Goal: Task Accomplishment & Management: Use online tool/utility

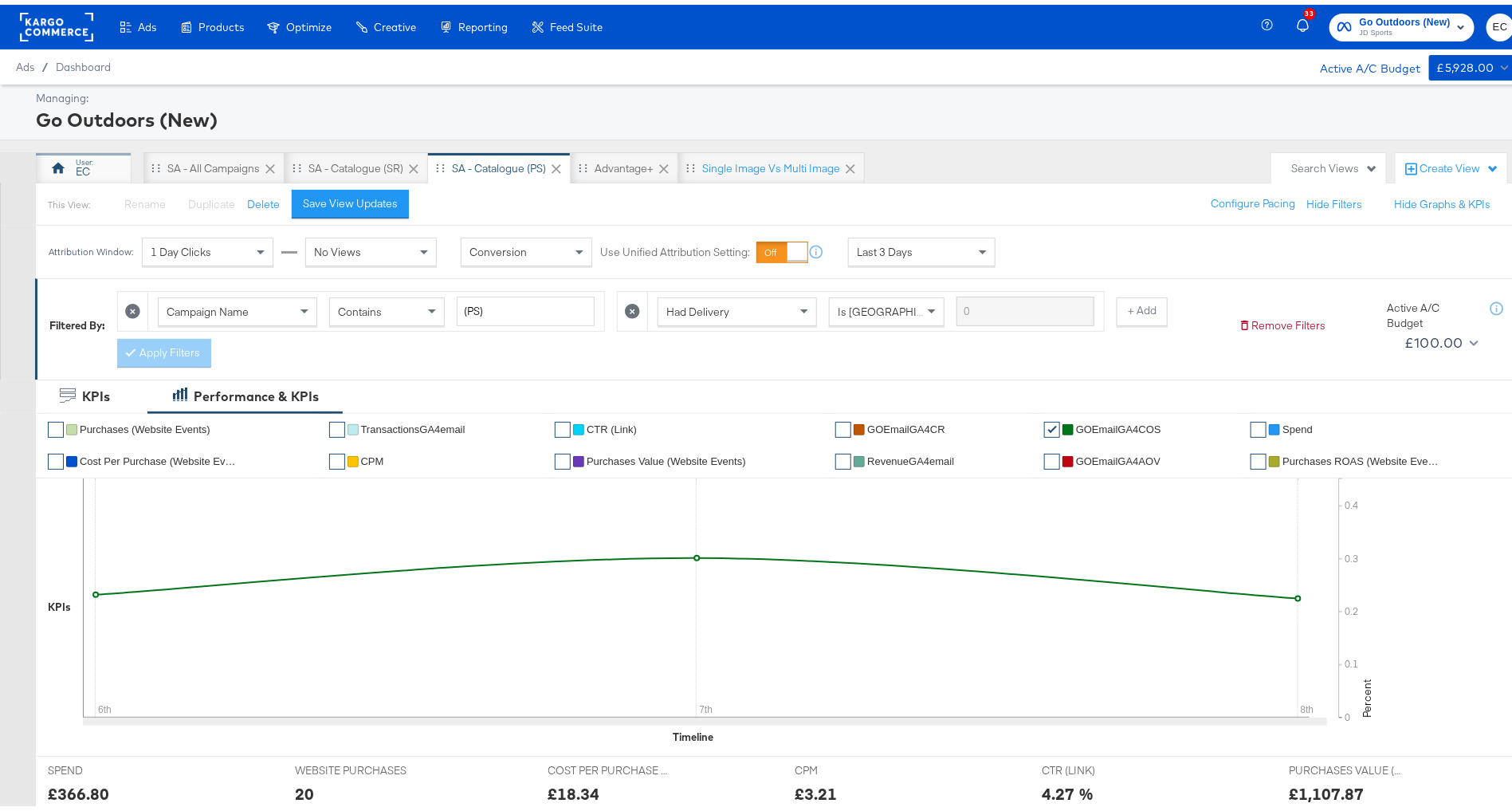
click at [78, 159] on div "EC" at bounding box center [83, 166] width 14 height 15
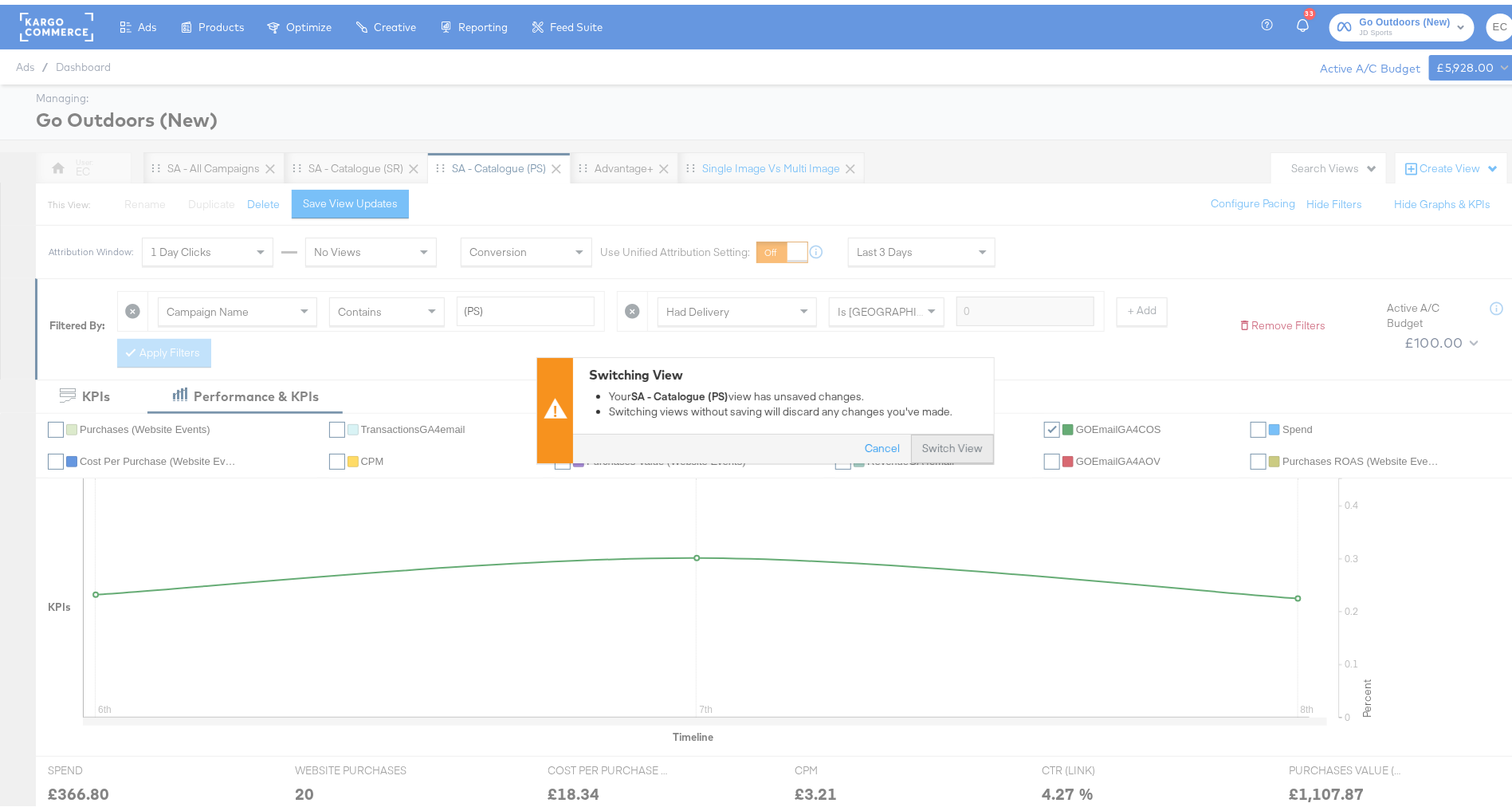
click at [958, 449] on button "Switch View" at bounding box center [952, 444] width 83 height 29
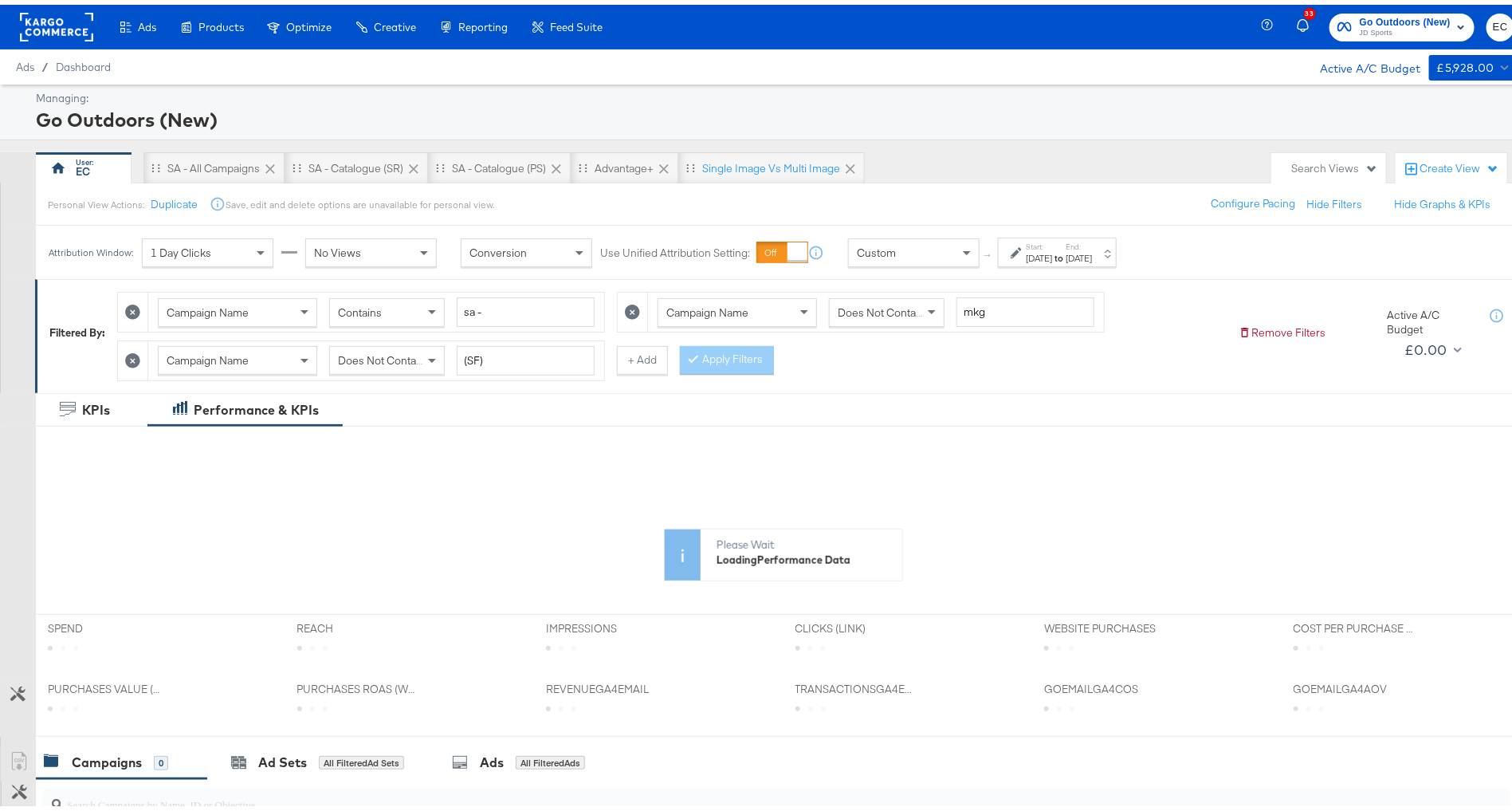
click at [1081, 254] on div "Start: [DATE] to End: [DATE]" at bounding box center [1058, 248] width 66 height 23
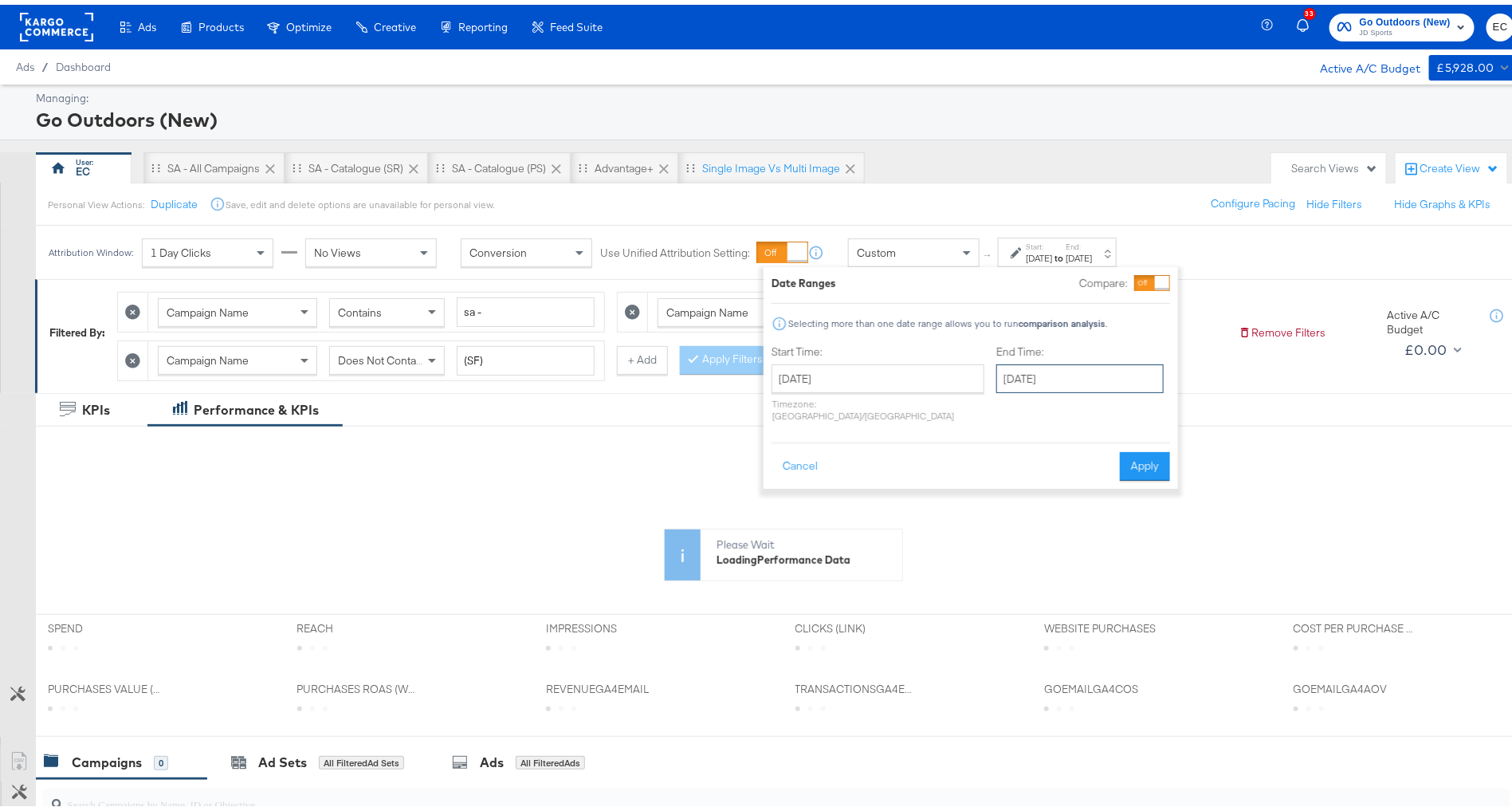
click at [1052, 379] on input "[DATE]" at bounding box center [1081, 374] width 167 height 29
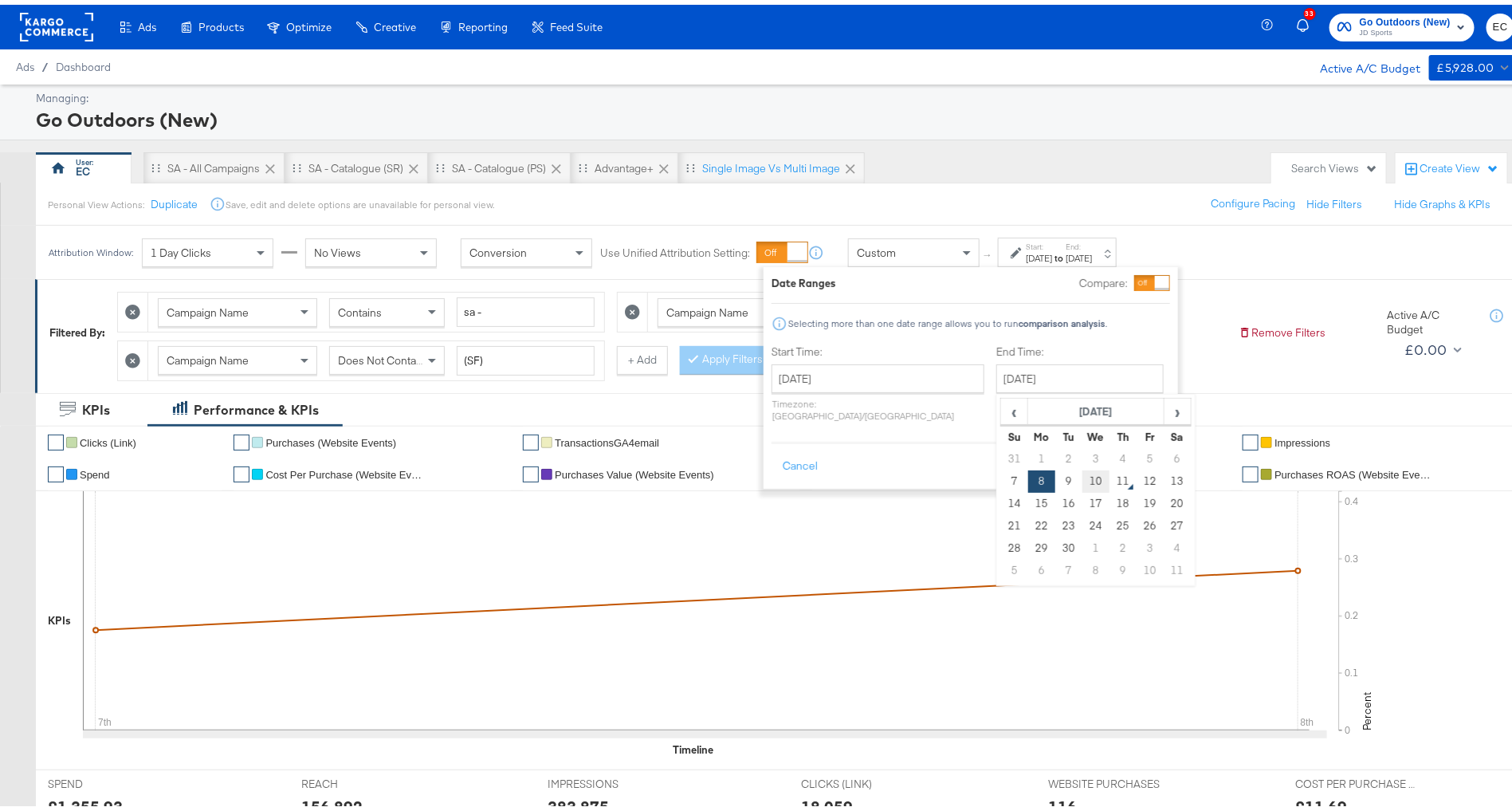
click at [1082, 482] on td "10" at bounding box center [1095, 477] width 27 height 22
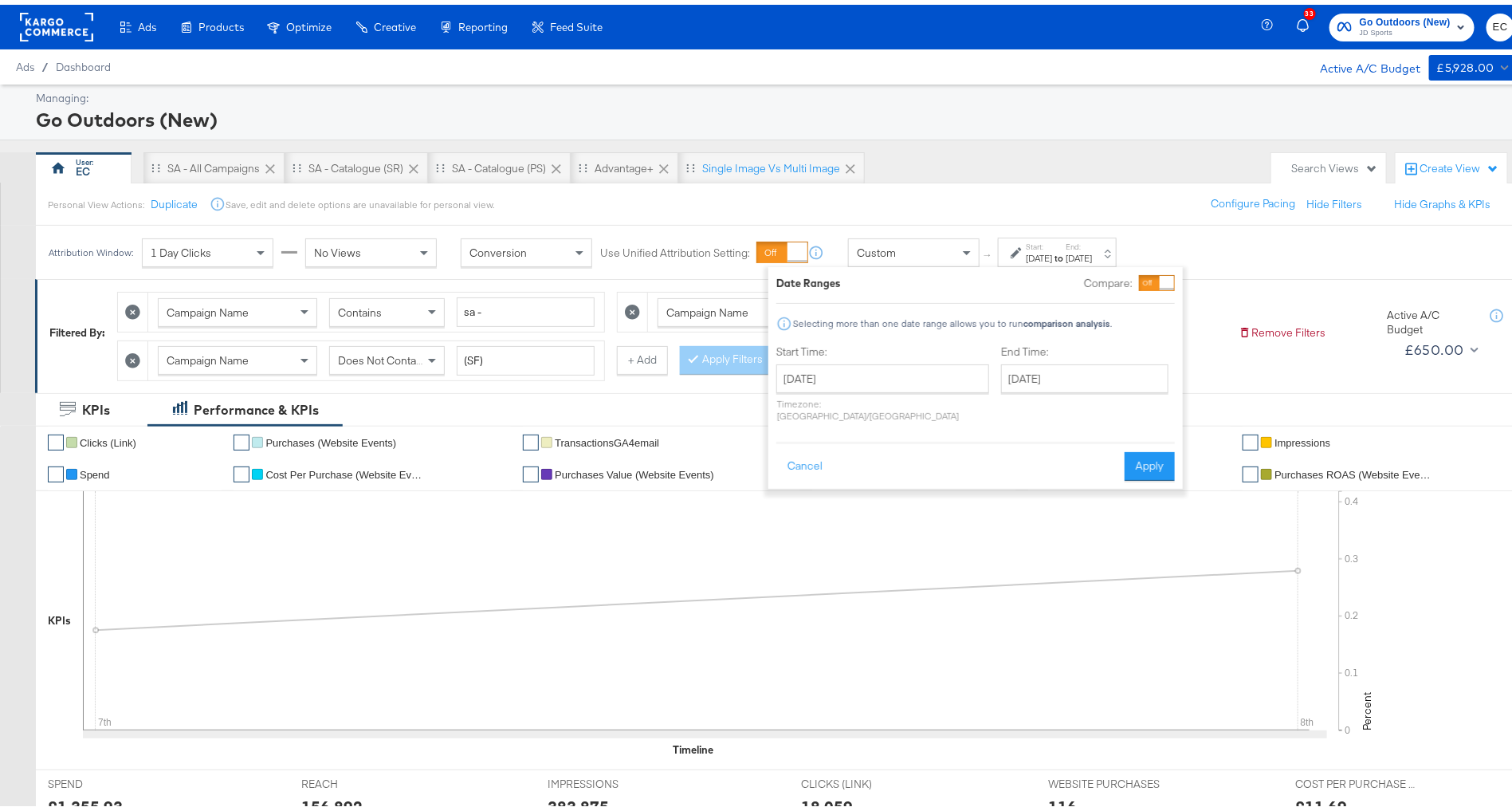
type input "[DATE]"
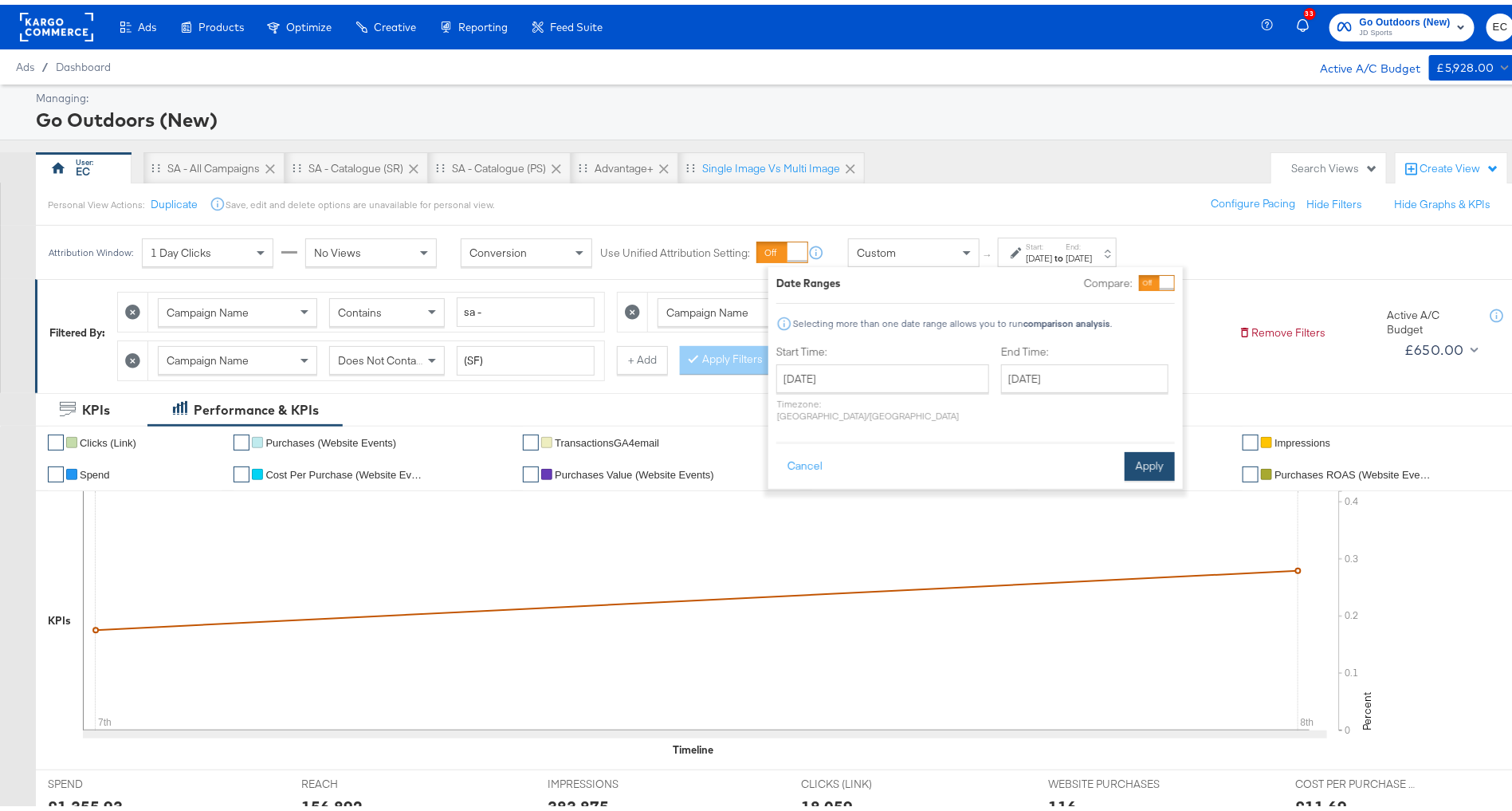
click at [1147, 455] on button "Apply" at bounding box center [1150, 461] width 50 height 29
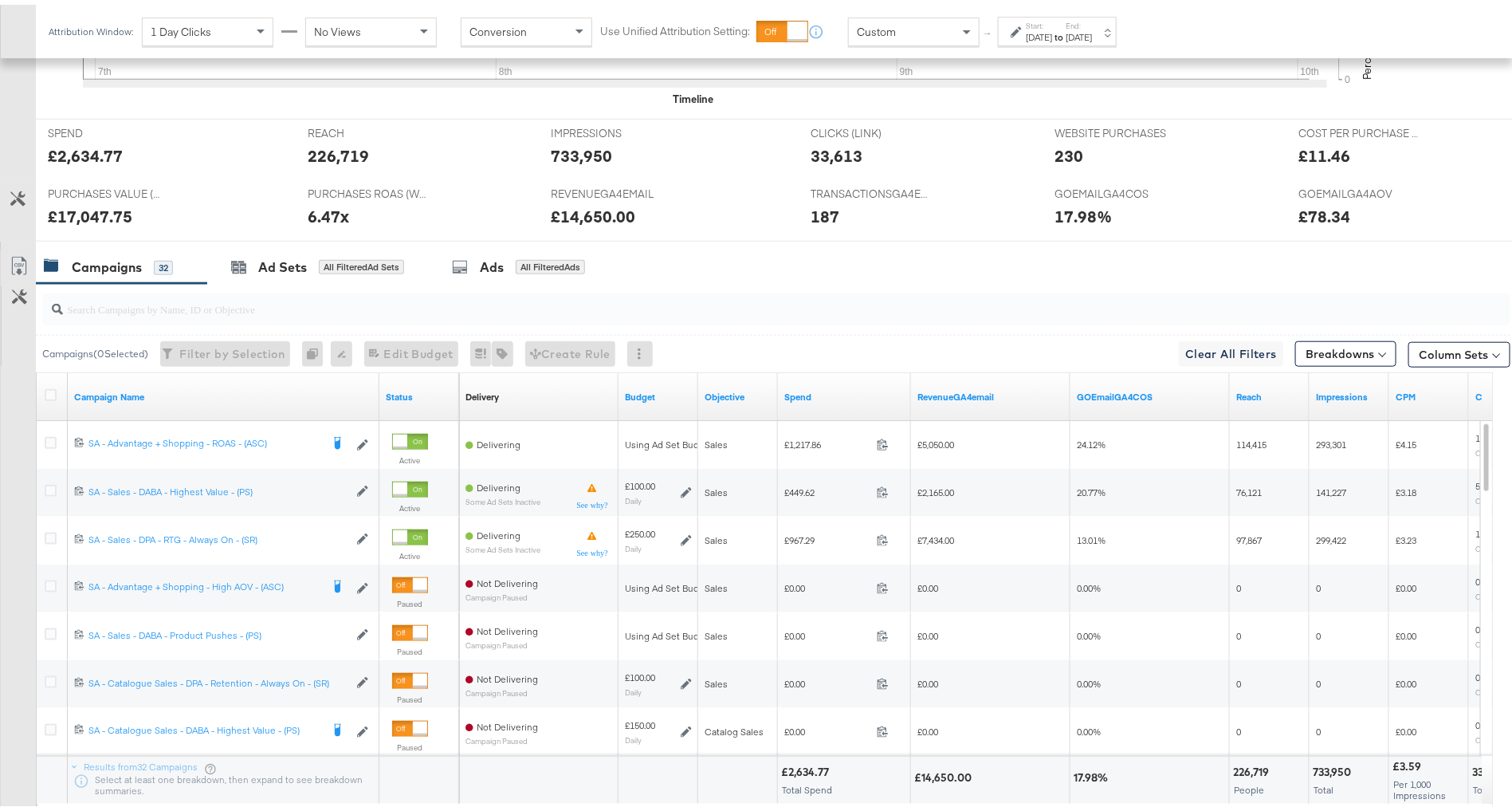
scroll to position [751, 0]
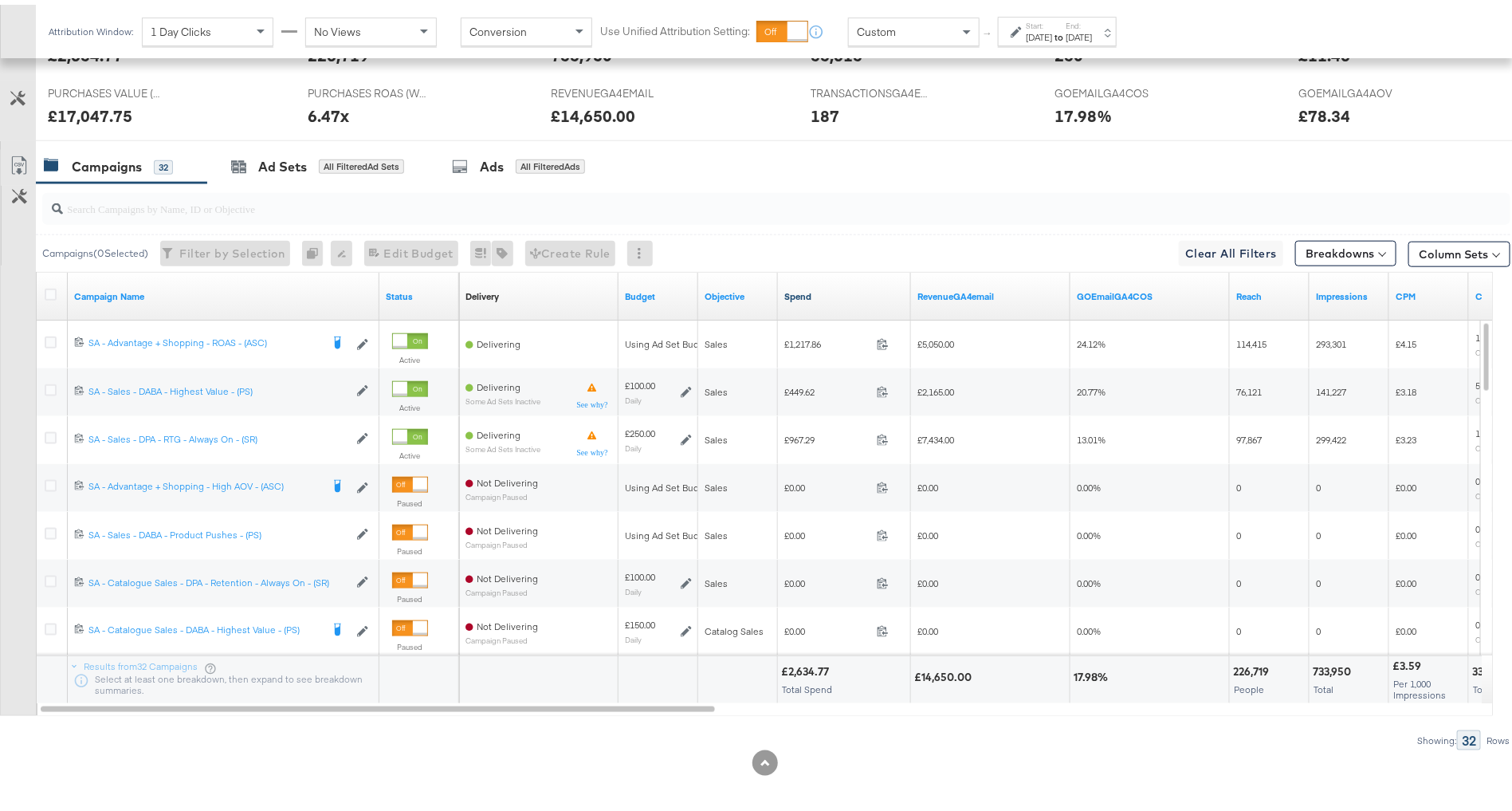
click at [821, 286] on link "Spend" at bounding box center [844, 292] width 120 height 13
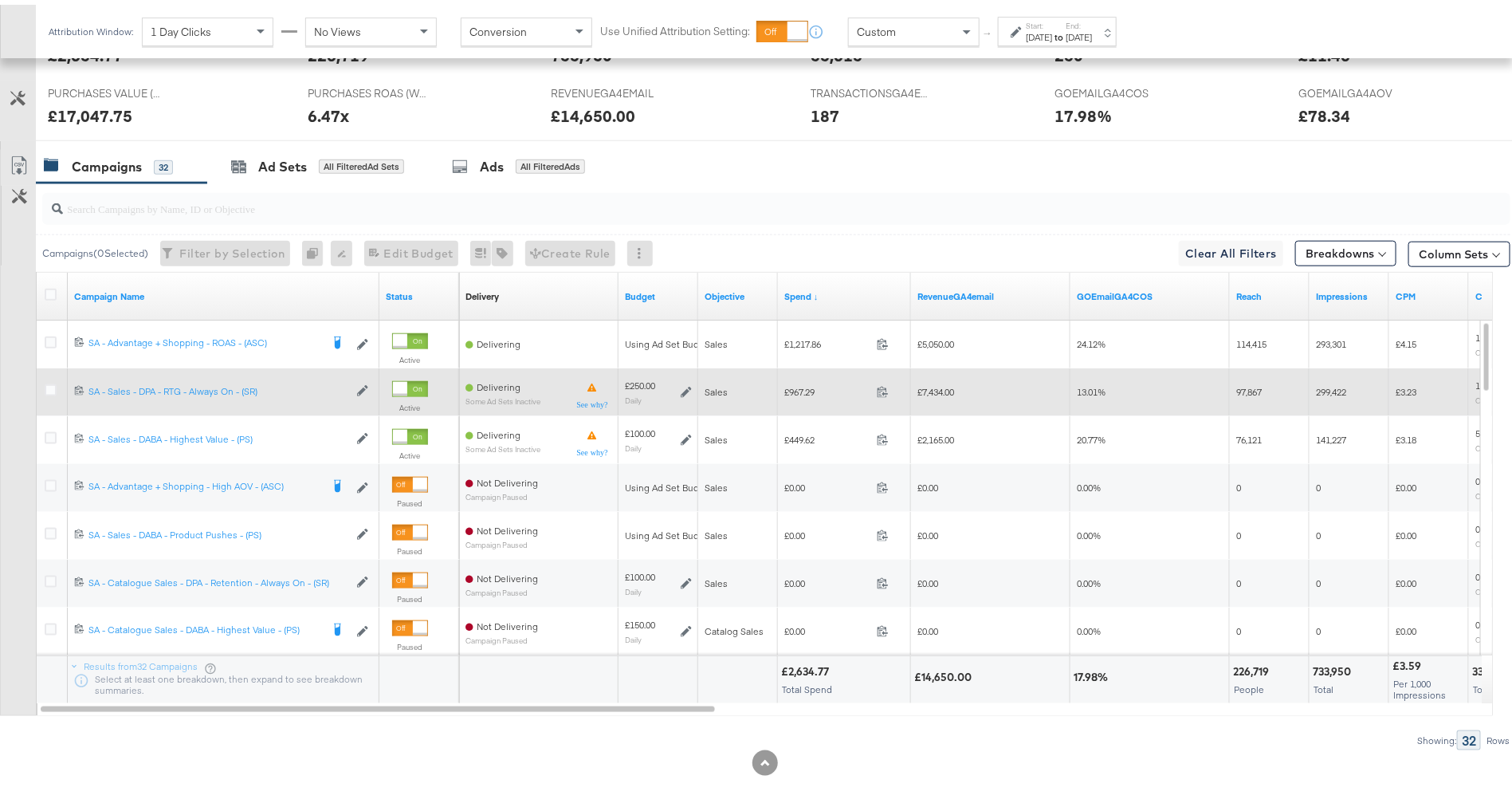
click at [801, 389] on div "£967.29 967.29" at bounding box center [844, 387] width 133 height 25
copy span "967.29"
click at [951, 383] on span "£7,434.00" at bounding box center [935, 387] width 36 height 12
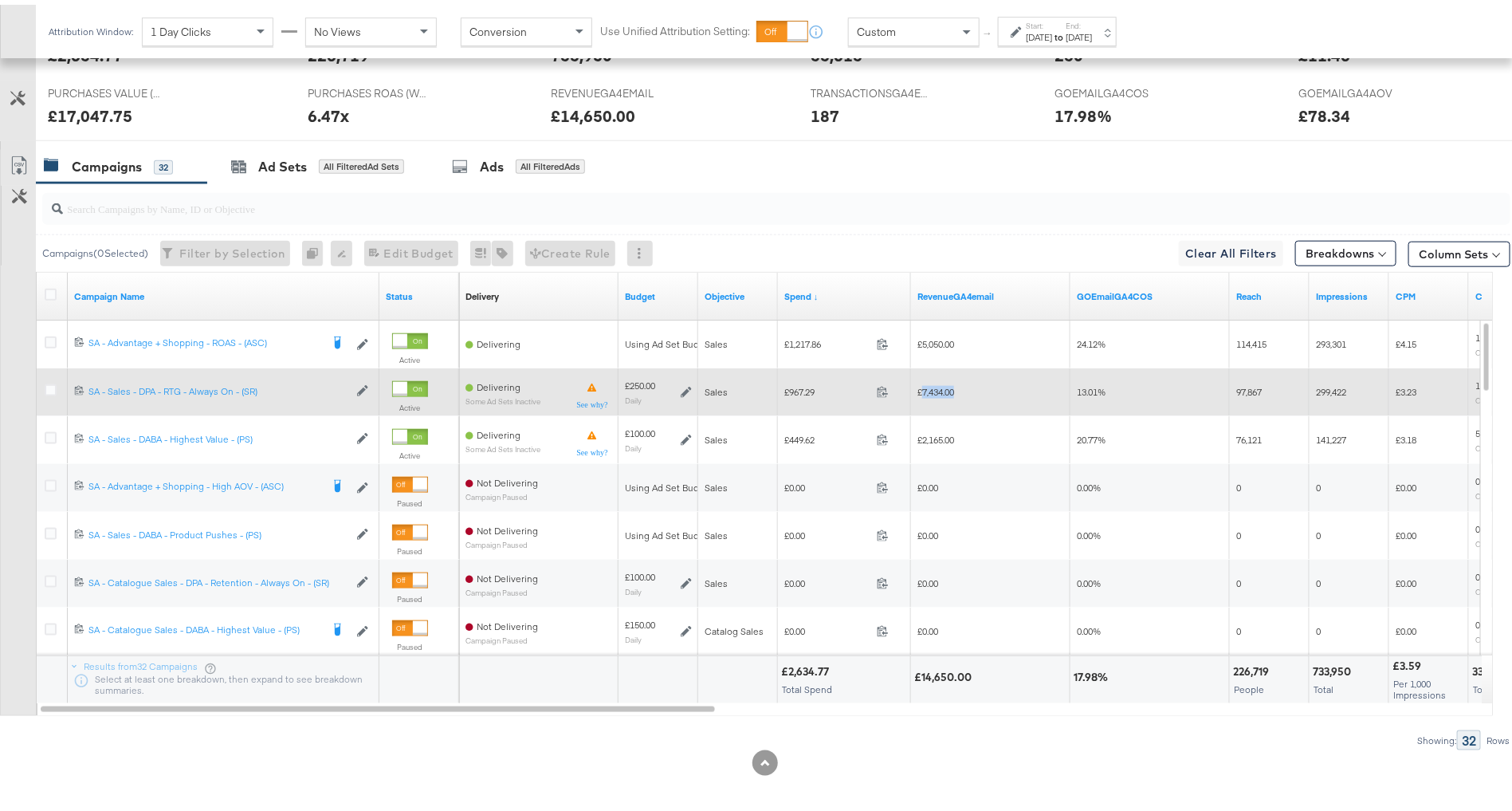
copy span "7,434.00"
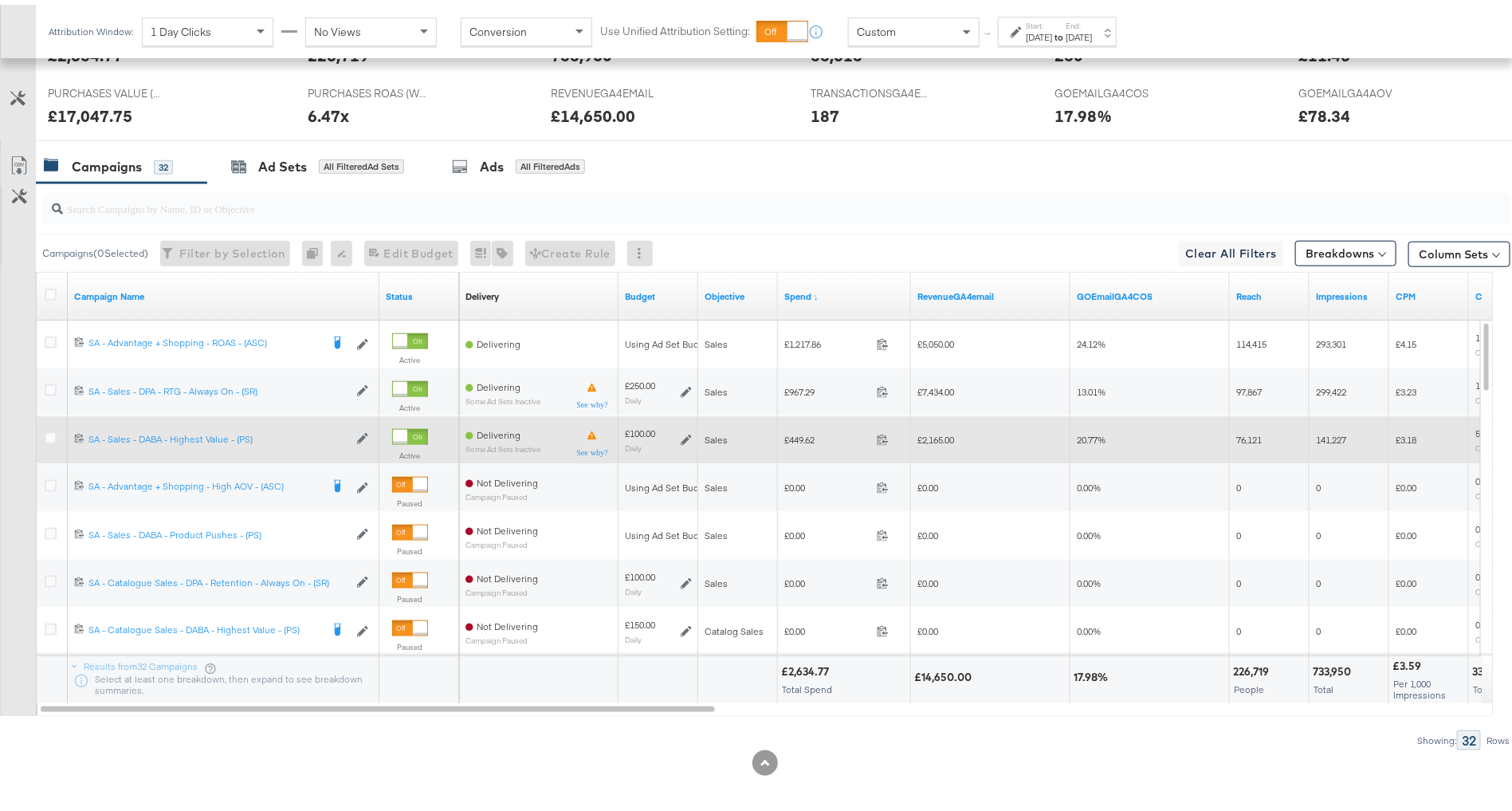
click at [934, 432] on span "£2,165.00" at bounding box center [935, 434] width 36 height 12
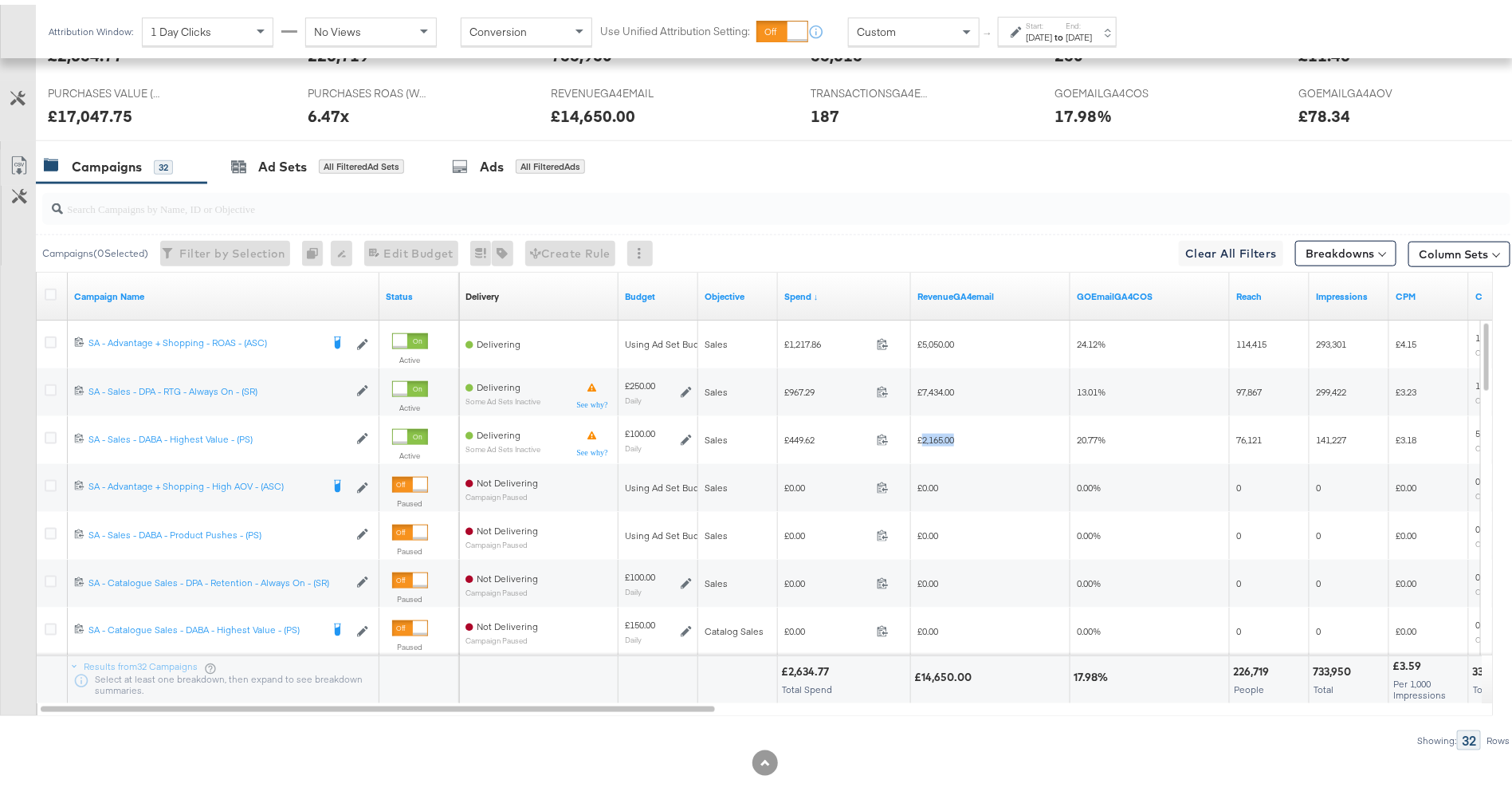
copy span "2,165.00"
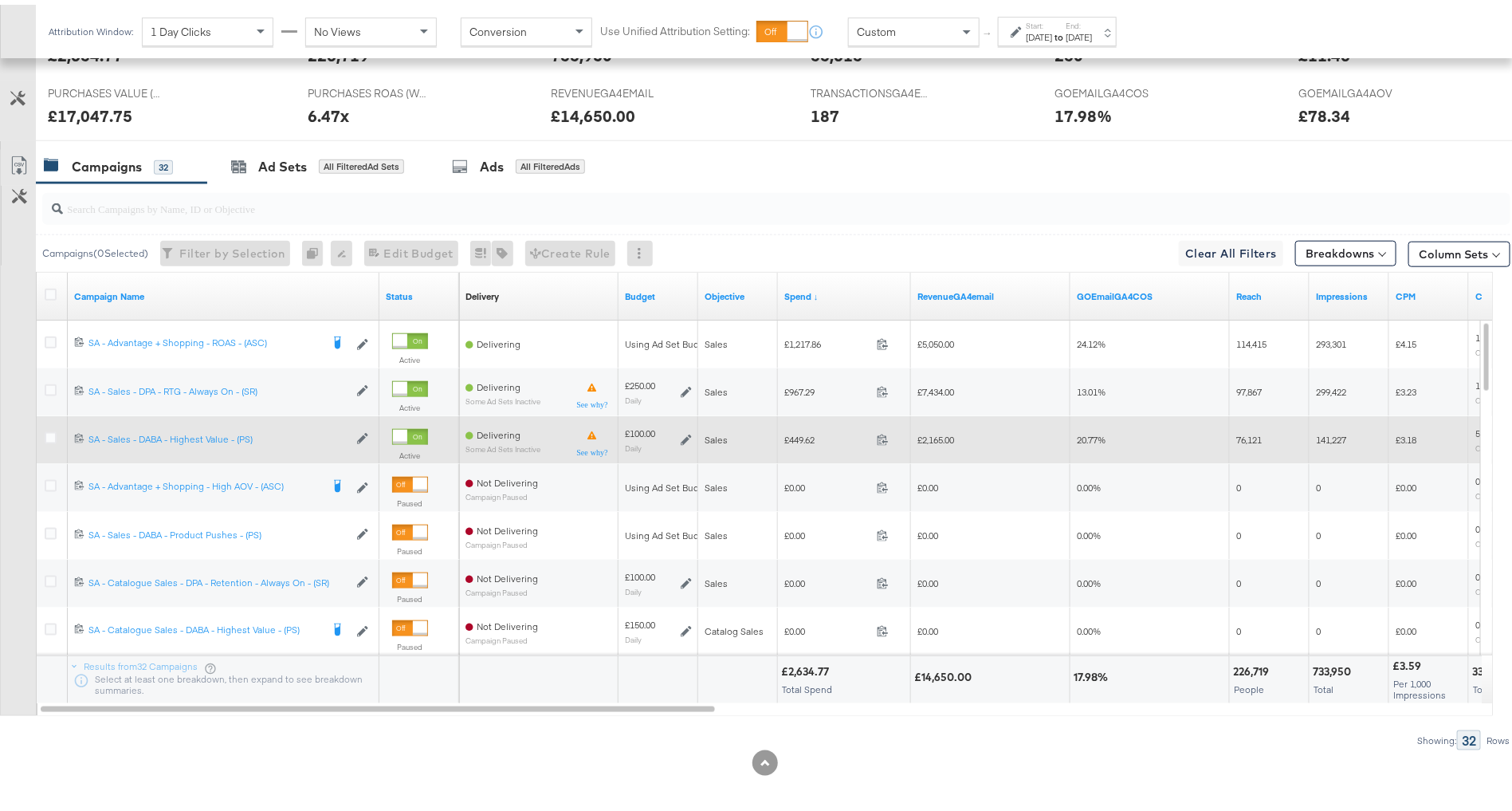
click at [809, 432] on span "£449.62" at bounding box center [828, 434] width 86 height 12
copy span "449.62"
click at [941, 434] on span "£2,165.00" at bounding box center [935, 434] width 36 height 12
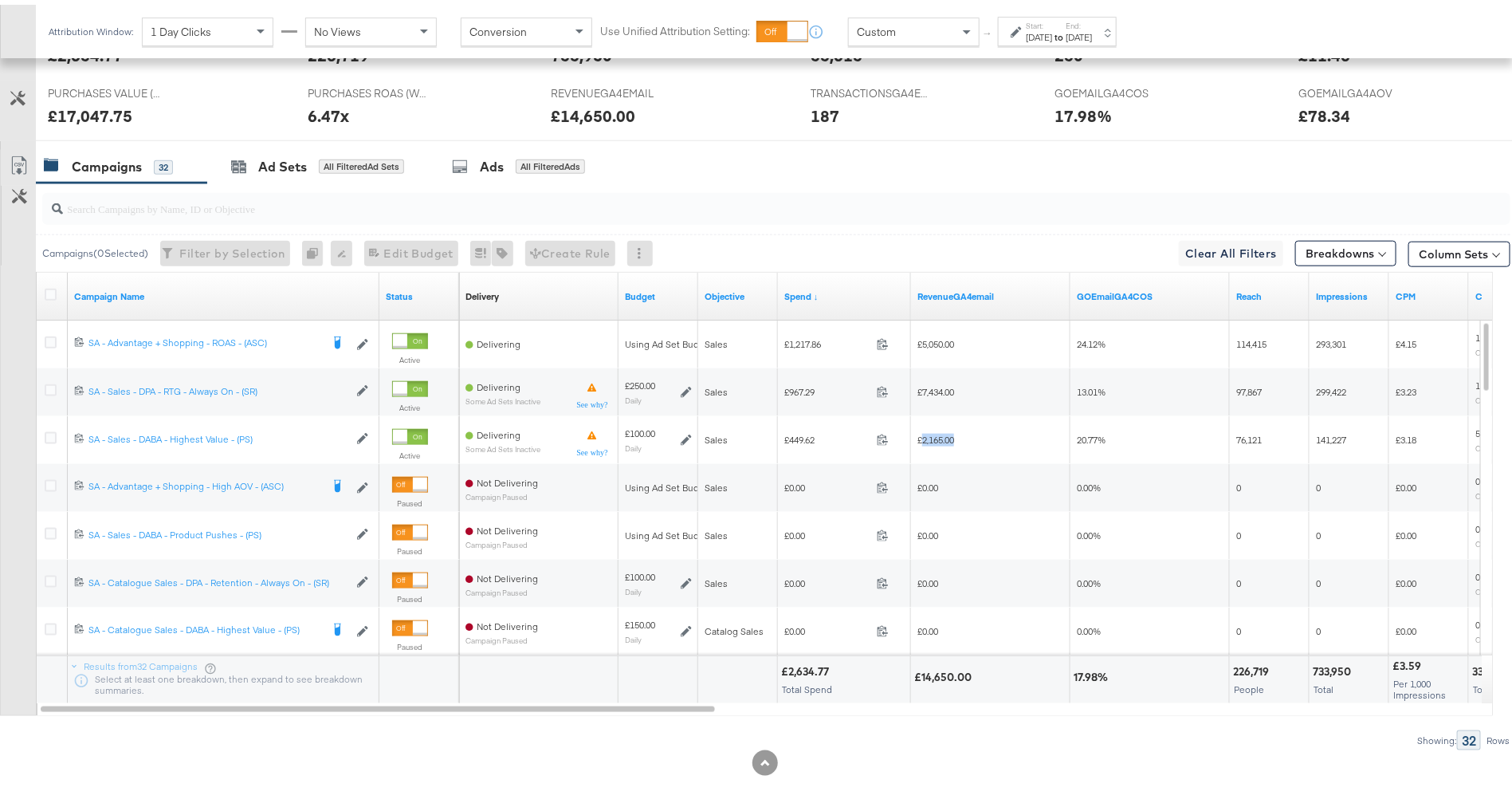
copy span "2,165.00"
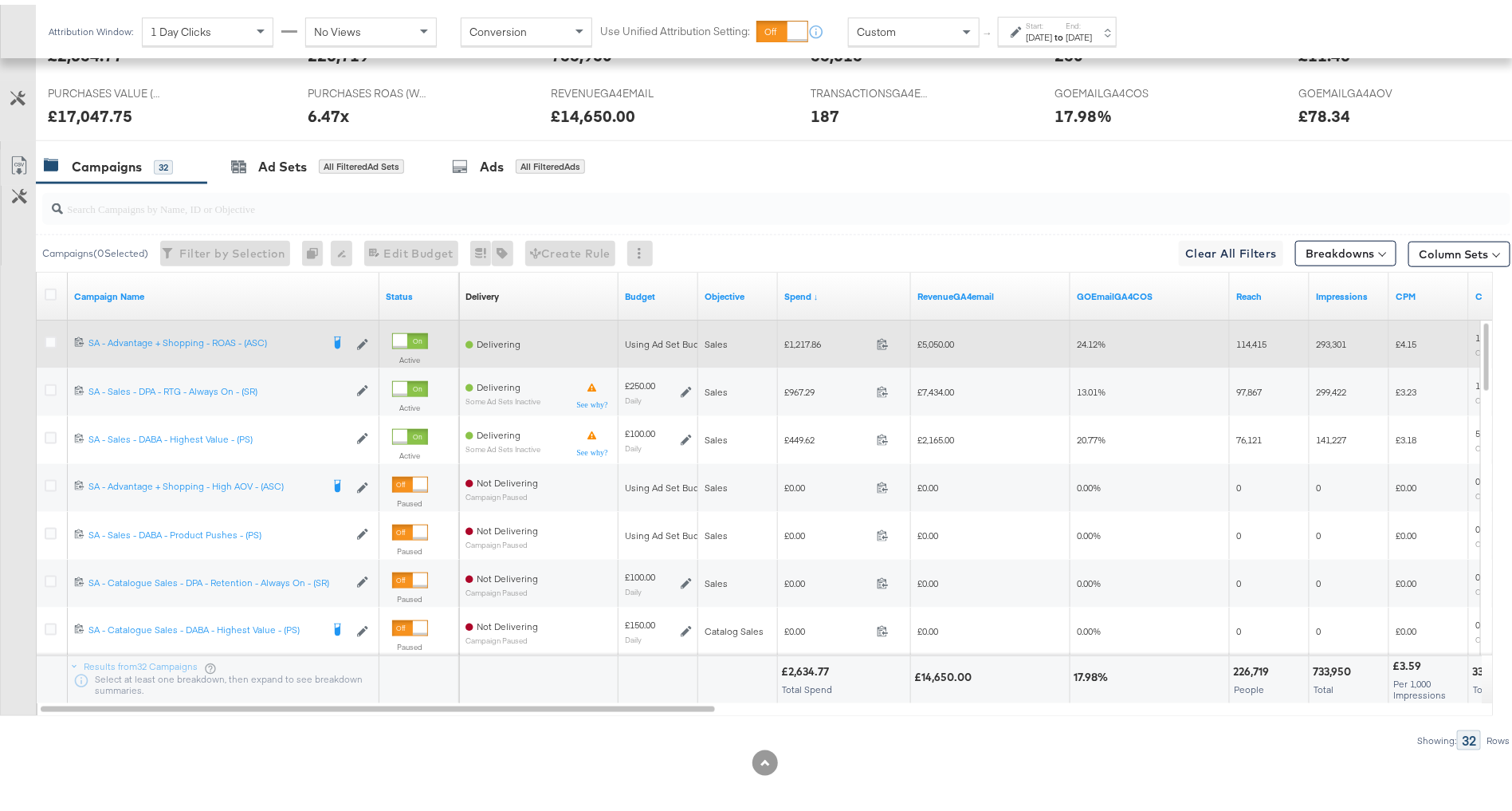
click at [798, 333] on span "£1,217.86" at bounding box center [828, 339] width 86 height 12
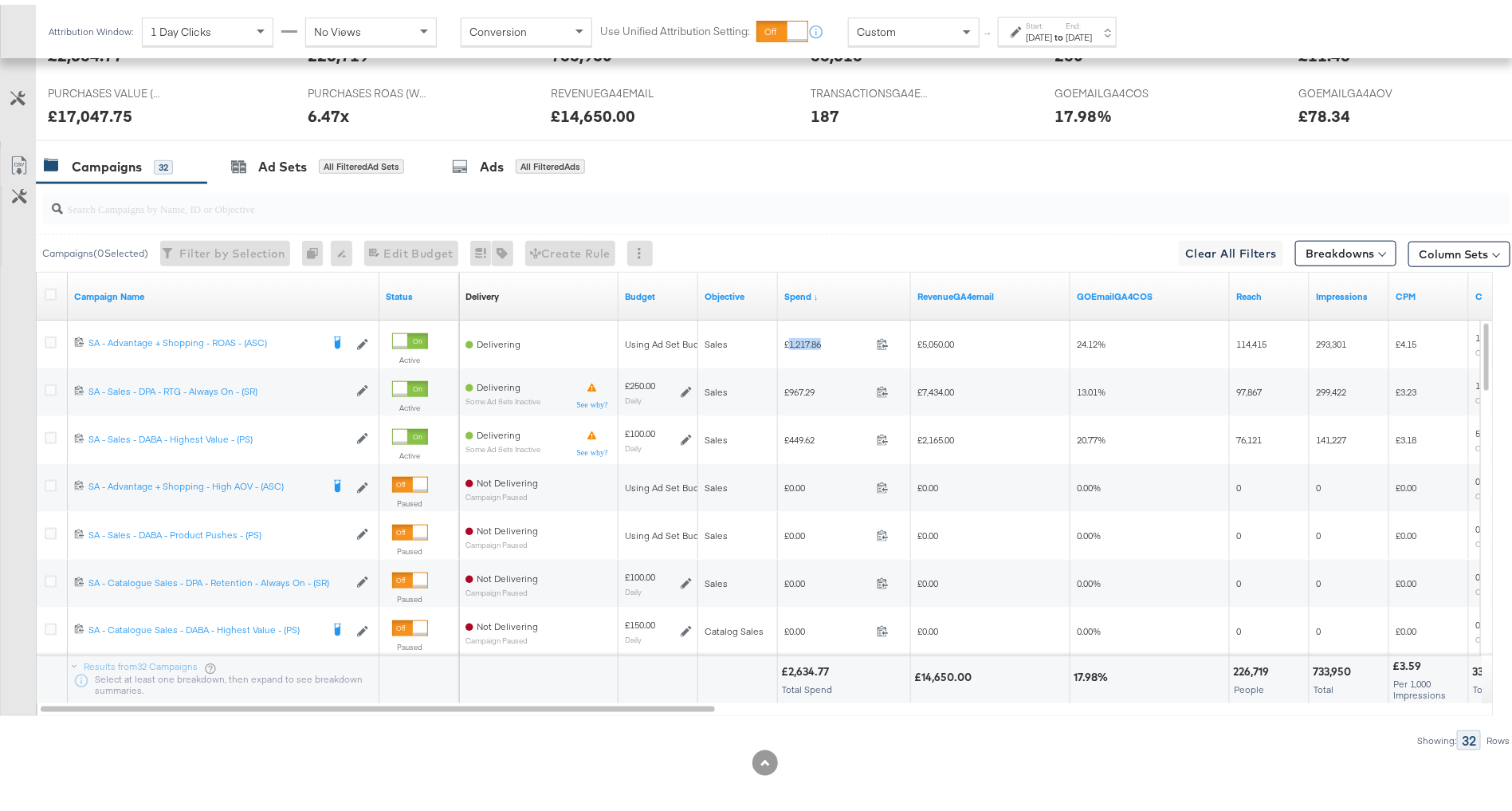
copy span "1,217.86"
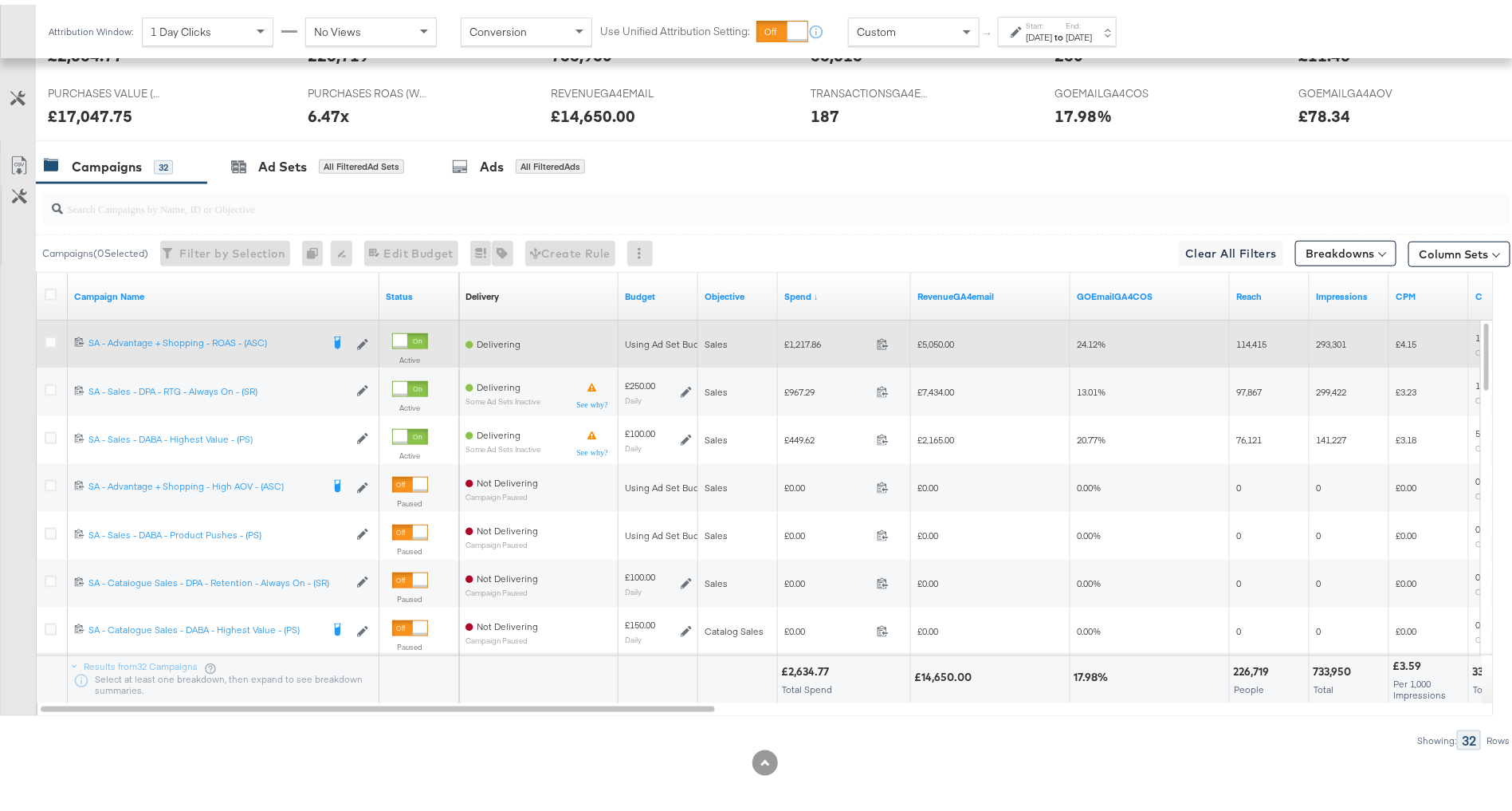
click at [933, 339] on span "£5,050.00" at bounding box center [935, 339] width 36 height 12
copy span "5,050.00"
click at [55, 334] on icon at bounding box center [50, 338] width 12 height 12
click at [0, 0] on input "checkbox" at bounding box center [0, 0] width 0 height 0
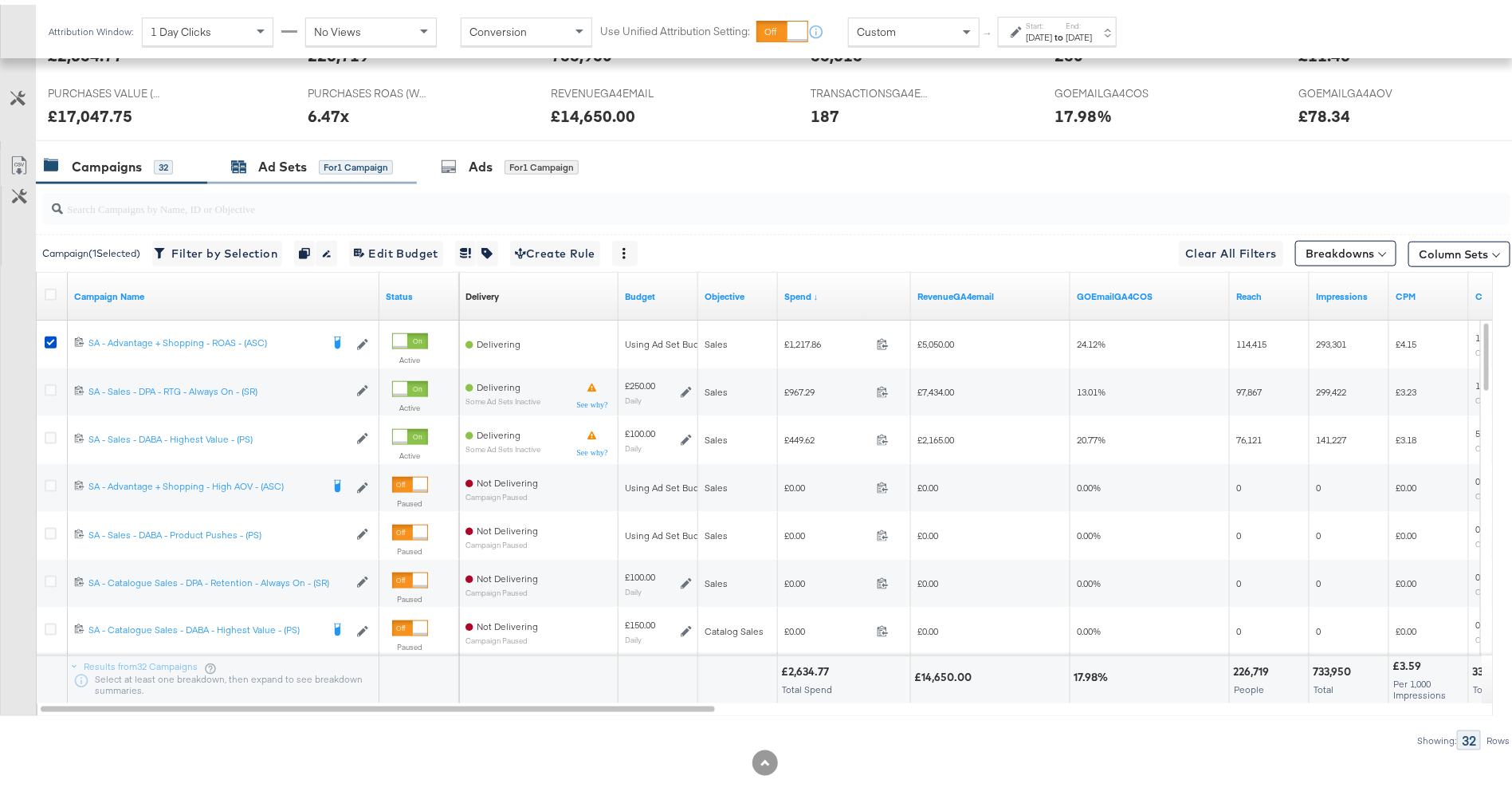
click at [341, 164] on div "for 1 Campaign" at bounding box center [356, 162] width 74 height 14
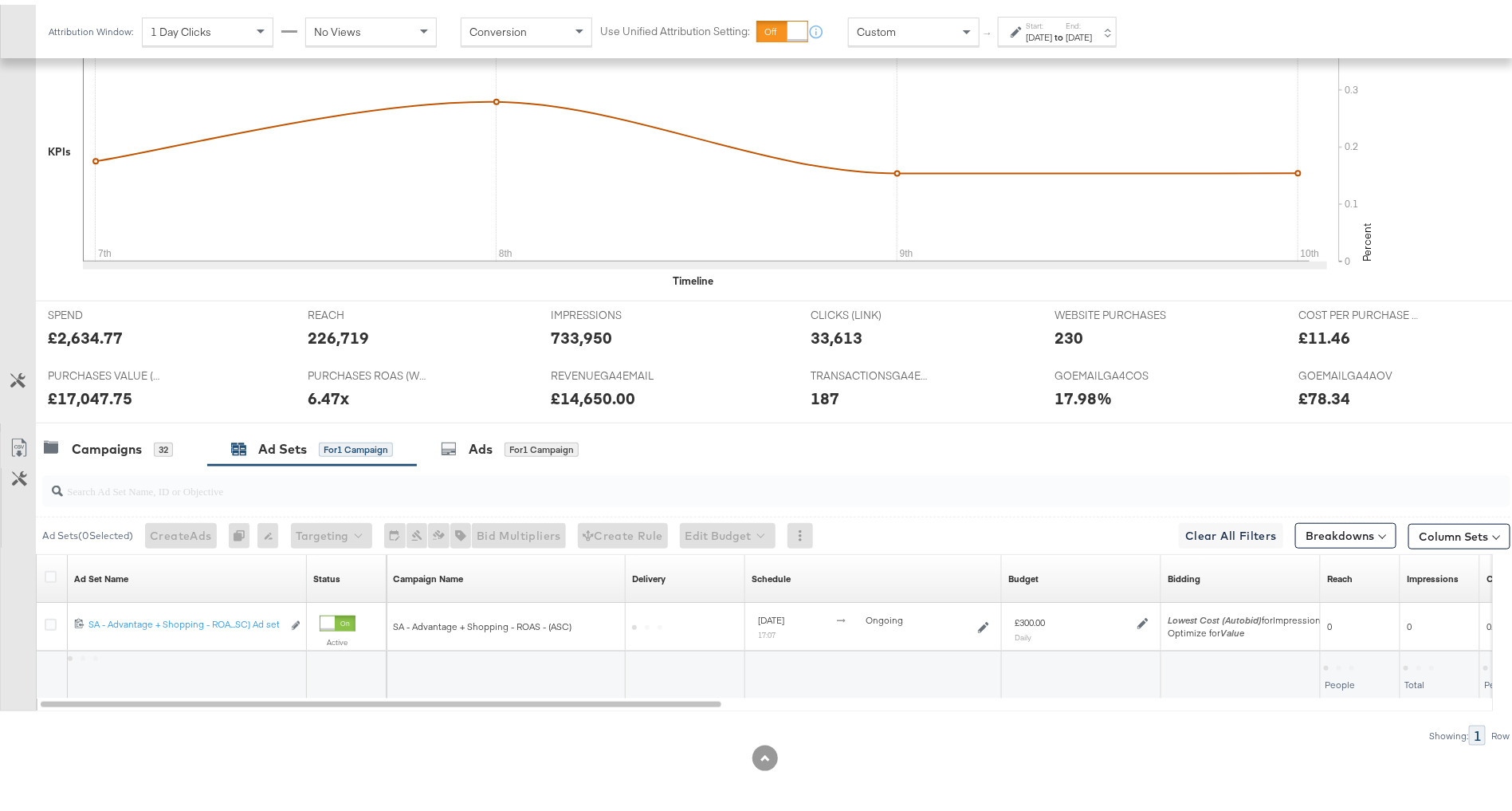
scroll to position [464, 0]
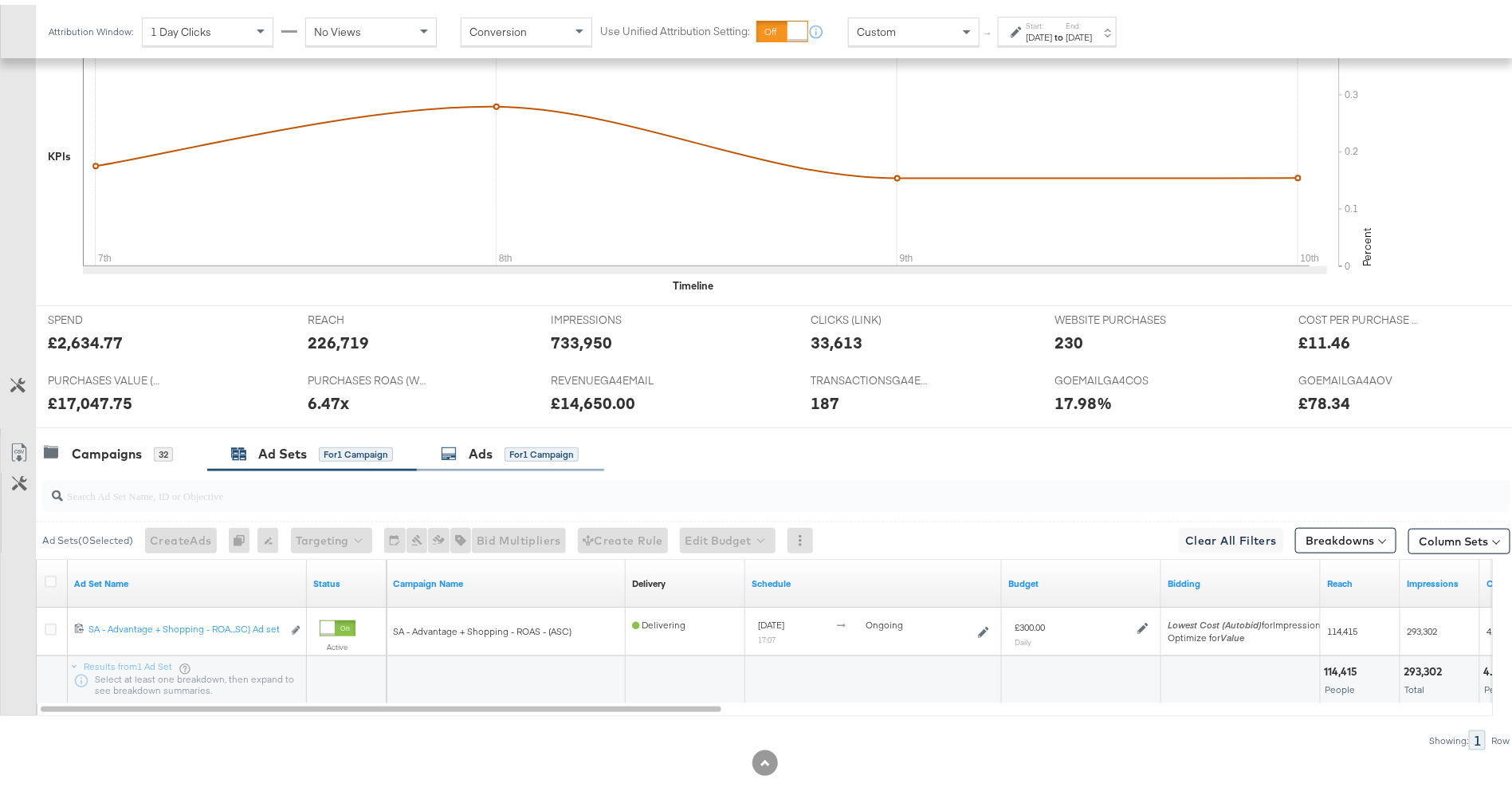
click at [504, 451] on div "Ads for 1 Campaign" at bounding box center [510, 449] width 138 height 19
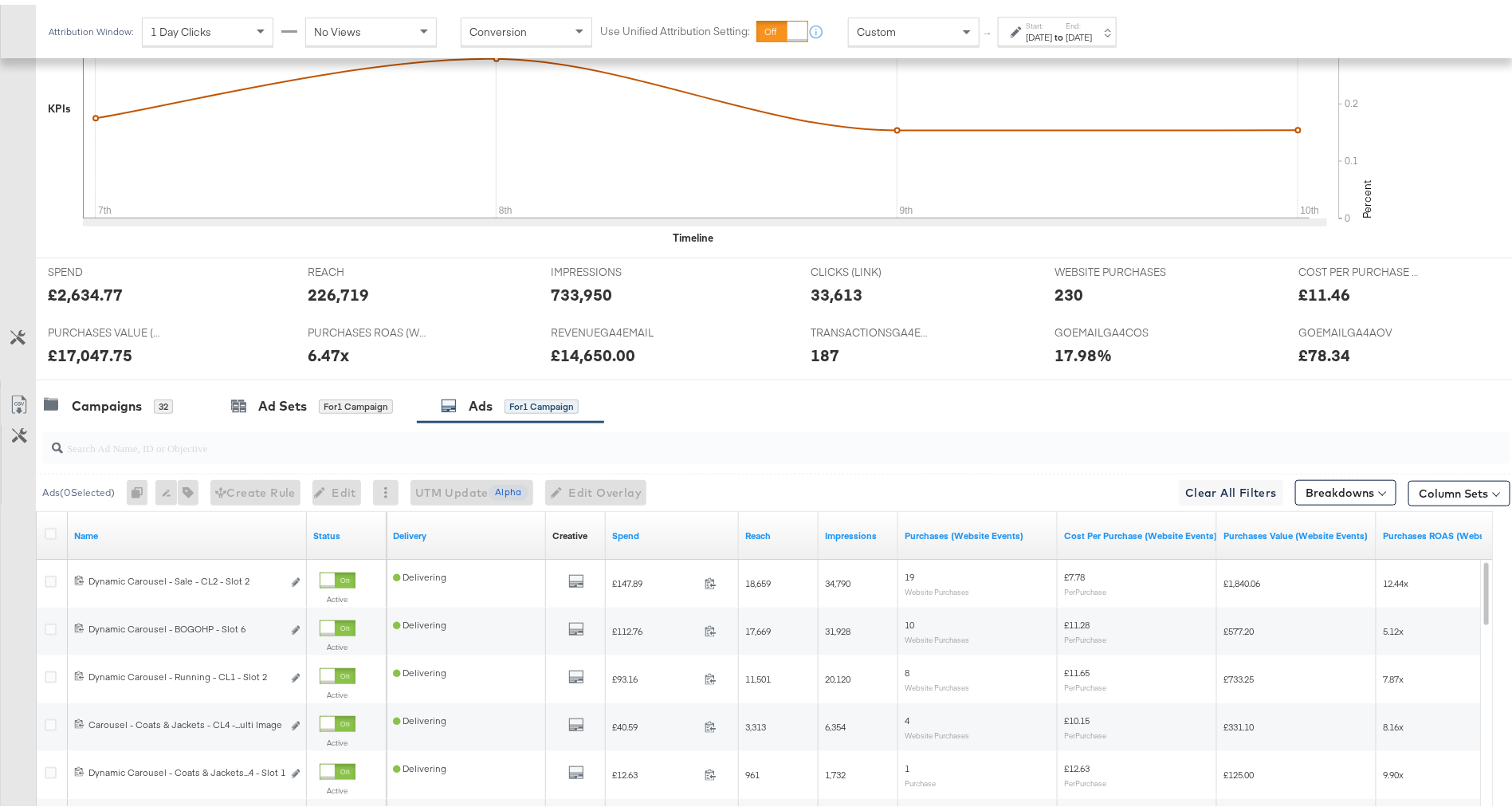
scroll to position [751, 0]
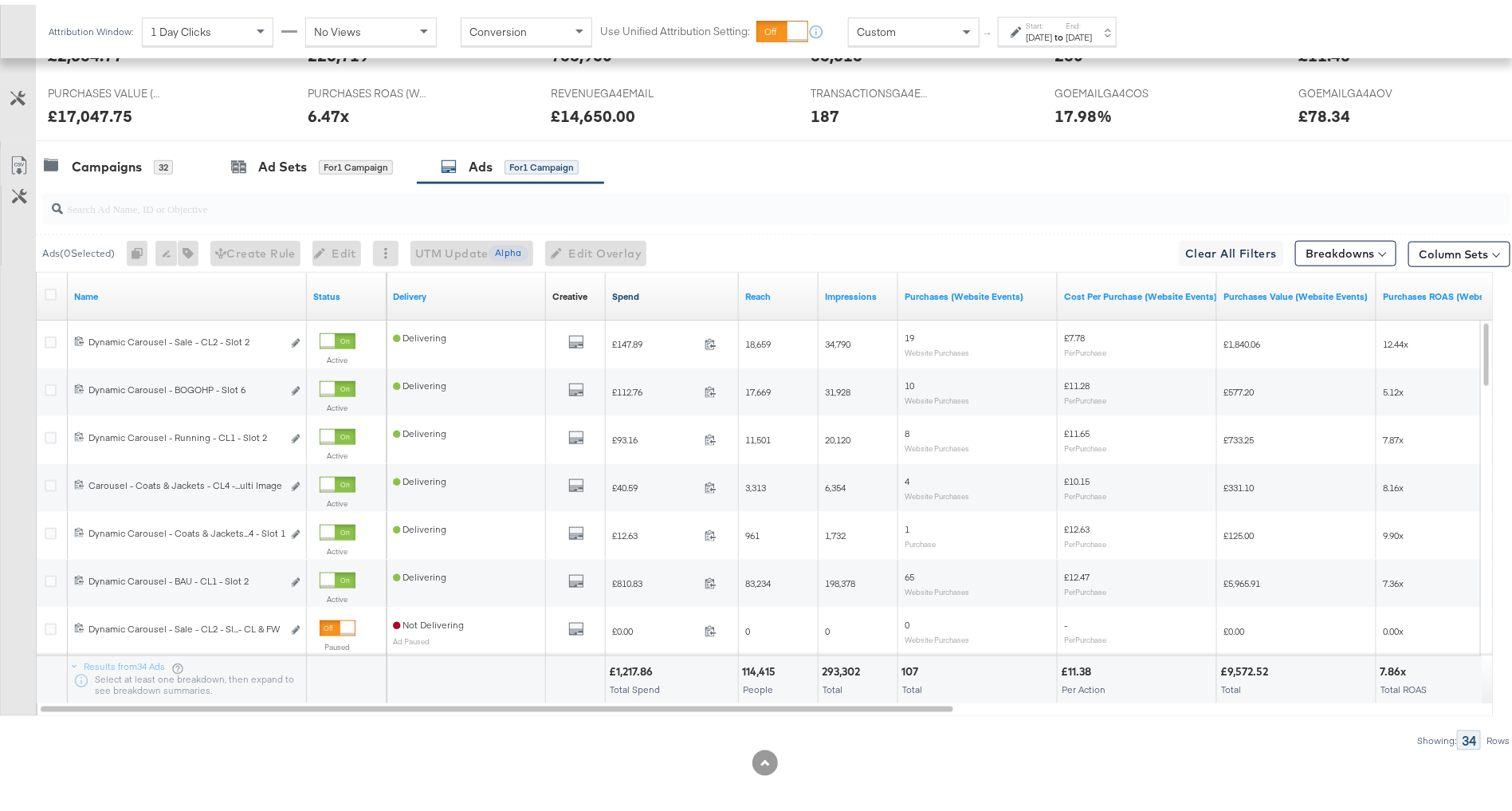
click at [681, 286] on link "Spend" at bounding box center [671, 292] width 120 height 13
click at [93, 160] on div "Campaigns" at bounding box center [106, 163] width 70 height 19
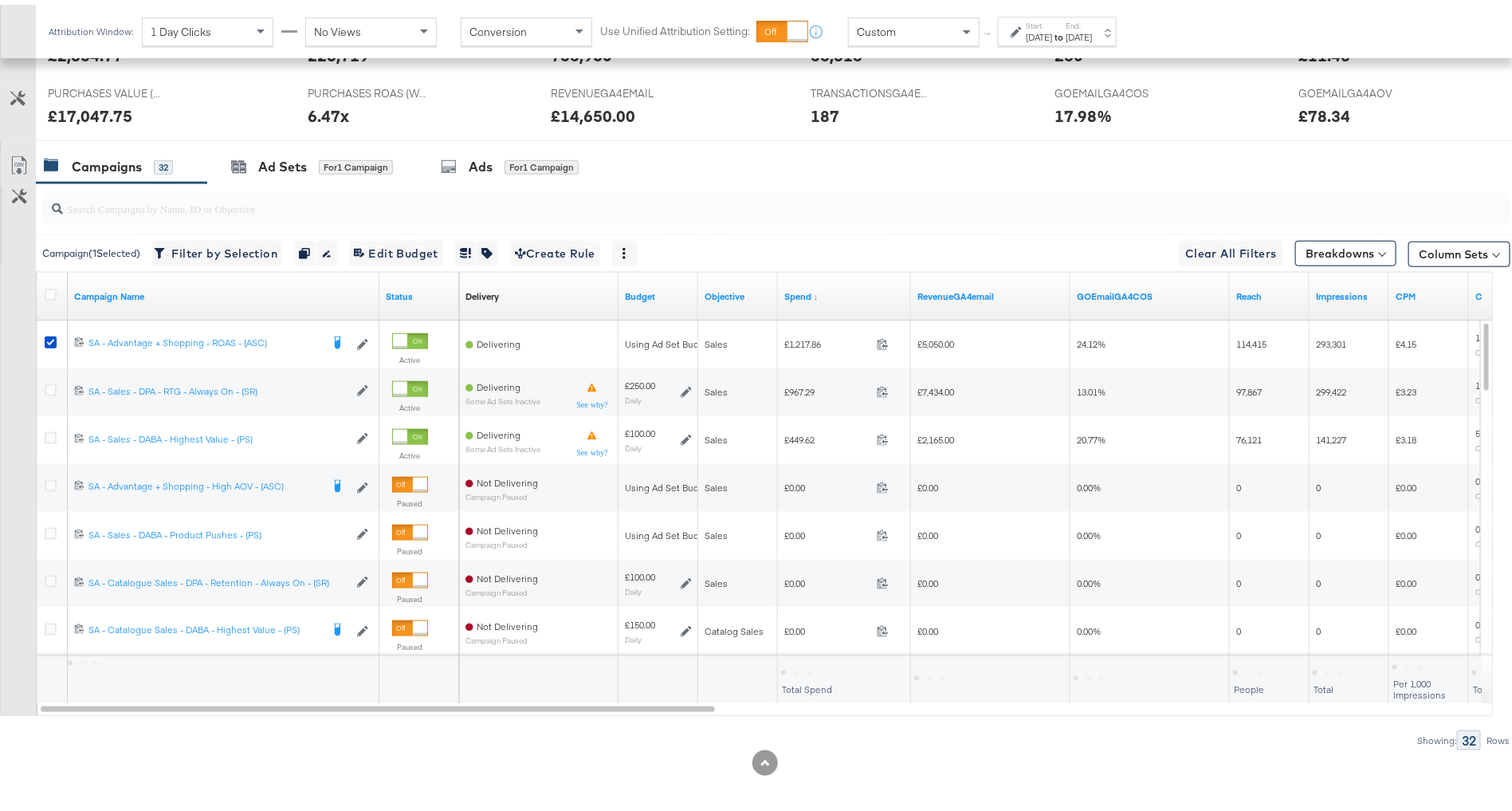
scroll to position [0, 0]
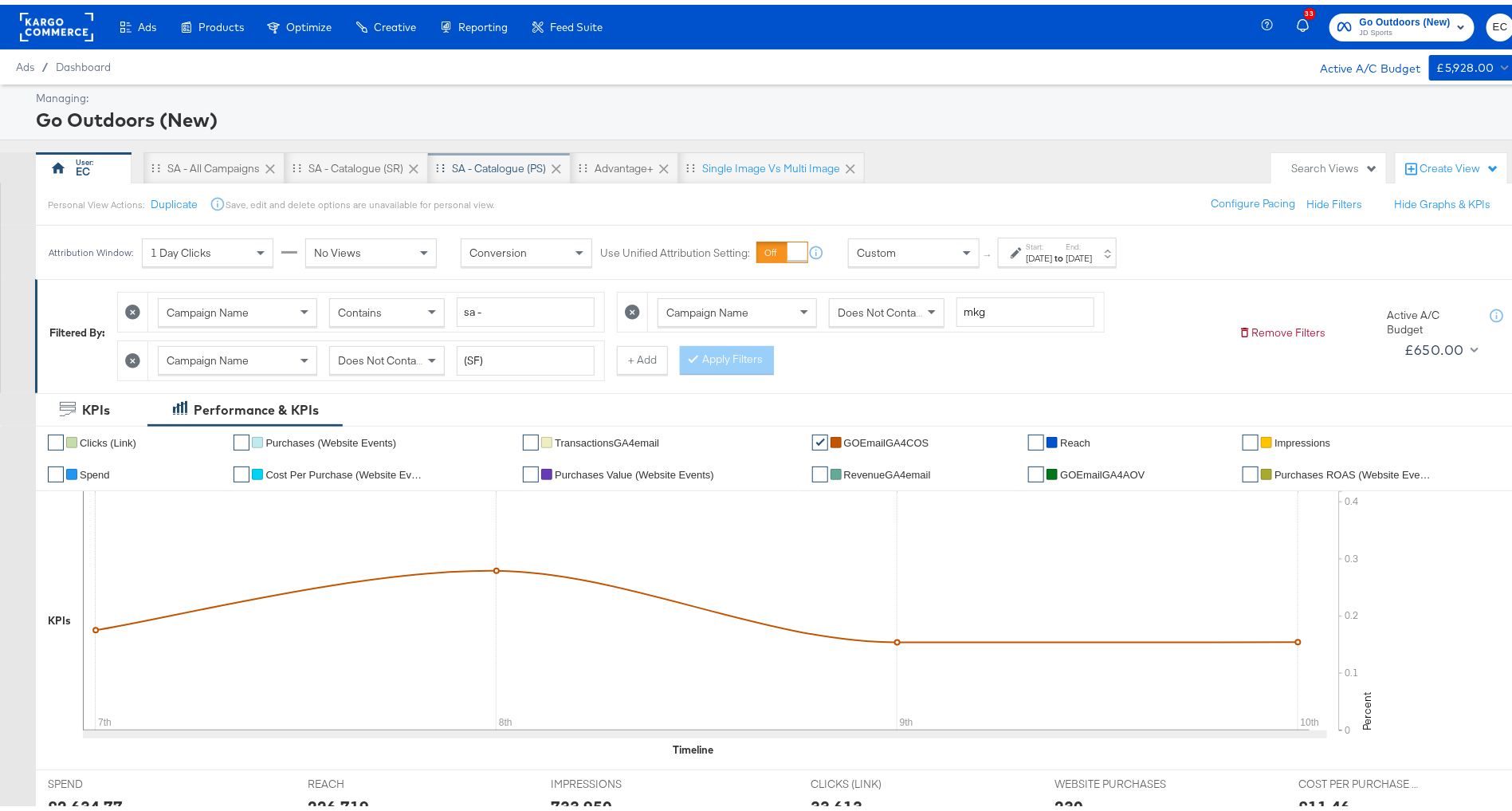
click at [497, 157] on div "SA - Catalogue (PS)" at bounding box center [498, 164] width 94 height 15
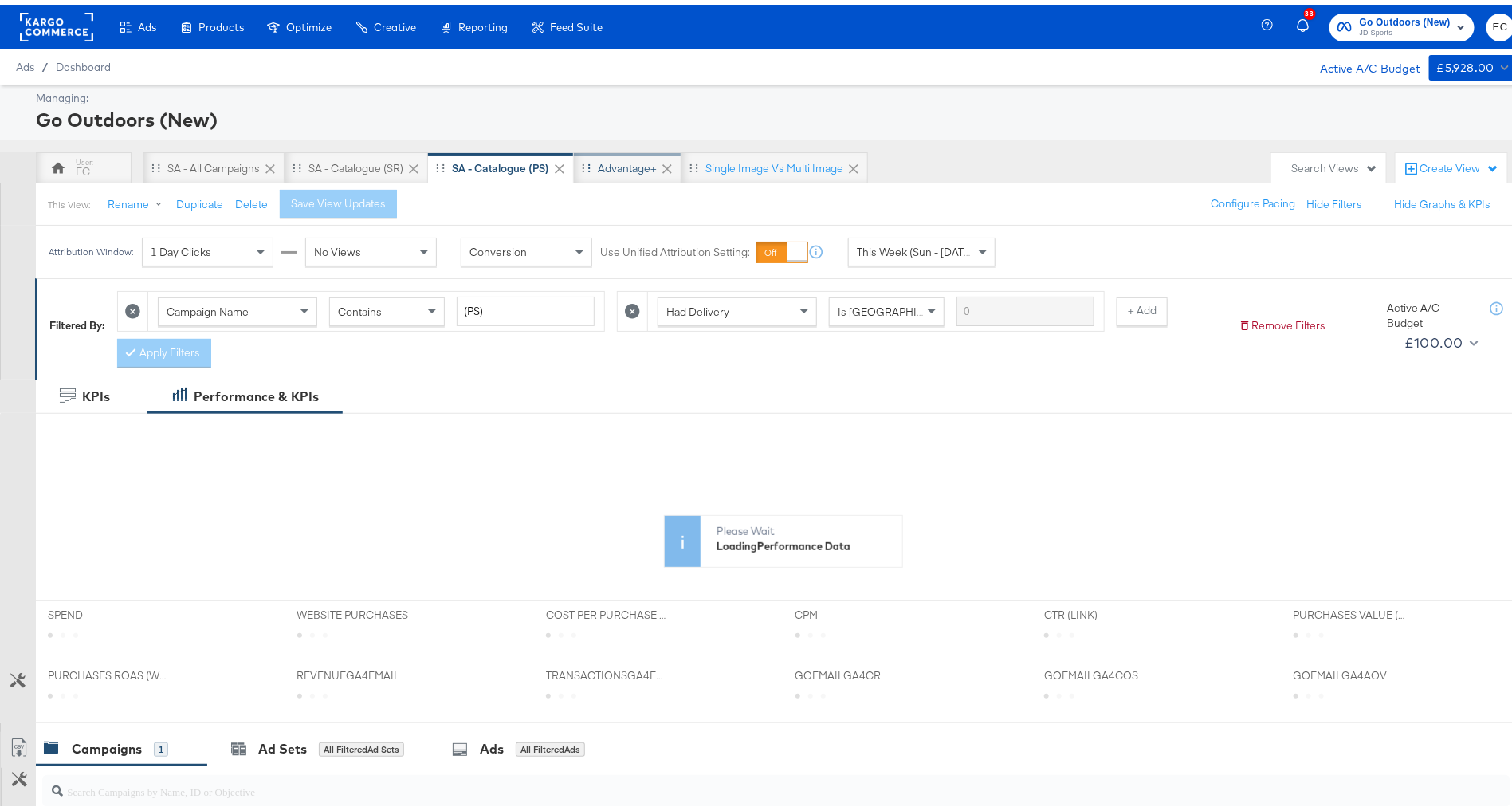
click at [626, 162] on div "Advantage+" at bounding box center [627, 164] width 59 height 15
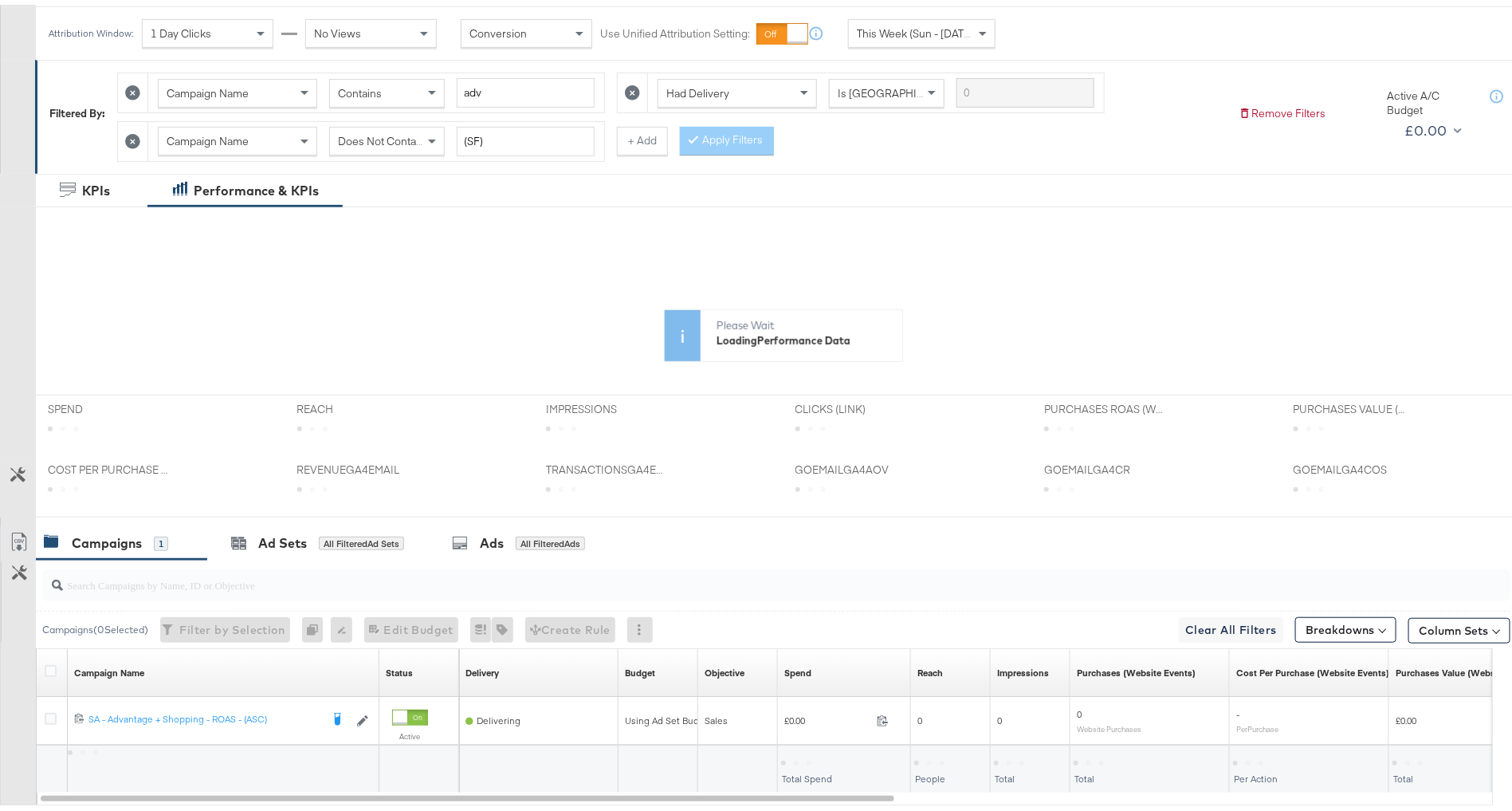
scroll to position [309, 0]
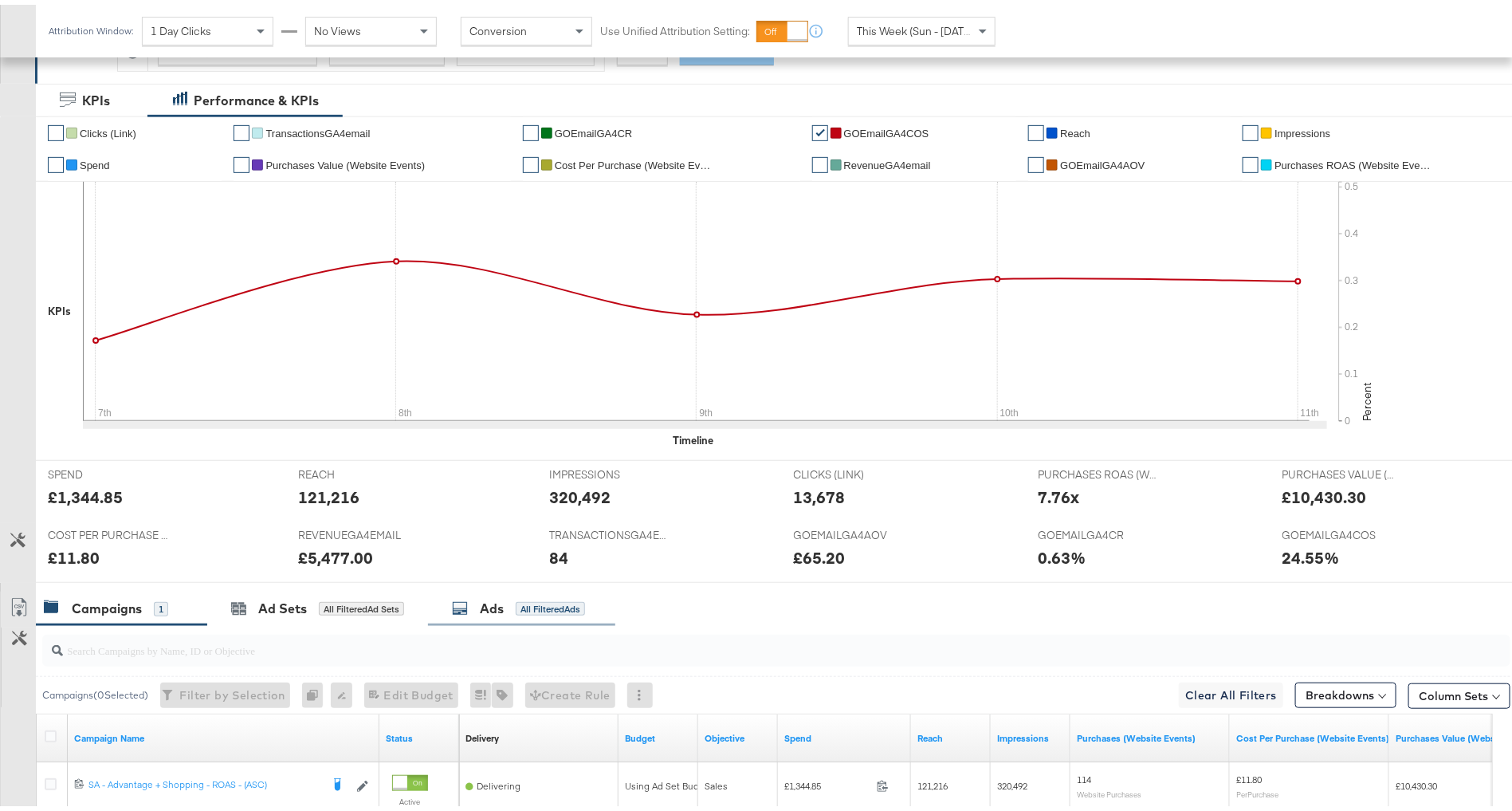
click at [500, 596] on div "Ads" at bounding box center [492, 604] width 24 height 19
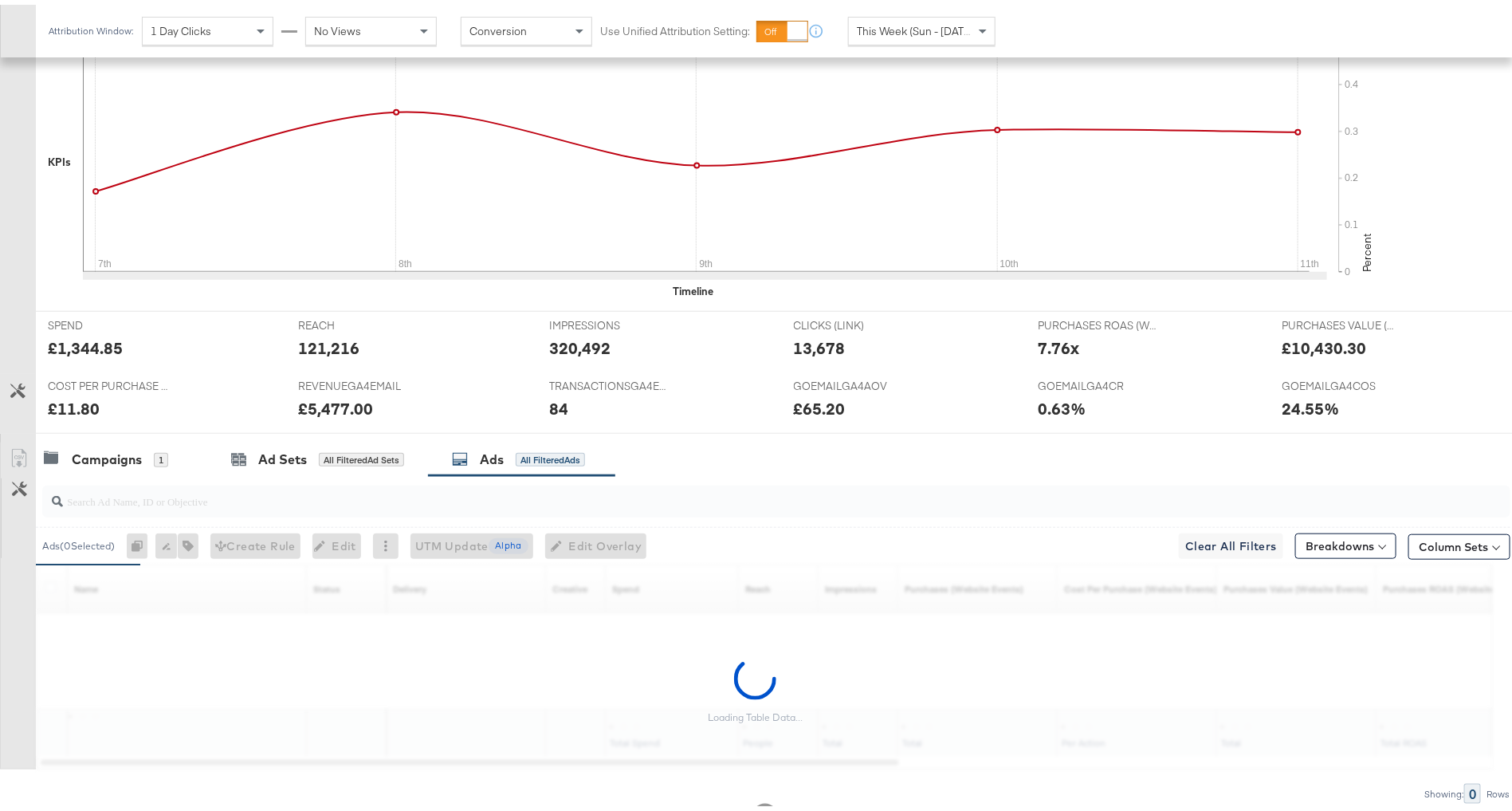
scroll to position [512, 0]
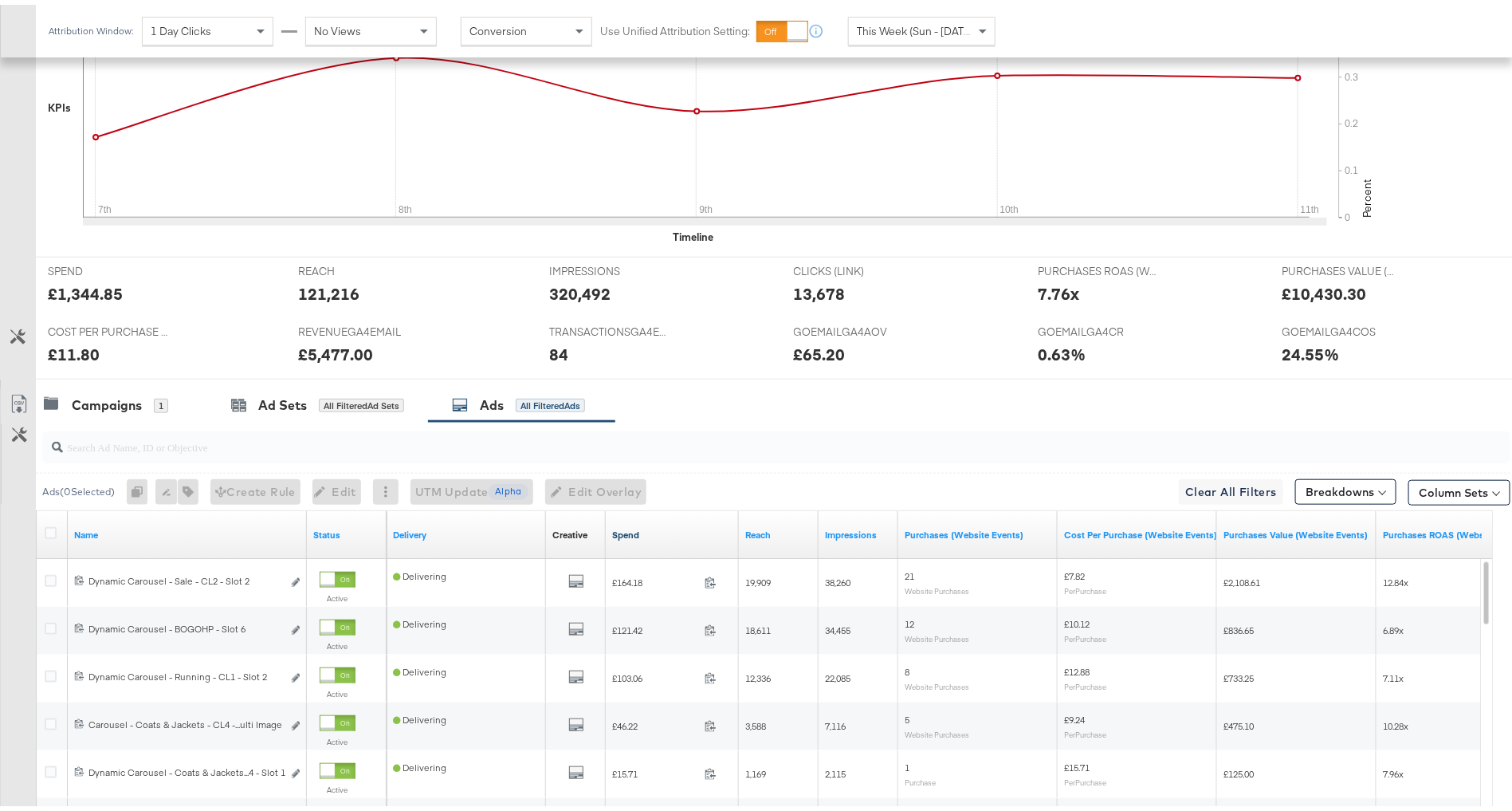
click at [683, 527] on link "Spend" at bounding box center [671, 530] width 120 height 13
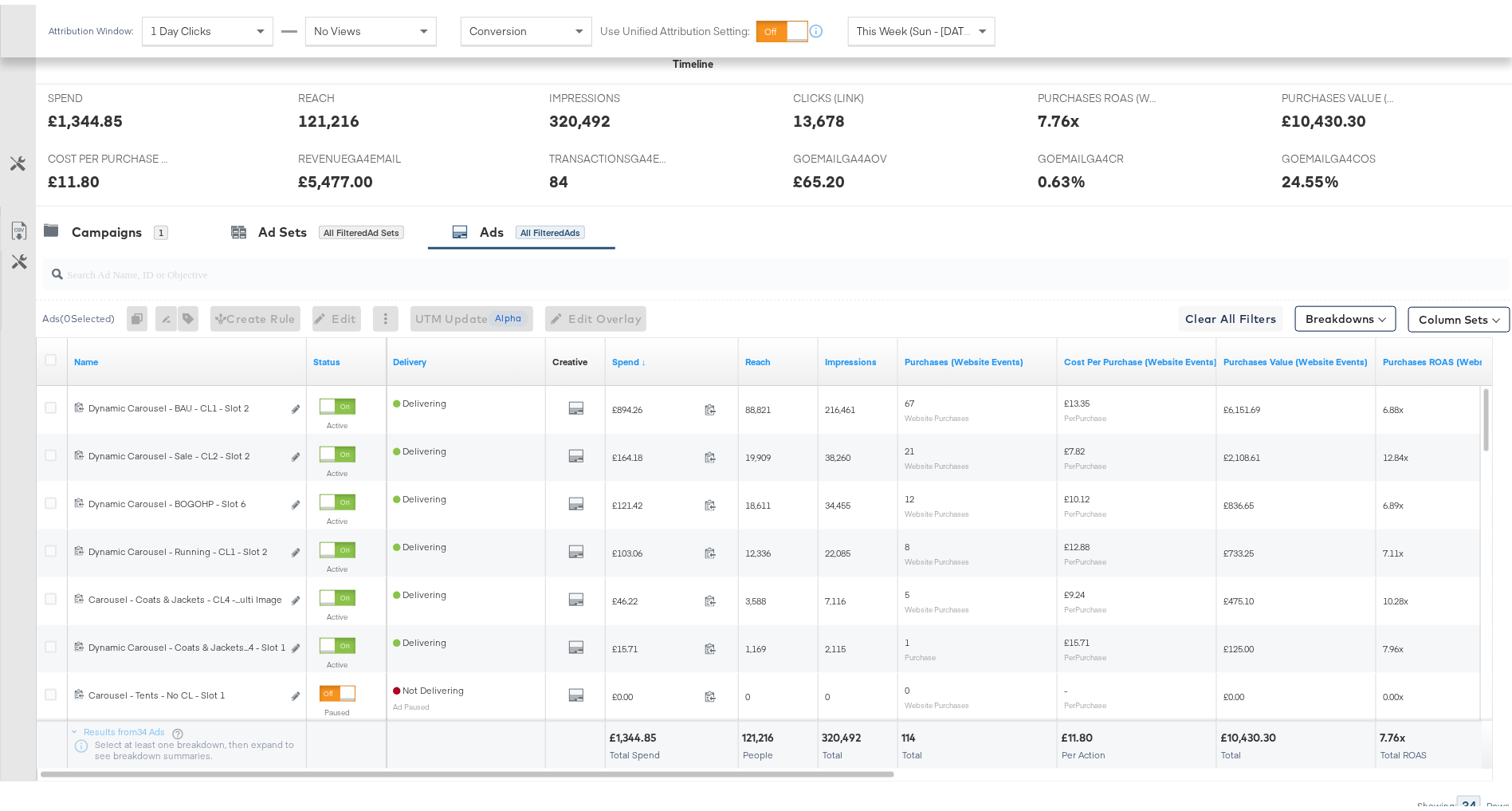
scroll to position [751, 0]
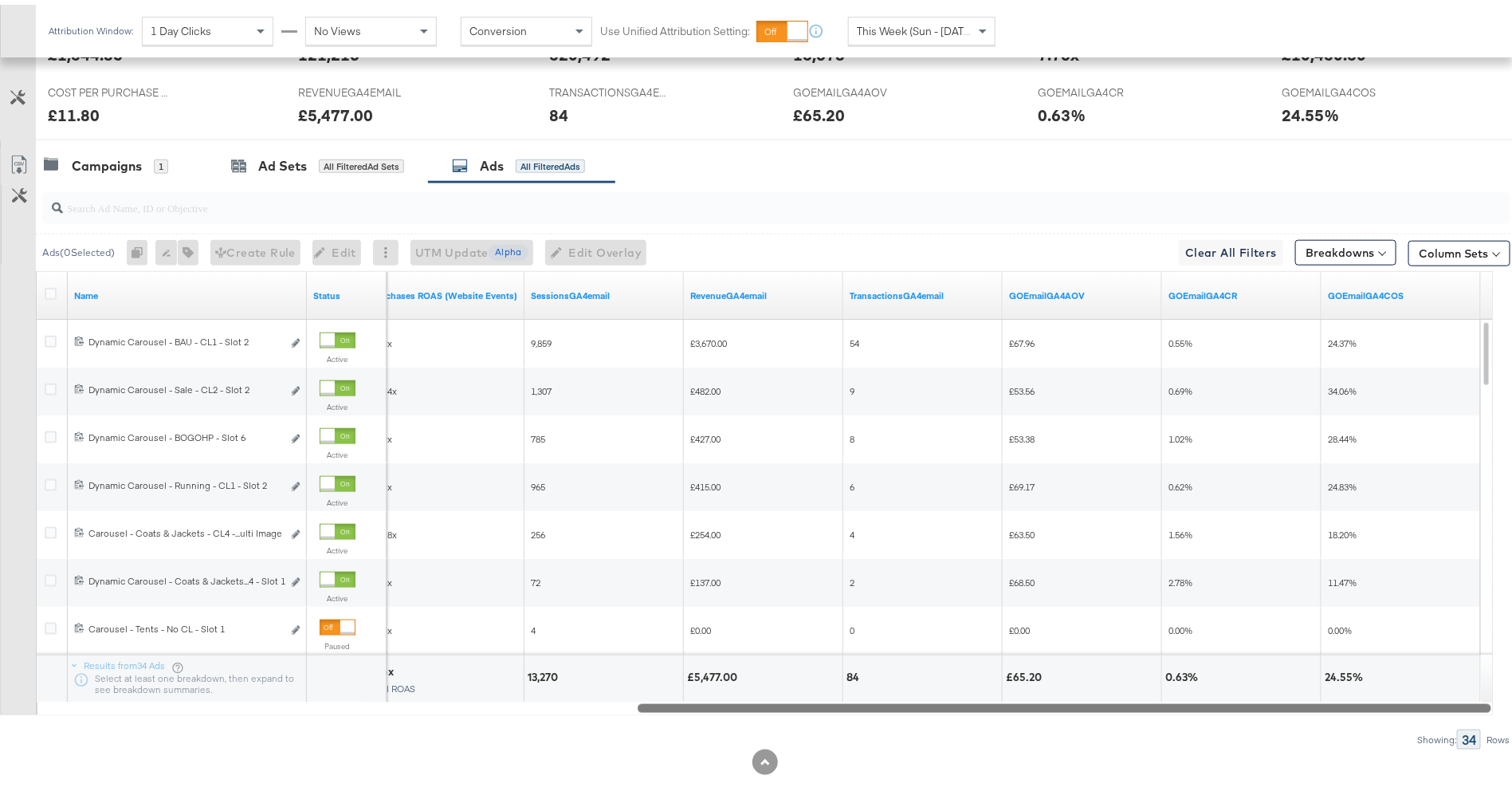
drag, startPoint x: 829, startPoint y: 700, endPoint x: 1505, endPoint y: 680, distance: 676.3
click at [1505, 680] on div "KPIs Performance & KPIs Customize KPIs ✔ Clicks (Link) ✔ TransactionsGA4email ✔…" at bounding box center [765, 225] width 1531 height 1178
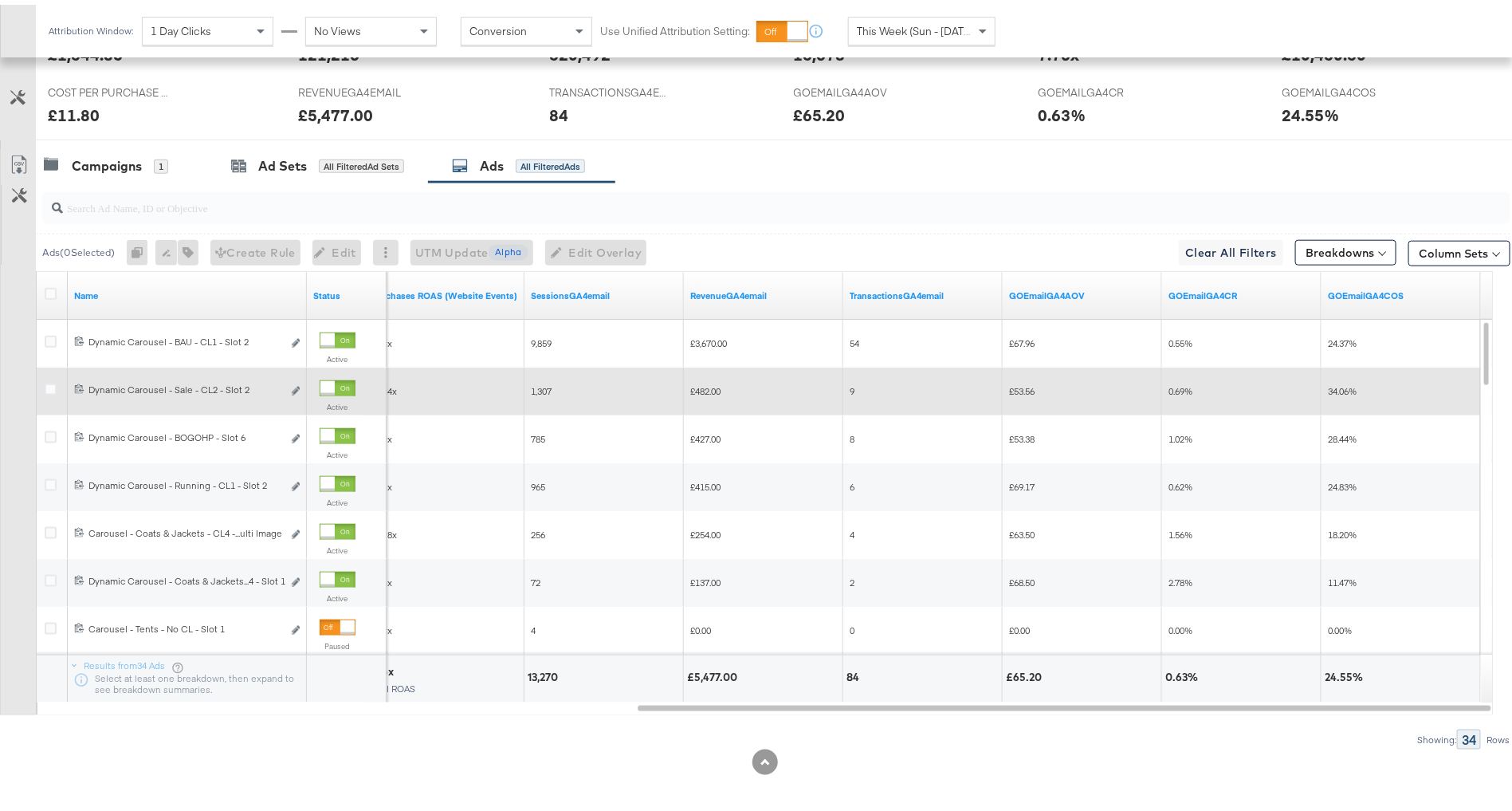
click at [338, 379] on div at bounding box center [338, 383] width 36 height 16
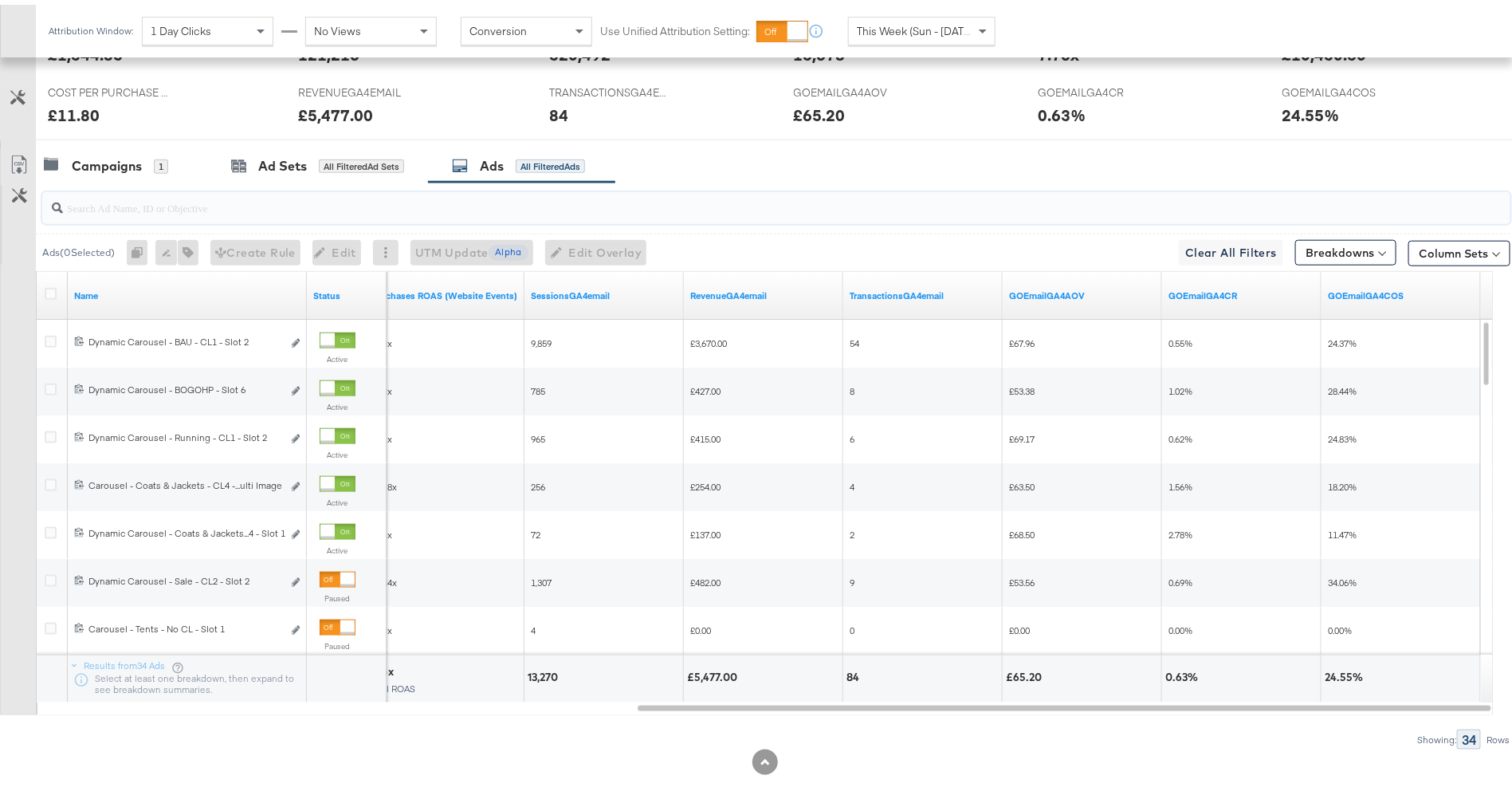
click at [600, 184] on input "search" at bounding box center [720, 196] width 1313 height 31
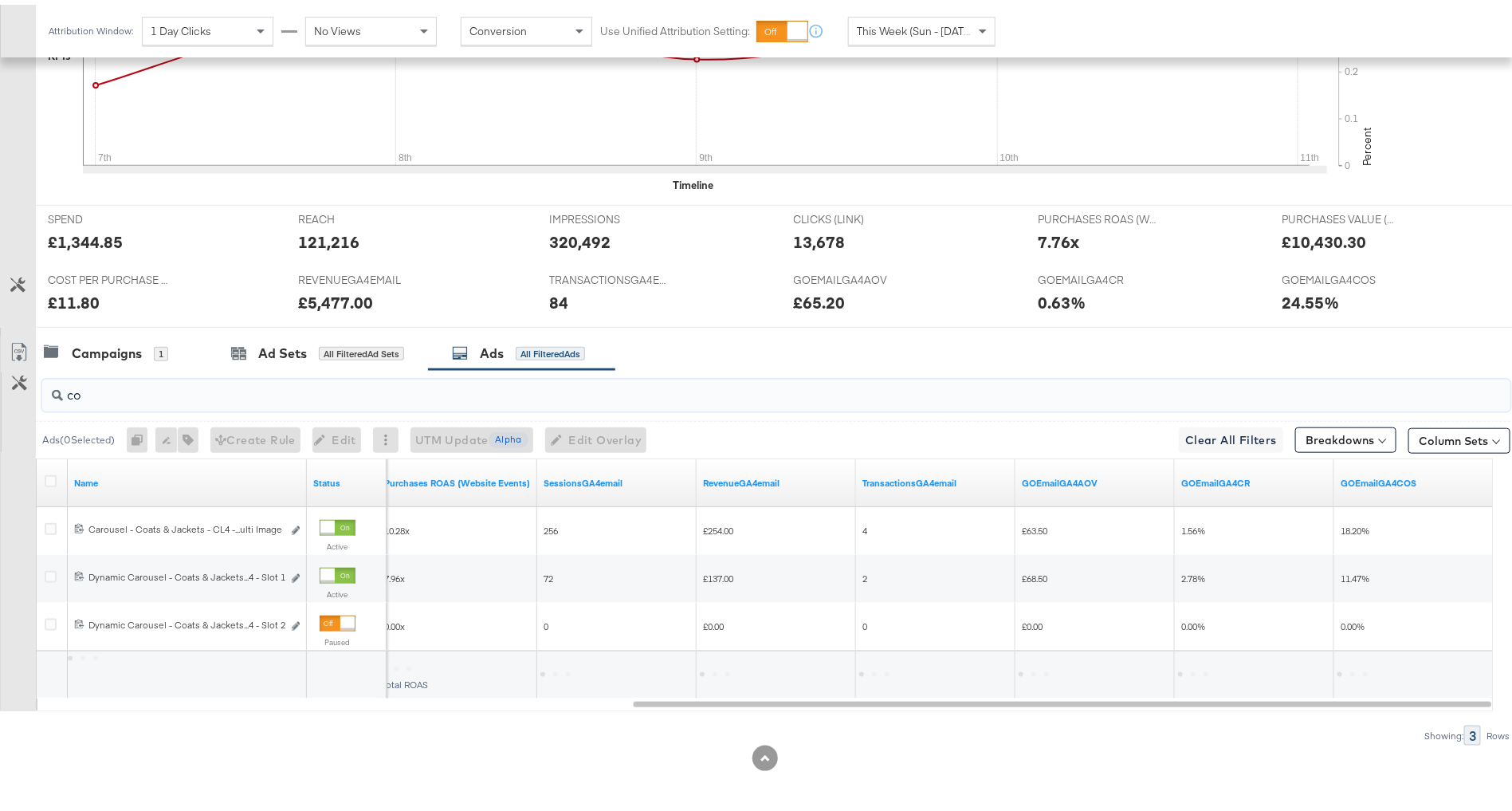
scroll to position [560, 0]
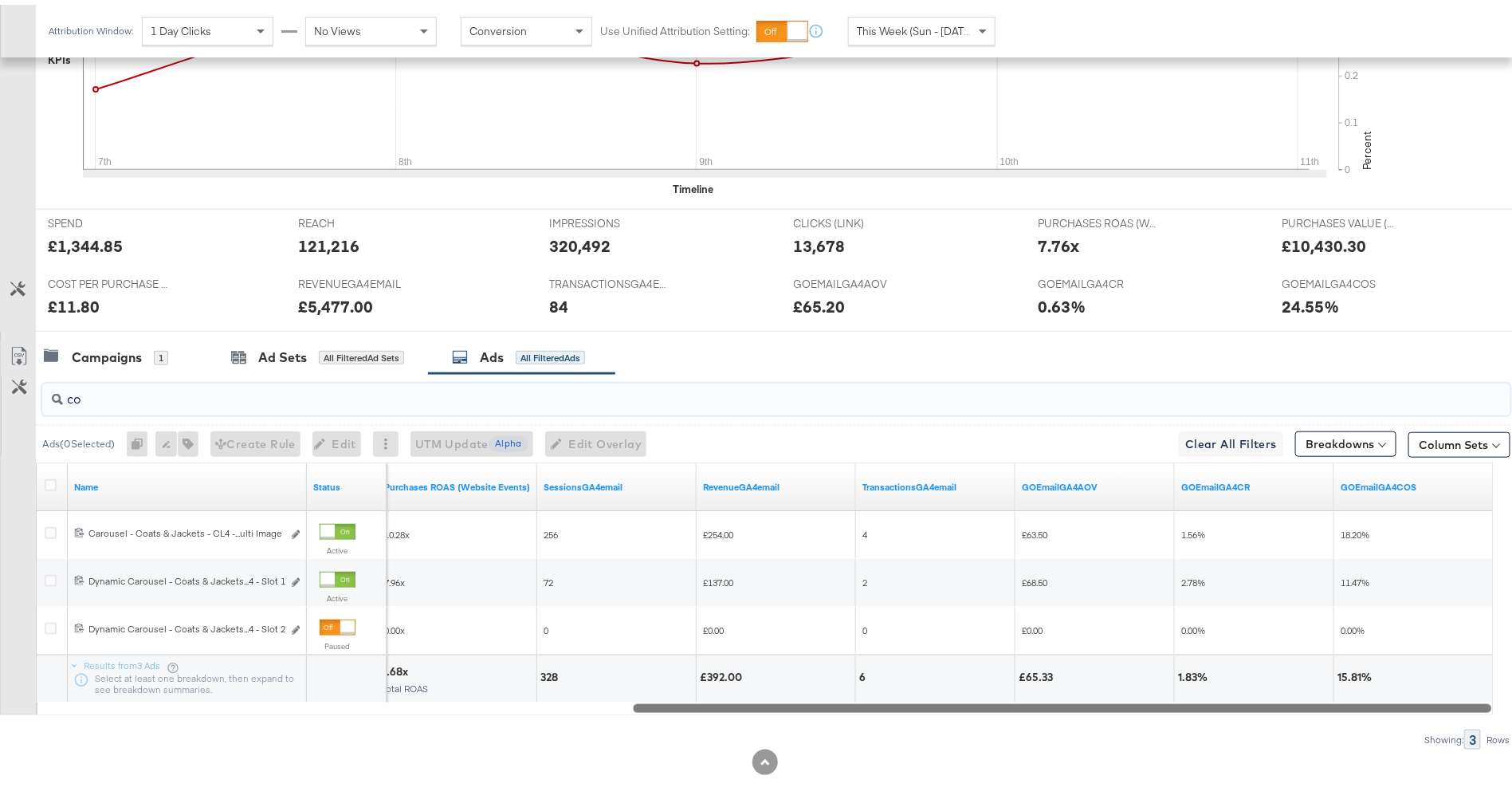
drag, startPoint x: 747, startPoint y: 700, endPoint x: 988, endPoint y: 719, distance: 241.7
click at [988, 719] on div "co Ads ( 0 Selected) 0 Rename 0 ads Tags for 0 campaigns Create Rule Edit 0 ads…" at bounding box center [755, 557] width 1510 height 376
type input "co"
click at [481, 383] on input "co" at bounding box center [720, 387] width 1313 height 31
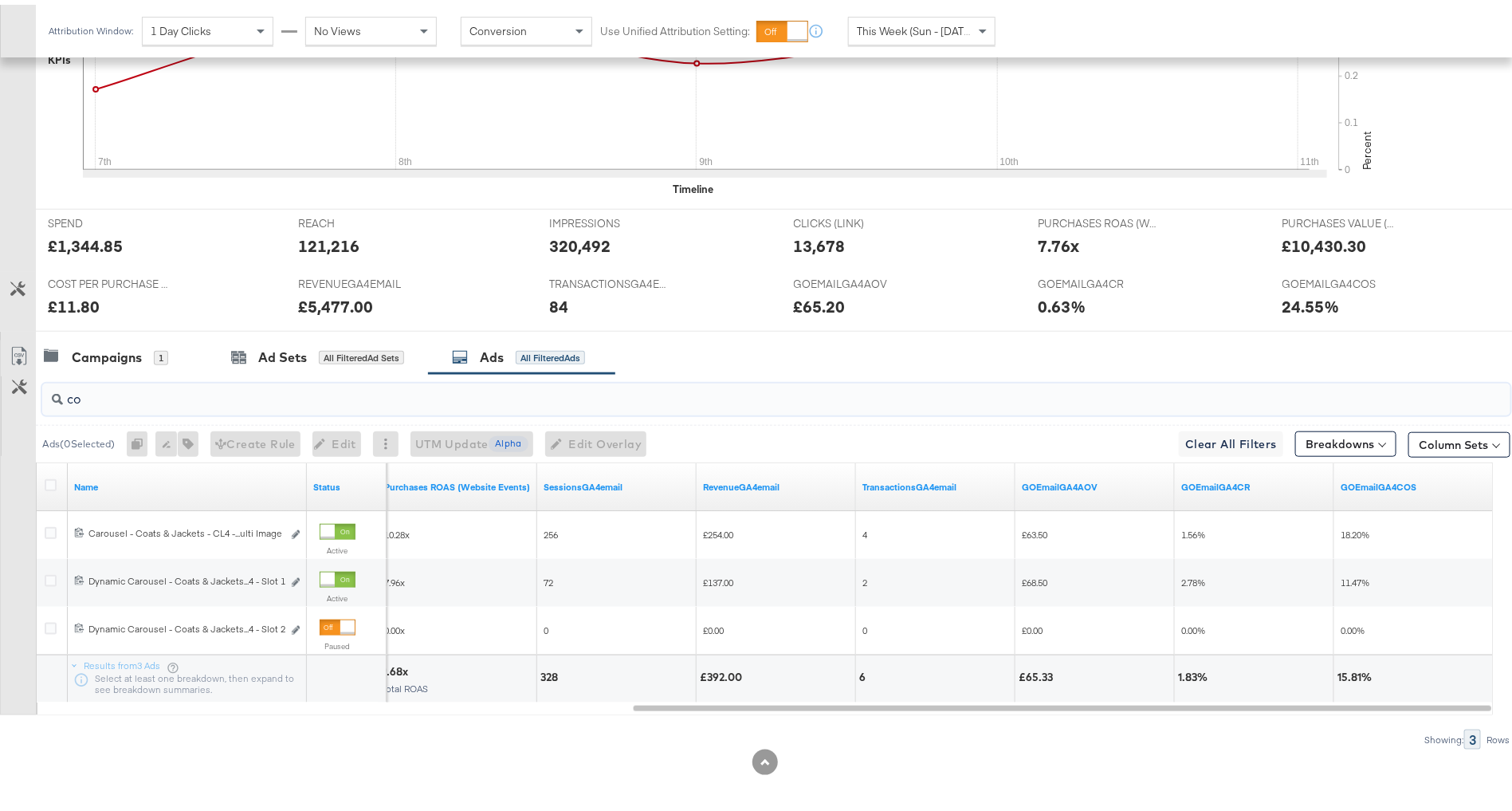
click at [481, 383] on input "co" at bounding box center [720, 387] width 1313 height 31
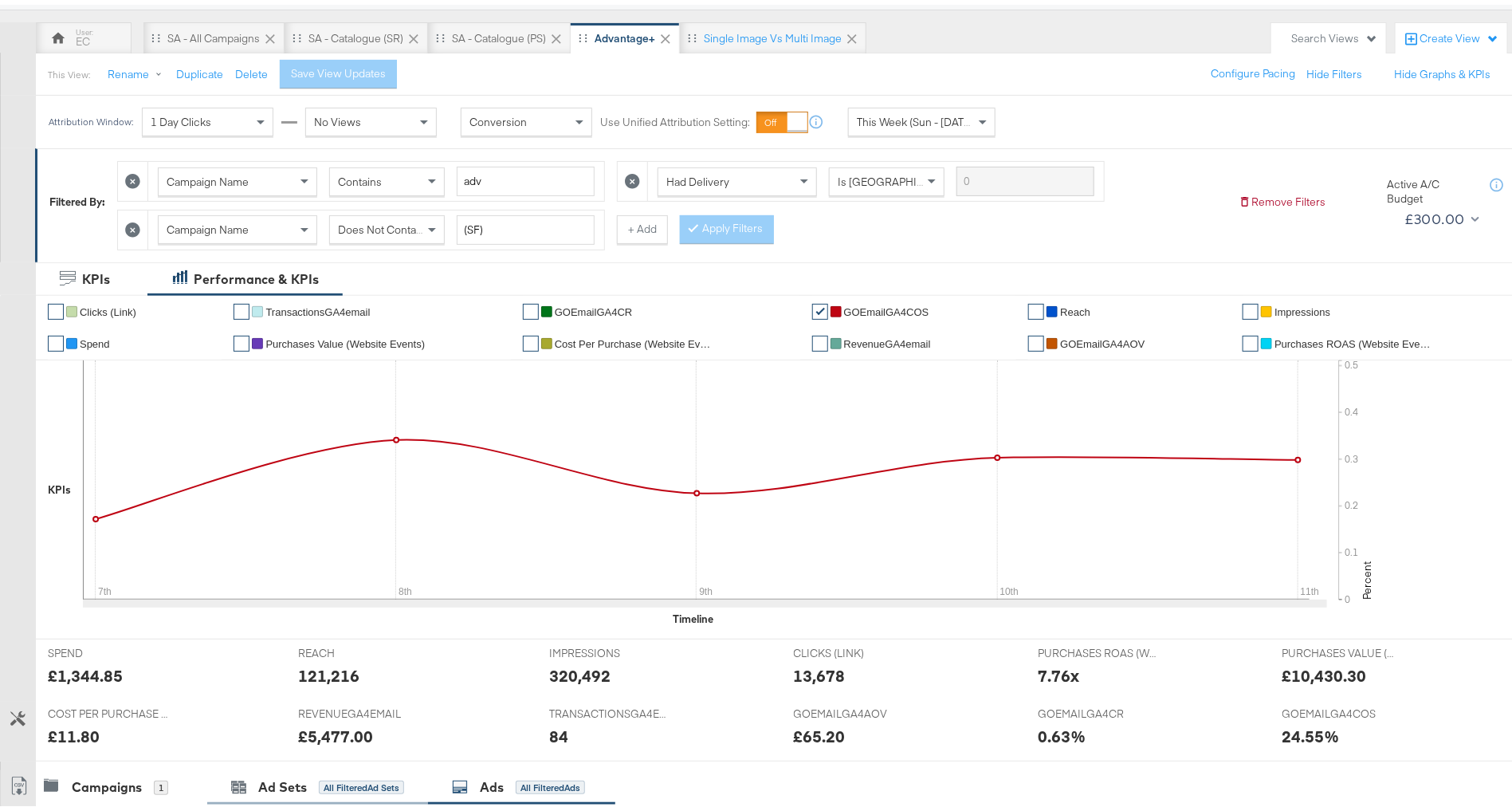
scroll to position [0, 0]
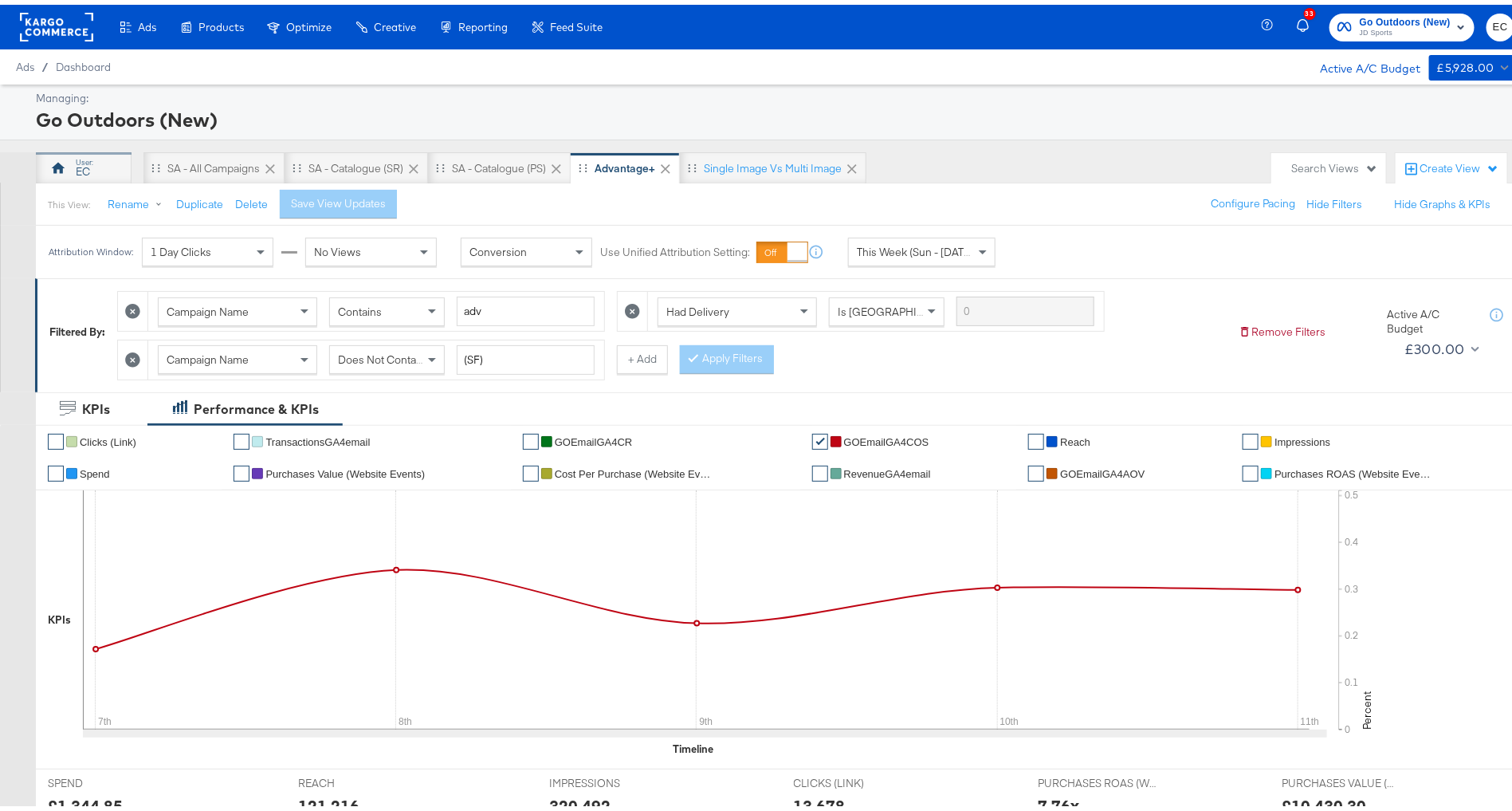
click at [67, 159] on div "EC" at bounding box center [84, 164] width 96 height 32
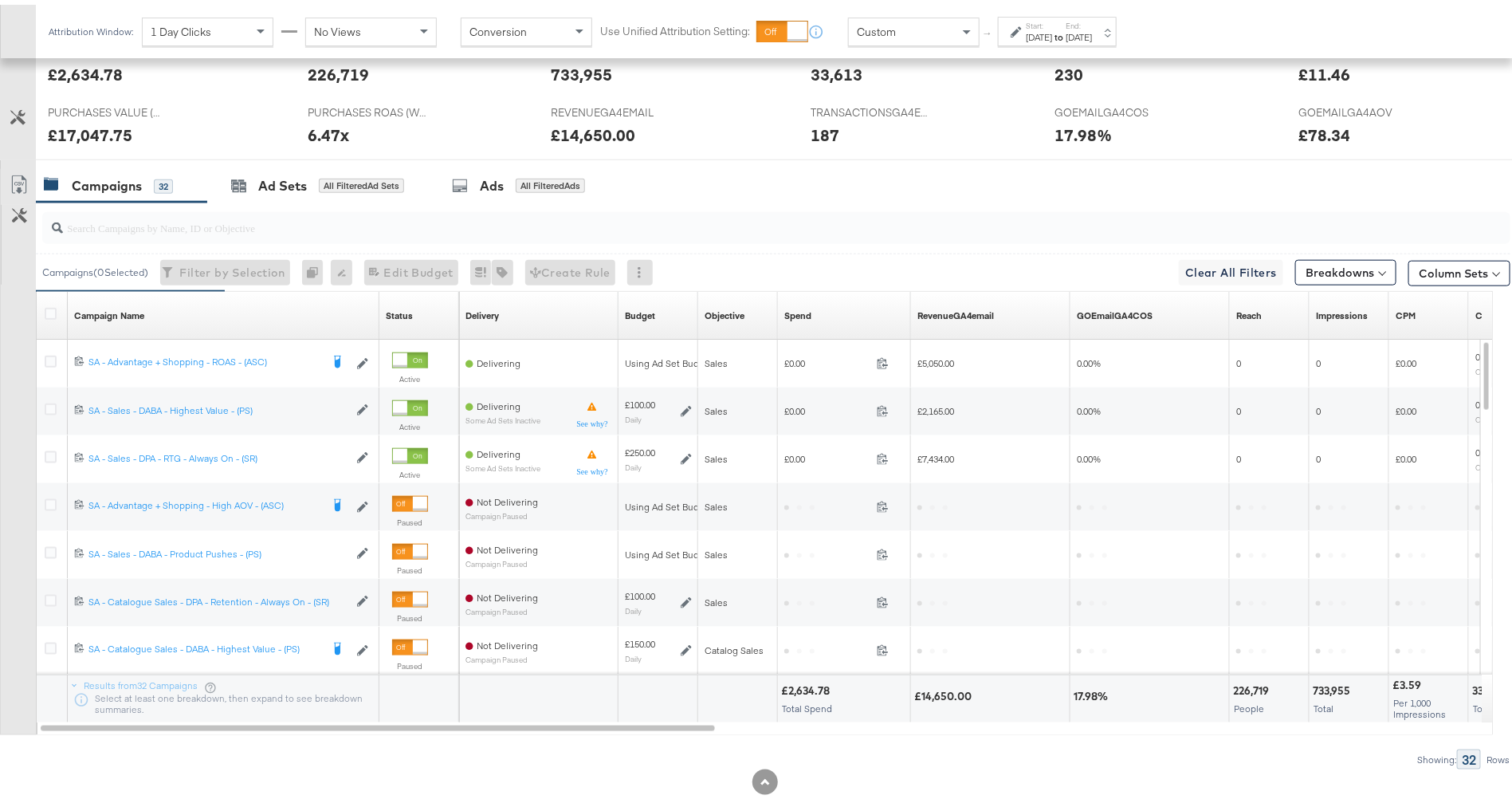
scroll to position [751, 0]
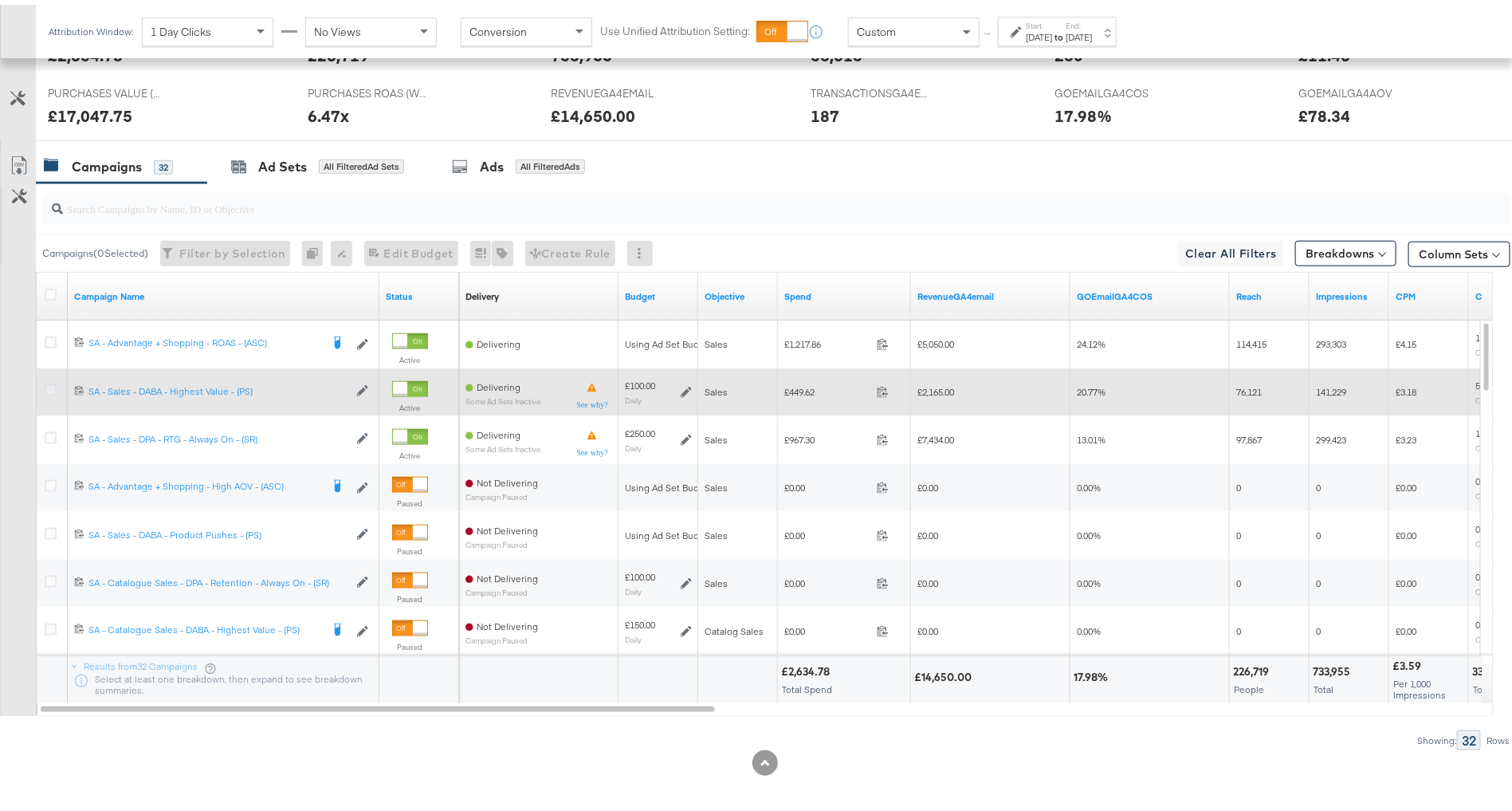
click at [47, 381] on icon at bounding box center [50, 385] width 12 height 12
click at [0, 0] on input "checkbox" at bounding box center [0, 0] width 0 height 0
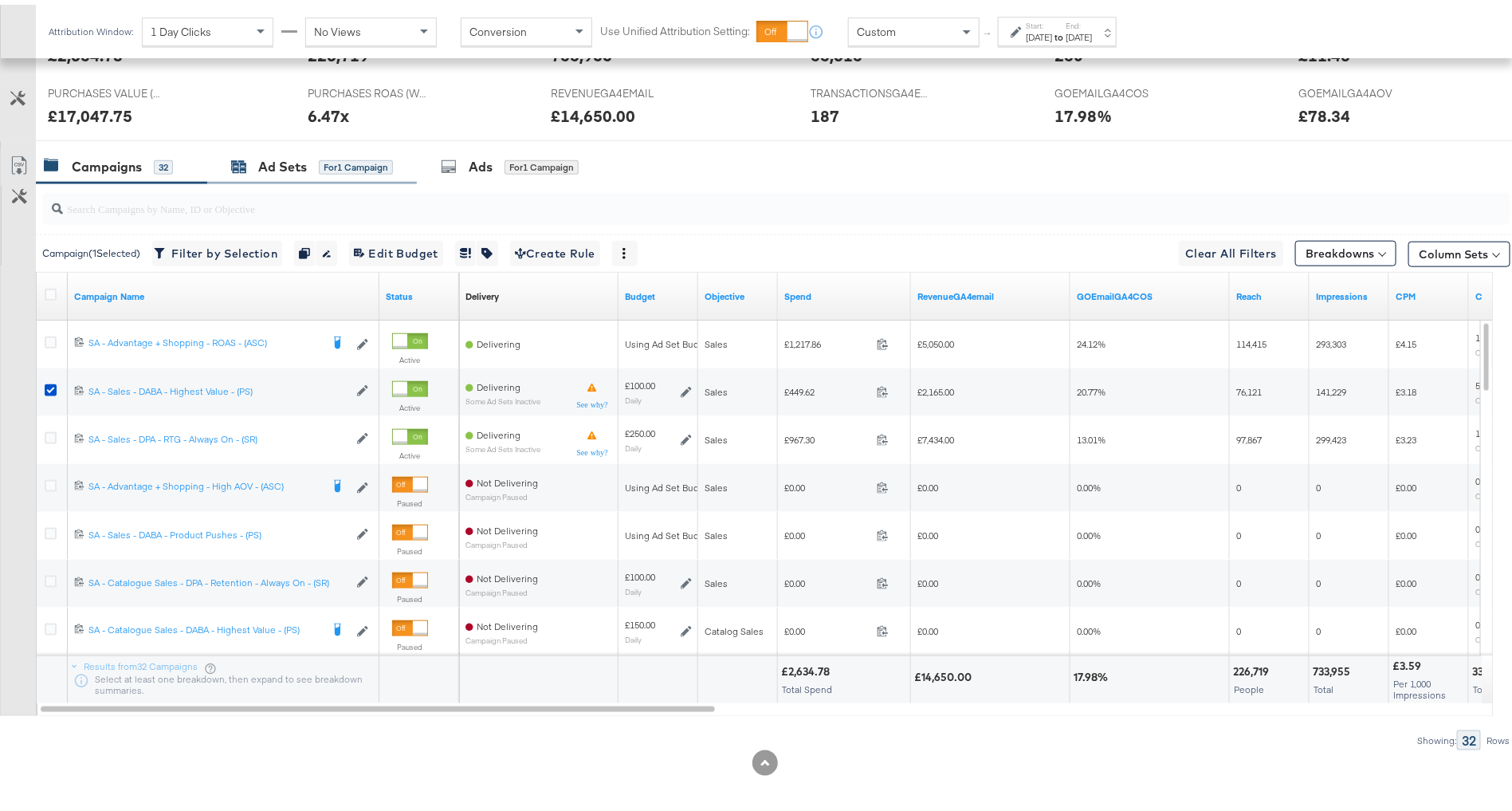
click at [313, 166] on div "Ad Sets for 1 Campaign" at bounding box center [312, 163] width 162 height 19
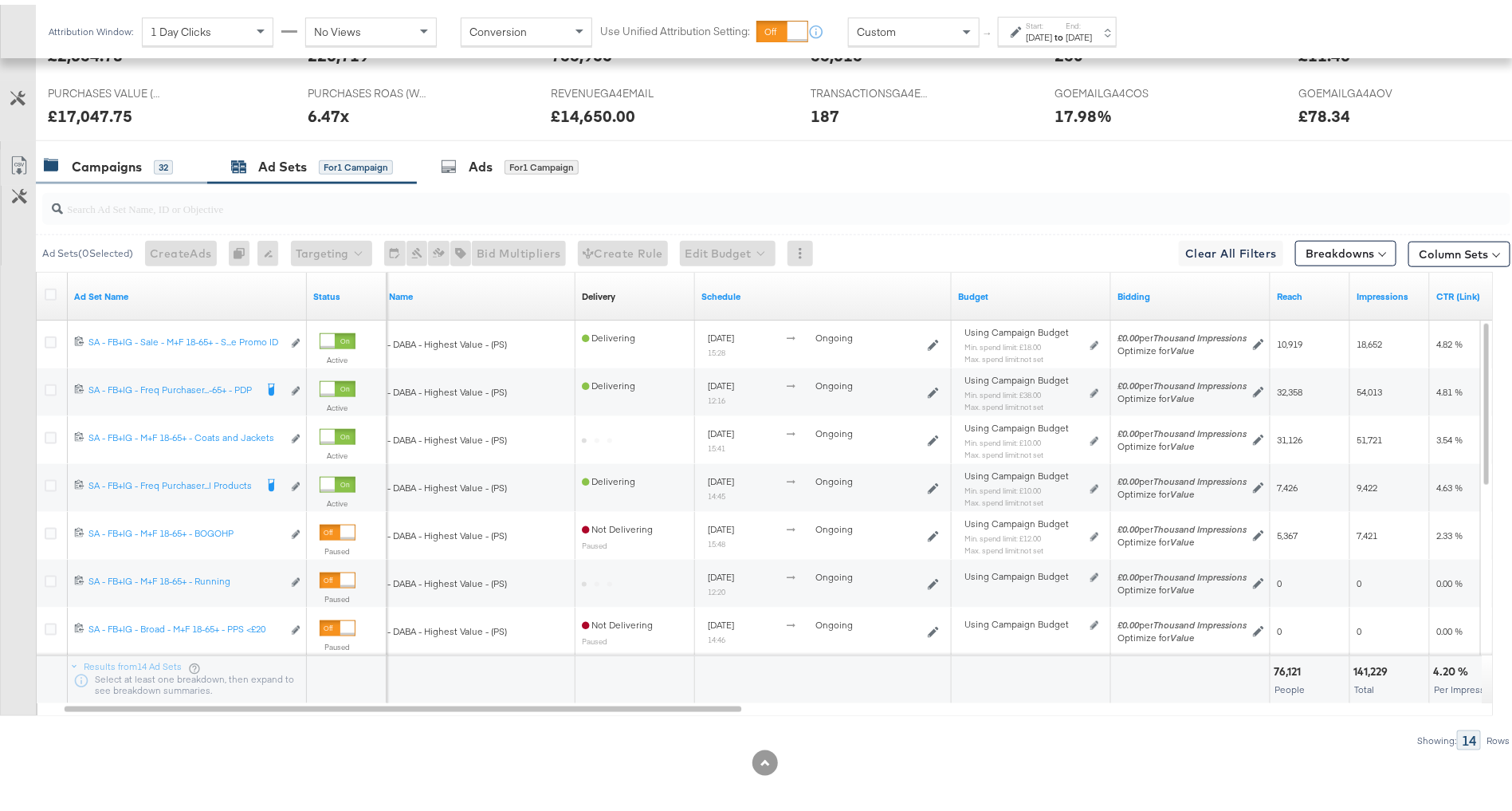
click at [159, 163] on div "32" at bounding box center [163, 162] width 20 height 14
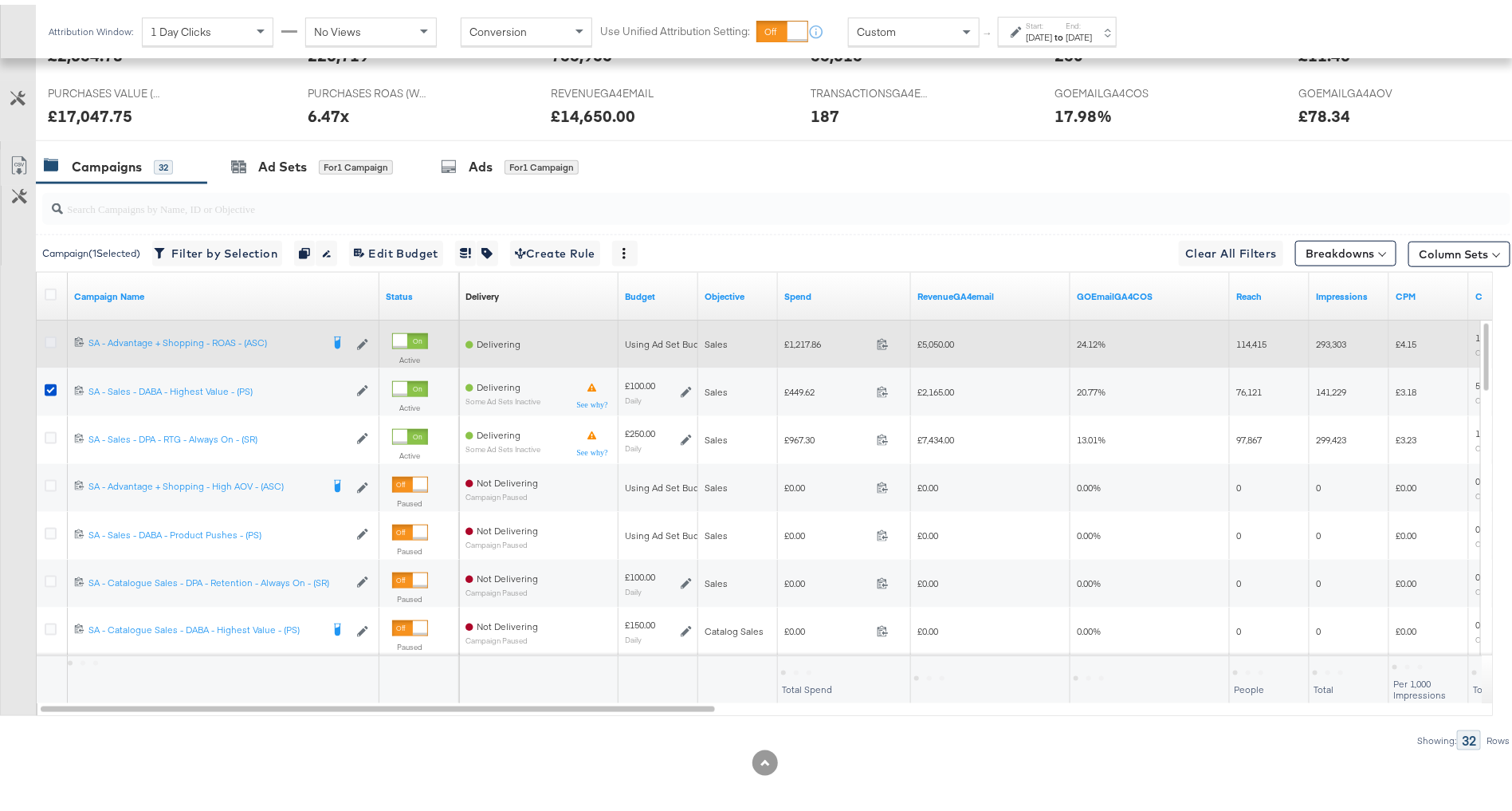
click at [48, 332] on icon at bounding box center [50, 338] width 12 height 12
click at [0, 0] on input "checkbox" at bounding box center [0, 0] width 0 height 0
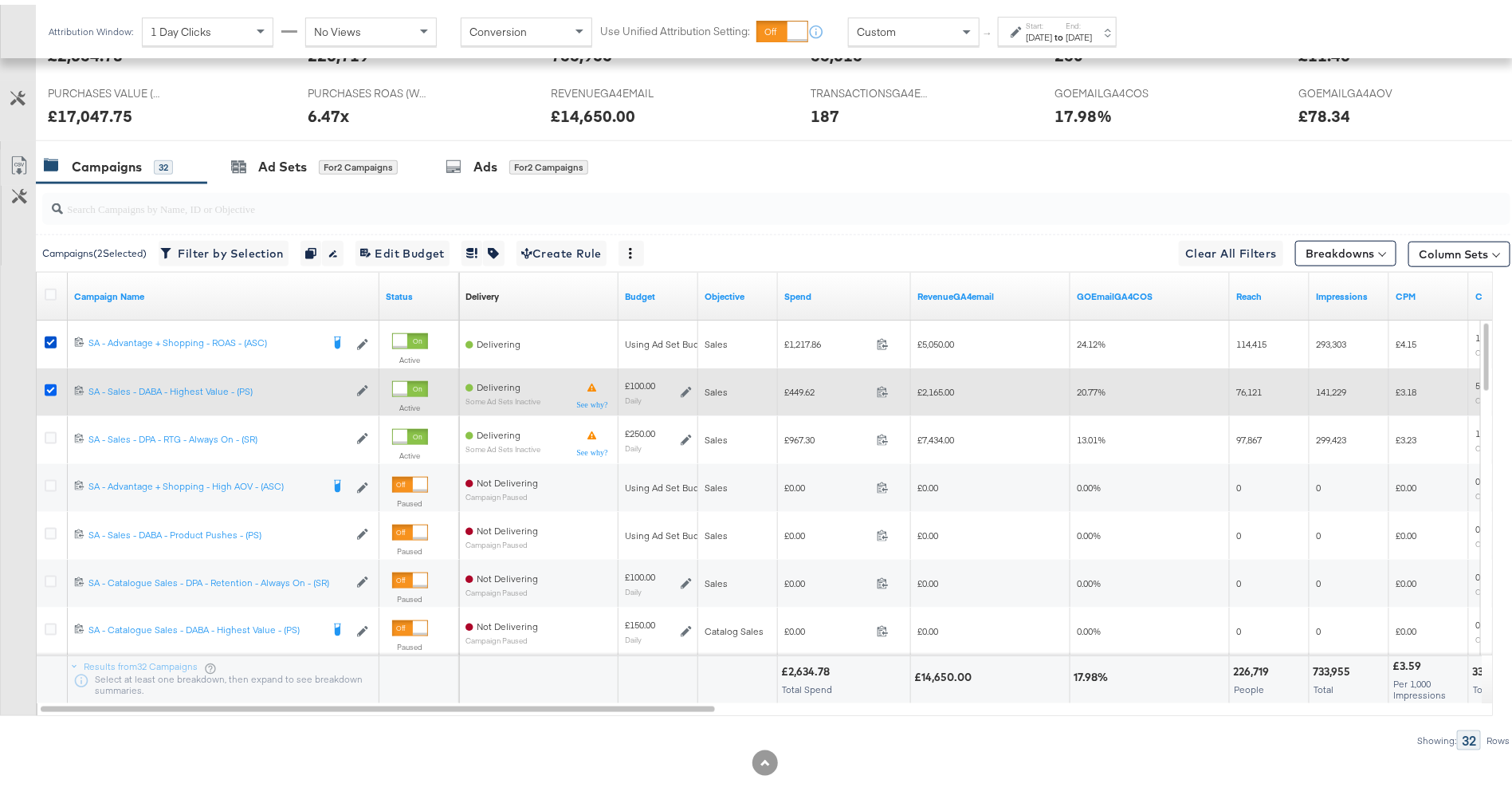
click at [46, 382] on icon at bounding box center [50, 385] width 12 height 12
click at [0, 0] on input "checkbox" at bounding box center [0, 0] width 0 height 0
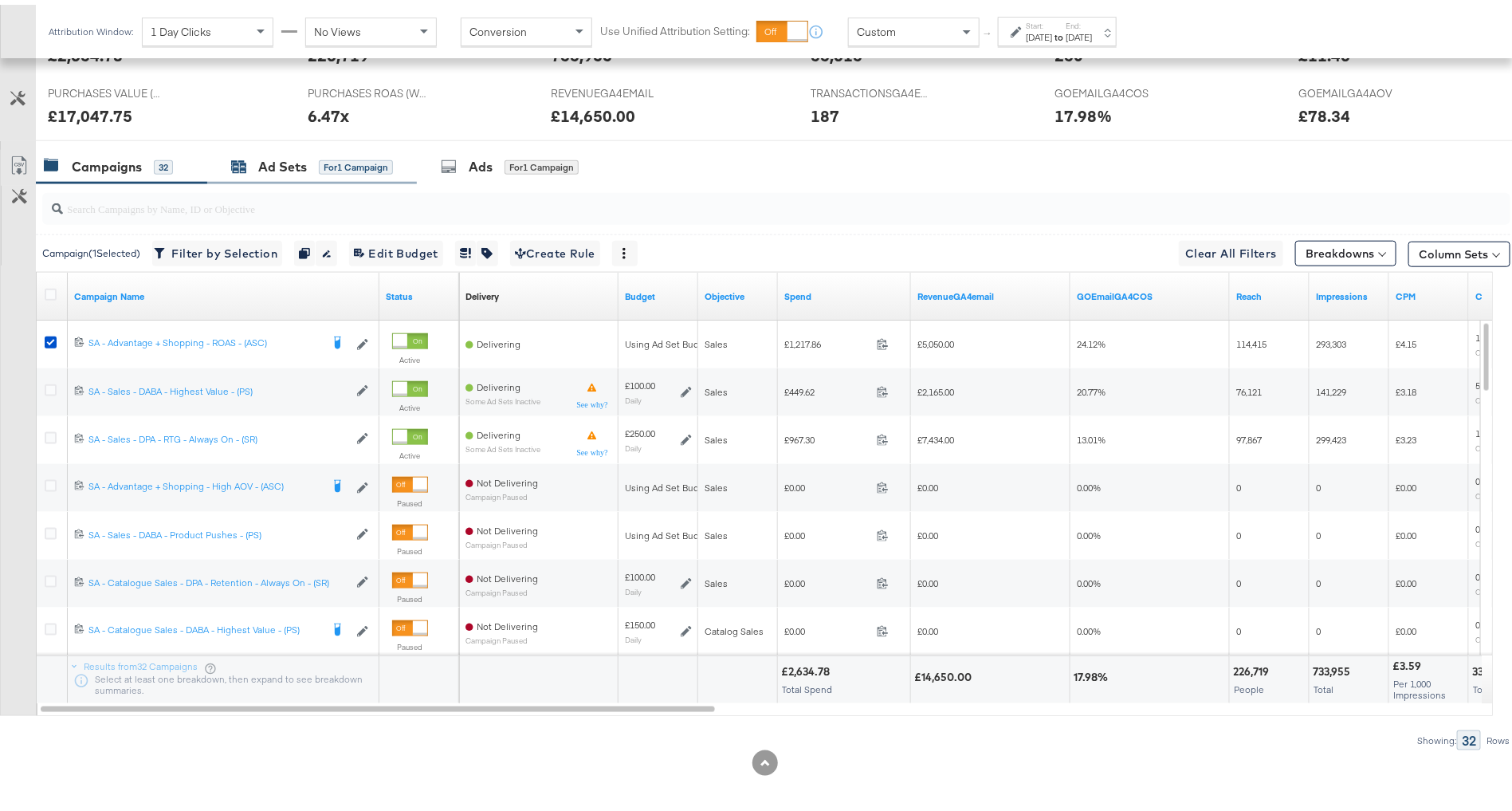
click at [319, 155] on div "for 1 Campaign" at bounding box center [356, 162] width 74 height 14
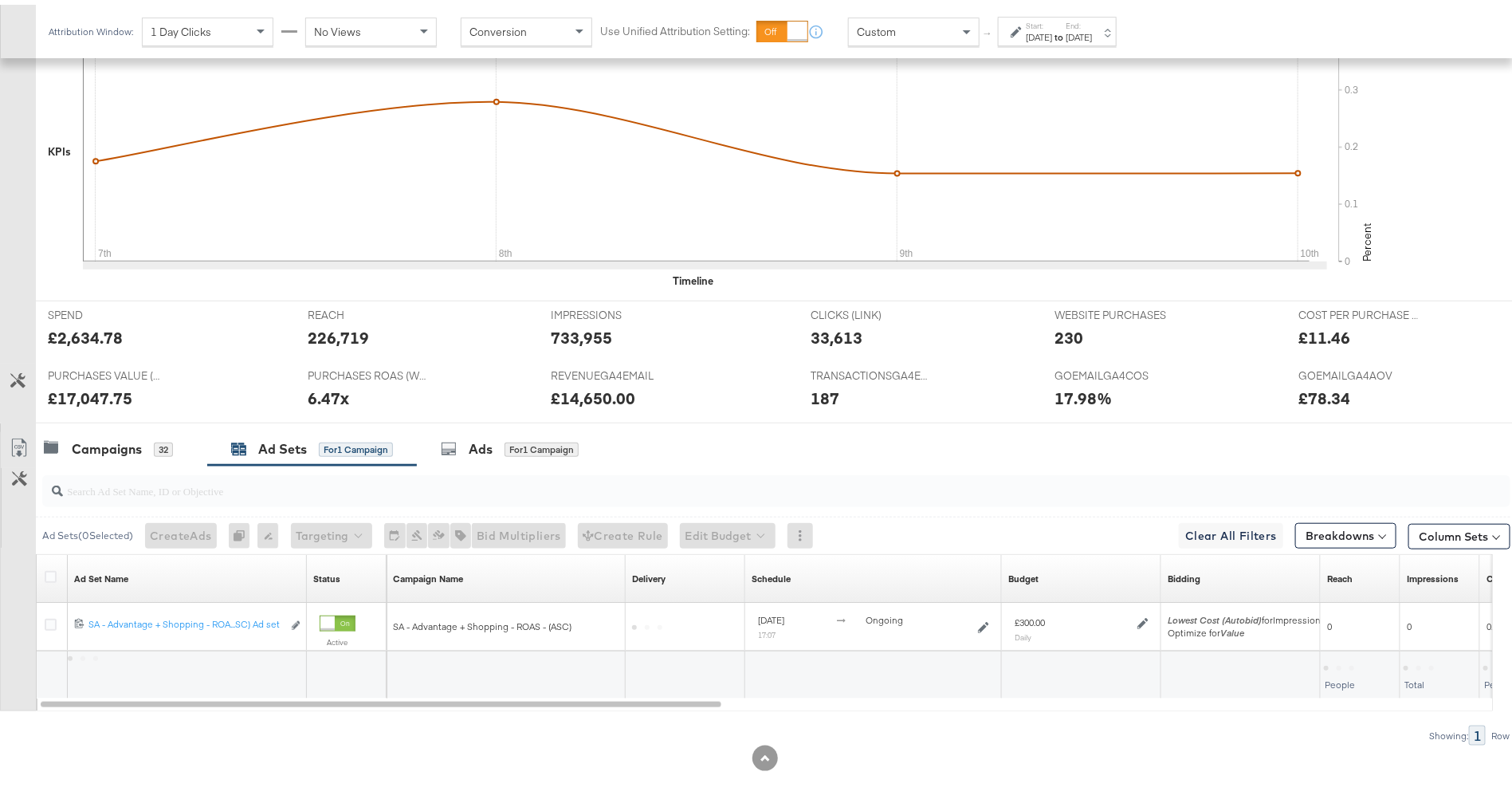
scroll to position [464, 0]
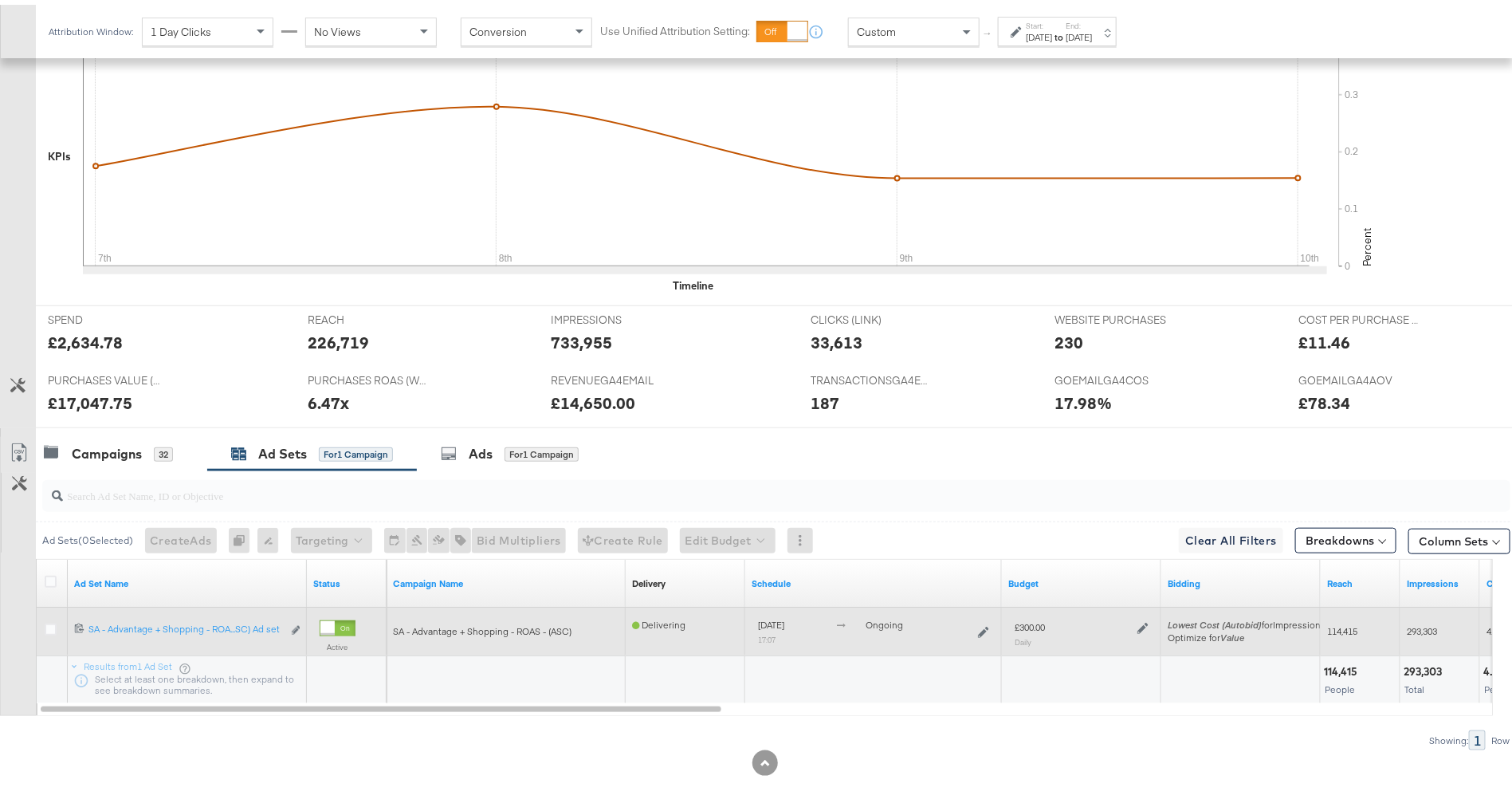
click at [1142, 618] on icon at bounding box center [1143, 623] width 11 height 11
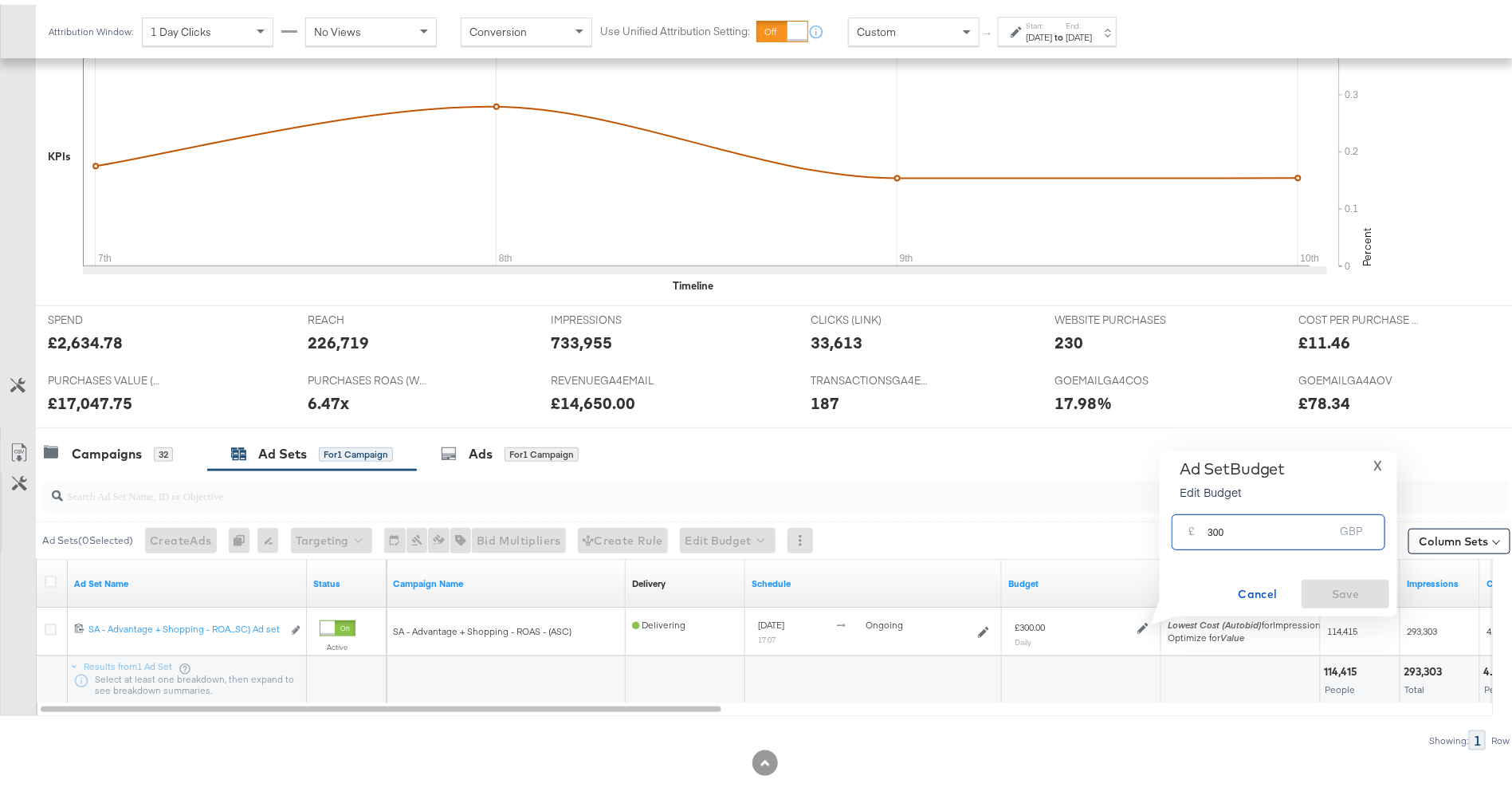
click at [1209, 532] on input "300" at bounding box center [1270, 521] width 126 height 34
type input "250"
click at [1336, 581] on span "Save" at bounding box center [1346, 589] width 75 height 20
click at [99, 444] on div "Campaigns" at bounding box center [106, 449] width 70 height 19
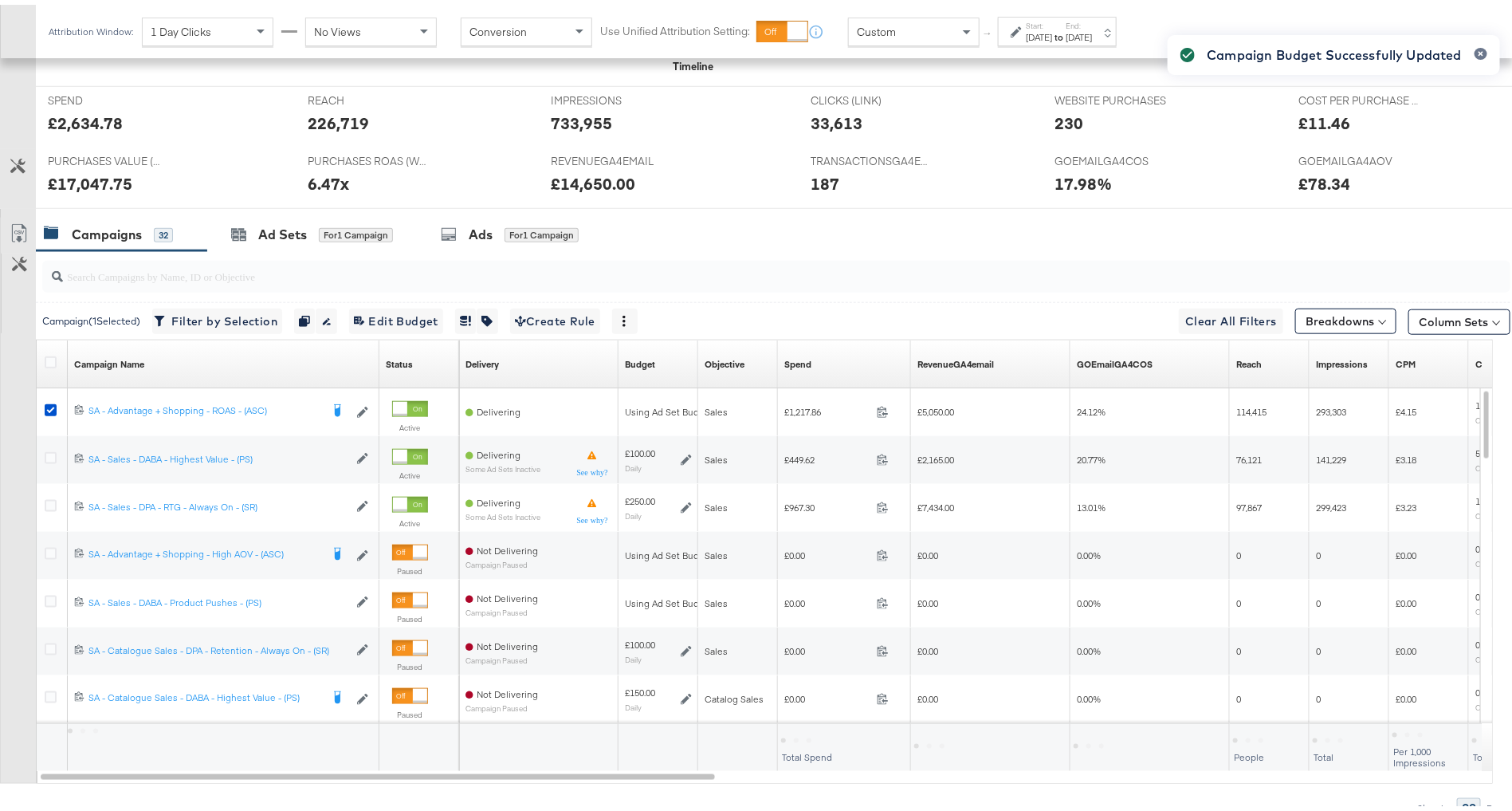
scroll to position [751, 0]
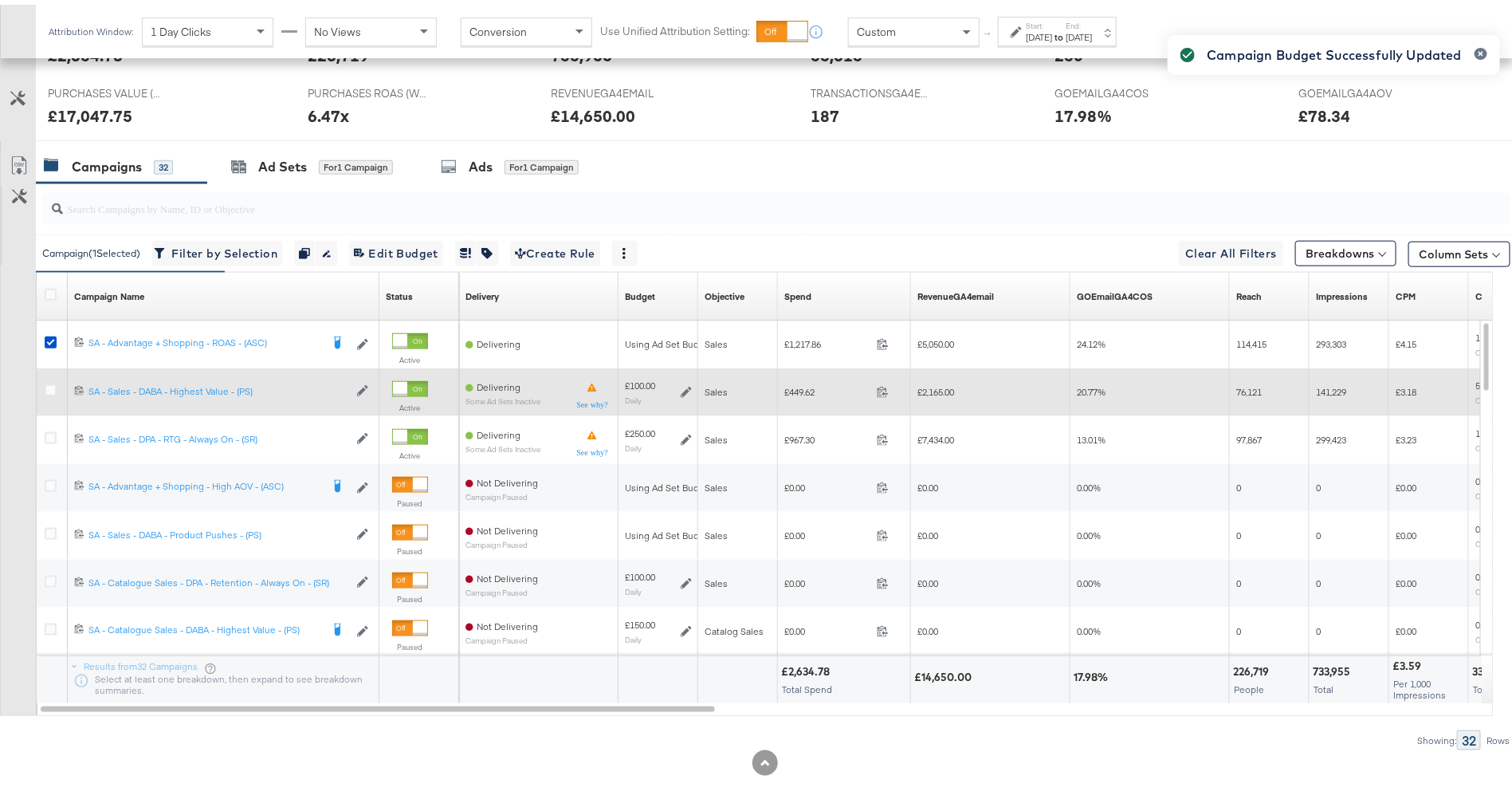
click at [688, 387] on icon at bounding box center [686, 388] width 11 height 11
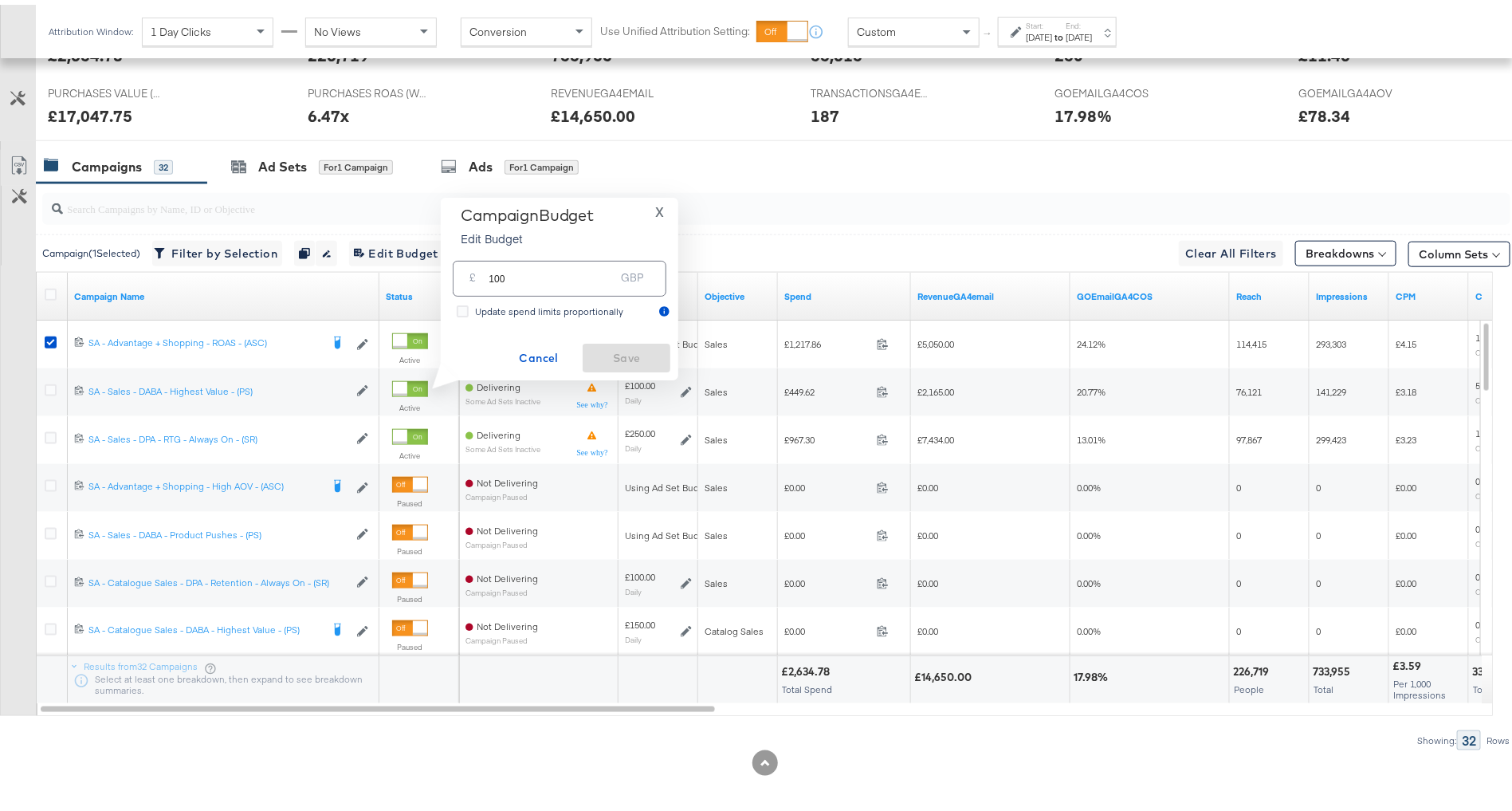
click at [547, 270] on input "100" at bounding box center [550, 267] width 126 height 34
click at [497, 271] on input "100" at bounding box center [550, 267] width 126 height 34
type input "150"
click at [629, 353] on span "Save" at bounding box center [626, 352] width 75 height 20
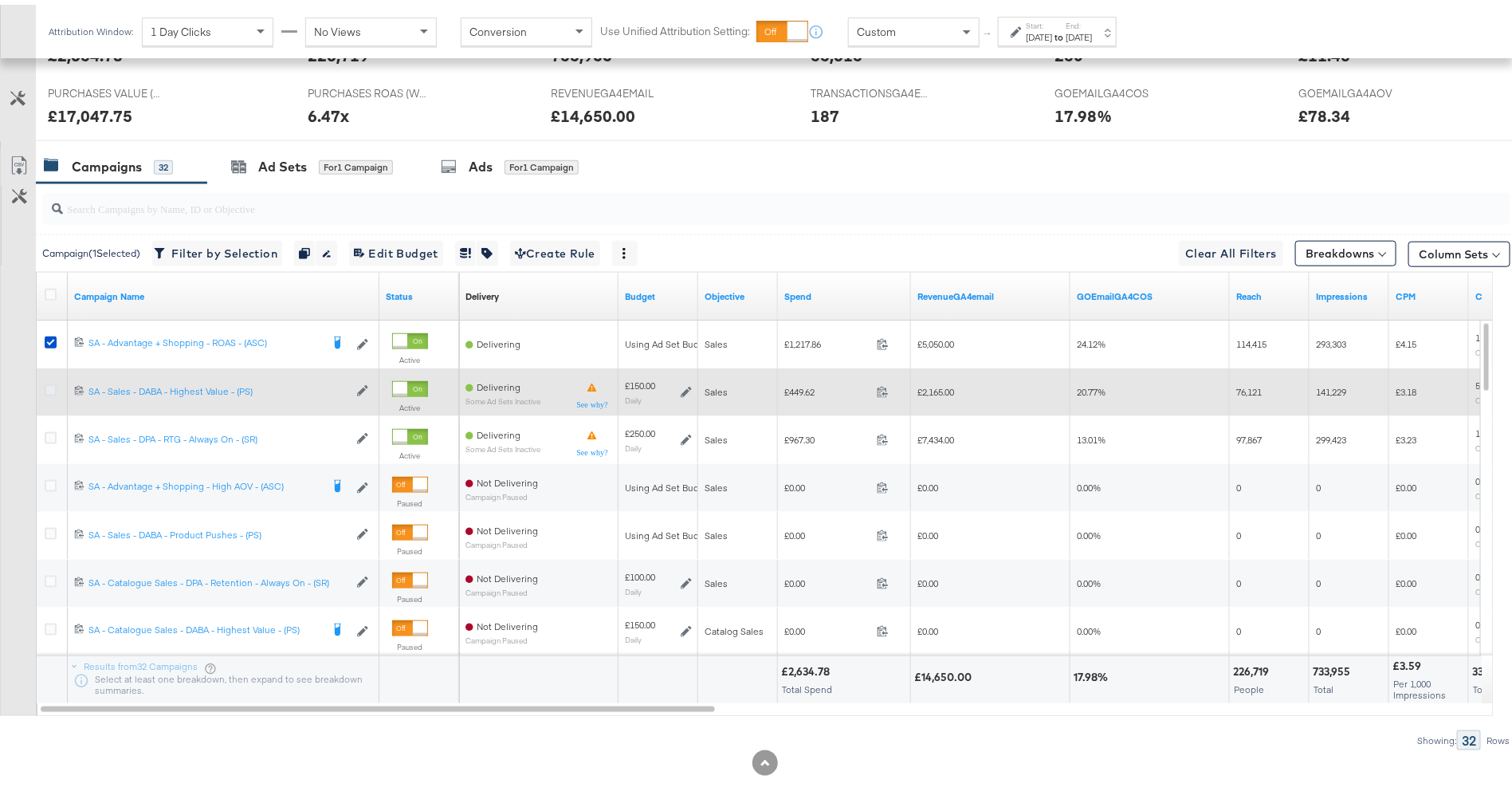
click at [55, 380] on icon at bounding box center [50, 385] width 12 height 12
click at [0, 0] on input "checkbox" at bounding box center [0, 0] width 0 height 0
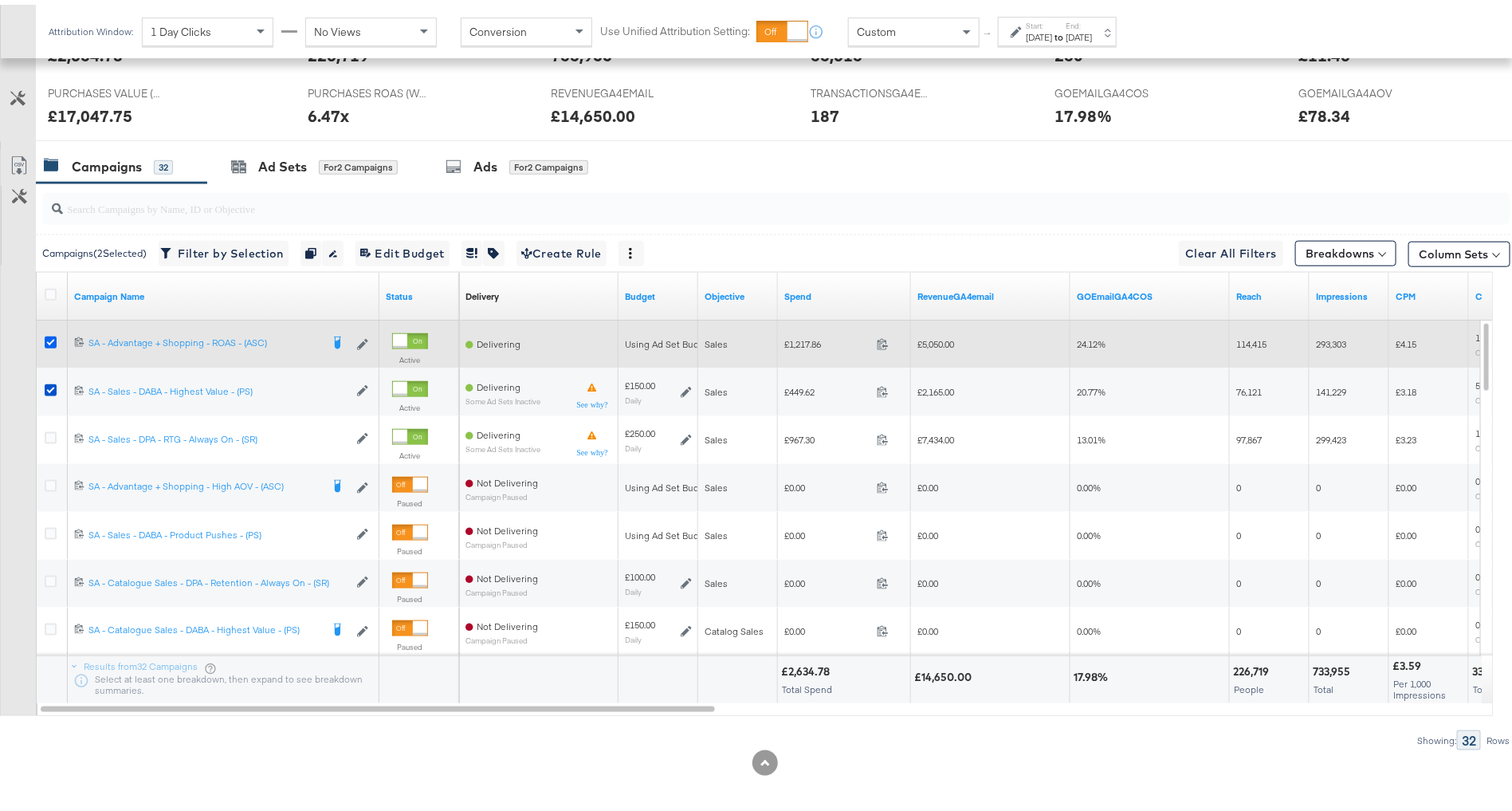
click at [51, 337] on icon at bounding box center [50, 338] width 12 height 12
click at [0, 0] on input "checkbox" at bounding box center [0, 0] width 0 height 0
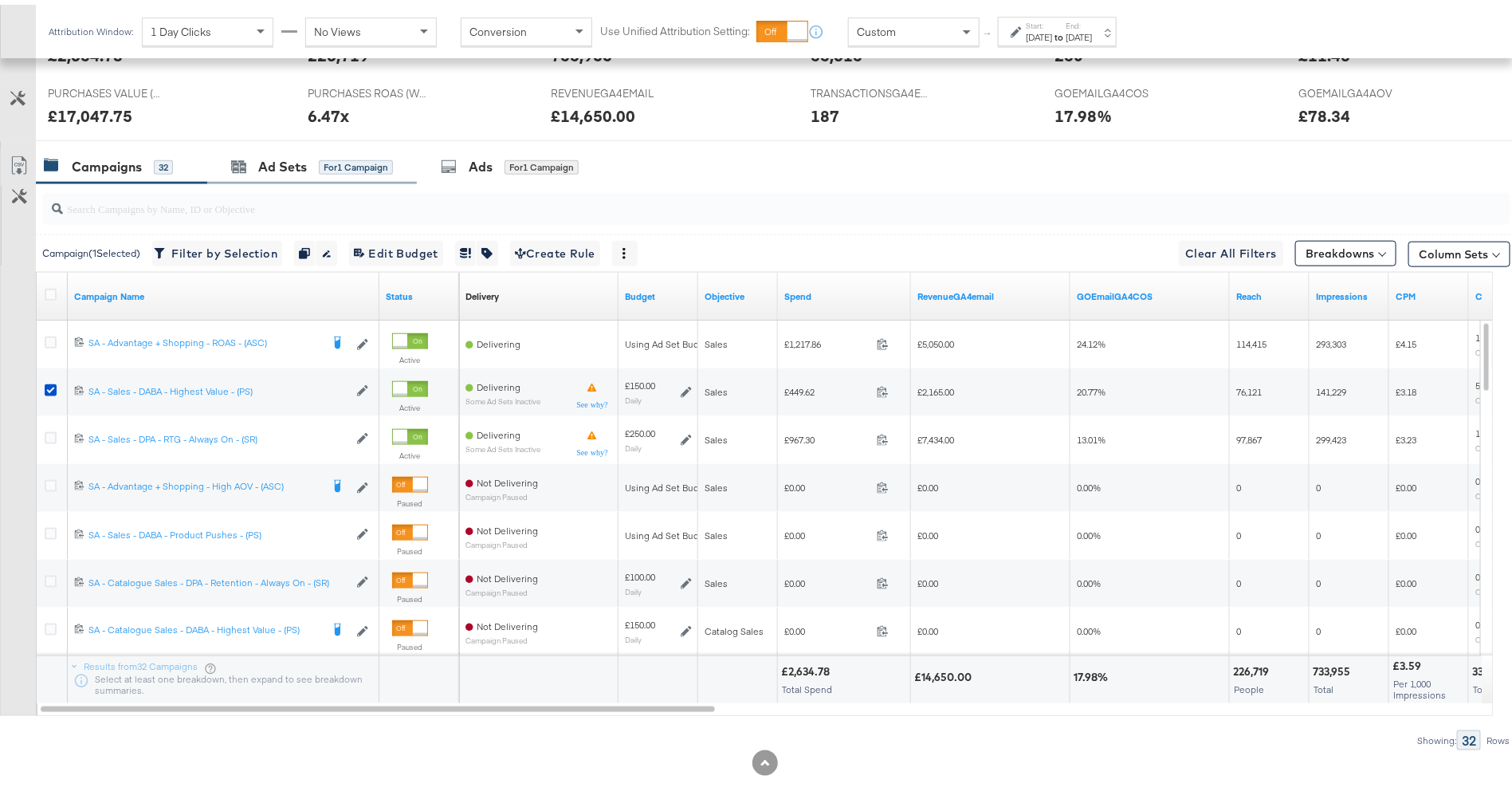
click at [319, 167] on div "Ad Sets for 1 Campaign" at bounding box center [312, 162] width 209 height 34
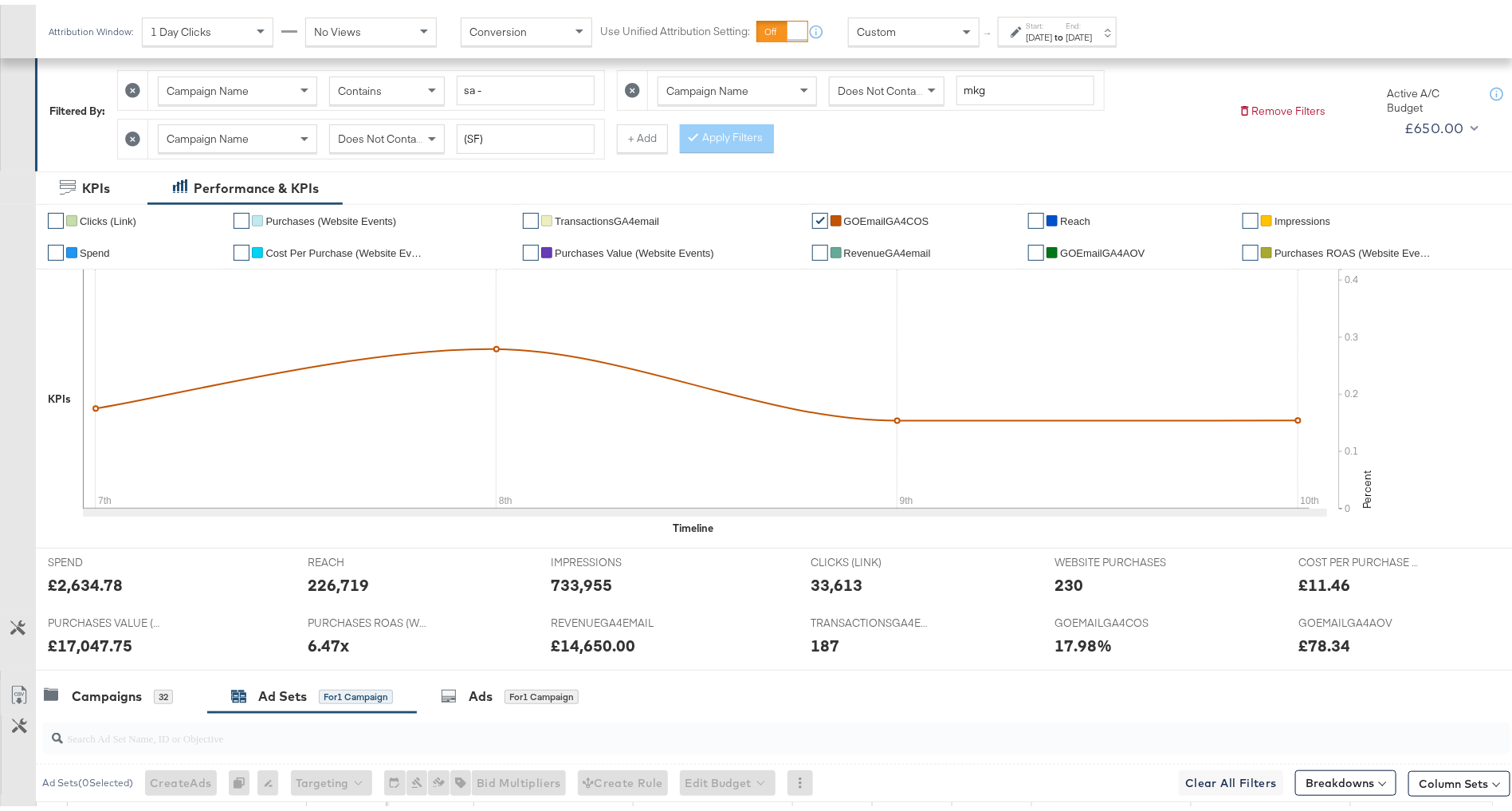
scroll to position [0, 0]
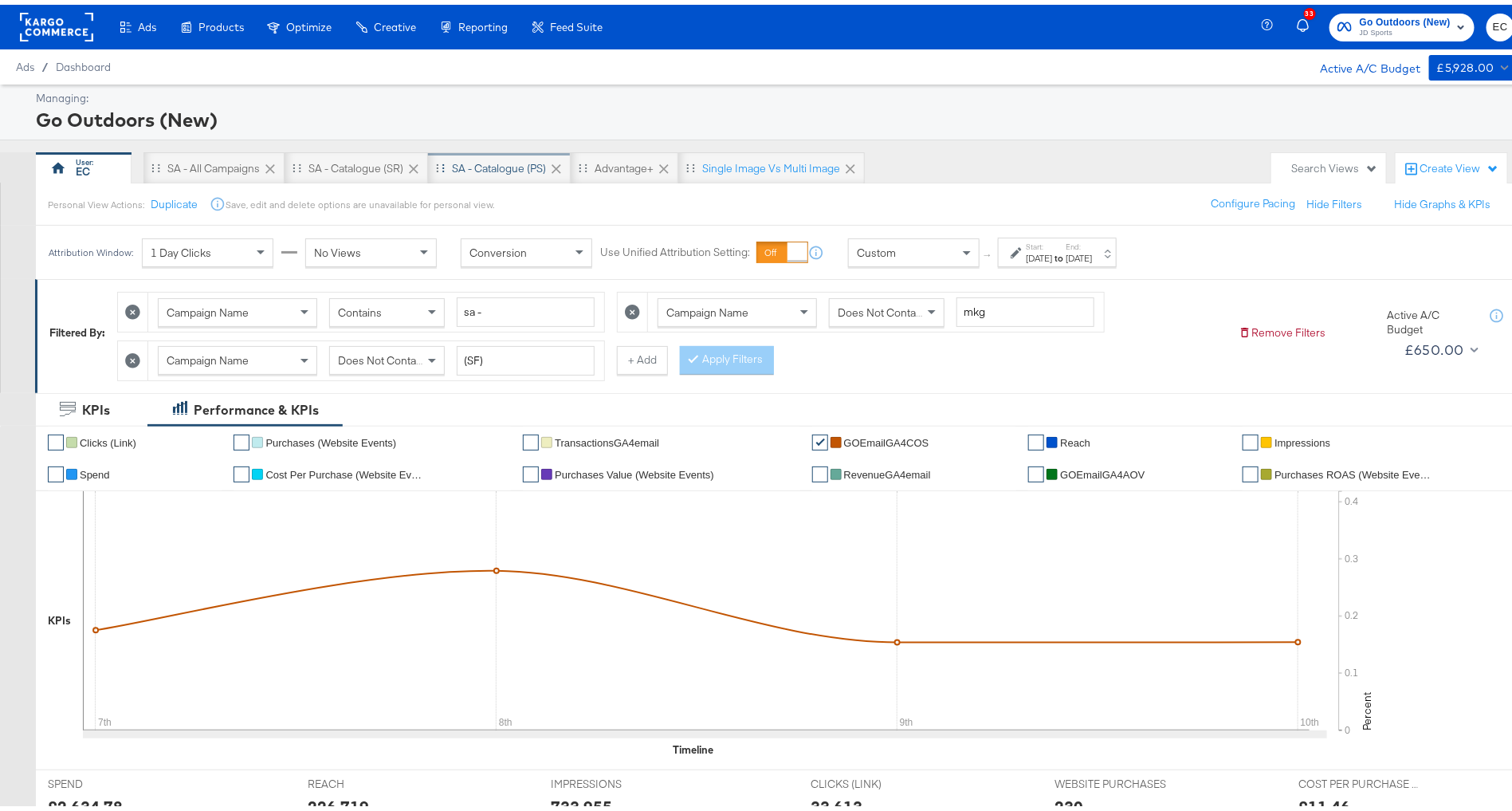
click at [501, 159] on div "SA - Catalogue (PS)" at bounding box center [498, 164] width 94 height 15
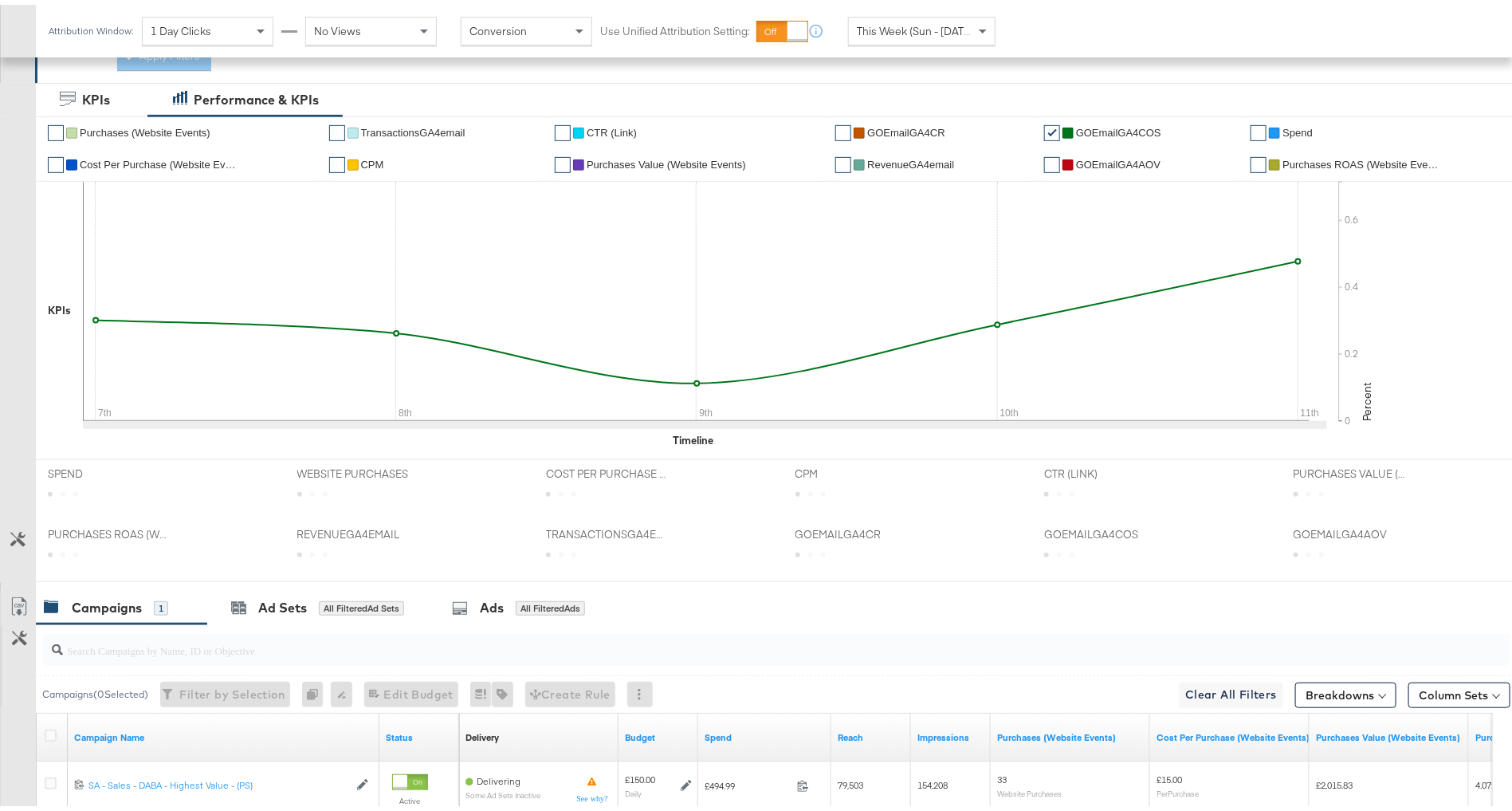
scroll to position [344, 0]
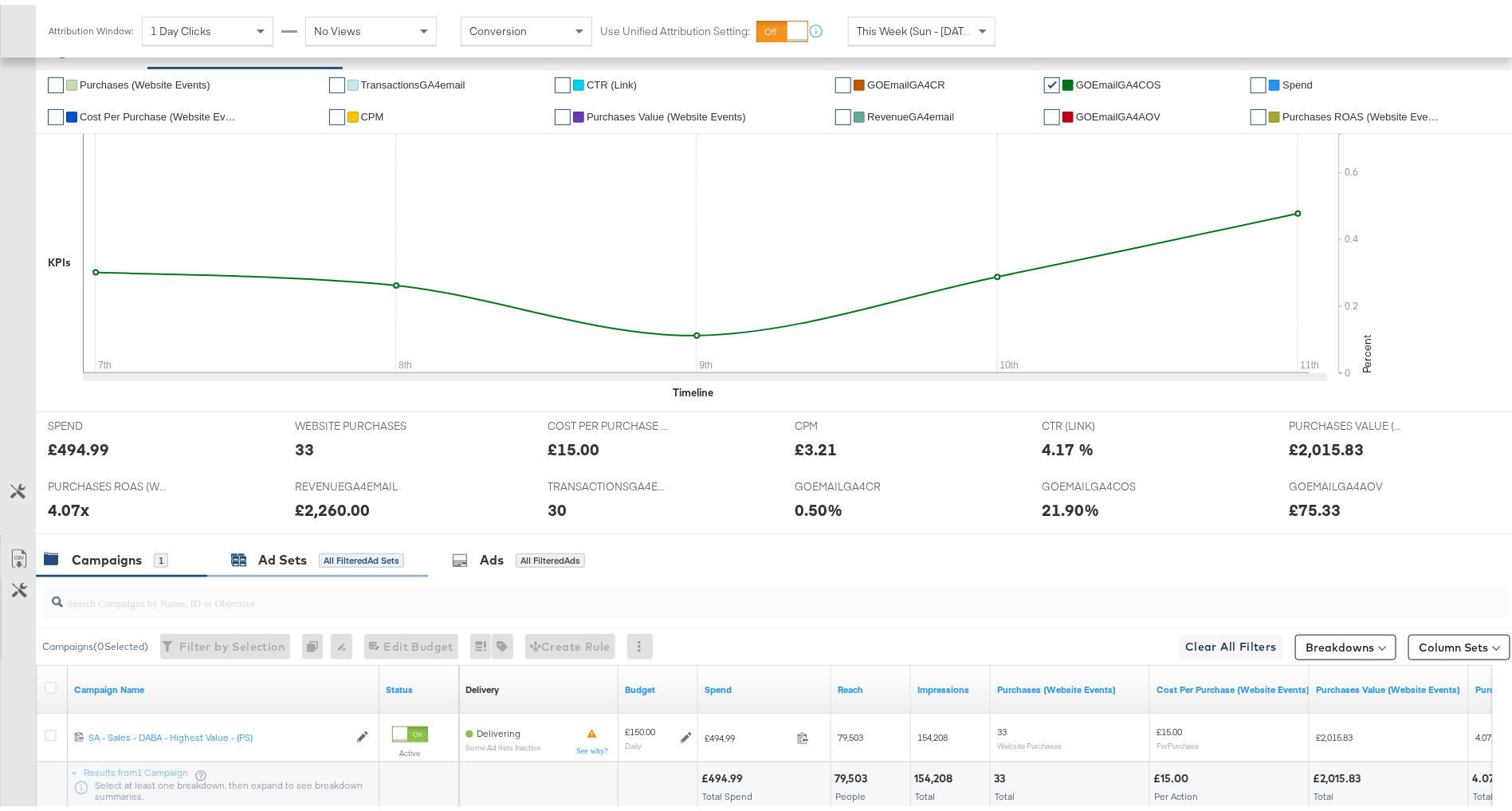
click at [342, 549] on div "All Filtered Ad Sets" at bounding box center [362, 555] width 86 height 14
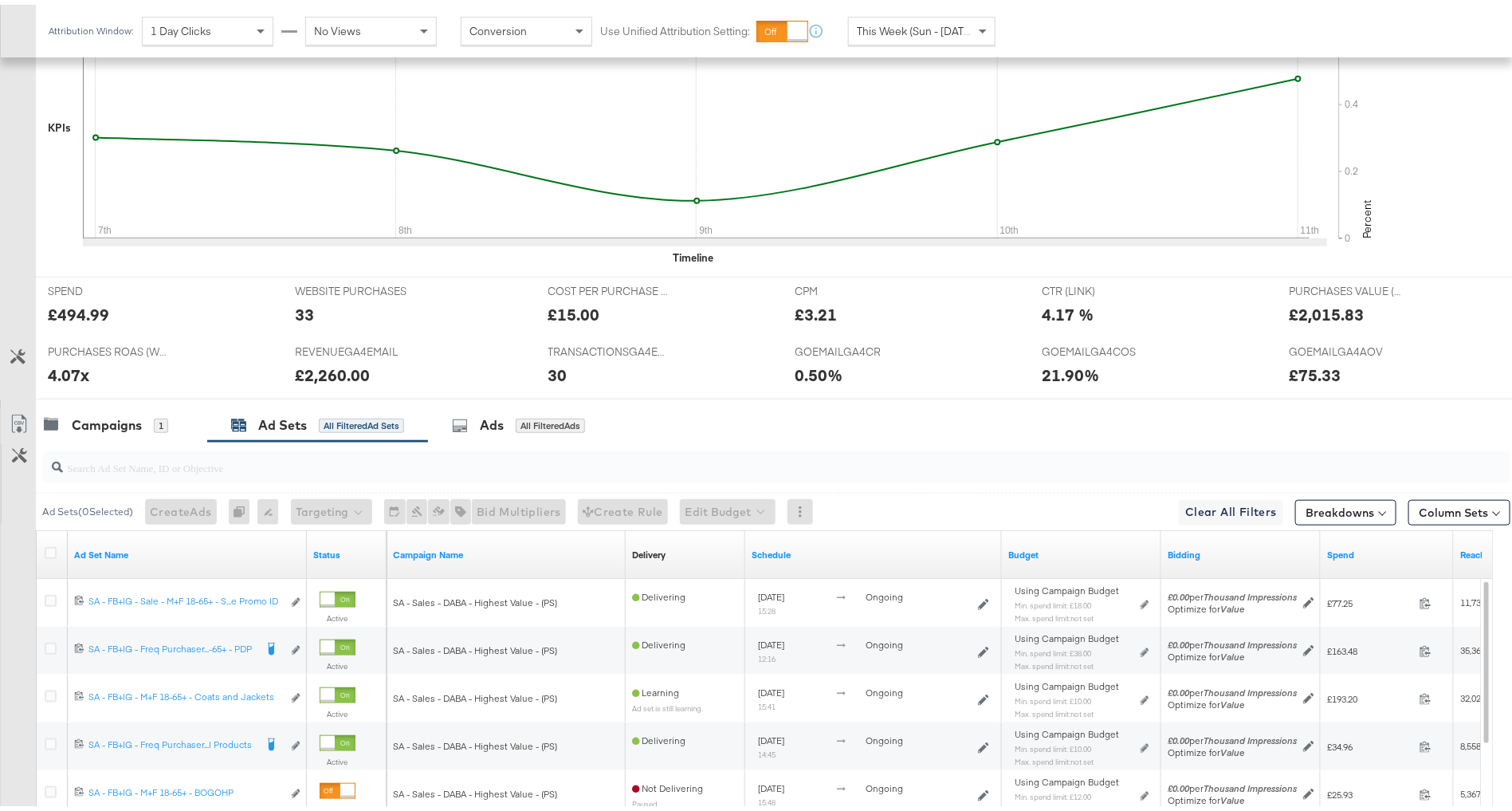
scroll to position [739, 0]
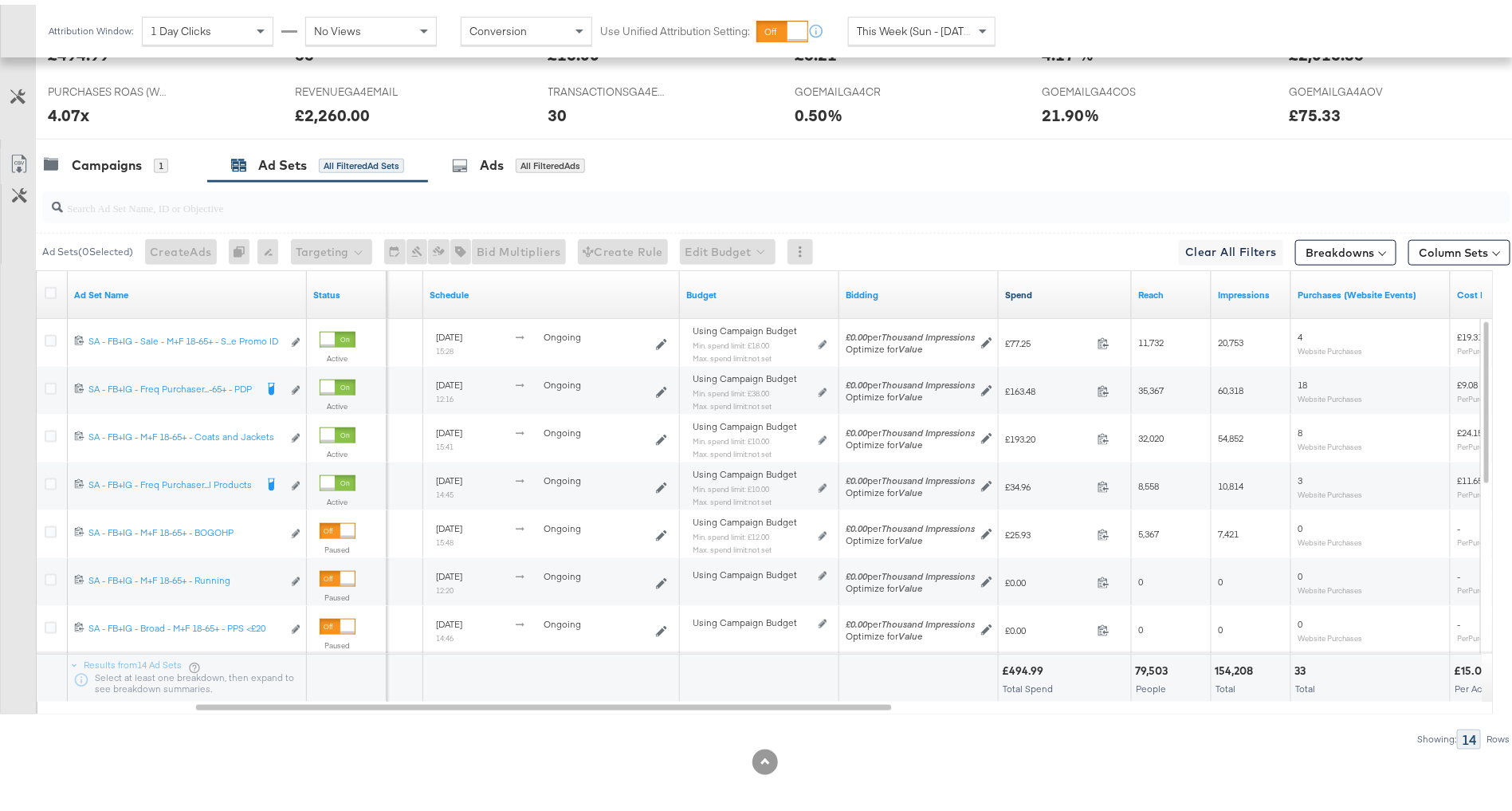
click at [1068, 285] on link "Spend" at bounding box center [1065, 290] width 120 height 13
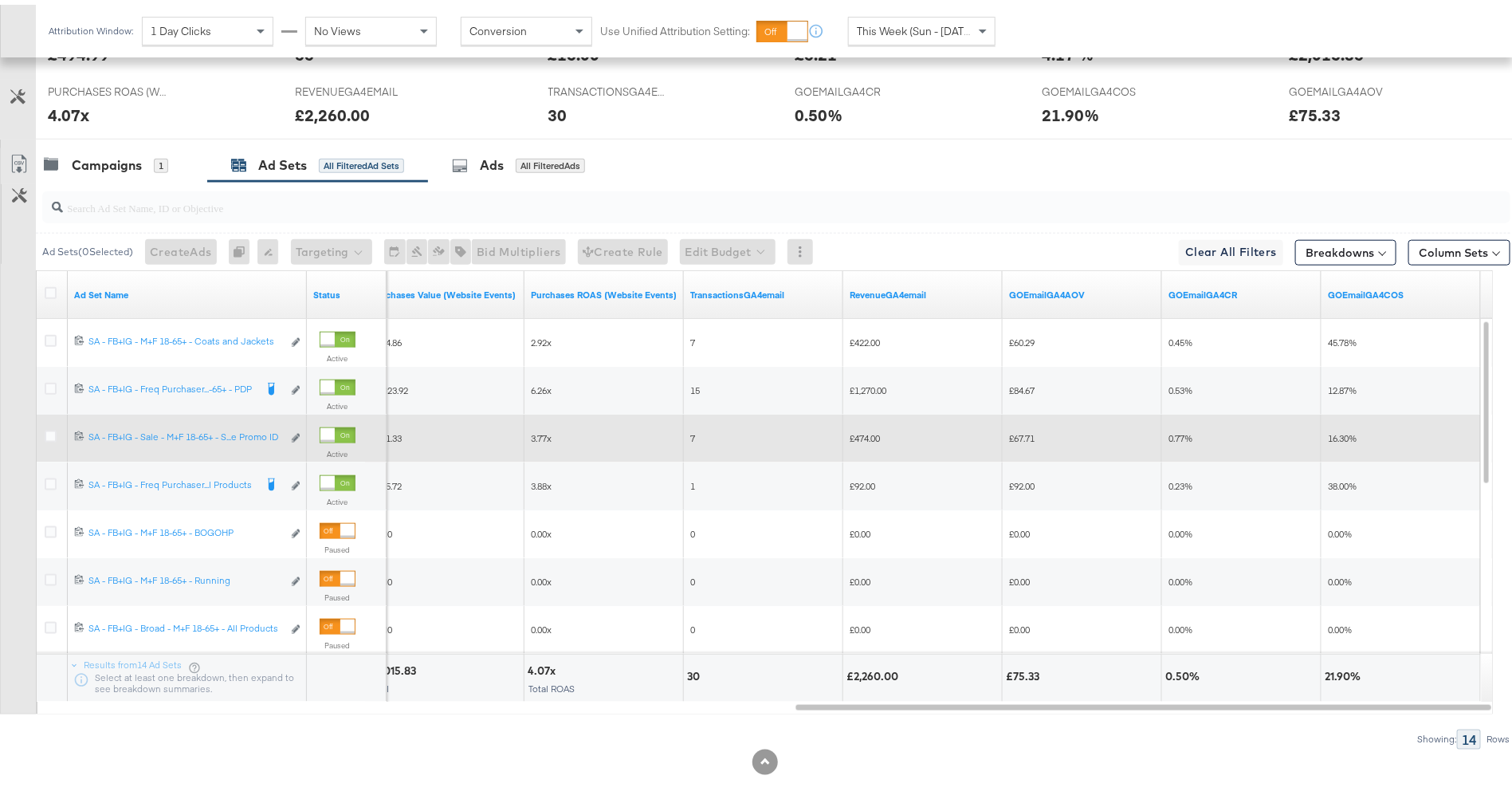
click at [333, 429] on div at bounding box center [327, 430] width 14 height 14
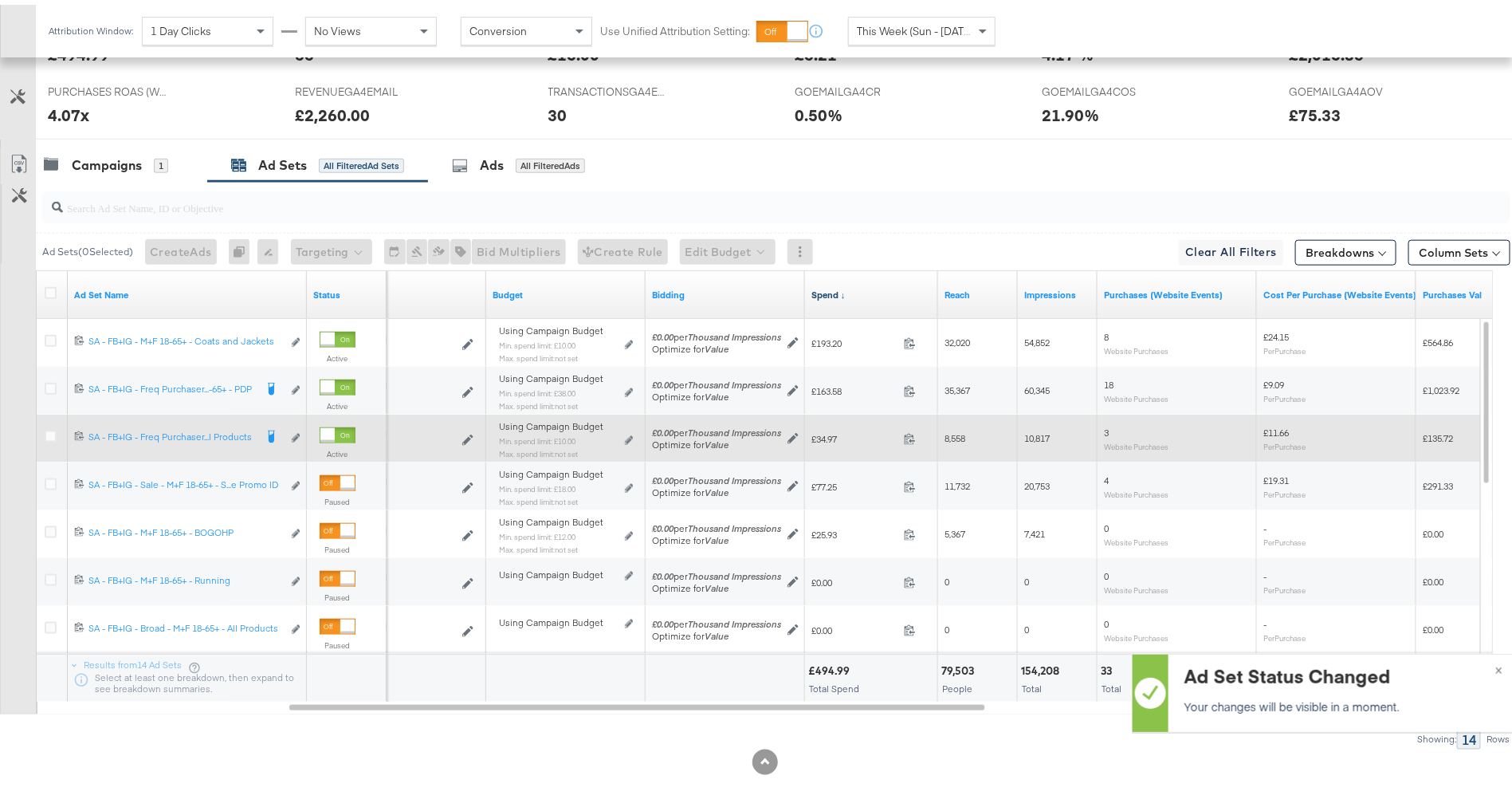
click at [858, 290] on link "Spend ↓" at bounding box center [871, 290] width 120 height 13
click at [858, 290] on link "Spend ↑" at bounding box center [871, 290] width 120 height 13
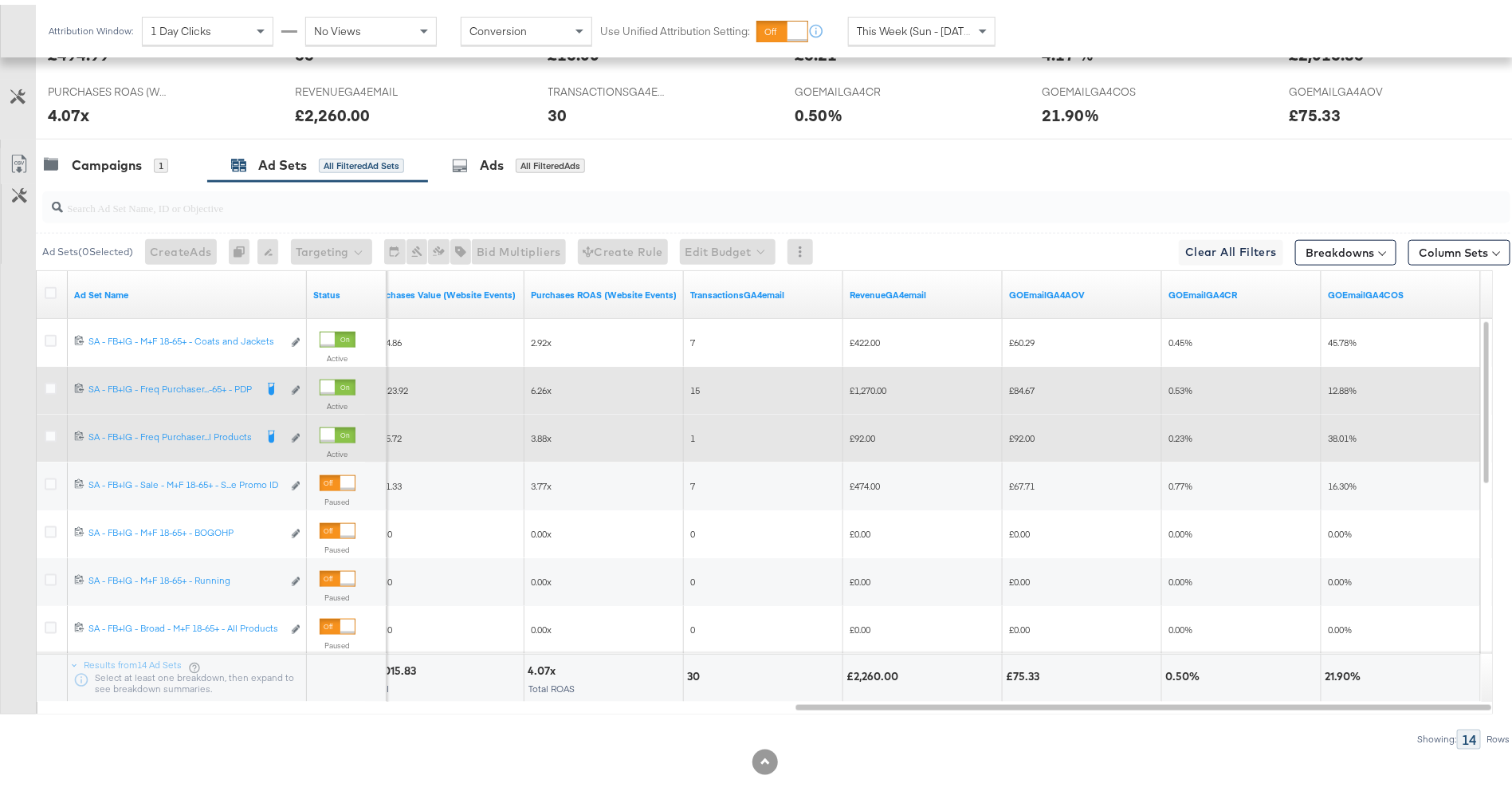
scroll to position [0, 0]
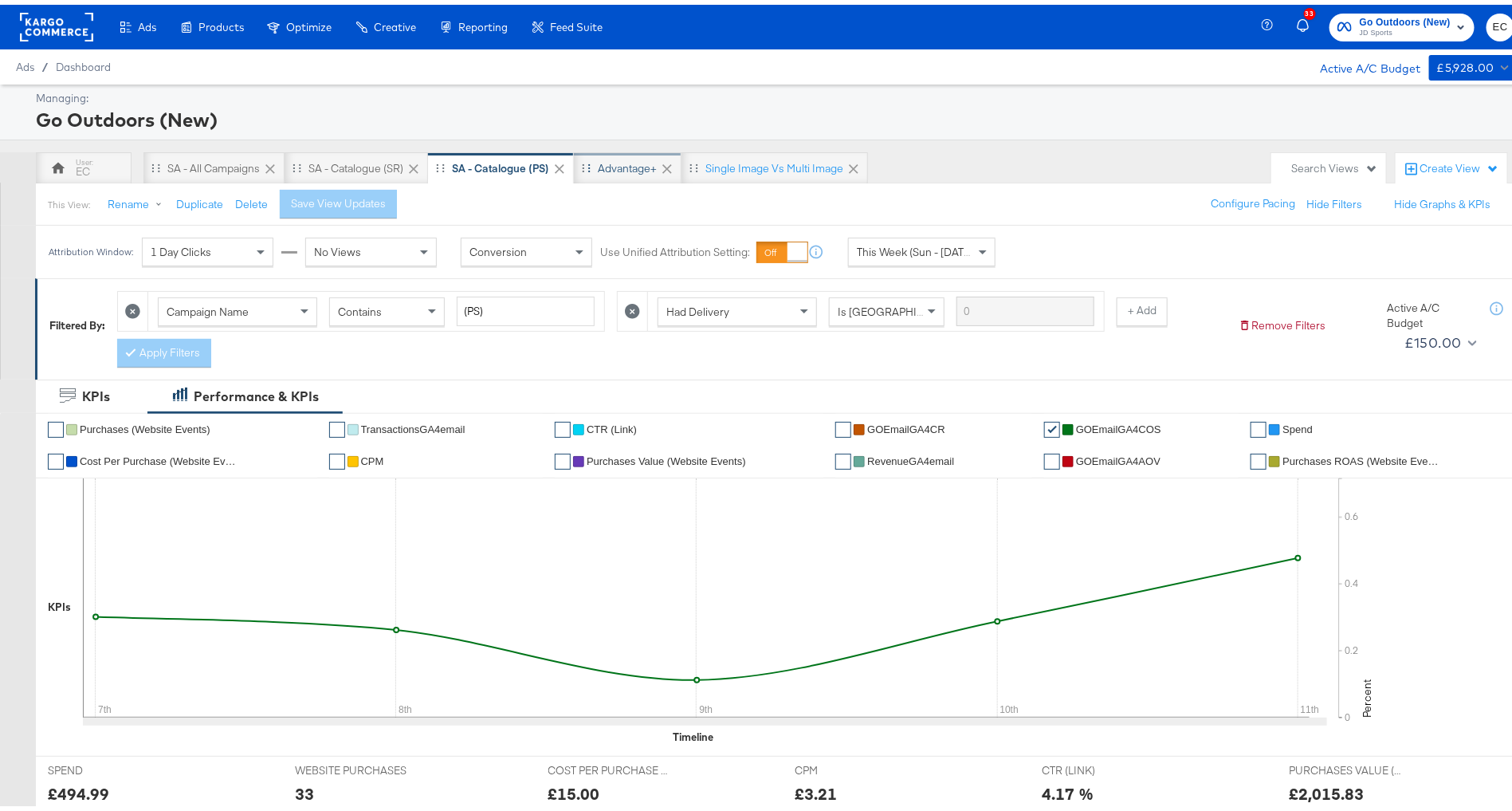
click at [628, 156] on div "Advantage+" at bounding box center [627, 164] width 59 height 15
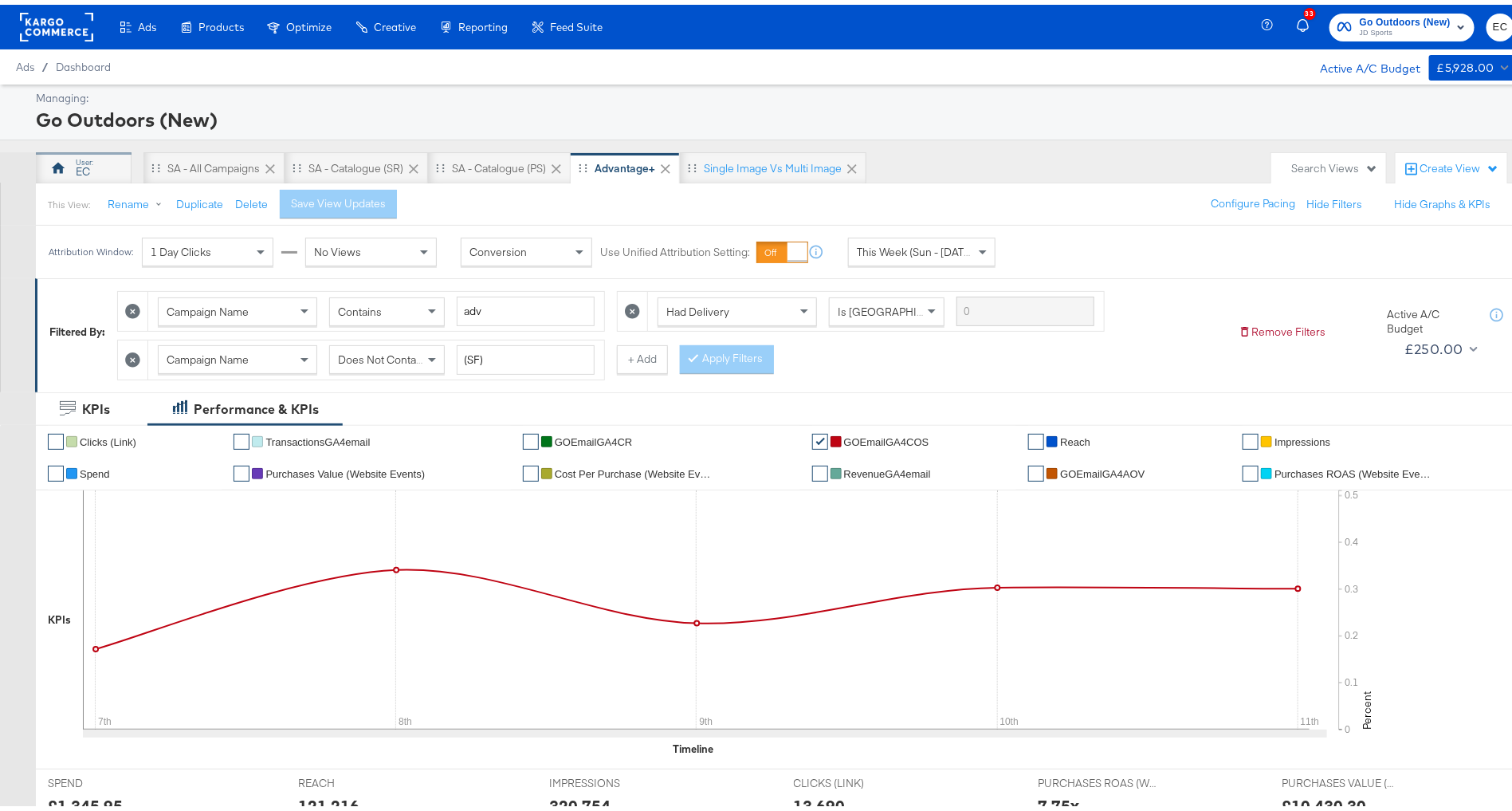
click at [74, 153] on div "EC" at bounding box center [84, 164] width 96 height 32
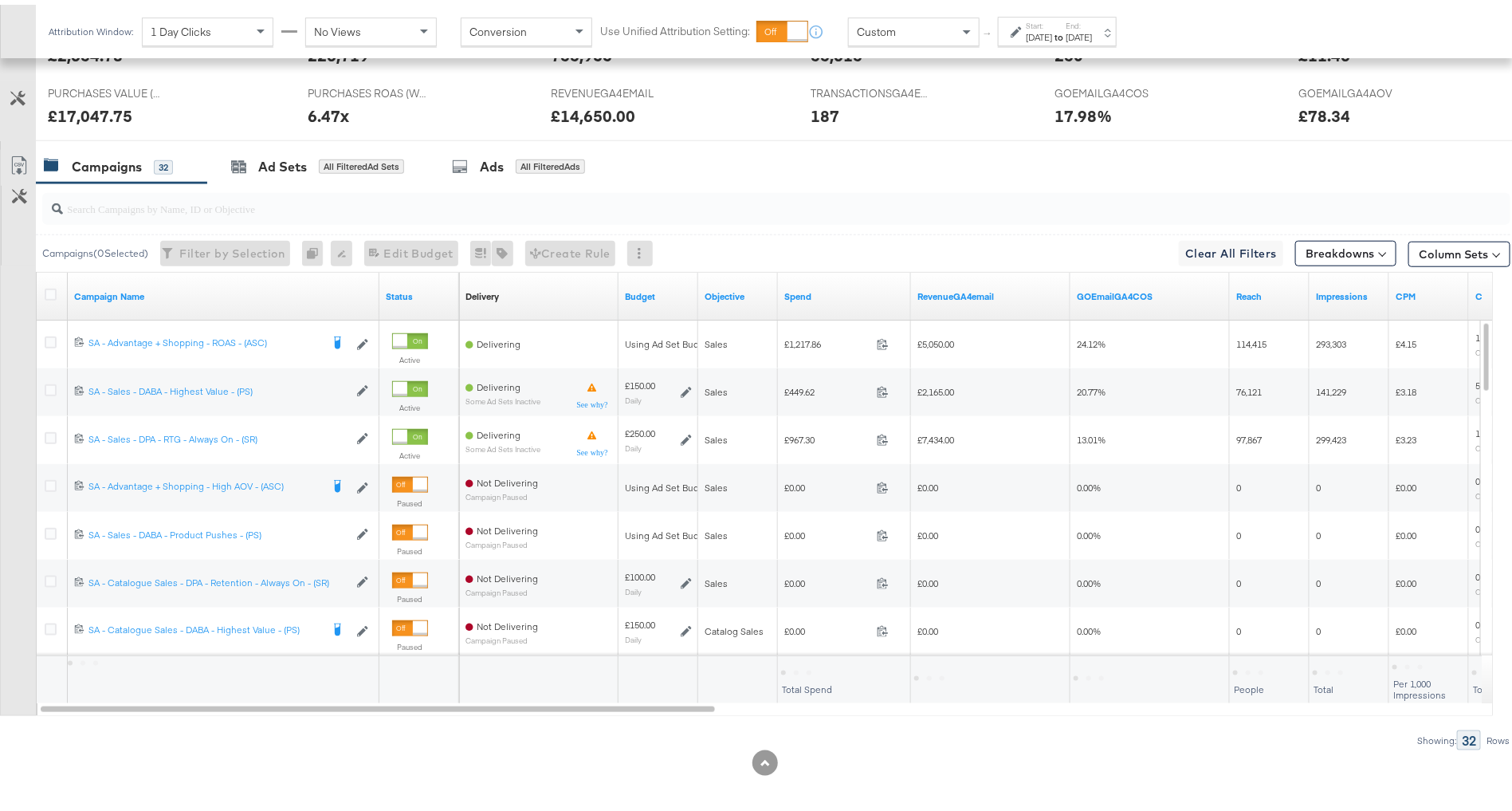
scroll to position [751, 0]
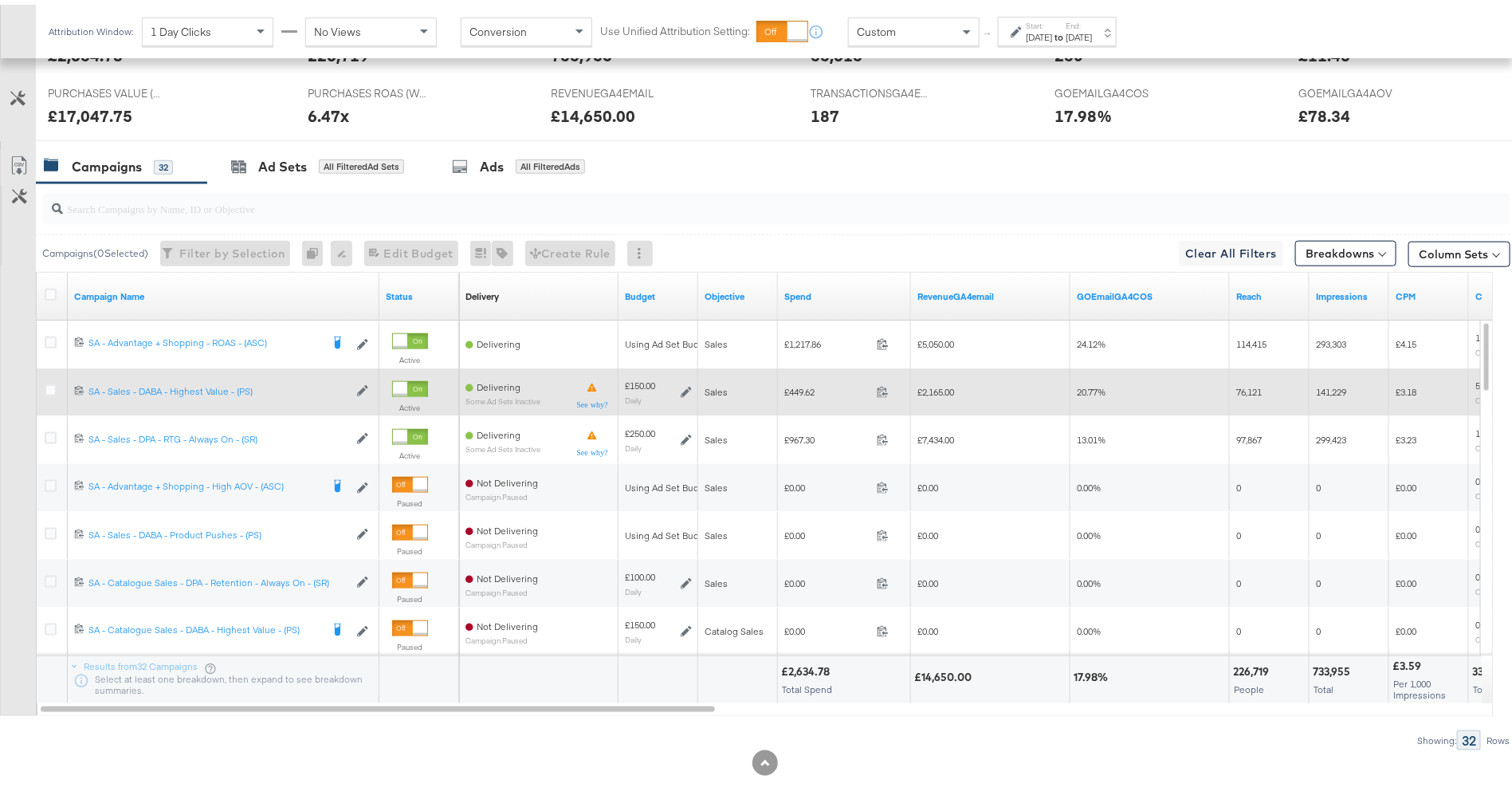
click at [690, 387] on icon at bounding box center [686, 388] width 11 height 11
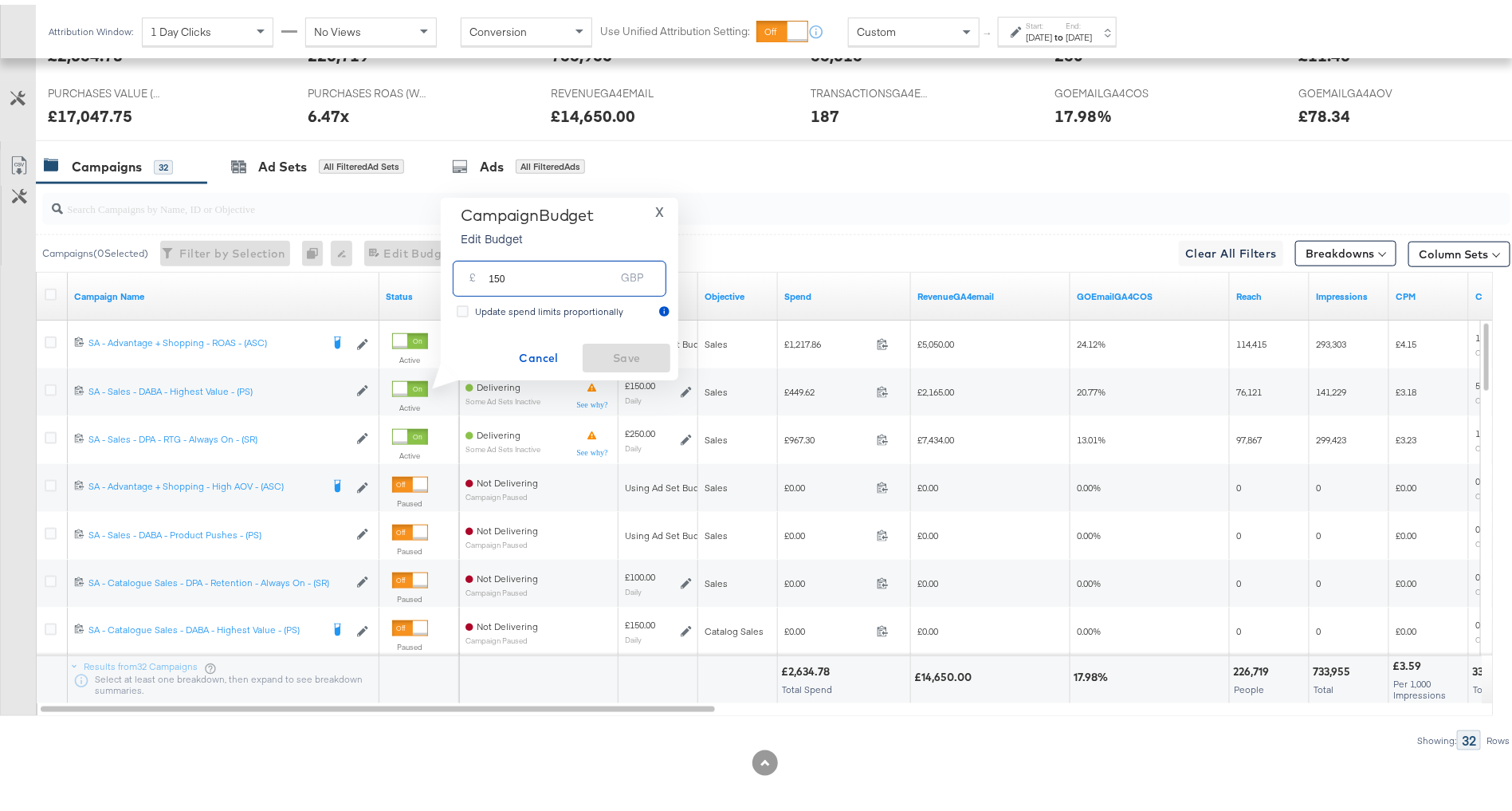
click at [499, 273] on input "150" at bounding box center [550, 267] width 126 height 34
type input "140"
click at [630, 354] on span "Save" at bounding box center [626, 352] width 75 height 20
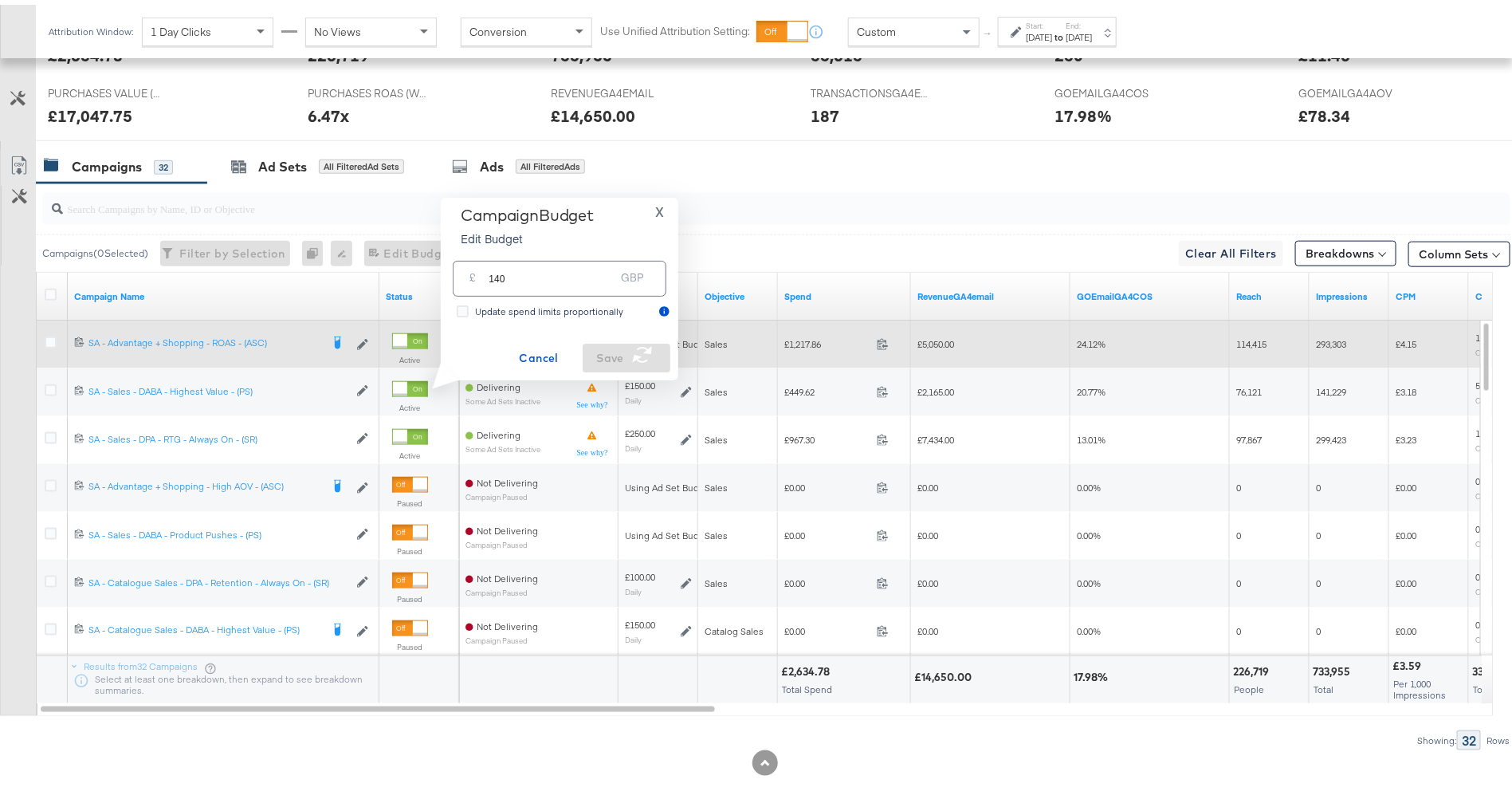
click at [42, 335] on div at bounding box center [53, 339] width 30 height 29
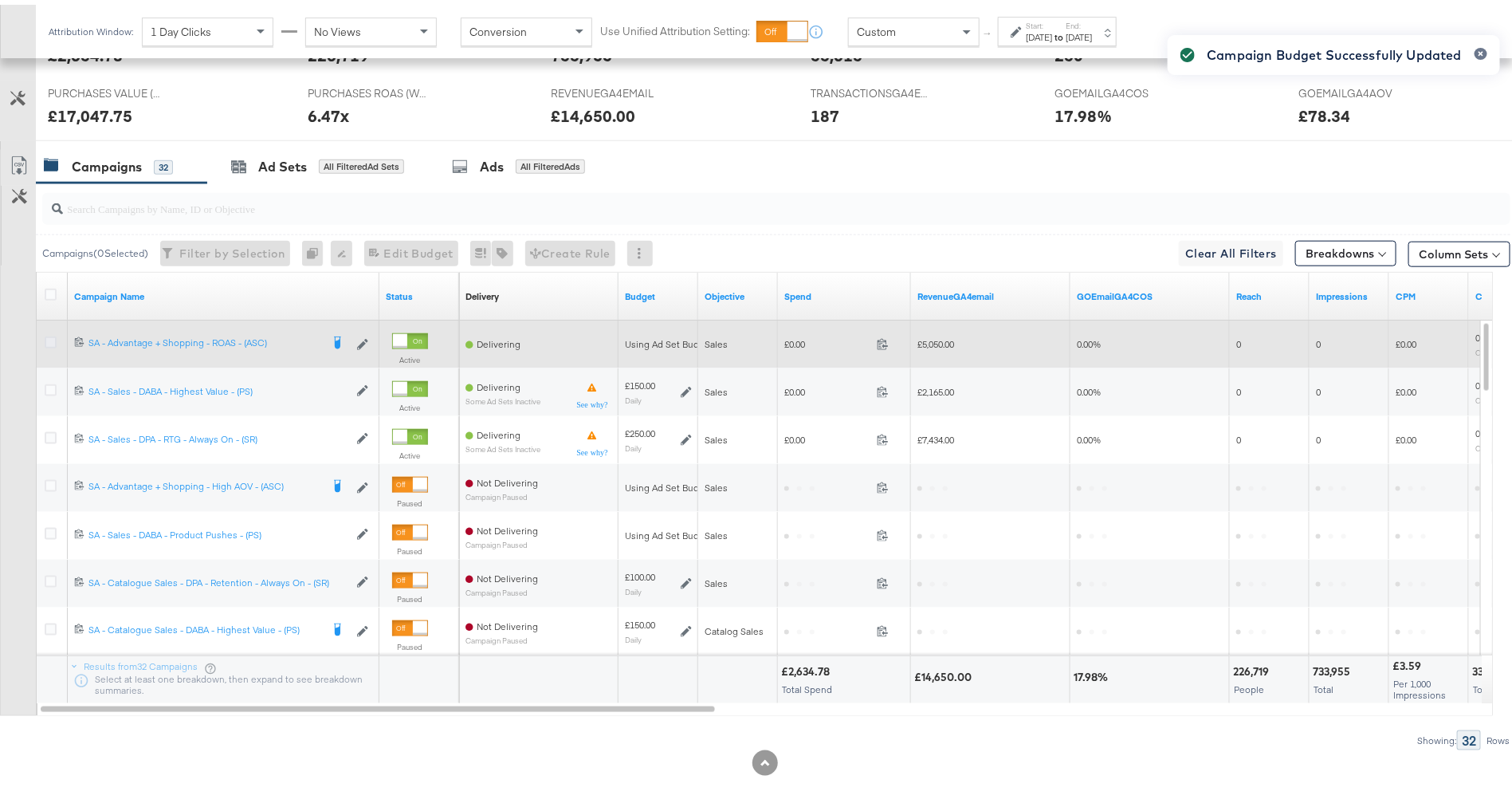
click at [47, 332] on icon at bounding box center [50, 338] width 12 height 12
click at [0, 0] on input "checkbox" at bounding box center [0, 0] width 0 height 0
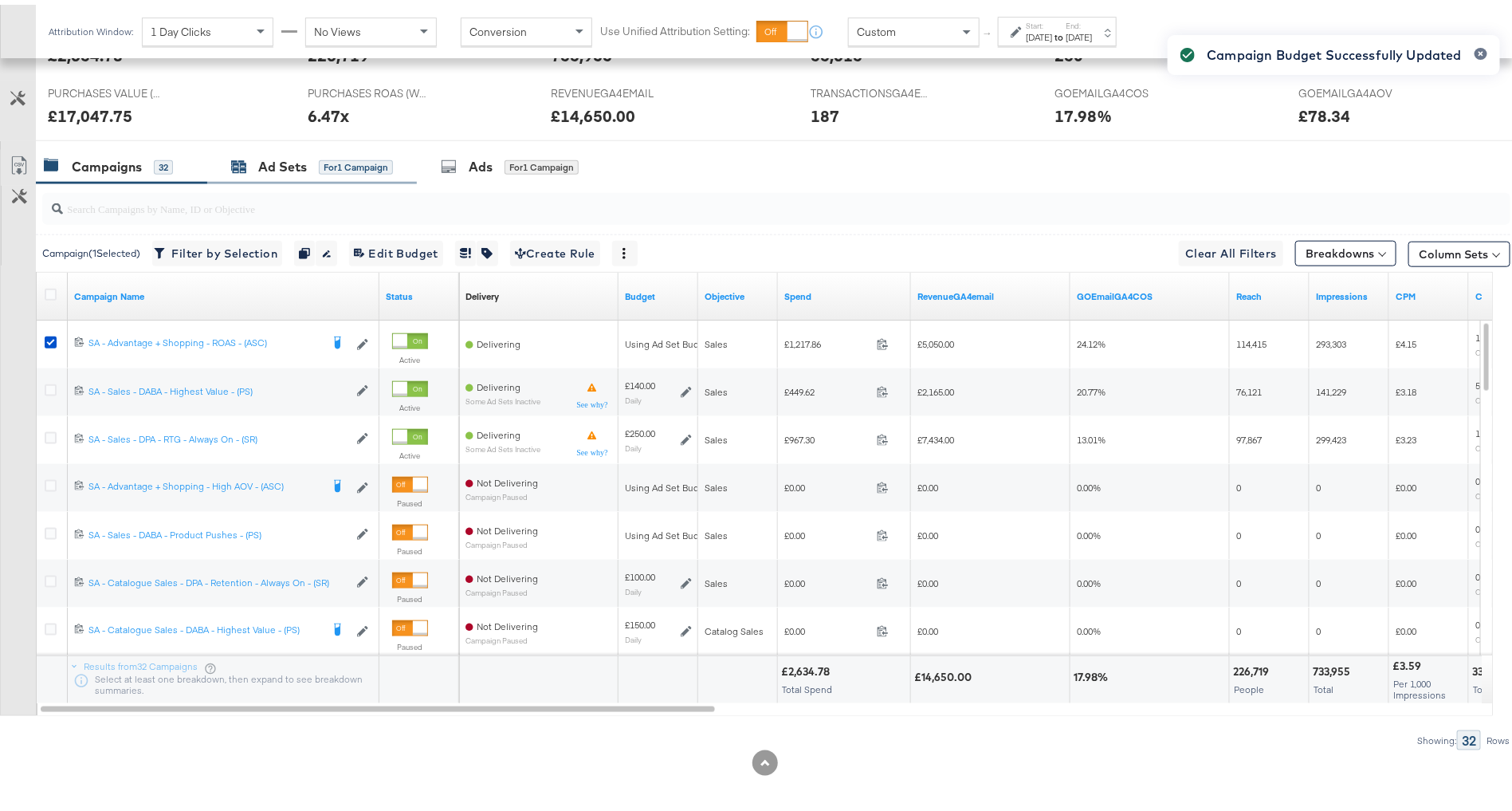
click at [309, 160] on div "Ad Sets for 1 Campaign" at bounding box center [312, 163] width 162 height 19
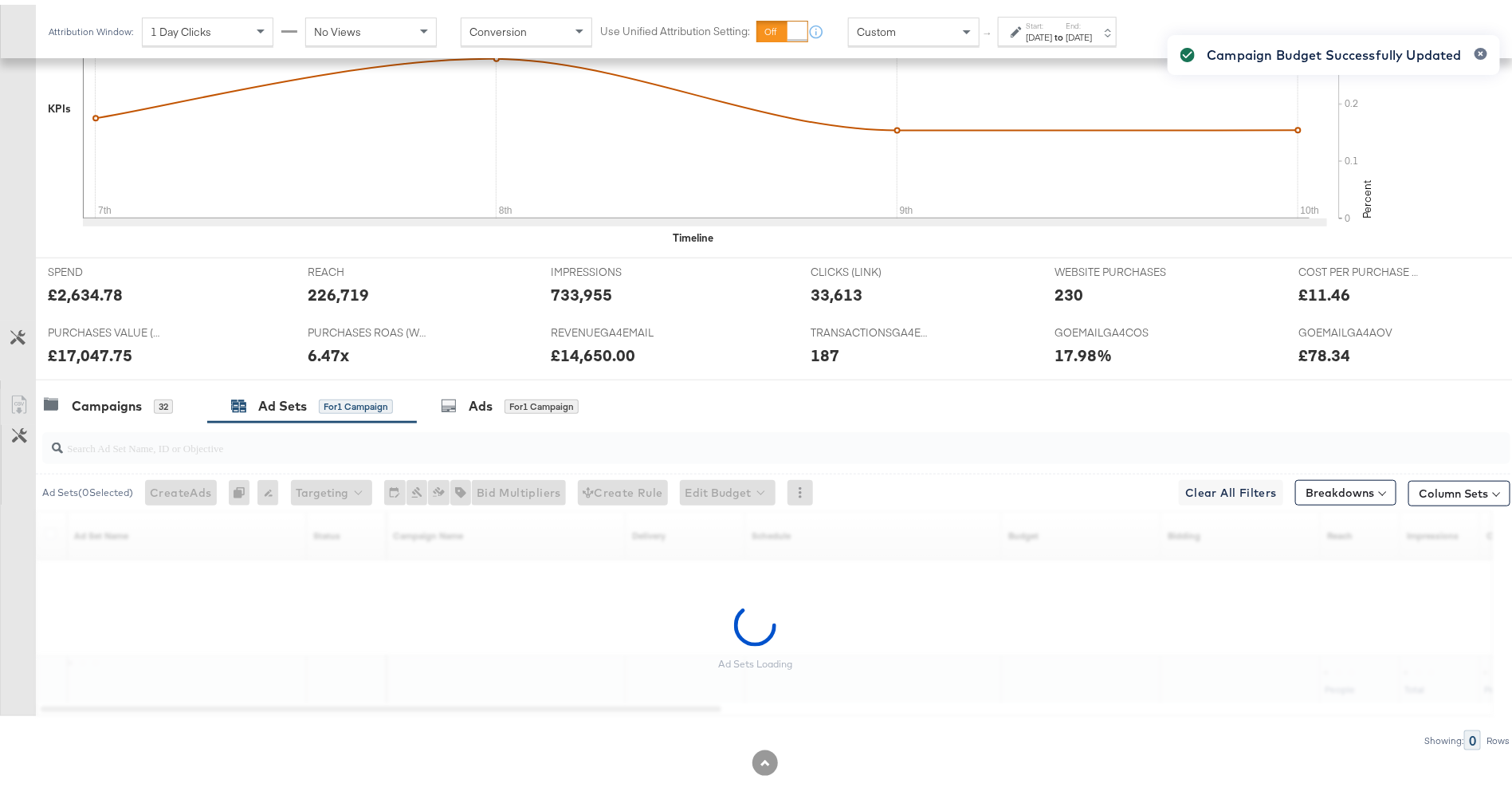
scroll to position [464, 0]
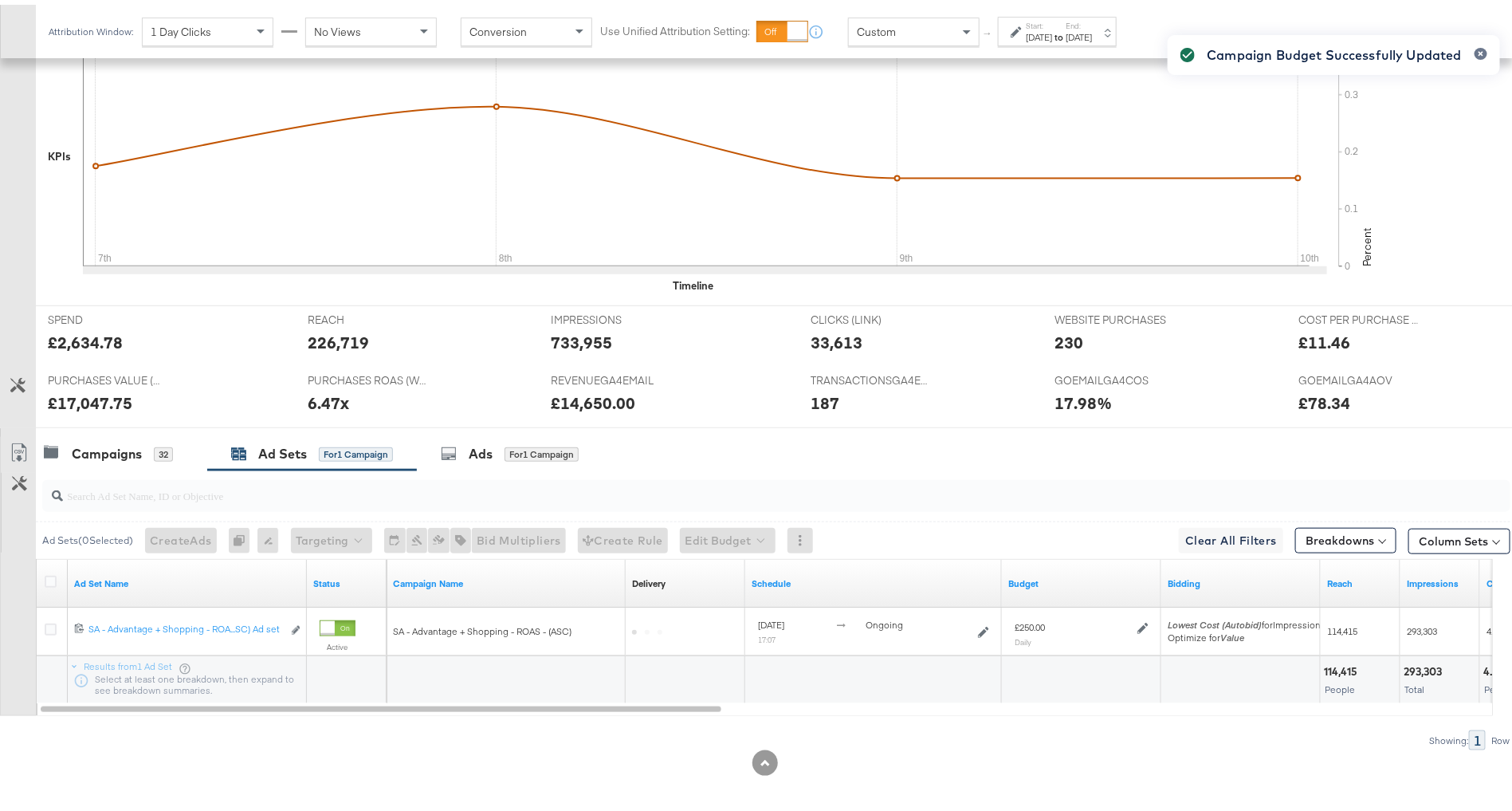
click at [1152, 619] on div "Campaign Budget Successfully Updated" at bounding box center [1334, 376] width 365 height 725
click at [1141, 619] on icon at bounding box center [1143, 623] width 11 height 11
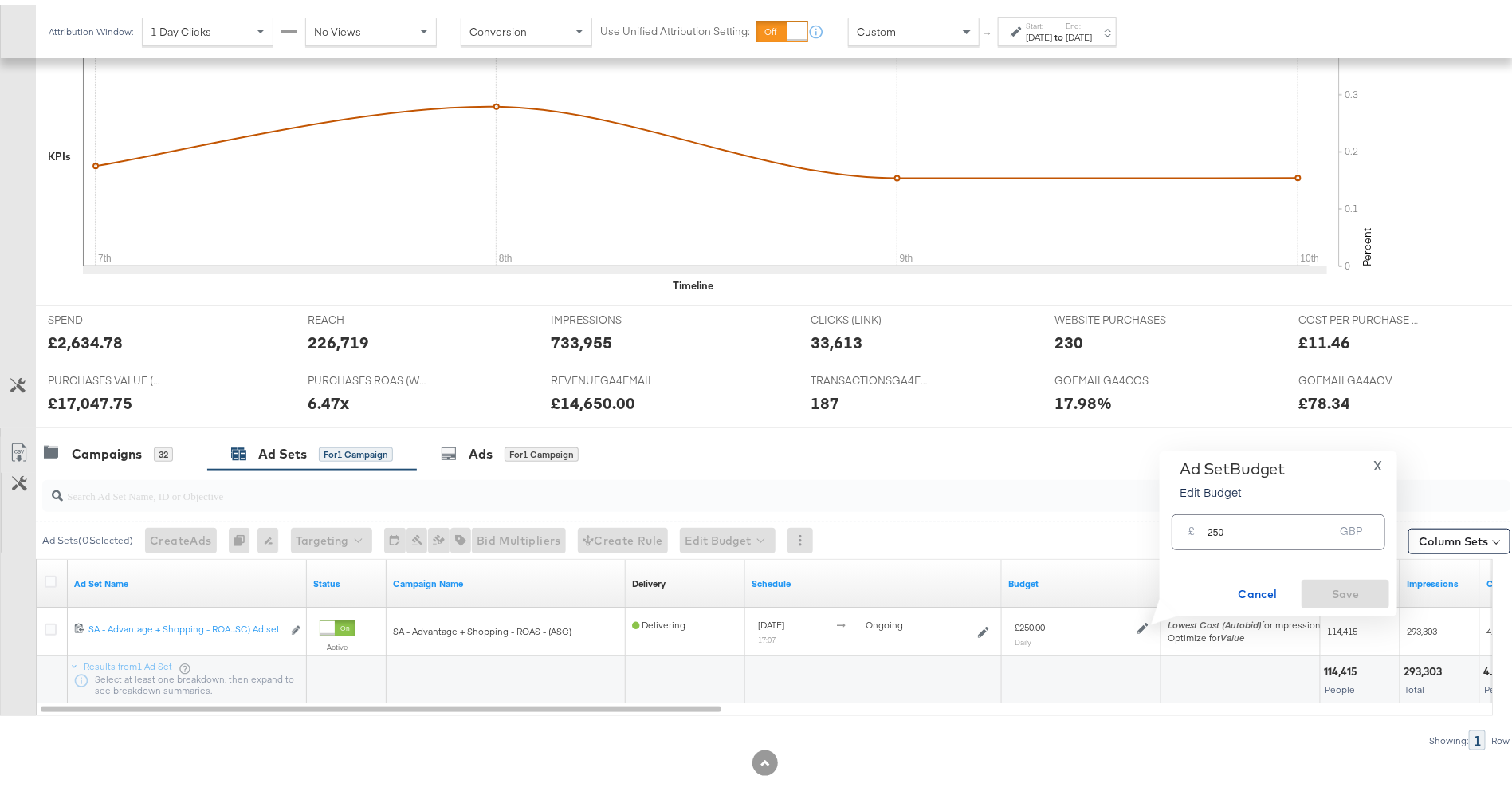
click at [1214, 532] on input "250" at bounding box center [1270, 521] width 126 height 34
type input "260"
click at [1352, 594] on span "Save" at bounding box center [1346, 589] width 75 height 20
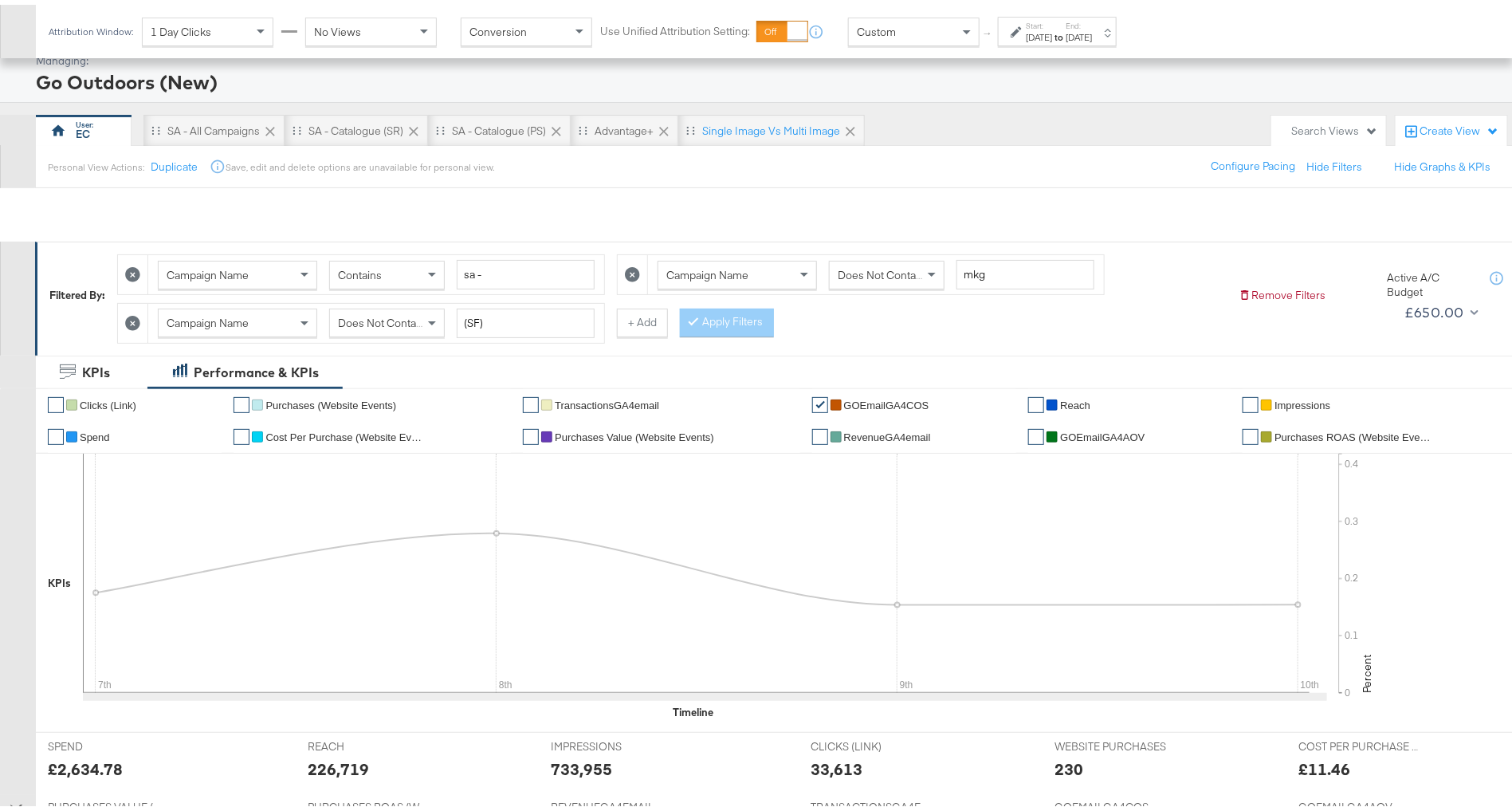
scroll to position [0, 0]
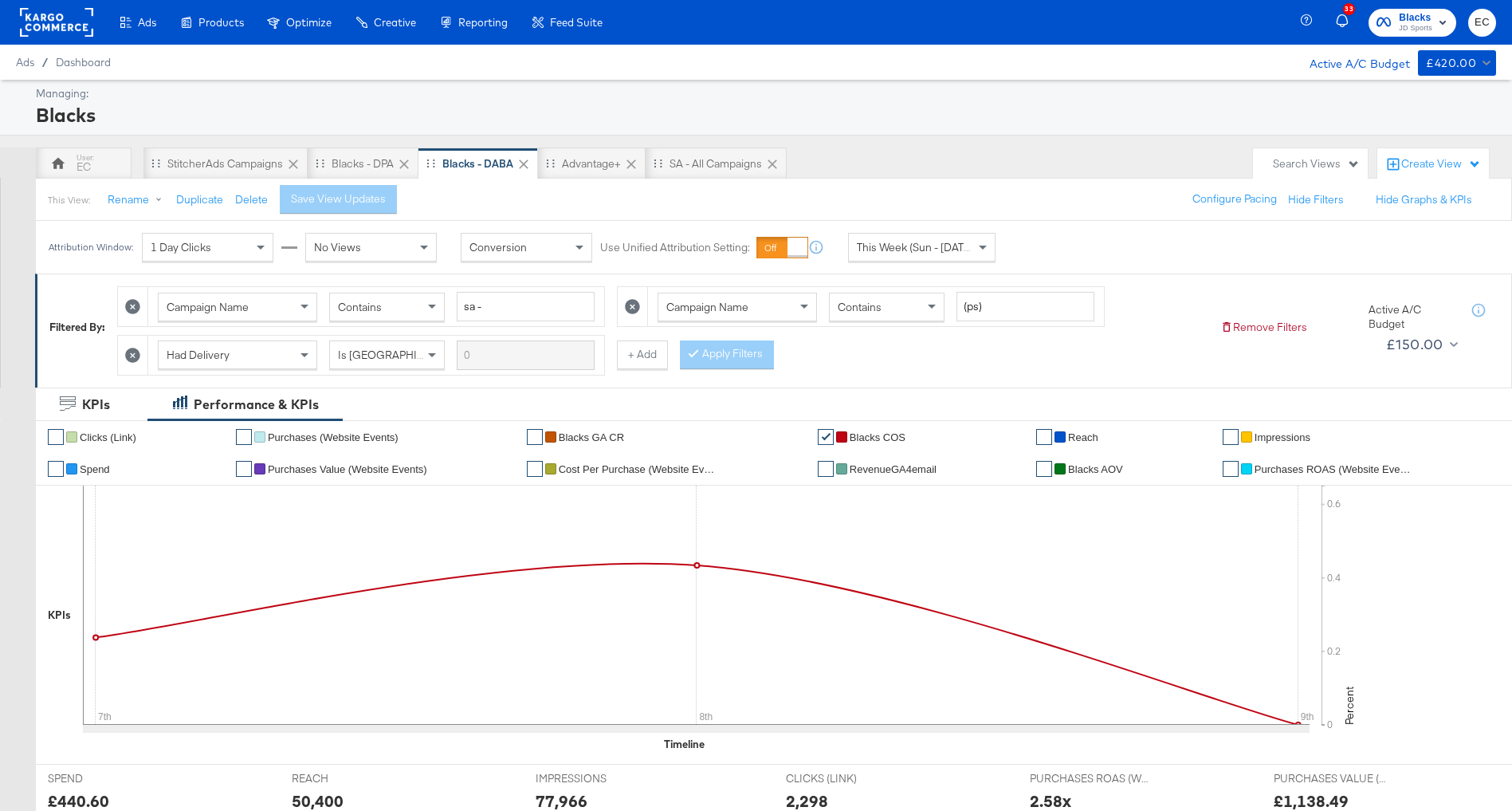
click at [86, 159] on div "EC" at bounding box center [83, 166] width 14 height 15
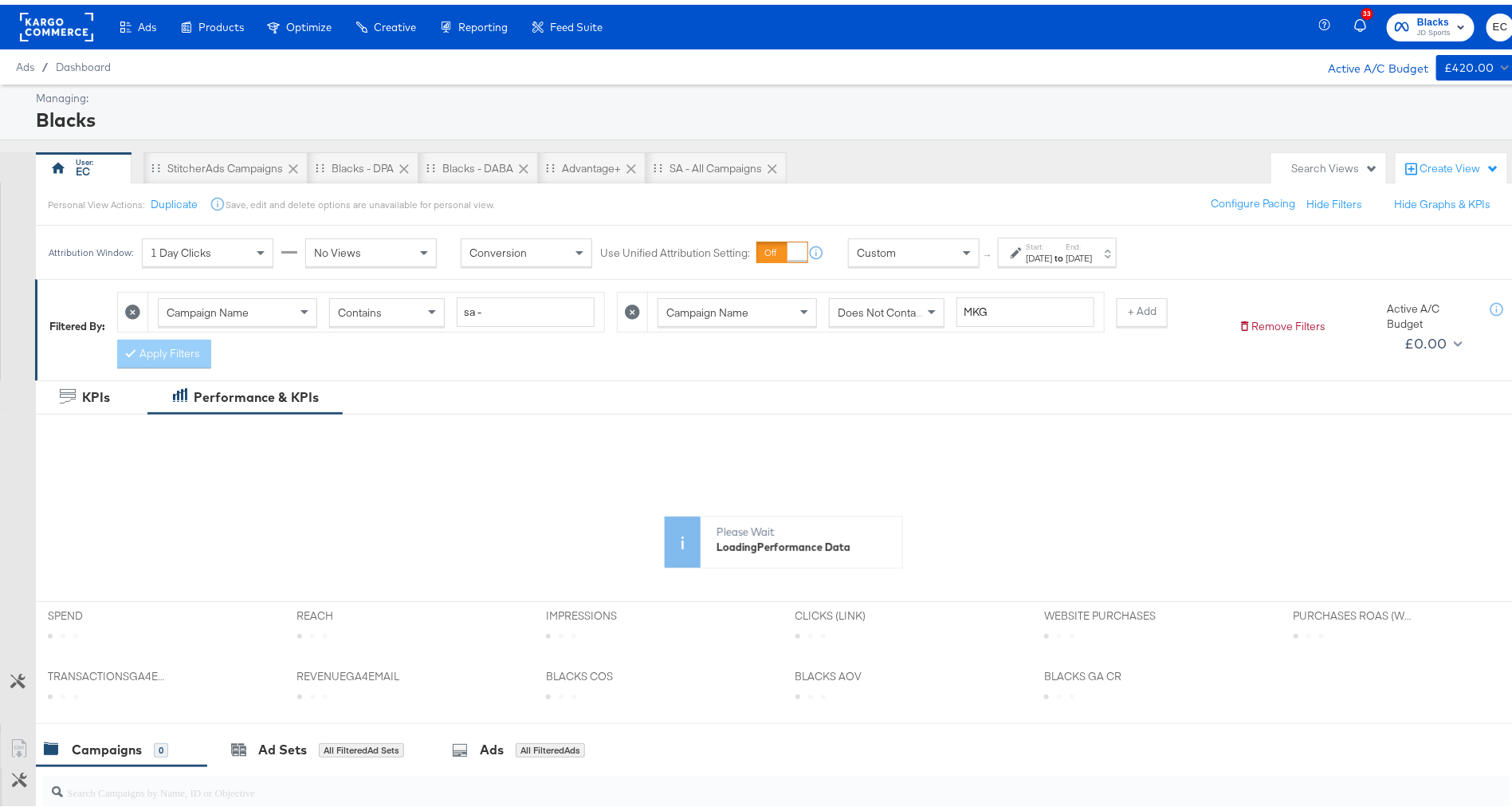
click at [1092, 247] on div "[DATE]" at bounding box center [1079, 254] width 26 height 13
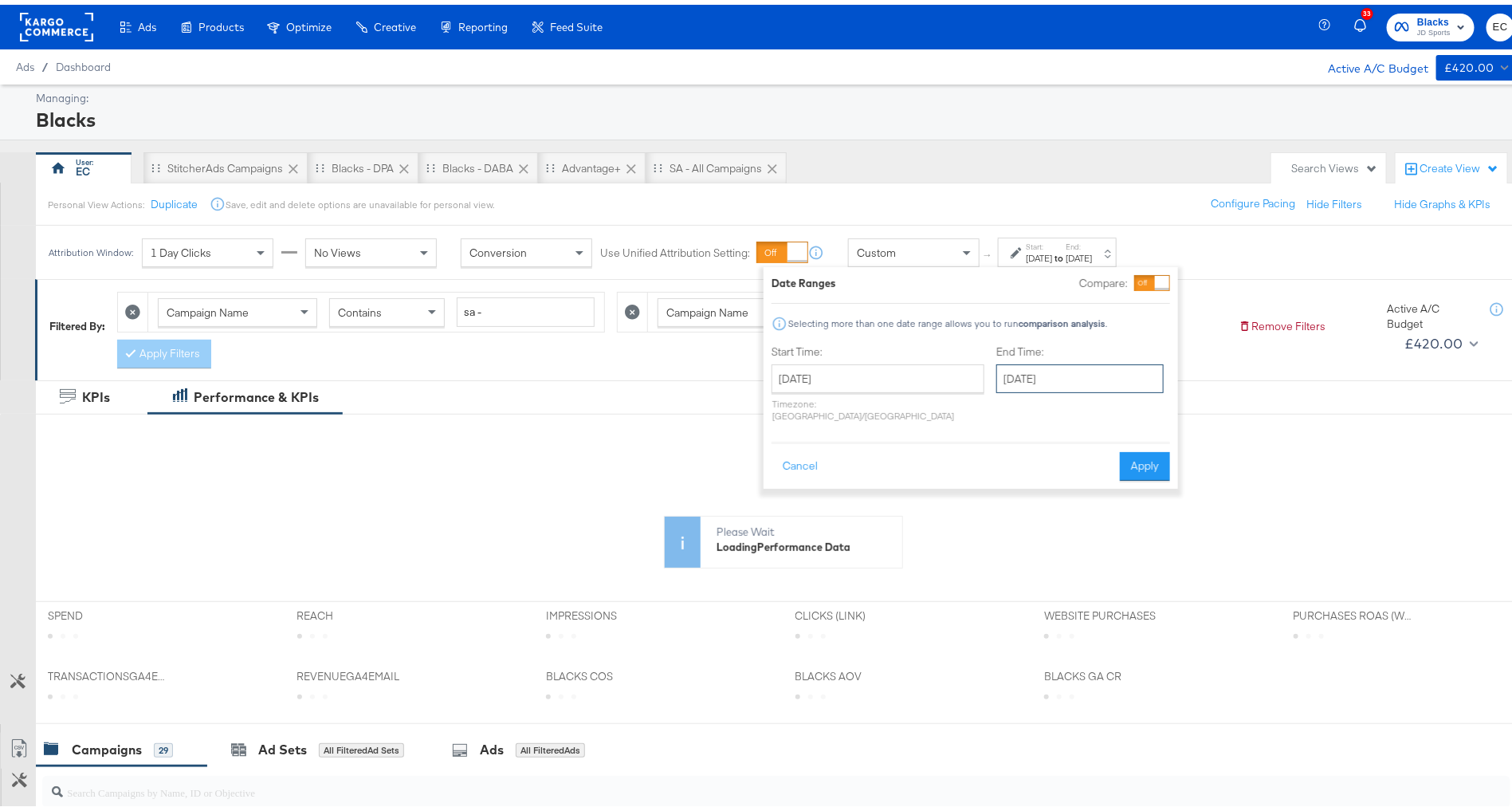
click at [1002, 385] on input "[DATE]" at bounding box center [1081, 374] width 167 height 29
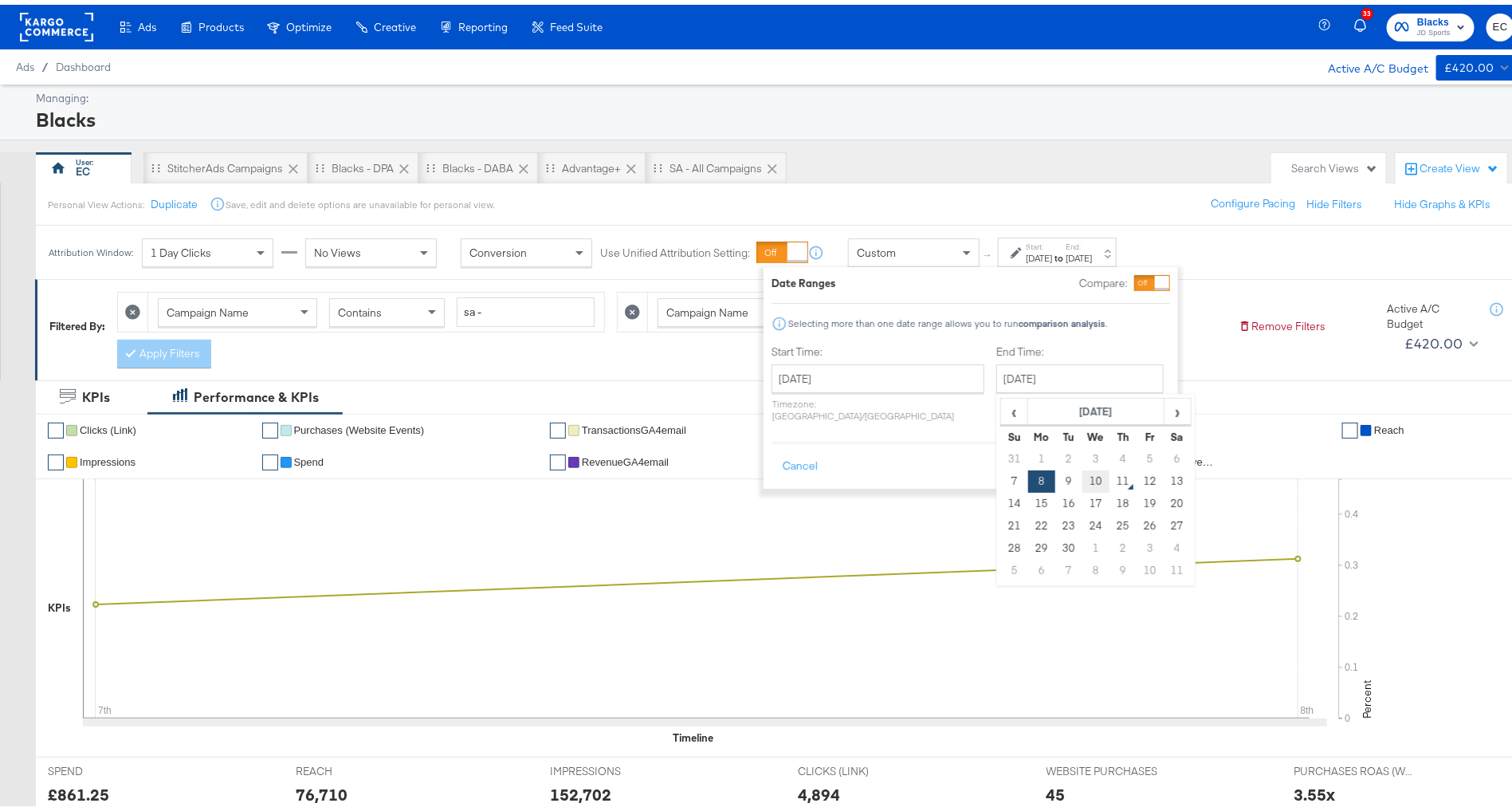
click at [1082, 475] on td "10" at bounding box center [1095, 477] width 27 height 22
type input "[DATE]"
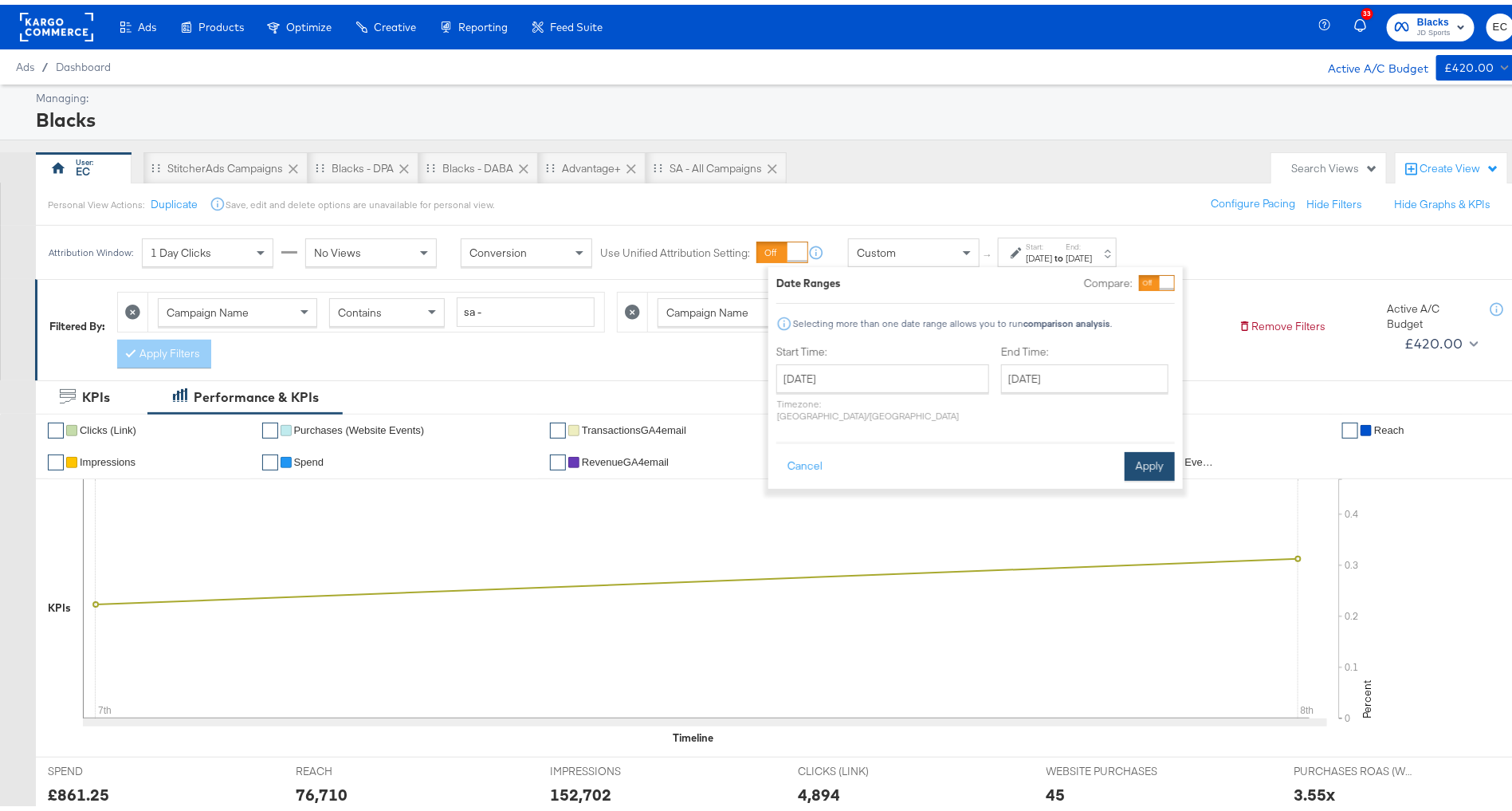
click at [1140, 447] on button "Apply" at bounding box center [1150, 461] width 50 height 29
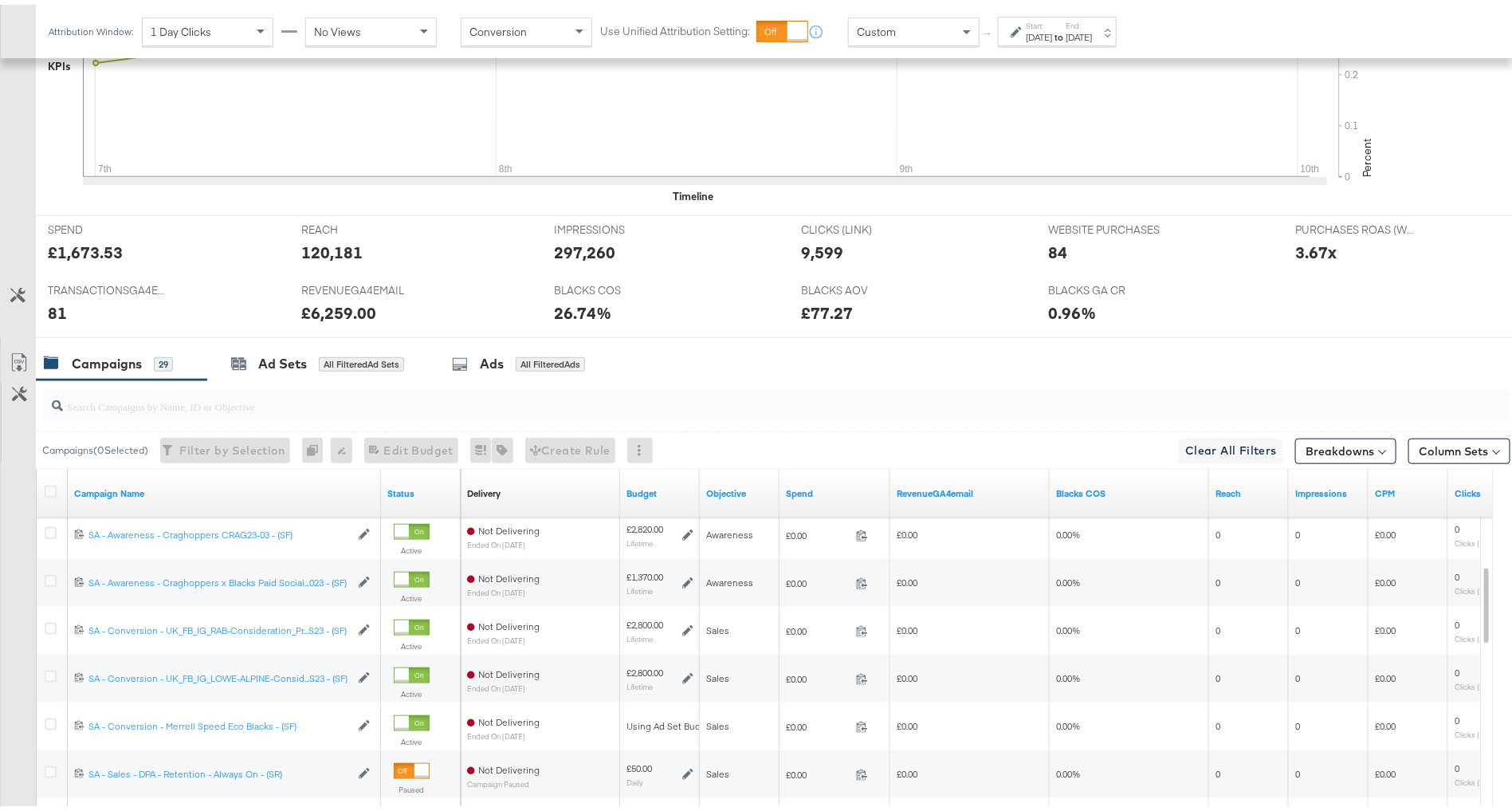
scroll to position [740, 0]
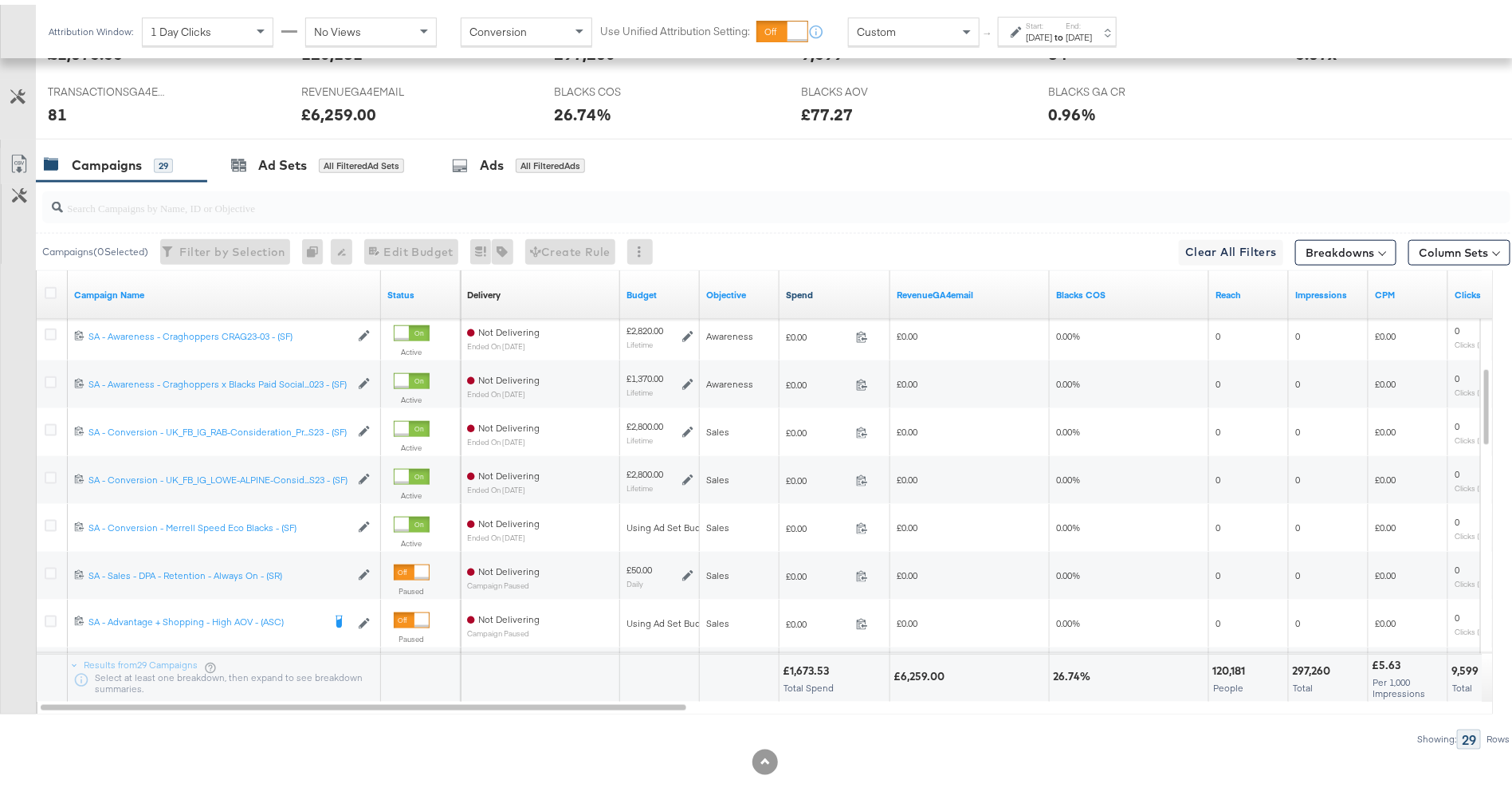
click at [839, 284] on link "Spend" at bounding box center [834, 290] width 98 height 13
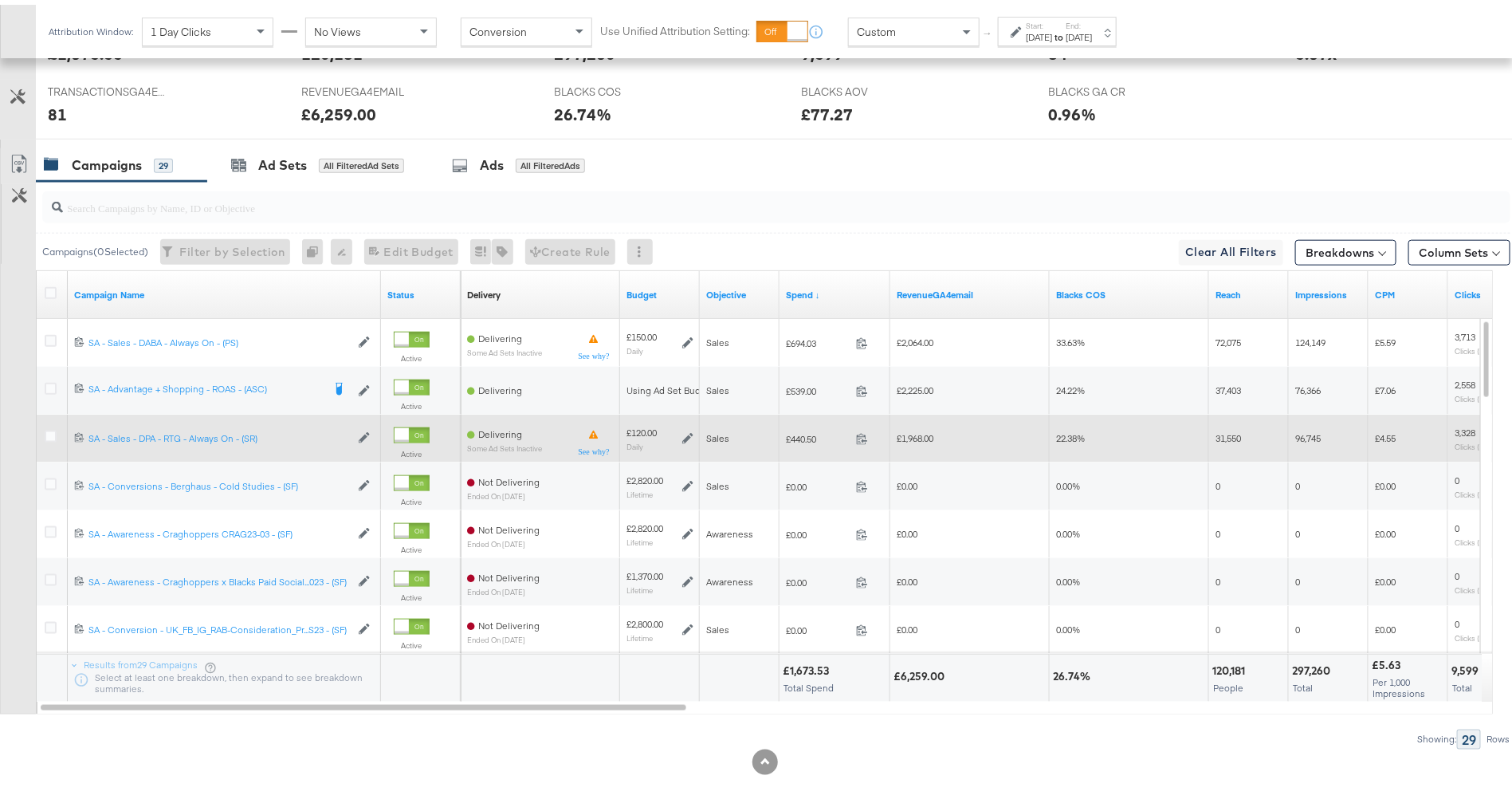
click at [812, 428] on span "£440.50" at bounding box center [817, 433] width 64 height 12
copy span "440.50"
click at [923, 428] on span "£1,968.00" at bounding box center [914, 432] width 36 height 12
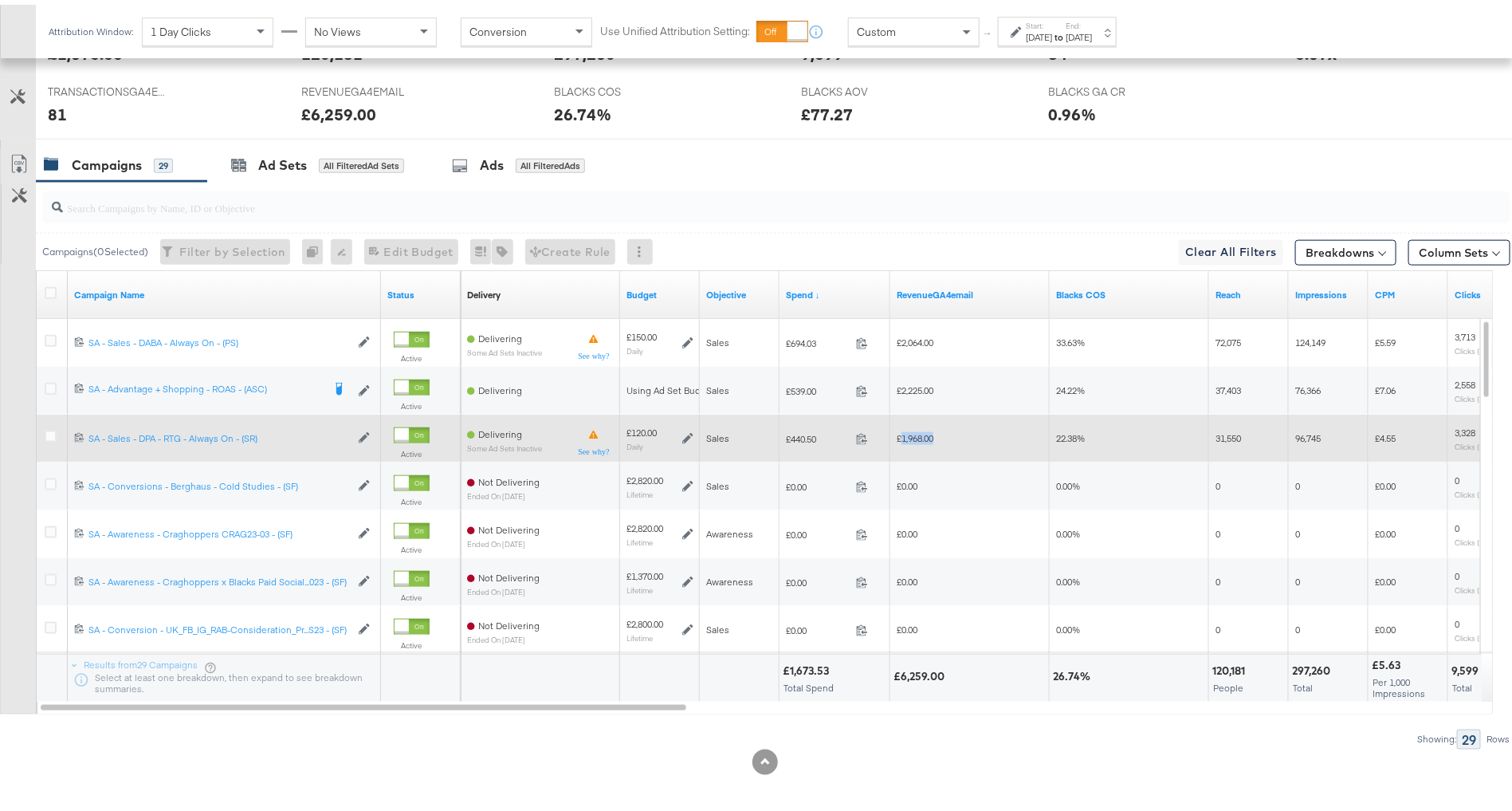
copy span "1,968.00"
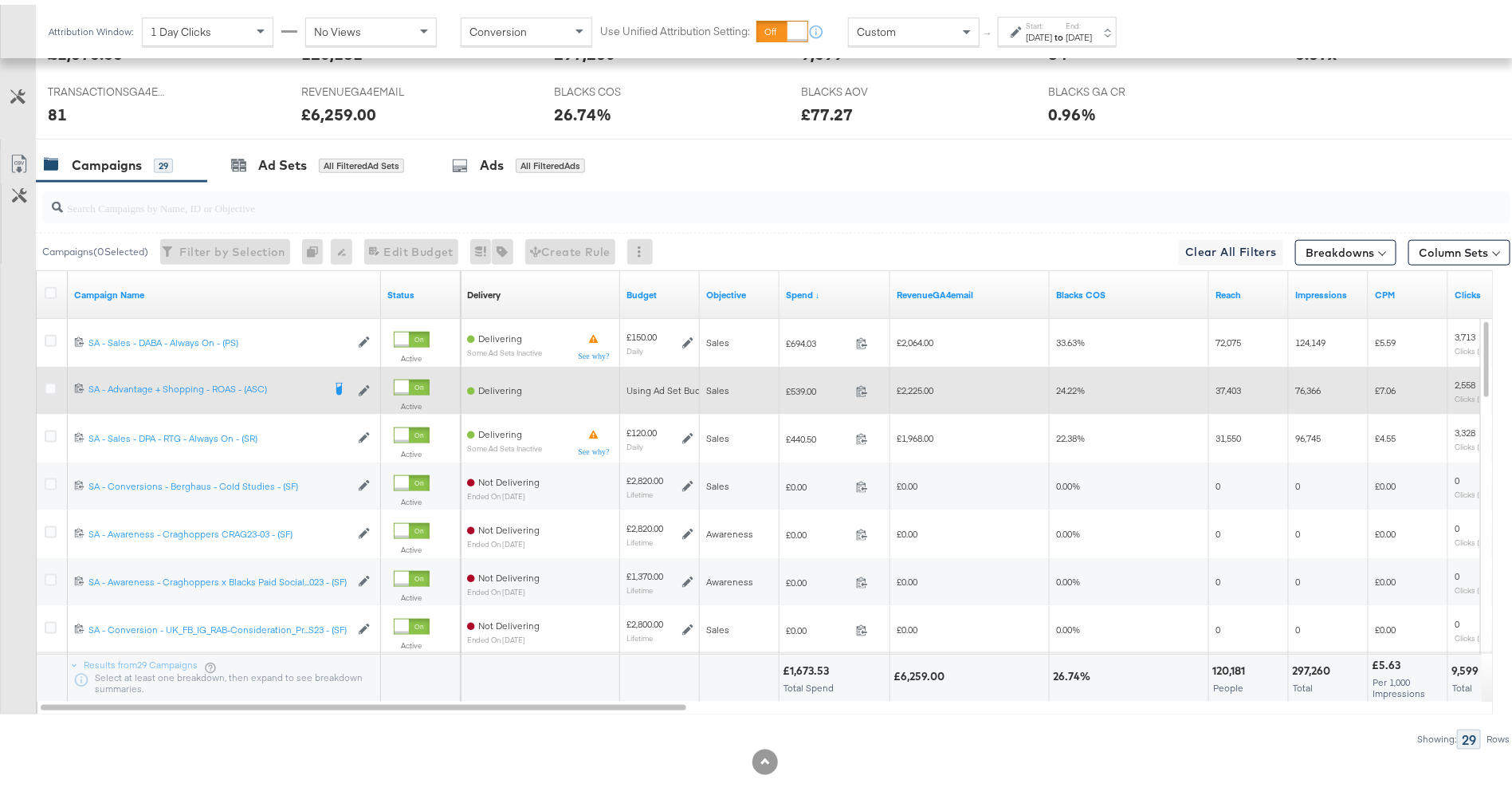
click at [790, 381] on span "£539.00" at bounding box center [817, 386] width 64 height 12
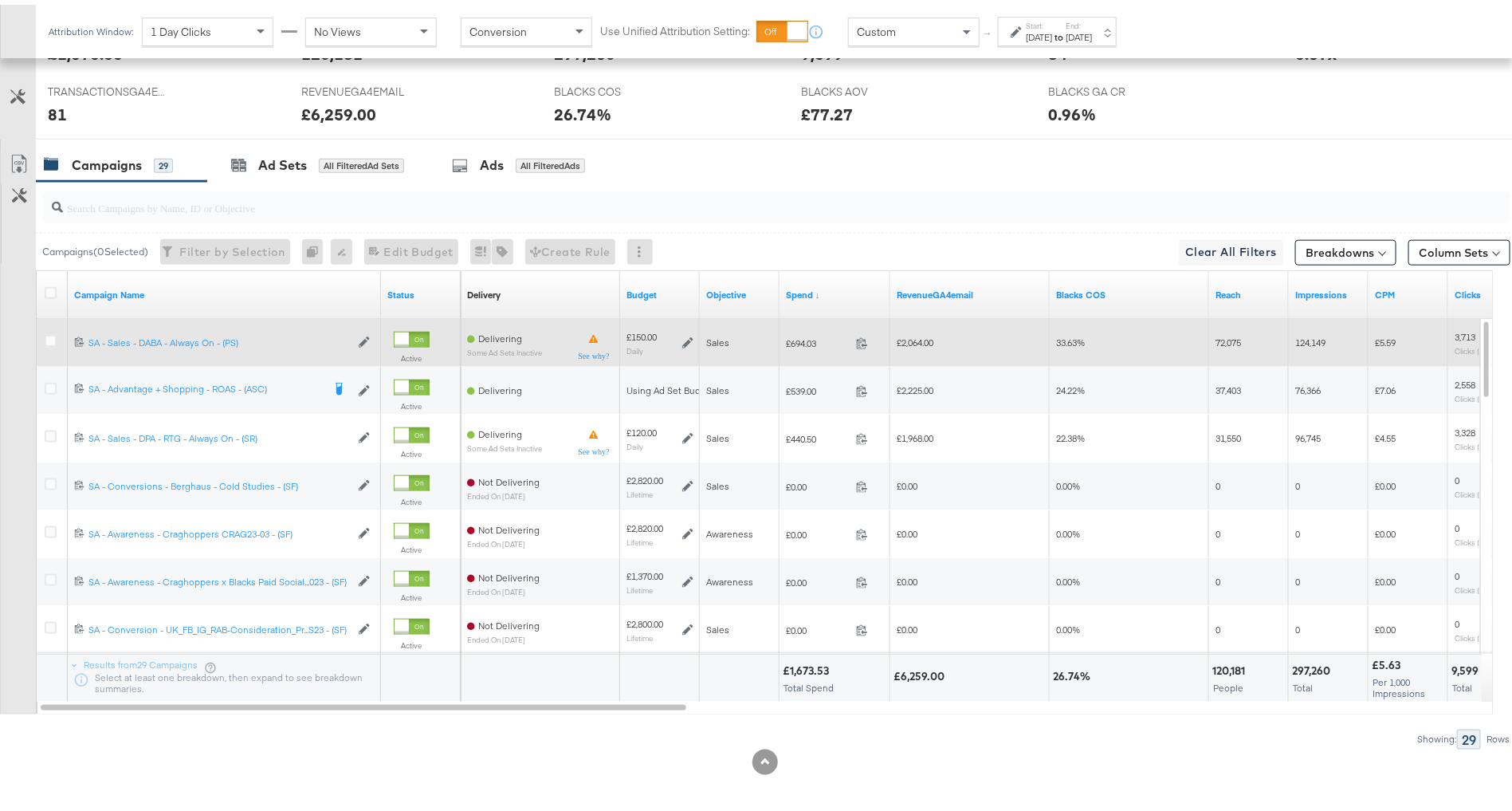
click at [801, 339] on span "£694.03" at bounding box center [817, 338] width 64 height 12
copy span "694.03"
click at [915, 335] on span "£2,064.00" at bounding box center [914, 338] width 36 height 12
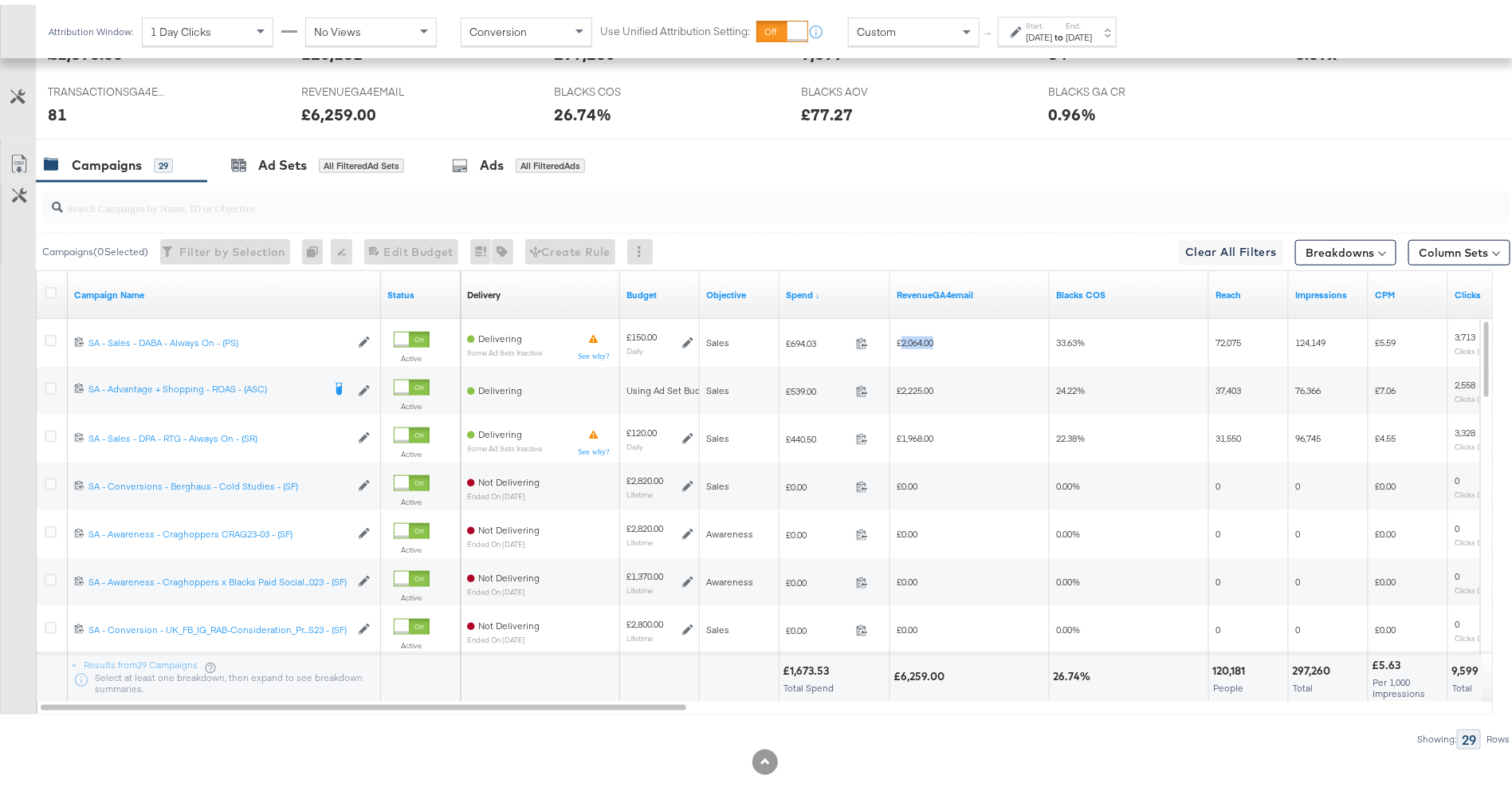
copy span "2,064.00"
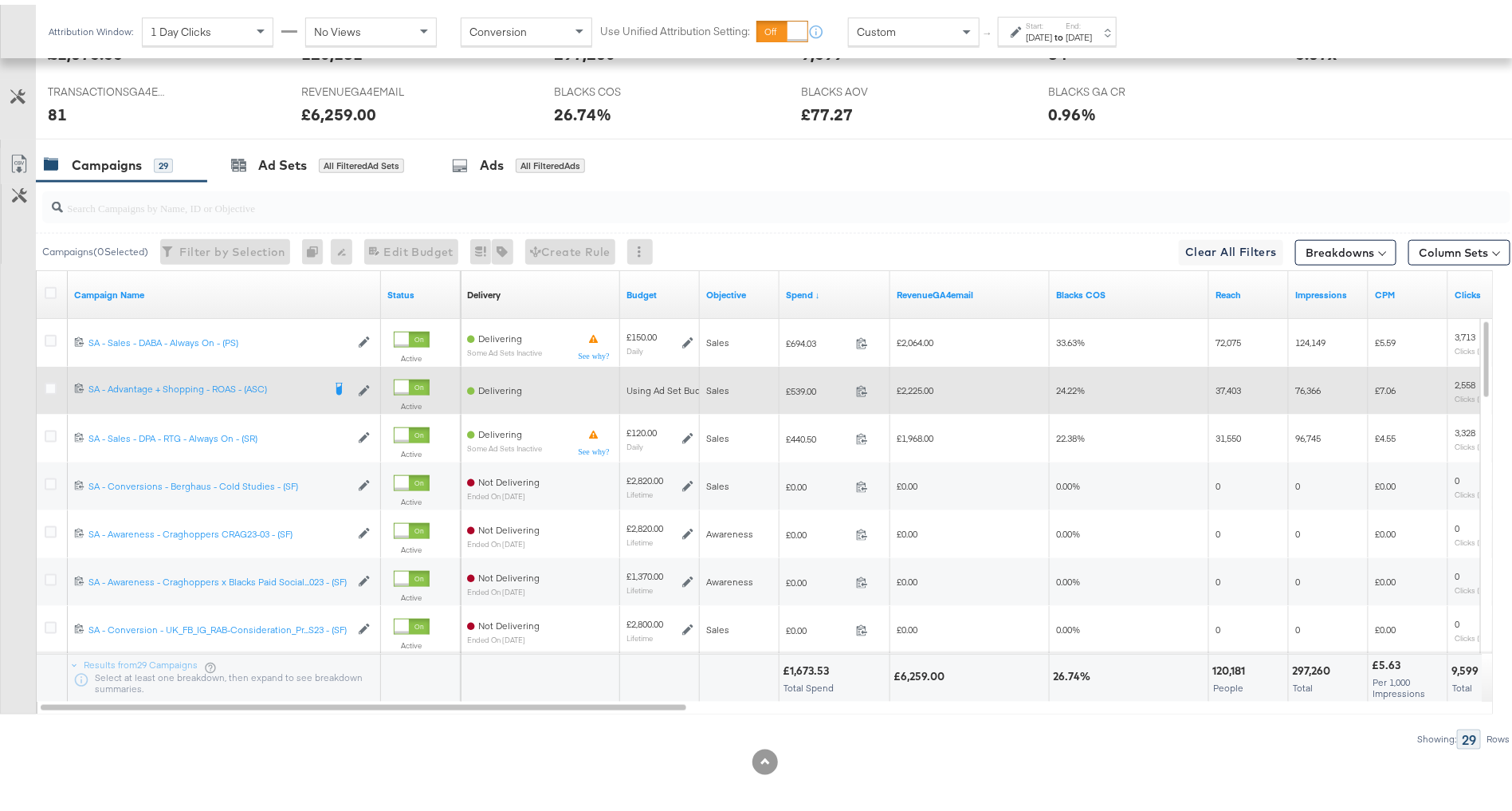
click at [807, 382] on span "£539.00" at bounding box center [817, 386] width 64 height 12
copy span "539.00"
click at [919, 382] on span "£2,225.00" at bounding box center [914, 385] width 36 height 12
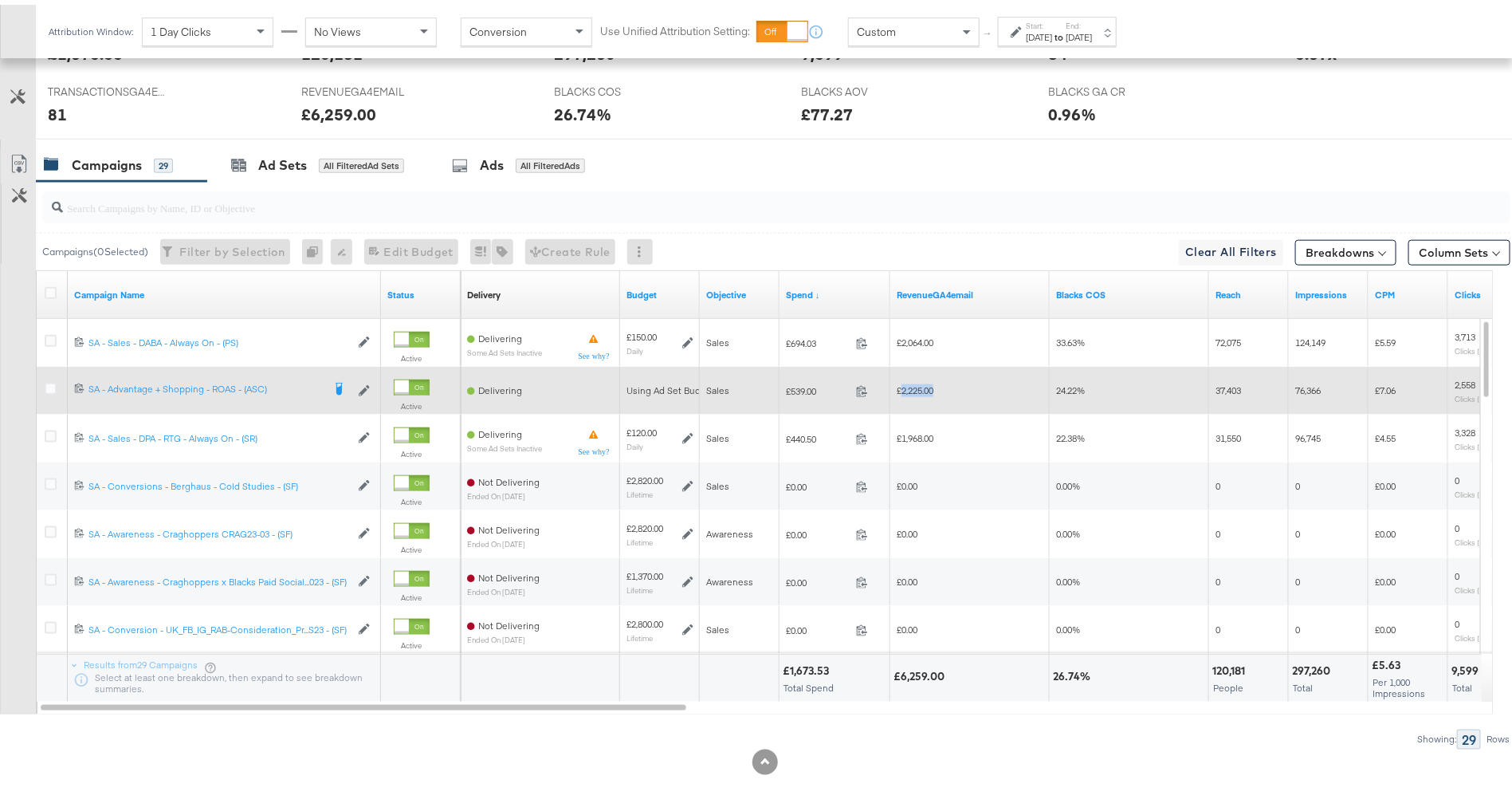
copy span "2,225.00"
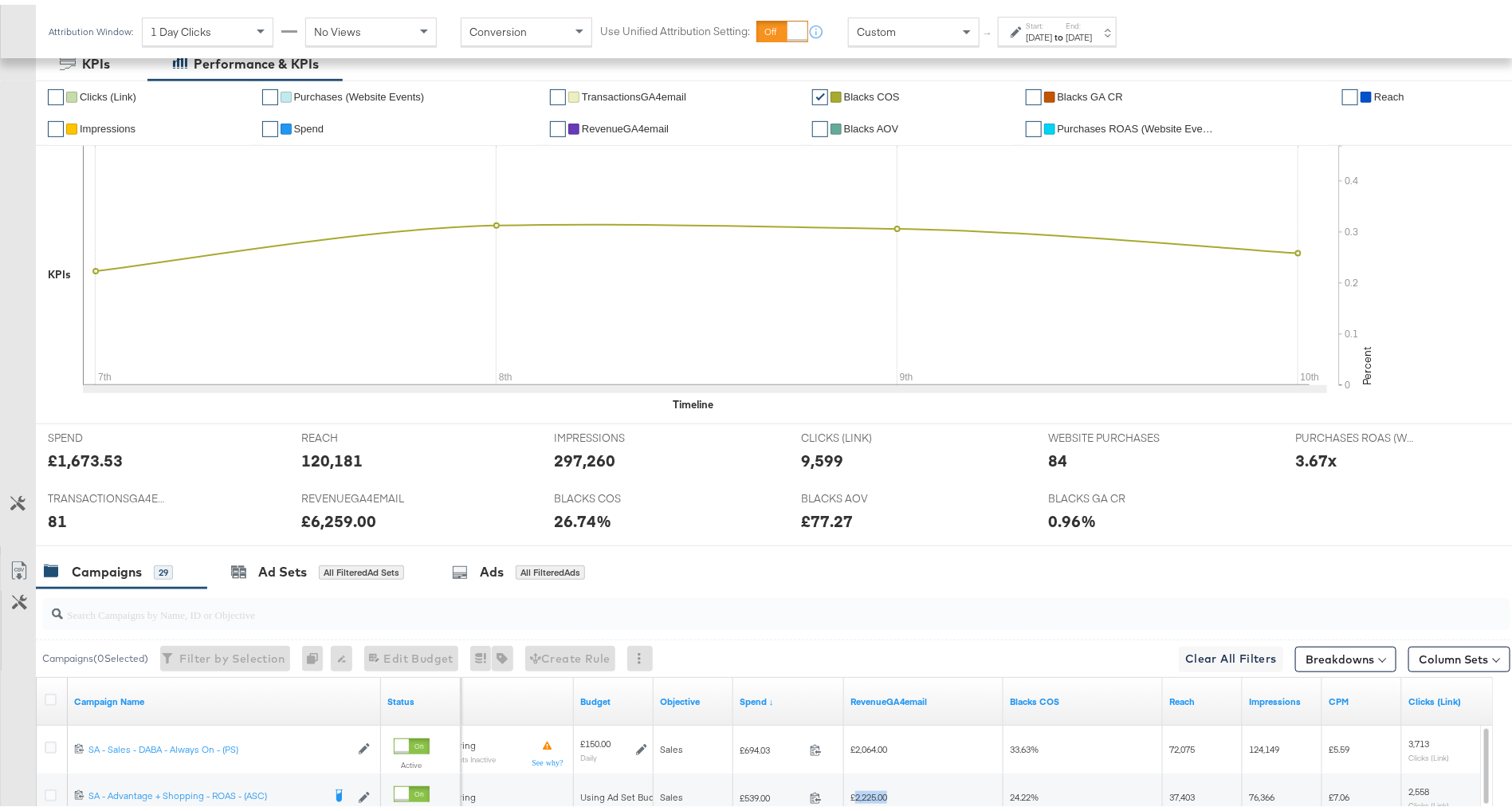
scroll to position [0, 0]
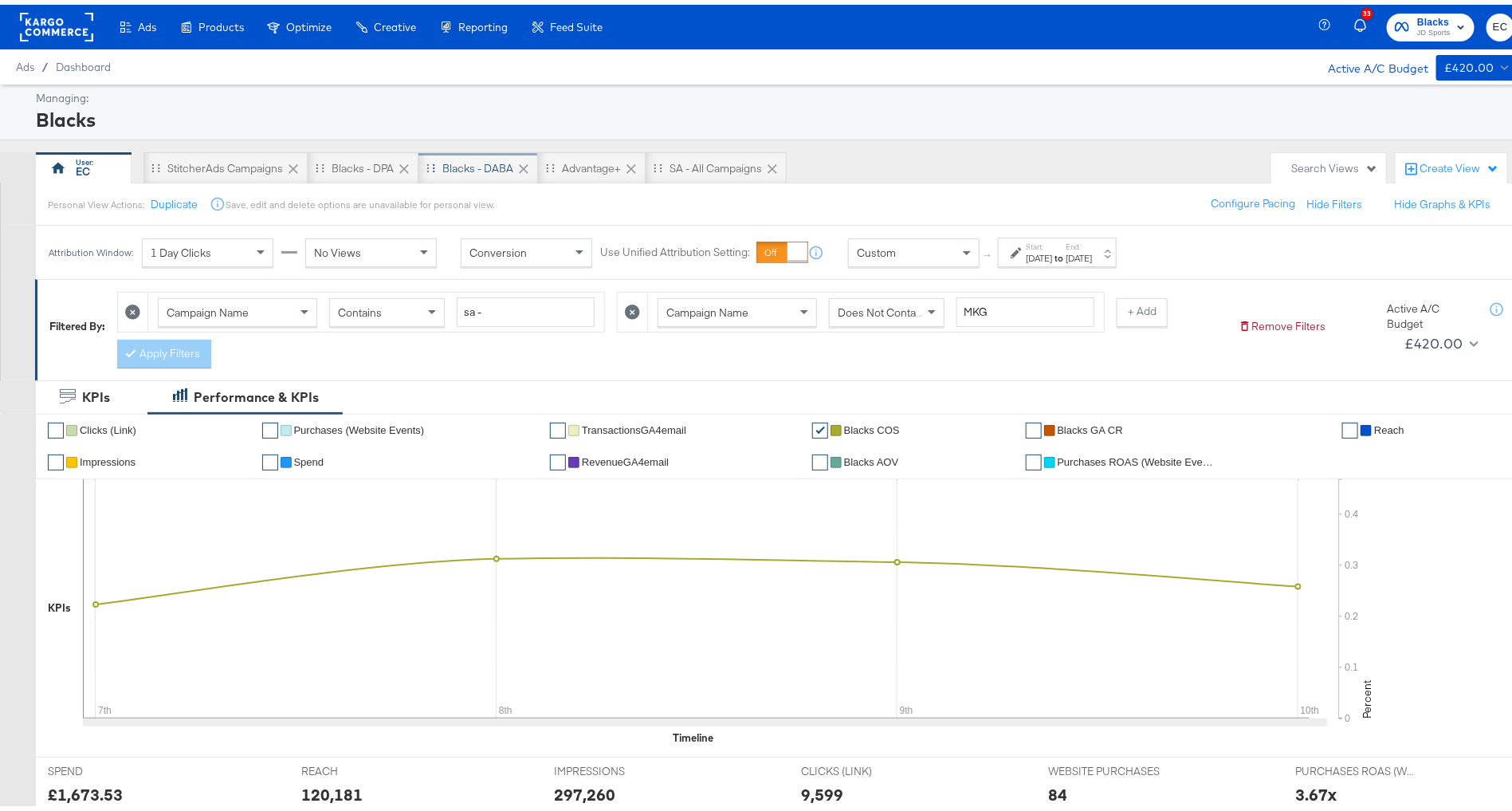
drag, startPoint x: 339, startPoint y: 156, endPoint x: 511, endPoint y: 165, distance: 172.2
click at [339, 156] on div "Blacks - DPA" at bounding box center [363, 164] width 62 height 15
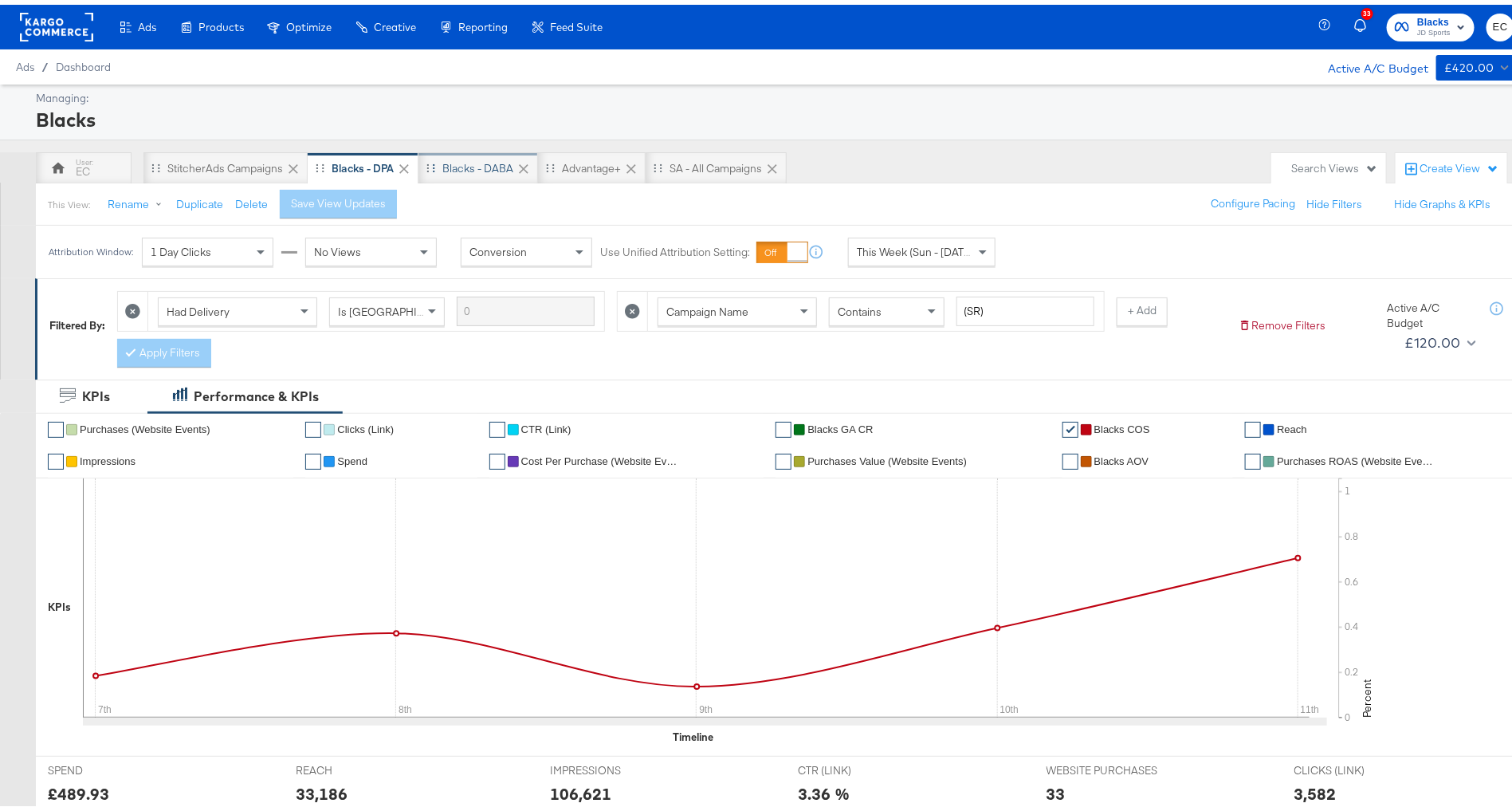
click at [474, 162] on div "Blacks - DABA" at bounding box center [478, 164] width 71 height 15
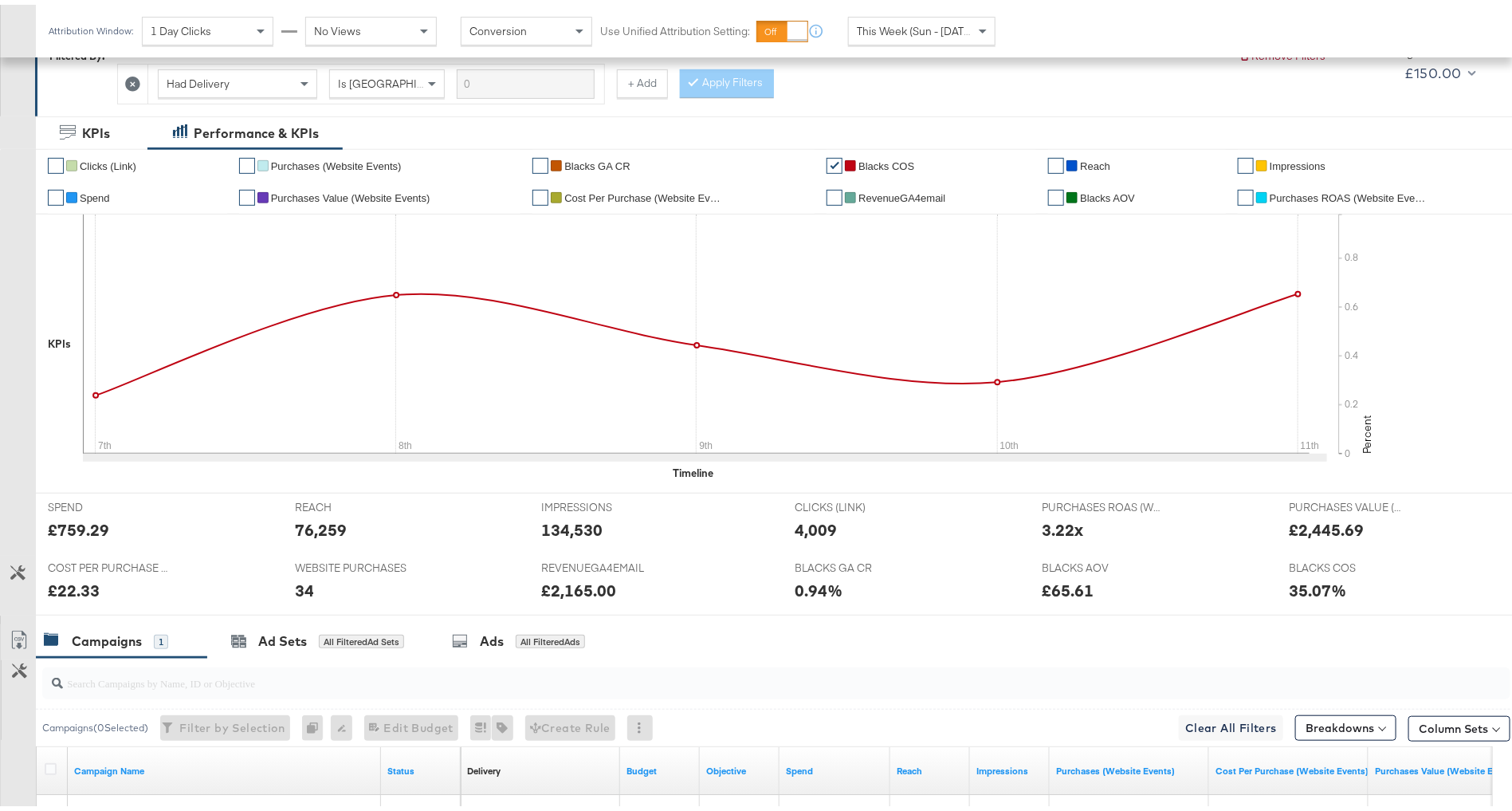
scroll to position [60, 0]
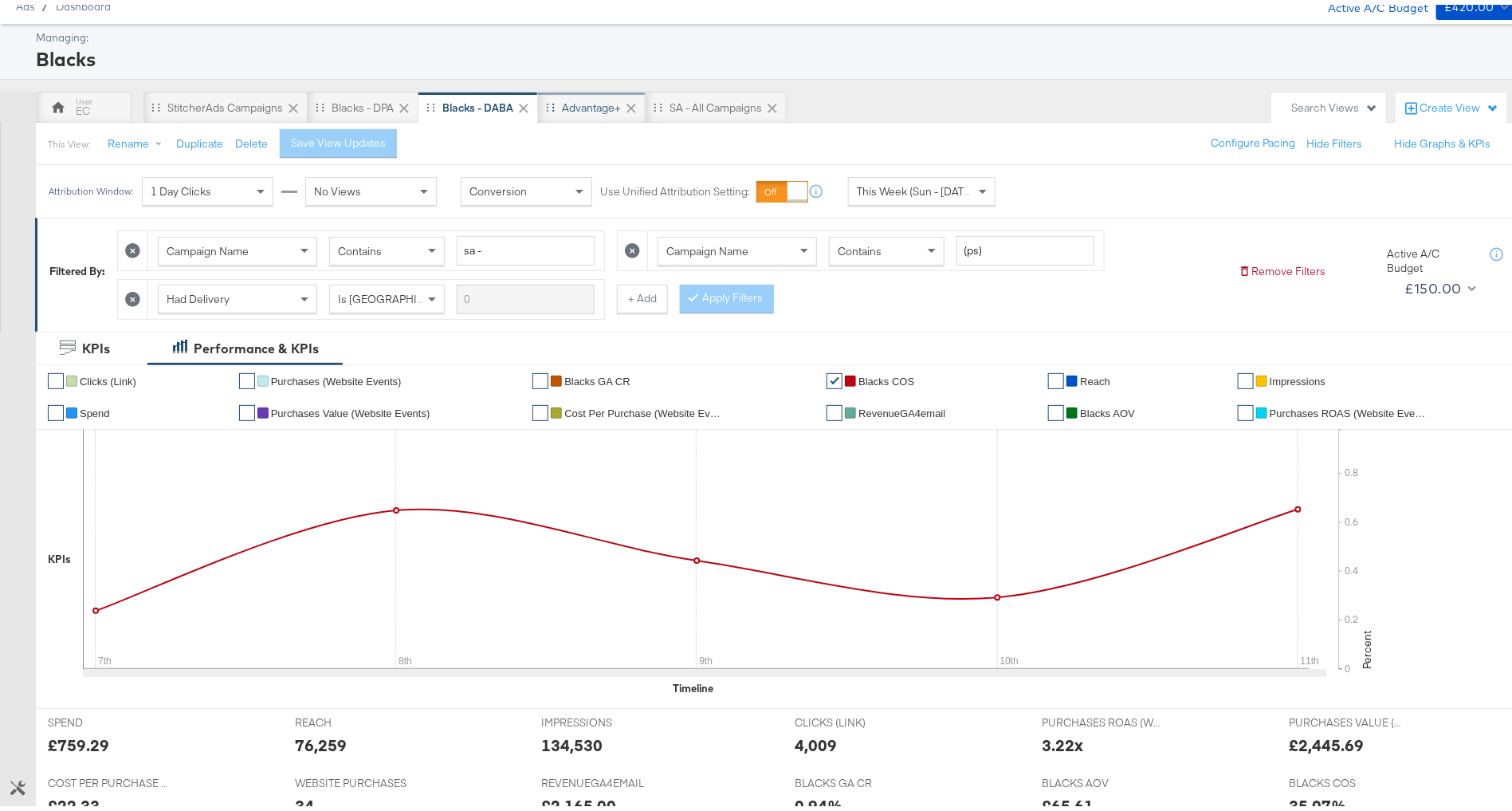
click at [602, 100] on div "Advantage+" at bounding box center [590, 103] width 59 height 15
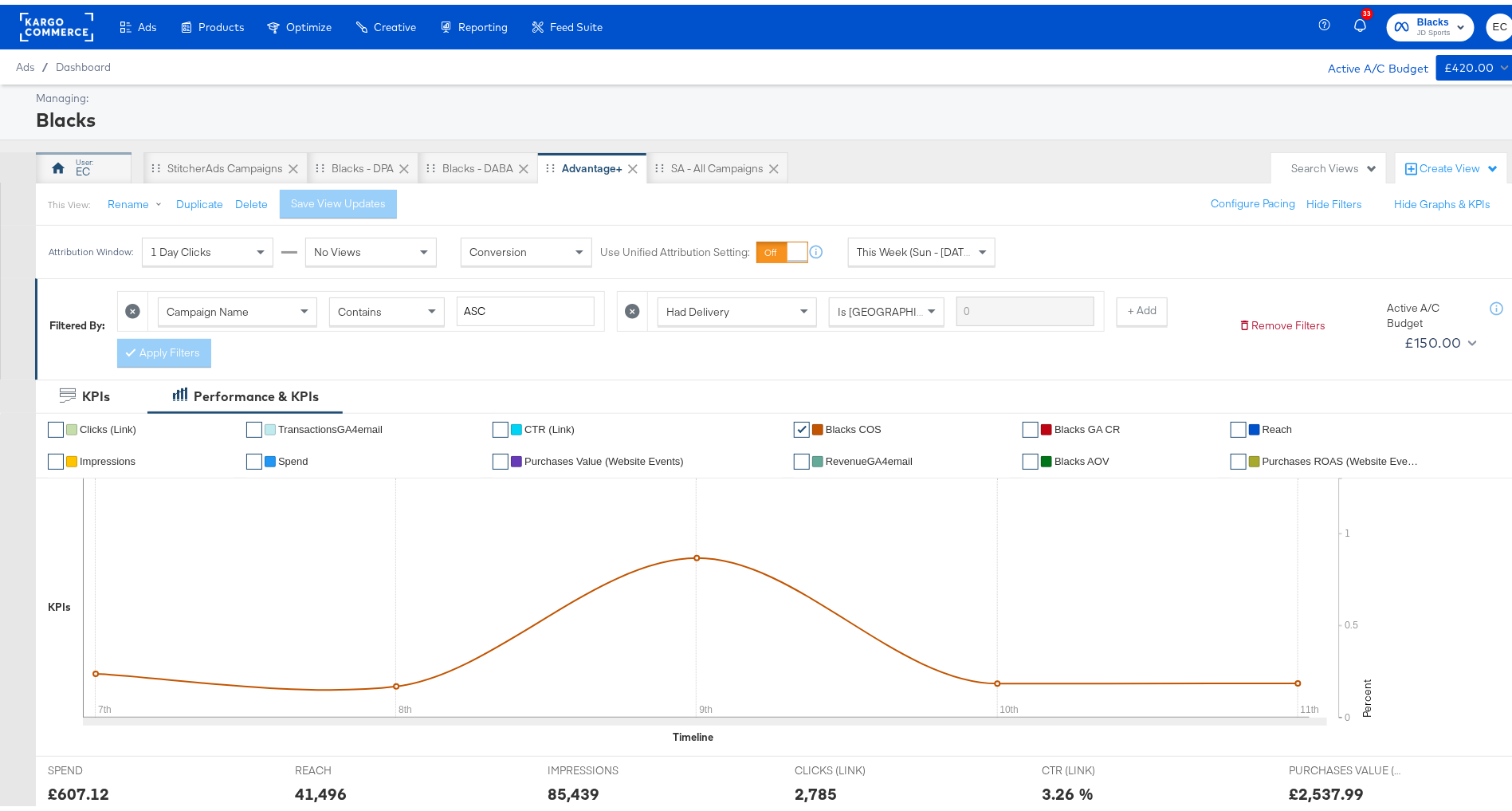
click at [80, 176] on div "EC" at bounding box center [84, 164] width 96 height 32
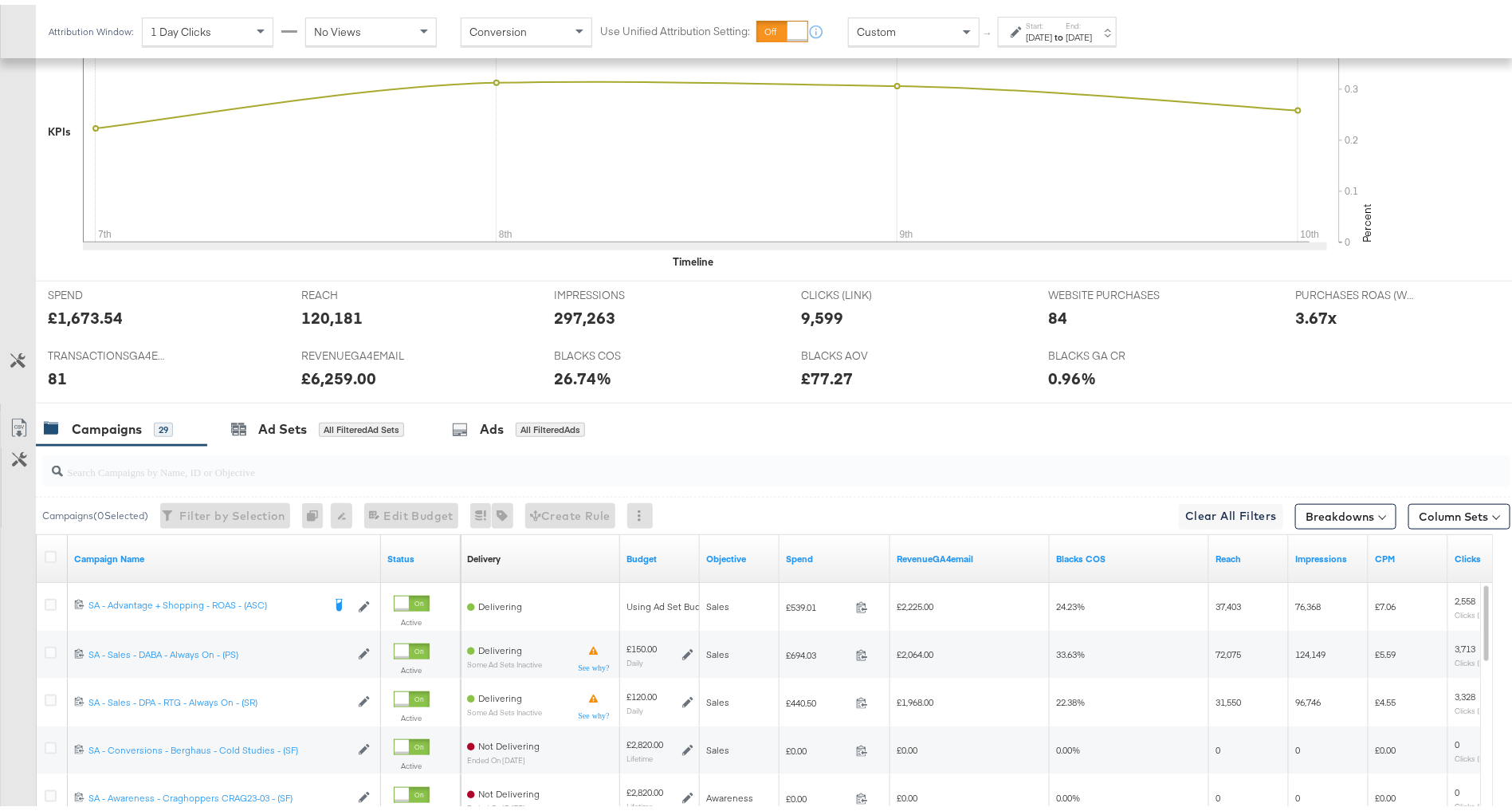
scroll to position [605, 0]
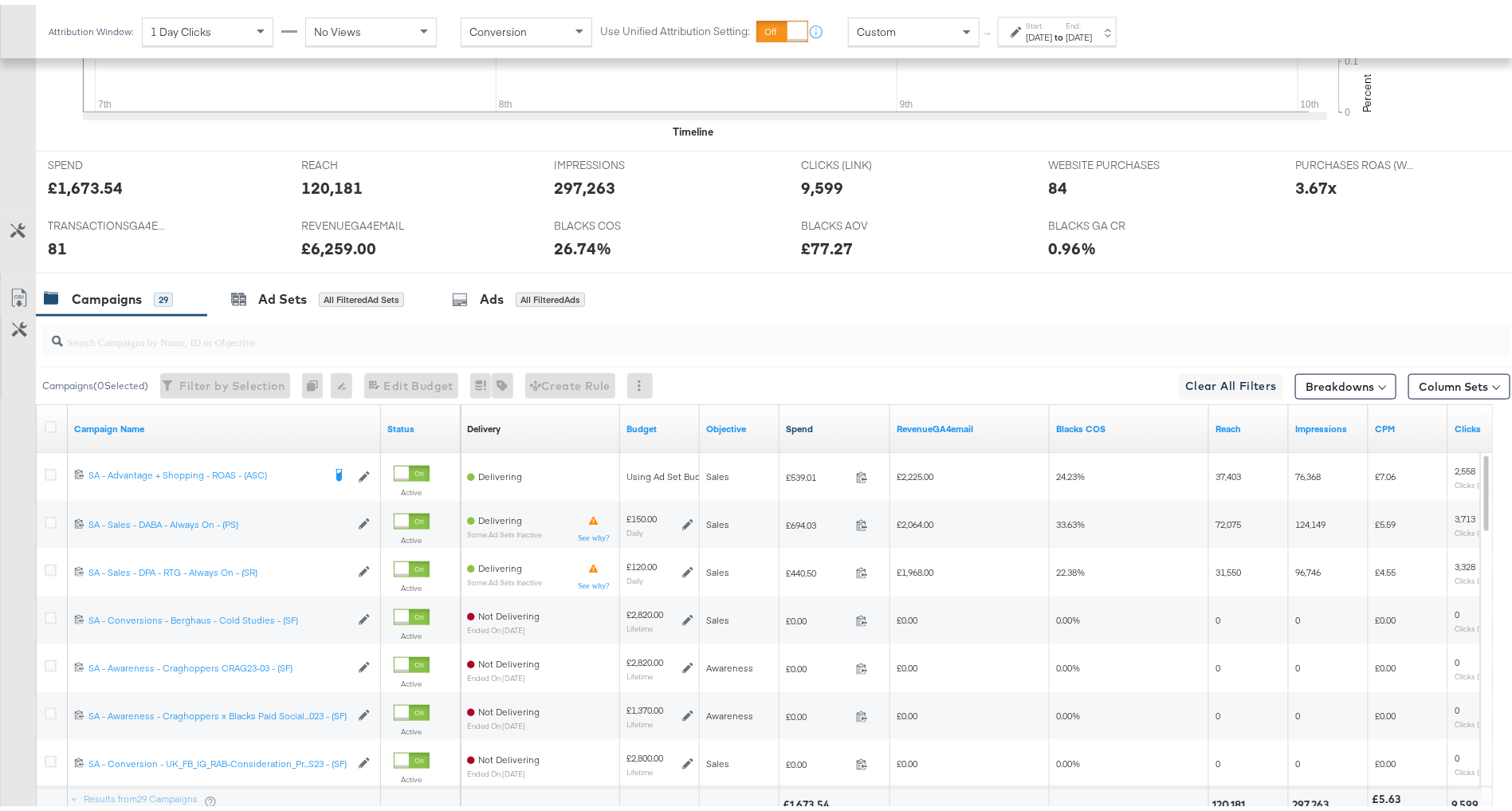
click at [826, 418] on link "Spend" at bounding box center [834, 424] width 98 height 13
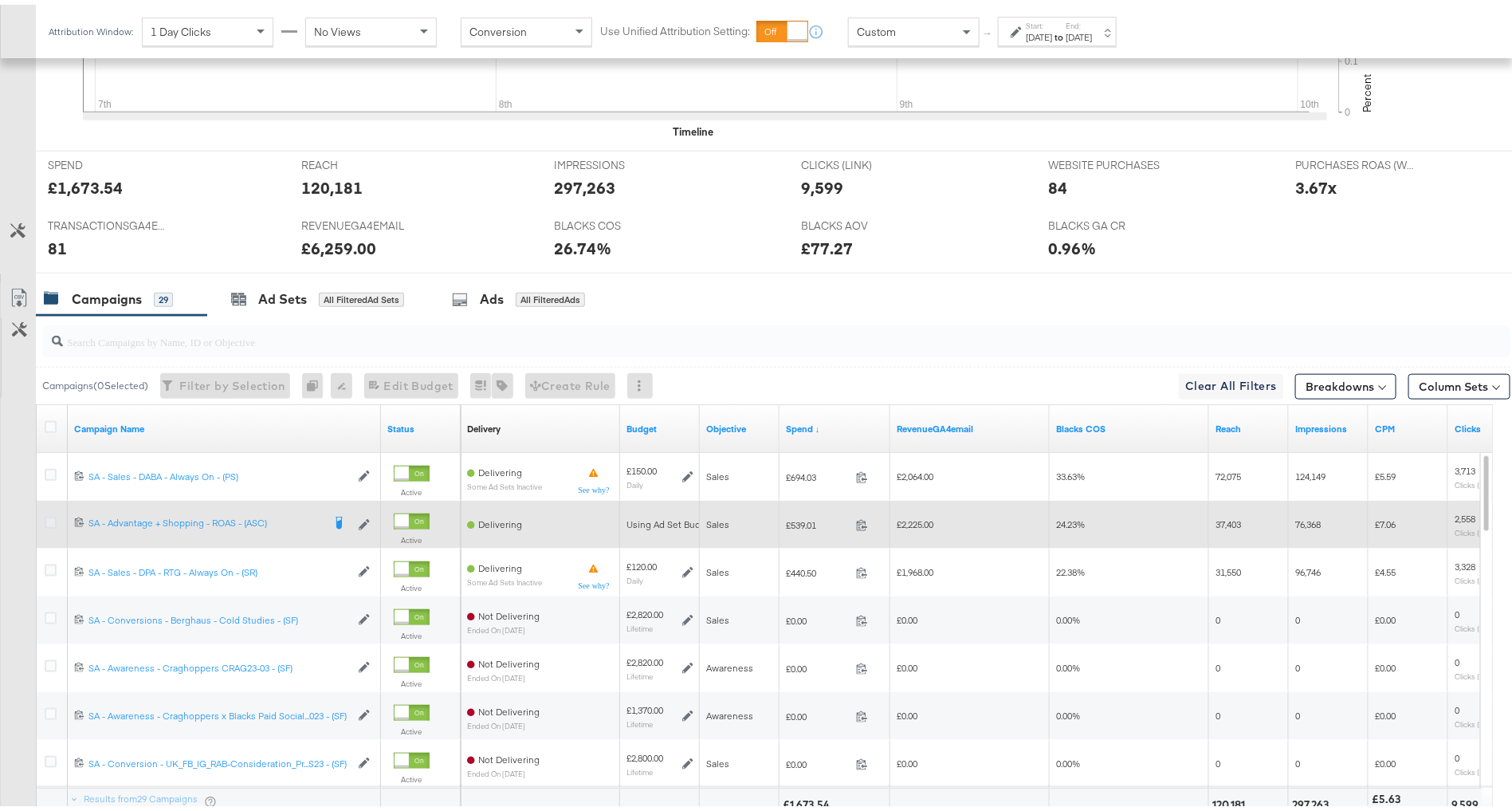
click at [50, 516] on icon at bounding box center [50, 517] width 12 height 12
click at [0, 0] on input "checkbox" at bounding box center [0, 0] width 0 height 0
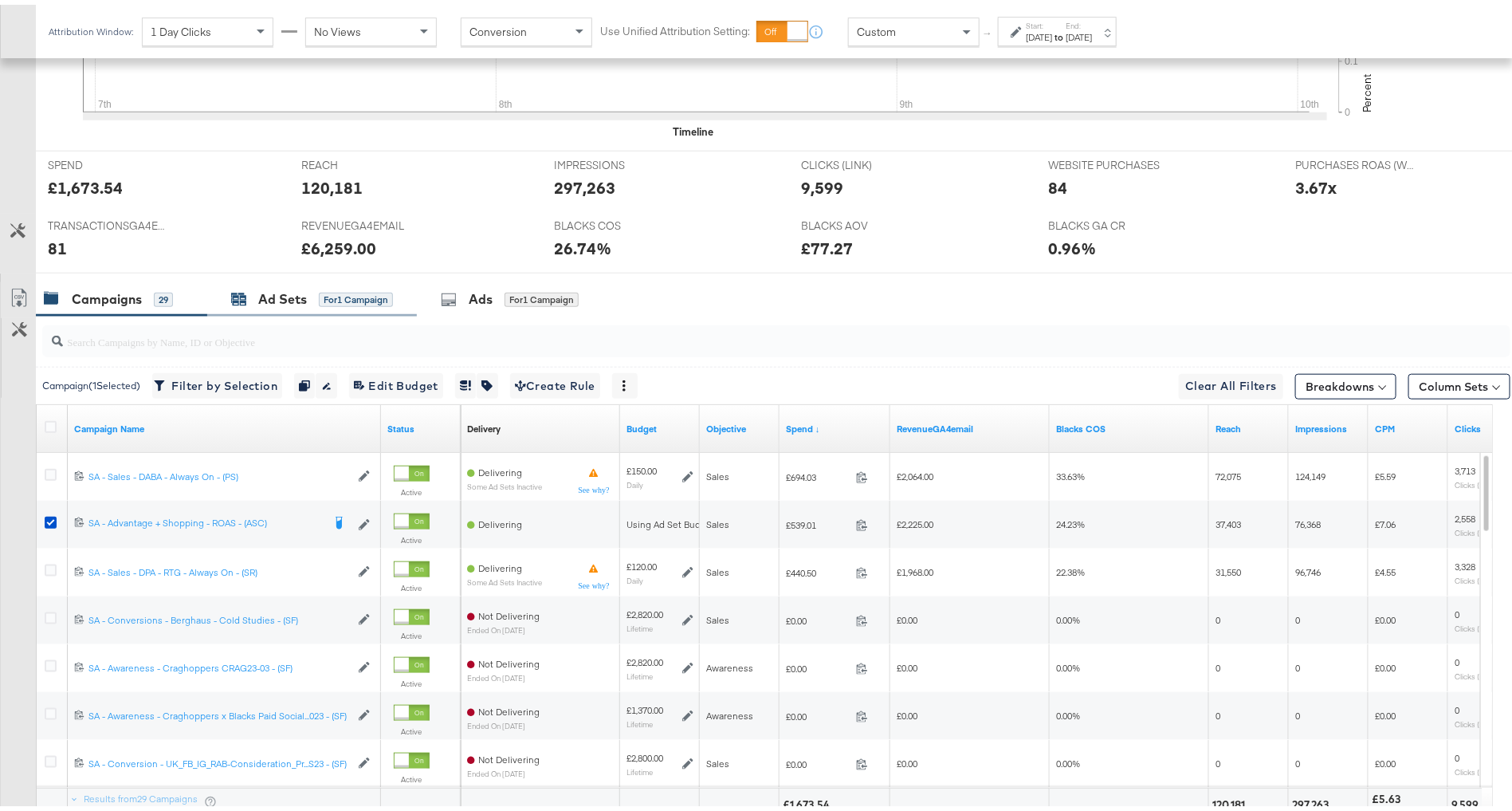
click at [351, 287] on div "for 1 Campaign" at bounding box center [356, 294] width 74 height 14
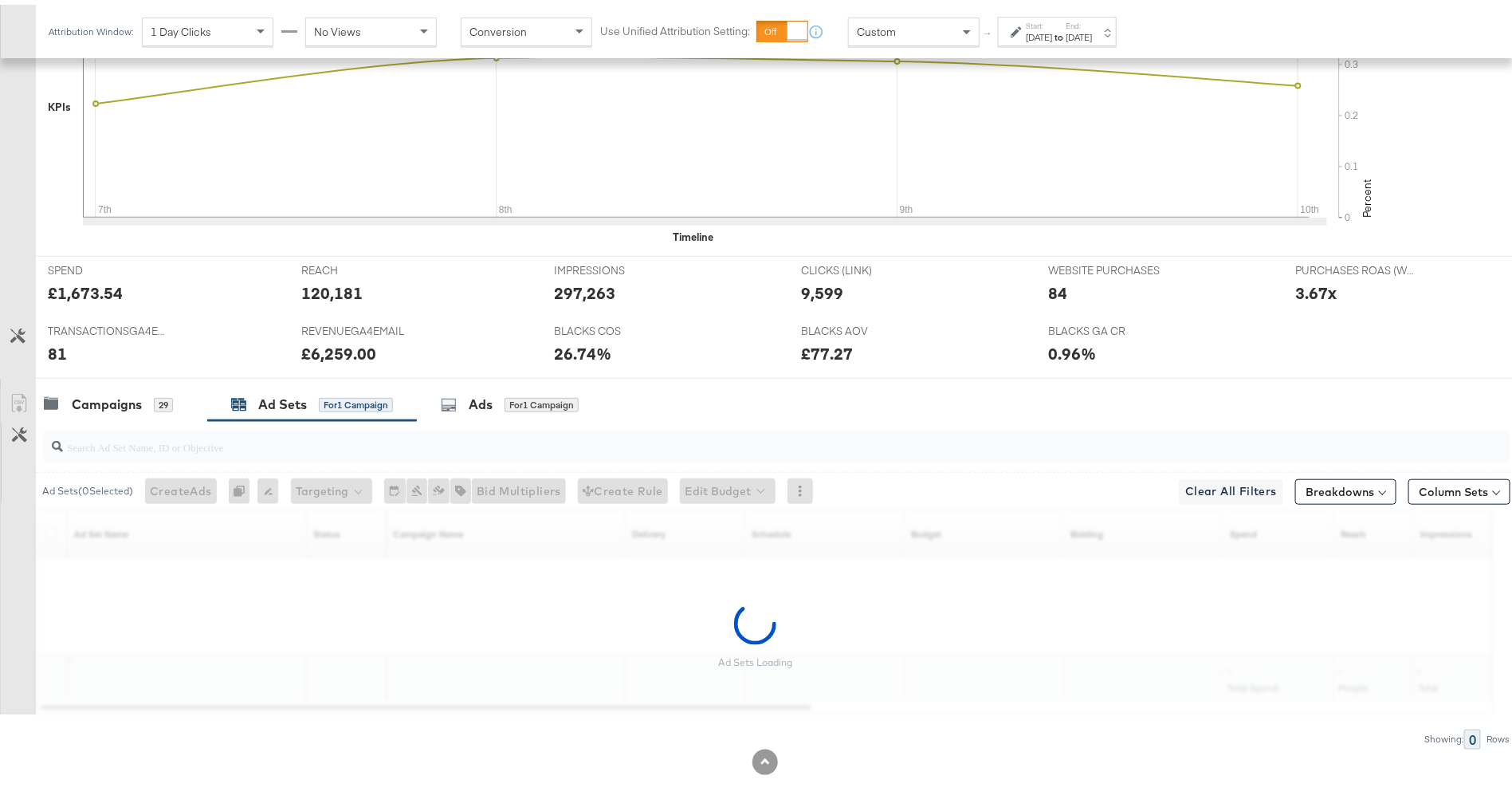
scroll to position [453, 0]
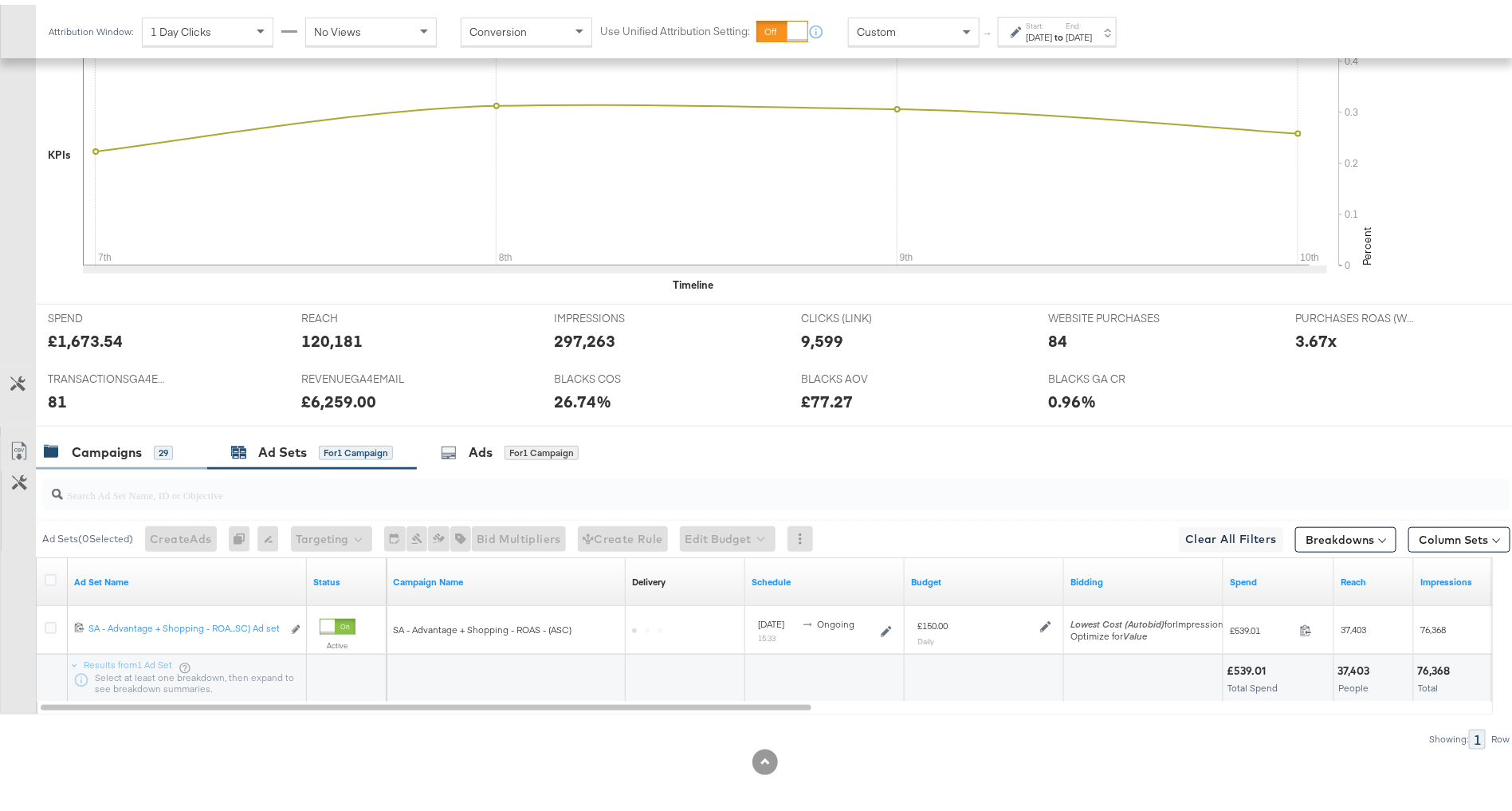
click at [136, 438] on div "Campaigns" at bounding box center [106, 447] width 70 height 19
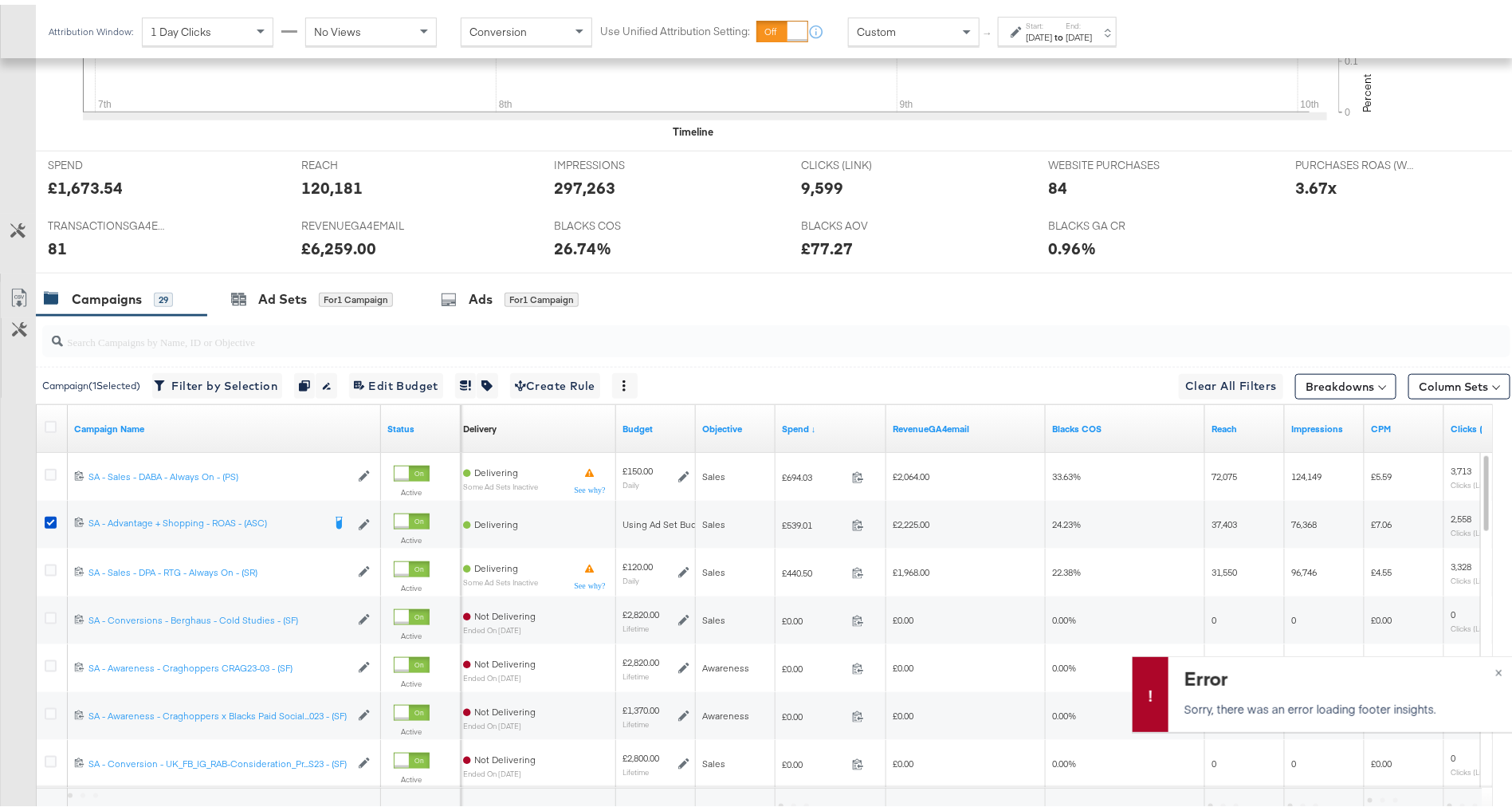
scroll to position [0, 0]
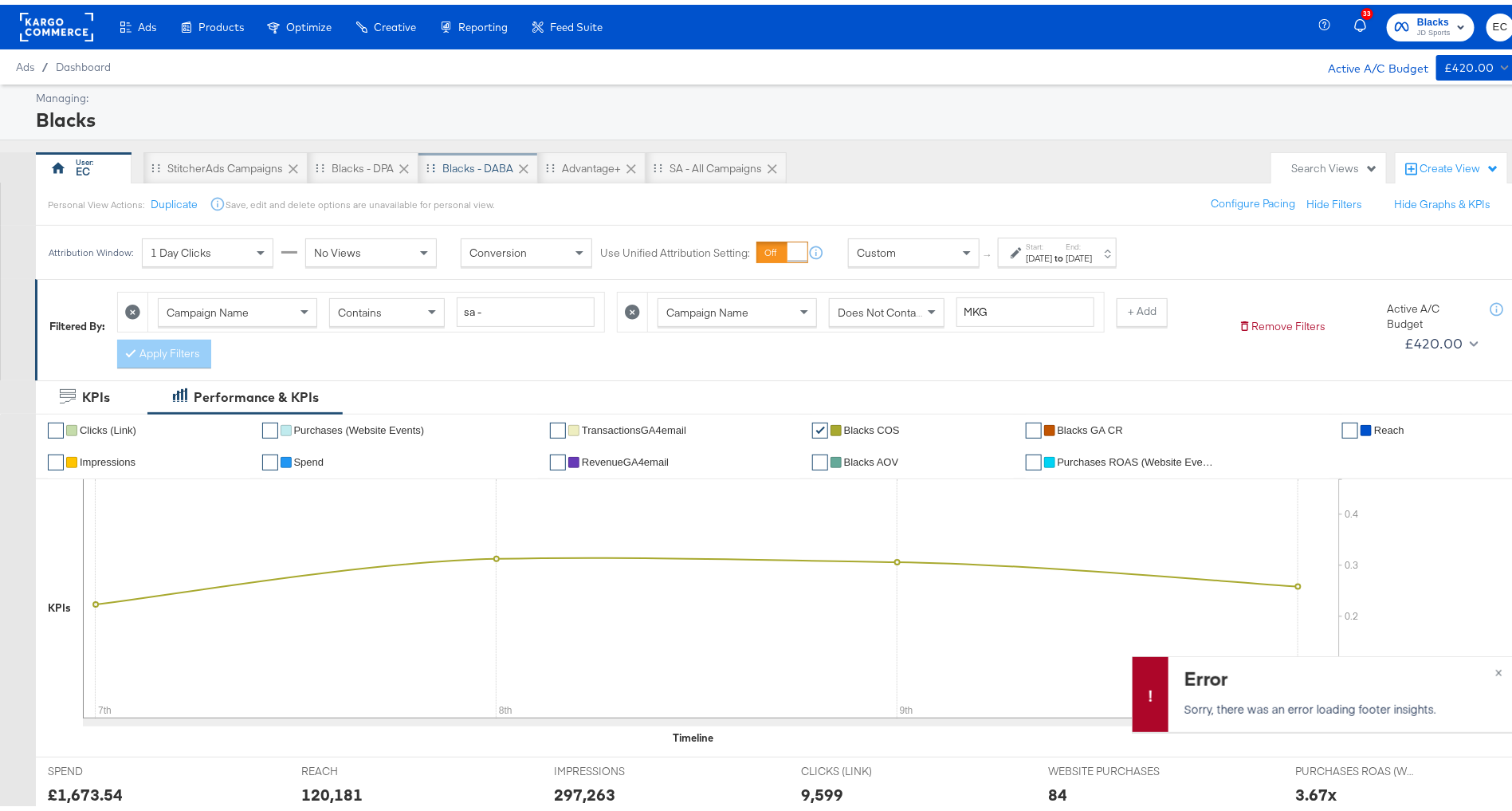
click at [471, 154] on div "Blacks - DABA" at bounding box center [478, 164] width 120 height 32
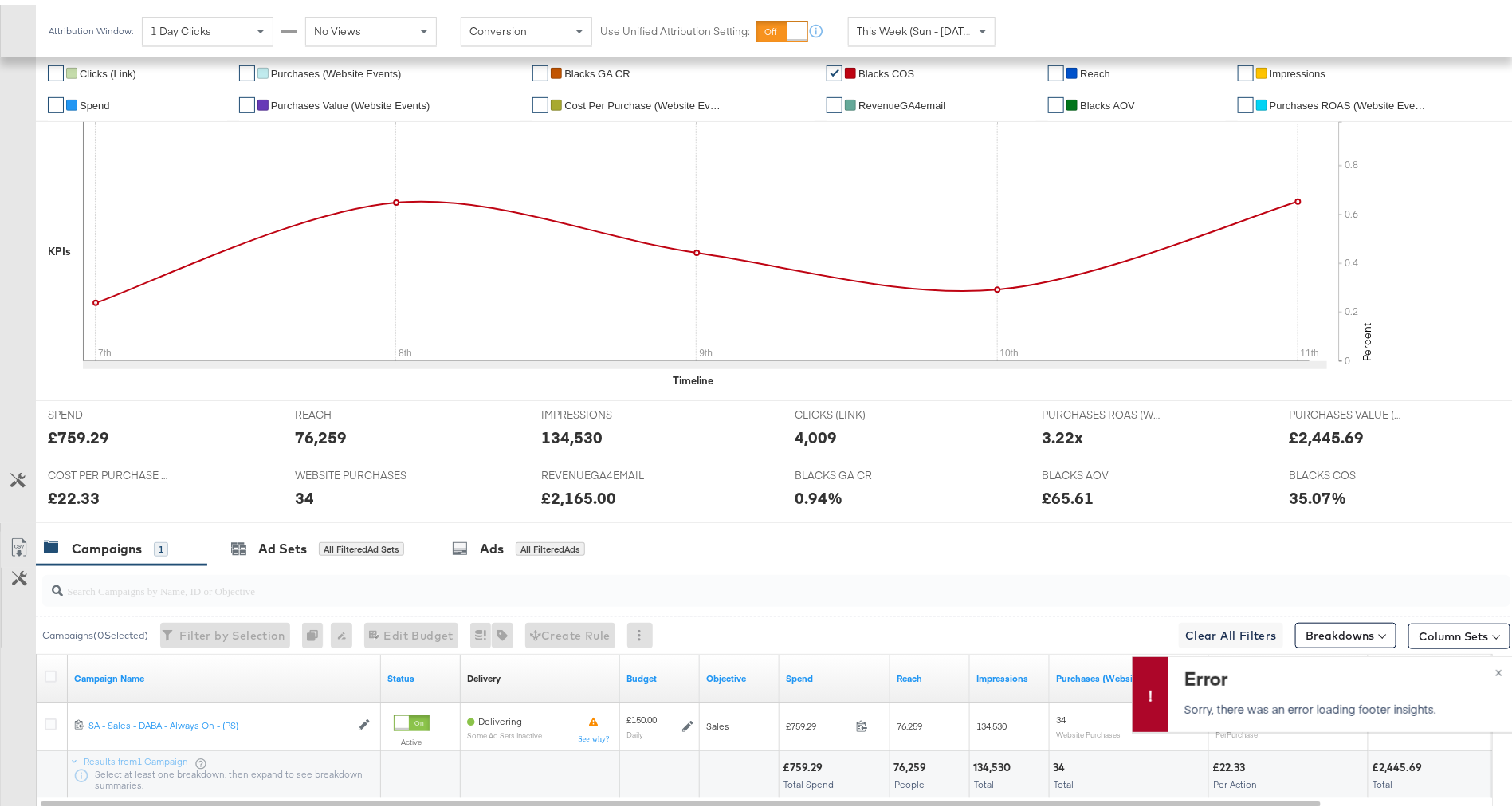
scroll to position [464, 0]
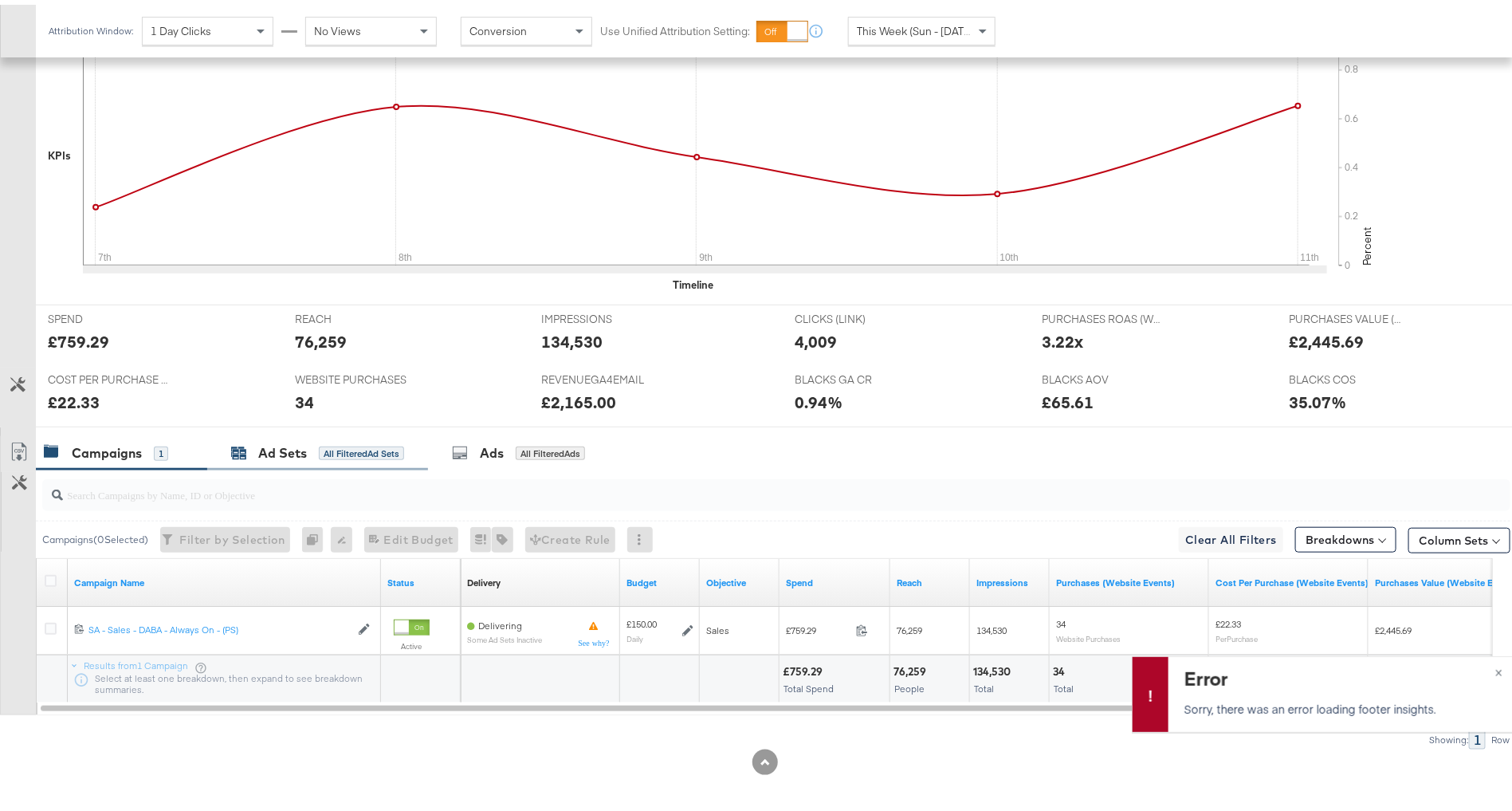
click at [351, 451] on div "All Filtered Ad Sets" at bounding box center [362, 448] width 86 height 14
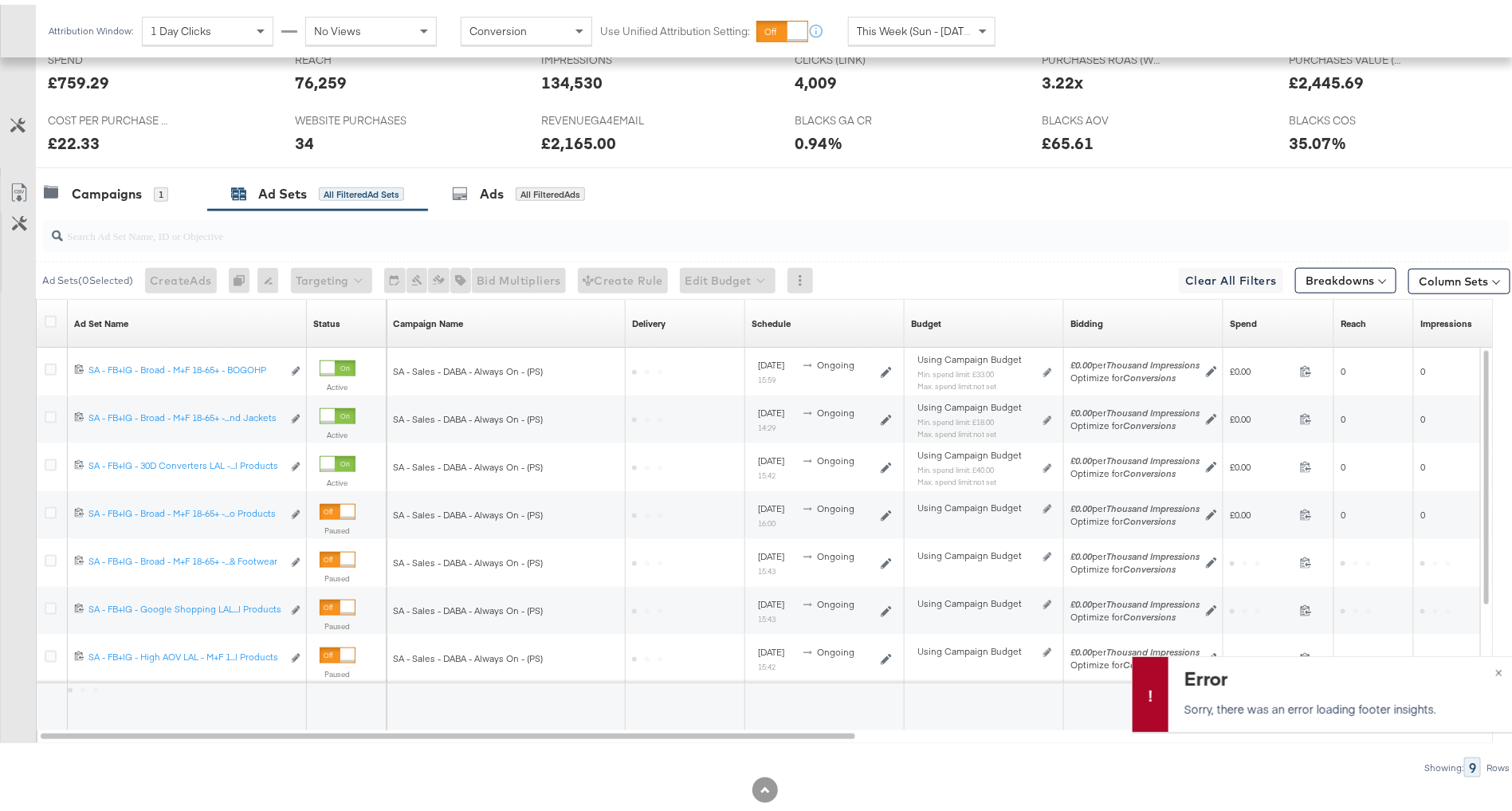
scroll to position [751, 0]
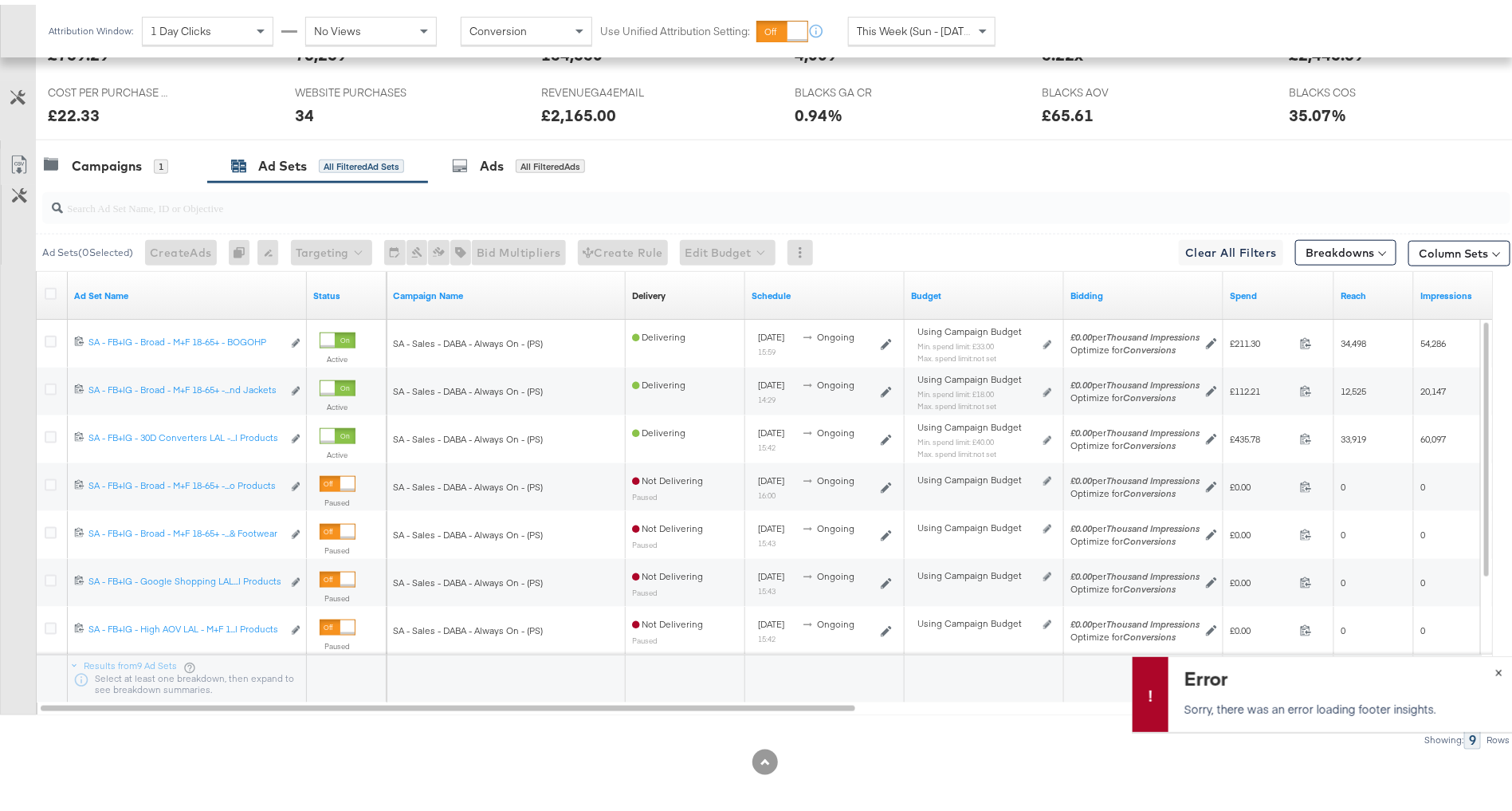
click at [1495, 664] on span "×" at bounding box center [1499, 666] width 7 height 19
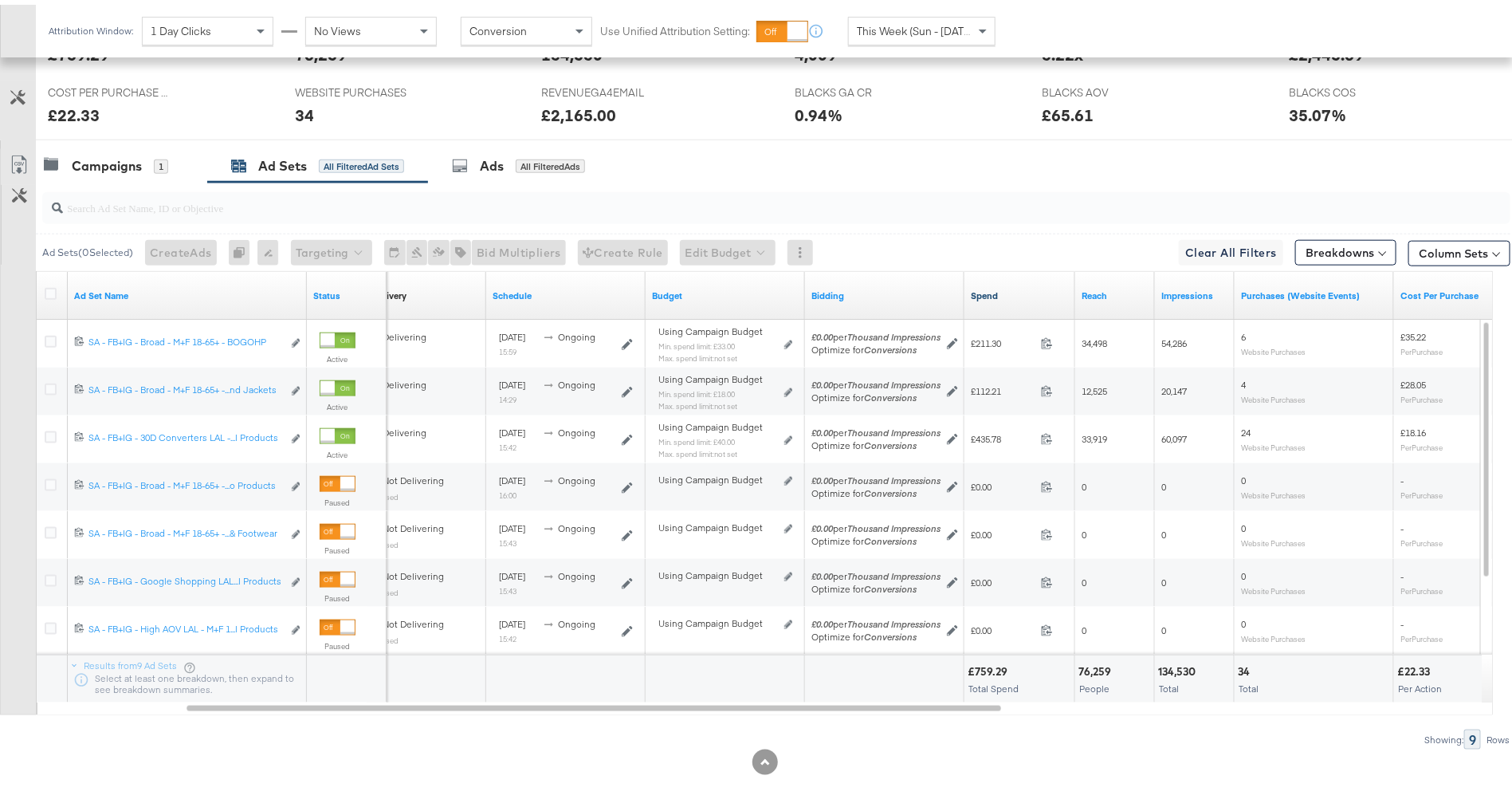
click at [1017, 289] on link "Spend" at bounding box center [1019, 291] width 98 height 13
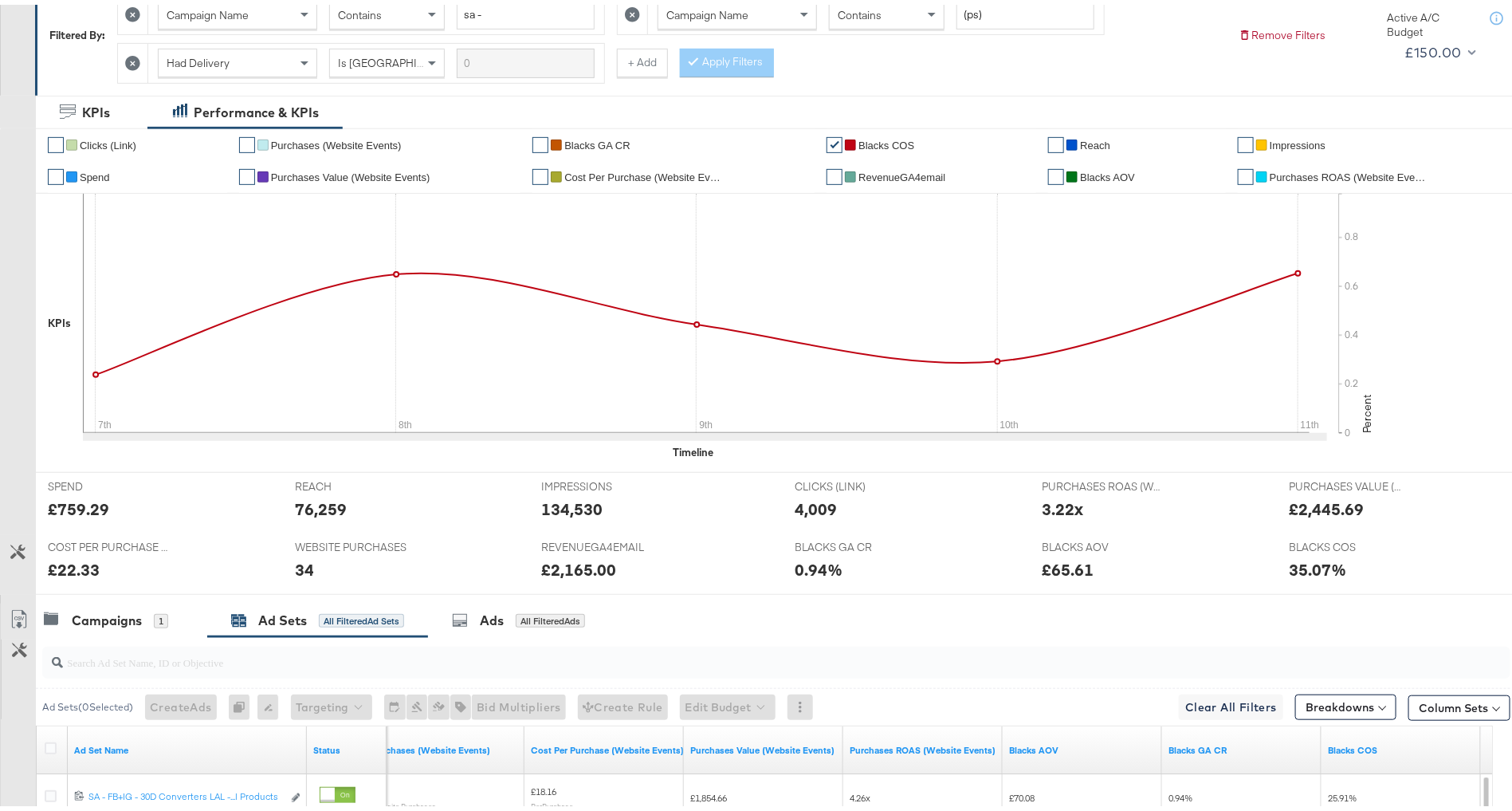
scroll to position [70, 0]
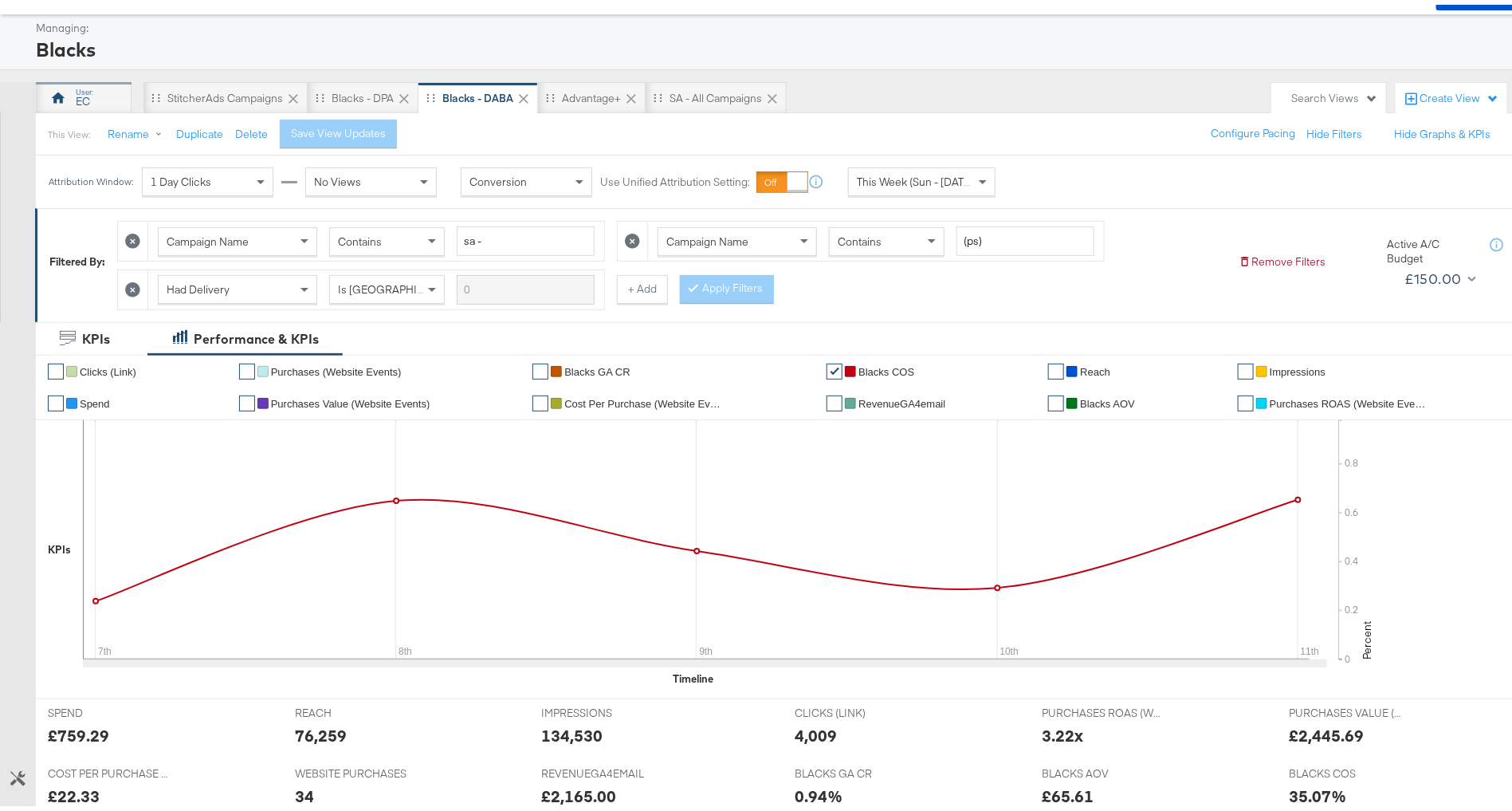
click at [99, 92] on div "EC" at bounding box center [84, 93] width 96 height 32
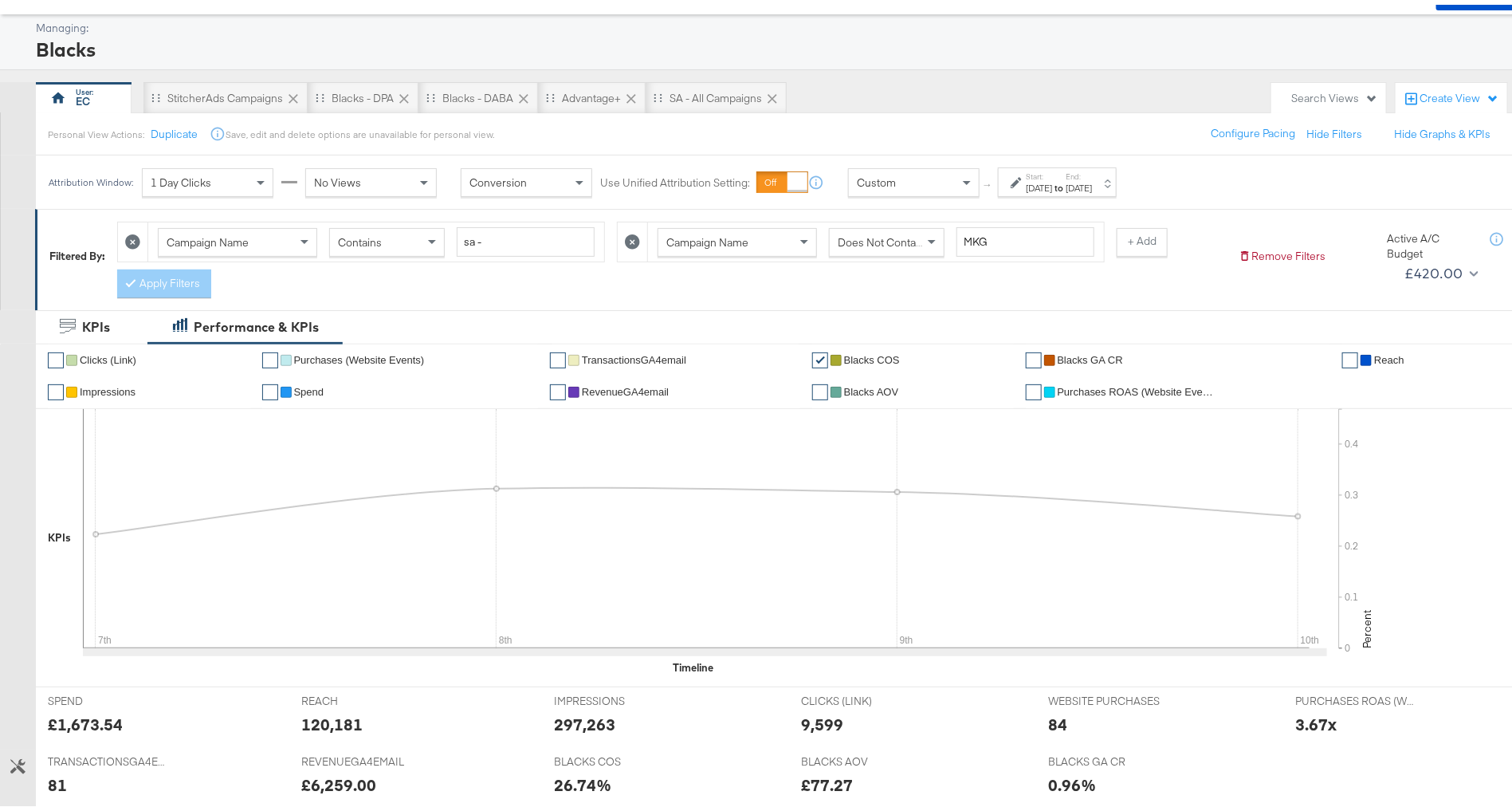
scroll to position [740, 0]
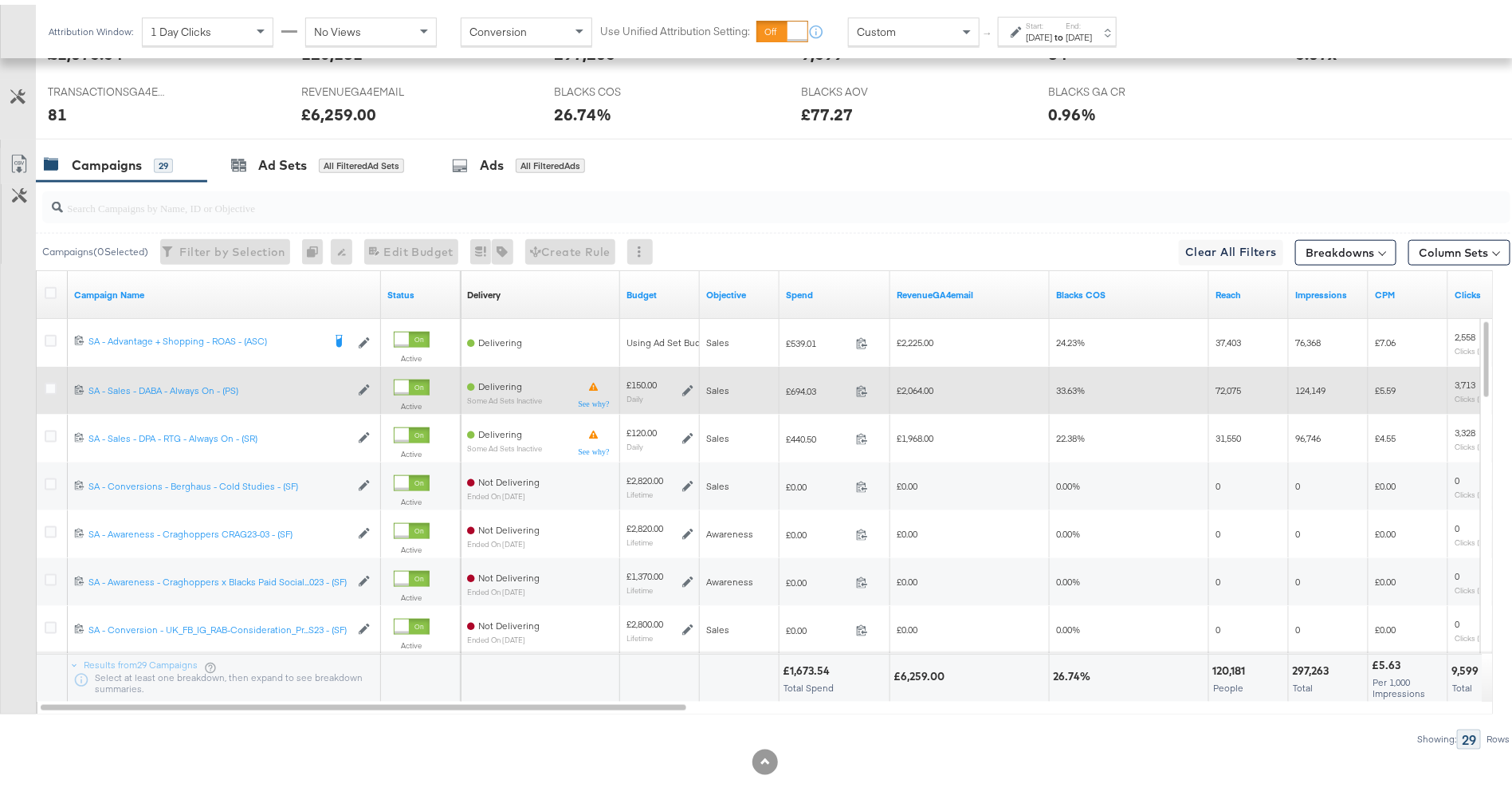
click at [687, 382] on icon at bounding box center [688, 386] width 11 height 11
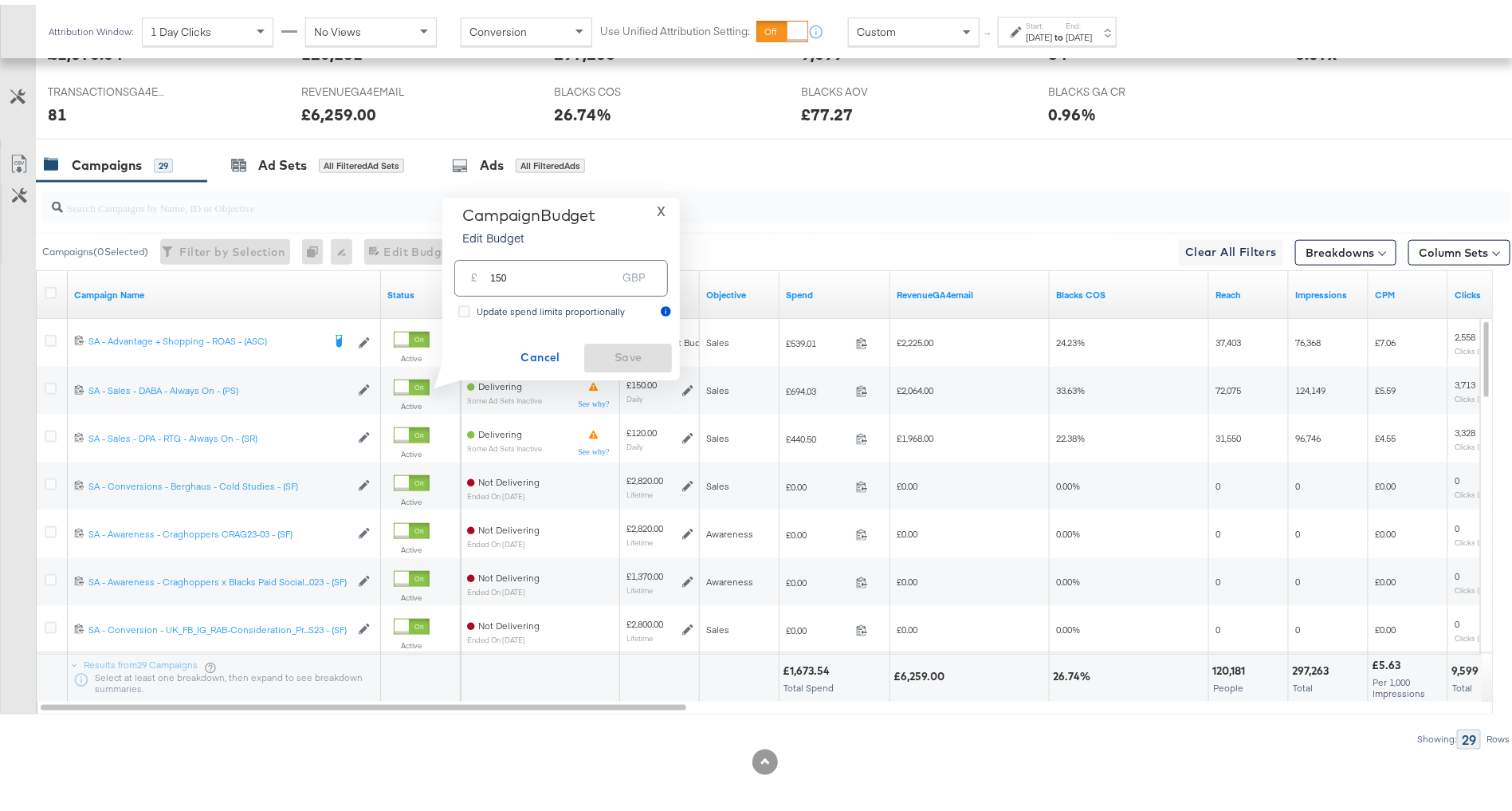
click at [501, 272] on input "150" at bounding box center [552, 266] width 126 height 34
type input "120"
click at [621, 358] on span "Save" at bounding box center [628, 352] width 75 height 20
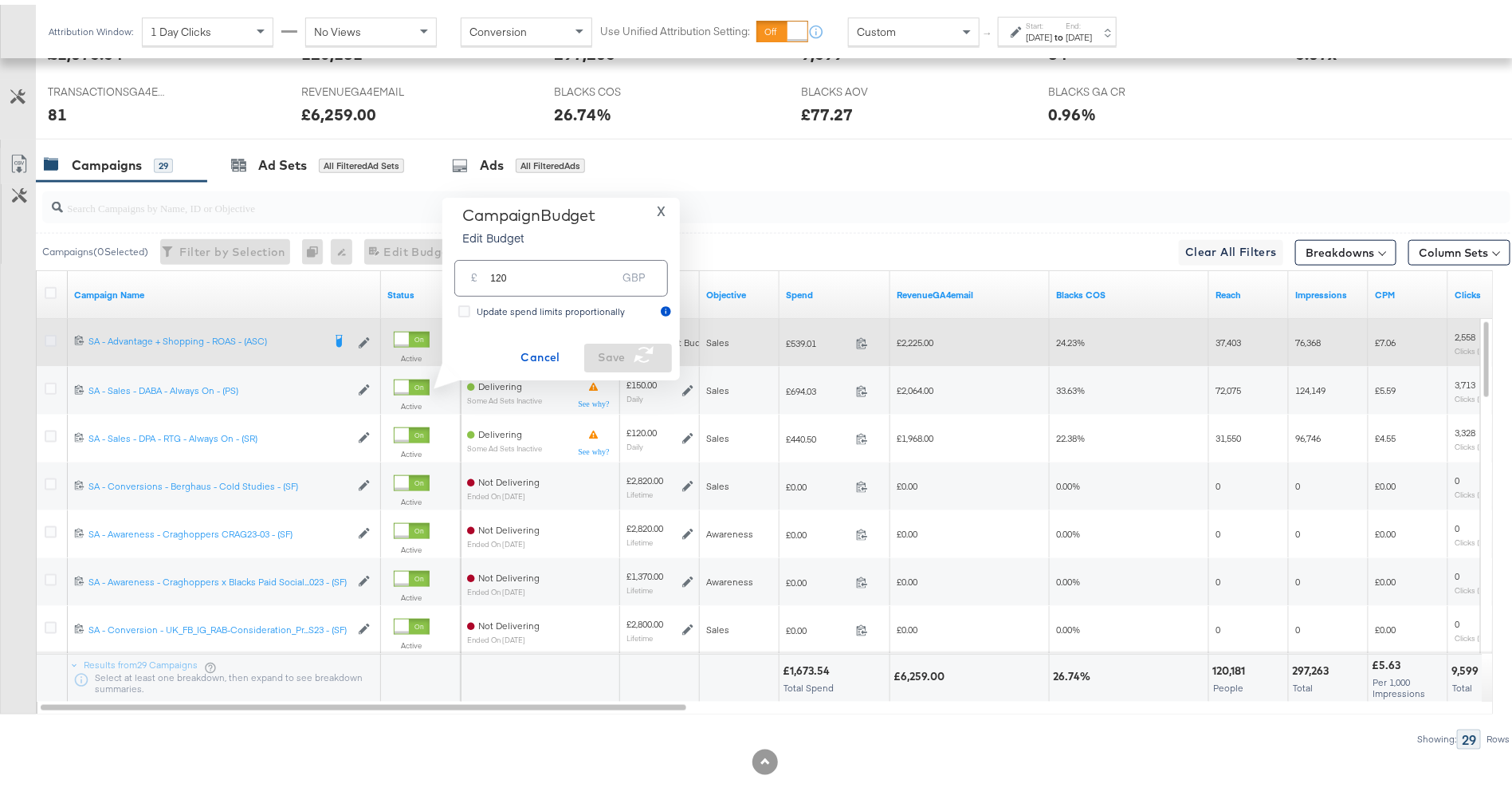
click at [45, 331] on icon at bounding box center [50, 336] width 12 height 12
click at [0, 0] on input "checkbox" at bounding box center [0, 0] width 0 height 0
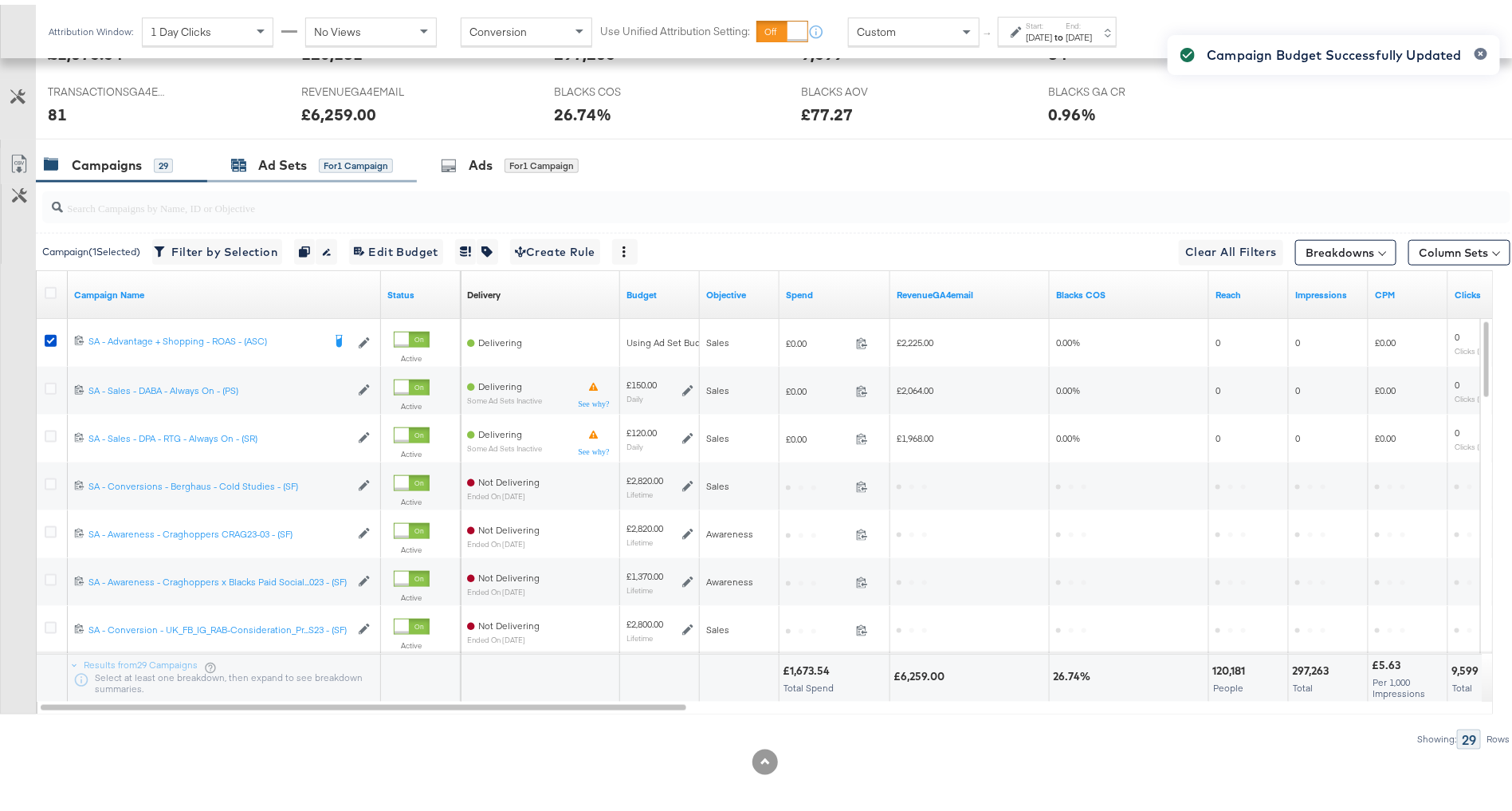
click at [304, 156] on div "Ad Sets" at bounding box center [283, 161] width 48 height 19
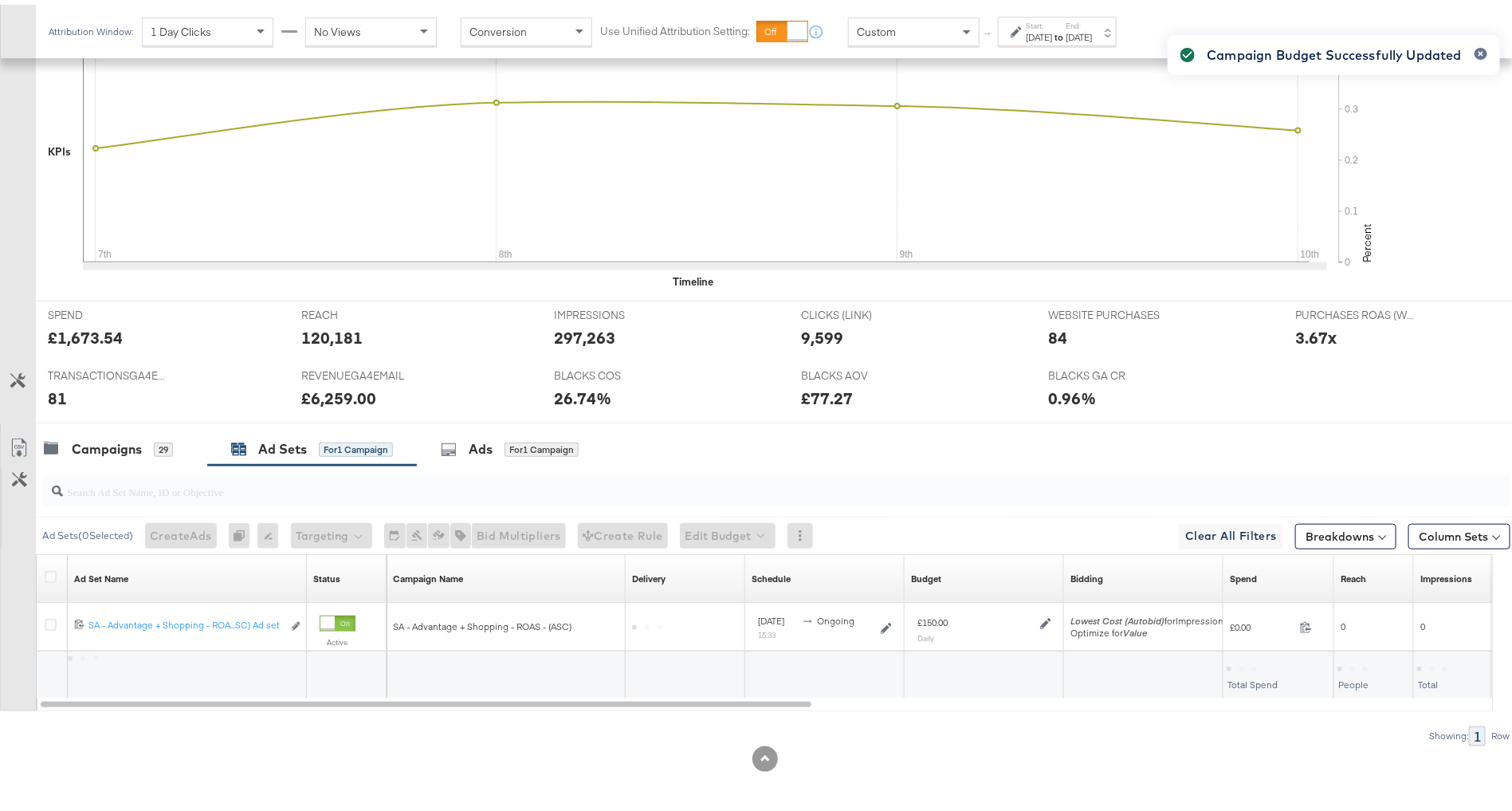
scroll to position [453, 0]
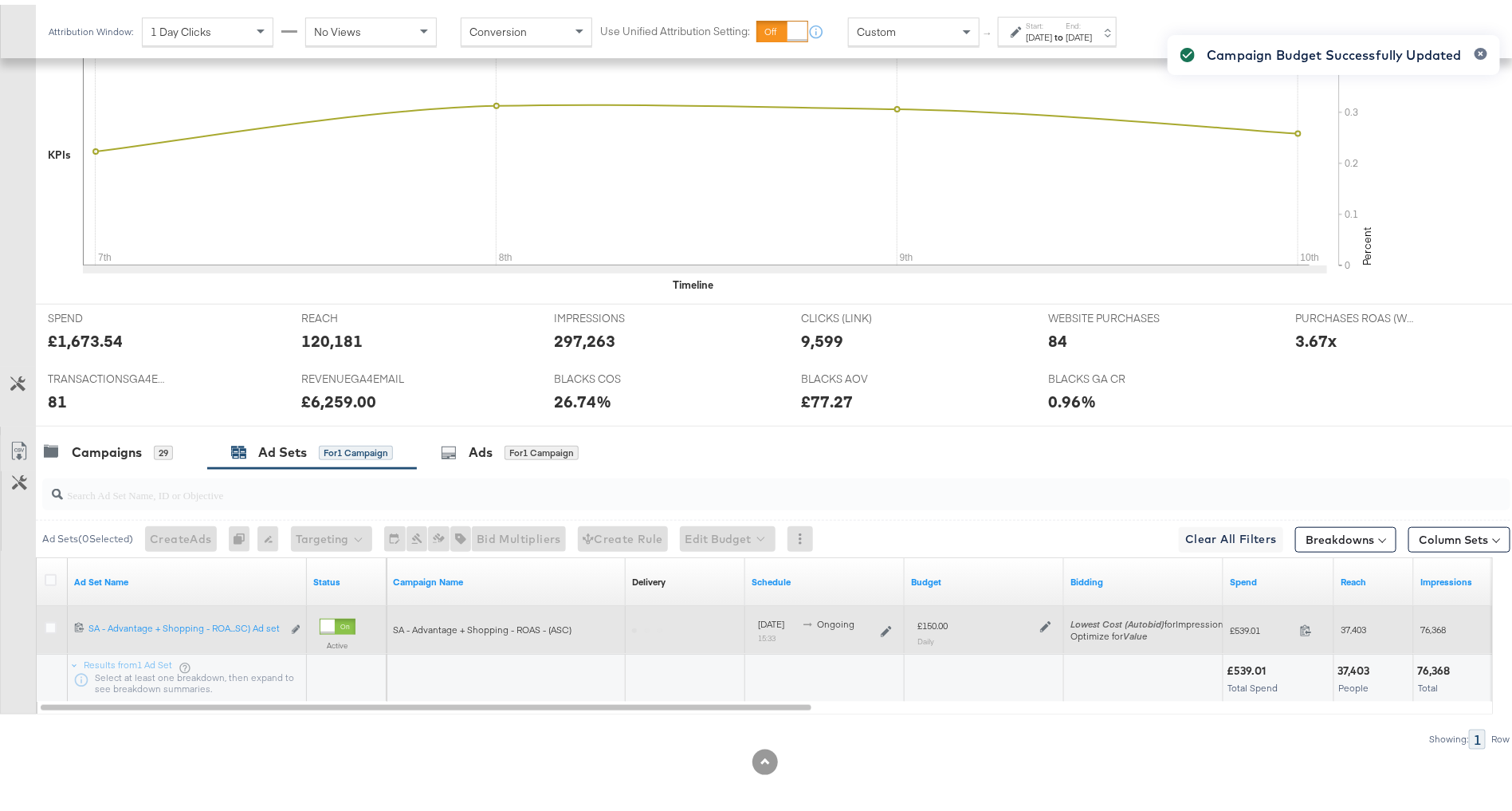
click at [1041, 619] on icon at bounding box center [1046, 622] width 11 height 11
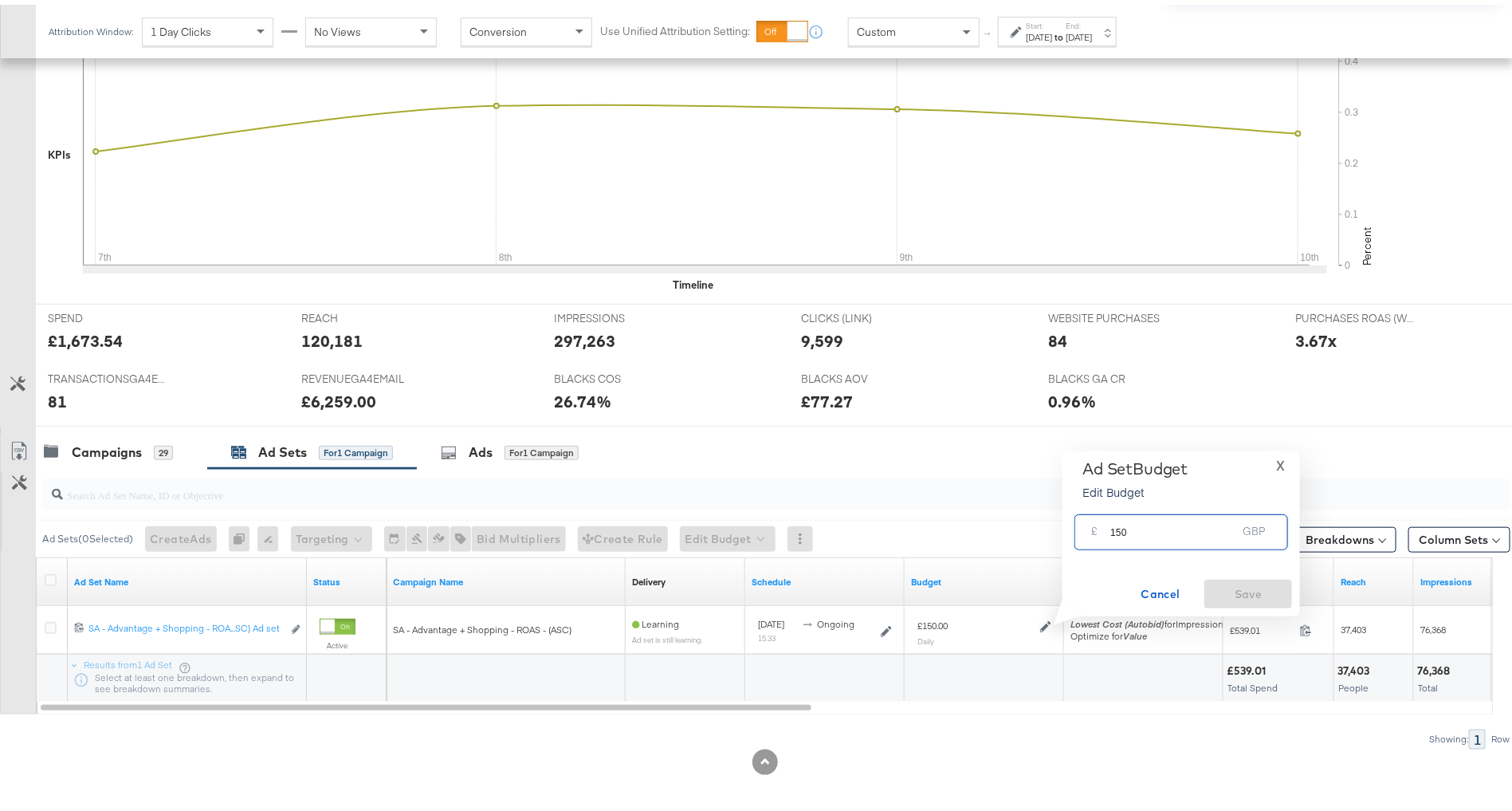
click at [1119, 533] on input "150" at bounding box center [1173, 521] width 126 height 34
type input "180"
click at [1267, 586] on span "Save" at bounding box center [1248, 589] width 75 height 20
click at [153, 438] on div "Campaigns 29" at bounding box center [108, 447] width 129 height 19
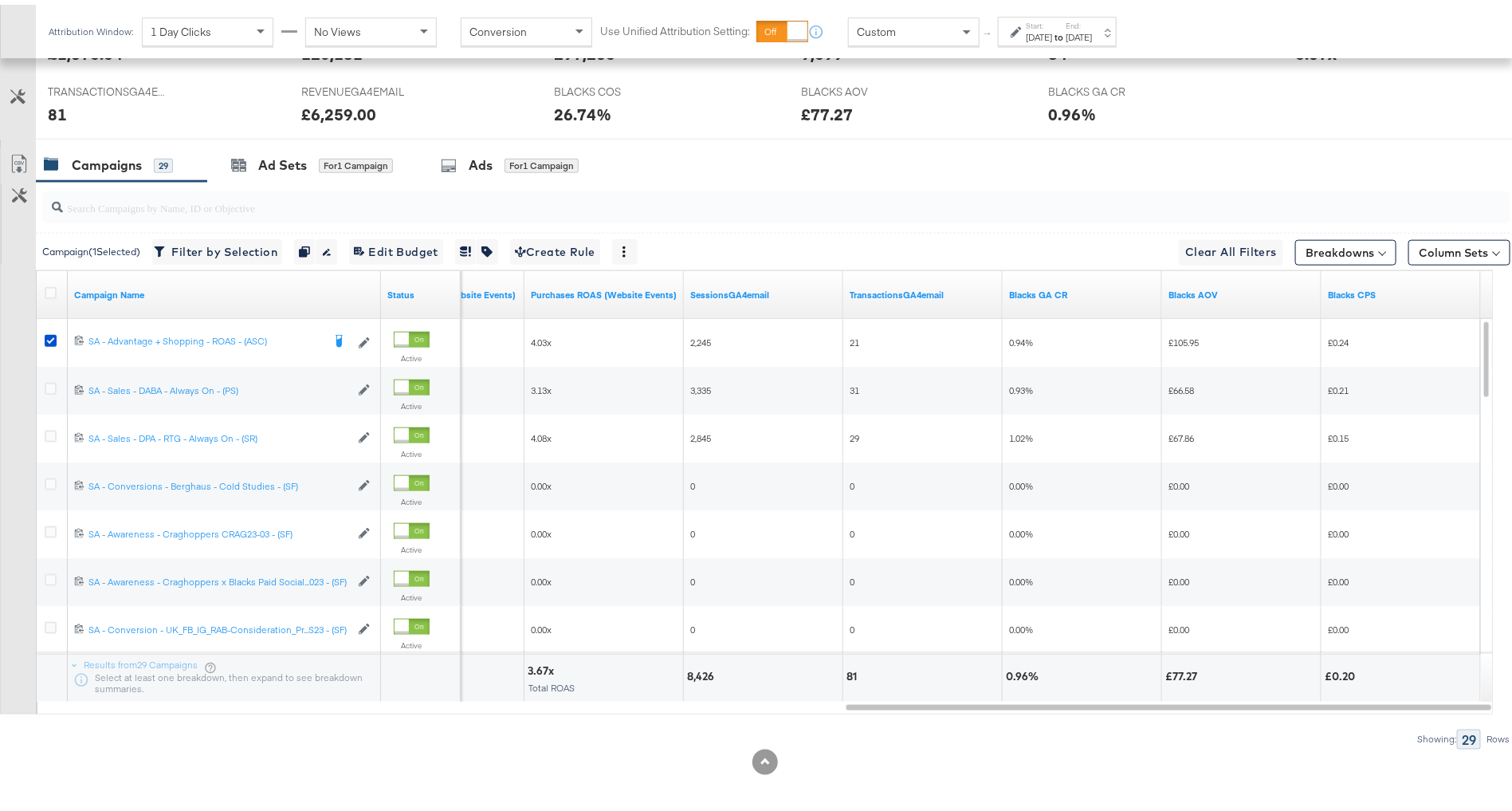
scroll to position [0, 0]
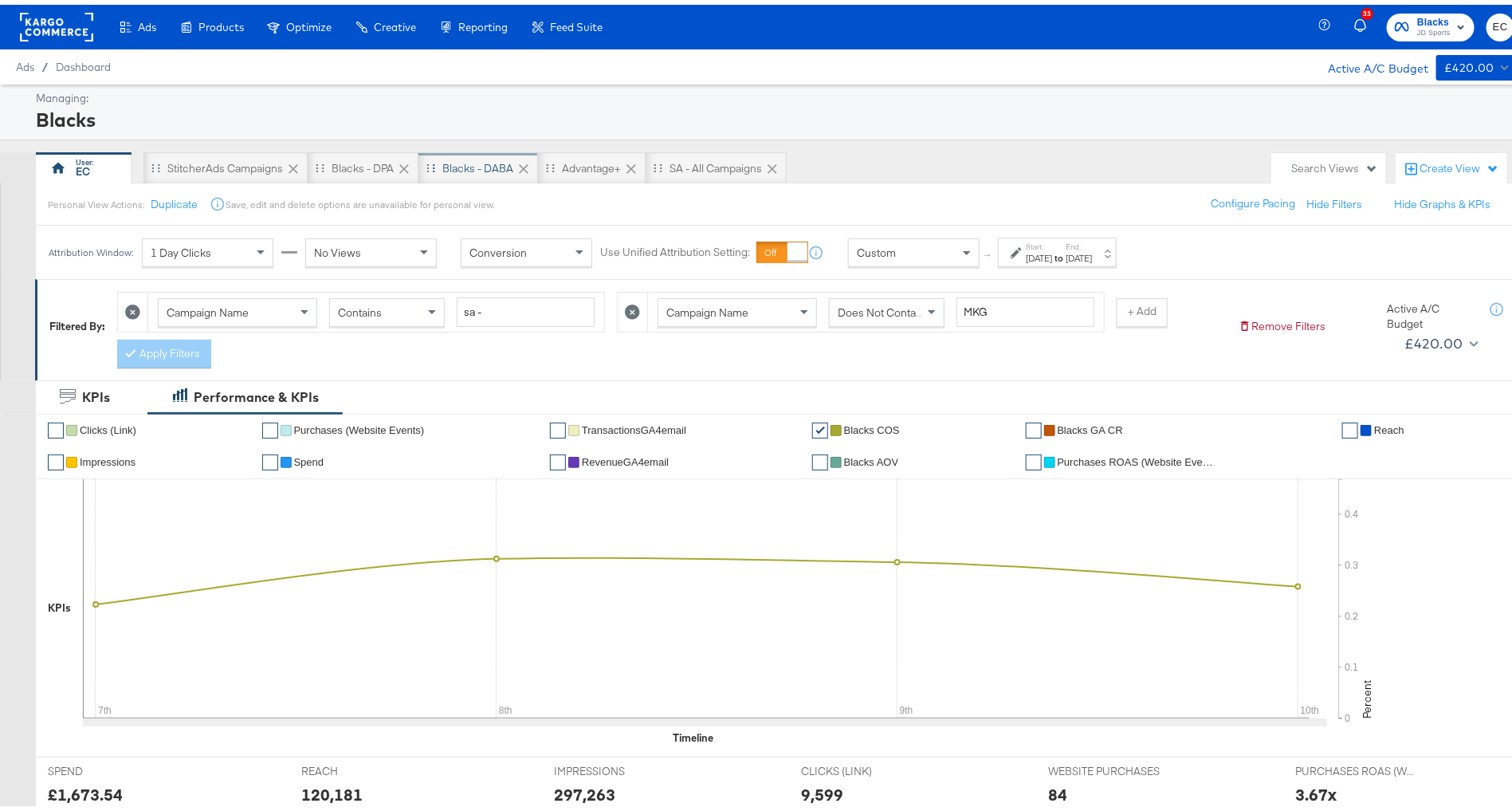
click at [474, 162] on div "Blacks - DABA" at bounding box center [478, 164] width 71 height 15
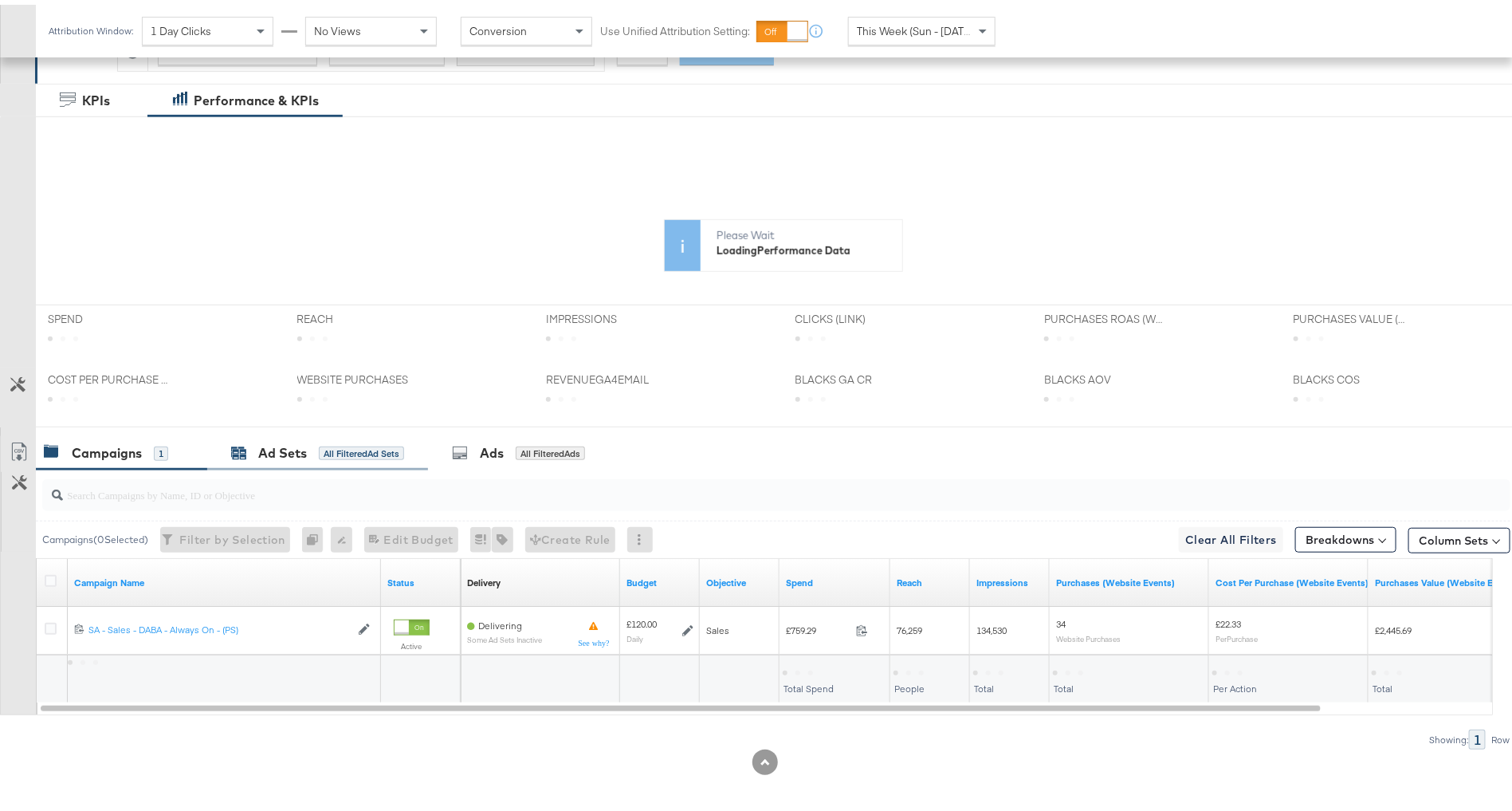
click at [382, 449] on div "All Filtered Ad Sets" at bounding box center [362, 448] width 86 height 14
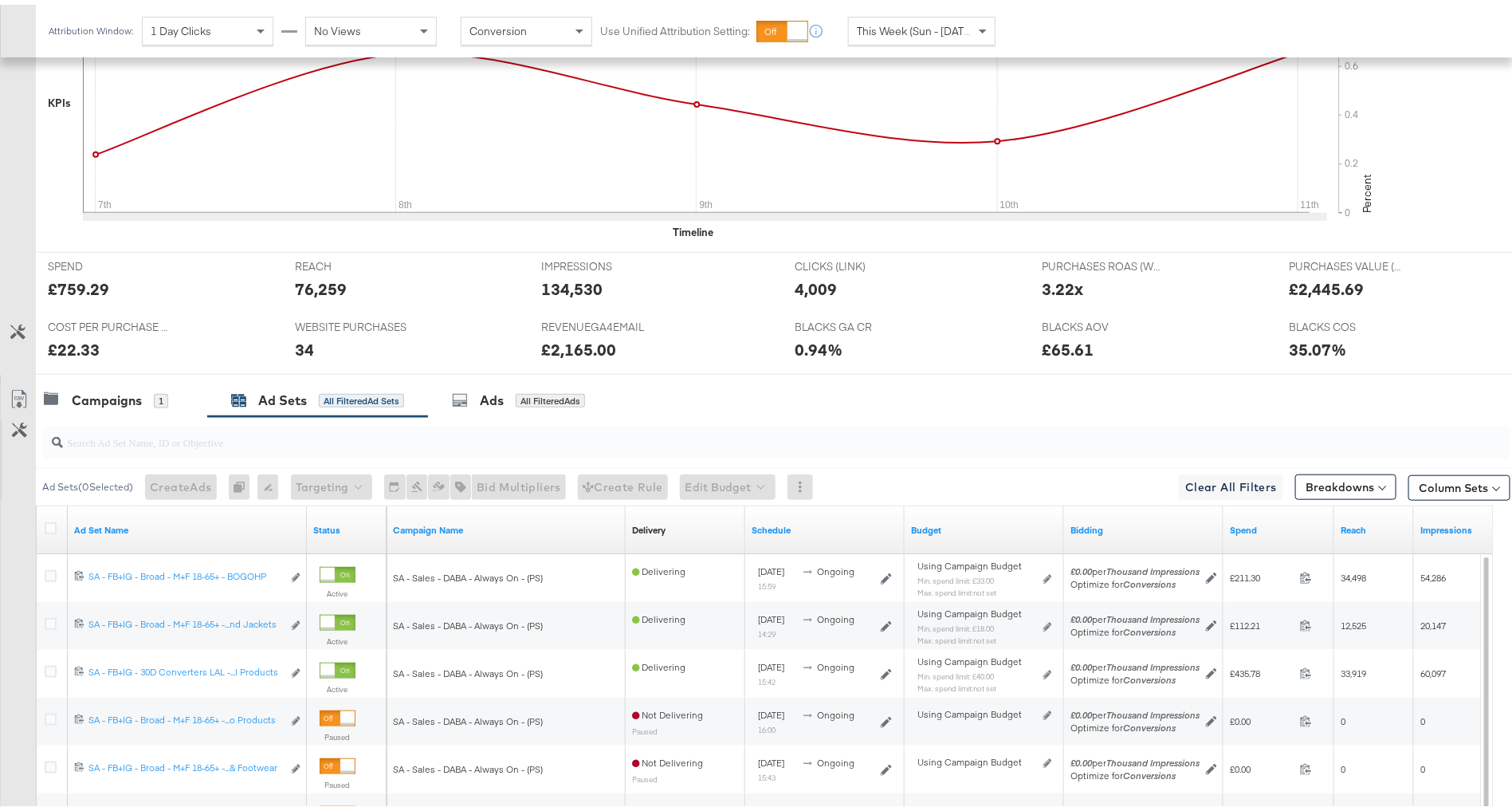
scroll to position [725, 0]
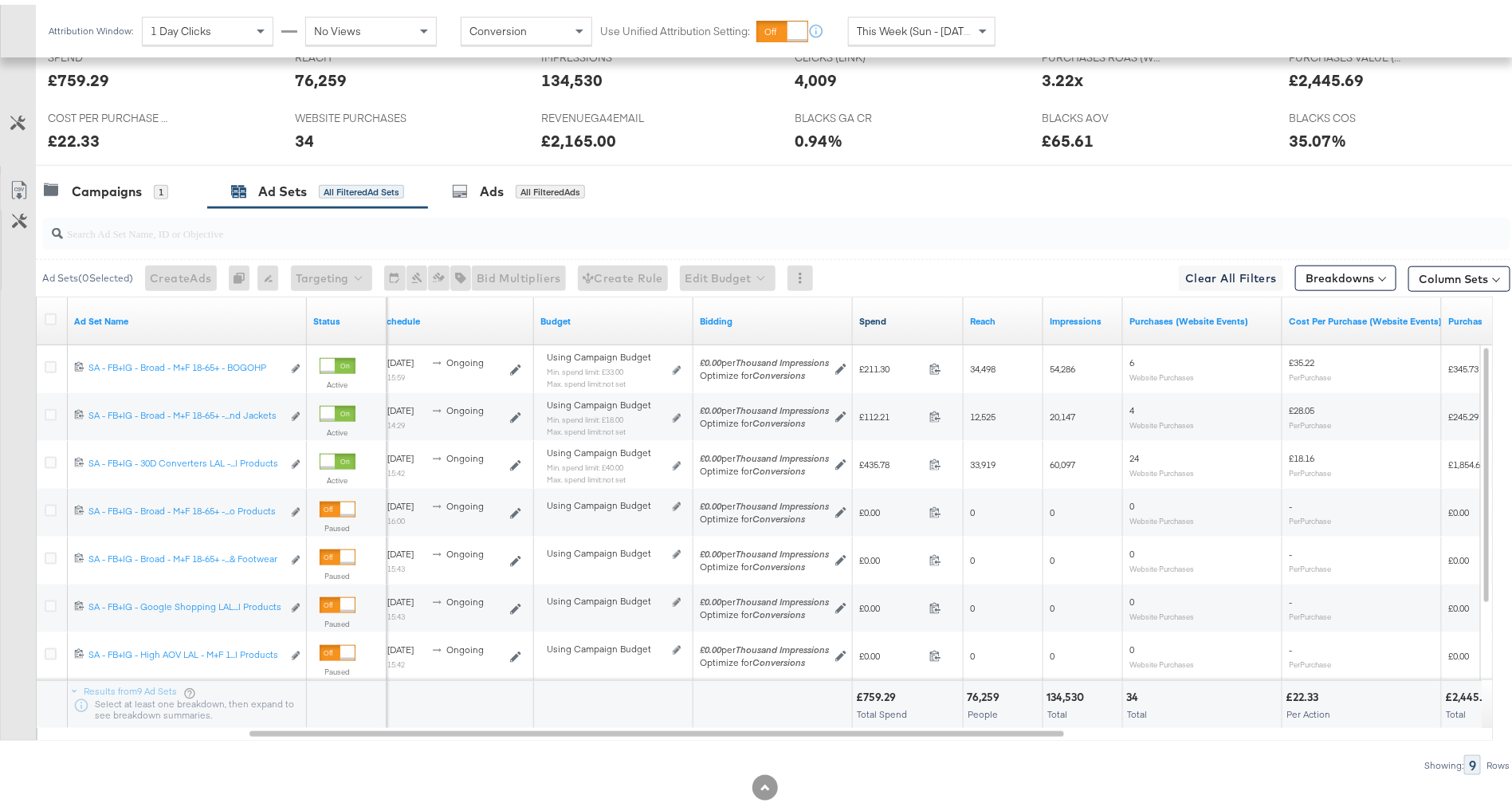
click at [900, 310] on link "Spend" at bounding box center [908, 316] width 98 height 13
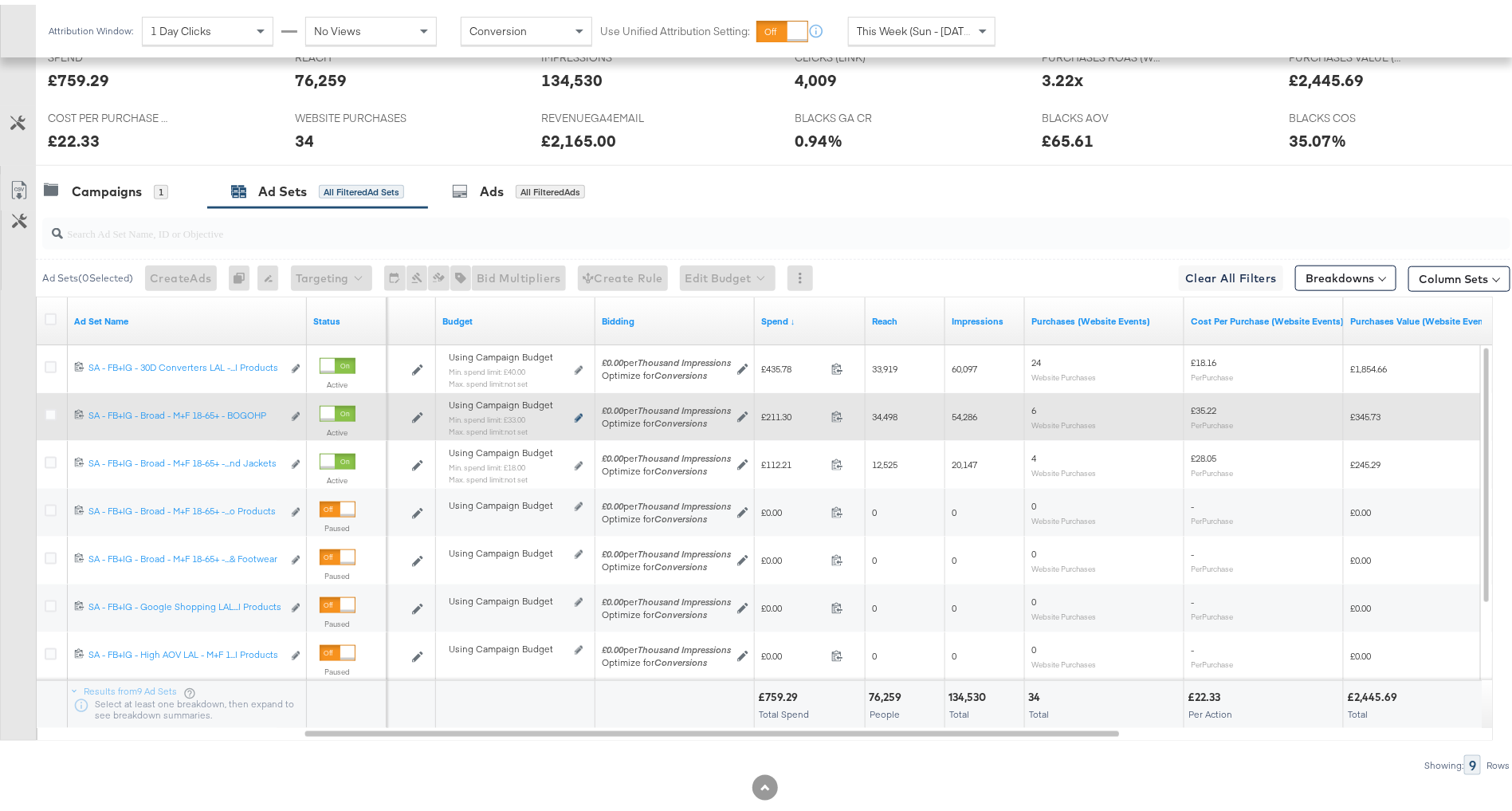
click at [578, 409] on icon at bounding box center [578, 413] width 8 height 8
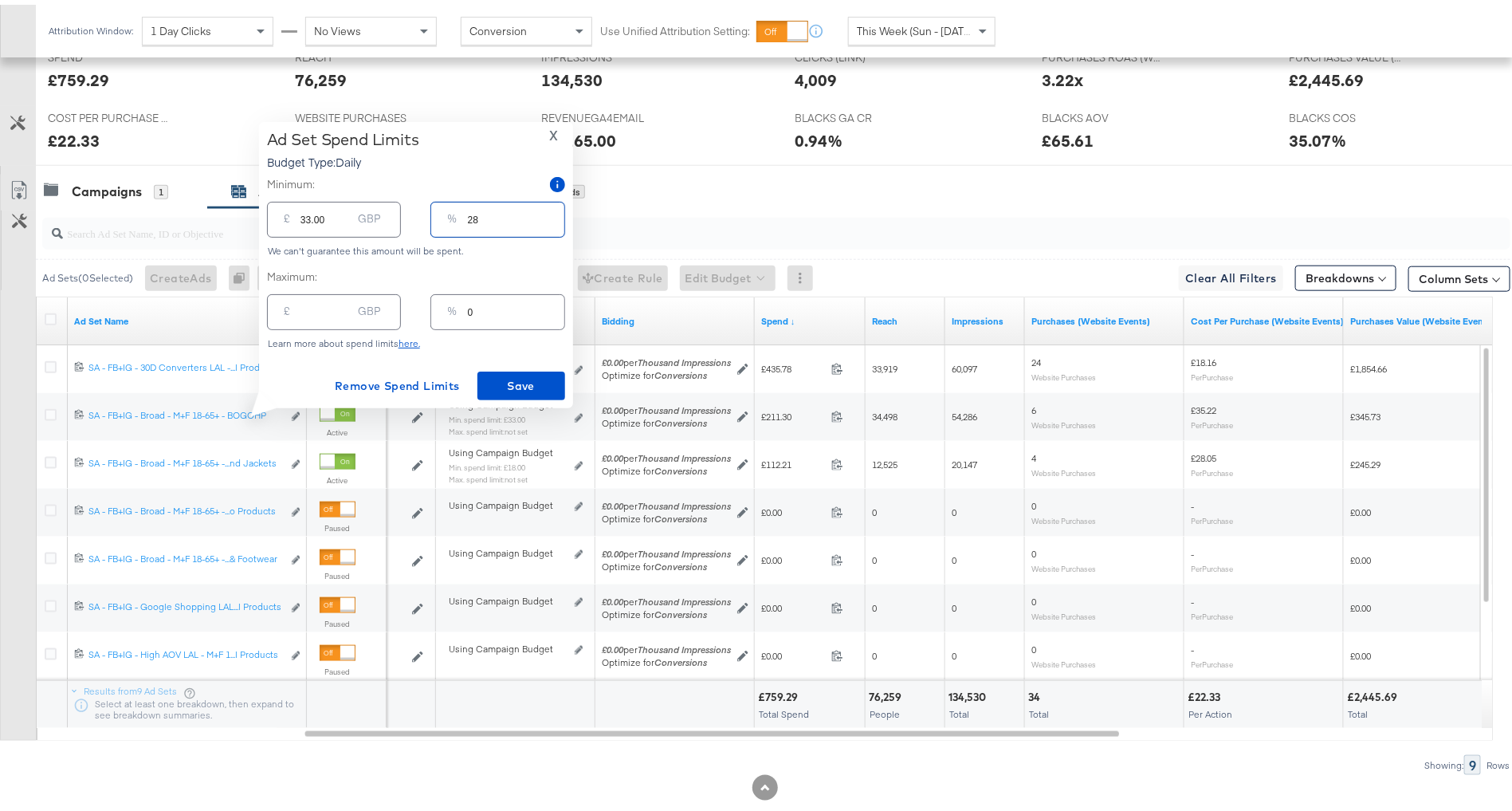
drag, startPoint x: 481, startPoint y: 220, endPoint x: 394, endPoint y: 211, distance: 87.5
click at [395, 211] on div "£ 33.00 GBP % 28" at bounding box center [416, 214] width 298 height 42
type input "10"
type input "12.00"
type input "10"
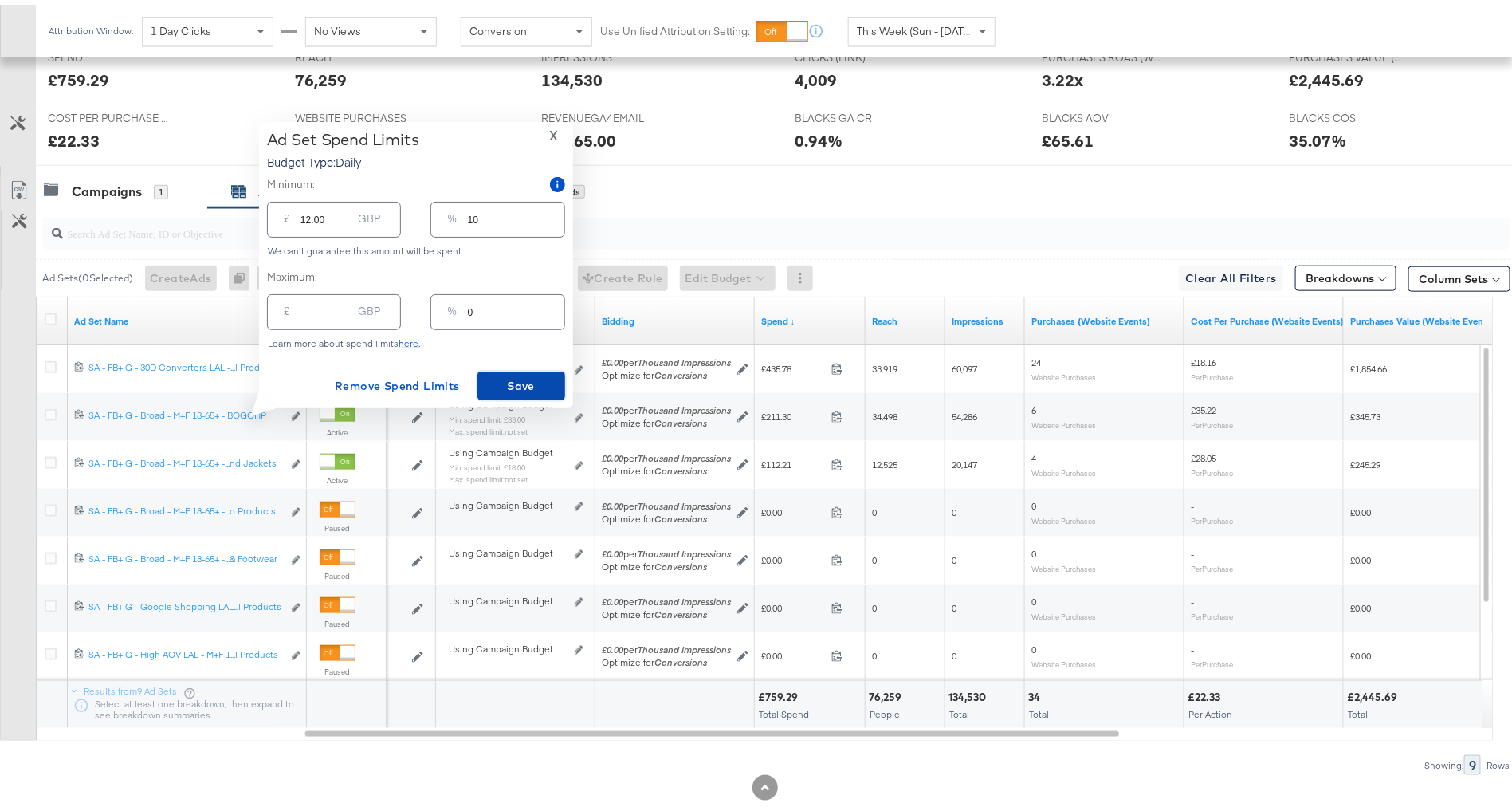
click at [516, 382] on span "Save" at bounding box center [521, 380] width 75 height 20
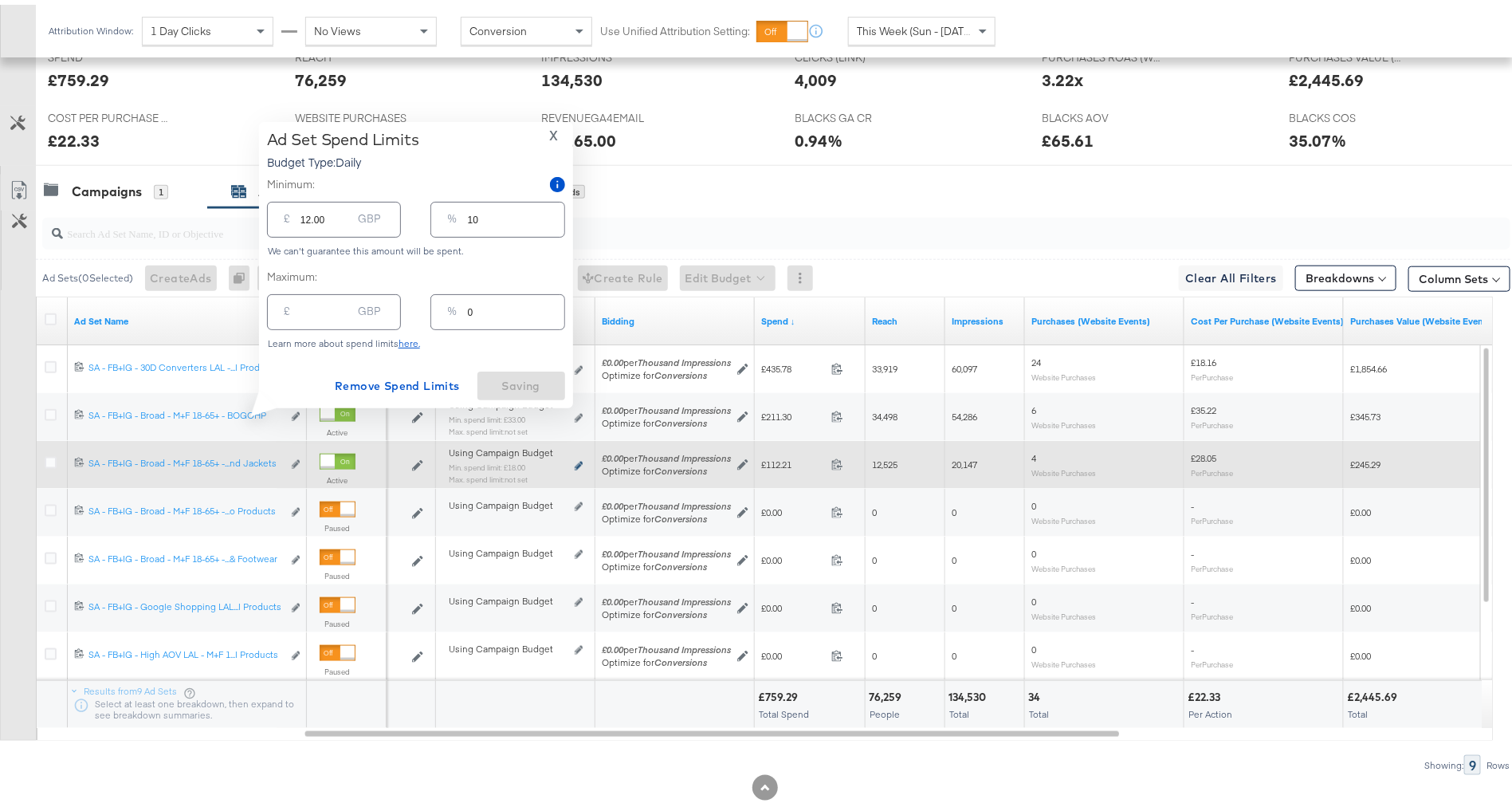
click at [578, 457] on icon at bounding box center [578, 460] width 8 height 8
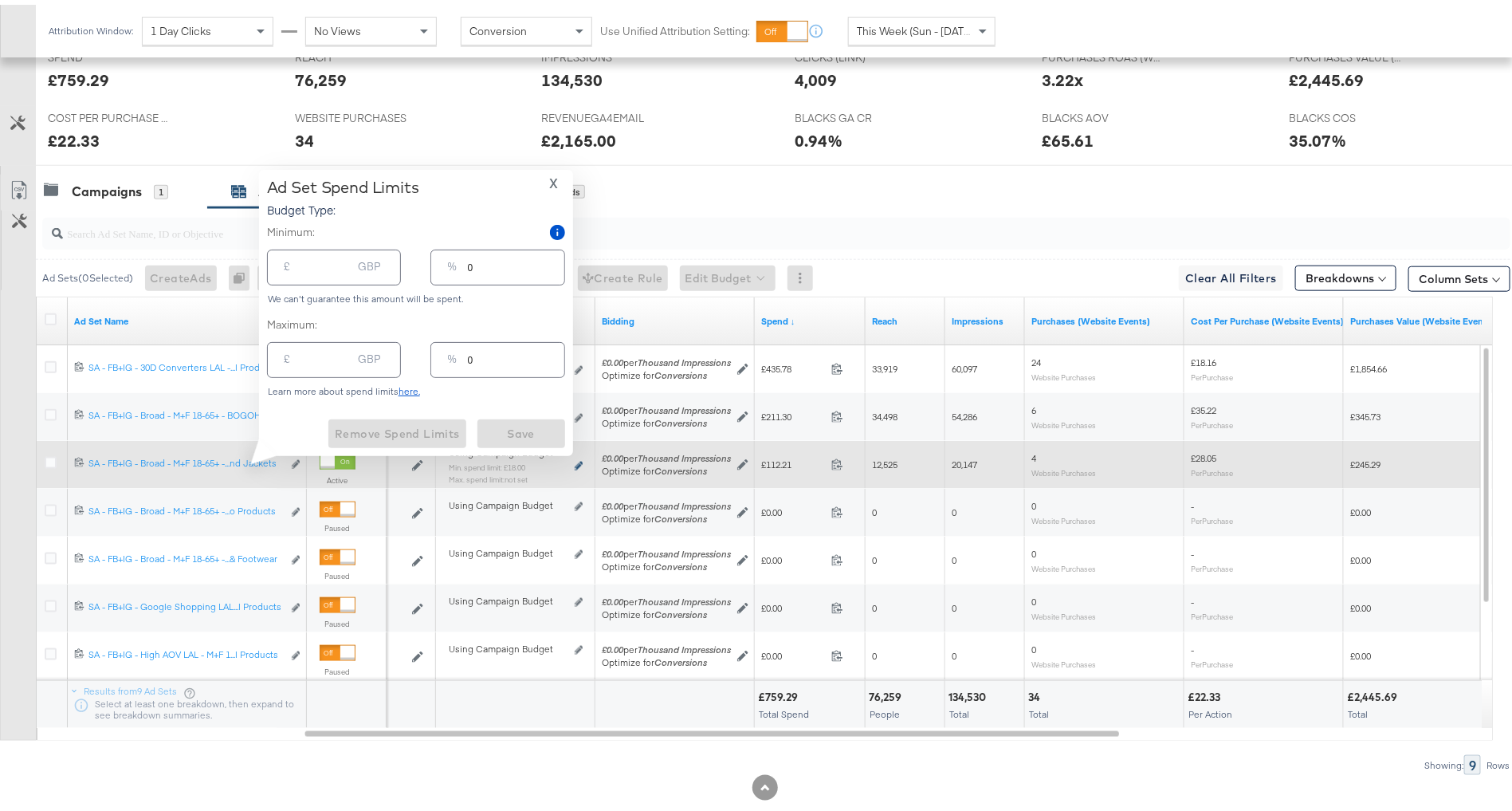
type input "18.00"
type input "15"
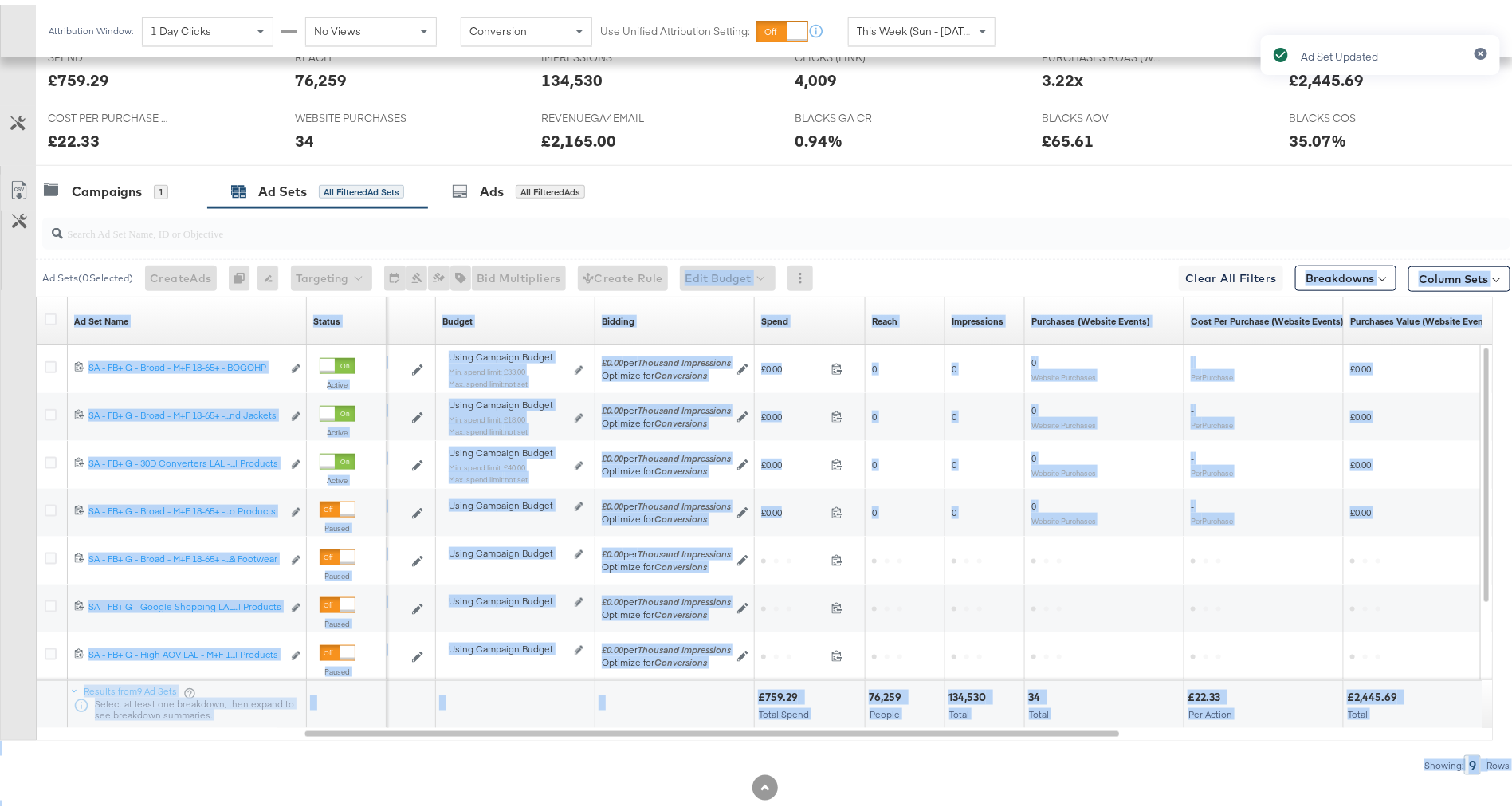
drag, startPoint x: 508, startPoint y: 271, endPoint x: 416, endPoint y: 248, distance: 94.8
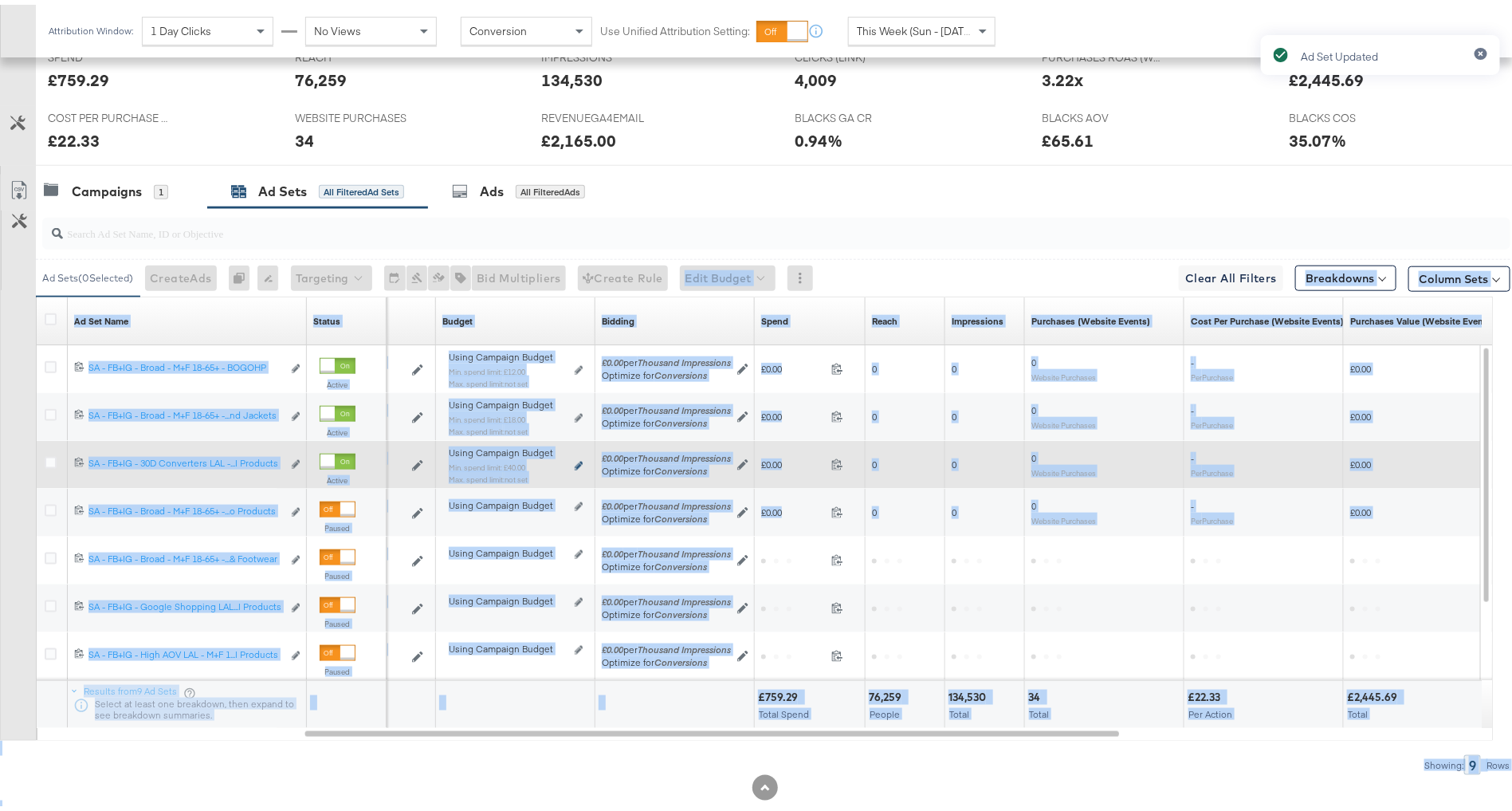
click at [581, 458] on icon at bounding box center [578, 460] width 8 height 8
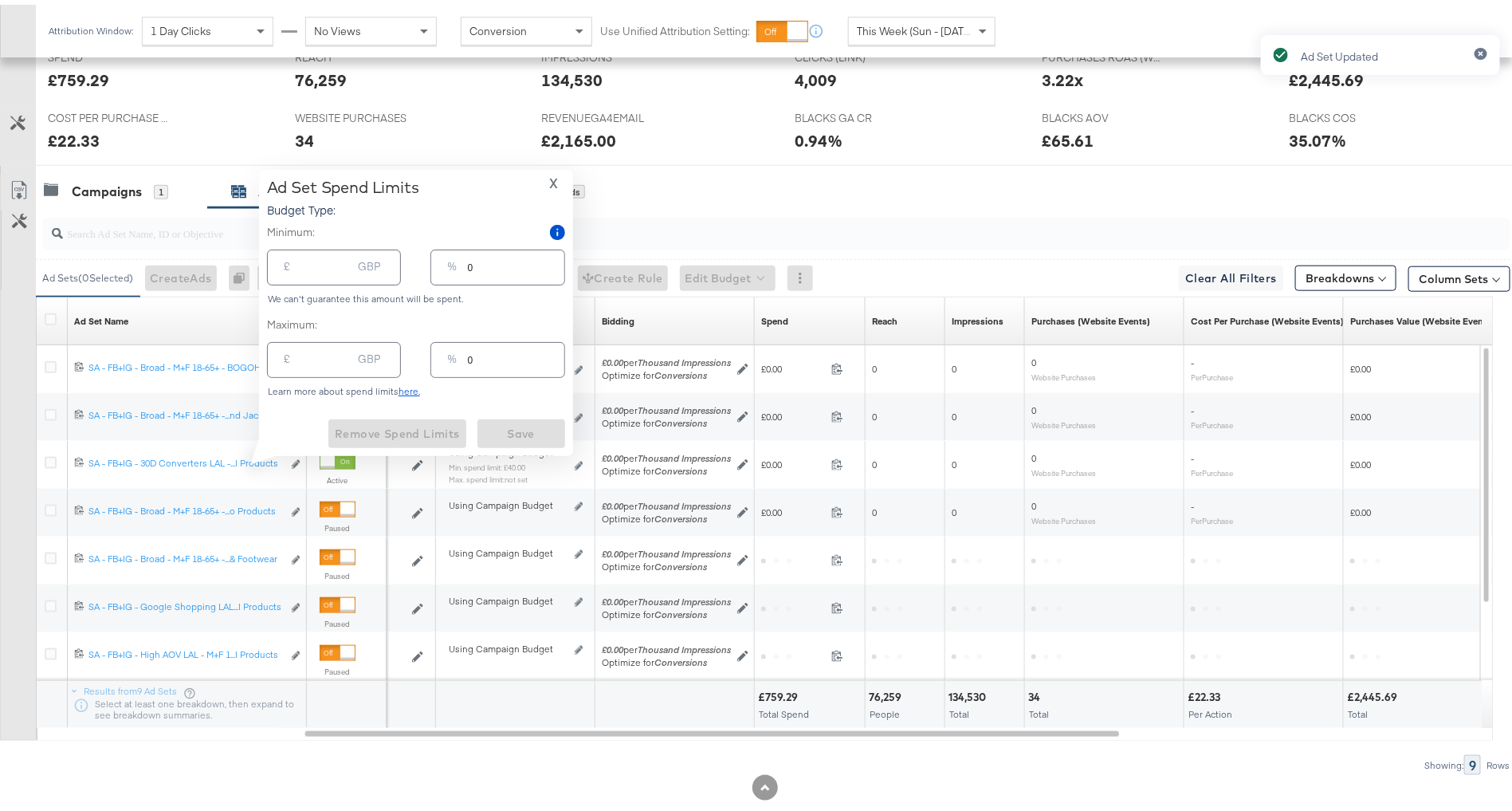
type input "40.00"
type input "33"
click at [510, 263] on div "Bid Multipliers Bid Multipliers allow you to define bids separately by audience…" at bounding box center [519, 273] width 95 height 25
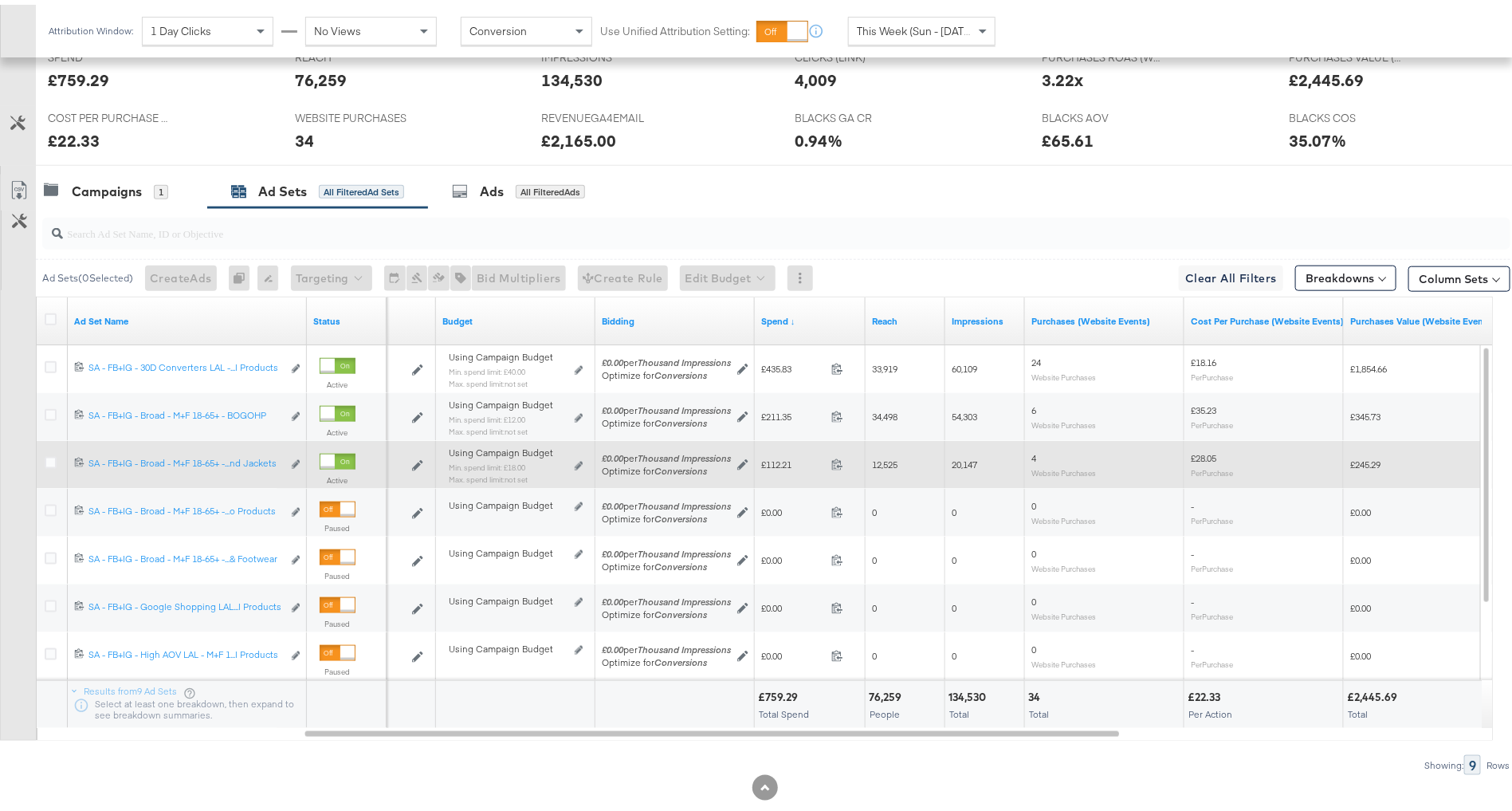
click at [585, 459] on div "Using Campaign Budget Min. spend limit: £18.00 Max. spend limit : not set Edit …" at bounding box center [516, 468] width 147 height 50
click at [580, 459] on icon at bounding box center [578, 460] width 8 height 8
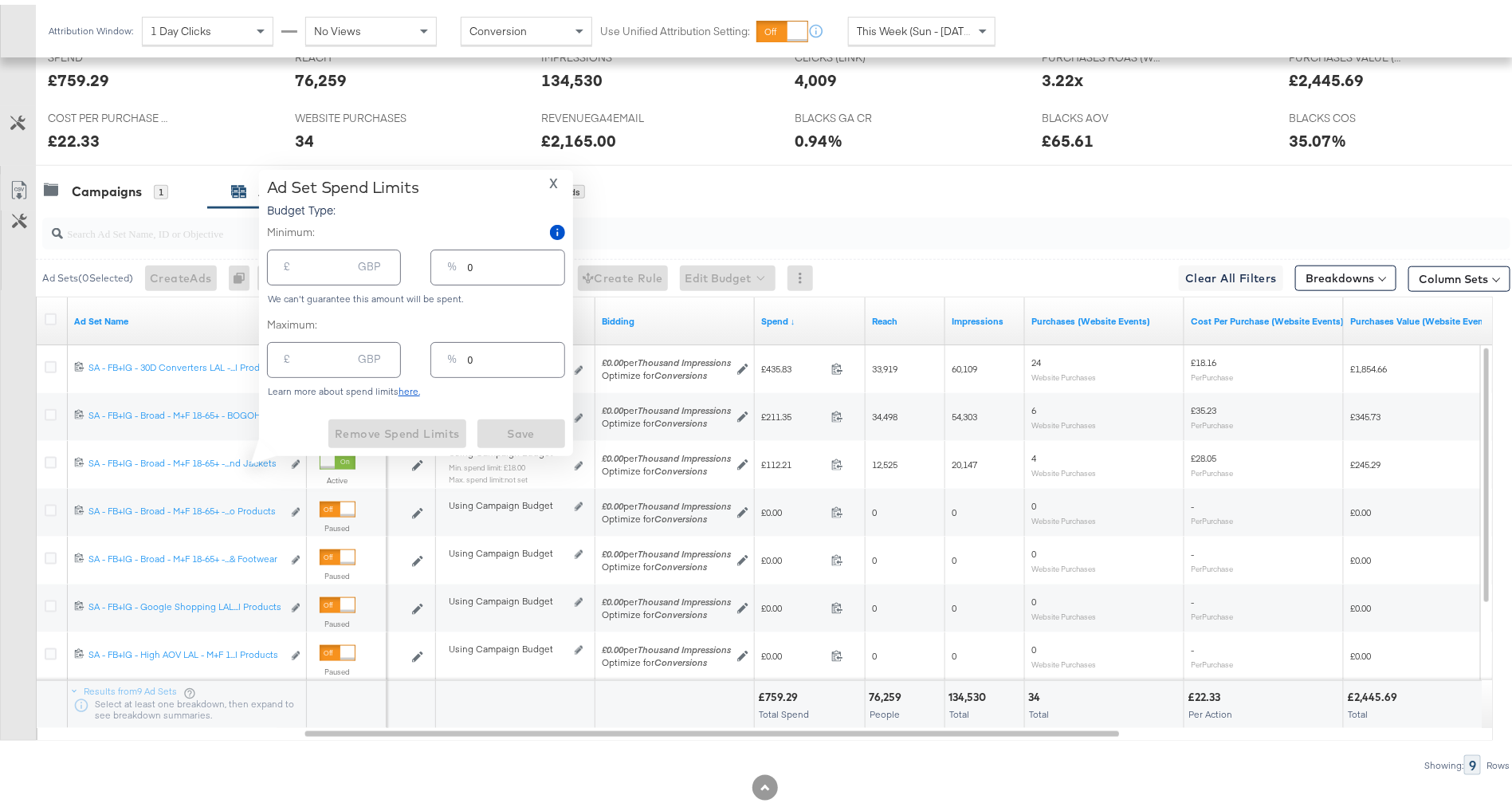
type input "18.00"
type input "15"
drag, startPoint x: 502, startPoint y: 257, endPoint x: 445, endPoint y: 256, distance: 57.0
click at [444, 256] on div "% 15" at bounding box center [497, 262] width 134 height 36
click at [479, 263] on input "15" at bounding box center [516, 256] width 97 height 34
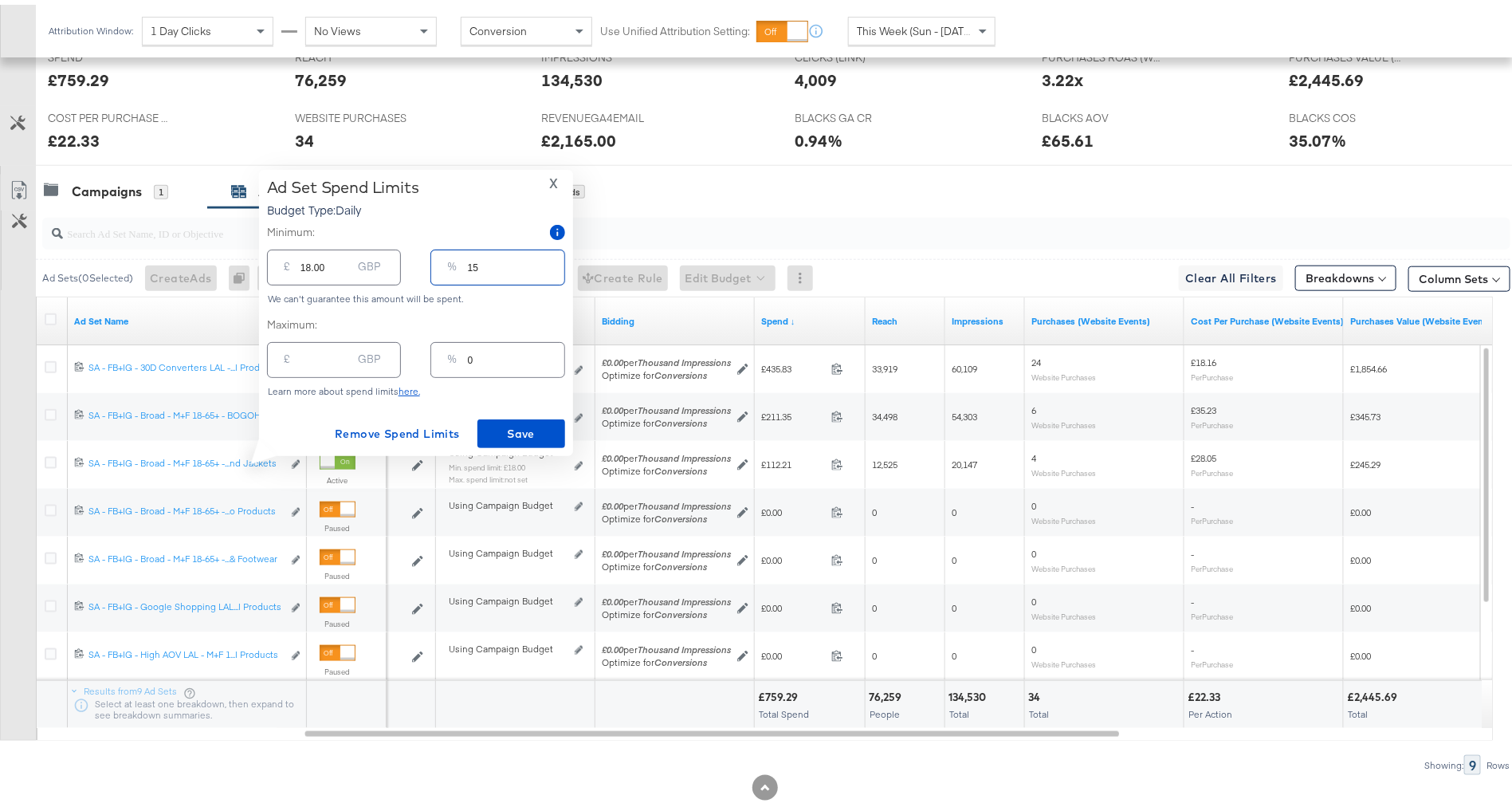
click at [479, 263] on input "15" at bounding box center [516, 256] width 97 height 34
drag, startPoint x: 479, startPoint y: 263, endPoint x: 468, endPoint y: 263, distance: 11.0
click at [468, 263] on input "15" at bounding box center [516, 256] width 97 height 34
type input "1"
type input "1.20"
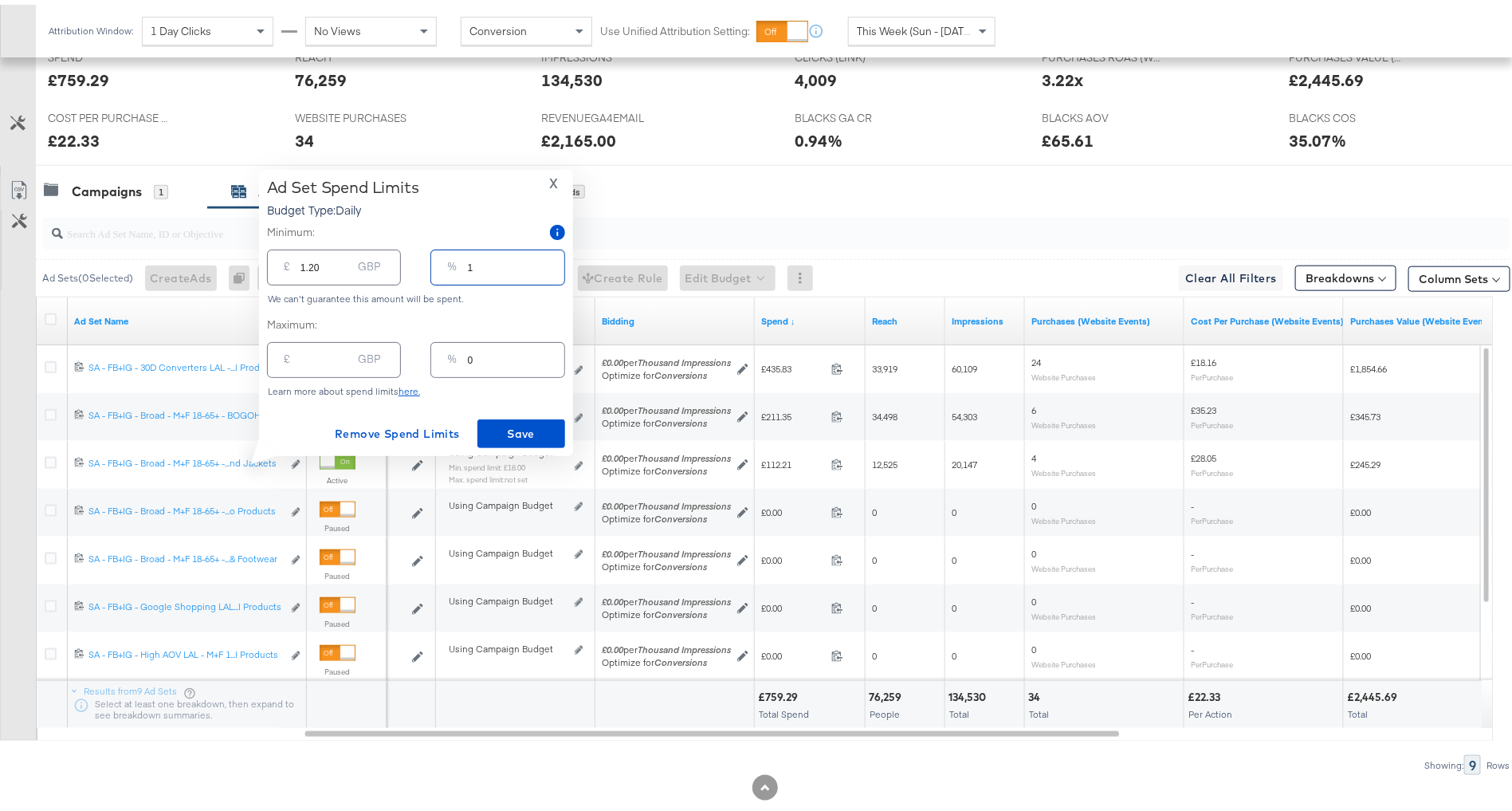
type input "10"
type input "12.00"
type input "10"
click at [530, 431] on span "Save" at bounding box center [521, 429] width 75 height 20
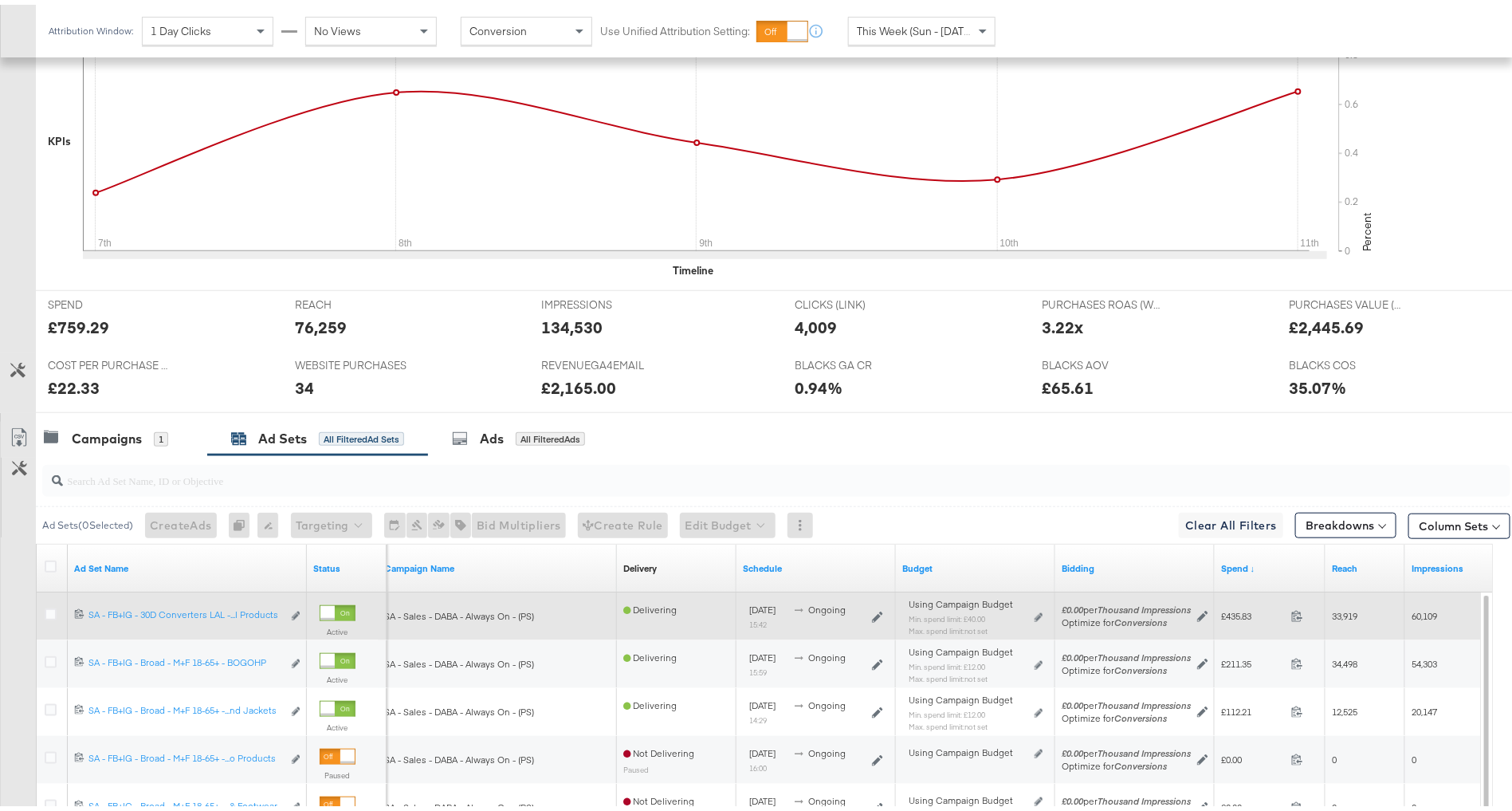
scroll to position [0, 0]
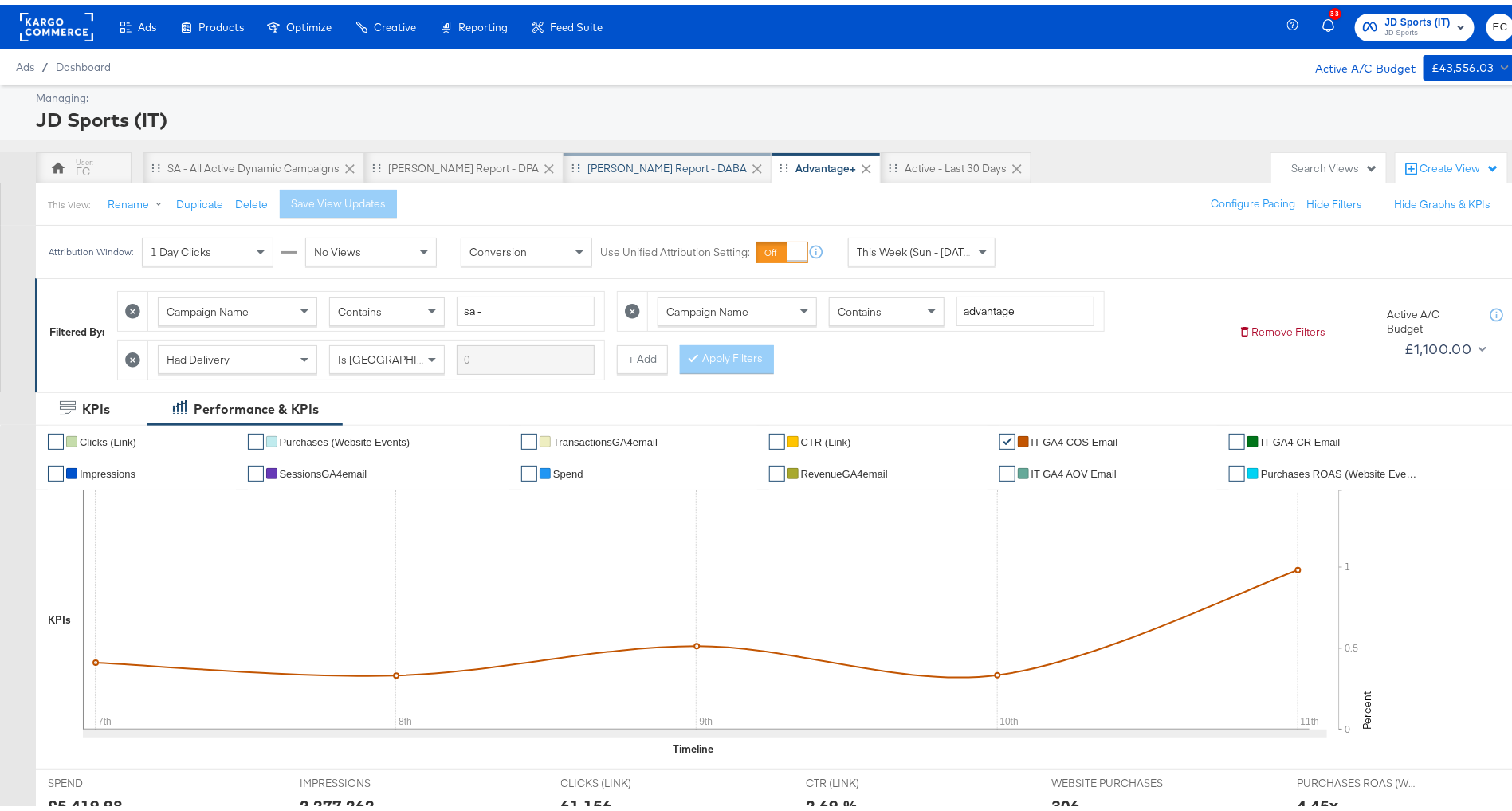
click at [610, 159] on div "SA - JD Report - DABA" at bounding box center [667, 164] width 159 height 15
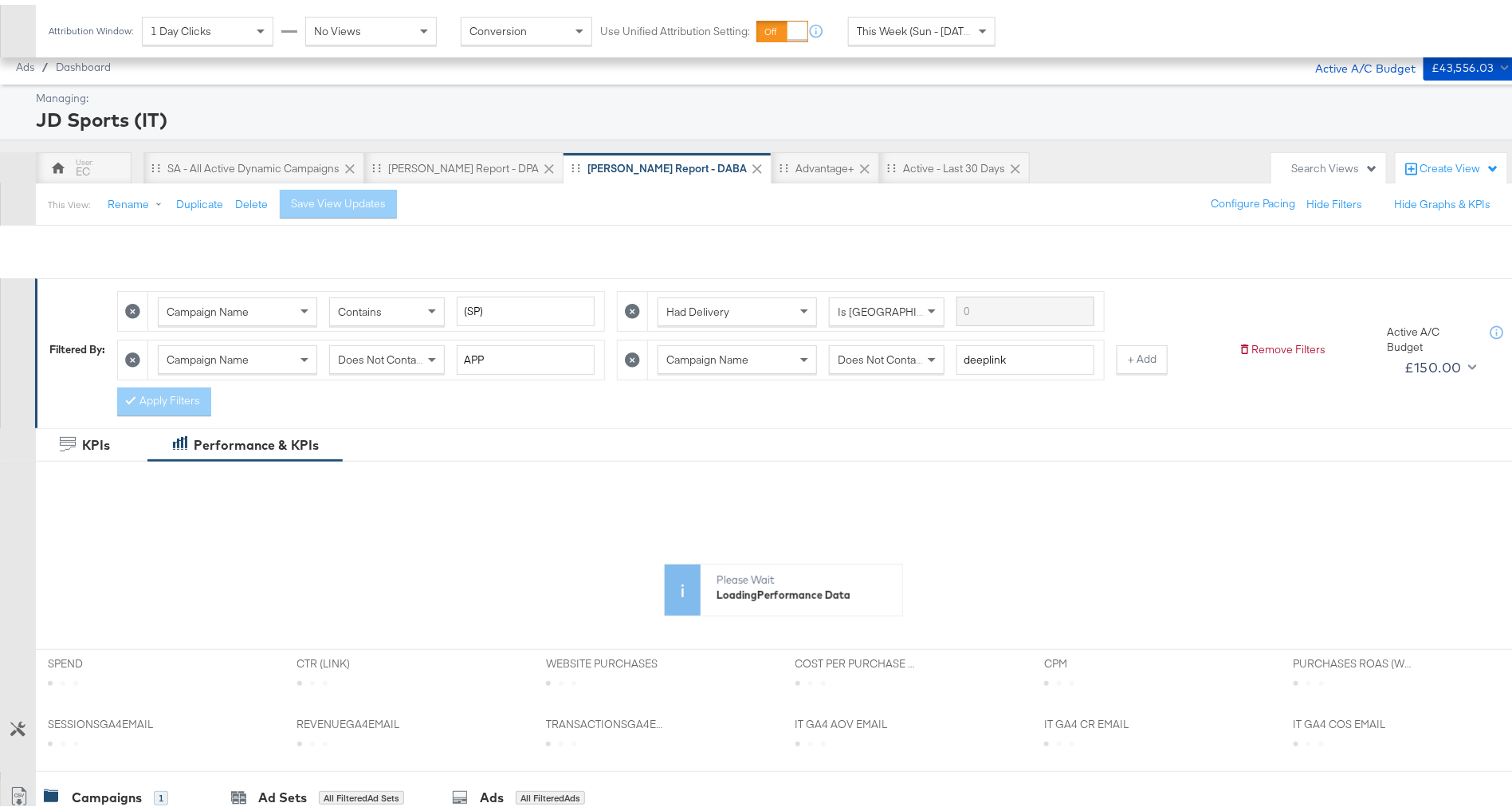
scroll to position [344, 0]
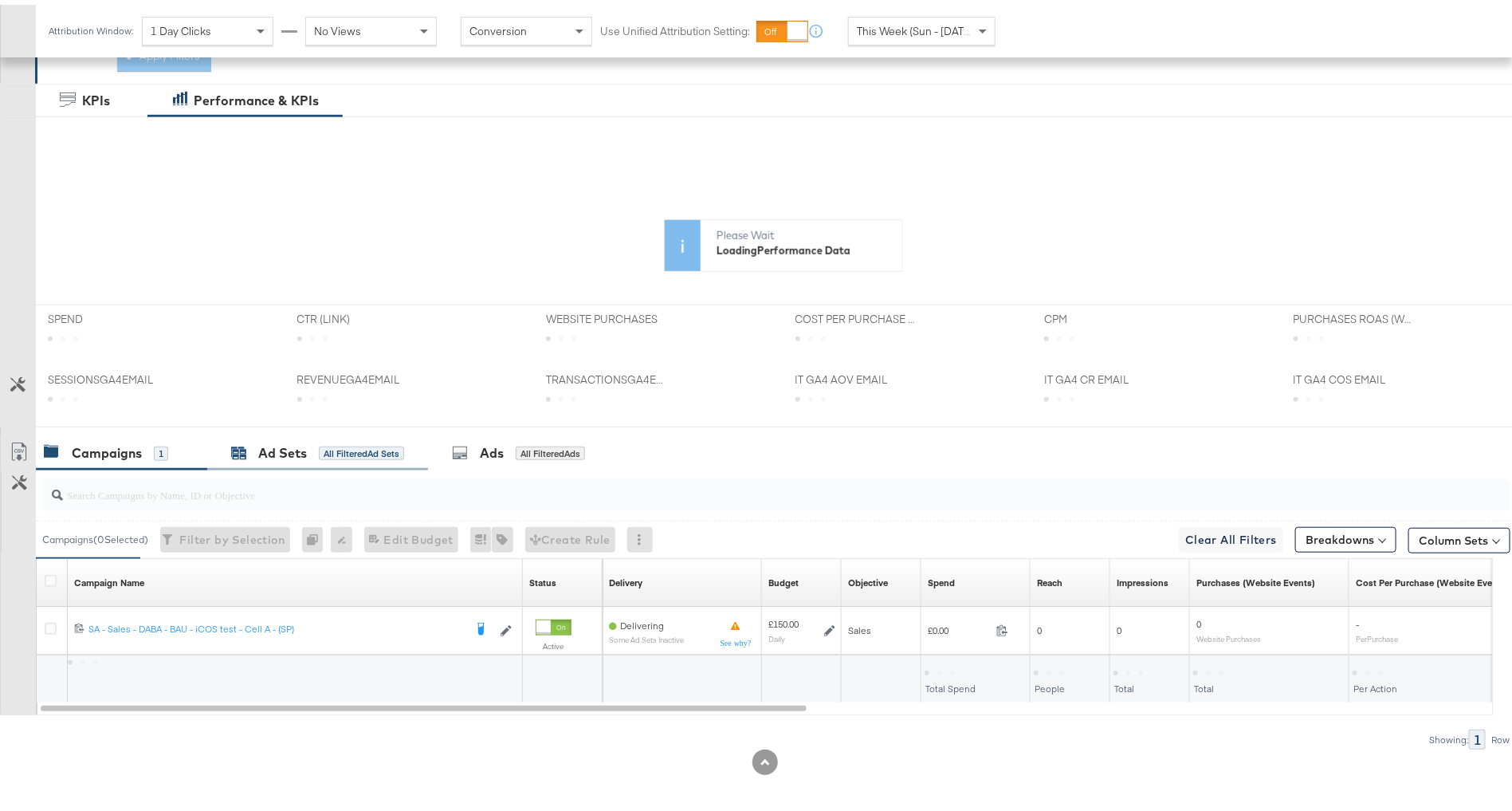
click at [336, 449] on div "All Filtered Ad Sets" at bounding box center [362, 448] width 86 height 14
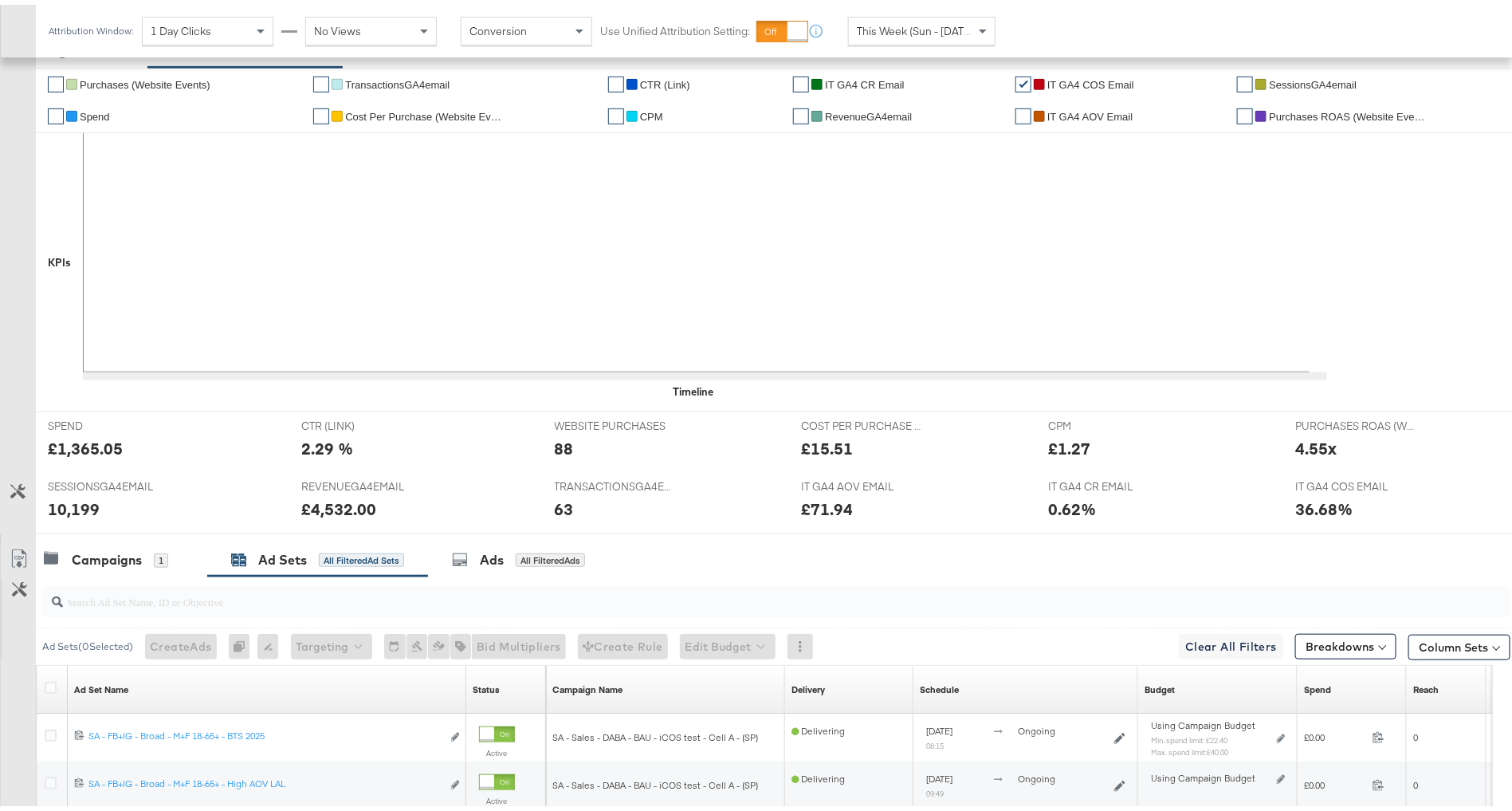
scroll to position [739, 0]
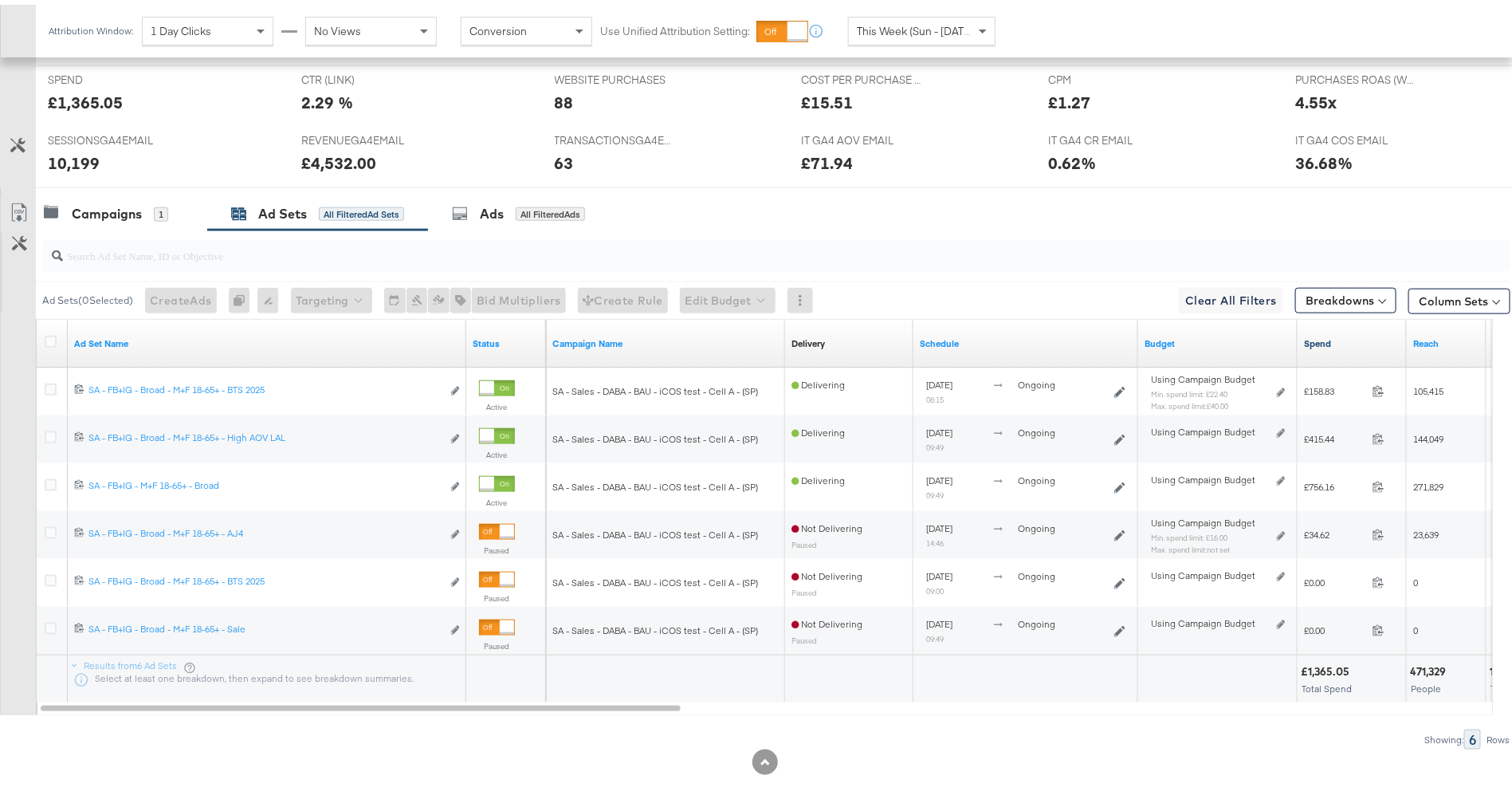
click at [1345, 336] on link "Spend" at bounding box center [1352, 339] width 97 height 13
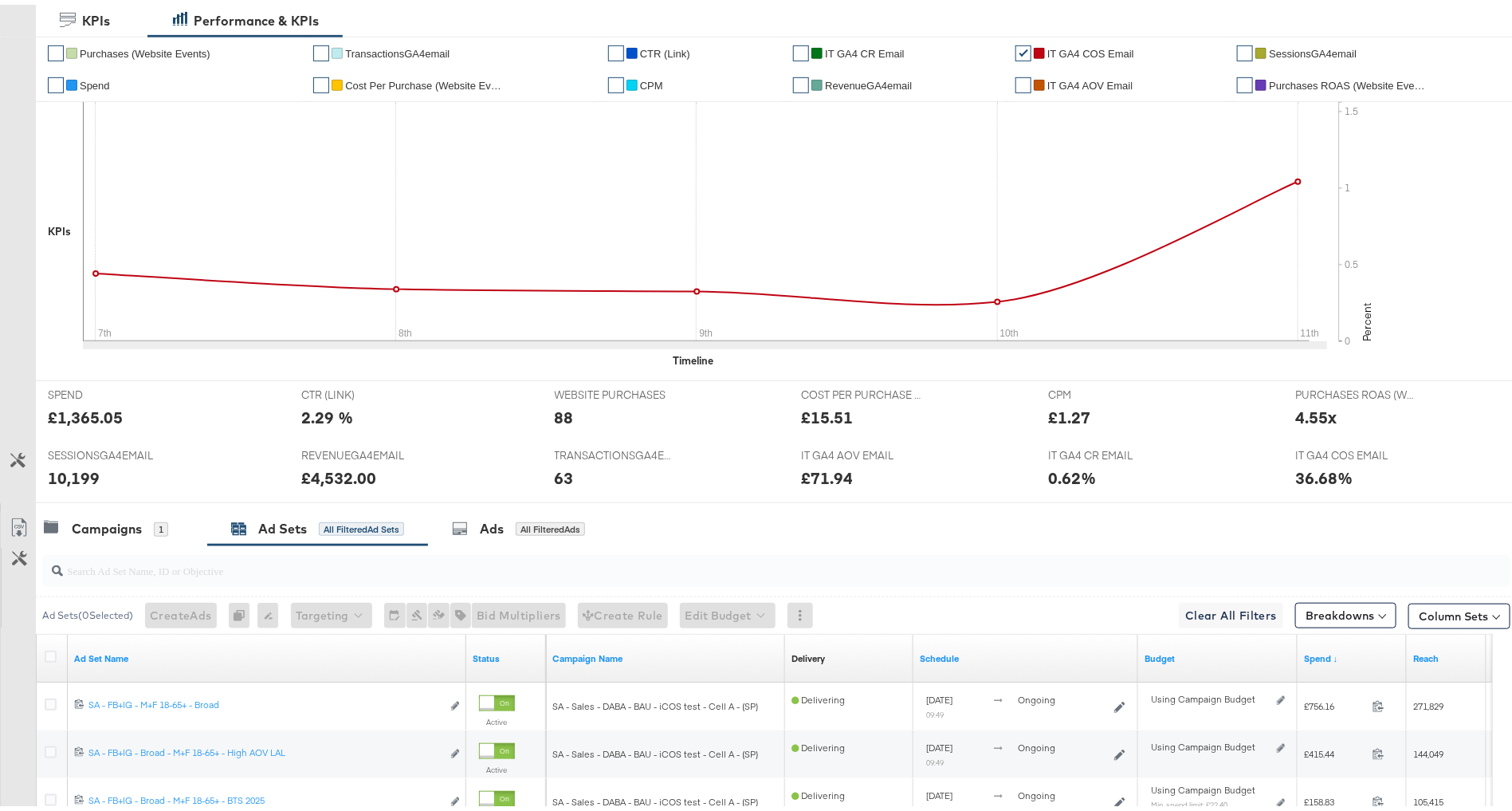
scroll to position [0, 0]
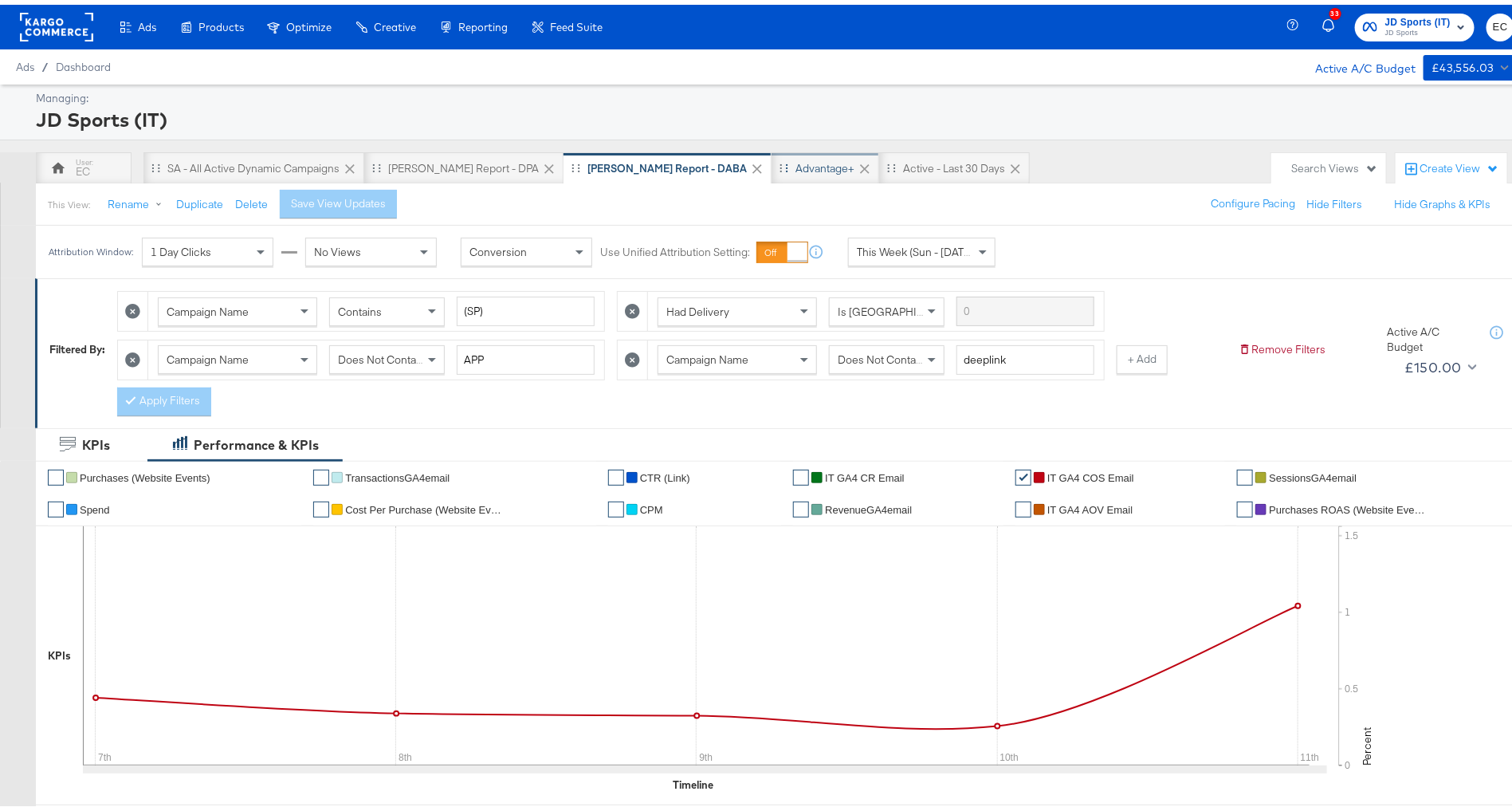
click at [796, 162] on div "Advantage+" at bounding box center [825, 164] width 59 height 15
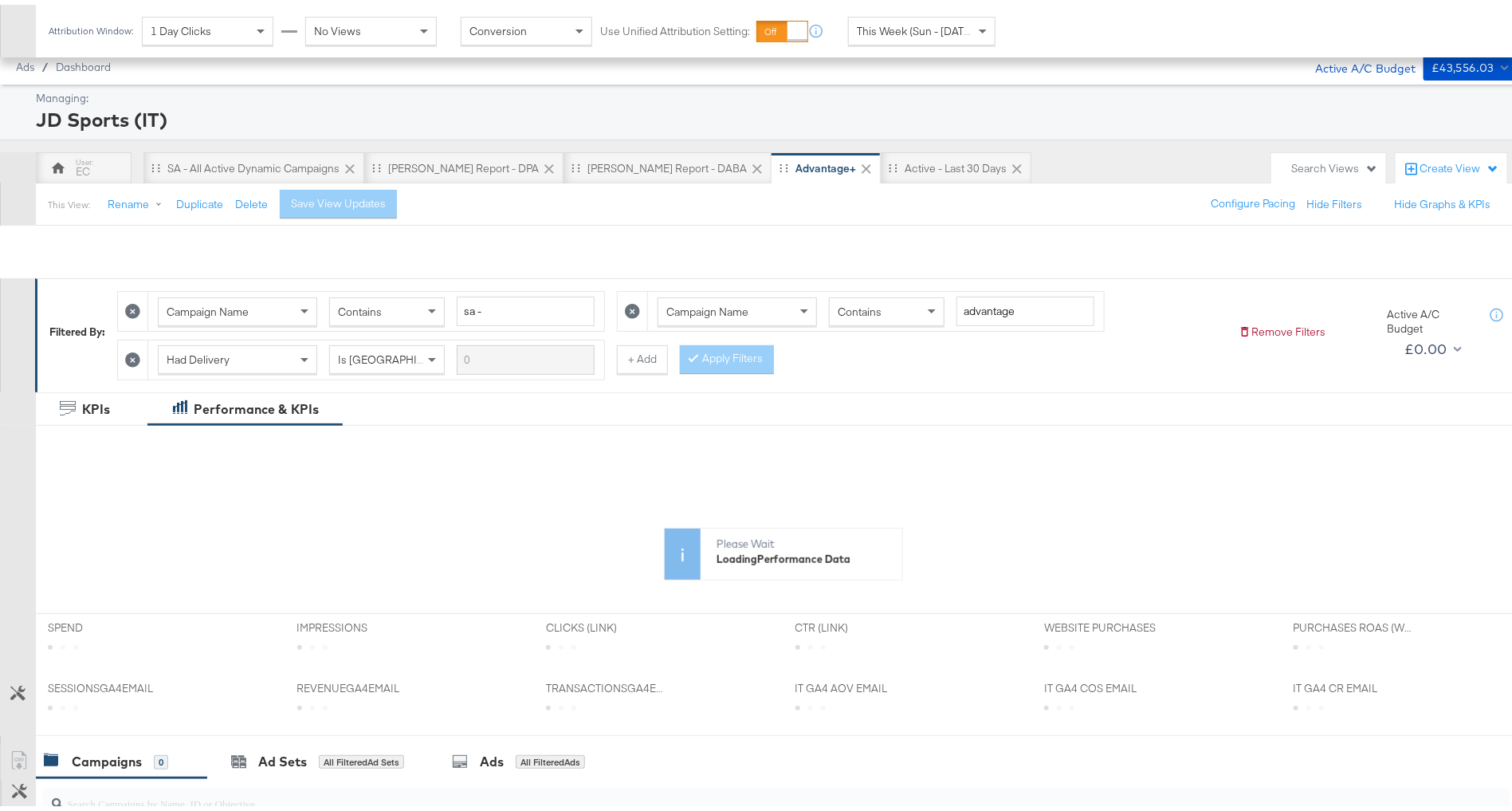
scroll to position [356, 0]
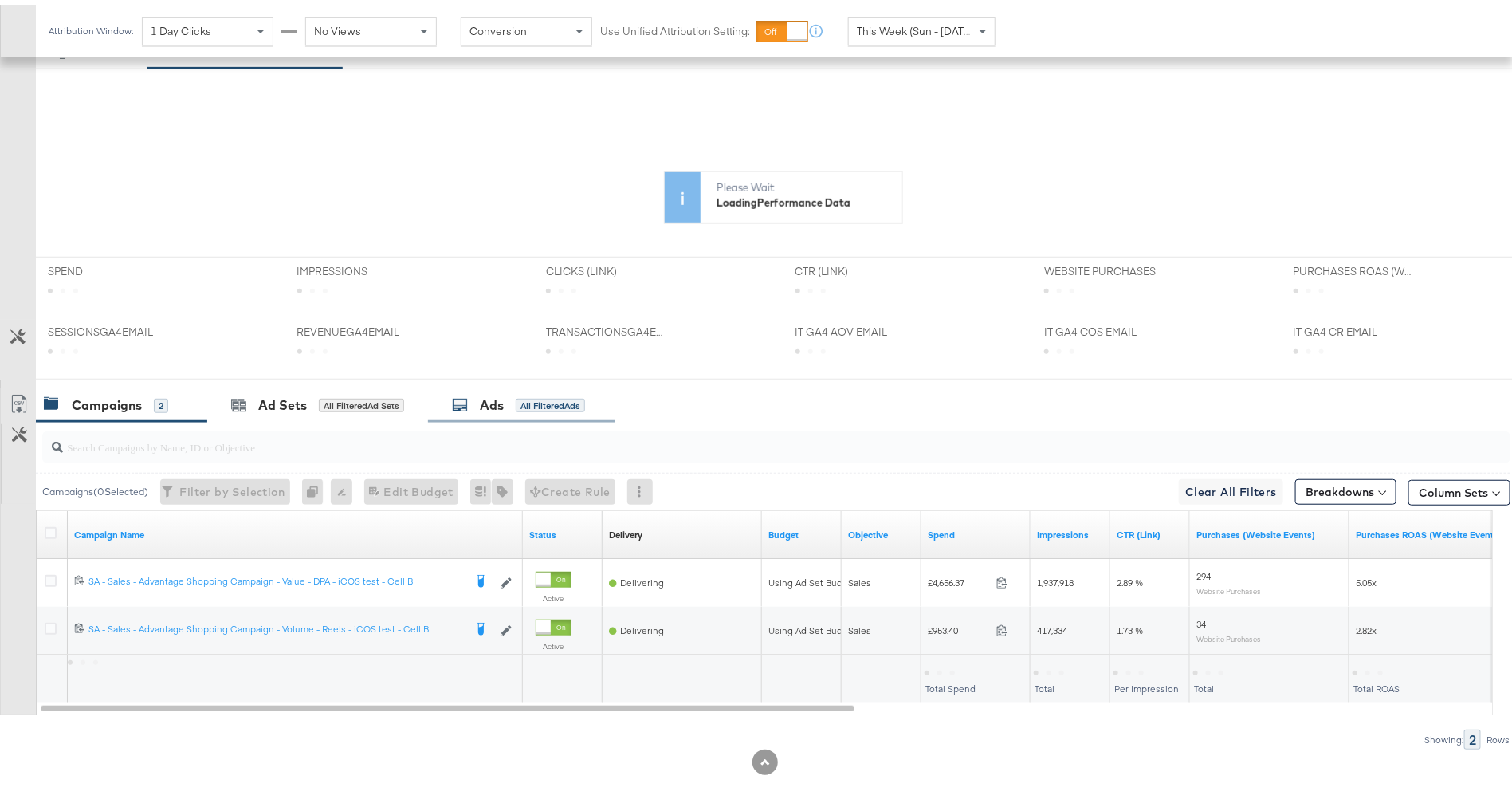
click at [541, 403] on div "All Filtered Ads" at bounding box center [550, 400] width 70 height 14
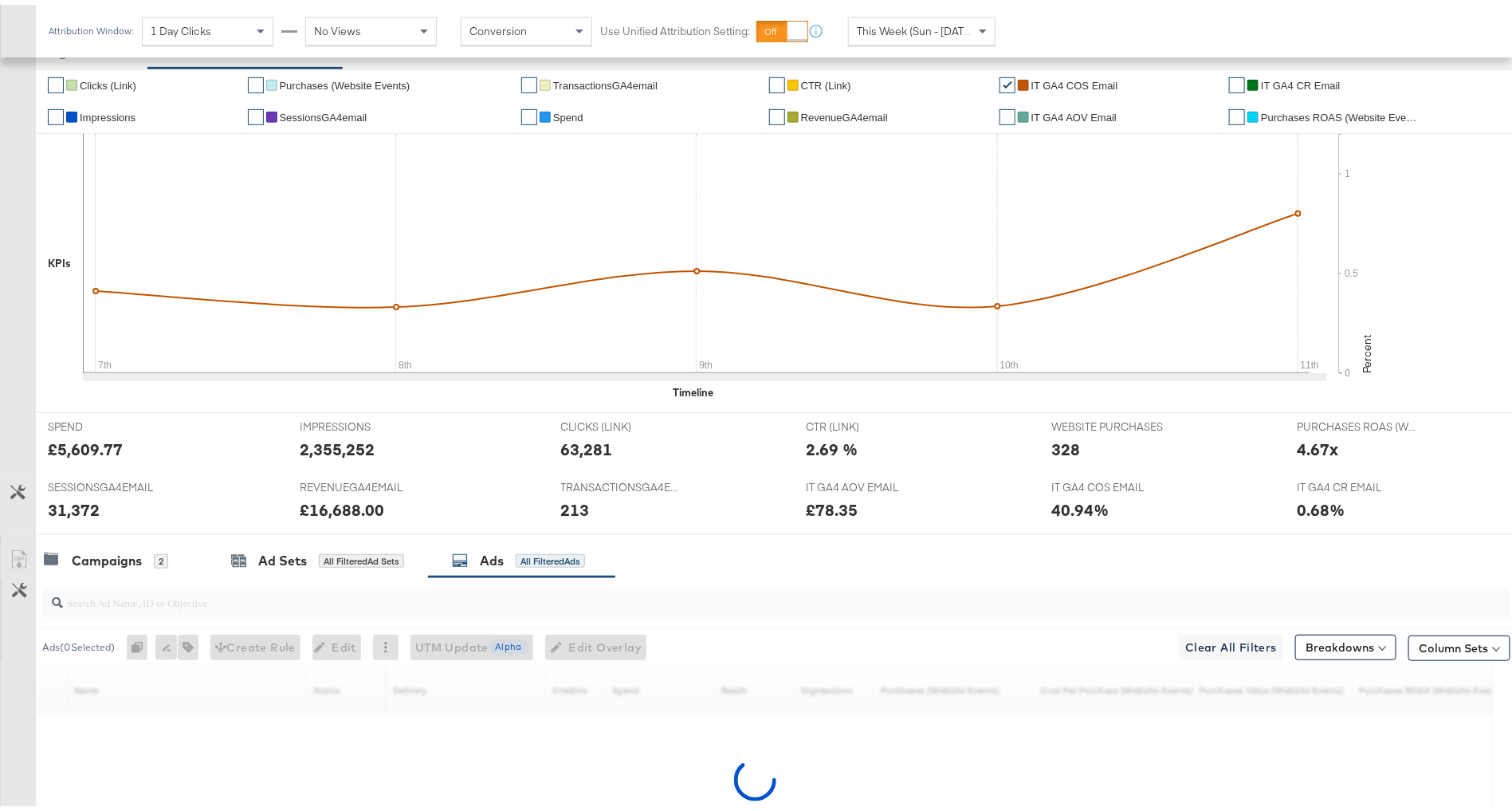
click at [75, 385] on div "Timeline" at bounding box center [783, 388] width 1494 height 15
click at [98, 550] on div "Campaigns" at bounding box center [106, 556] width 70 height 19
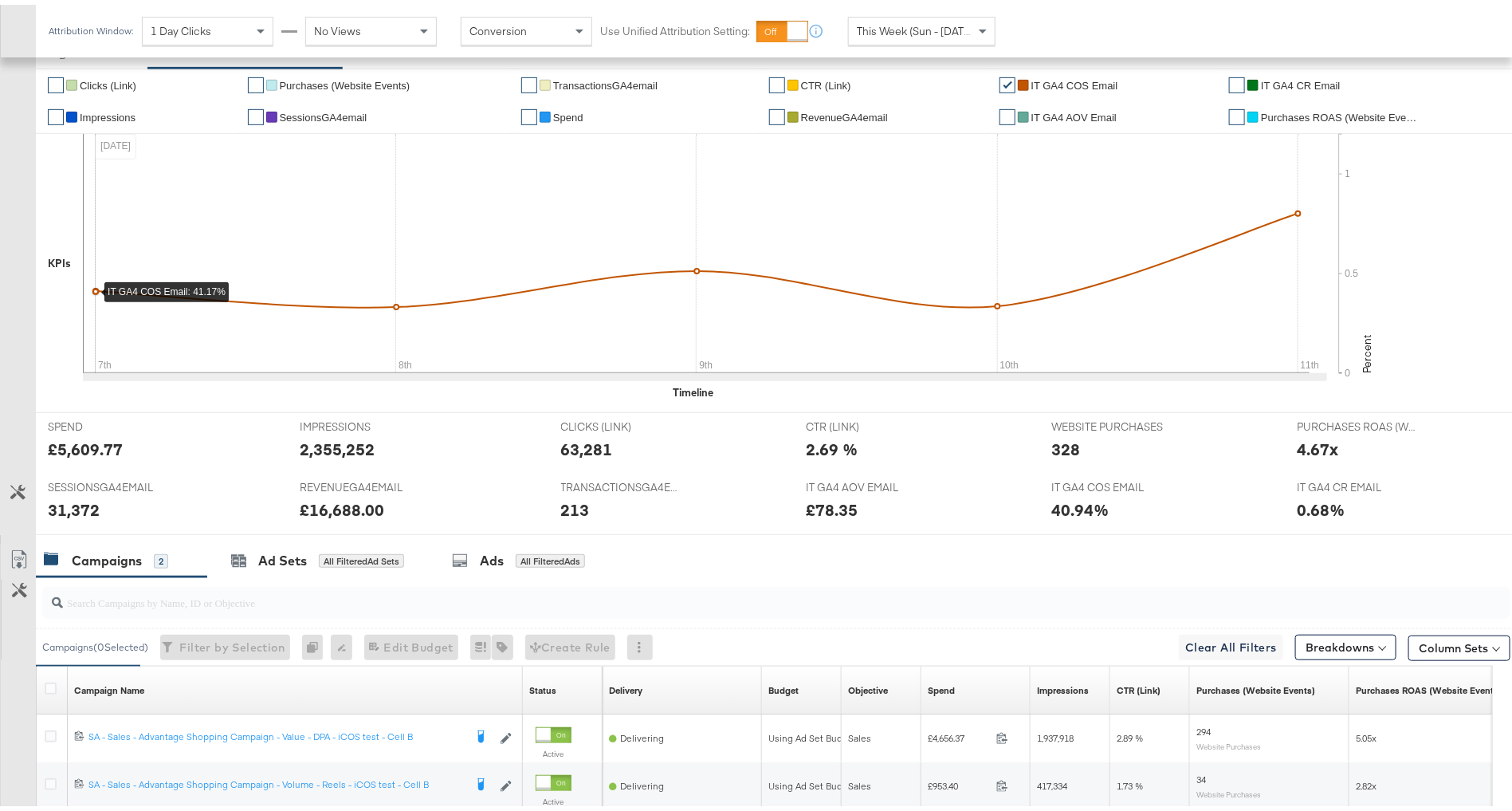
scroll to position [512, 0]
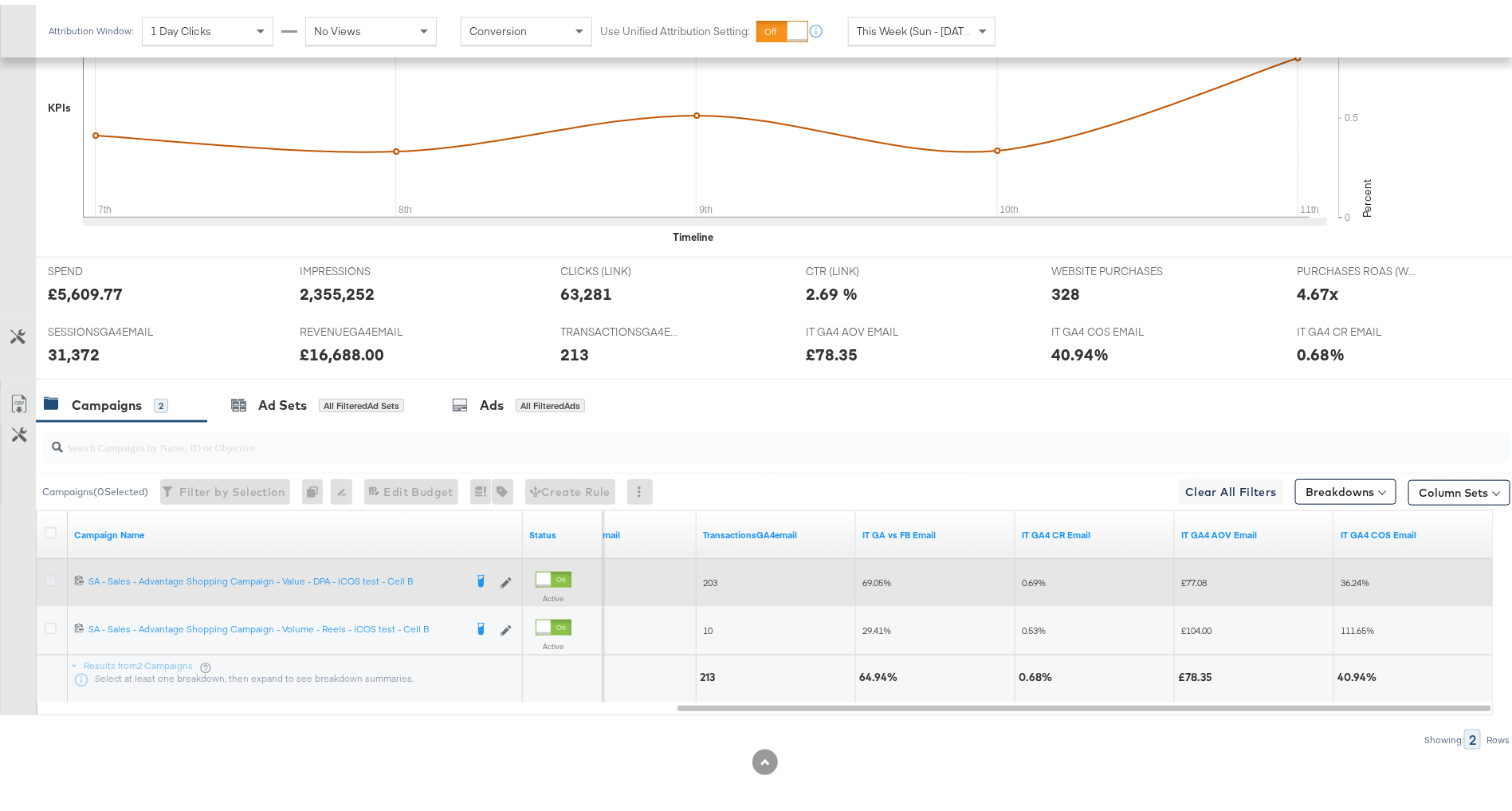
click at [46, 572] on icon at bounding box center [50, 576] width 12 height 12
click at [0, 0] on input "checkbox" at bounding box center [0, 0] width 0 height 0
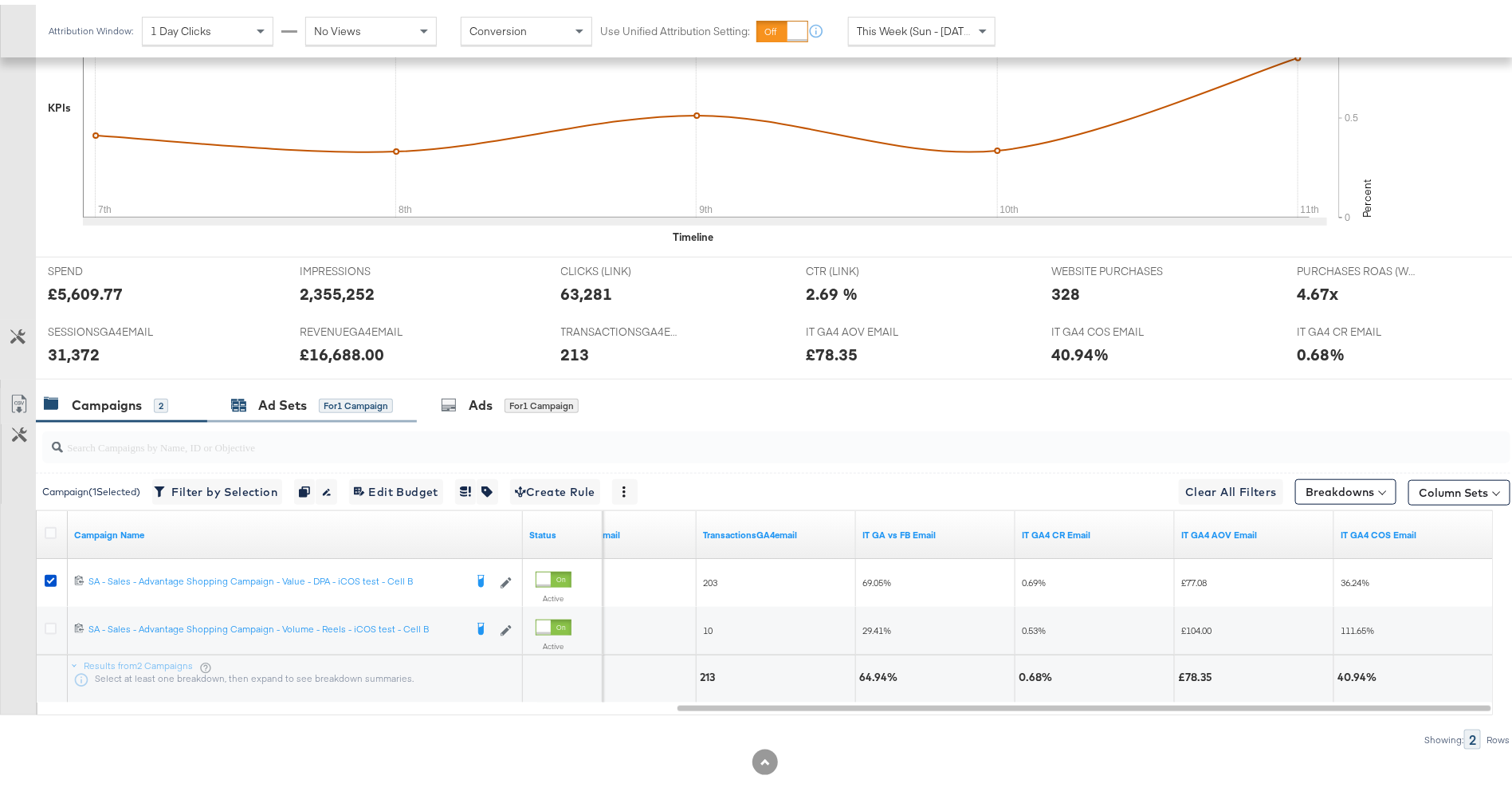
click at [298, 396] on div "Ad Sets" at bounding box center [283, 401] width 48 height 19
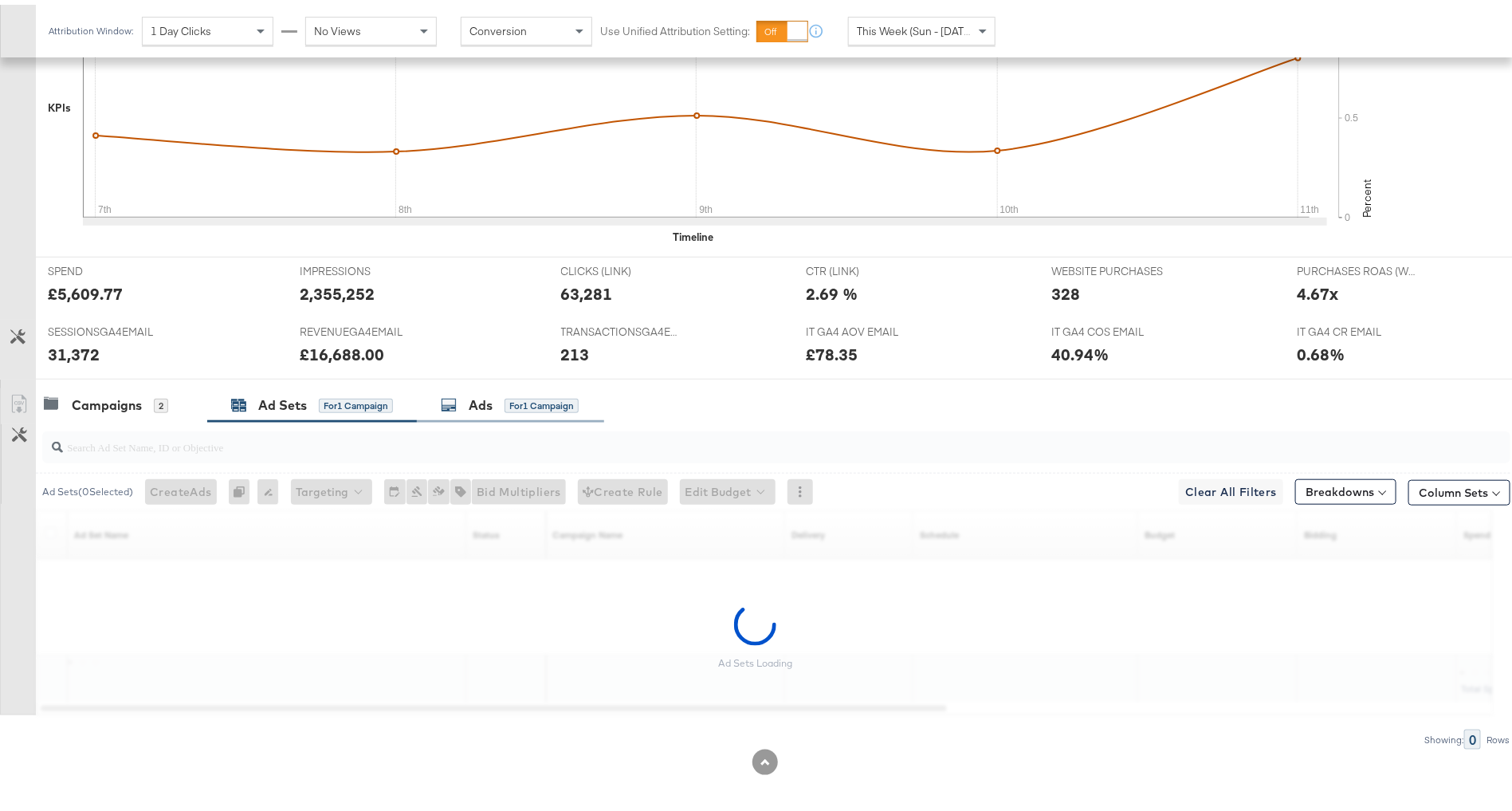
scroll to position [464, 0]
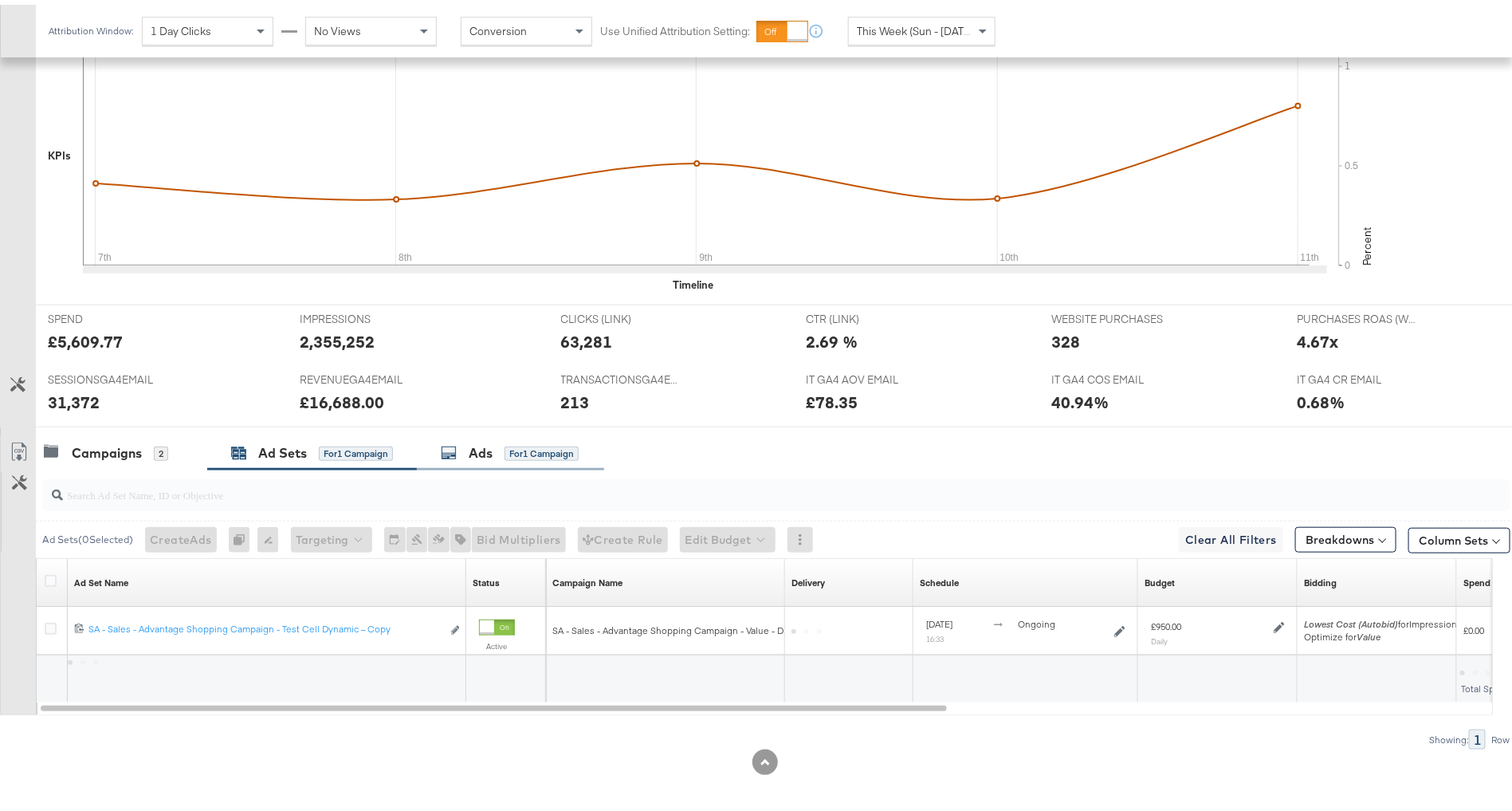
click at [497, 455] on div "Ads for 1 Campaign" at bounding box center [510, 448] width 187 height 34
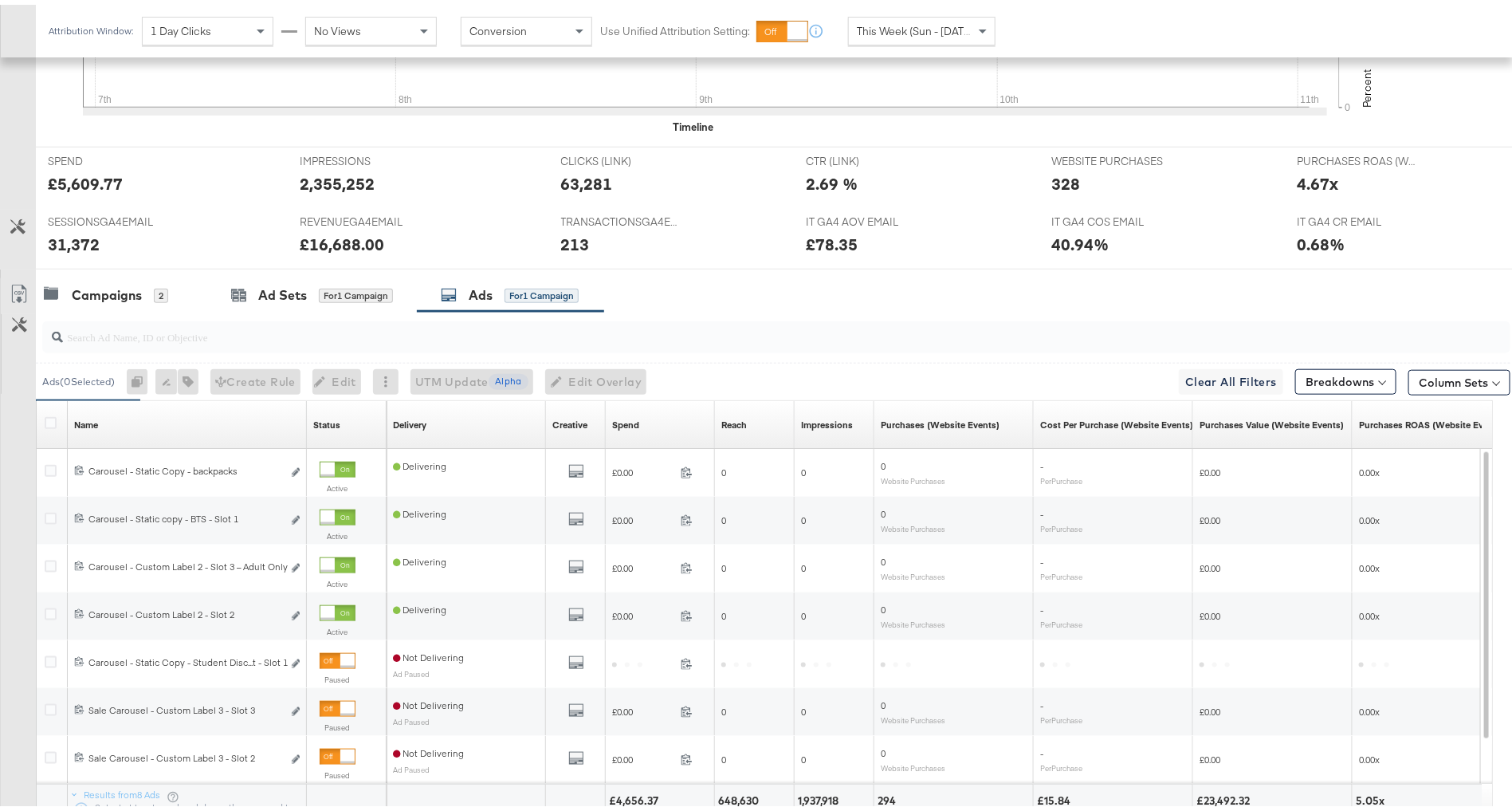
scroll to position [751, 0]
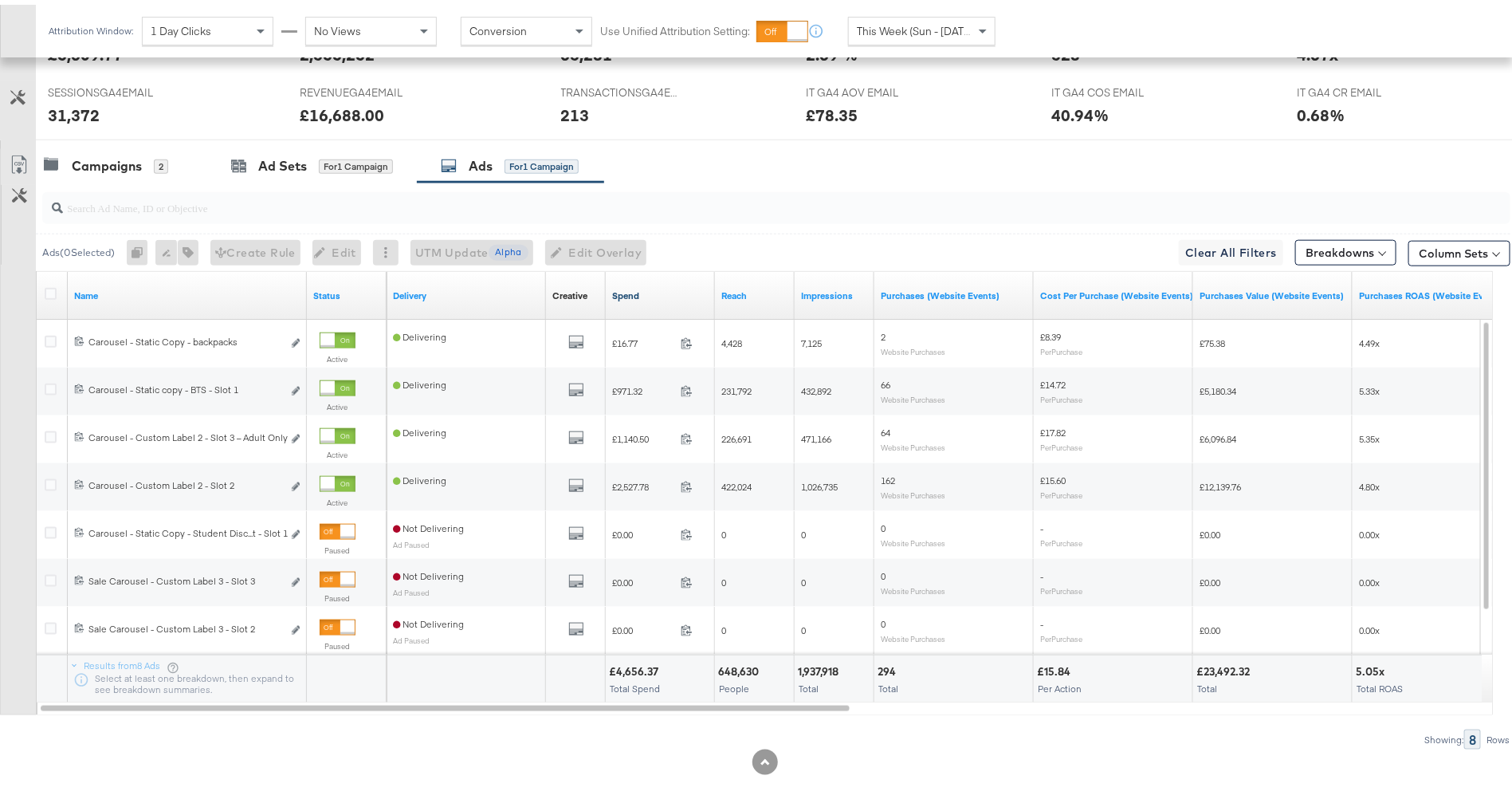
click at [656, 287] on link "Spend" at bounding box center [660, 291] width 97 height 13
click at [134, 153] on div "Campaigns" at bounding box center [106, 162] width 70 height 19
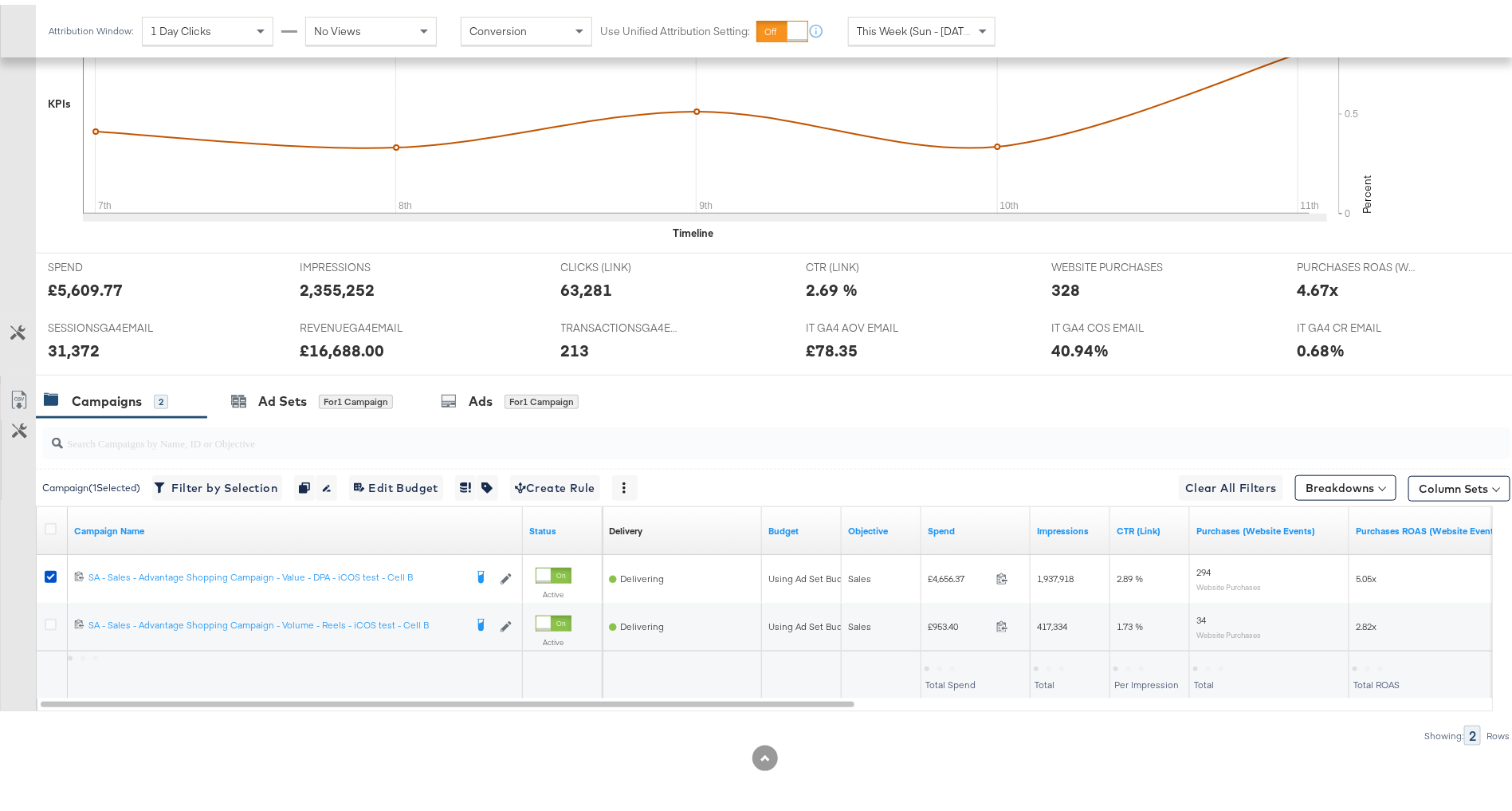
scroll to position [512, 0]
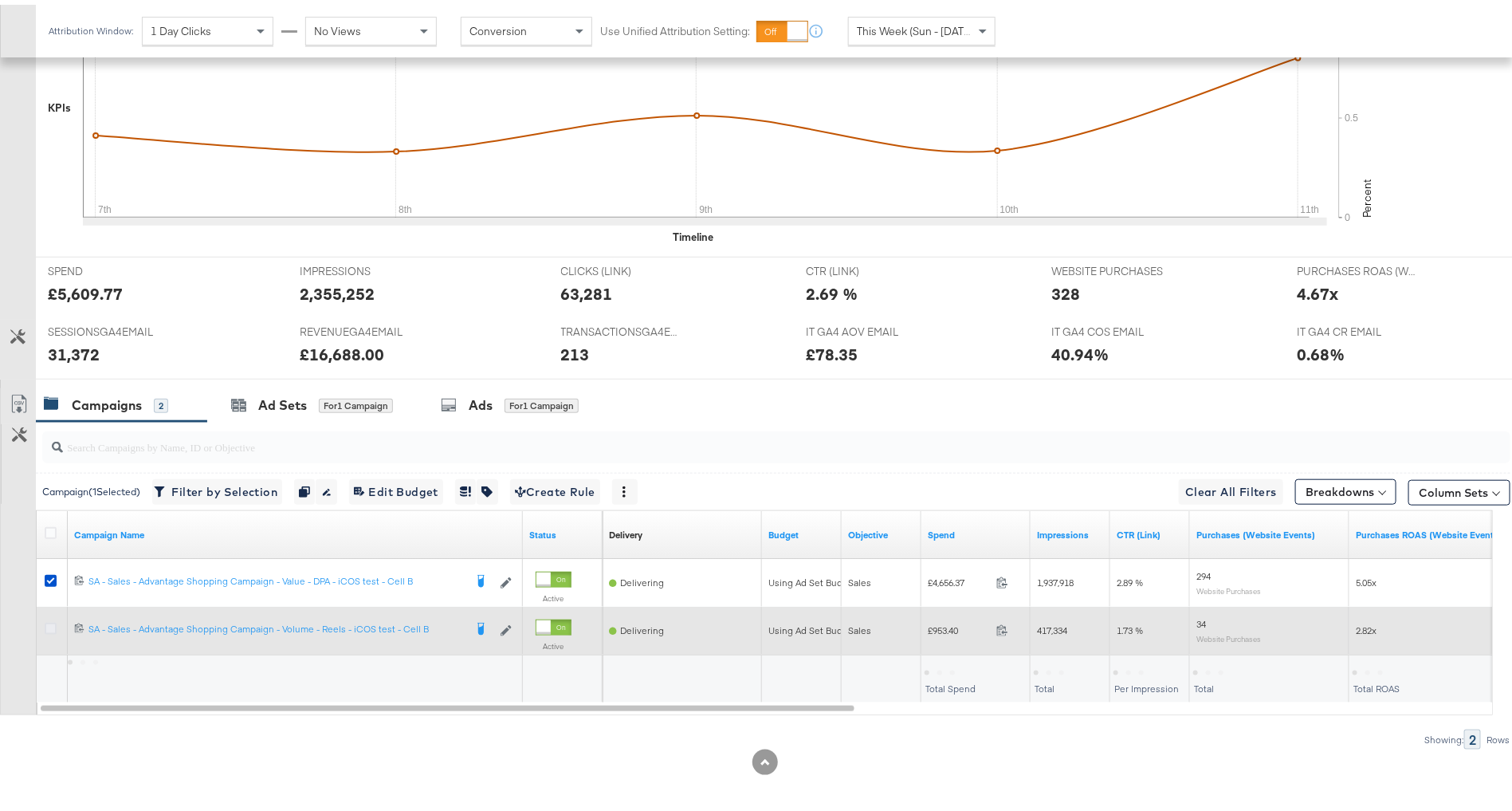
click at [47, 618] on icon at bounding box center [50, 623] width 12 height 12
click at [0, 0] on input "checkbox" at bounding box center [0, 0] width 0 height 0
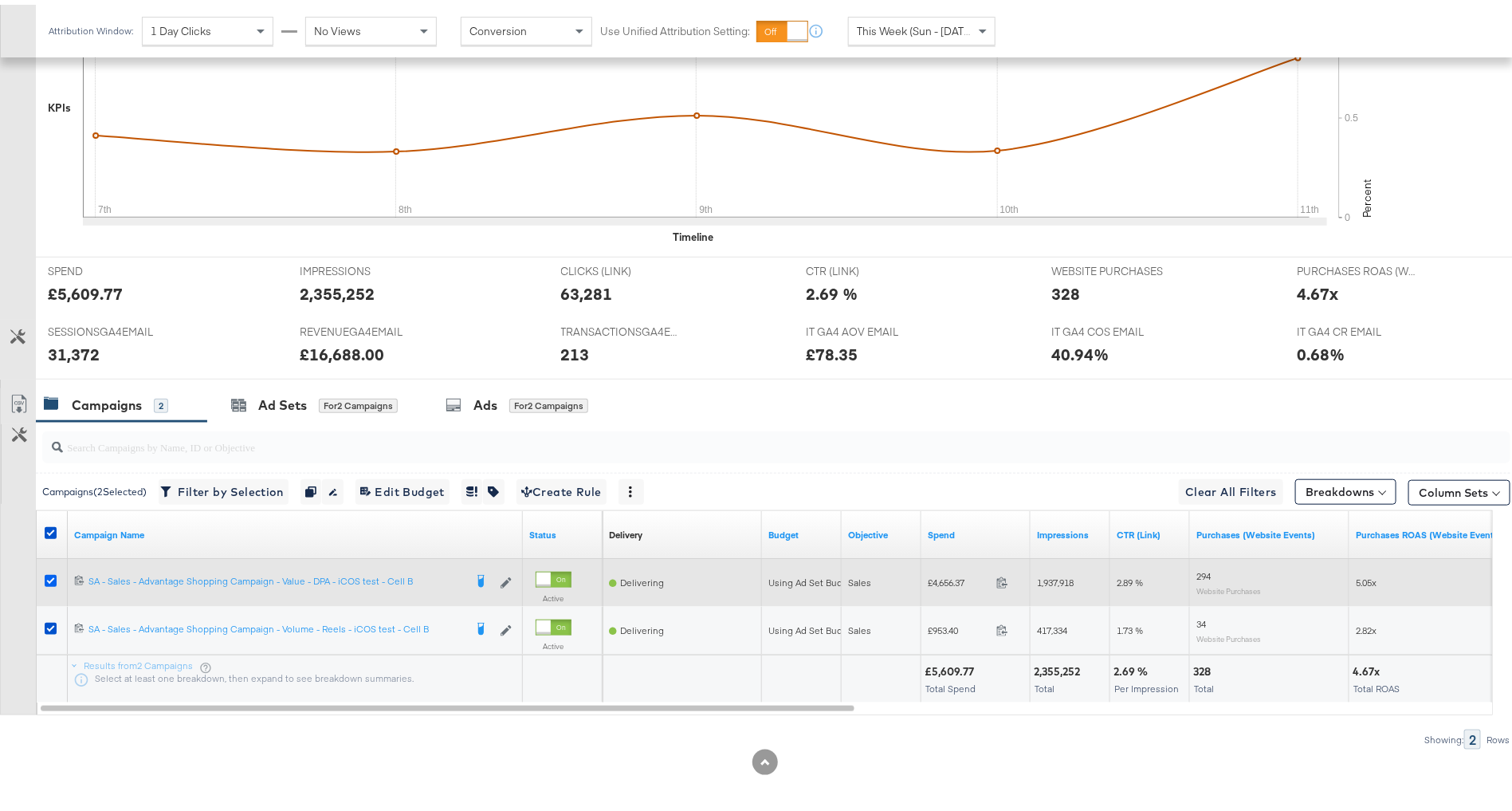
click at [47, 574] on icon at bounding box center [50, 576] width 12 height 12
click at [0, 0] on input "checkbox" at bounding box center [0, 0] width 0 height 0
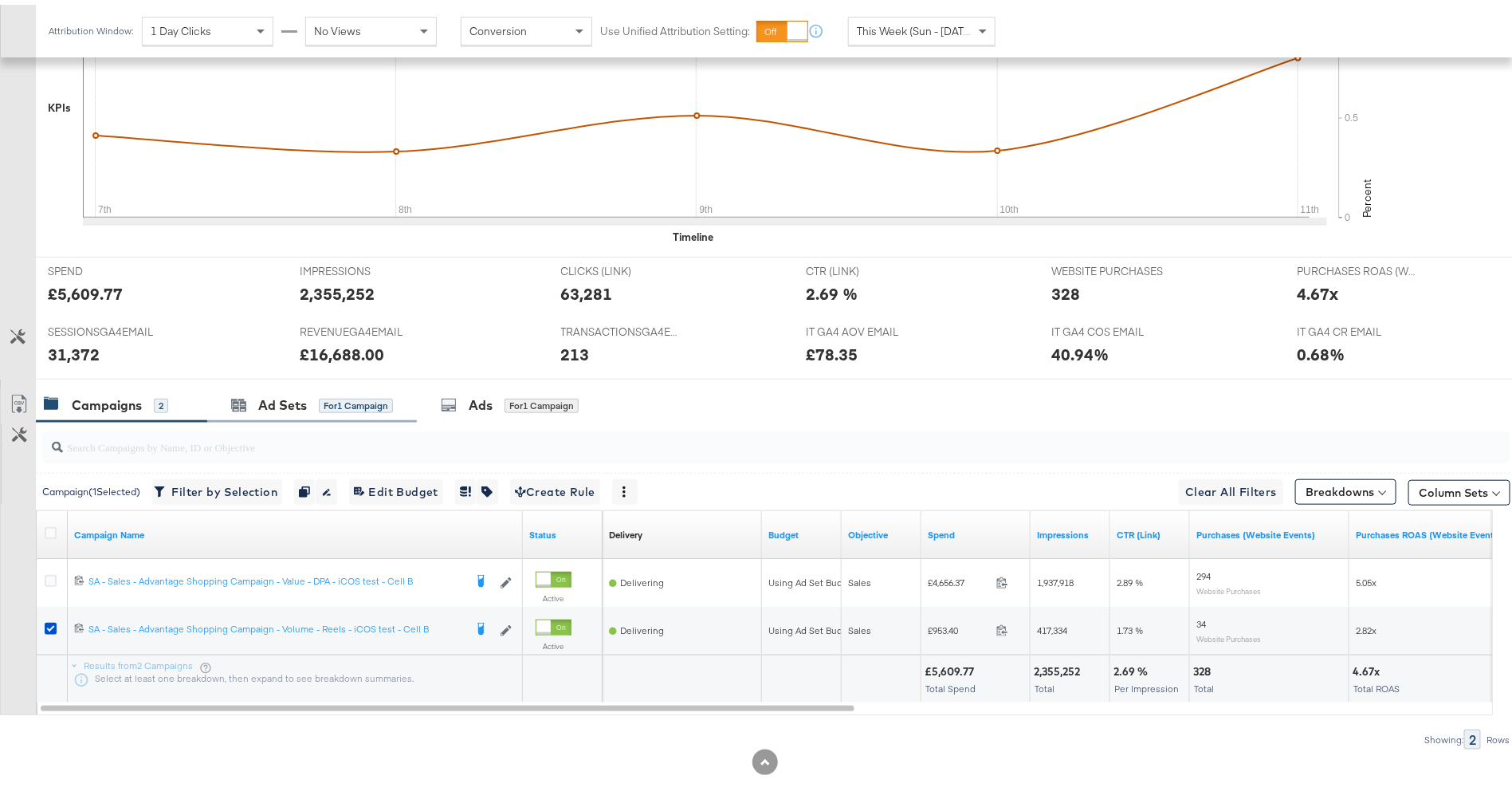
click at [315, 386] on div "Ad Sets for 1 Campaign" at bounding box center [312, 400] width 209 height 34
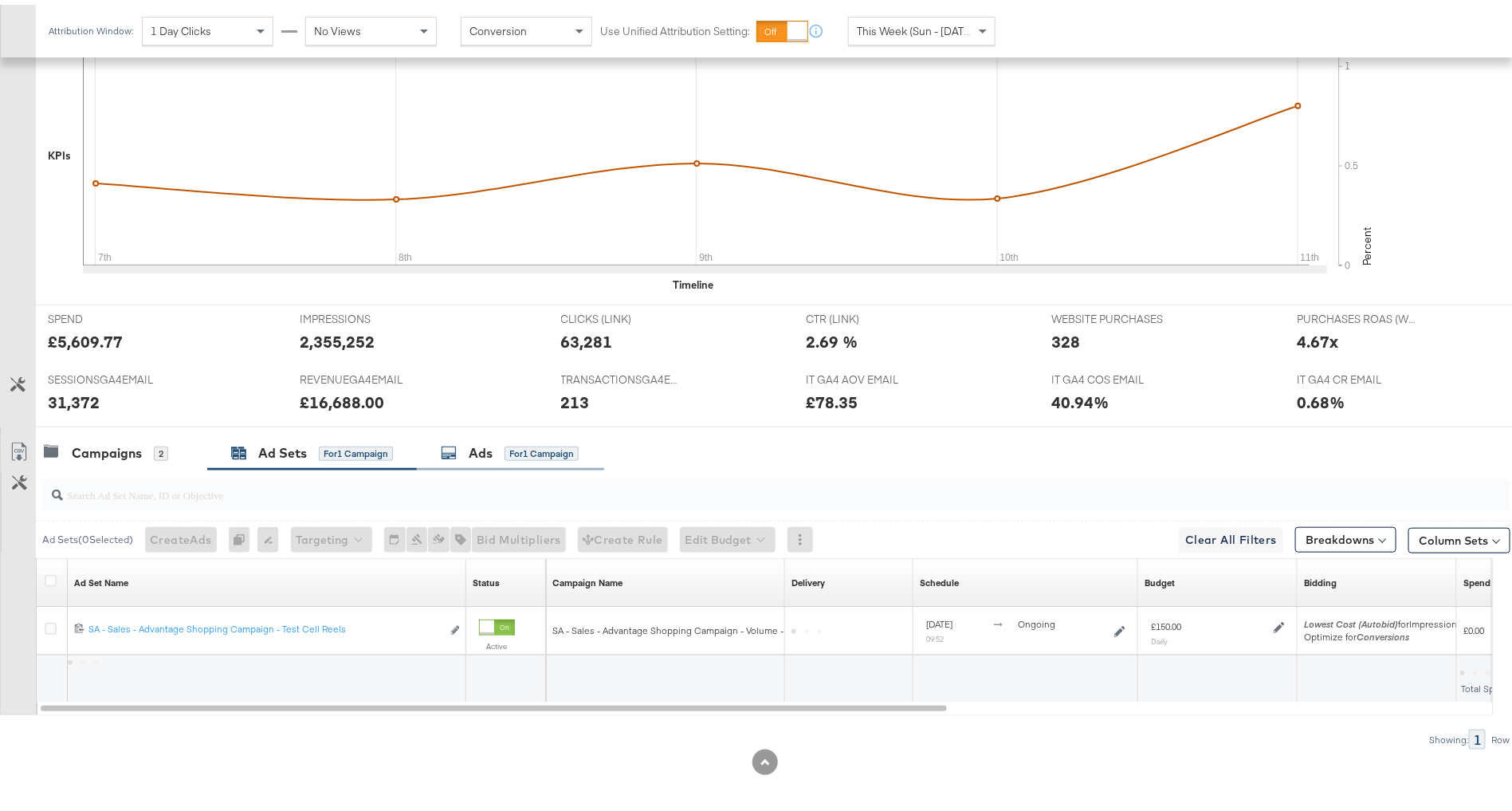
click at [515, 444] on div "for 1 Campaign" at bounding box center [542, 448] width 74 height 14
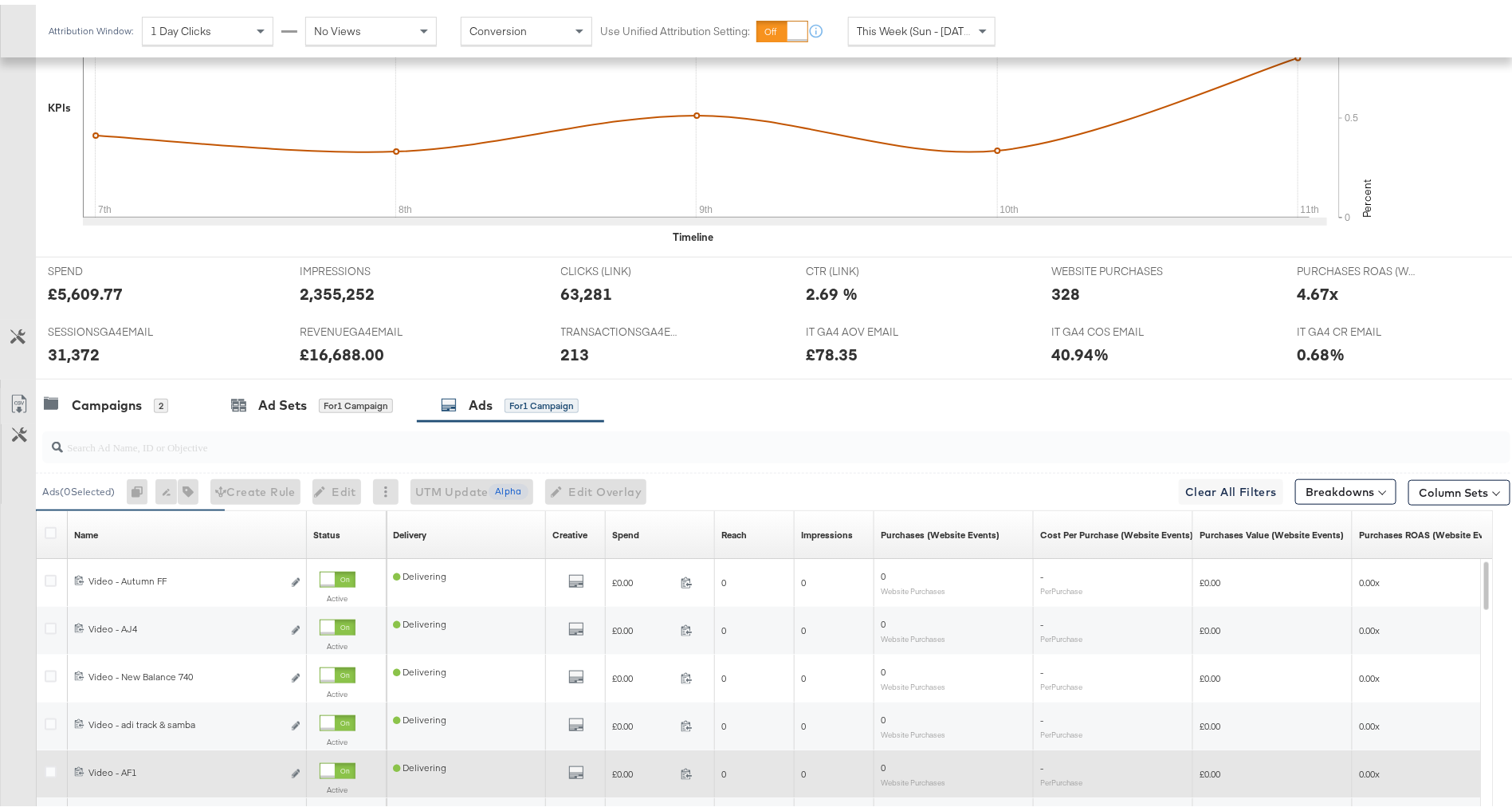
scroll to position [751, 0]
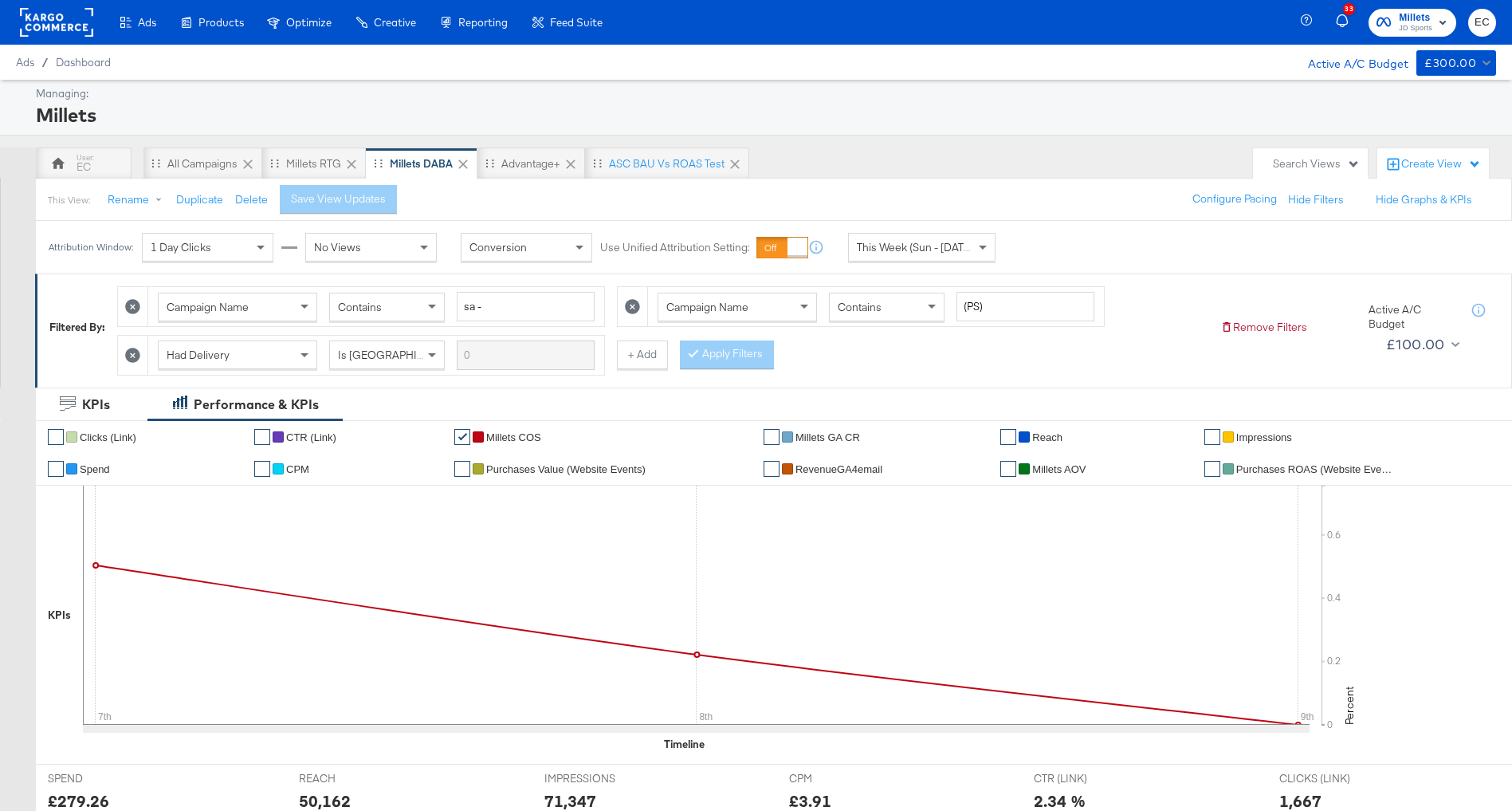
click at [61, 161] on icon at bounding box center [58, 164] width 14 height 11
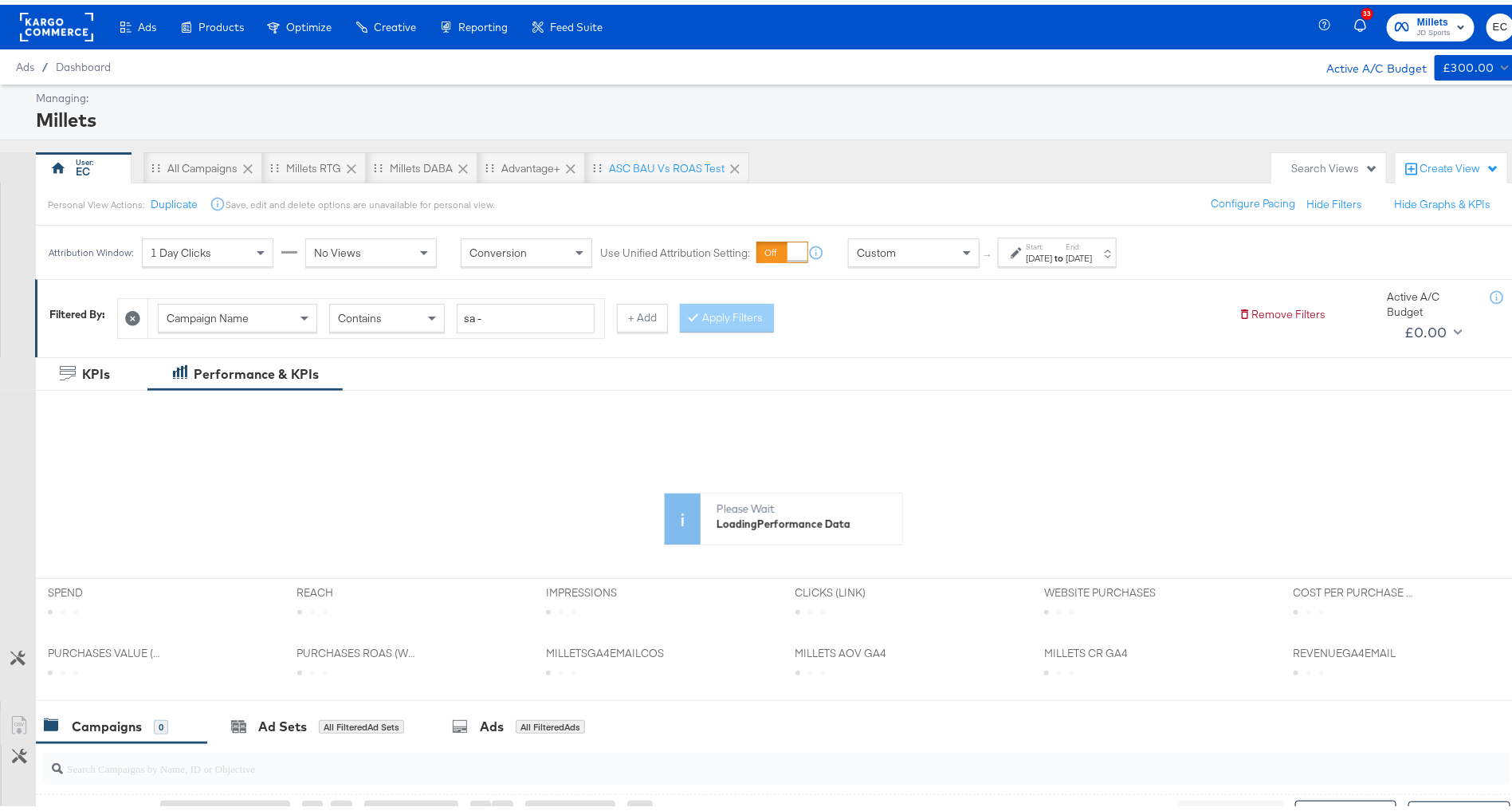
click at [1089, 246] on div "Start: [DATE] to End: [DATE]" at bounding box center [1058, 248] width 66 height 23
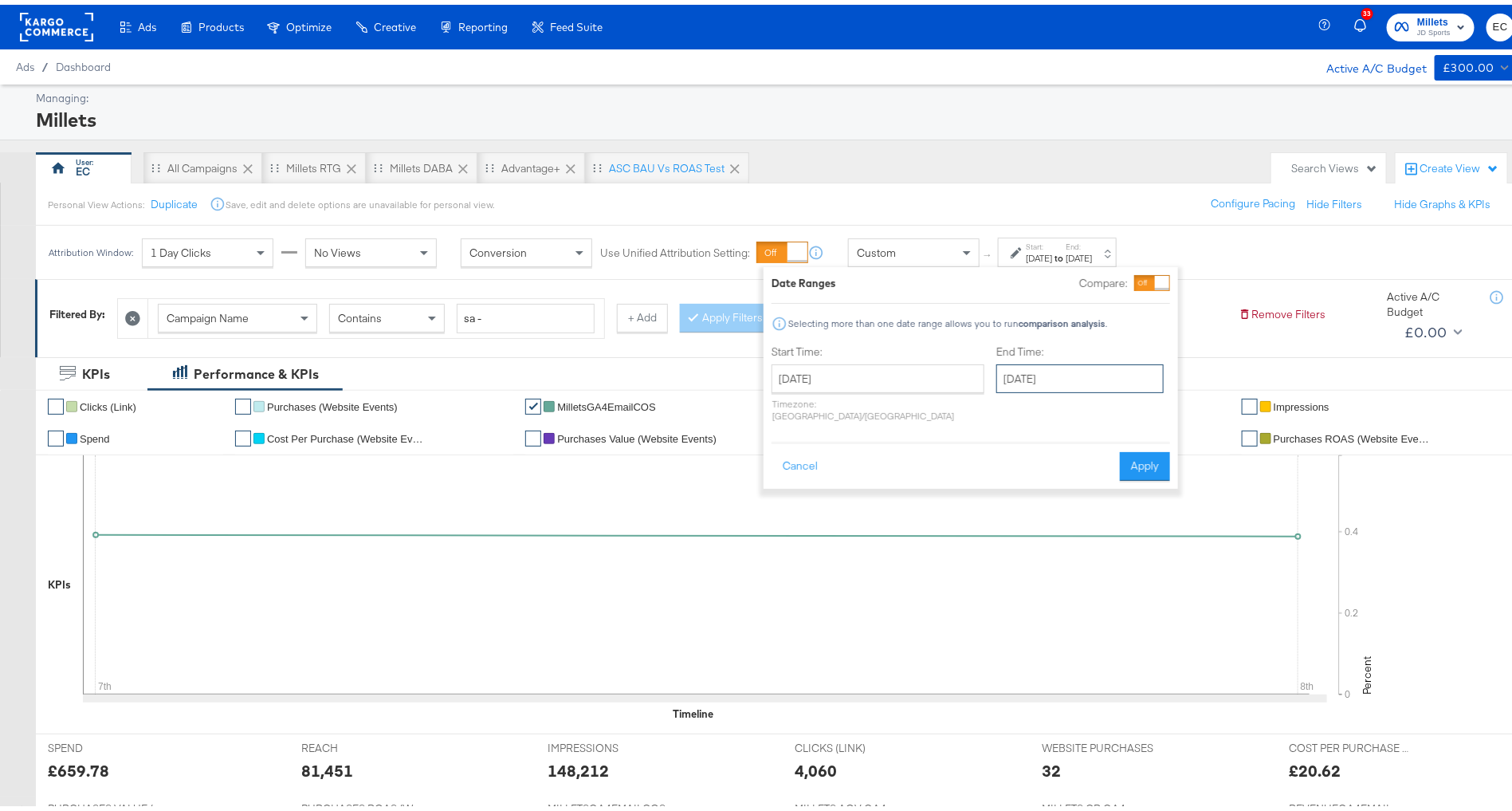
click at [1011, 366] on input "[DATE]" at bounding box center [1081, 374] width 167 height 29
click at [1082, 484] on td "10" at bounding box center [1095, 477] width 27 height 22
type input "[DATE]"
click at [1136, 447] on button "Apply" at bounding box center [1150, 461] width 50 height 29
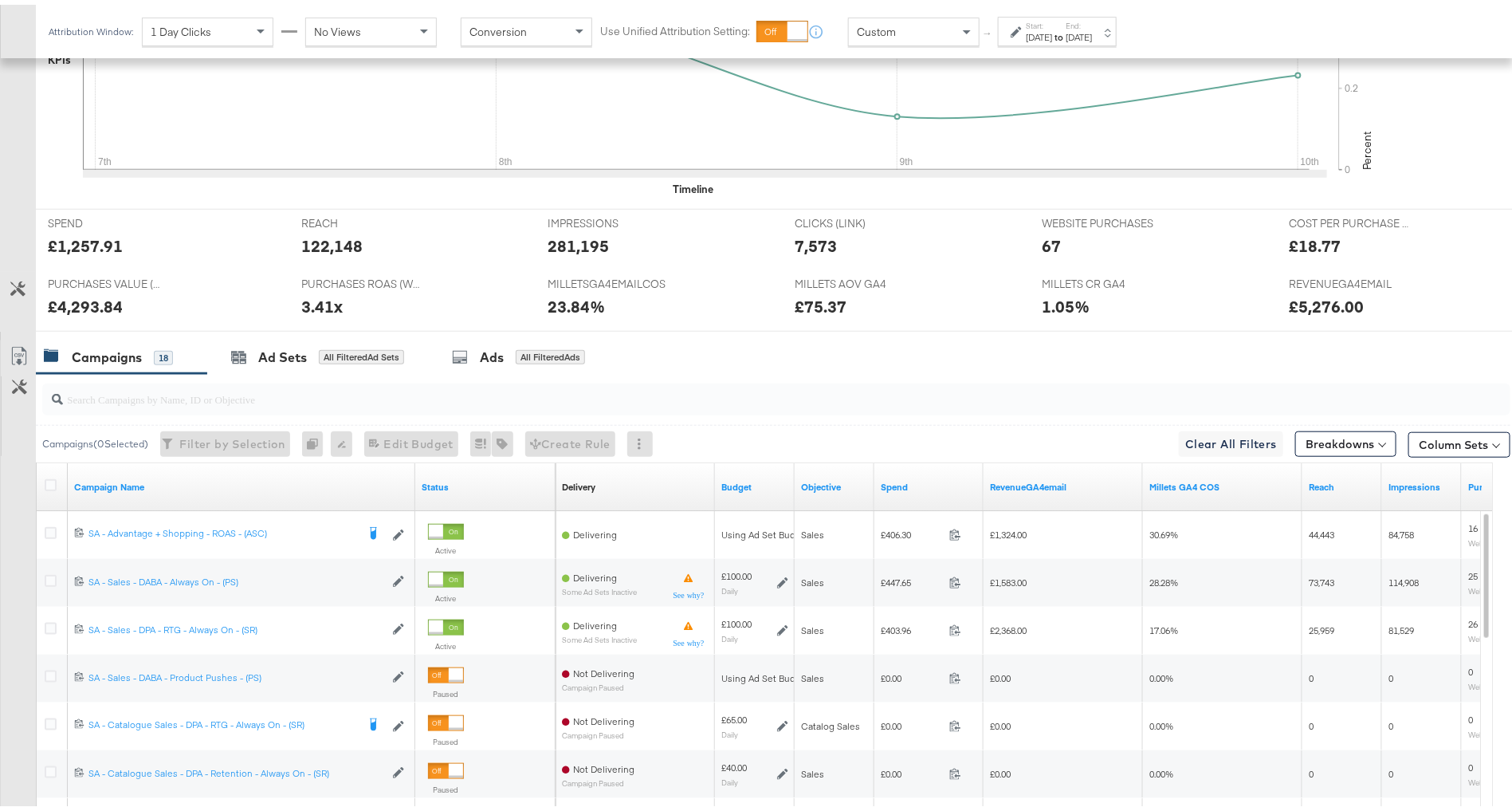
scroll to position [633, 0]
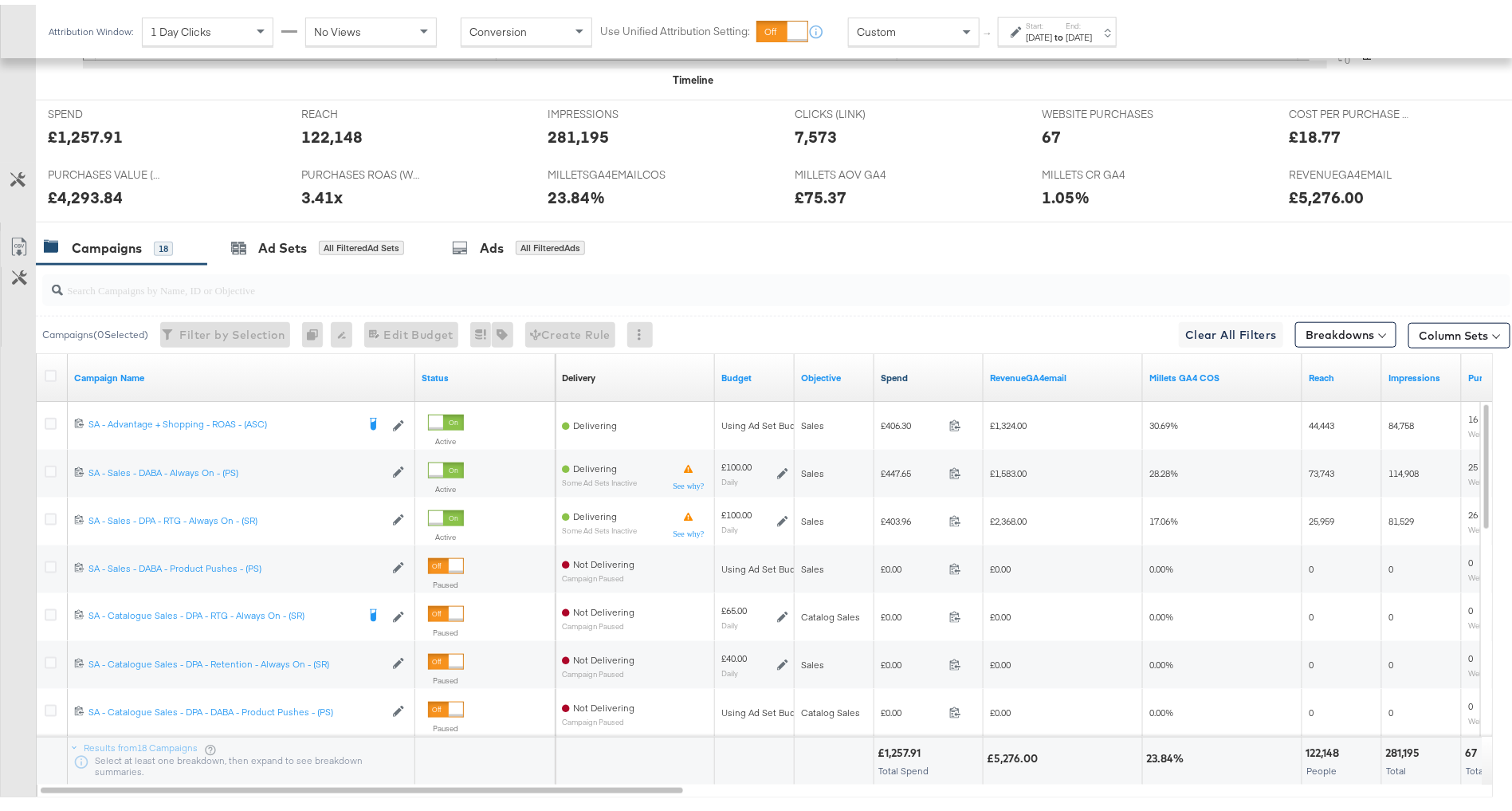
click at [919, 367] on link "Spend" at bounding box center [929, 373] width 97 height 13
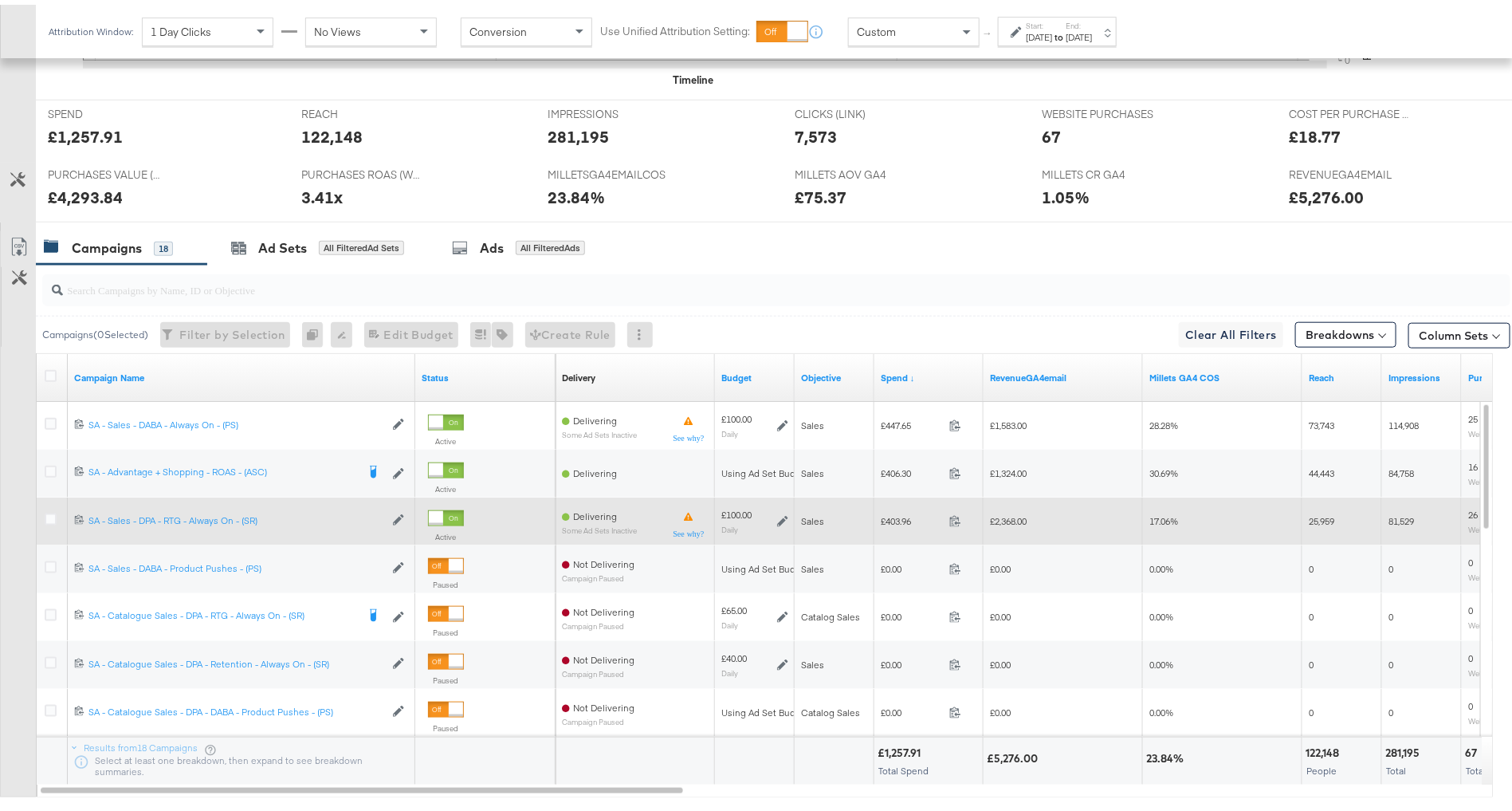
click at [909, 520] on div "£403.96 403.96" at bounding box center [928, 516] width 109 height 25
copy span "403.96"
click at [1015, 514] on span "£2,368.00" at bounding box center [1008, 516] width 36 height 12
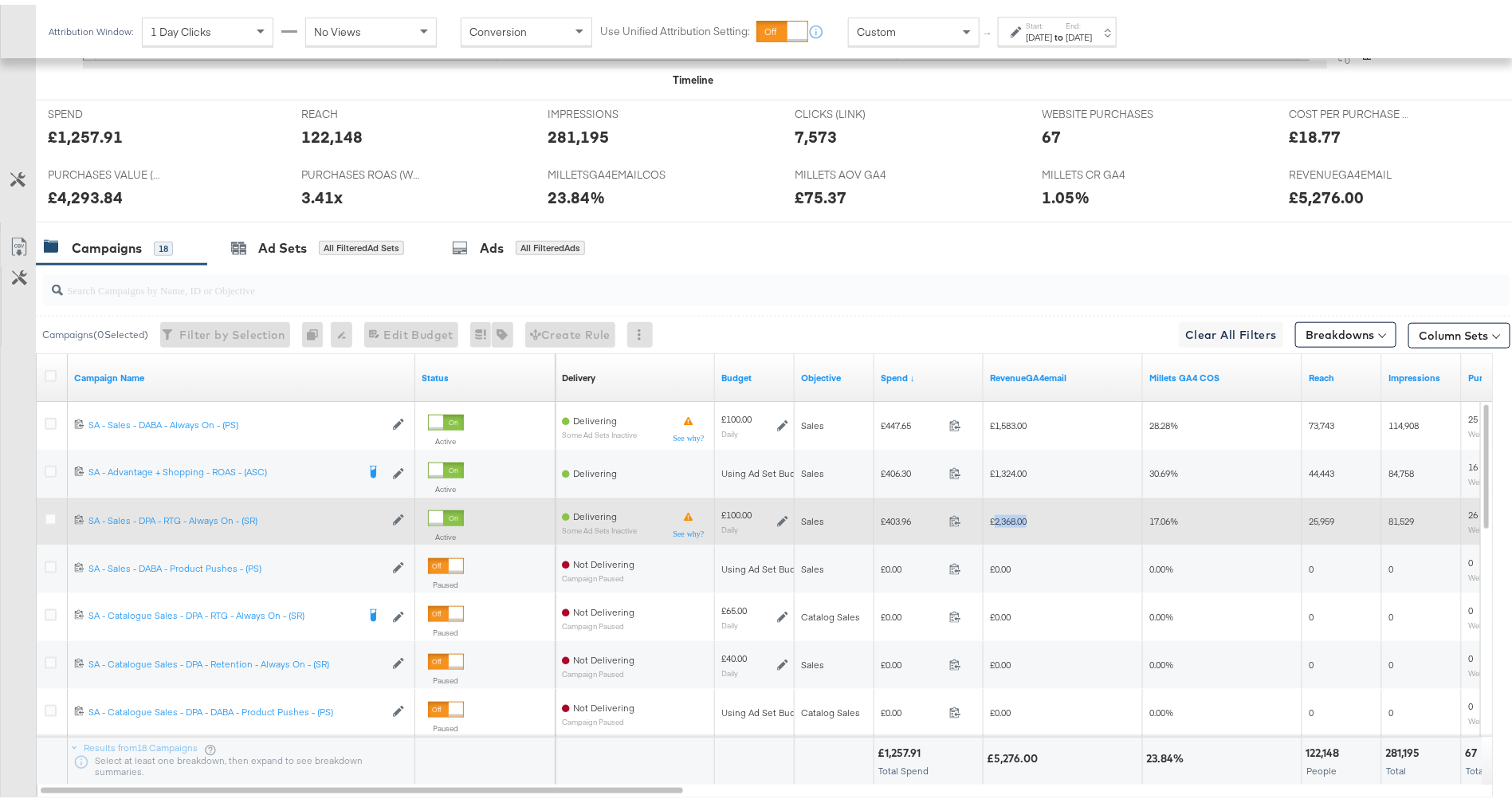
copy span "2,368.00"
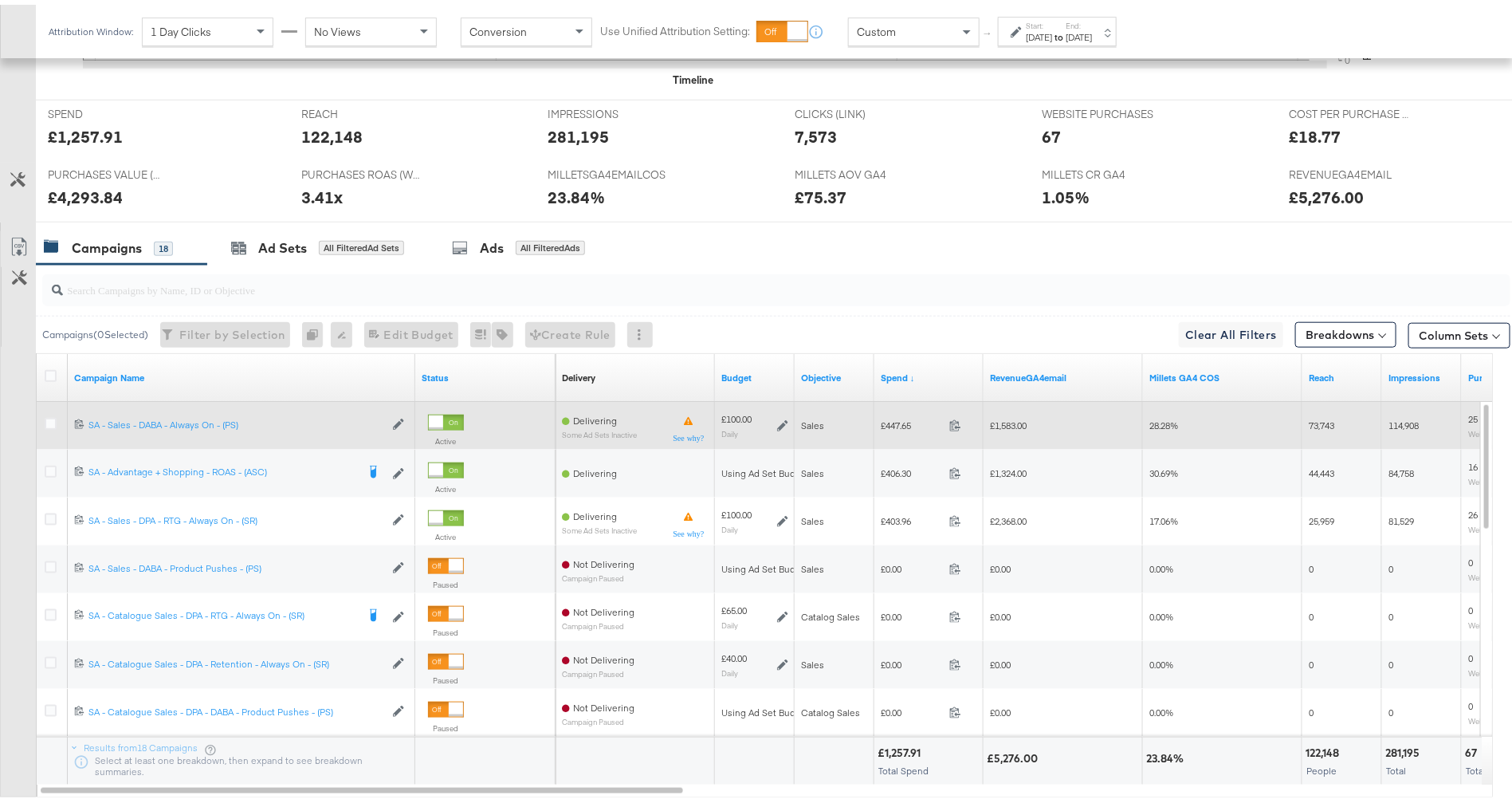
click at [891, 419] on span "£447.65" at bounding box center [911, 420] width 62 height 12
copy span "447.65"
click at [1012, 415] on span "£1,583.00" at bounding box center [1008, 420] width 36 height 12
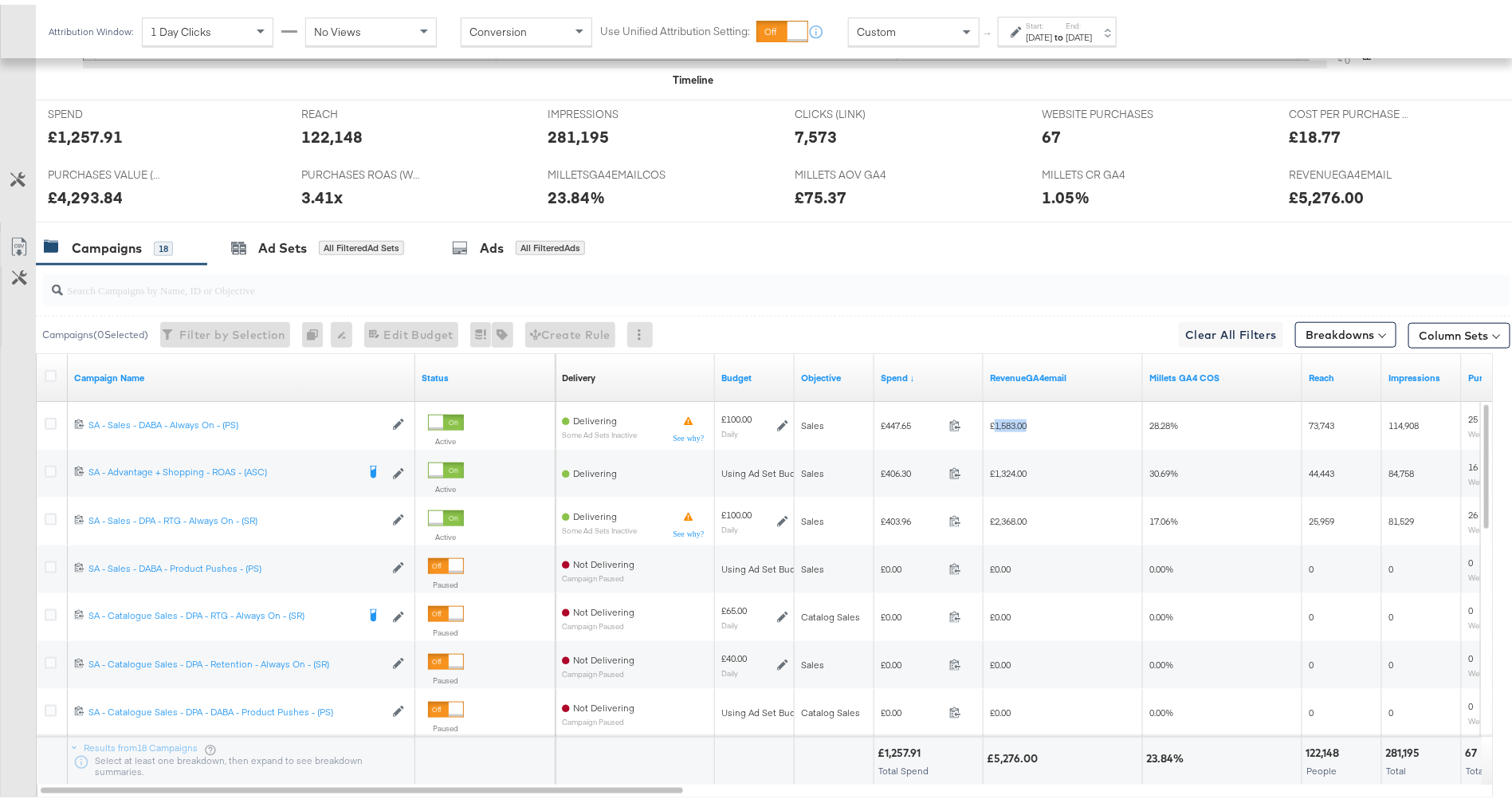
copy span "1,583.00"
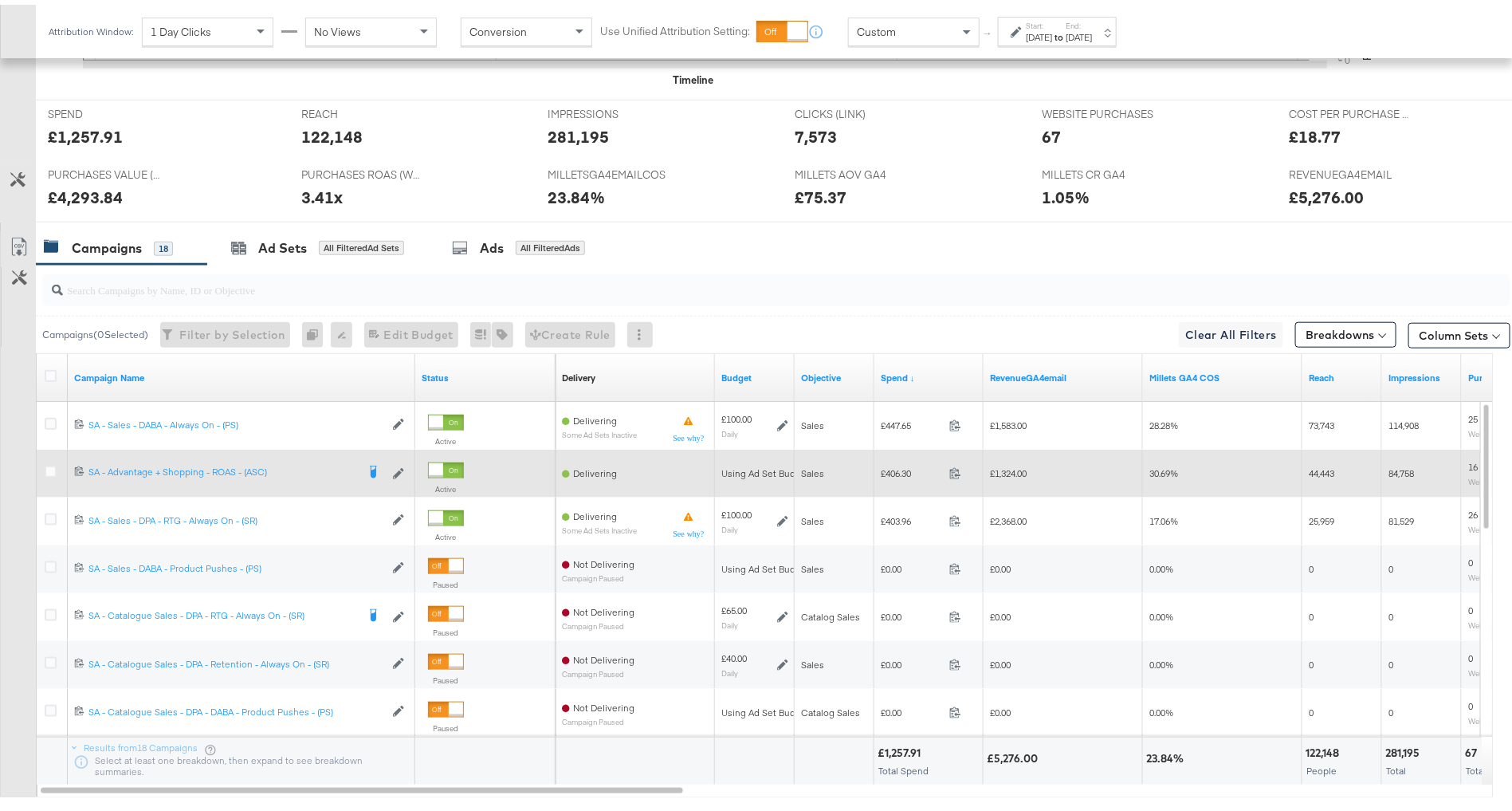
click at [894, 466] on span "£406.30" at bounding box center [911, 468] width 62 height 12
copy span "406.30"
click at [1008, 462] on span "£1,324.00" at bounding box center [1008, 468] width 36 height 12
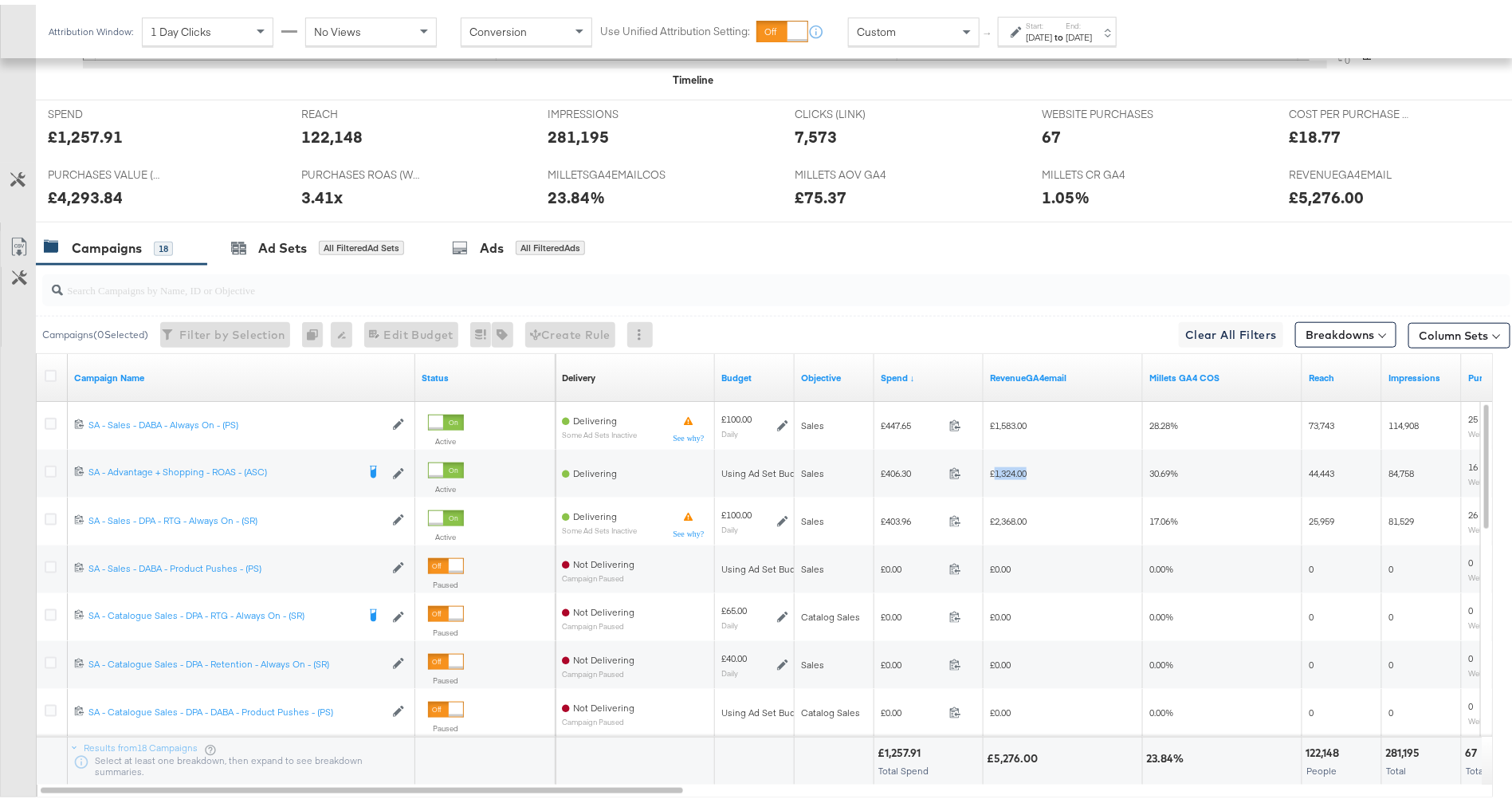
copy span "1,324.00"
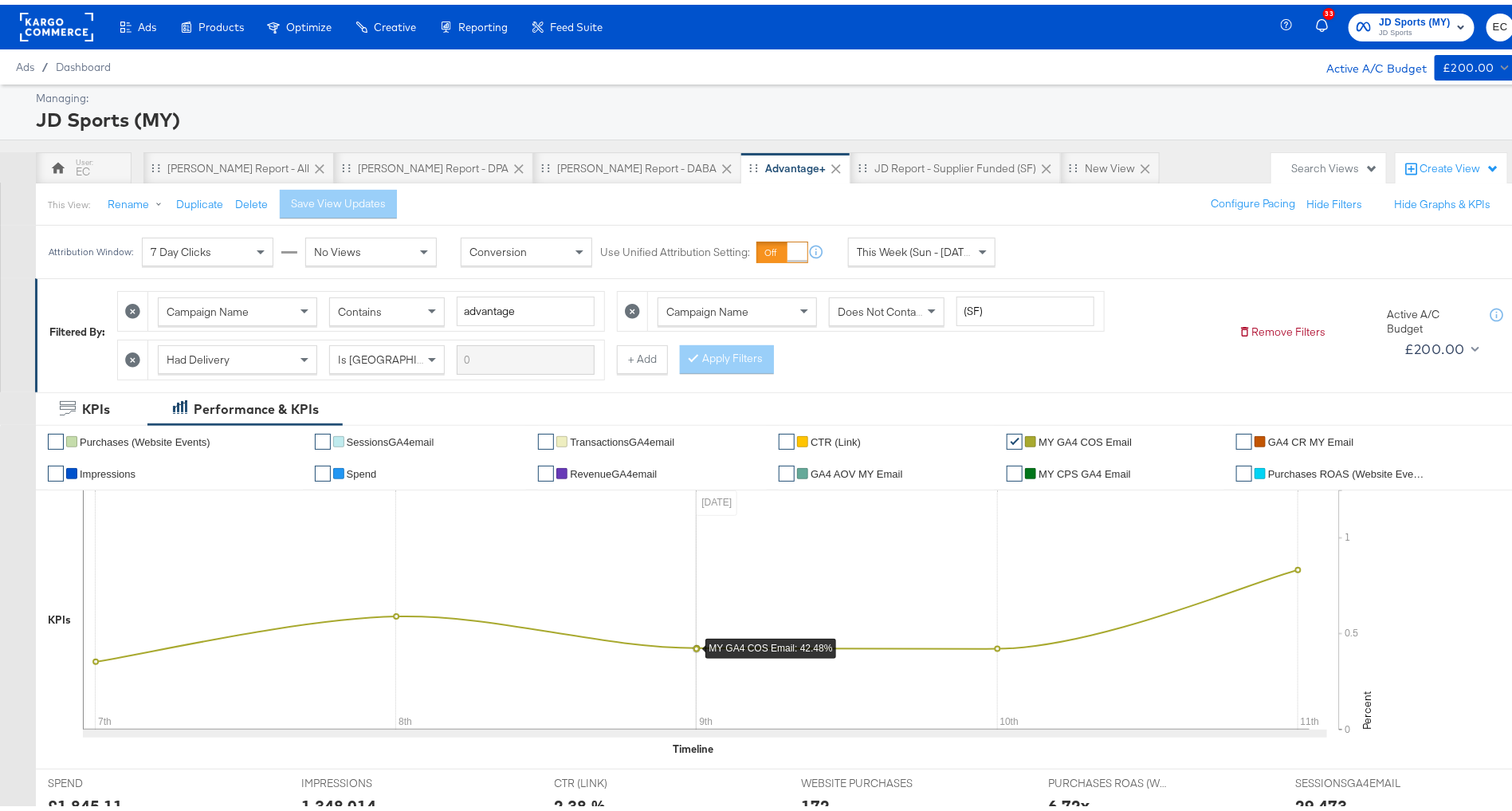
scroll to position [464, 0]
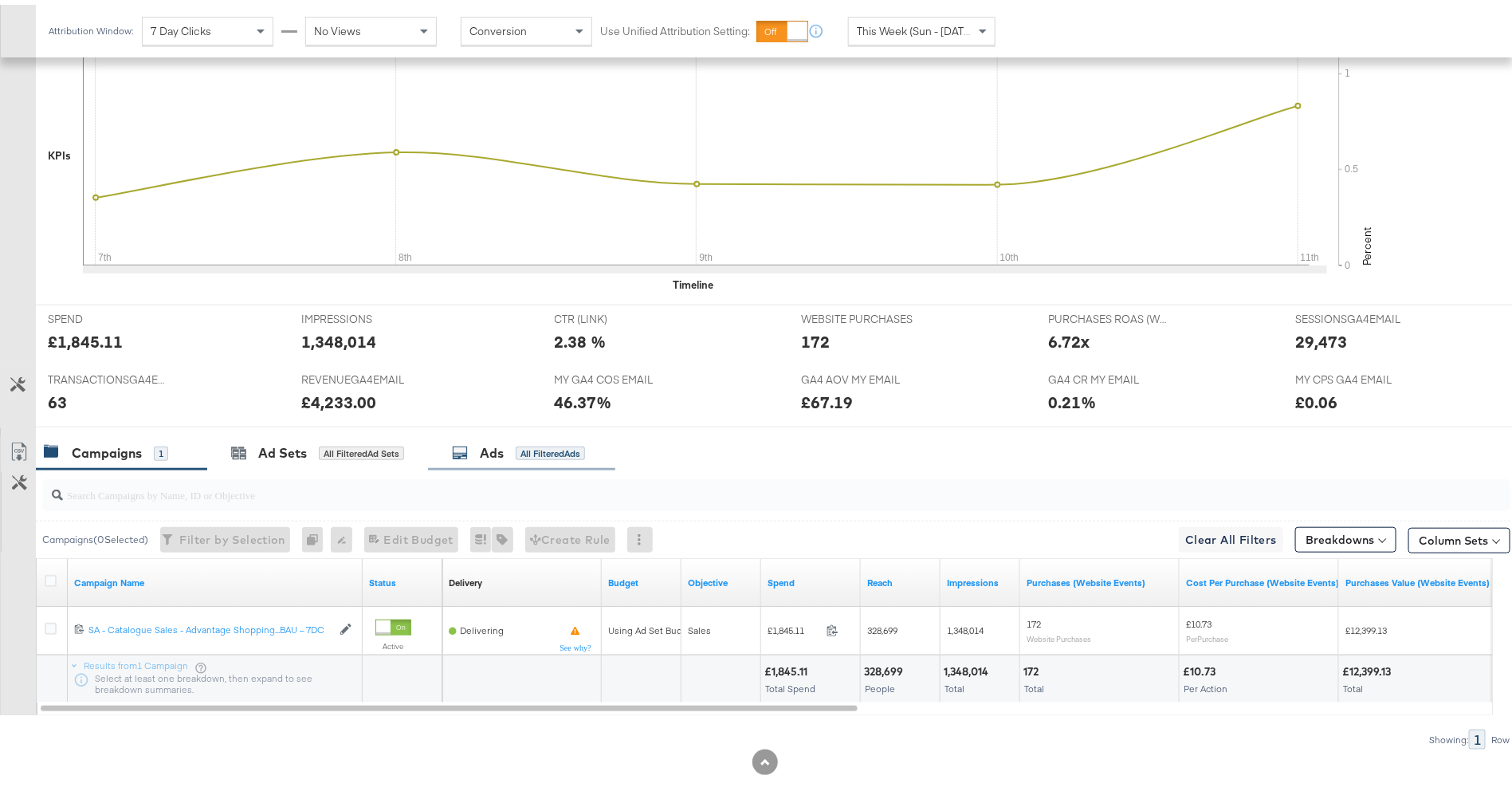
click at [550, 455] on div "Ads All Filtered Ads" at bounding box center [521, 448] width 187 height 34
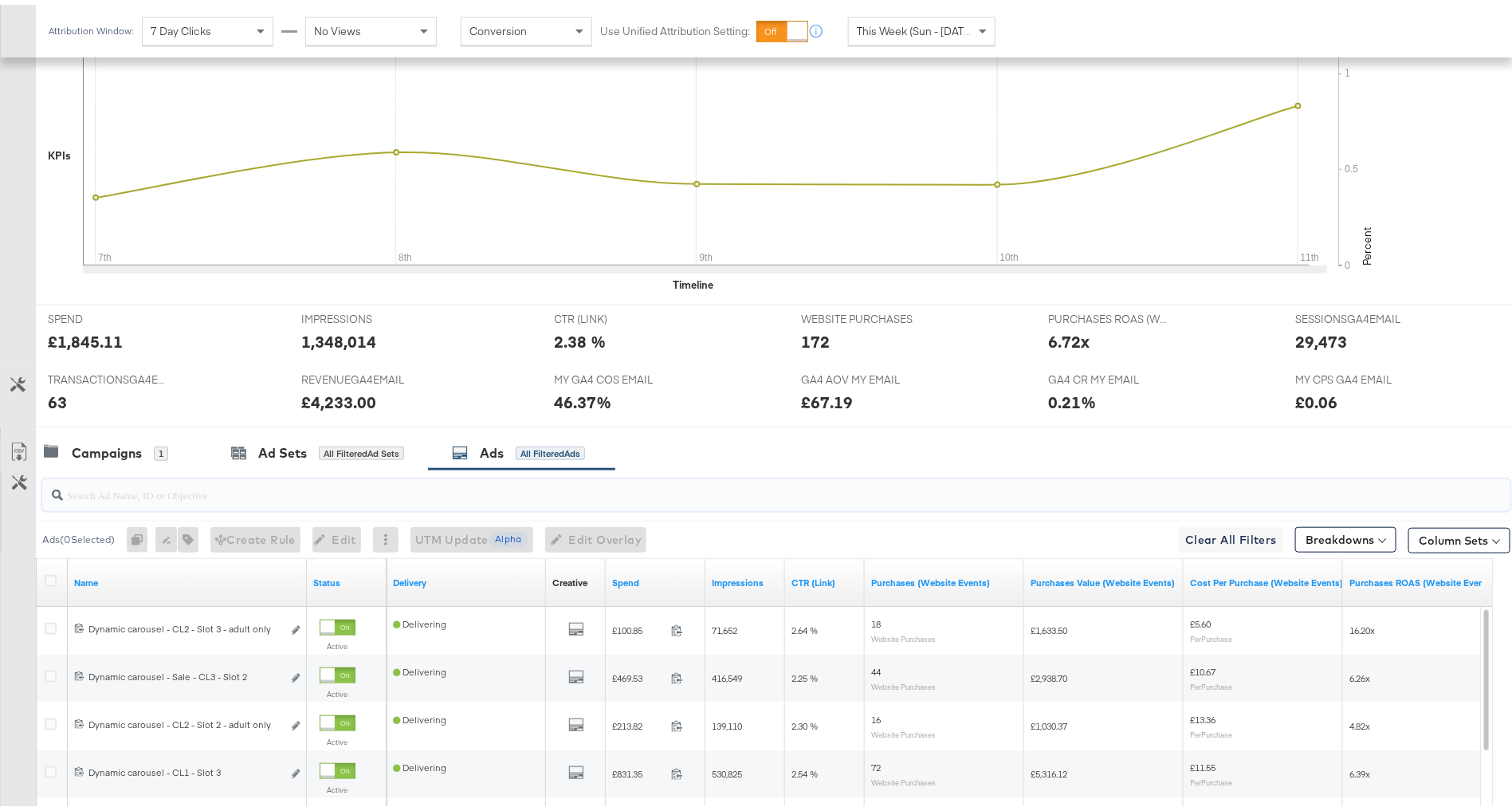
click at [365, 482] on input "search" at bounding box center [720, 483] width 1313 height 31
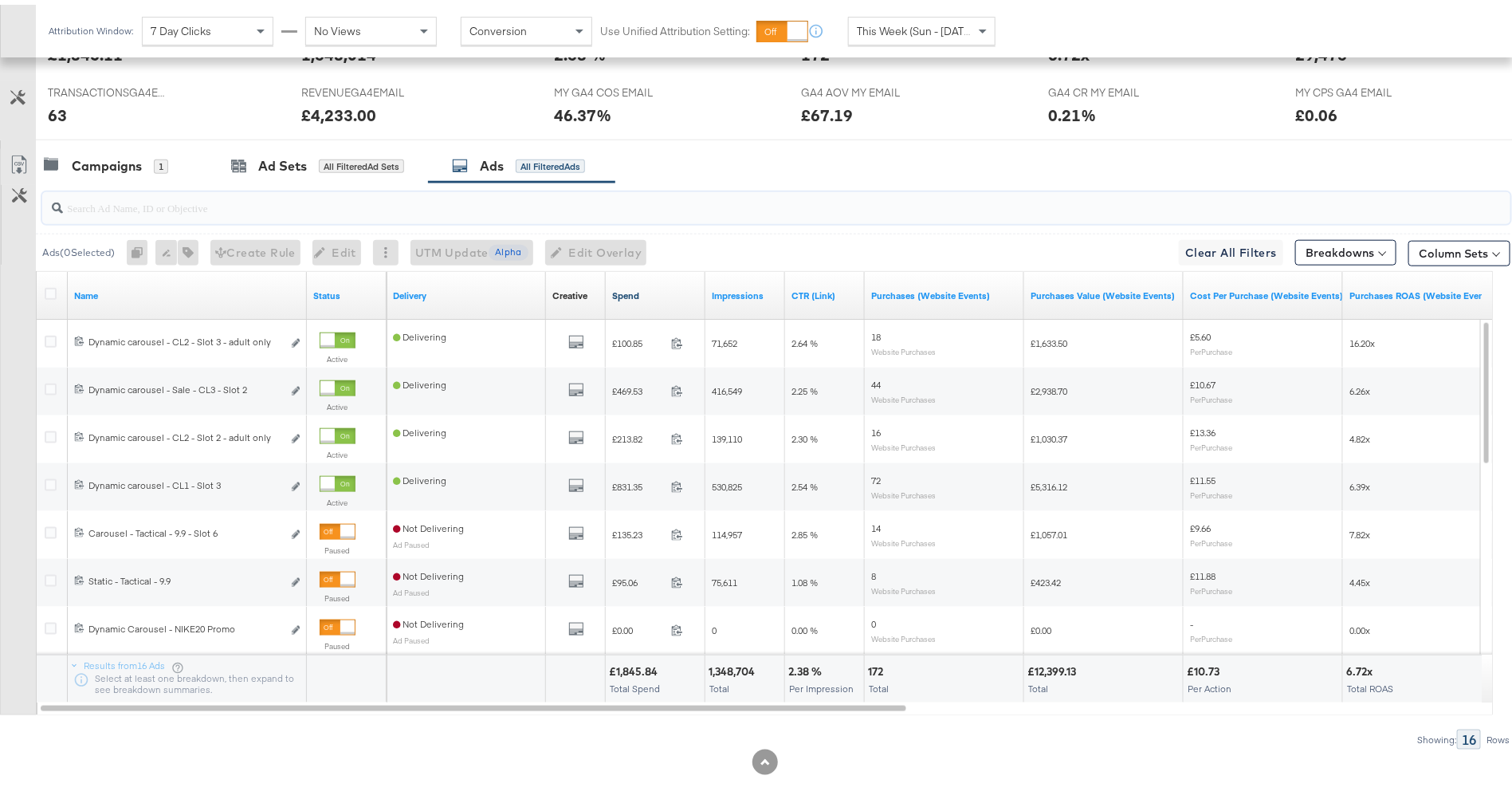
click at [651, 286] on link "Spend" at bounding box center [655, 291] width 86 height 13
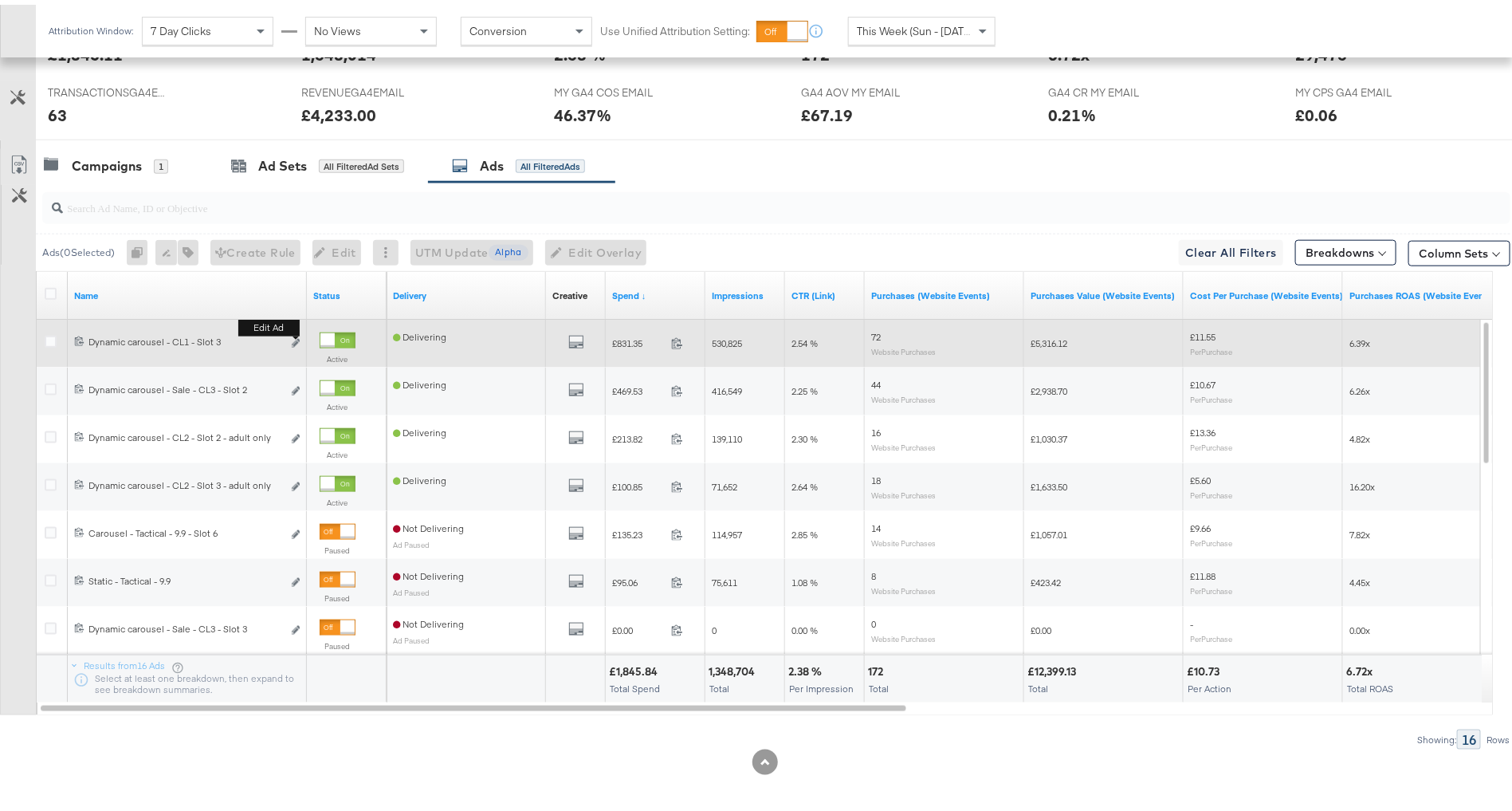
click at [293, 339] on button "Edit ad" at bounding box center [296, 339] width 9 height 17
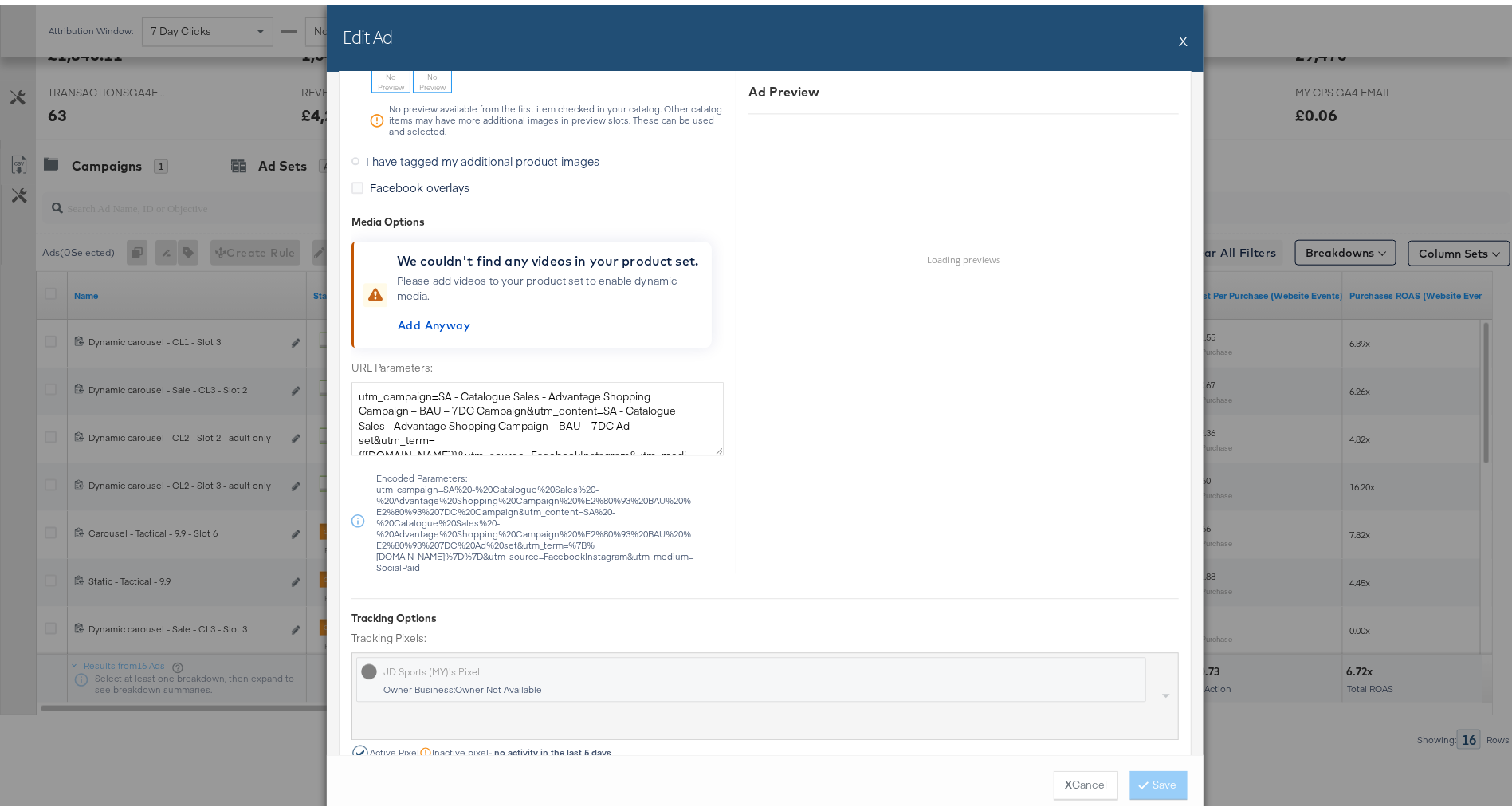
scroll to position [1555, 0]
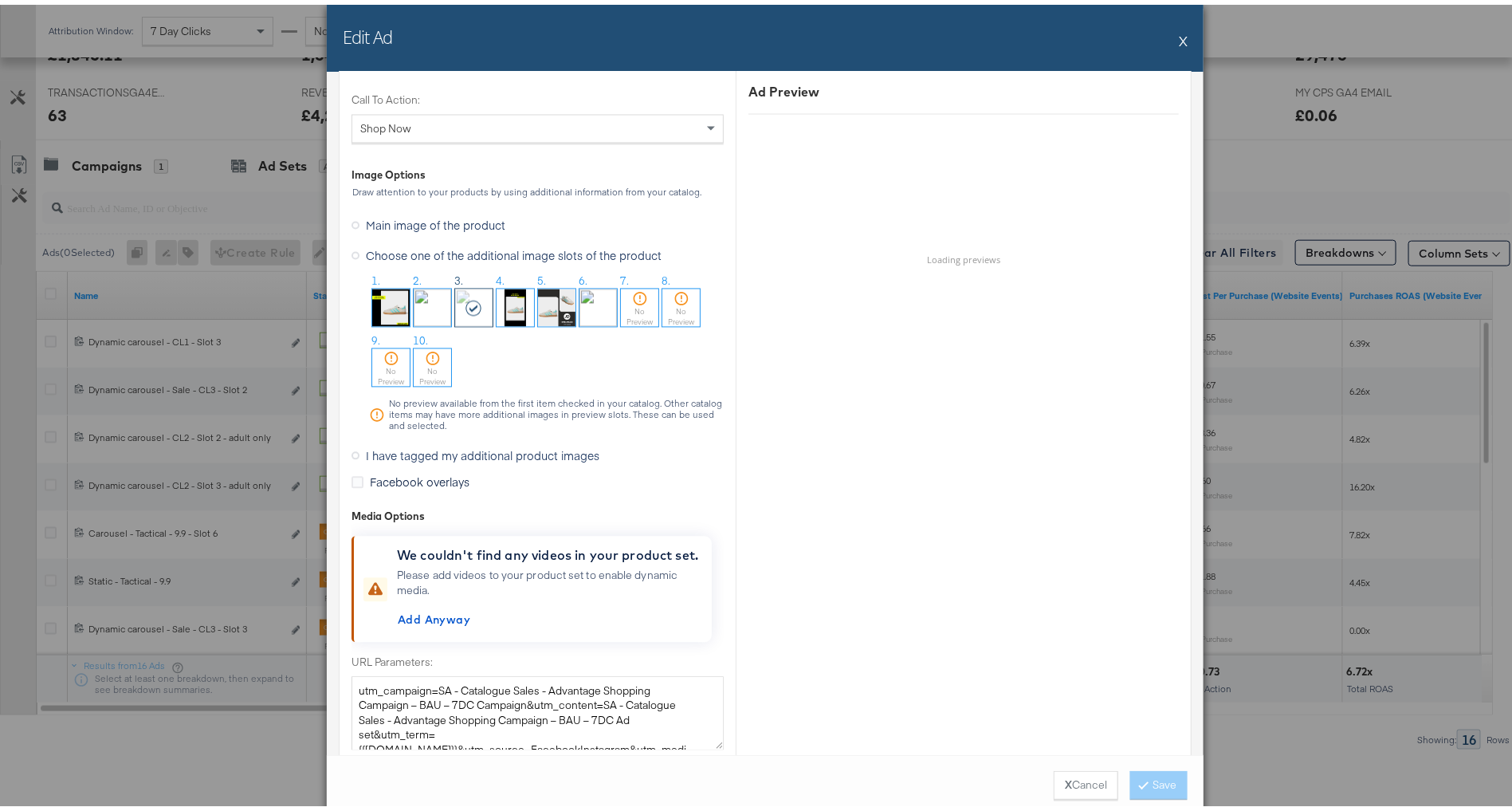
click at [440, 445] on span "I have tagged my additional product images" at bounding box center [482, 451] width 233 height 16
click at [0, 0] on input "I have tagged my additional product images" at bounding box center [0, 0] width 0 height 0
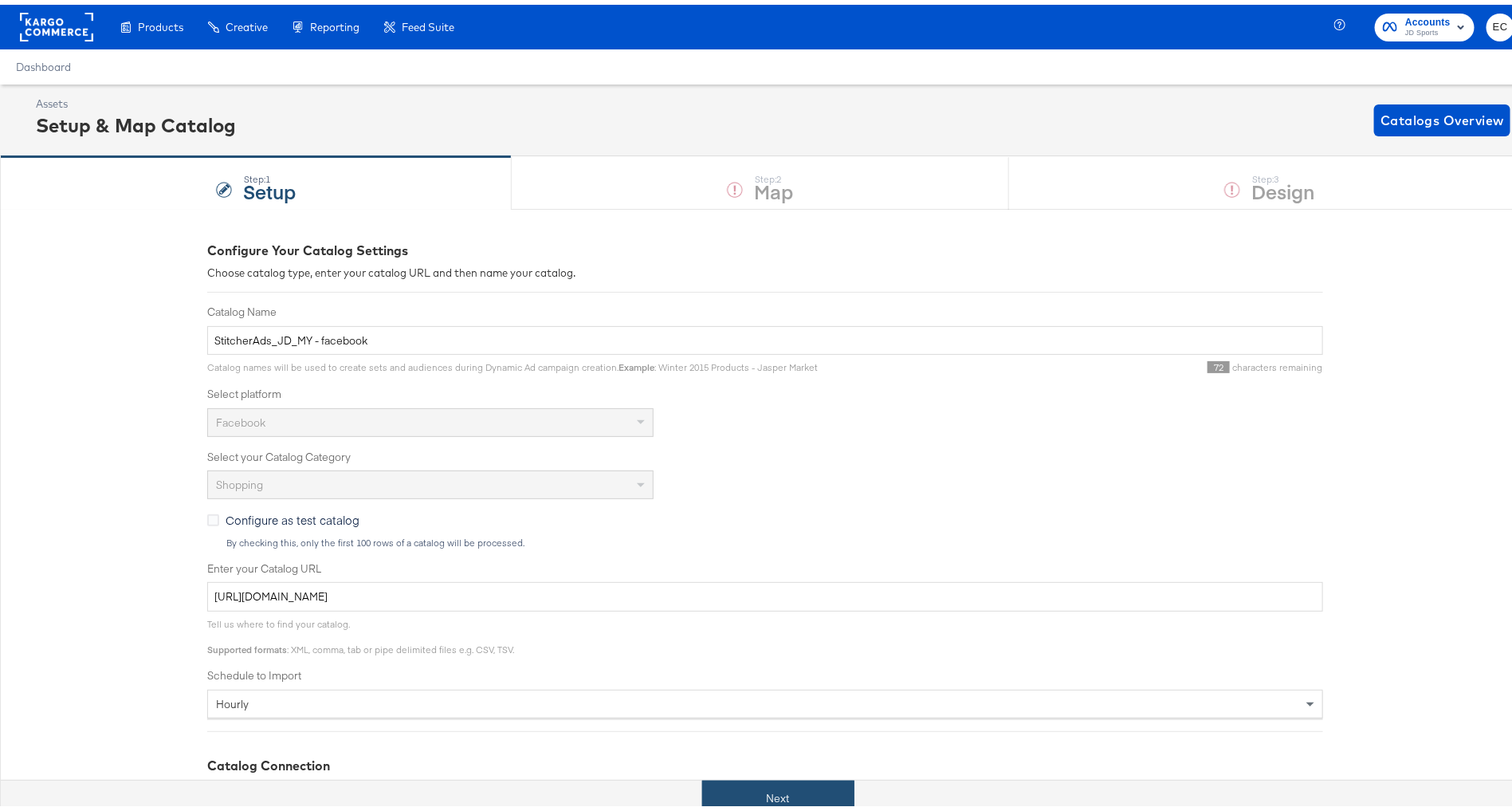
click at [743, 799] on button "Next" at bounding box center [778, 793] width 153 height 36
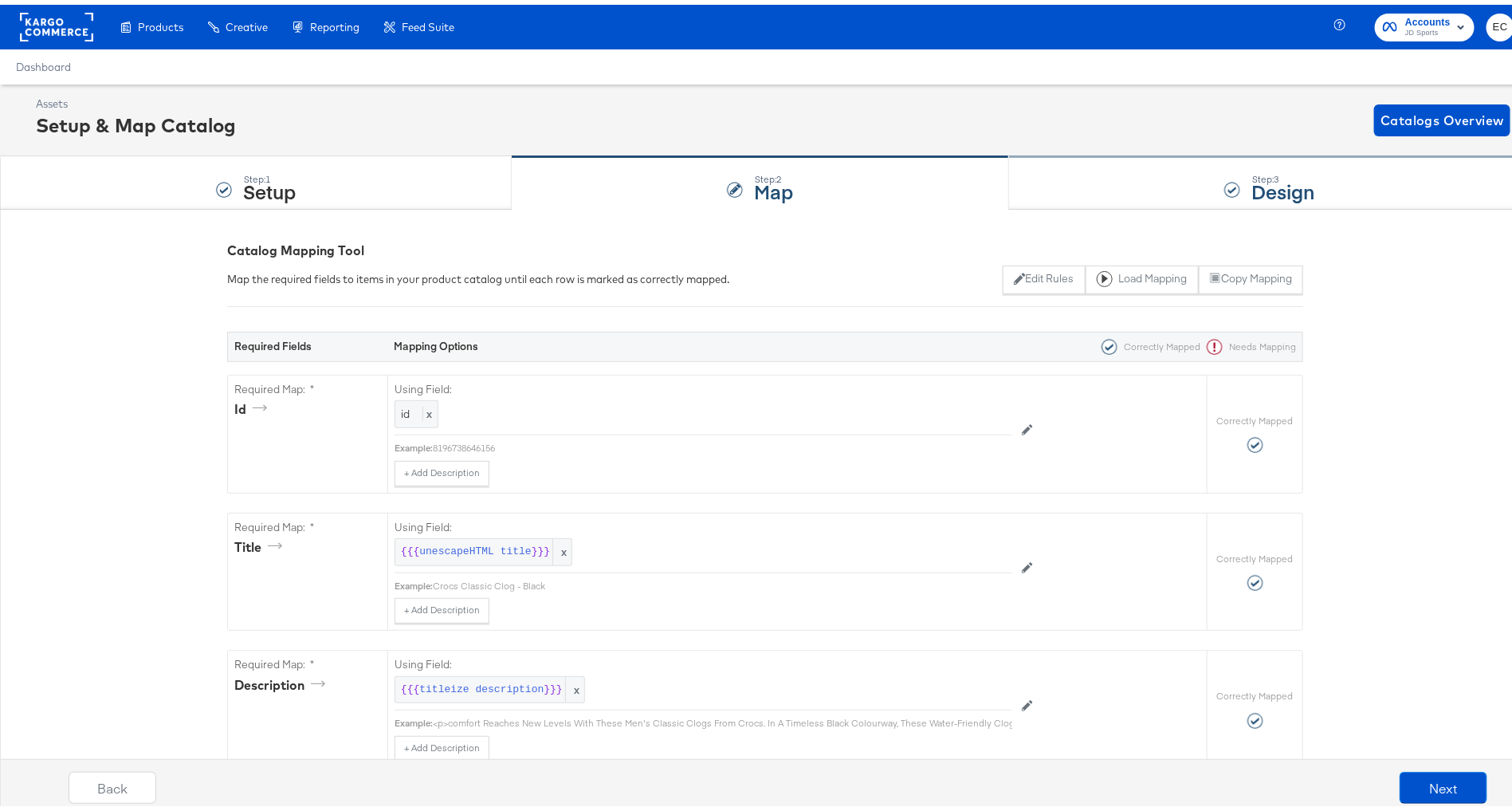
click at [1052, 193] on div "Step: 3 Design" at bounding box center [1269, 179] width 522 height 53
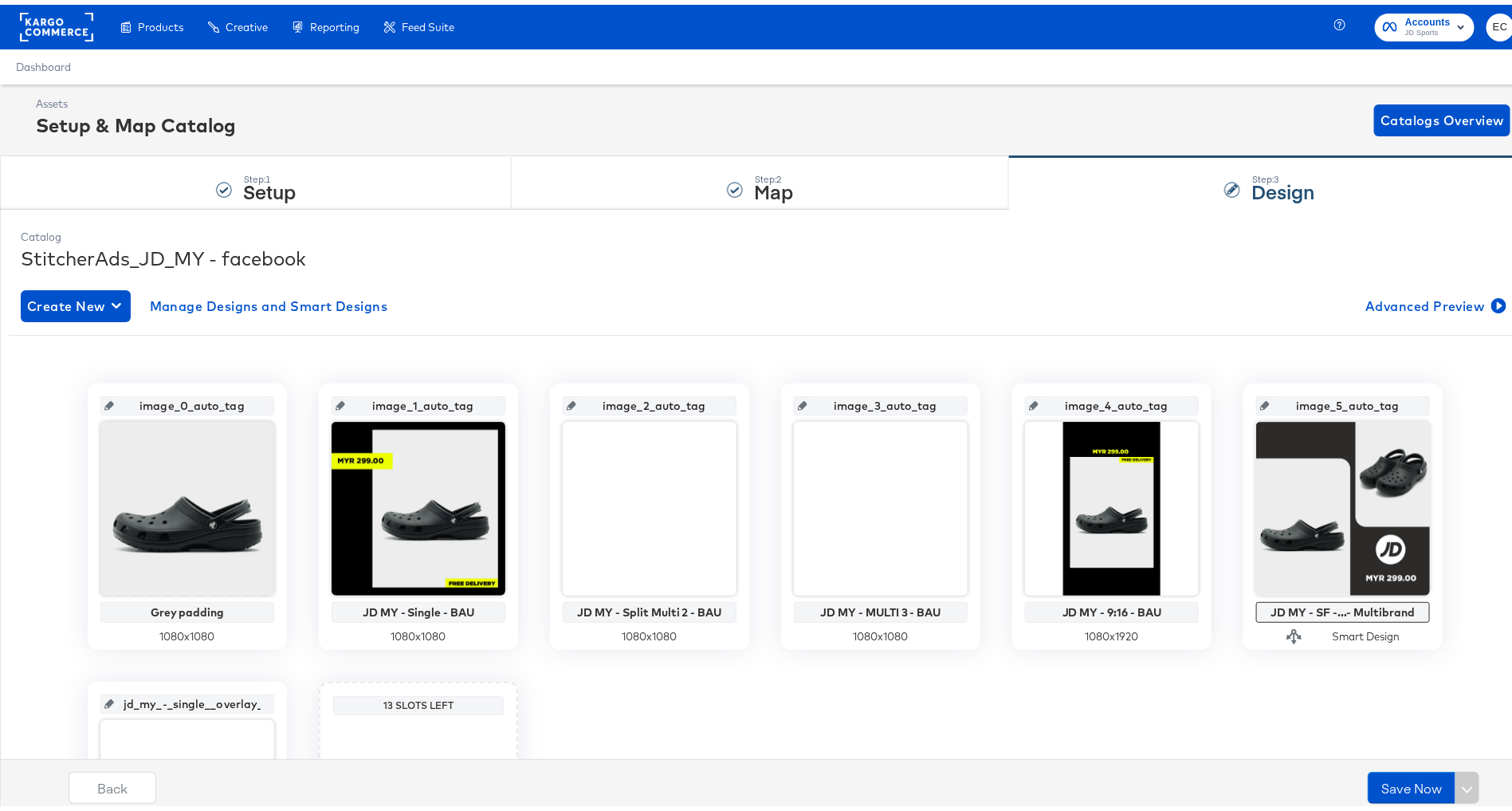
click at [444, 391] on input "image_1_auto_tag" at bounding box center [423, 394] width 156 height 43
type input "si"
type input "single_image"
click at [627, 405] on input "image_2_auto_tag" at bounding box center [655, 394] width 156 height 43
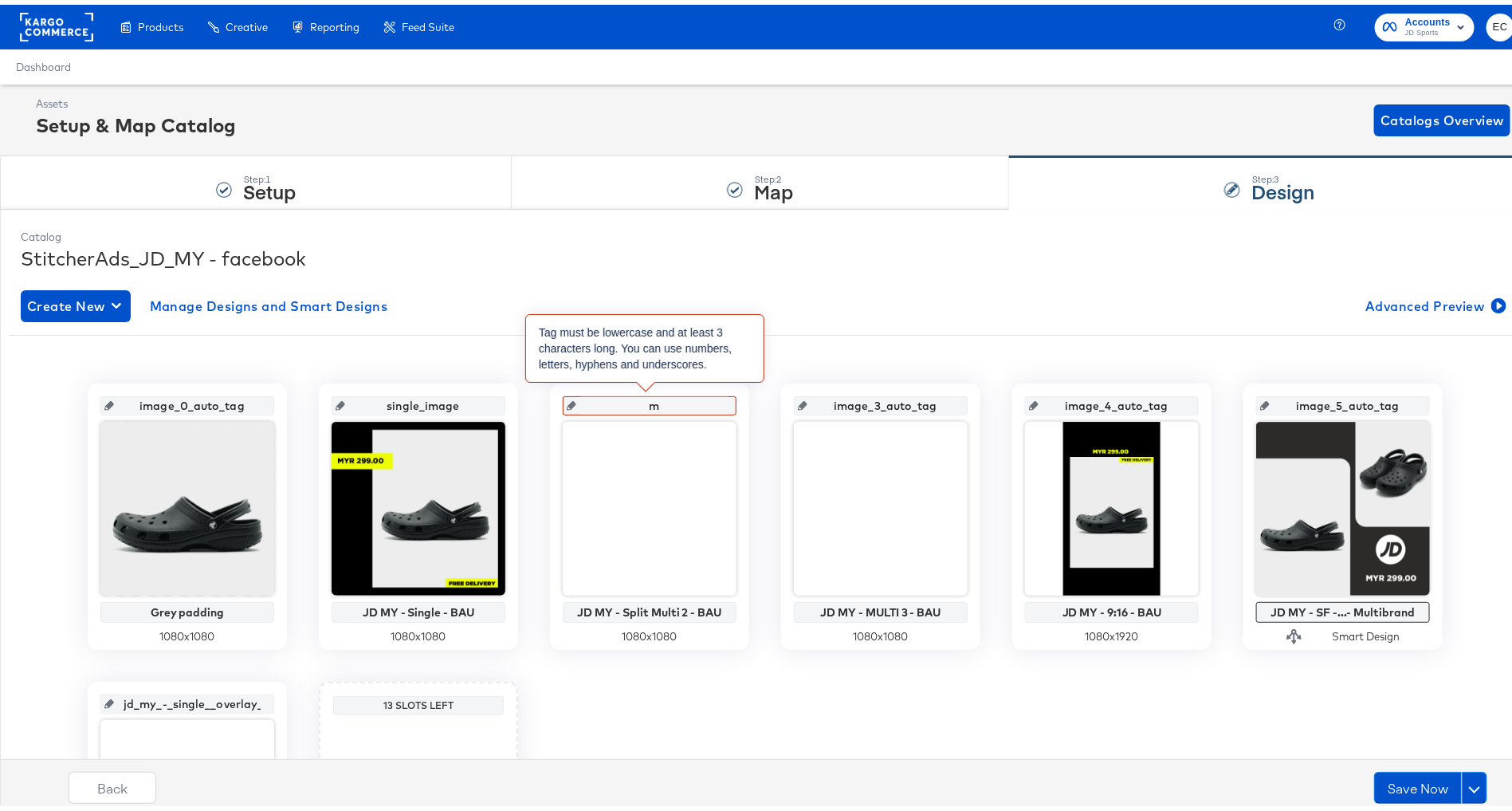
type input "mu"
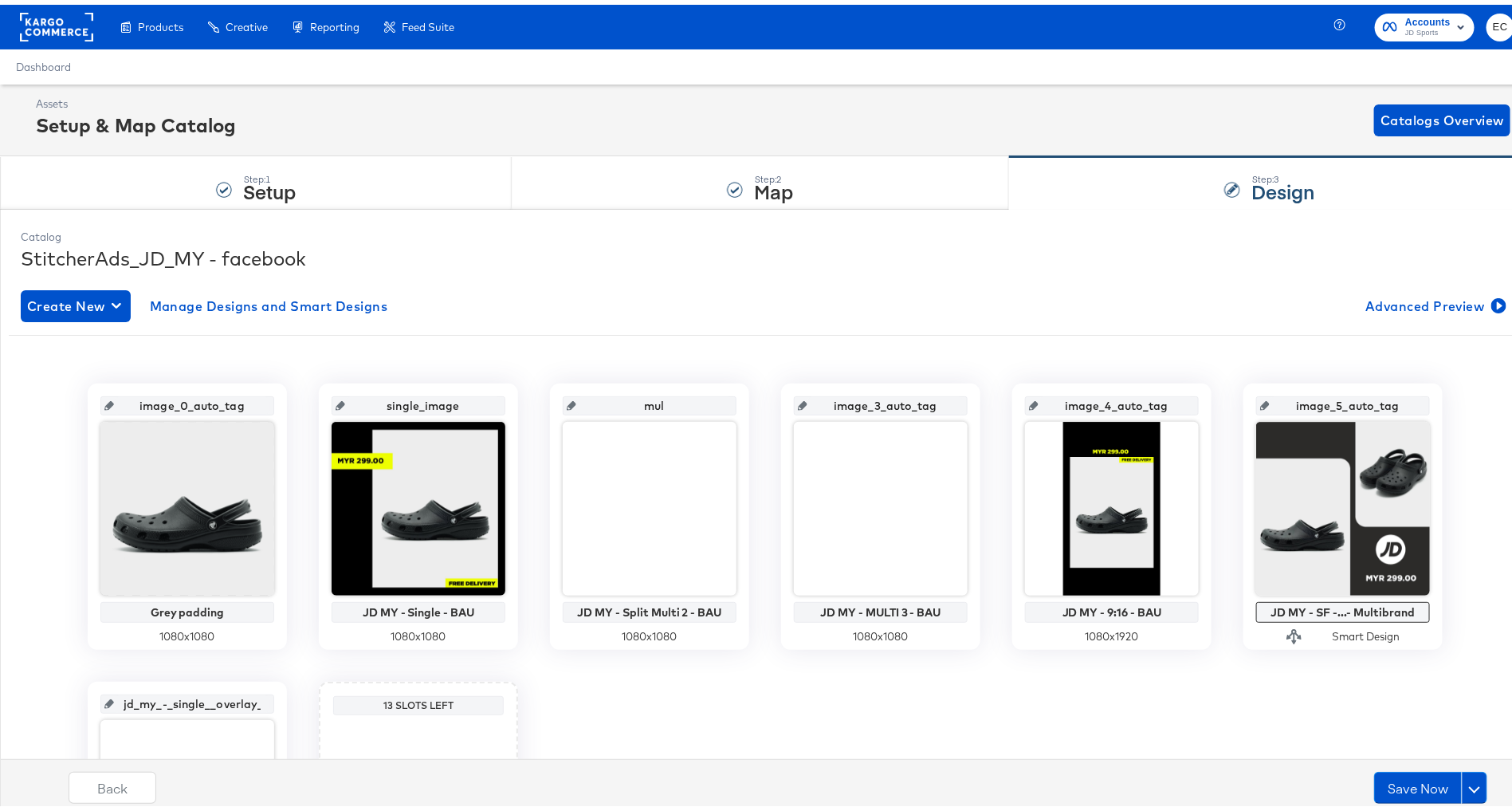
click at [662, 396] on input "mul" at bounding box center [655, 394] width 156 height 43
type input "multi"
click at [613, 399] on input "multi" at bounding box center [655, 394] width 156 height 43
paste input "_2"
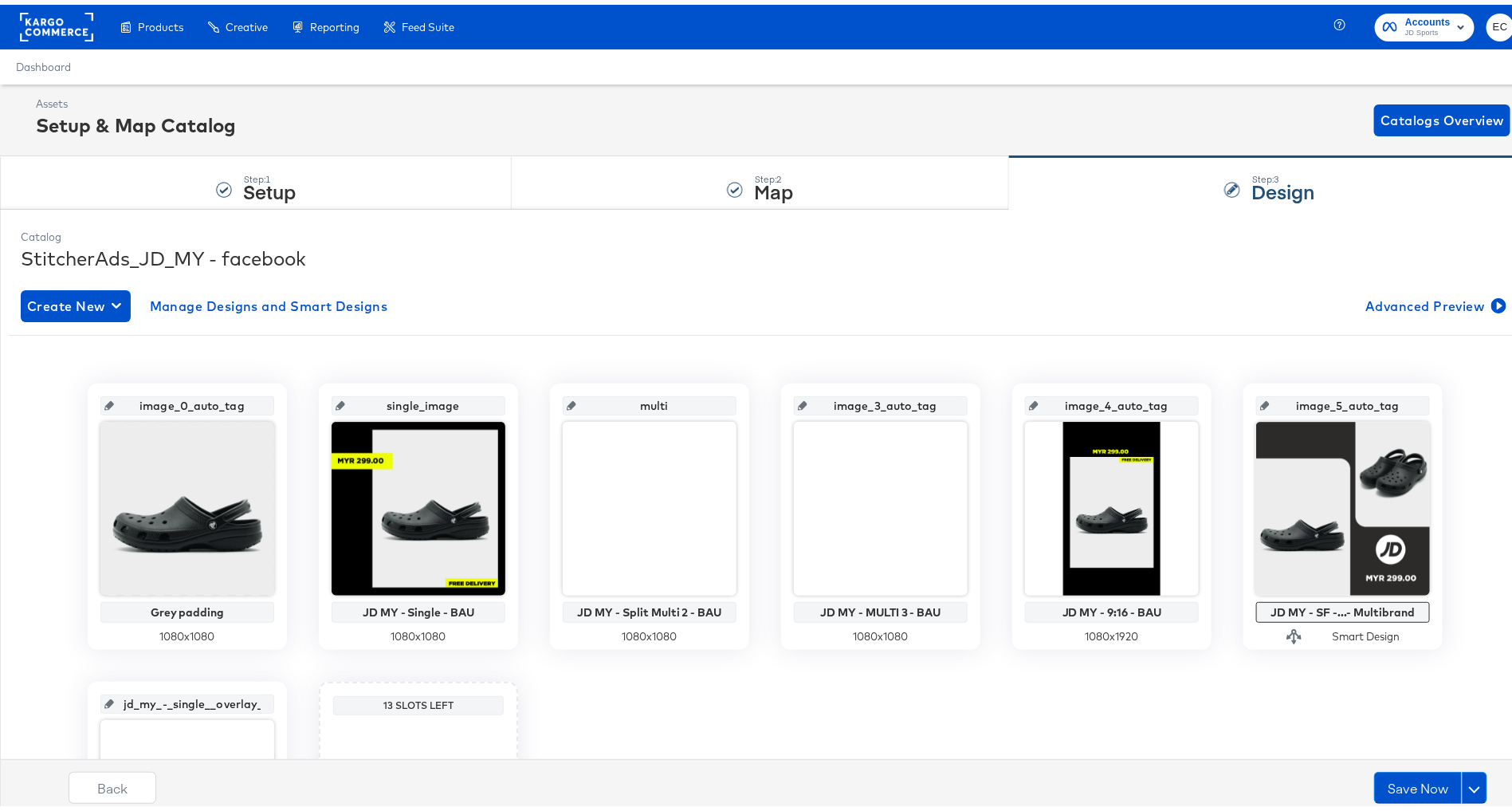
type input "multi_2"
click at [857, 399] on input "image_3_auto_tag" at bounding box center [885, 394] width 156 height 43
click at [1096, 399] on input "image_4_auto_tag" at bounding box center [1117, 394] width 156 height 43
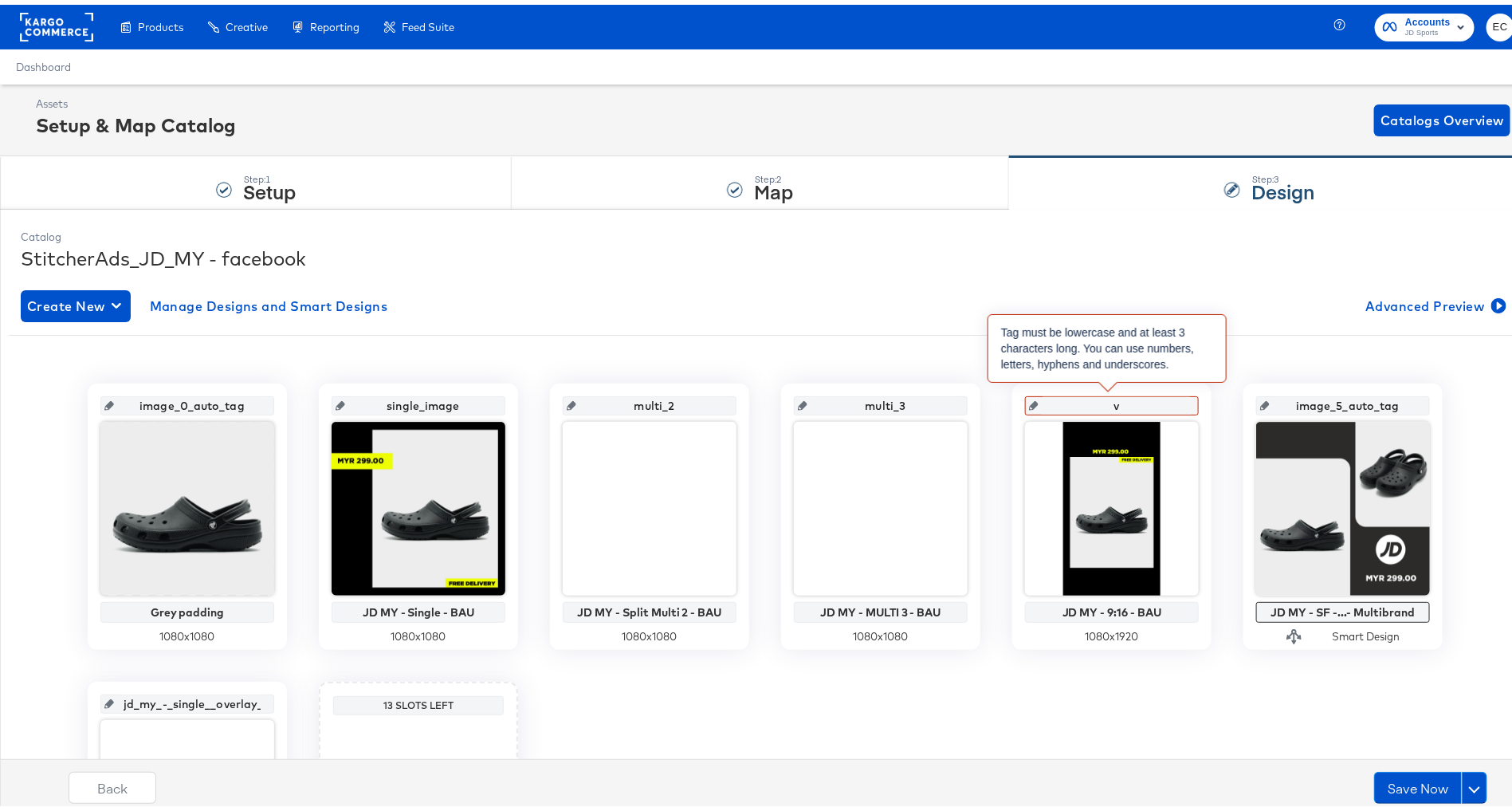
type input "ve"
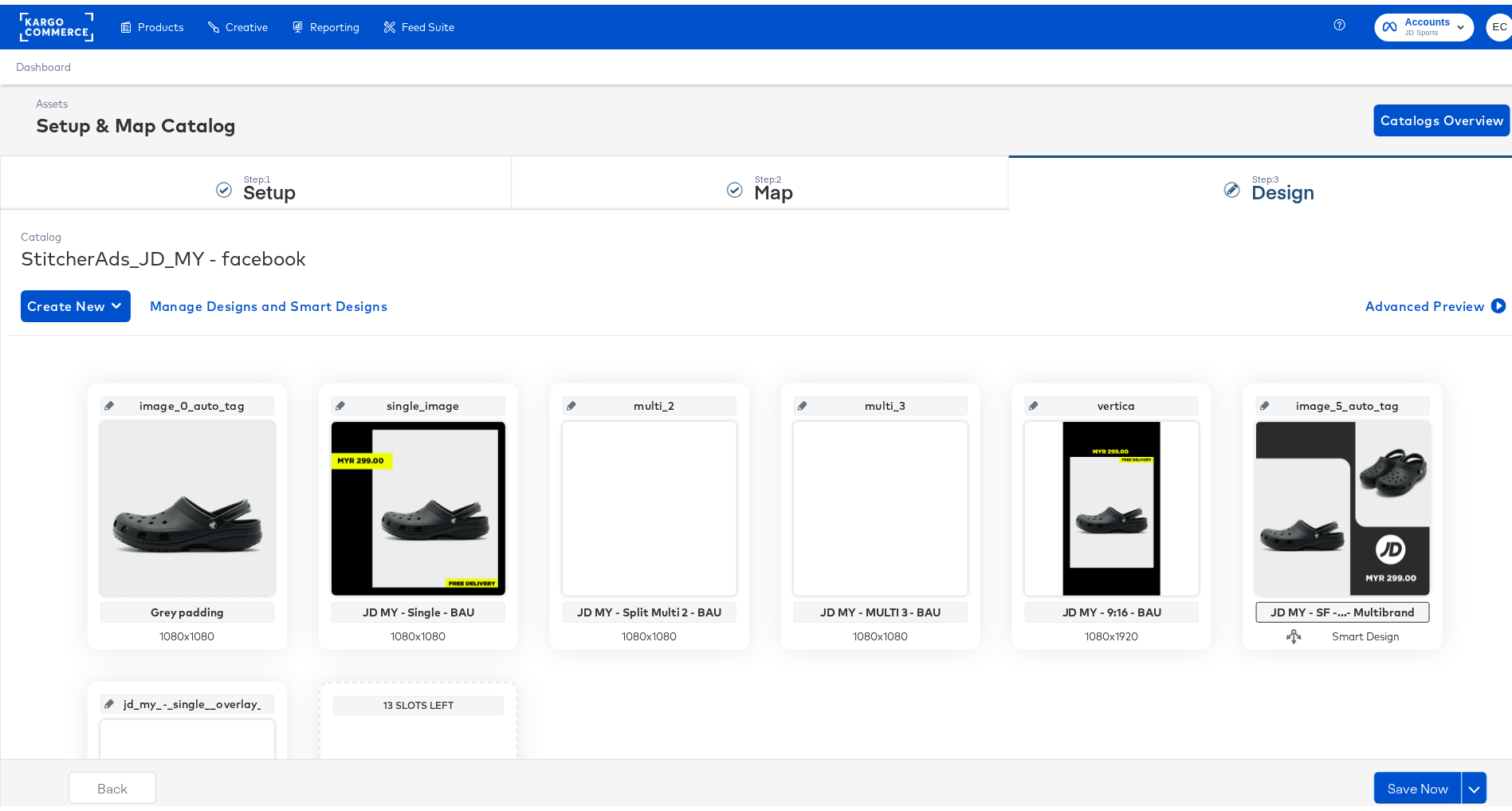
type input "vertical"
click at [1081, 399] on input "vertical" at bounding box center [1117, 394] width 156 height 43
paste input "single_"
type input "single_vertical"
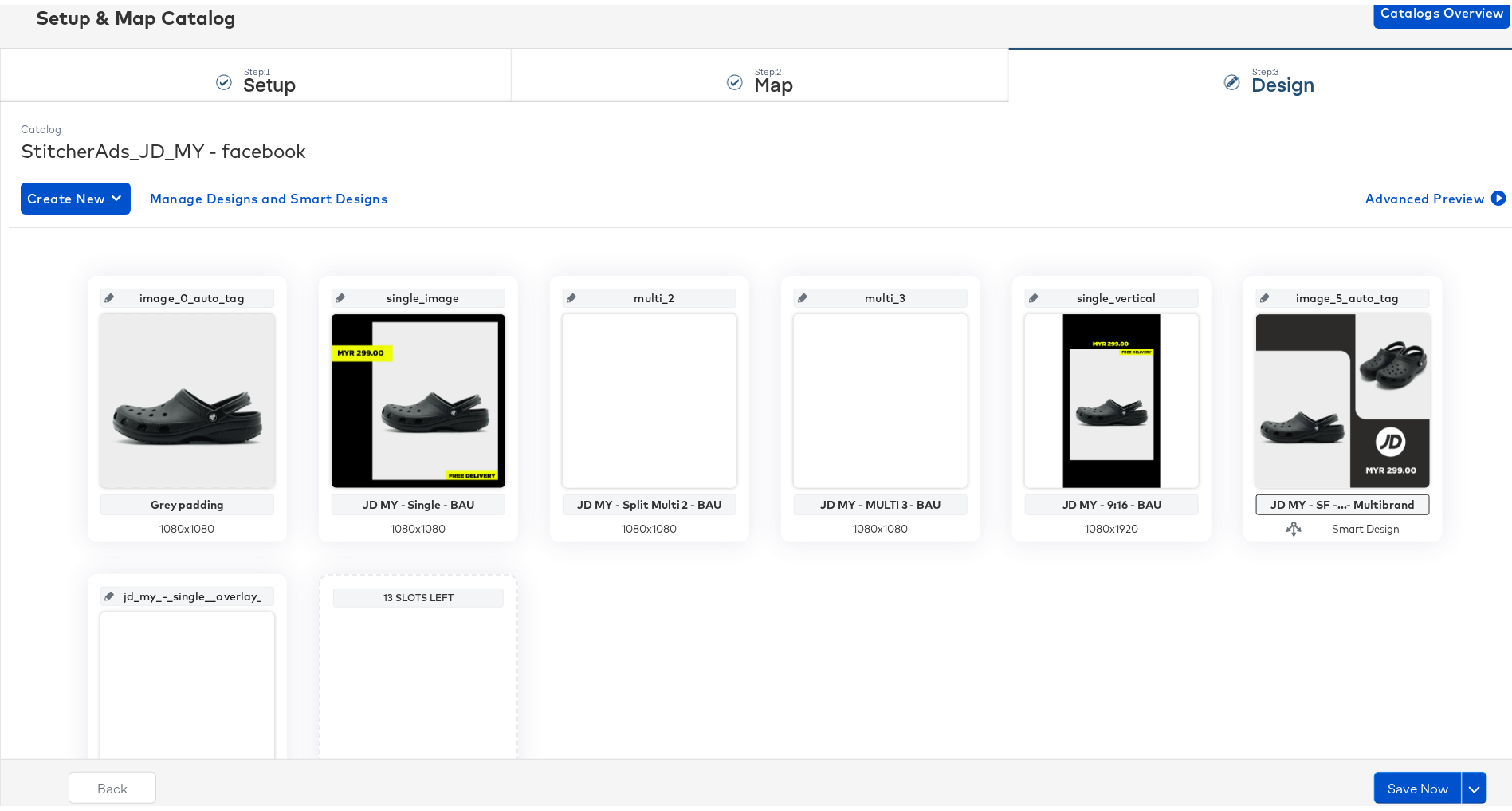
scroll to position [155, 0]
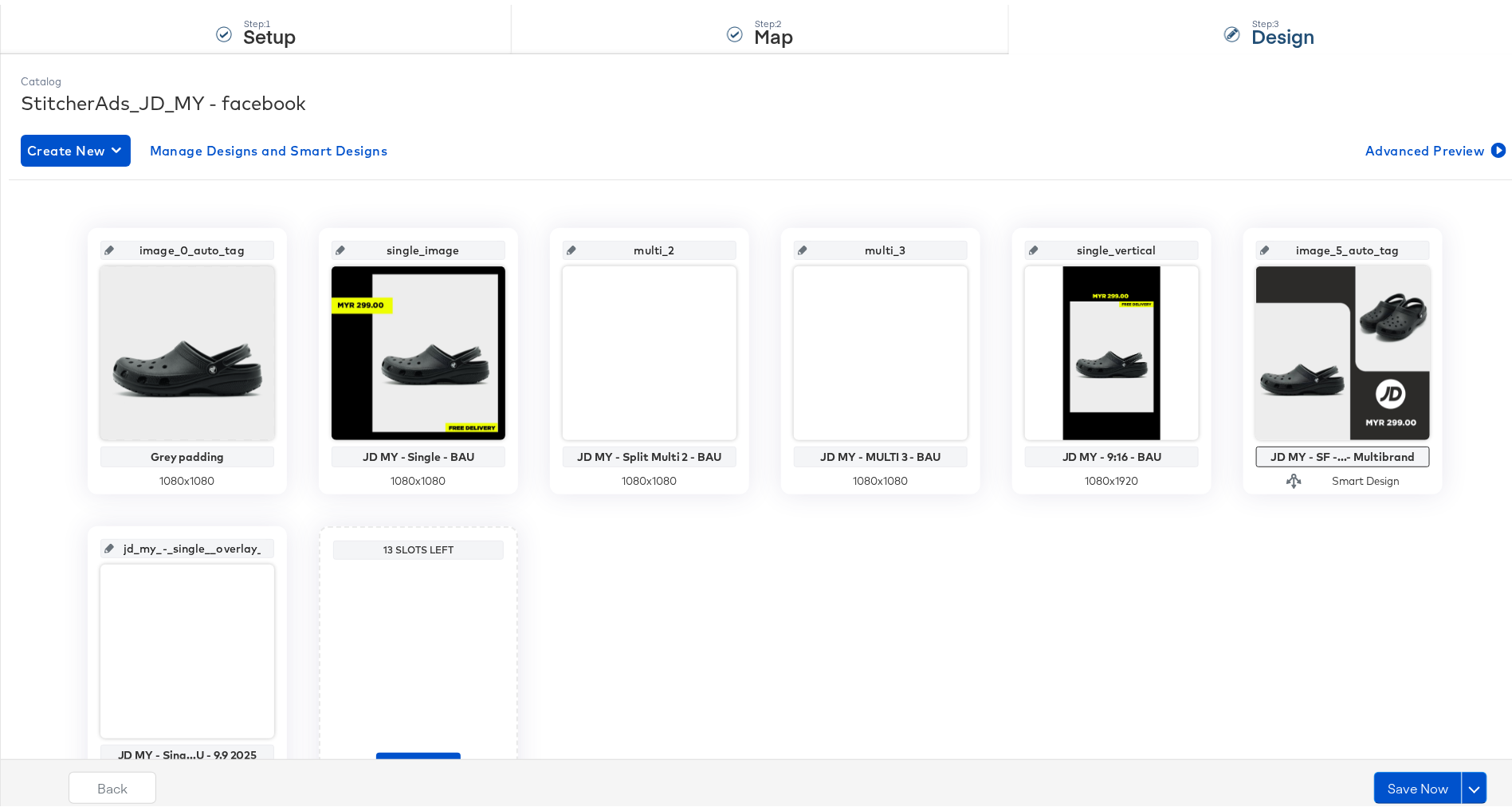
click at [205, 540] on input "jd_my_-_single__overlay_6" at bounding box center [192, 538] width 156 height 43
type input "jd_"
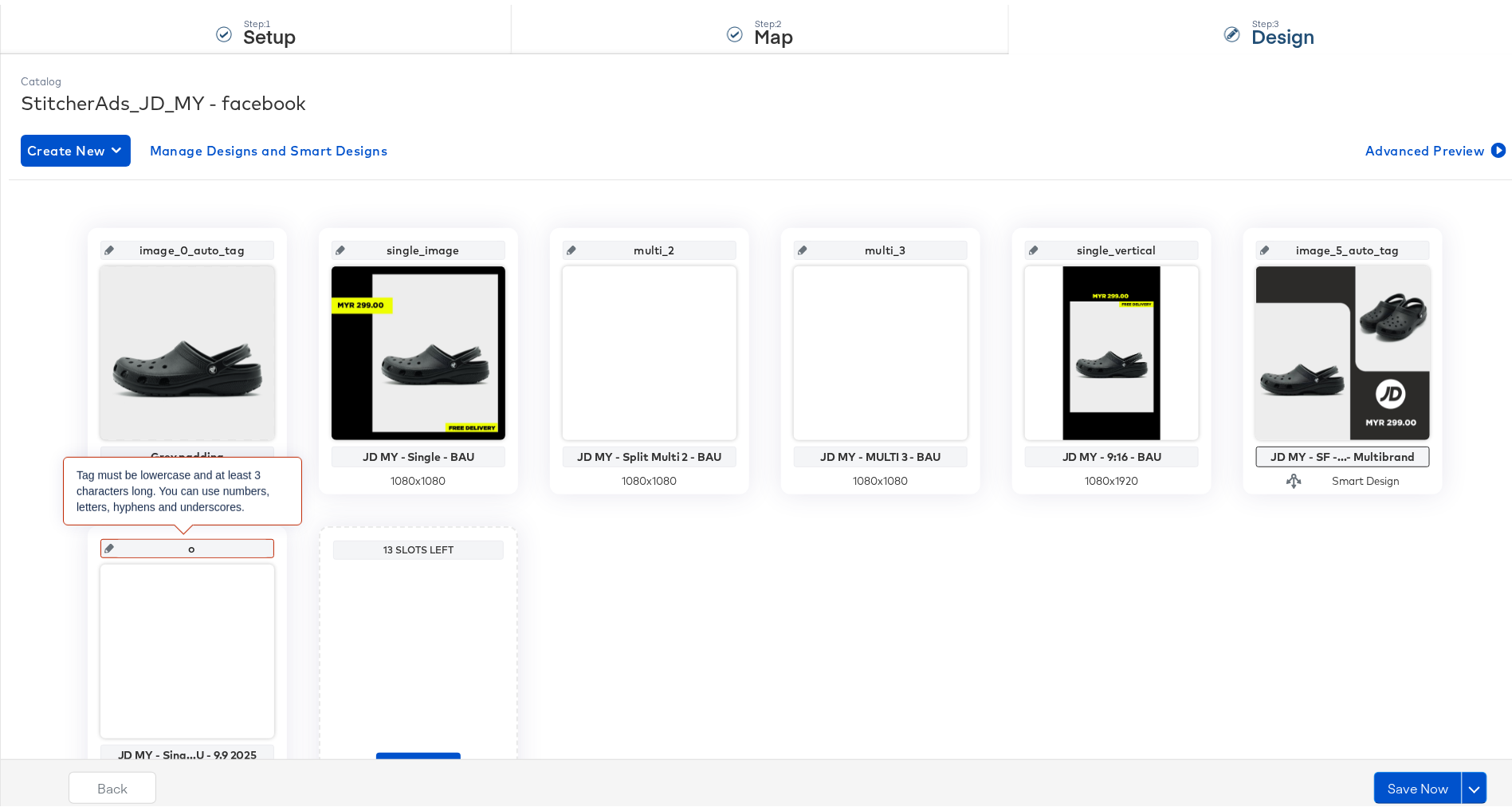
type input "of"
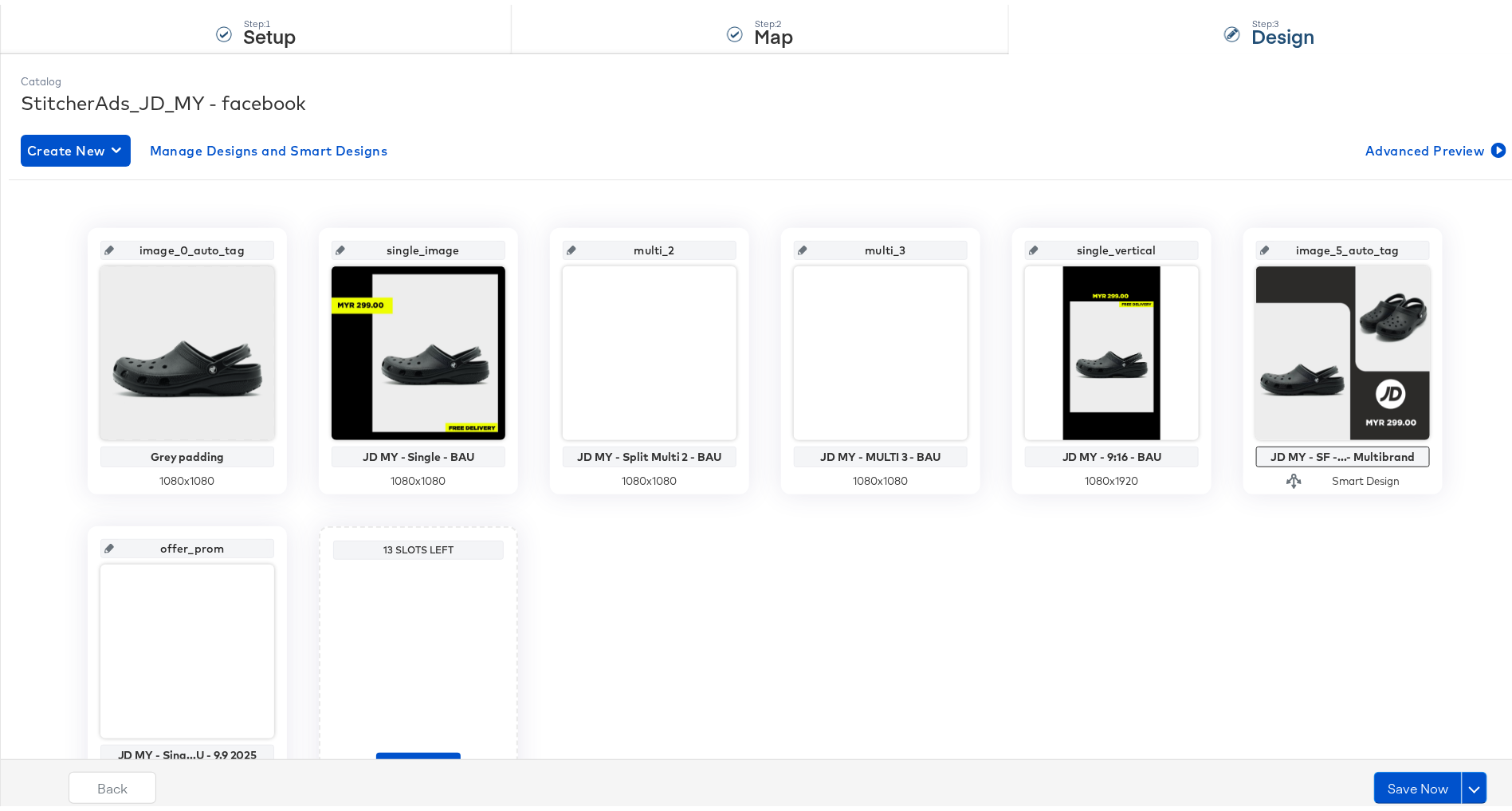
type input "offer_promo"
click at [1327, 243] on input "image_5_auto_tag" at bounding box center [1348, 239] width 156 height 43
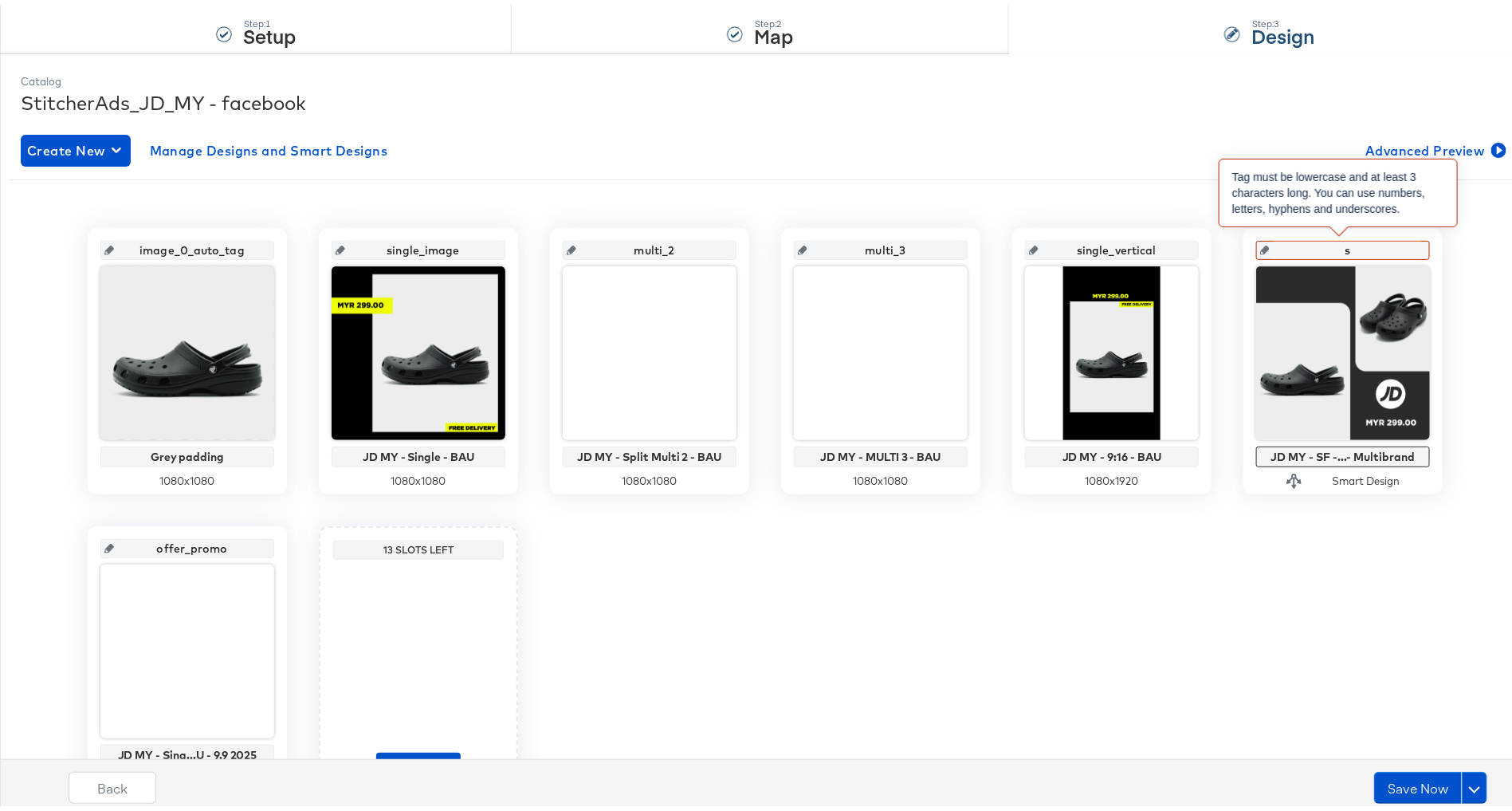
click at [1346, 241] on input "s" at bounding box center [1348, 239] width 156 height 43
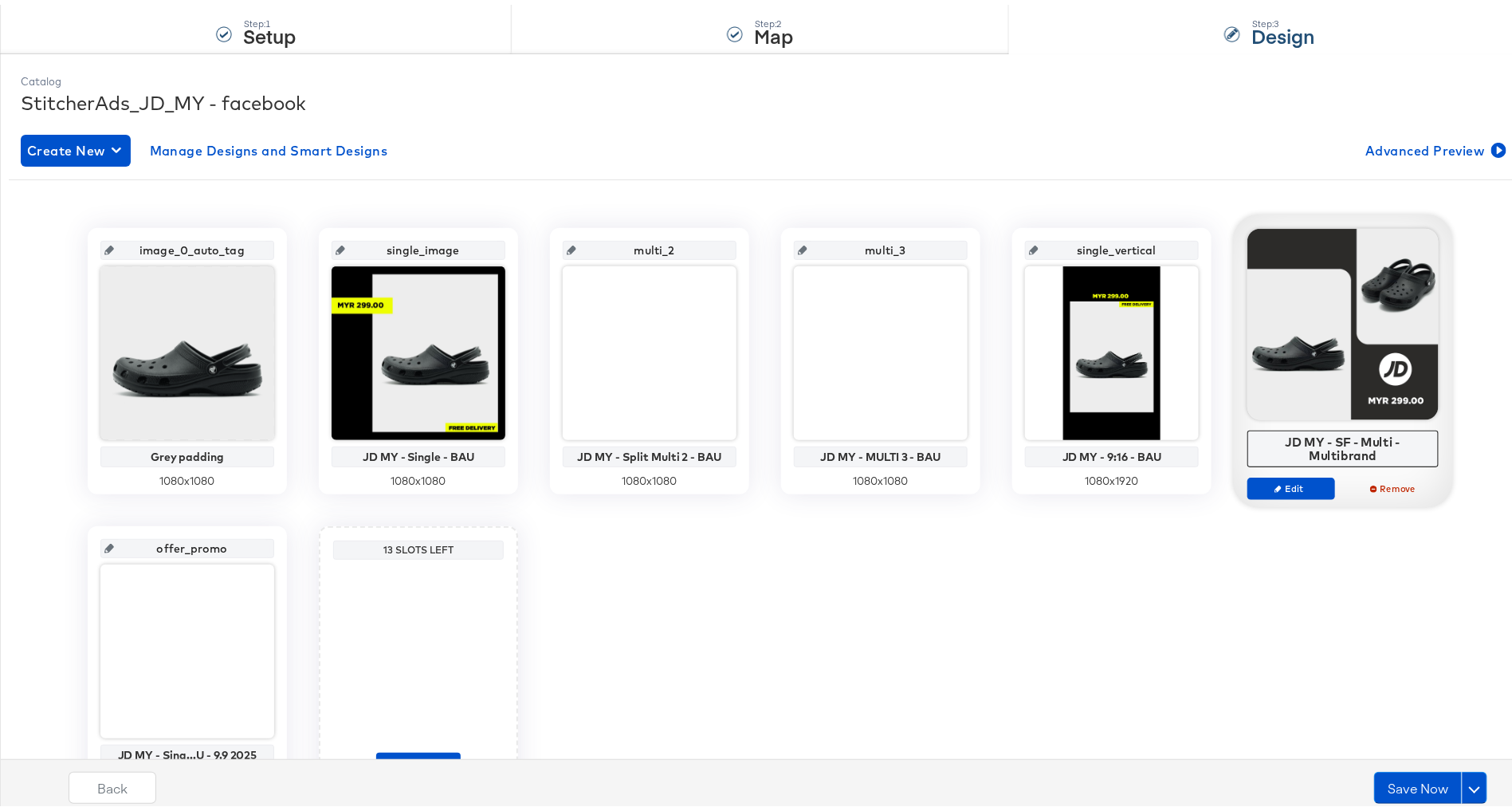
type input "sf"
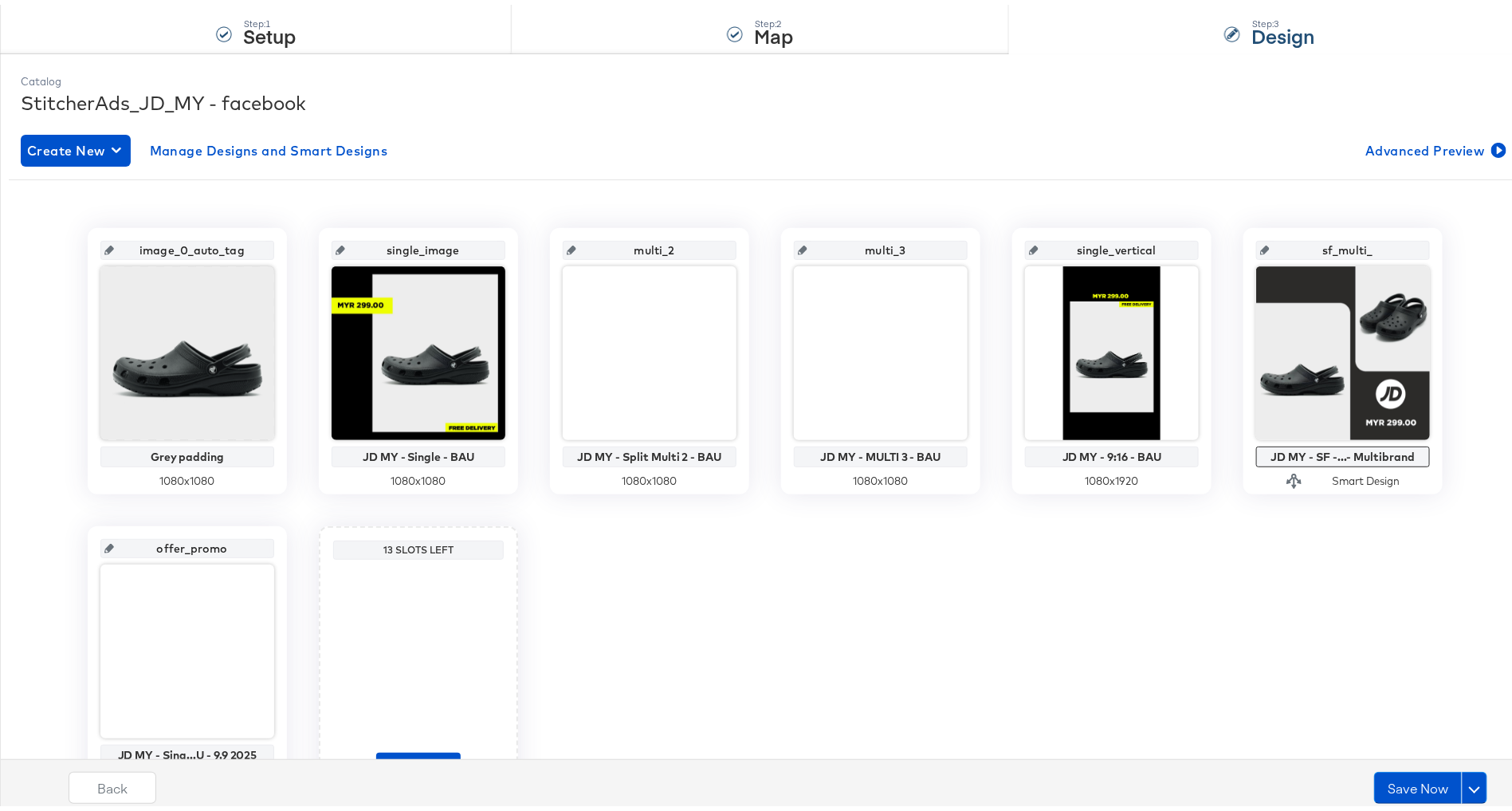
type input "sf_multi_2"
click at [1221, 610] on div "image_0_auto_tag Grey padding 1080 x 1080 single_image JD MY - Single - BAU 108…" at bounding box center [764, 505] width 1513 height 565
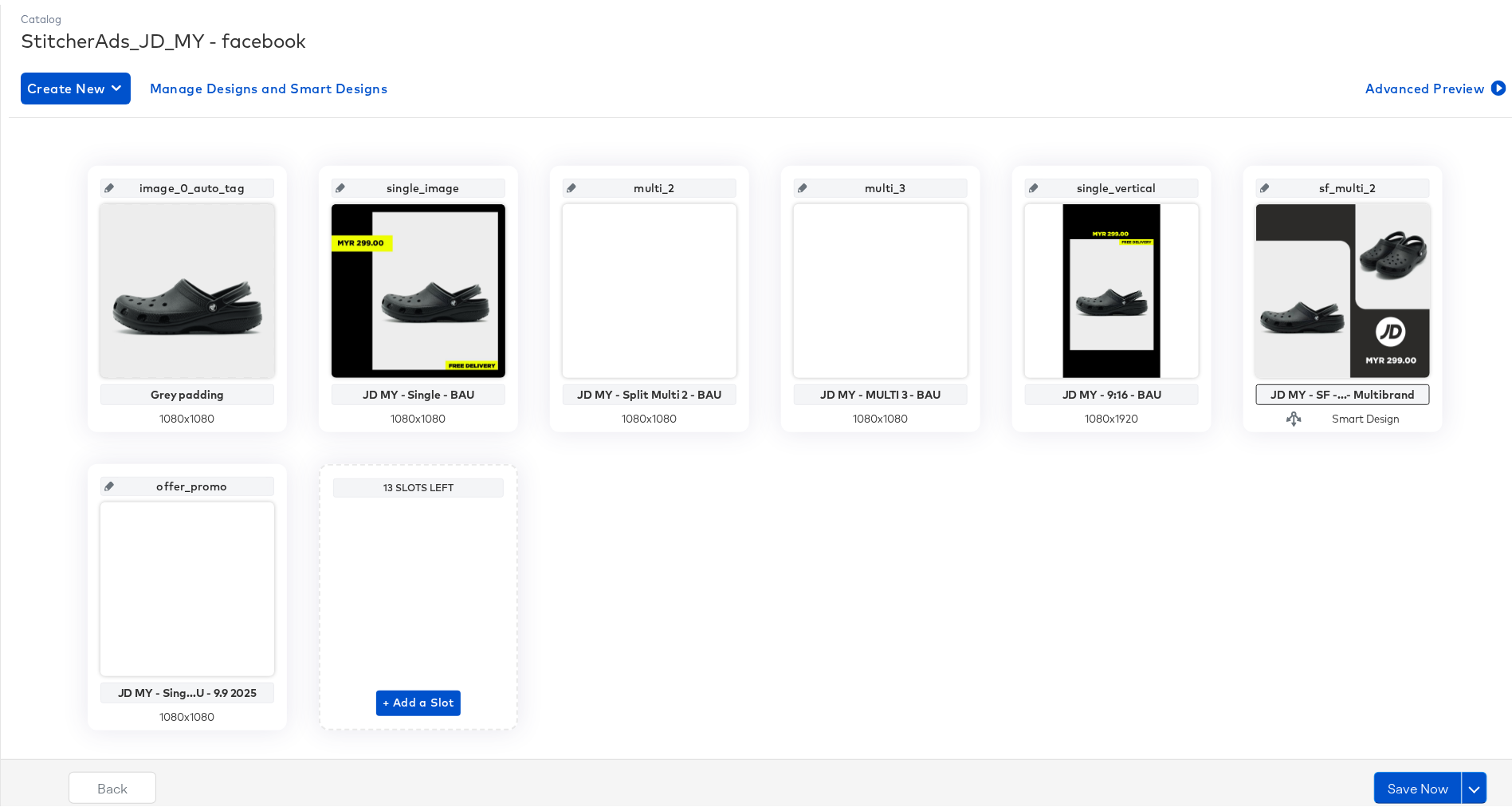
scroll to position [246, 0]
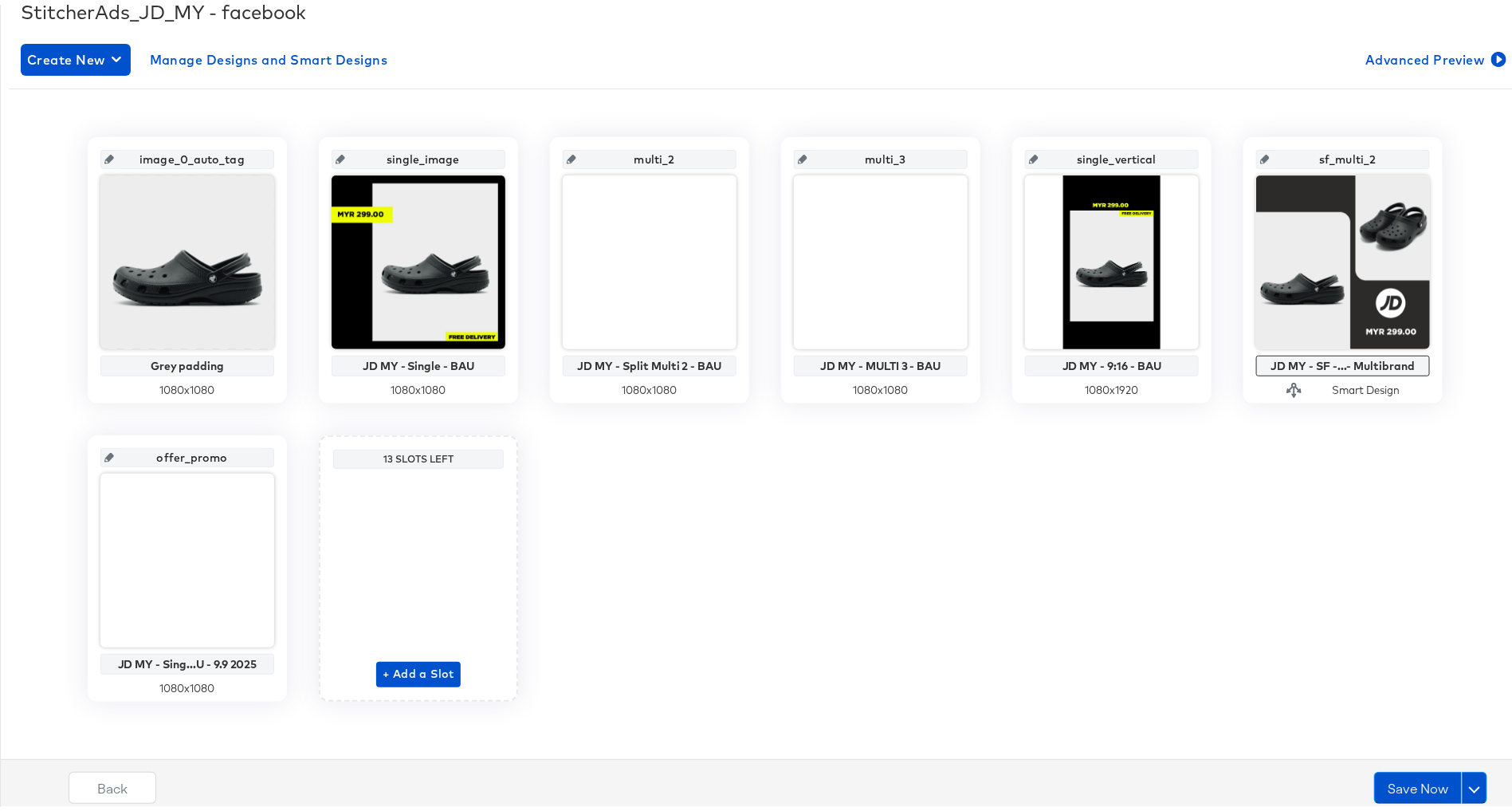
click at [147, 450] on input "offer_promo" at bounding box center [192, 446] width 156 height 43
click at [148, 455] on input "offer_promo" at bounding box center [192, 446] width 156 height 43
click at [410, 147] on input "single_image" at bounding box center [423, 148] width 156 height 43
click at [410, 148] on input "single_image" at bounding box center [423, 148] width 156 height 43
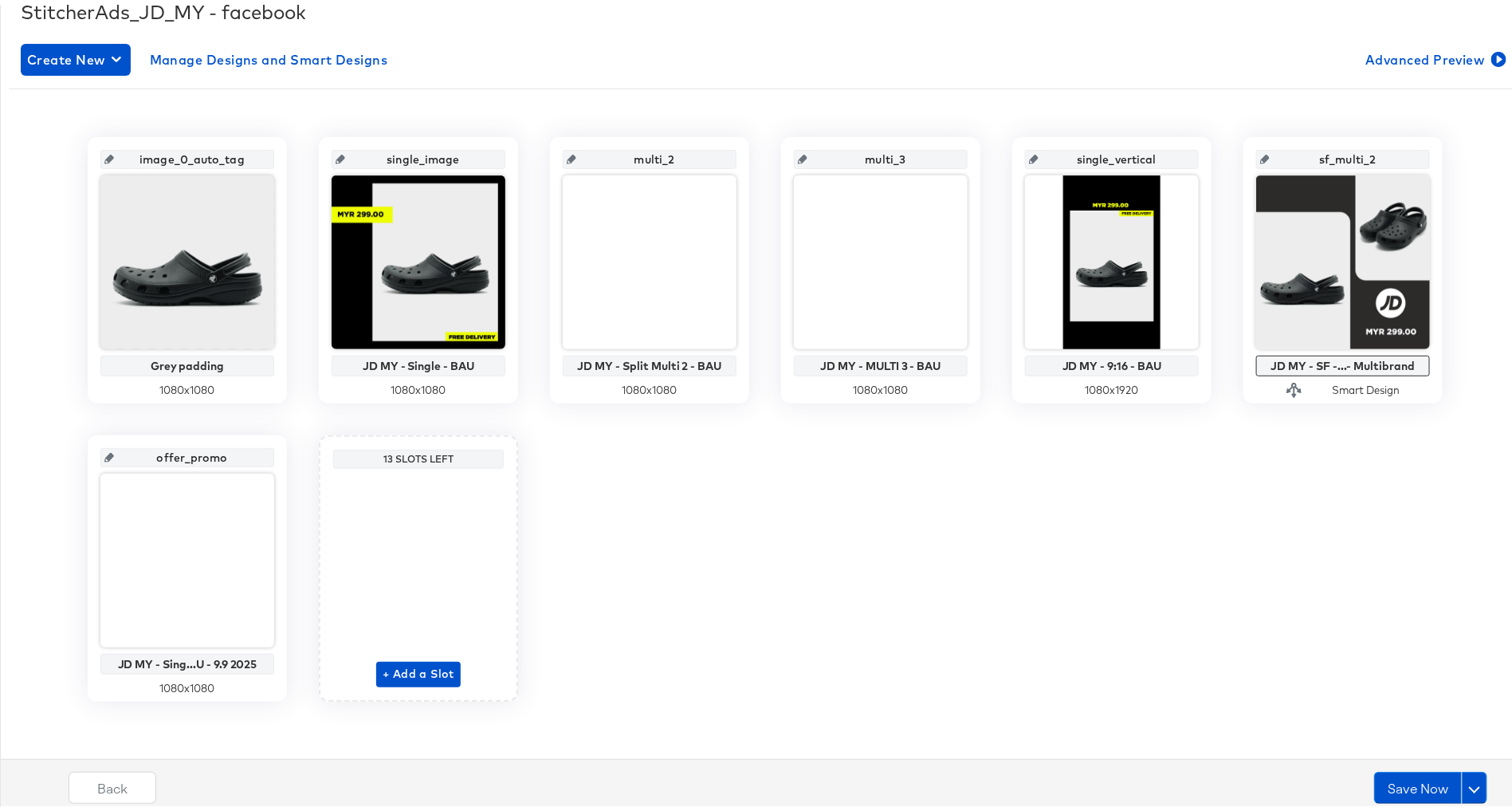
click at [174, 444] on input "offer_promo" at bounding box center [192, 446] width 156 height 43
type input "single_image_promo"
click at [734, 521] on div "image_0_auto_tag Grey padding 1080 x 1080 single_image JD MY - Single - BAU 108…" at bounding box center [764, 414] width 1513 height 565
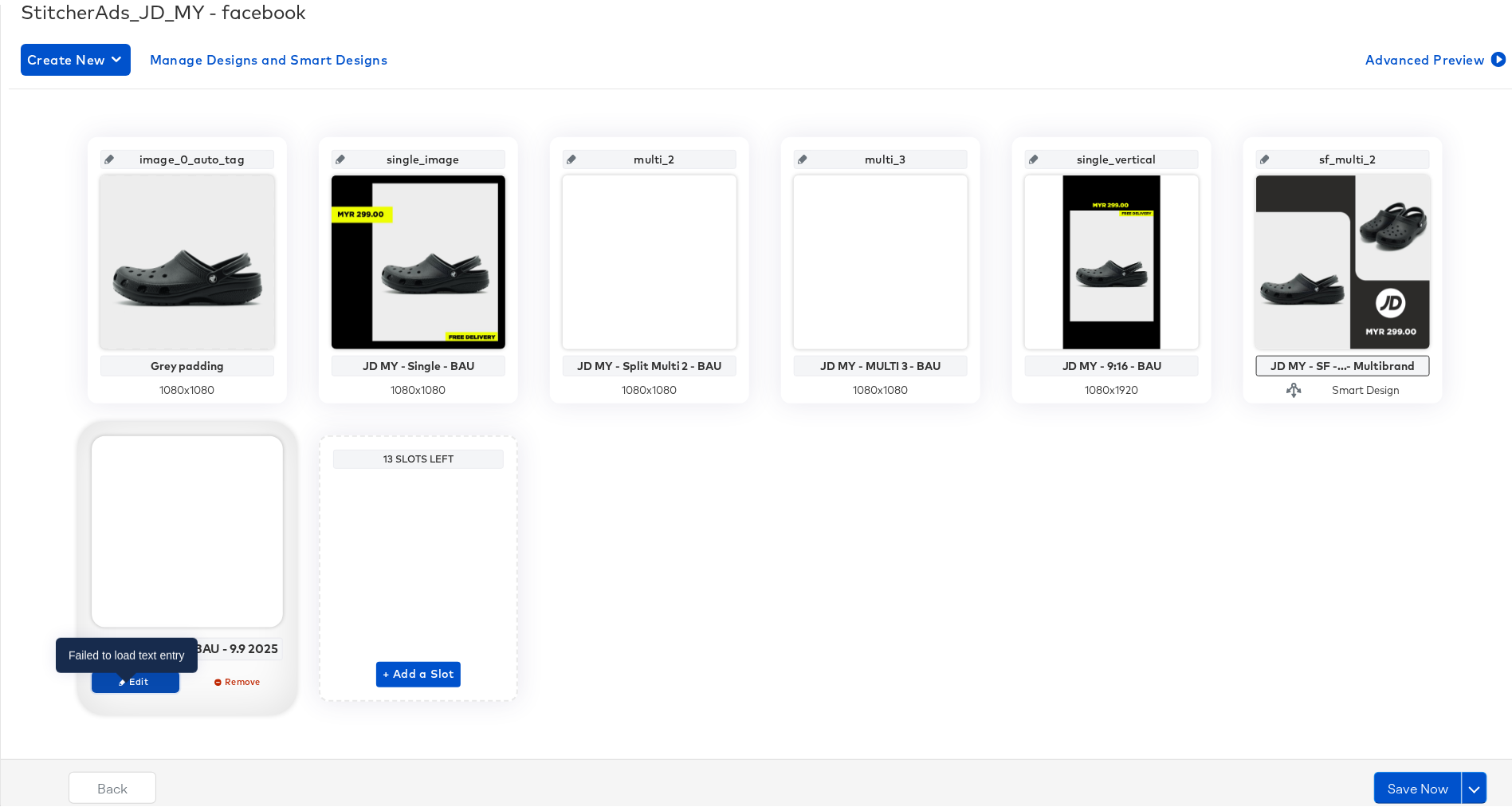
click at [119, 681] on icon "button" at bounding box center [123, 677] width 7 height 7
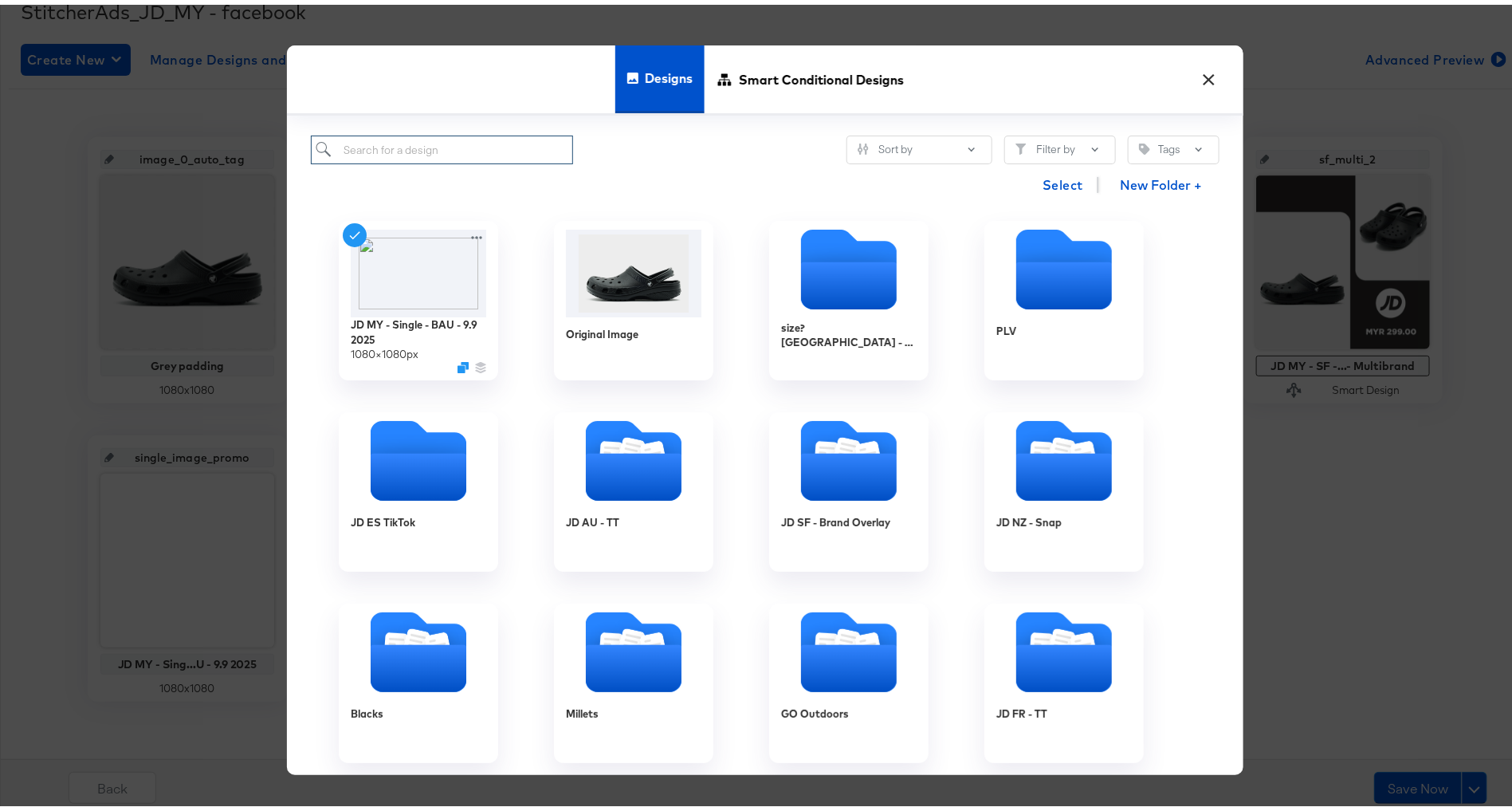
click at [458, 139] on input "search" at bounding box center [442, 146] width 262 height 30
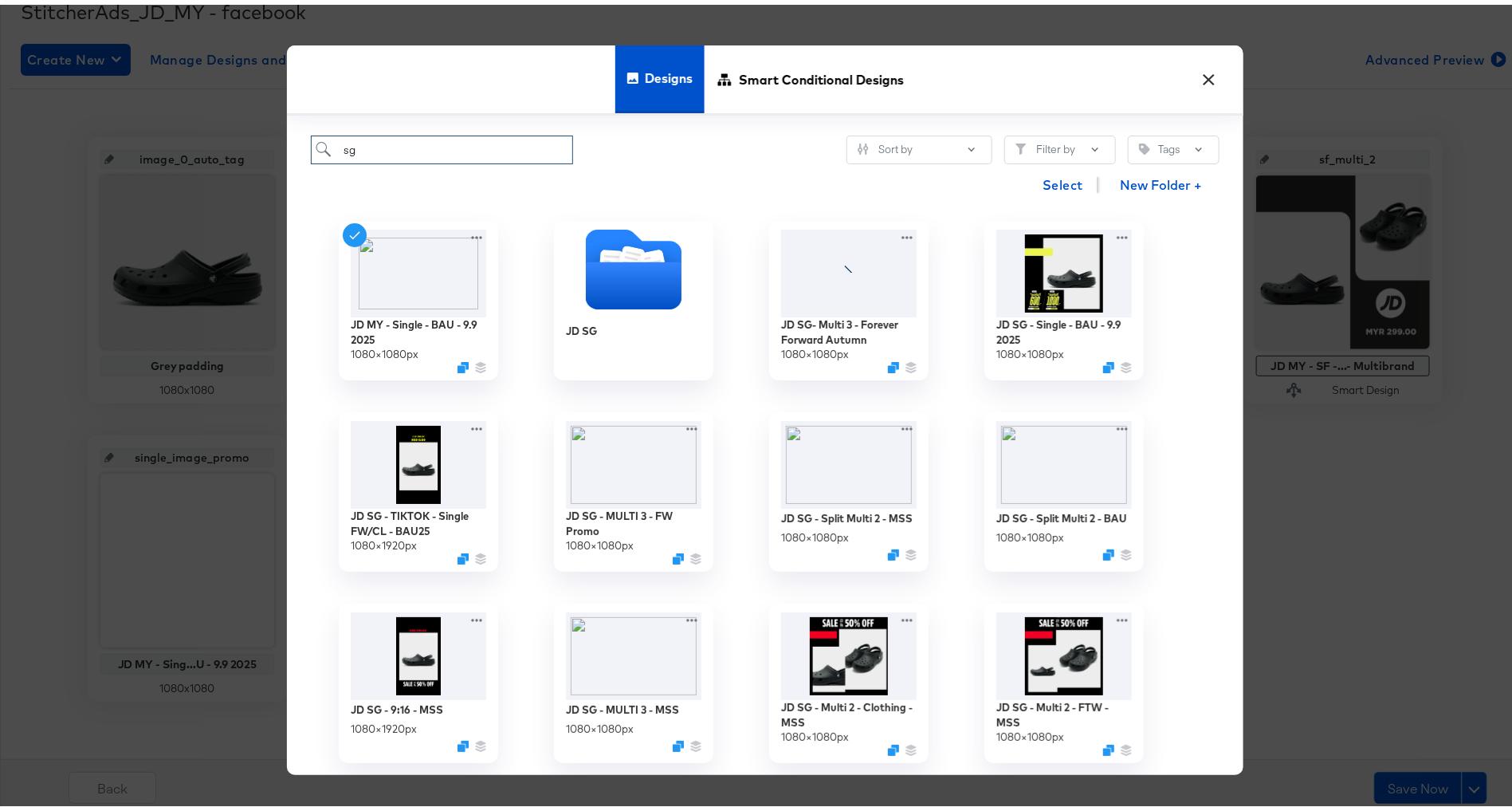
type input "sg"
click at [751, 166] on div "Select New Folder +" at bounding box center [764, 179] width 909 height 41
click at [890, 362] on icon "Duplicate" at bounding box center [895, 366] width 12 height 12
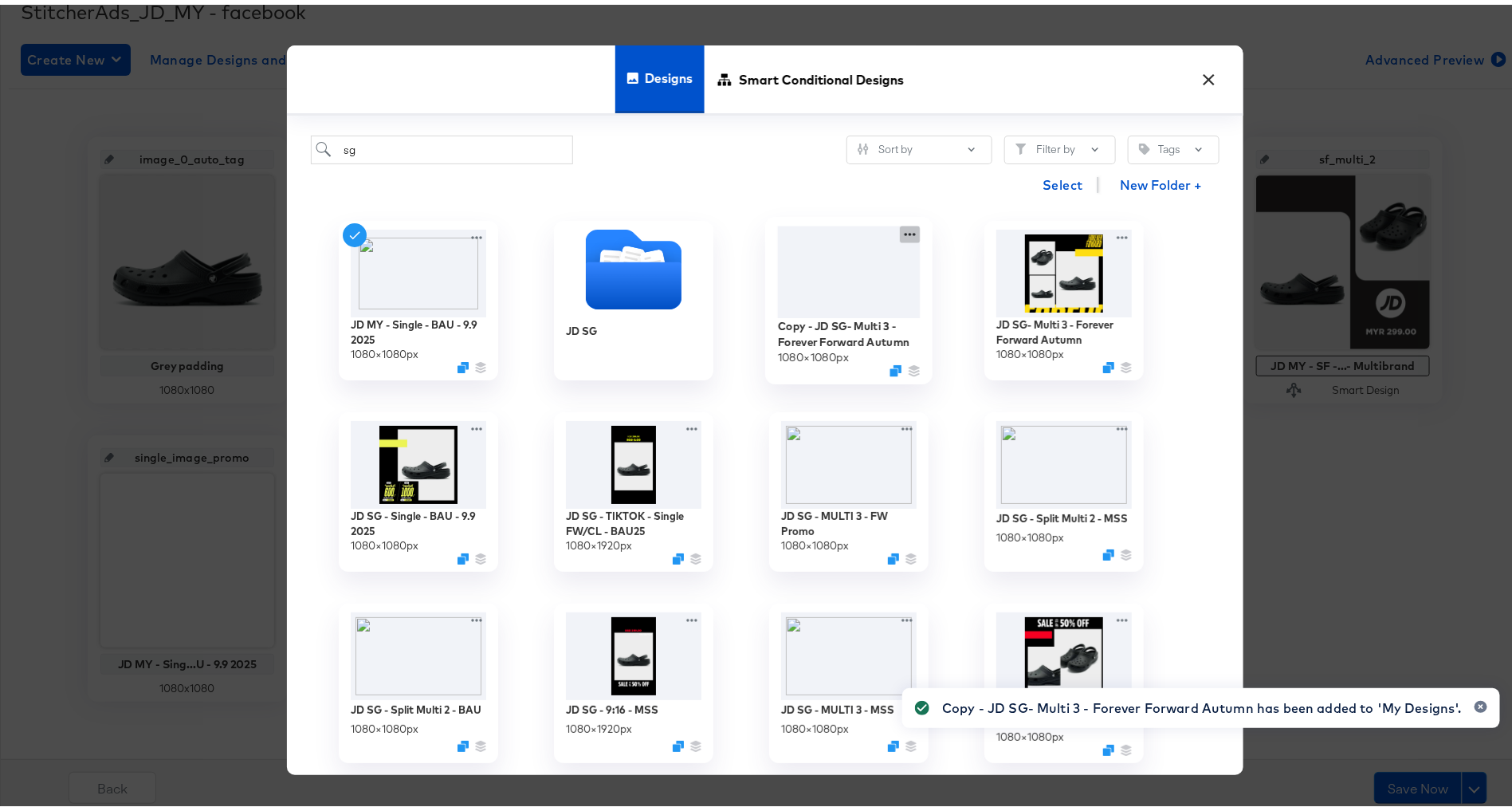
click at [905, 225] on icon at bounding box center [909, 230] width 20 height 17
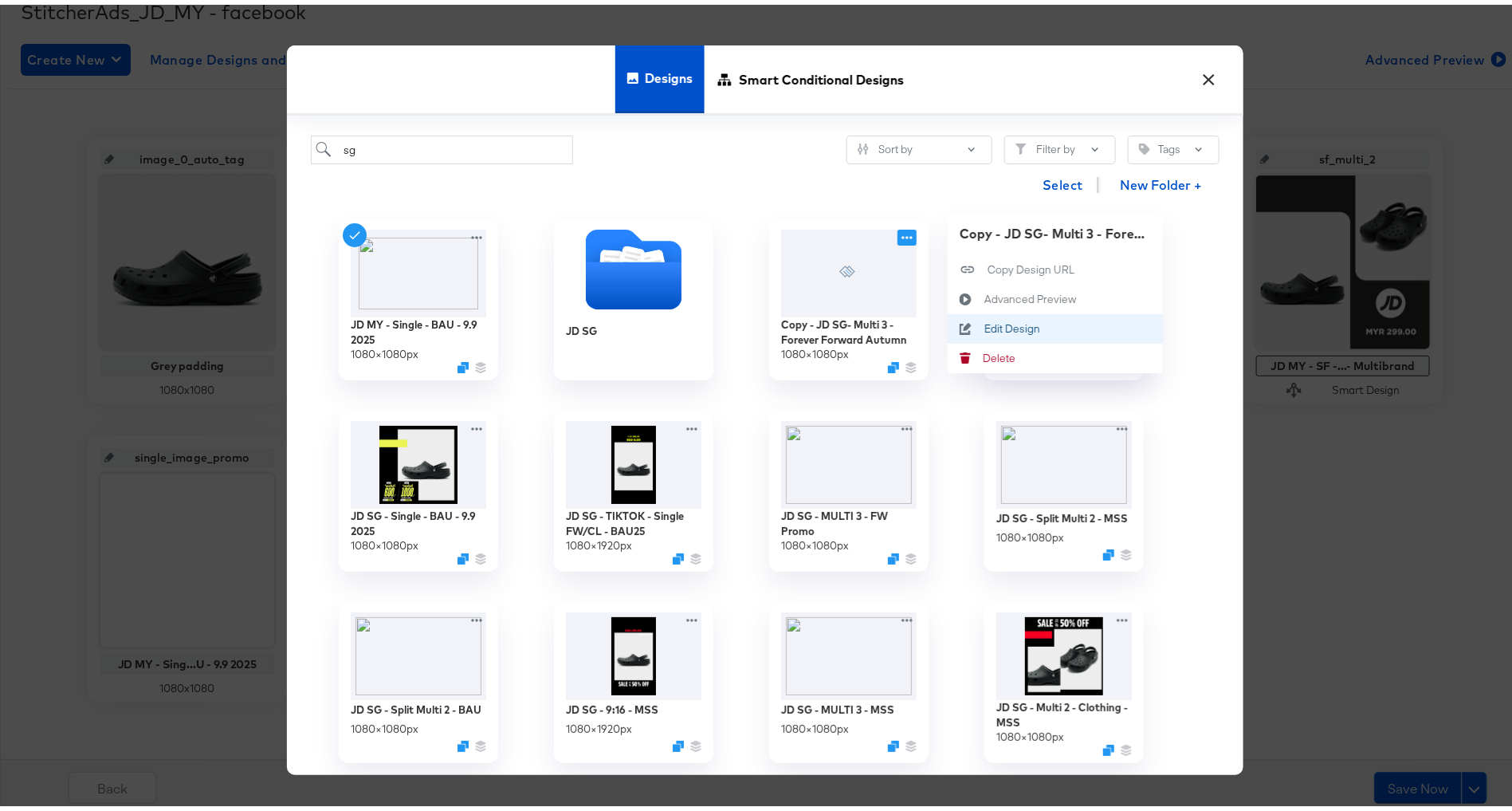
click at [985, 324] on div "Edit Design Edit Design" at bounding box center [985, 324] width 0 height 0
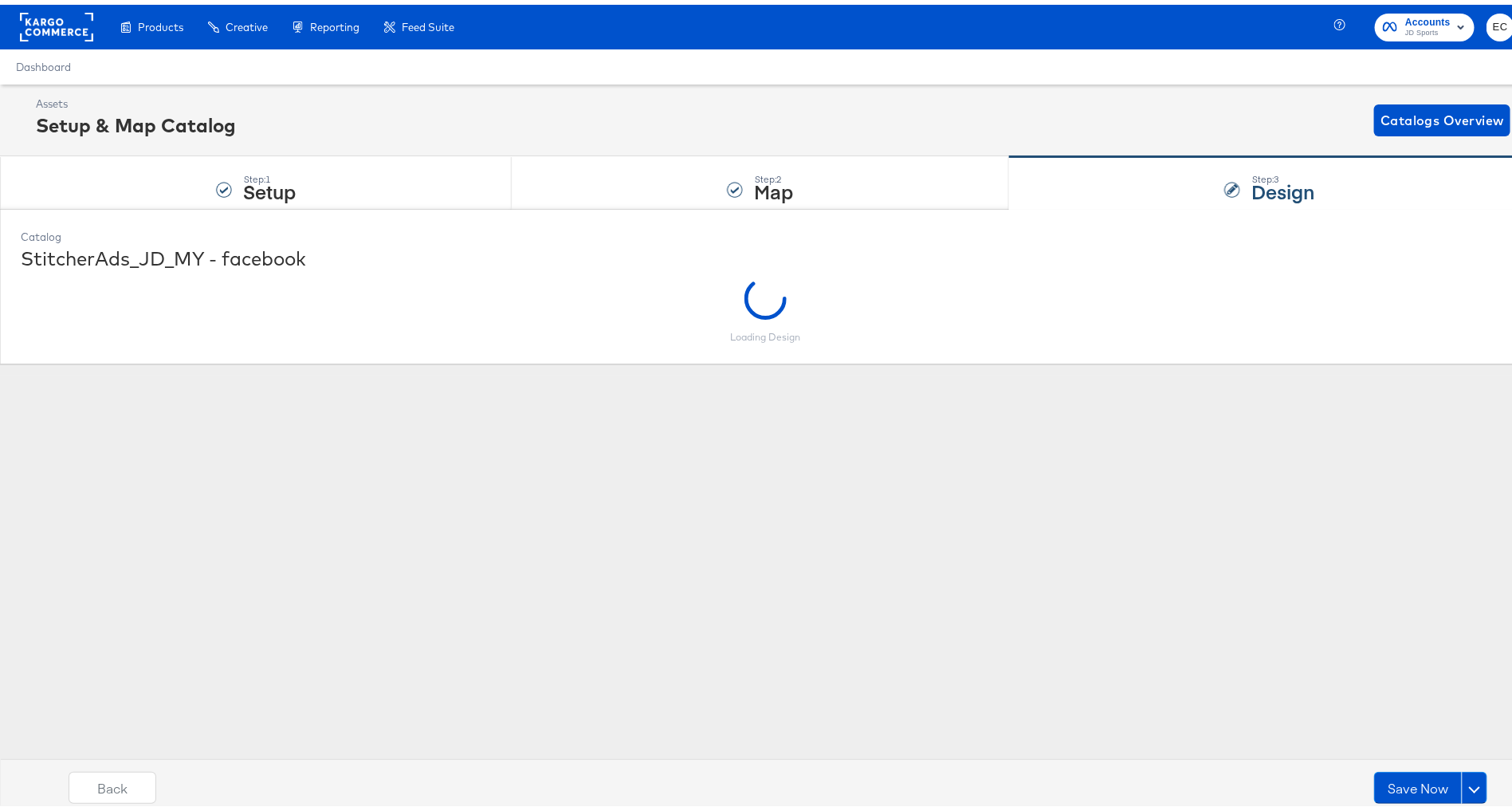
scroll to position [0, 0]
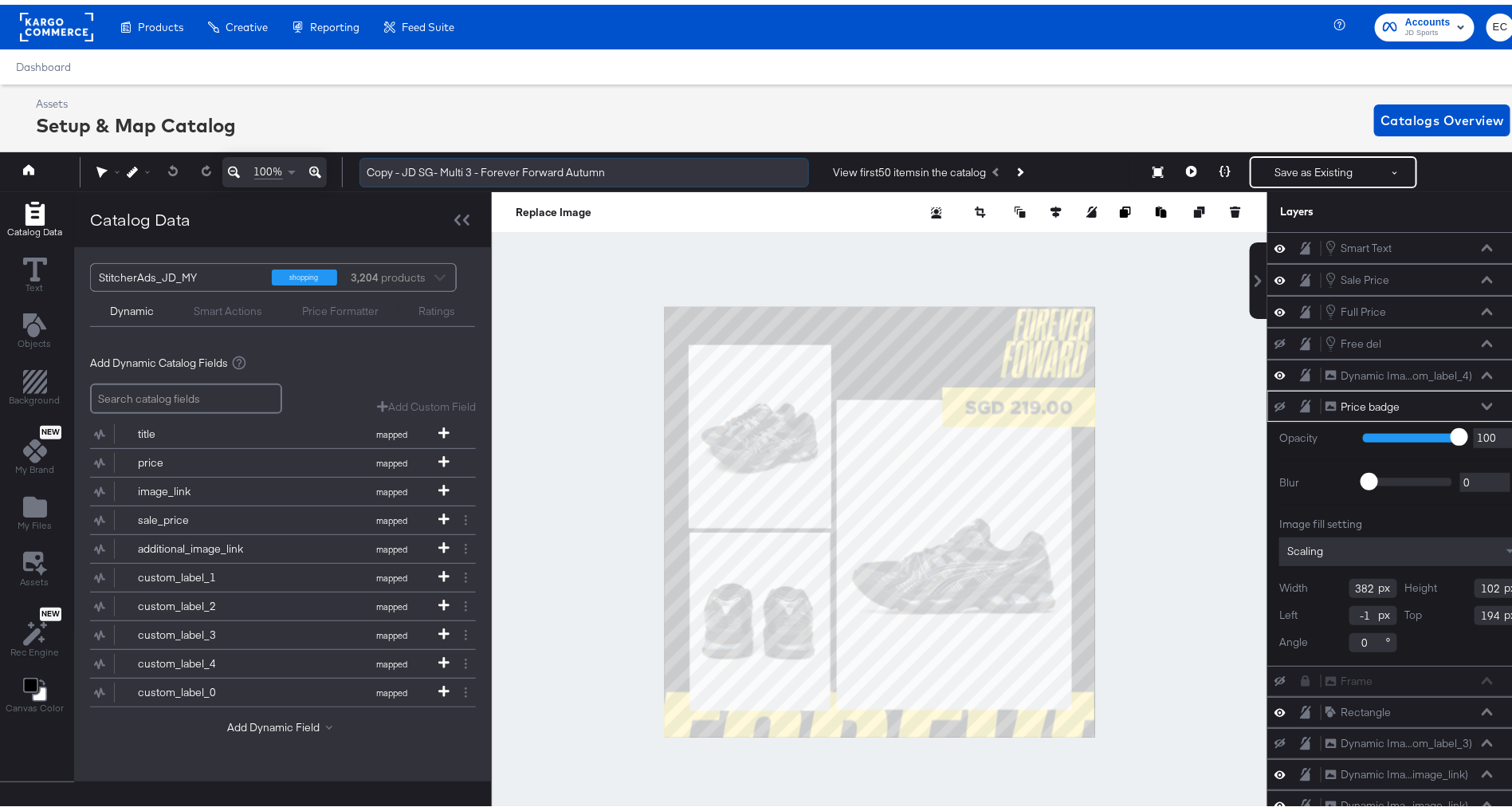
click at [424, 169] on input "Copy - JD SG- Multi 3 - Forever Forward Autumn" at bounding box center [584, 168] width 449 height 30
drag, startPoint x: 403, startPoint y: 165, endPoint x: 332, endPoint y: 166, distance: 71.0
click at [332, 166] on div "100% Copy - JD MY - Multi 3 - Forever Forward Autumn View first 50 items in the…" at bounding box center [765, 167] width 1538 height 40
type input "JD MY - Multi 3 - Forever Forward Autumn"
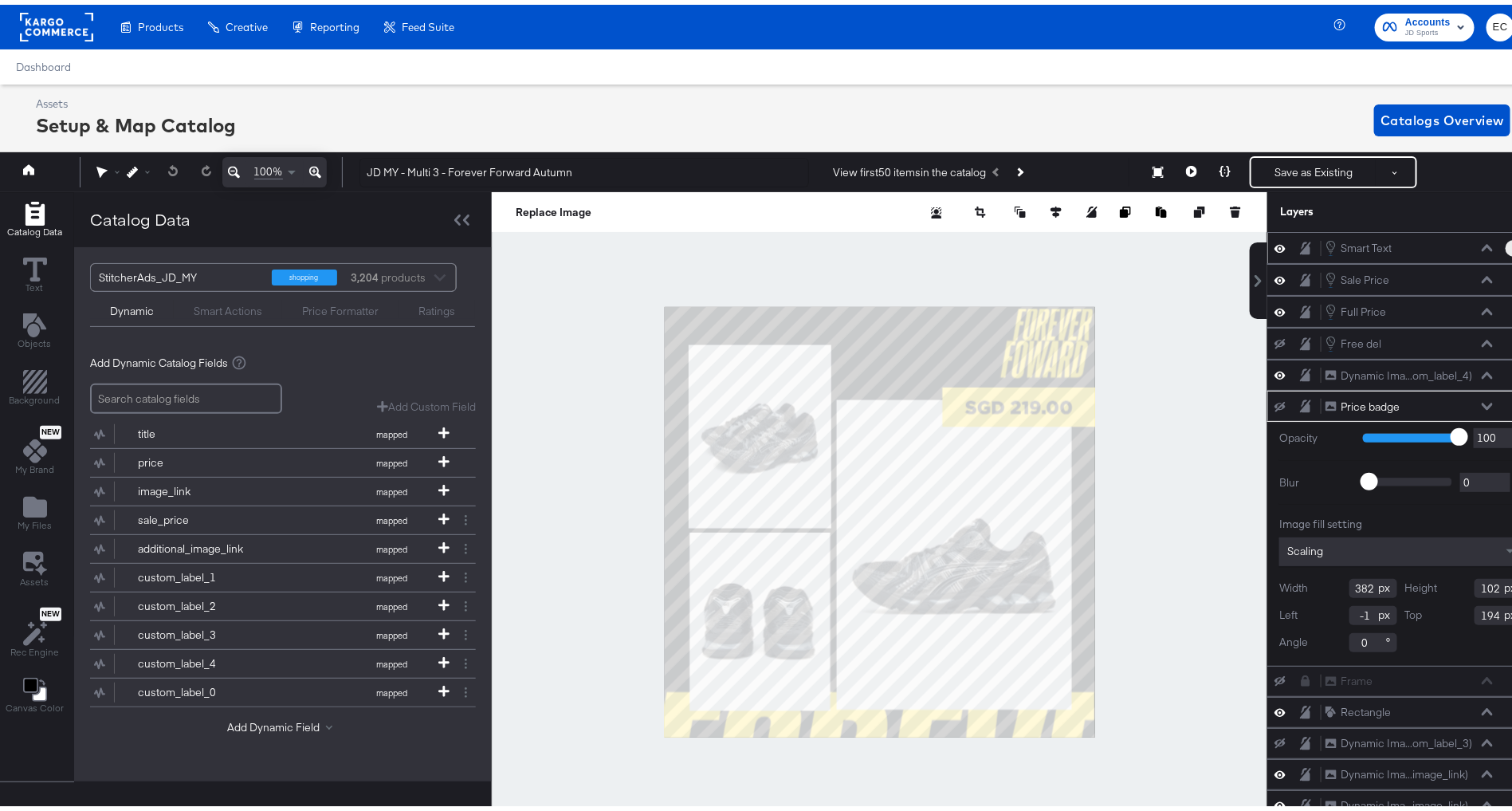
click at [1505, 241] on button "Layer Options" at bounding box center [1514, 244] width 17 height 17
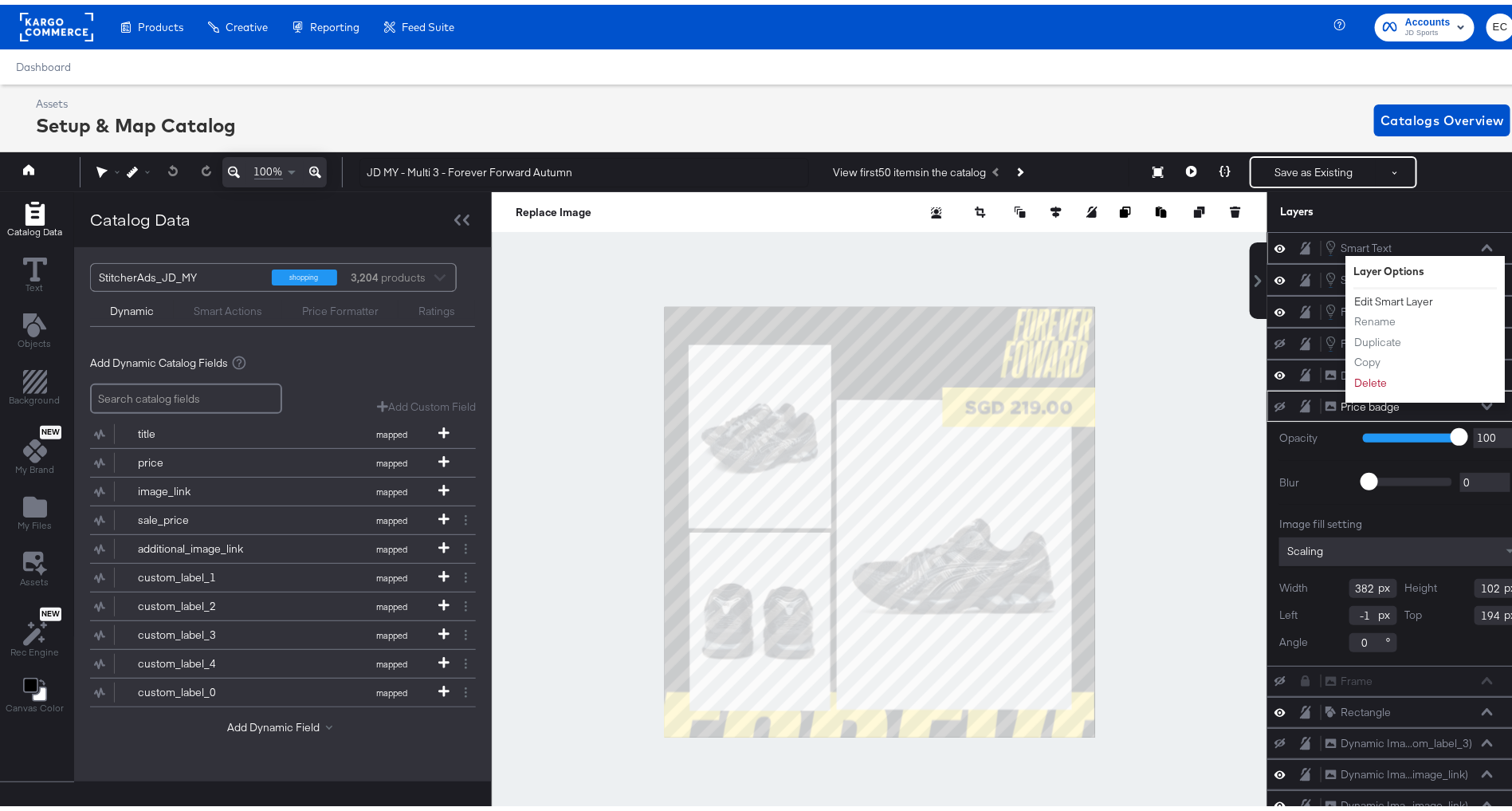
click at [1404, 291] on button "Edit Smart Layer" at bounding box center [1394, 297] width 81 height 17
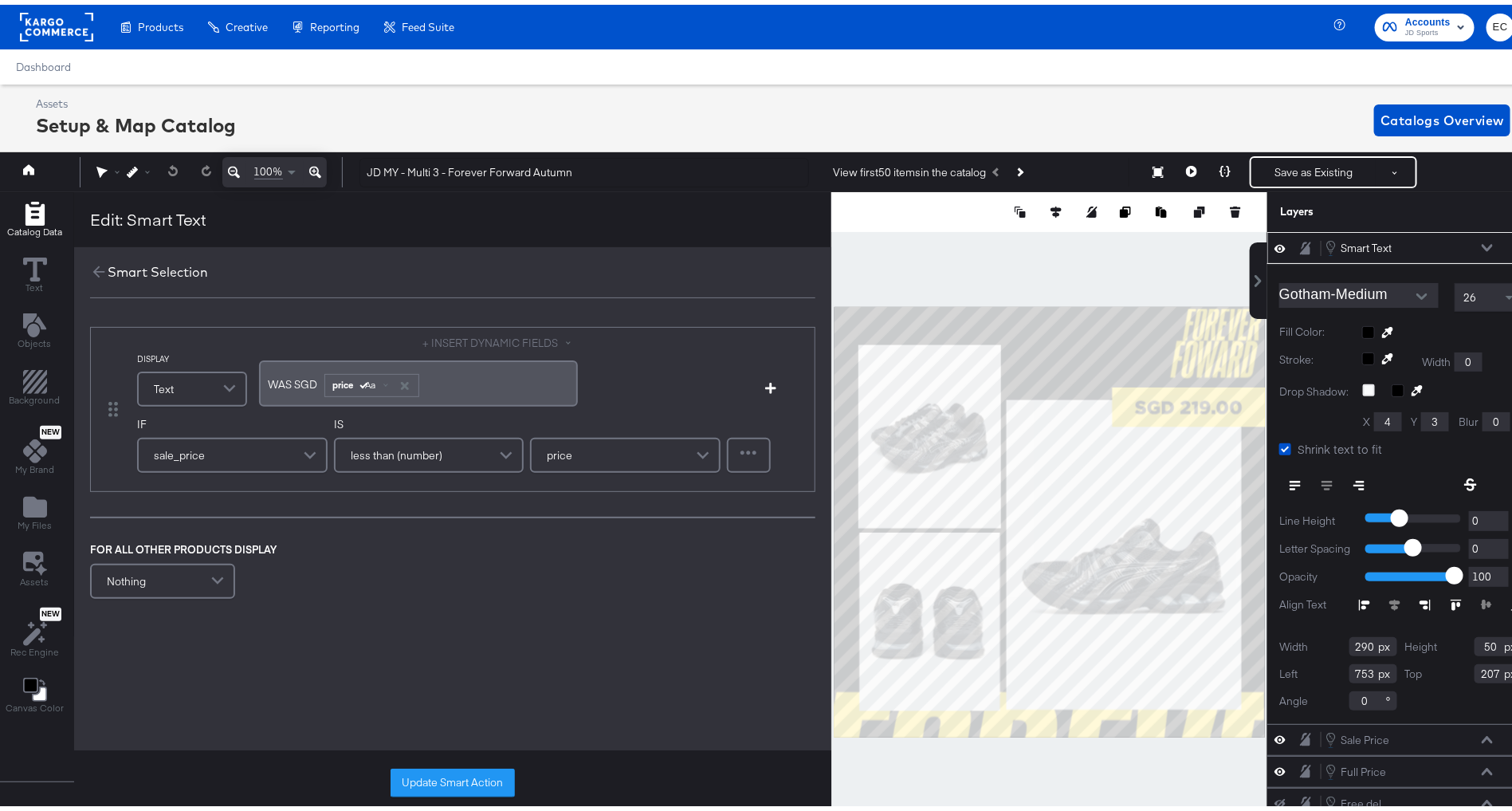
click at [301, 378] on span "WAS SGD ﻿" at bounding box center [296, 379] width 54 height 14
click at [303, 378] on span "WAS SGD ﻿" at bounding box center [296, 379] width 54 height 14
click at [423, 779] on button "Update Smart Action" at bounding box center [453, 778] width 125 height 29
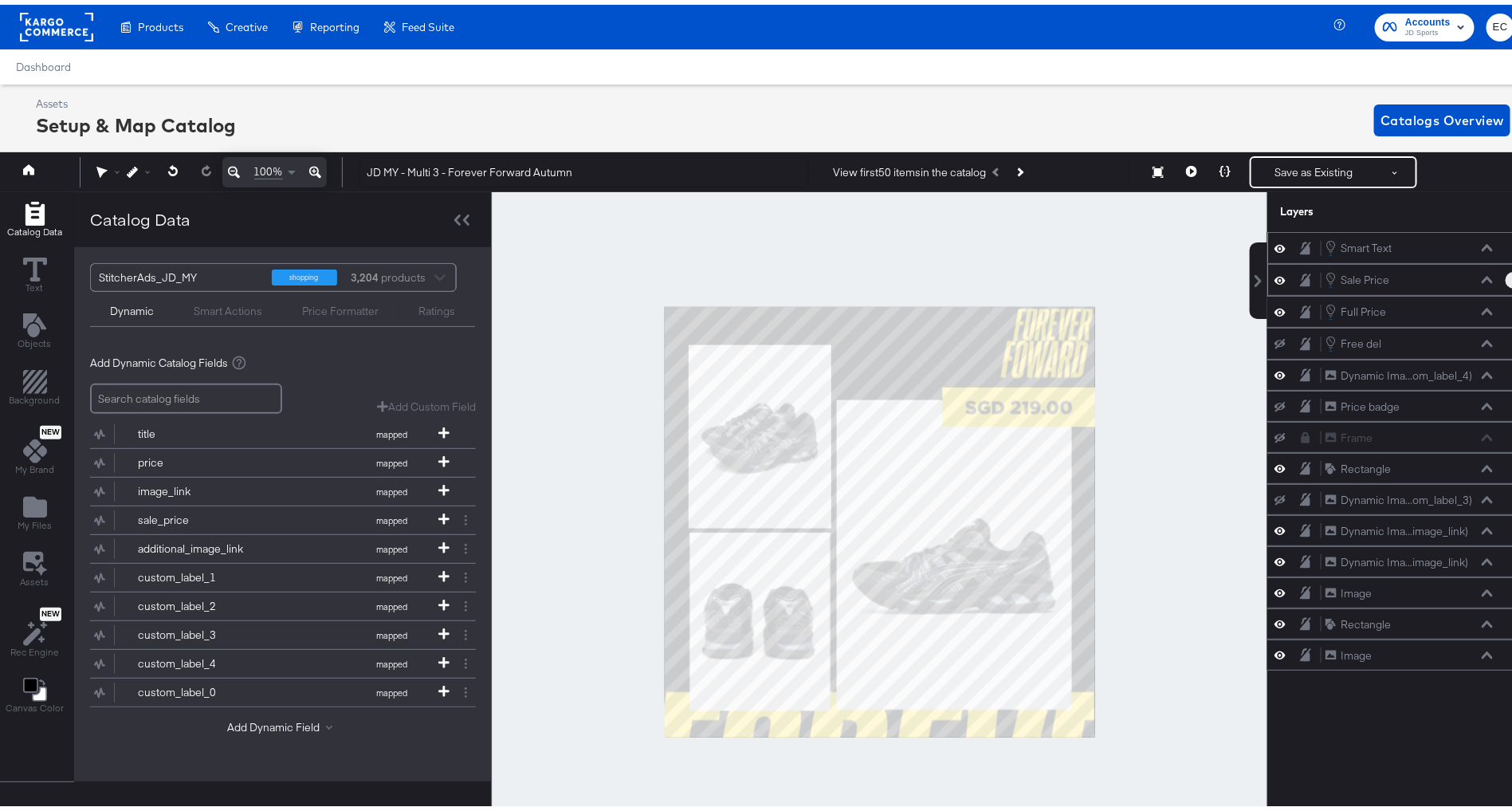
click at [1505, 275] on button "Layer Options" at bounding box center [1514, 275] width 17 height 17
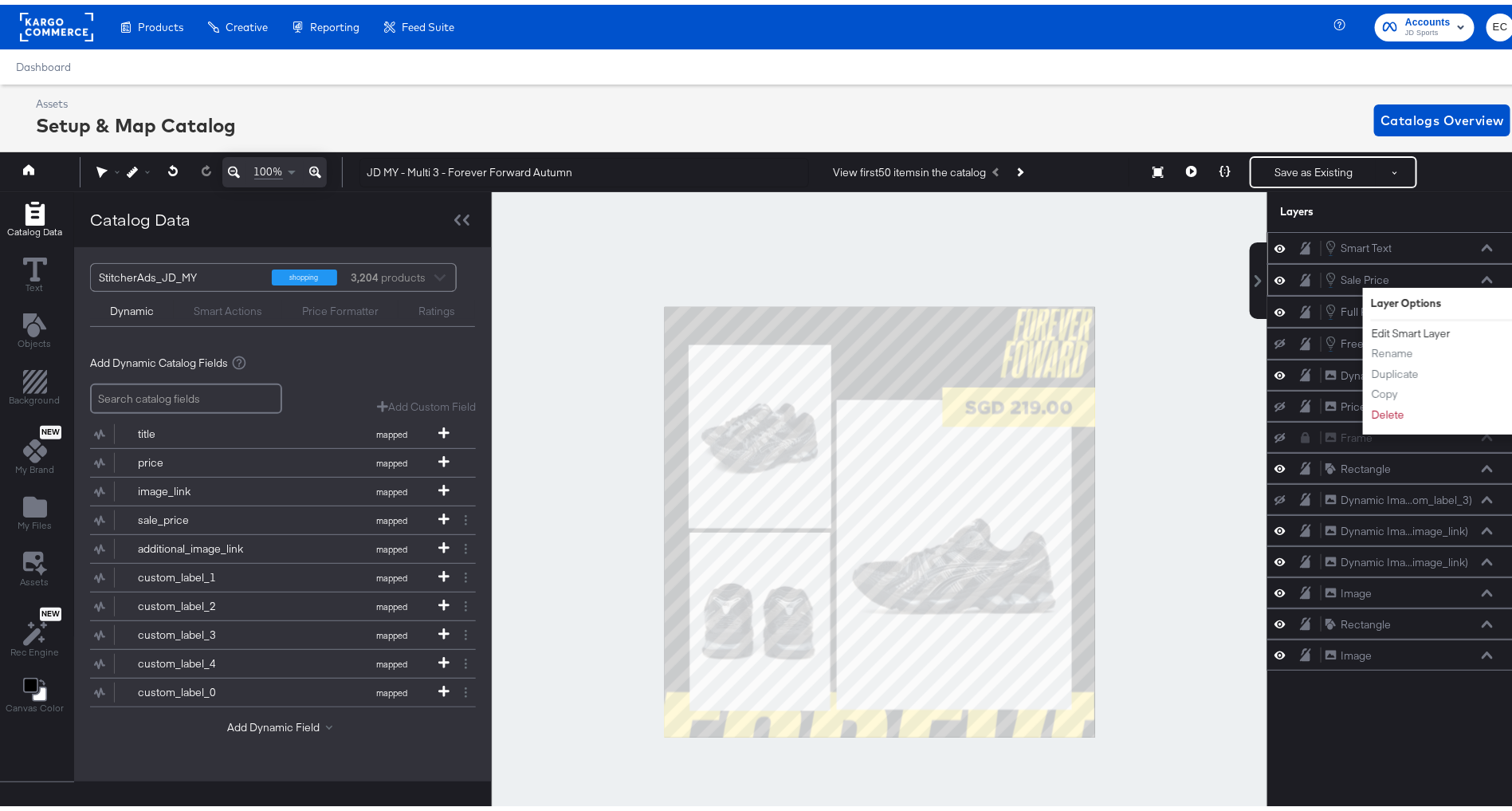
click at [1416, 326] on button "Edit Smart Layer" at bounding box center [1411, 329] width 81 height 17
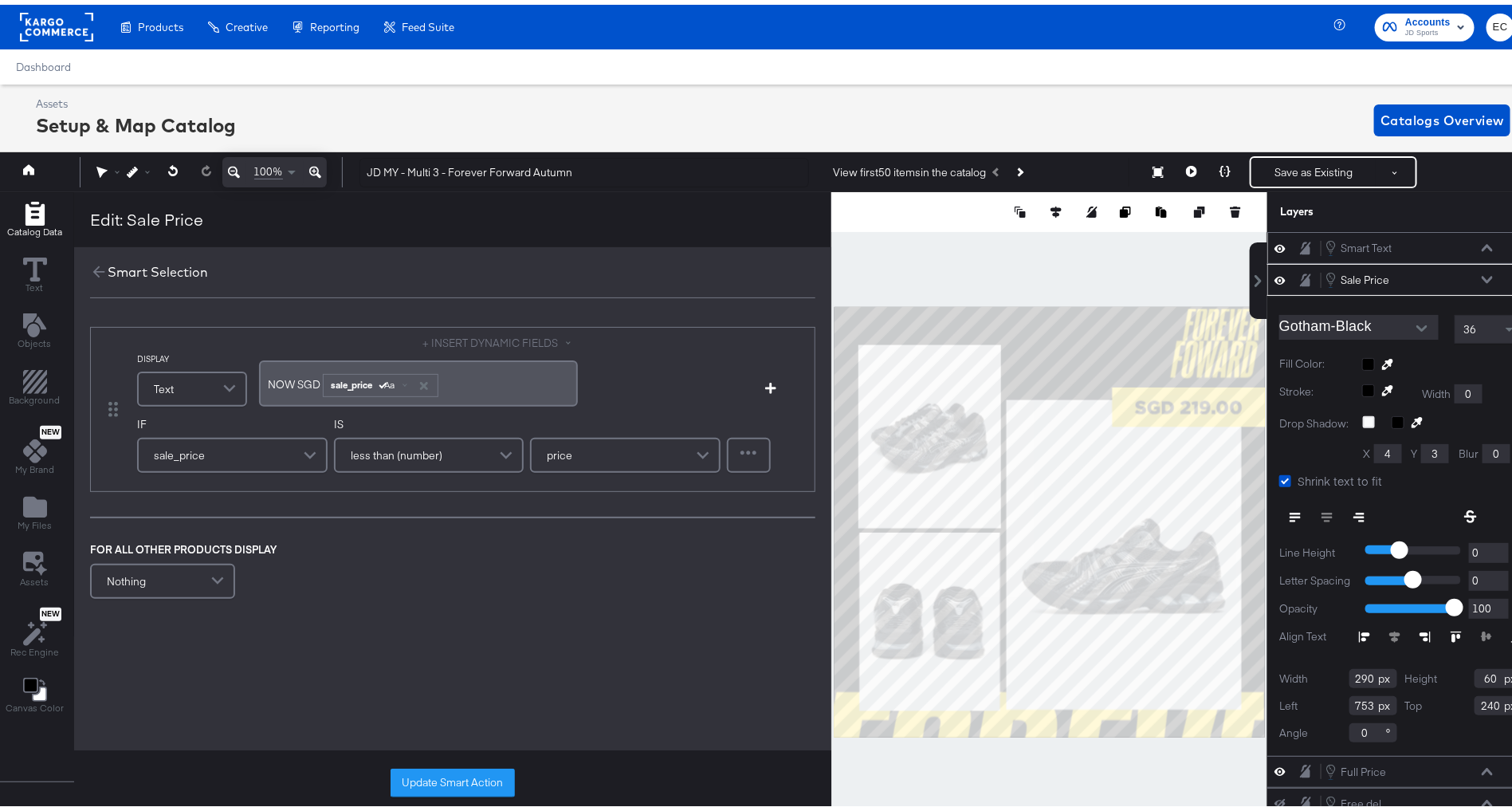
click at [296, 378] on span "NOW SGD" at bounding box center [295, 379] width 53 height 14
click at [404, 388] on div "sale_price Aa" at bounding box center [379, 380] width 114 height 20
click at [399, 379] on div "Aa" at bounding box center [392, 380] width 42 height 13
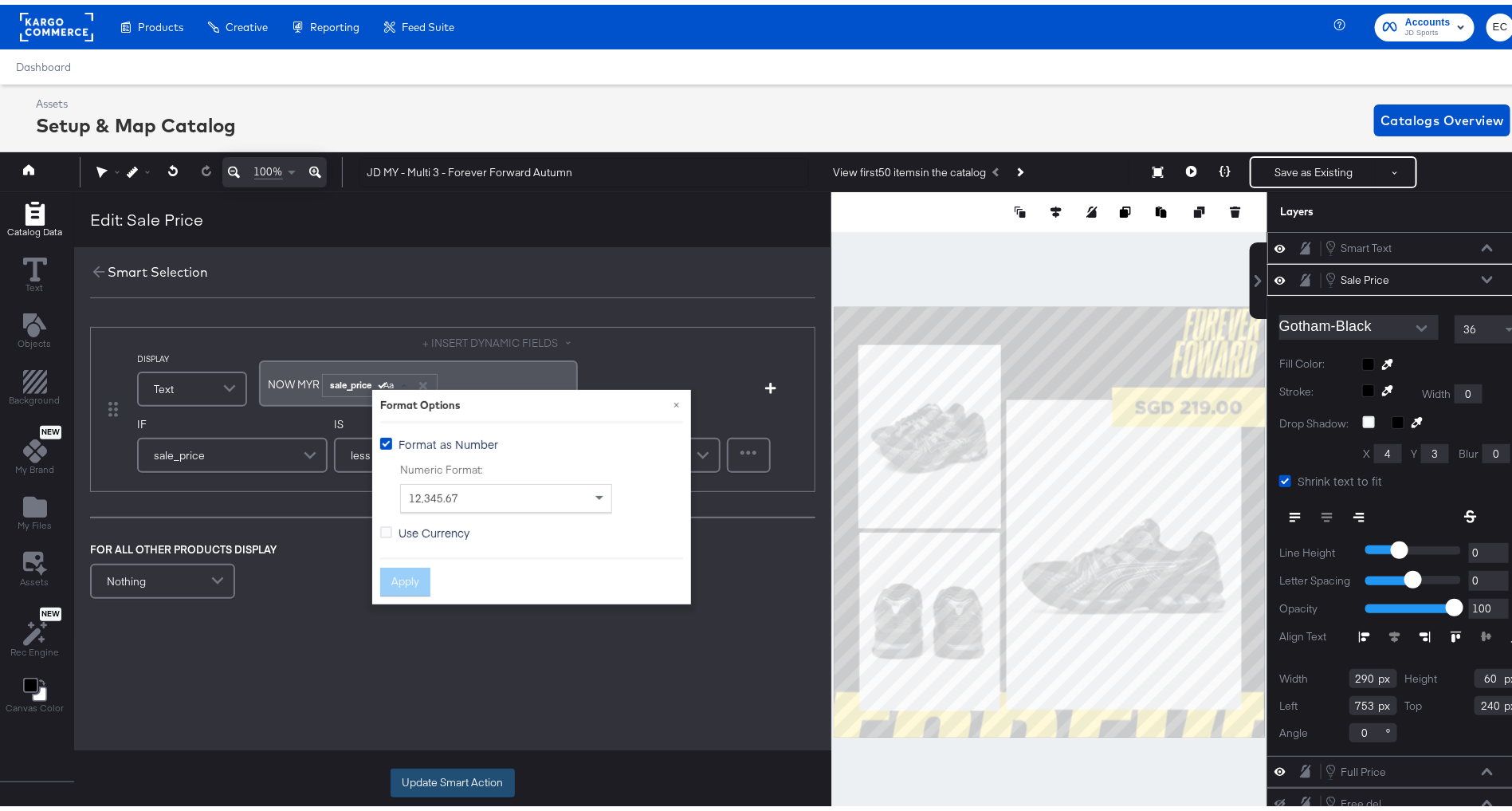
click at [488, 786] on button "Update Smart Action" at bounding box center [453, 778] width 125 height 29
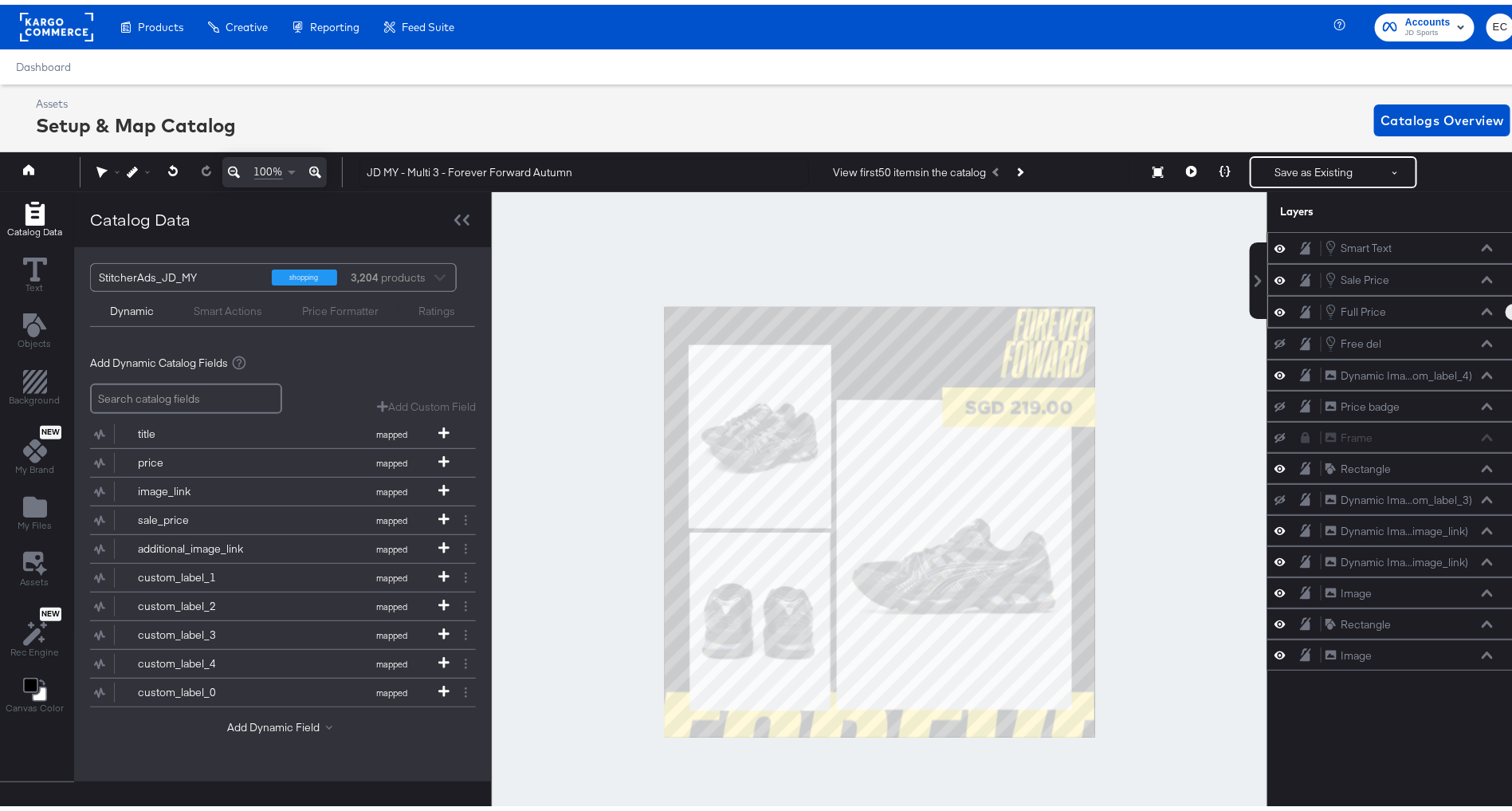
click at [1505, 310] on button "Layer Options" at bounding box center [1514, 307] width 17 height 17
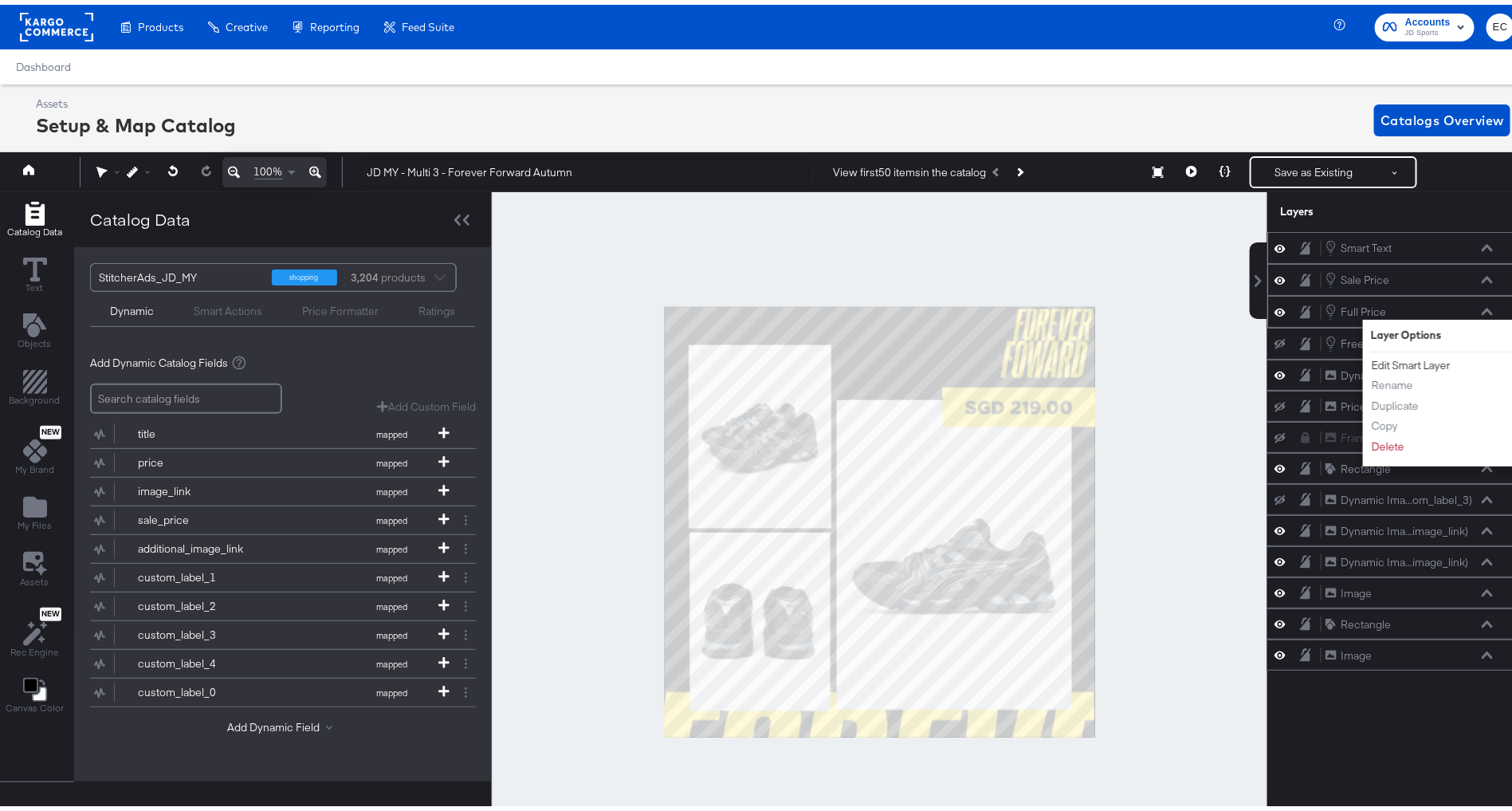
click at [1391, 362] on button "Edit Smart Layer" at bounding box center [1411, 361] width 81 height 17
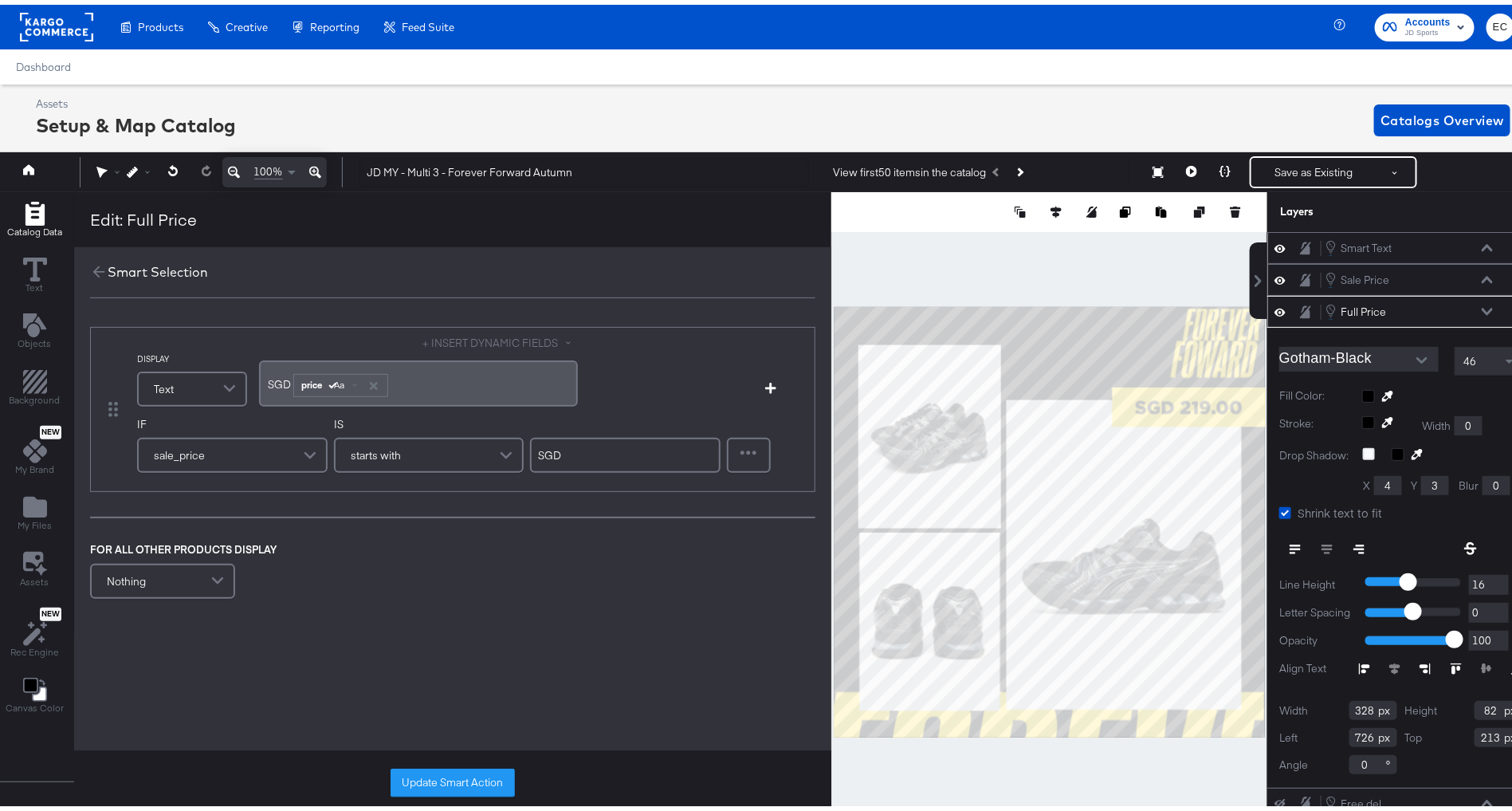
click at [276, 383] on span "SGD ﻿" at bounding box center [280, 379] width 23 height 14
click at [564, 446] on input "SGD" at bounding box center [625, 450] width 191 height 35
type input "MYR"
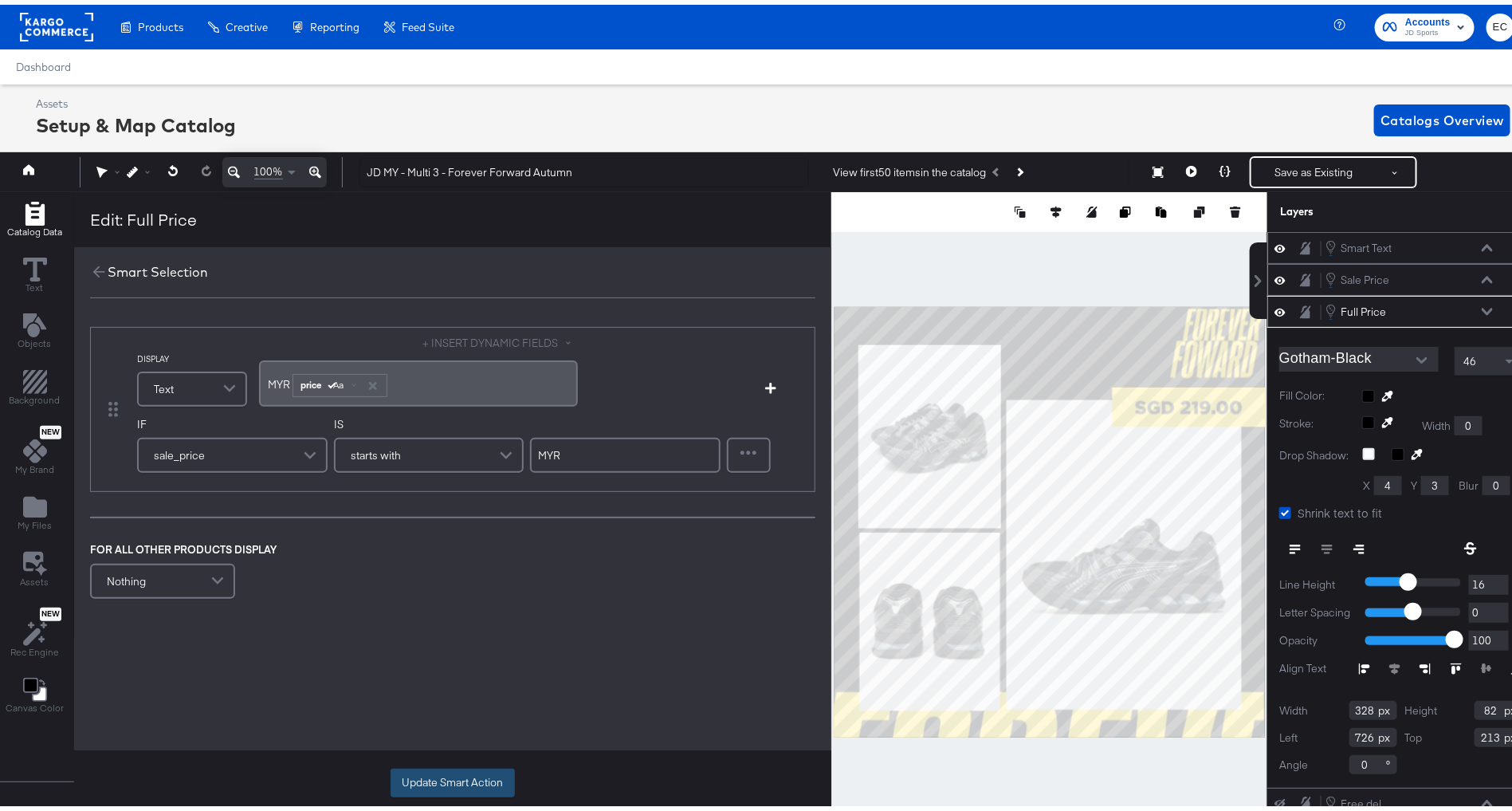
click at [456, 778] on button "Update Smart Action" at bounding box center [453, 778] width 125 height 29
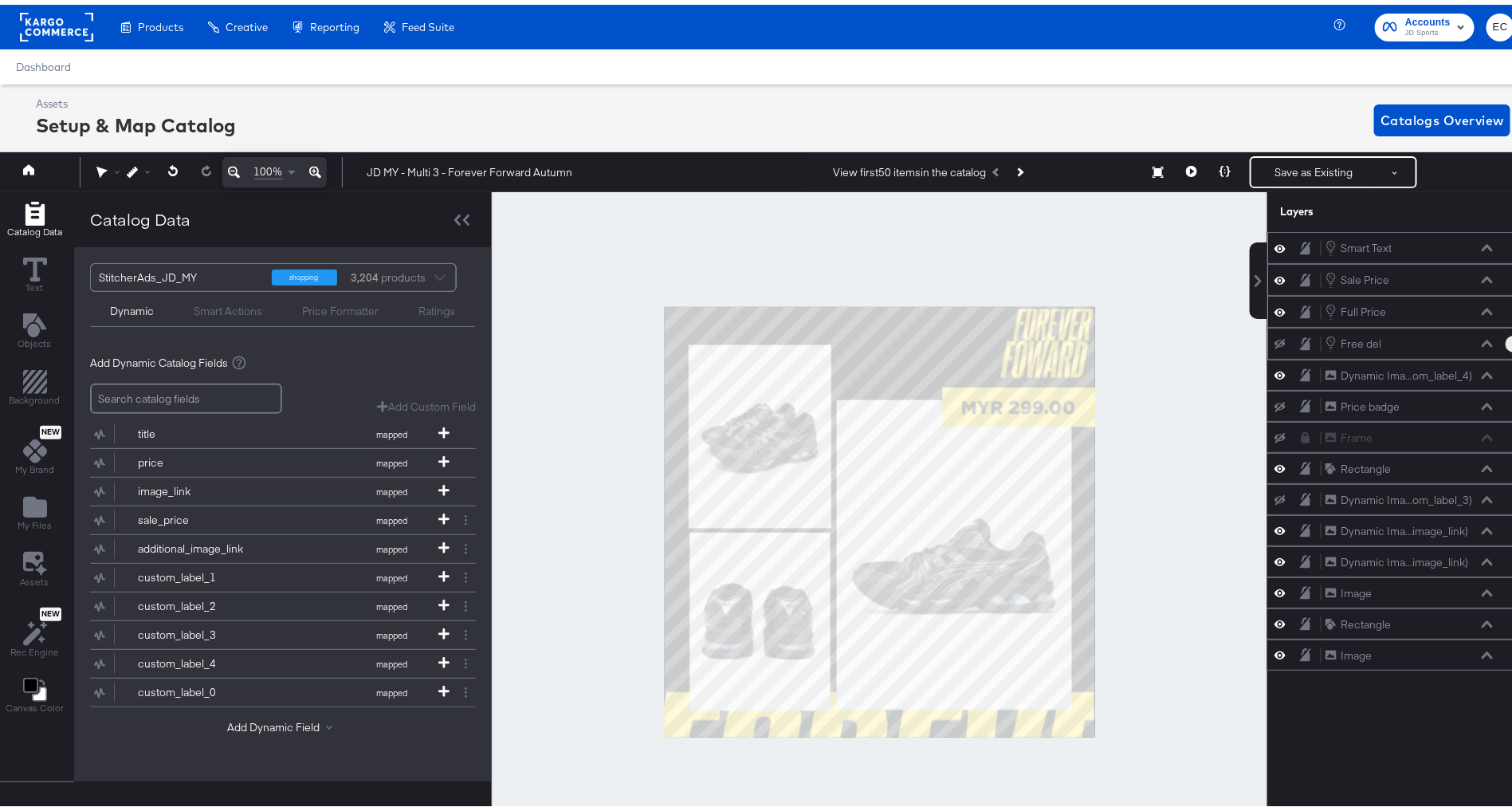
click at [1513, 334] on icon "Layer Options" at bounding box center [1514, 339] width 3 height 10
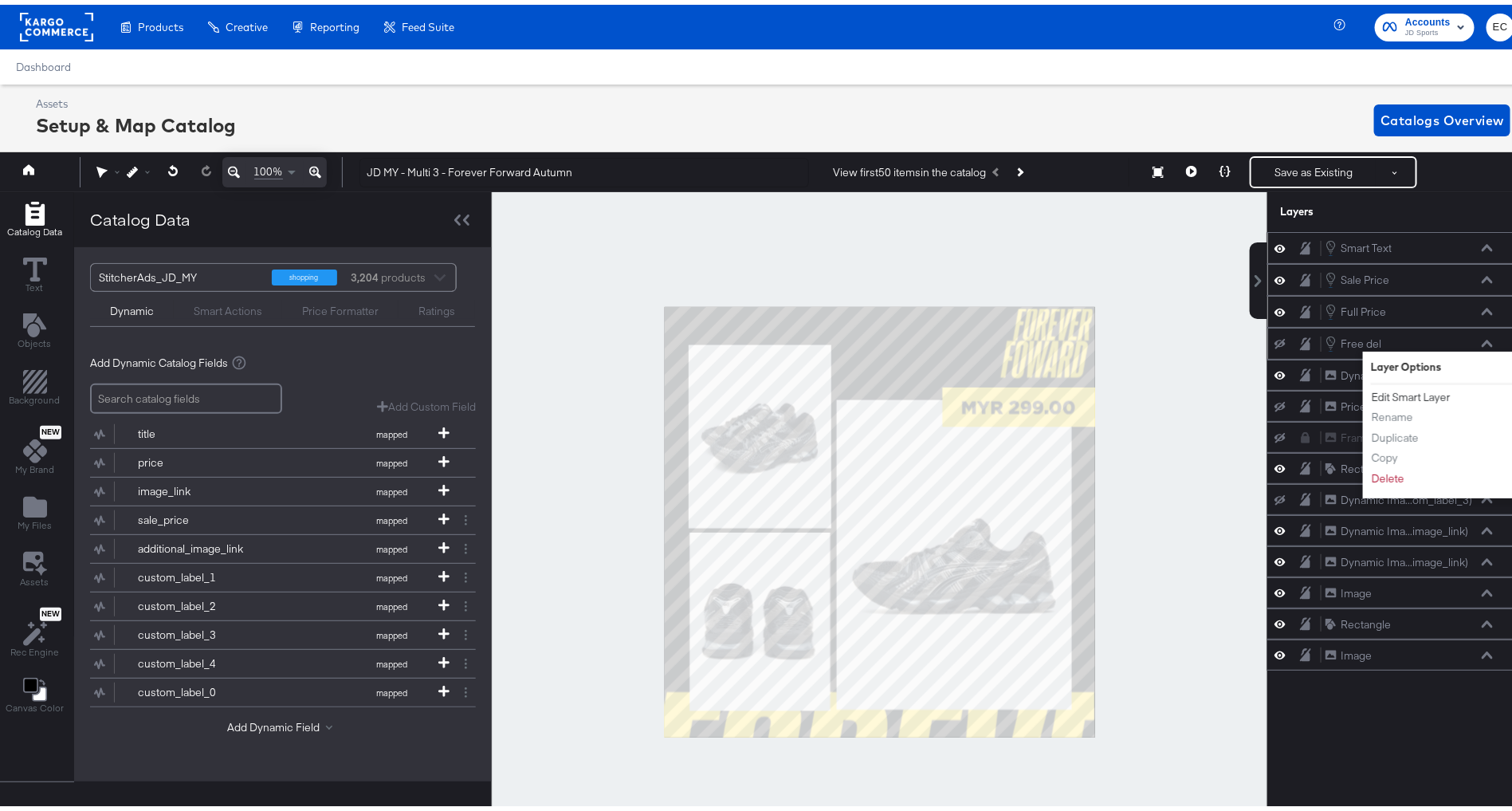
click at [1409, 388] on button "Edit Smart Layer" at bounding box center [1411, 392] width 81 height 17
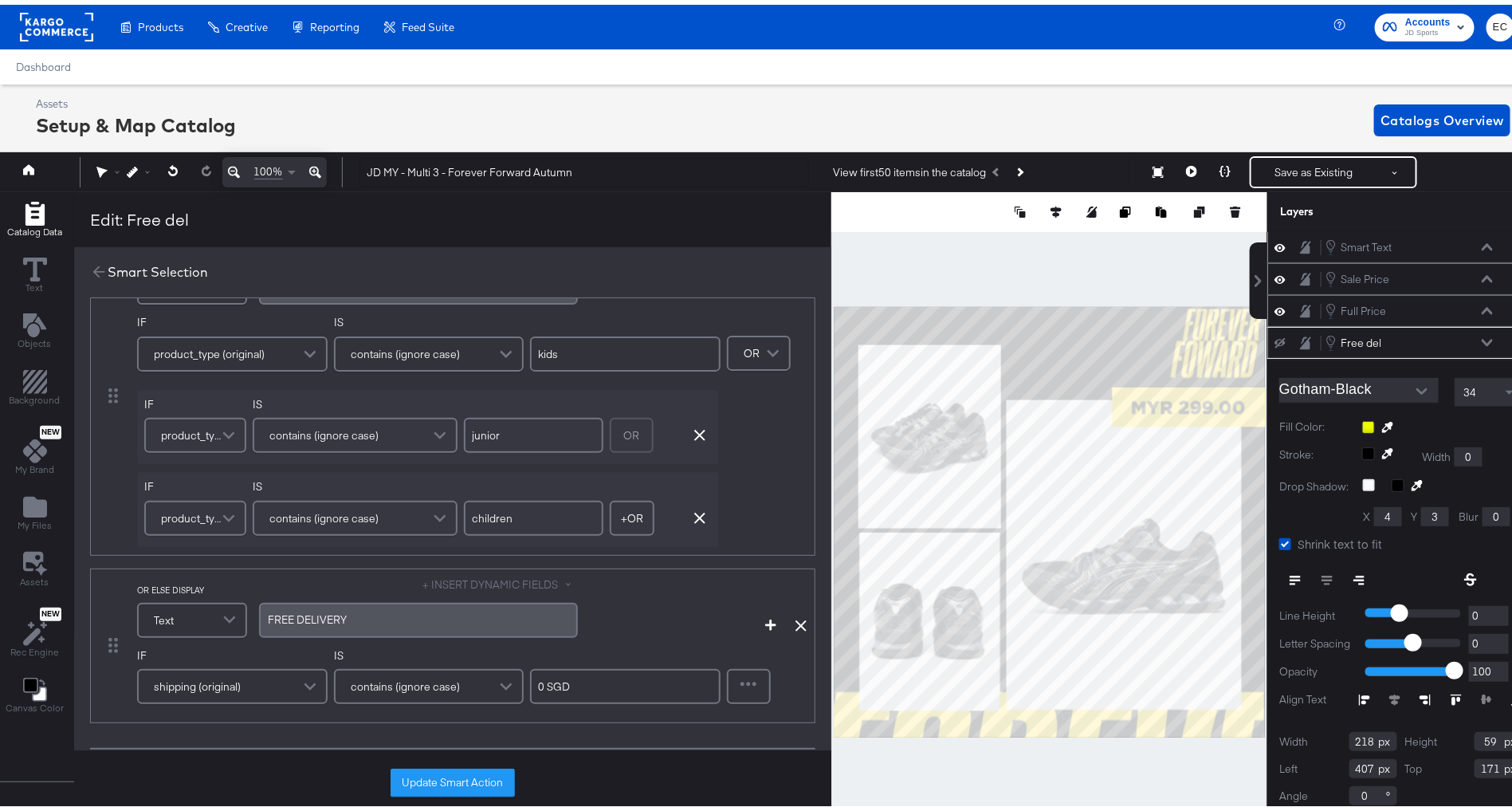
scroll to position [122, 0]
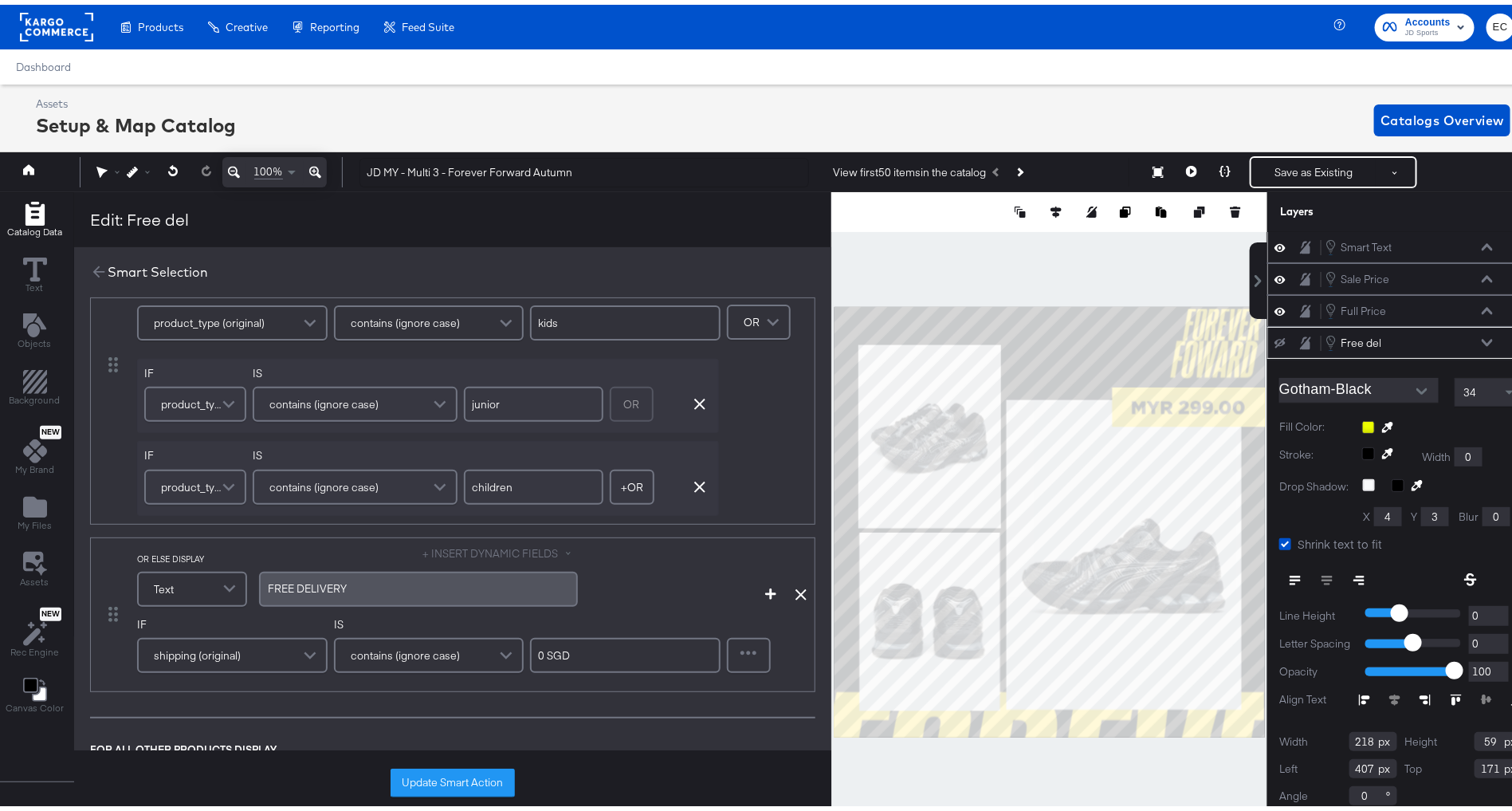
click at [555, 639] on input "0 SGD" at bounding box center [625, 651] width 191 height 35
click at [557, 646] on input "0 SGD" at bounding box center [625, 651] width 191 height 35
click at [557, 645] on input "0 SGD" at bounding box center [625, 651] width 191 height 35
type input "0 MYR"
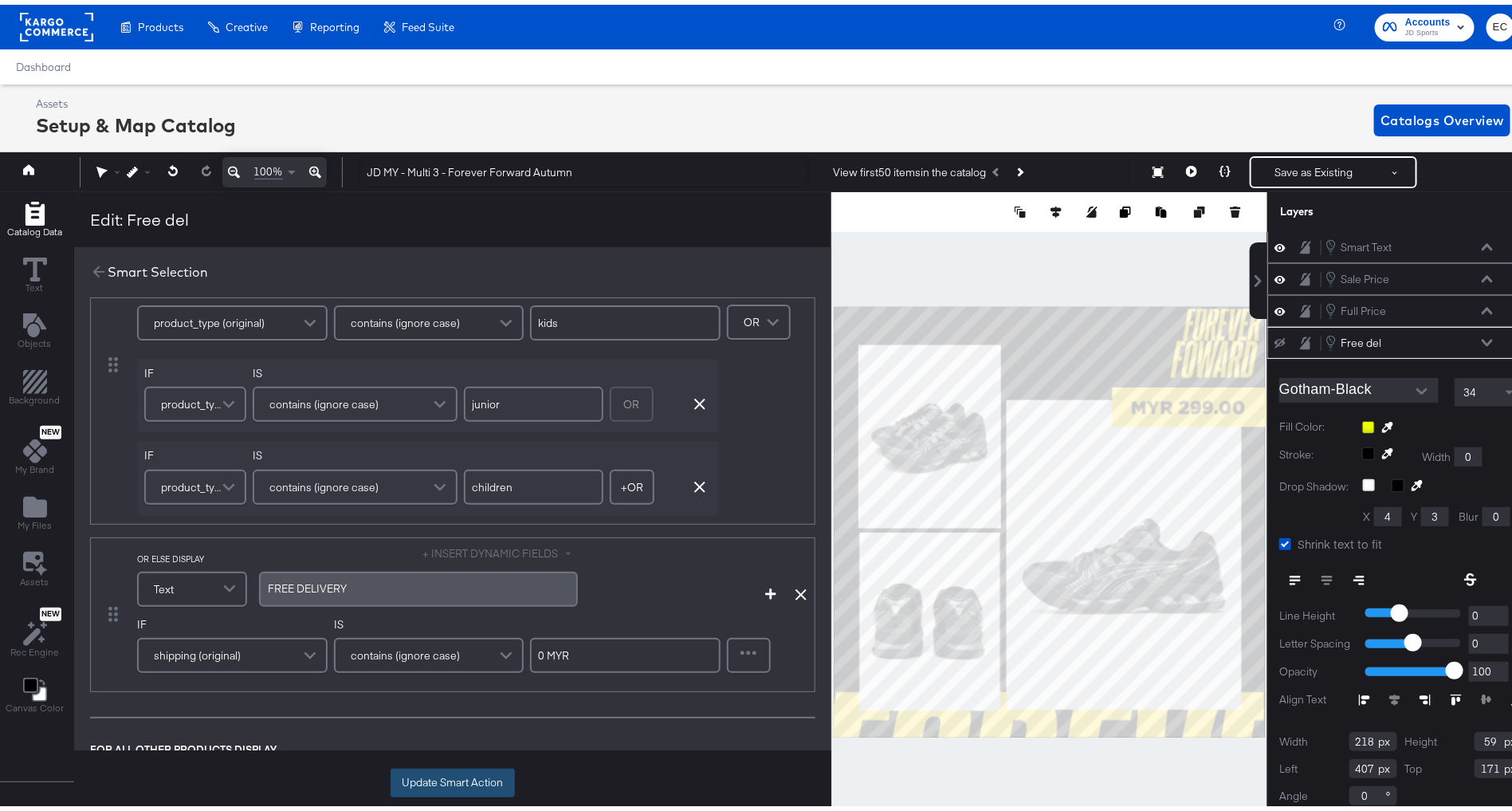
click at [484, 779] on button "Update Smart Action" at bounding box center [453, 778] width 125 height 29
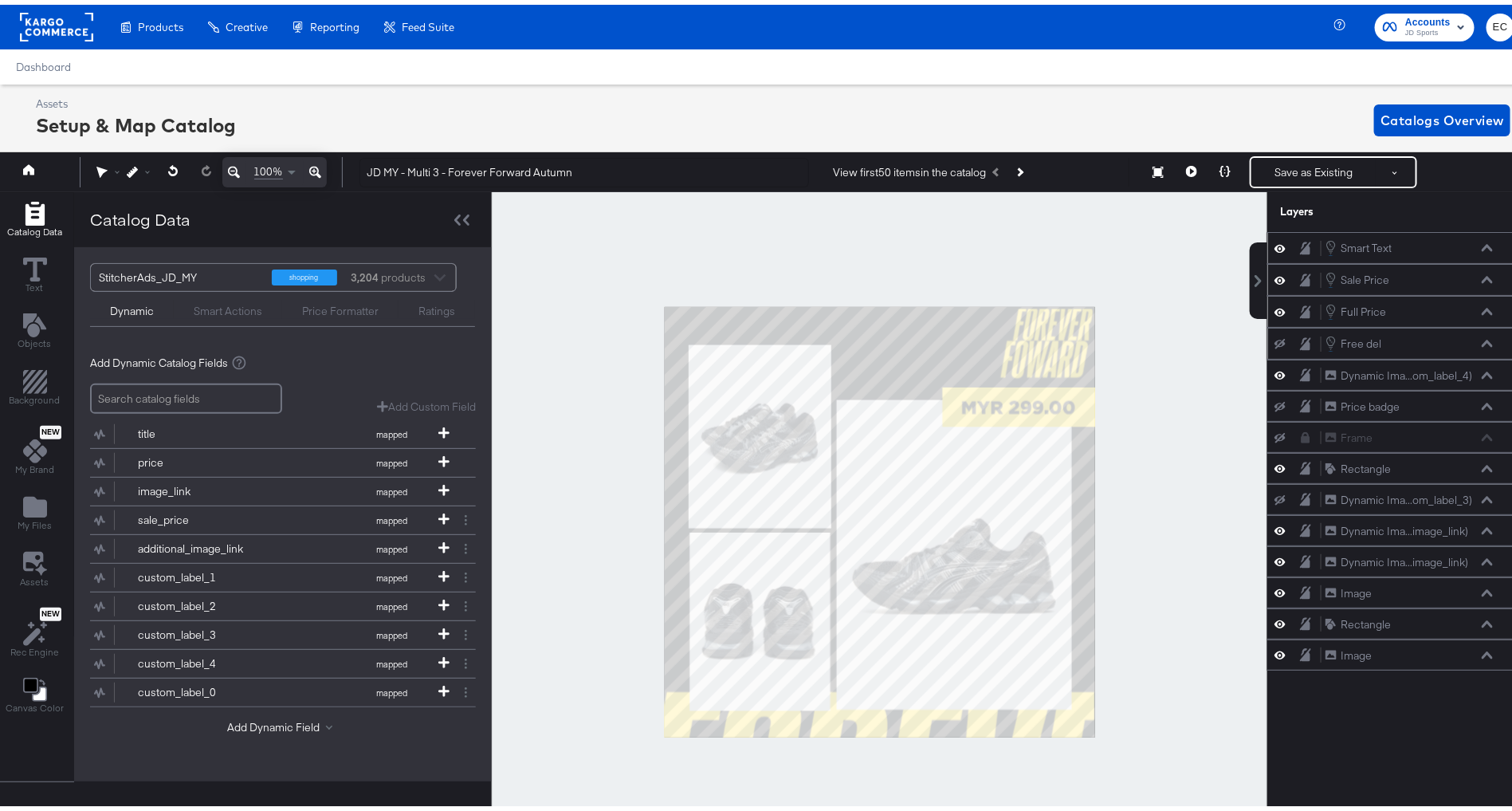
scroll to position [0, 0]
click at [1275, 339] on icon at bounding box center [1280, 339] width 11 height 10
click at [1275, 339] on icon at bounding box center [1280, 339] width 11 height 14
click at [1187, 165] on icon at bounding box center [1192, 166] width 11 height 11
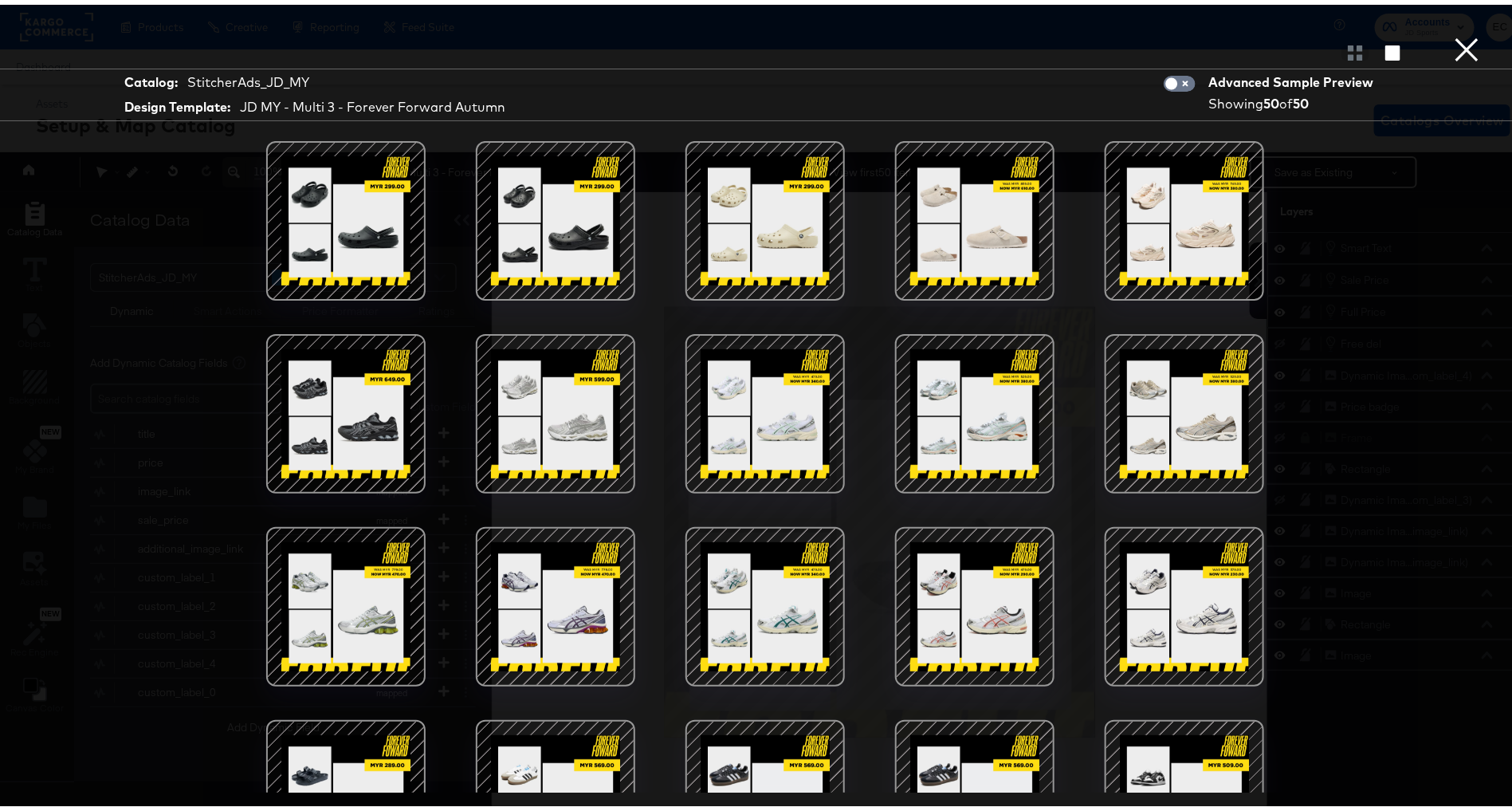
click at [981, 385] on div at bounding box center [975, 409] width 136 height 136
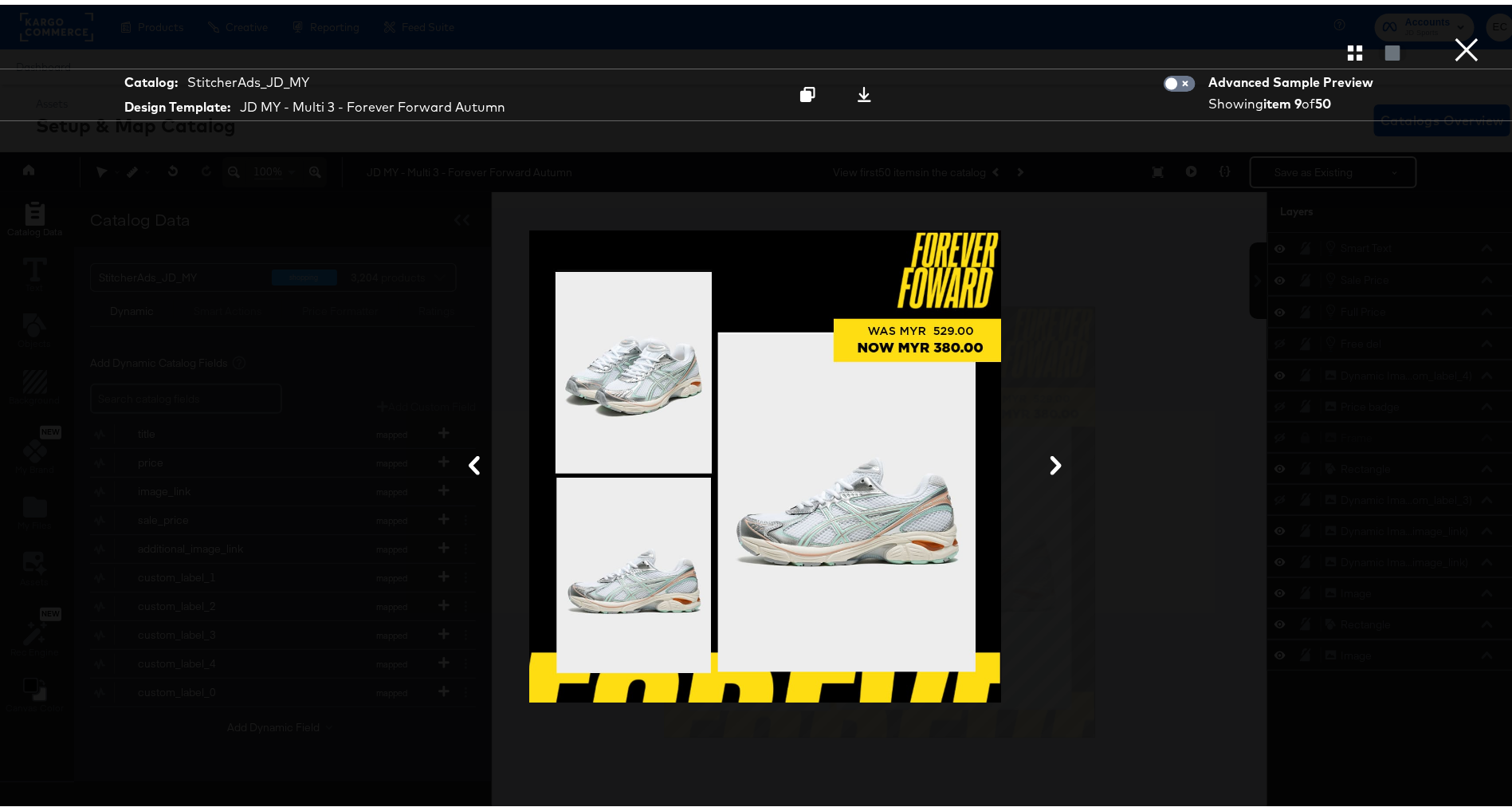
click at [1451, 32] on button "×" at bounding box center [1466, 16] width 32 height 32
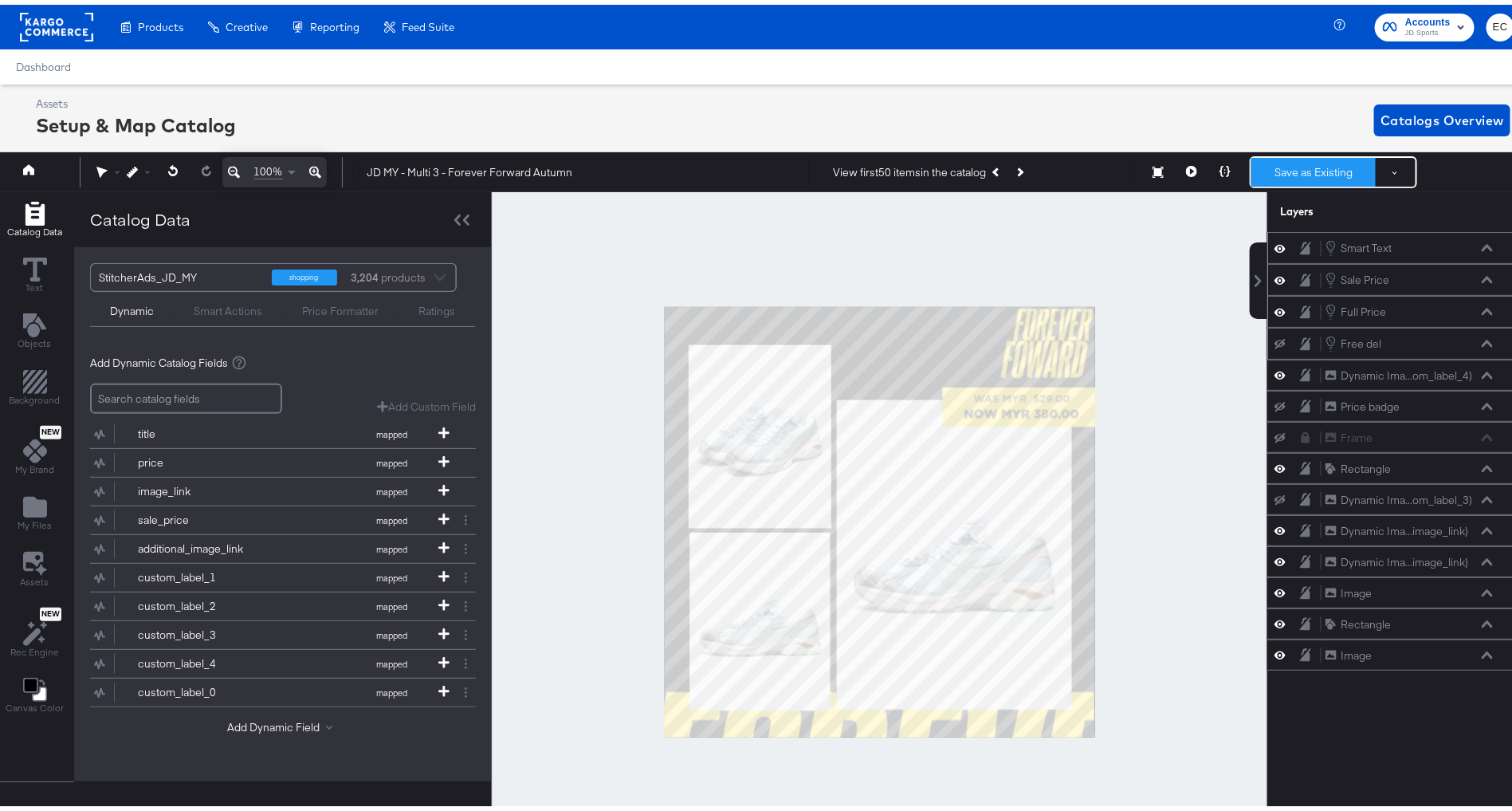
click at [1267, 158] on button "Save as Existing" at bounding box center [1314, 167] width 125 height 29
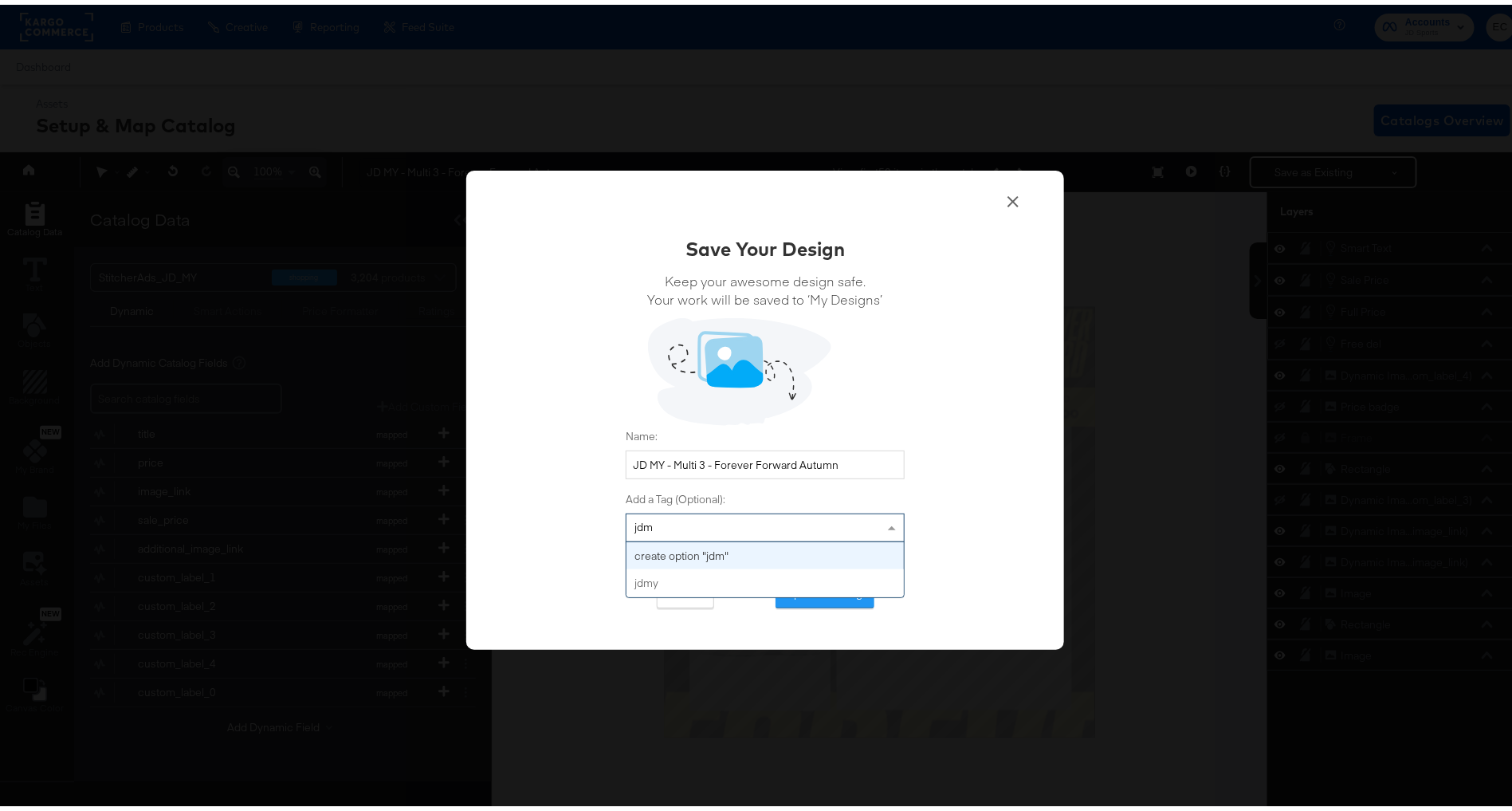
type input "jdmy"
click at [817, 592] on button "Update Existing" at bounding box center [825, 589] width 99 height 29
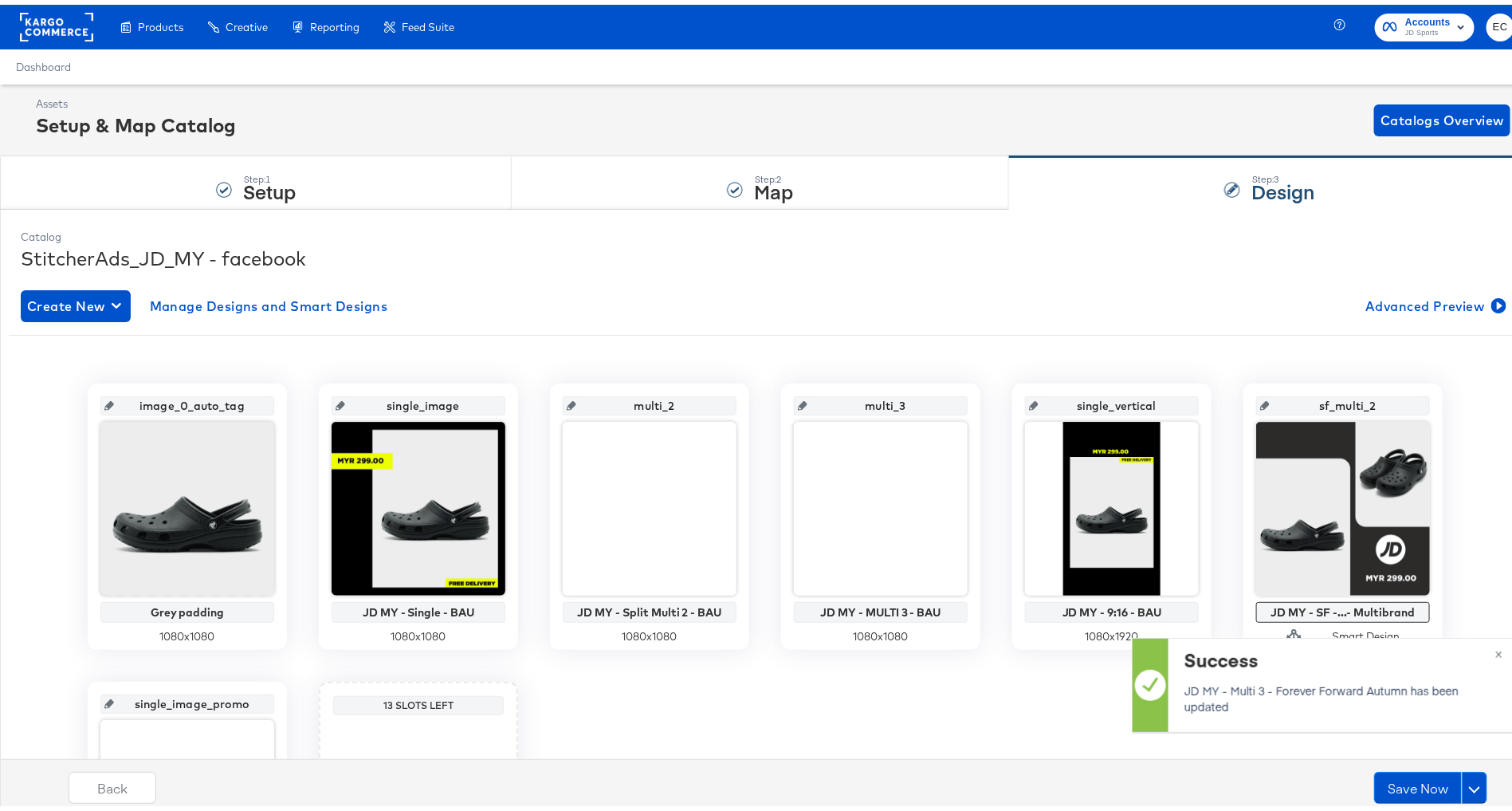
scroll to position [189, 0]
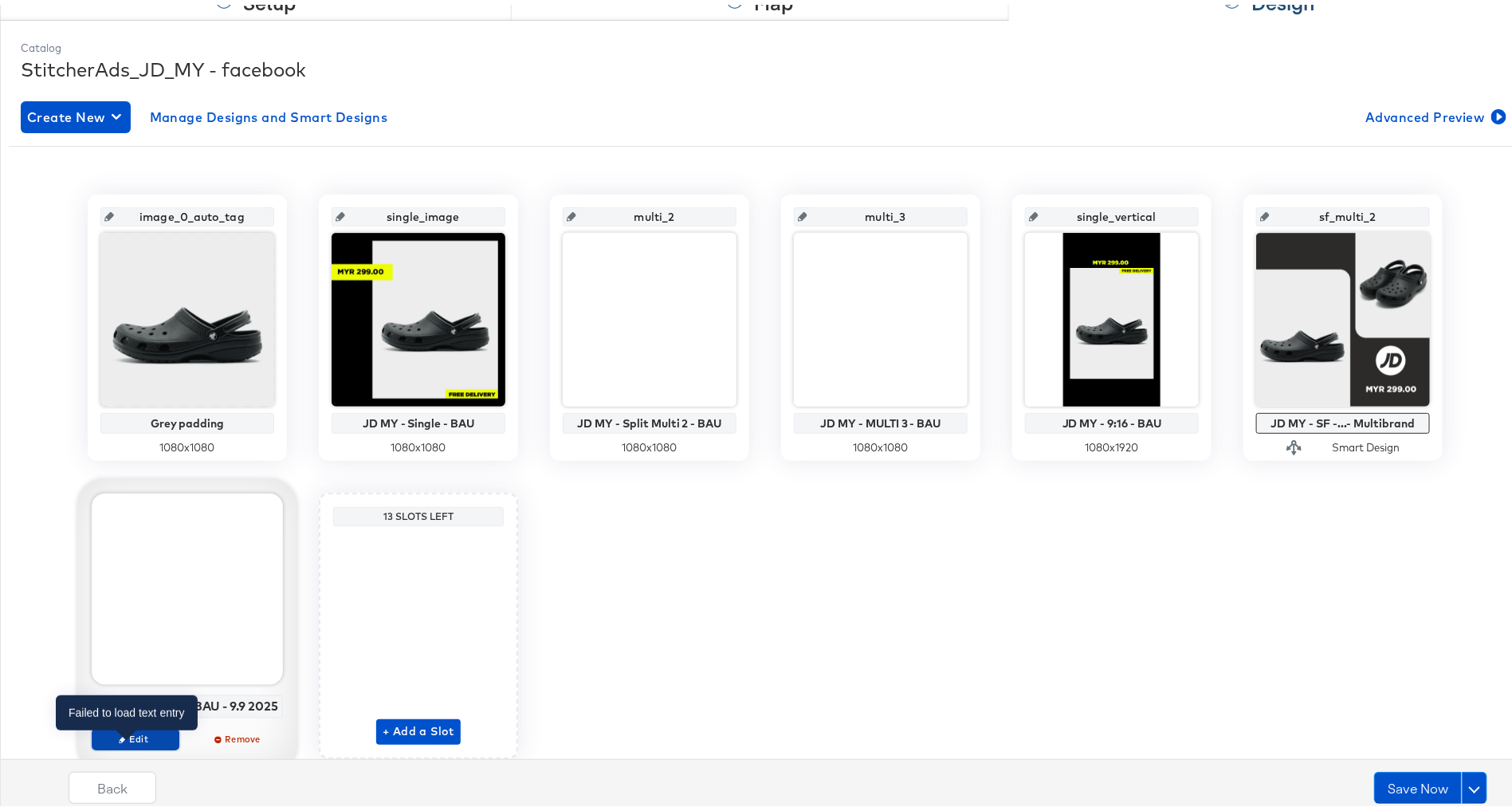
click at [123, 740] on button "Edit" at bounding box center [136, 735] width 87 height 22
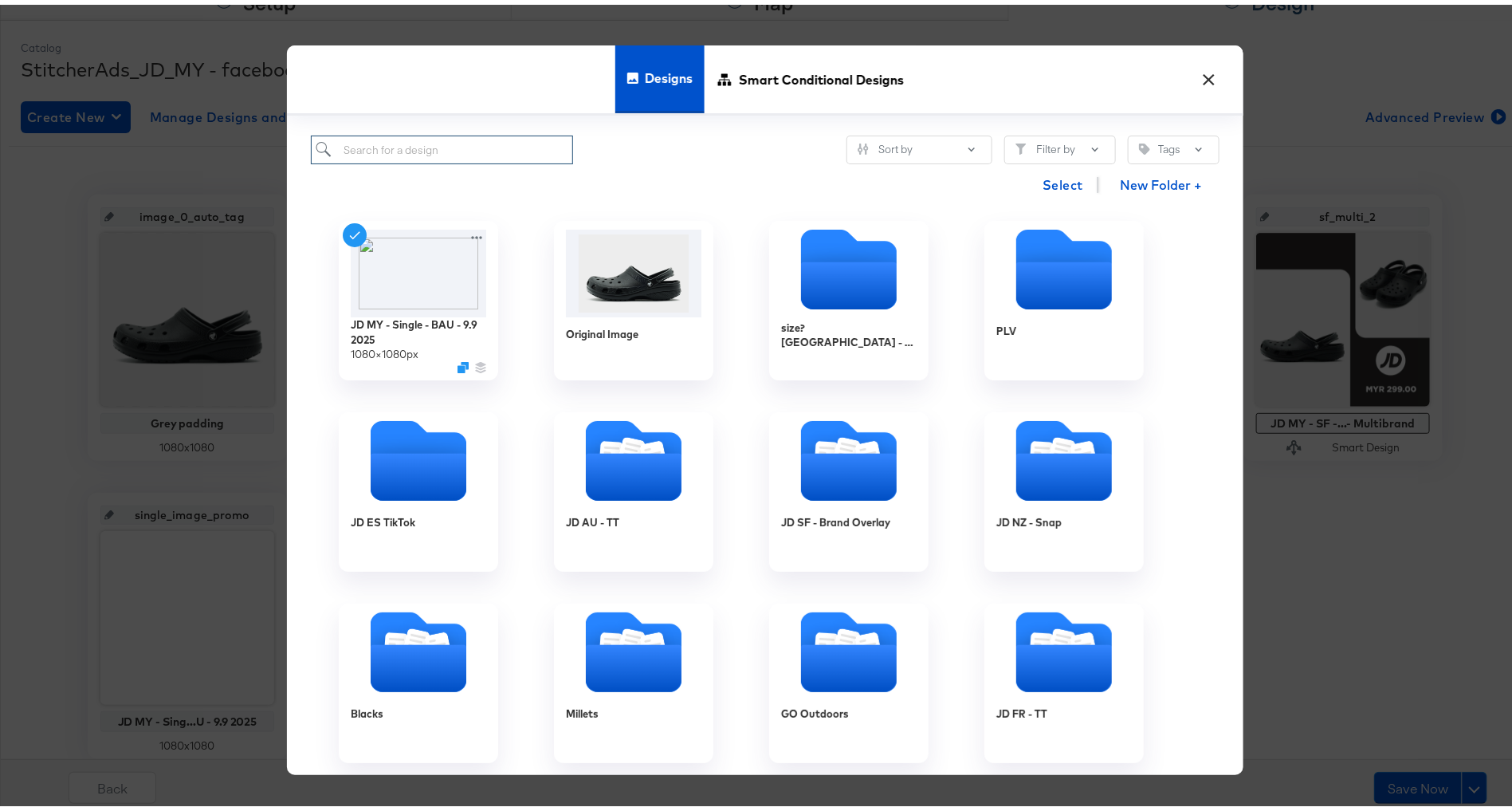
click at [438, 137] on input "search" at bounding box center [442, 146] width 262 height 30
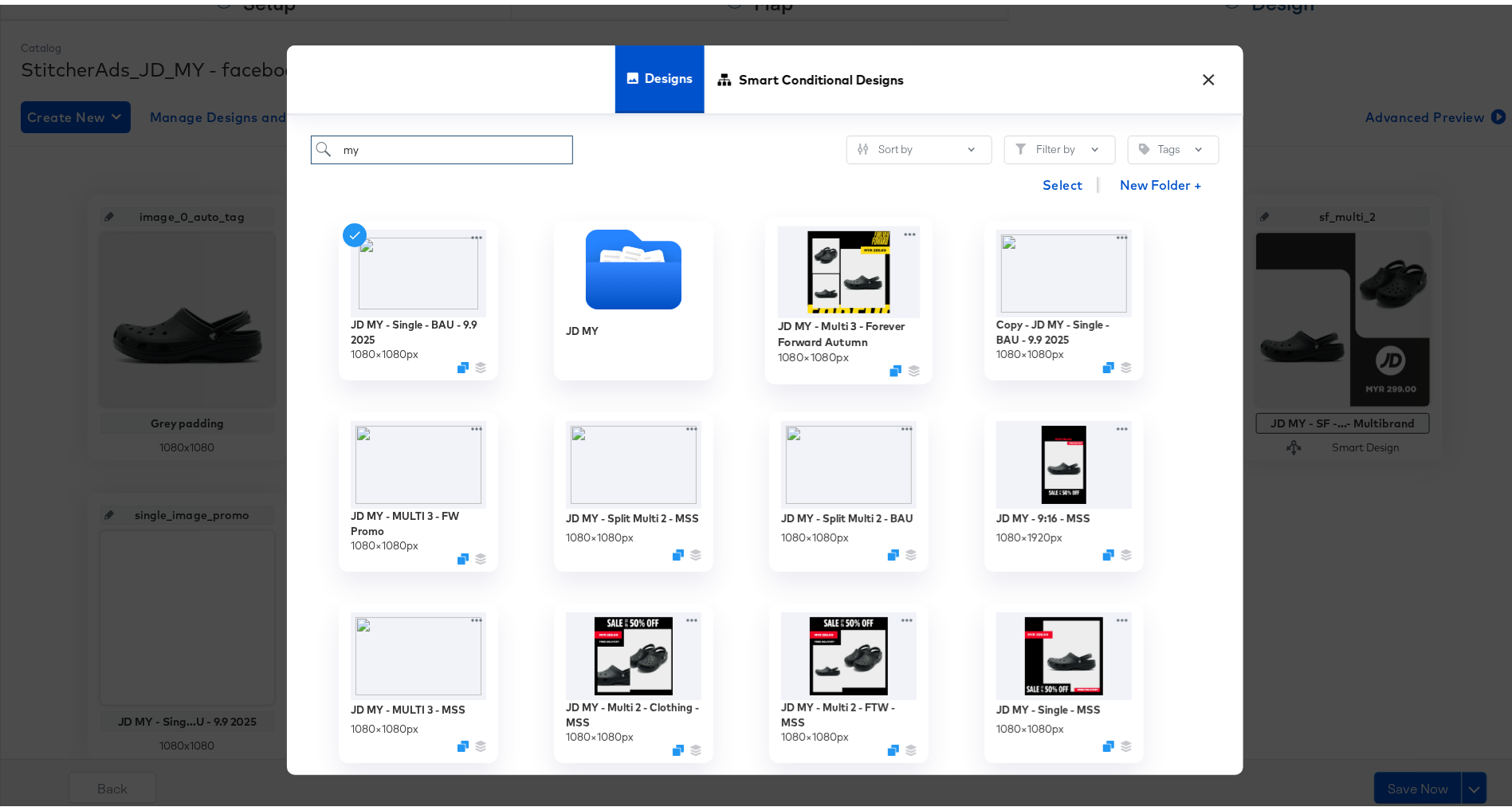
type input "my"
click at [844, 262] on img at bounding box center [849, 267] width 142 height 92
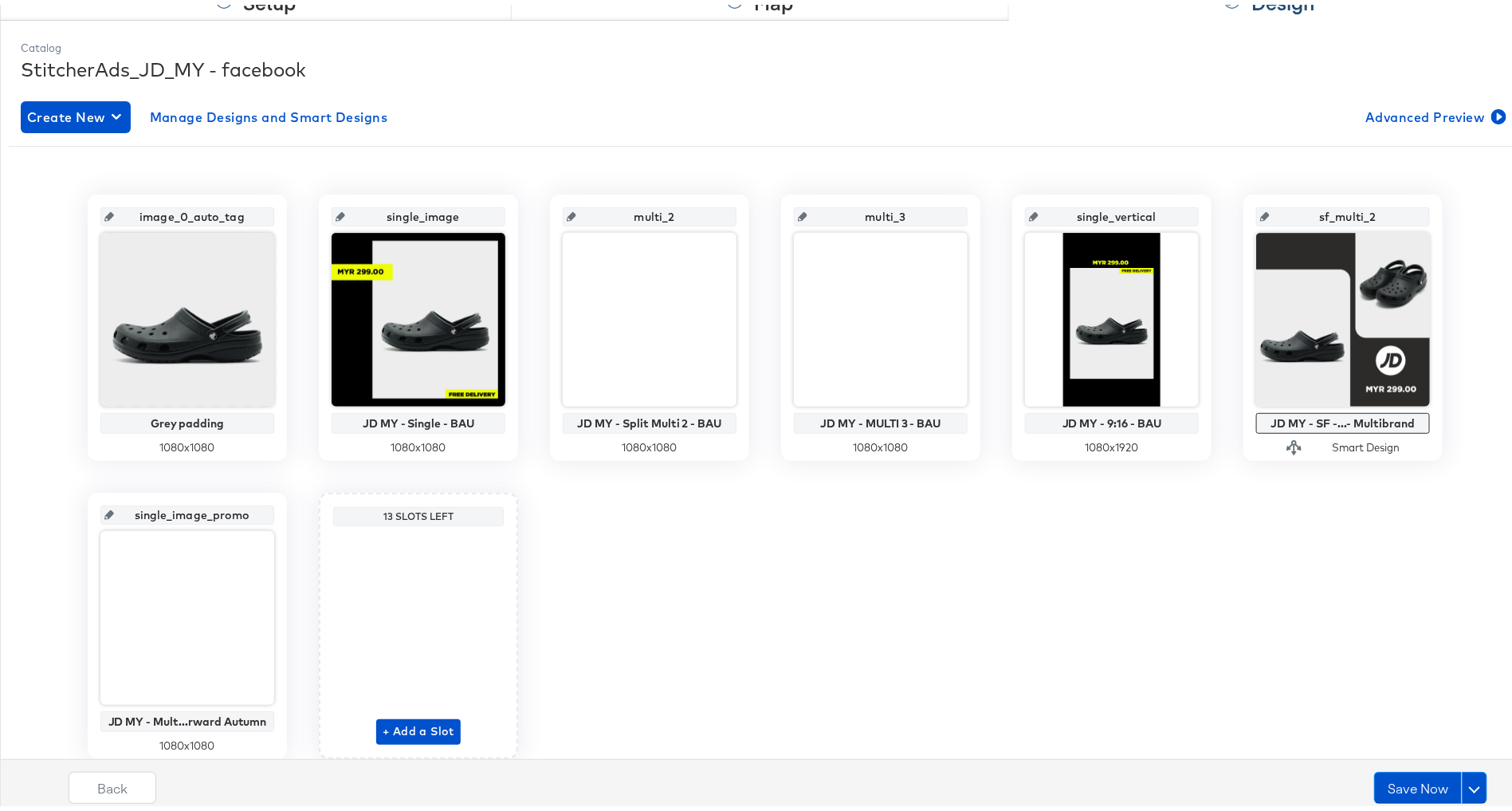
click at [729, 552] on div "image_0_auto_tag Grey padding 1080 x 1080 single_image JD MY - Single - BAU 108…" at bounding box center [764, 472] width 1513 height 565
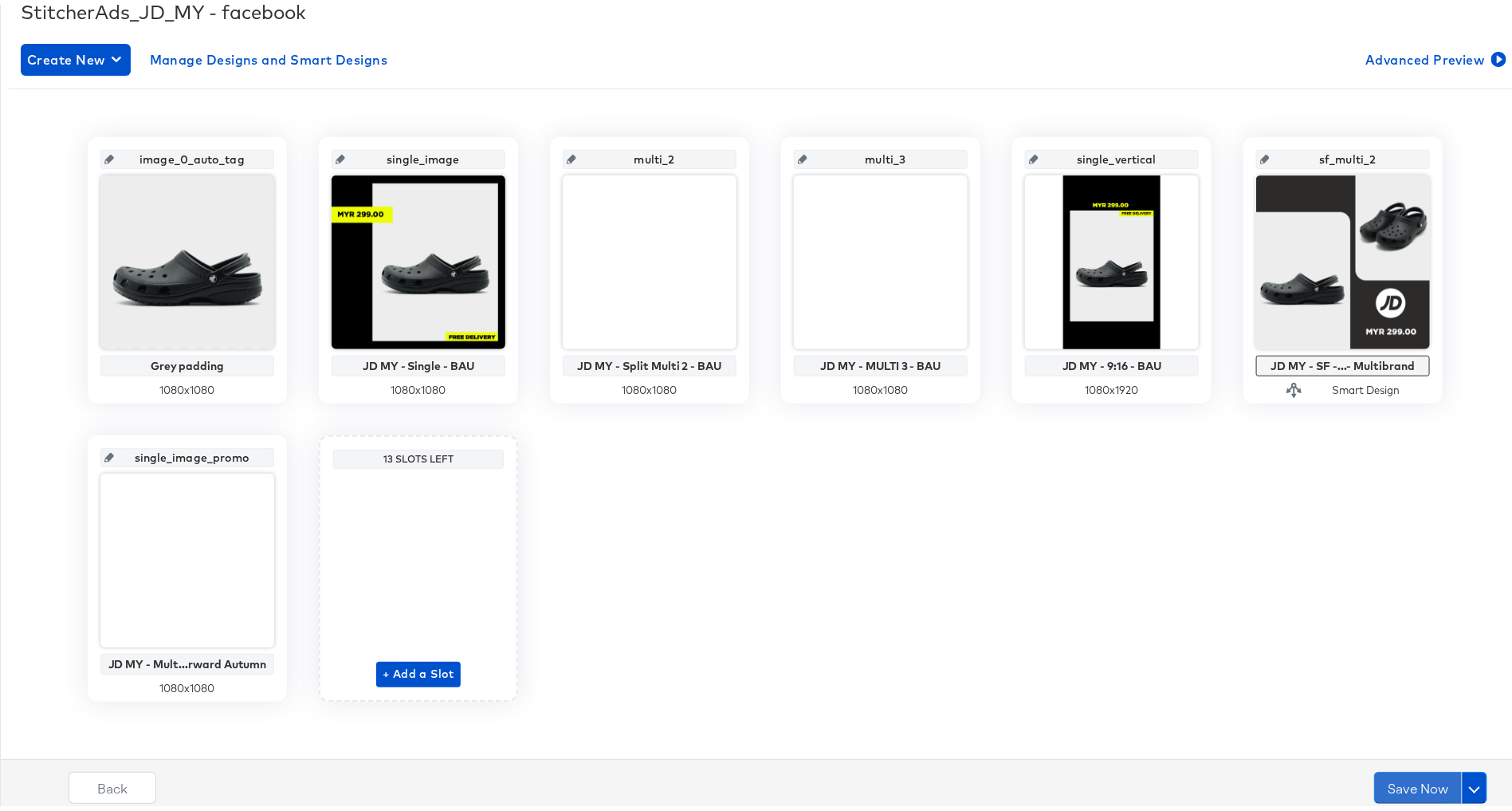
drag, startPoint x: 1399, startPoint y: 786, endPoint x: 961, endPoint y: 680, distance: 450.6
click at [961, 680] on div "Catalog StitcherAds_JD_MY - facebook Create New Manage Designs and Smart Design…" at bounding box center [765, 379] width 1531 height 842
click at [1404, 781] on button "Save Now" at bounding box center [1418, 783] width 87 height 32
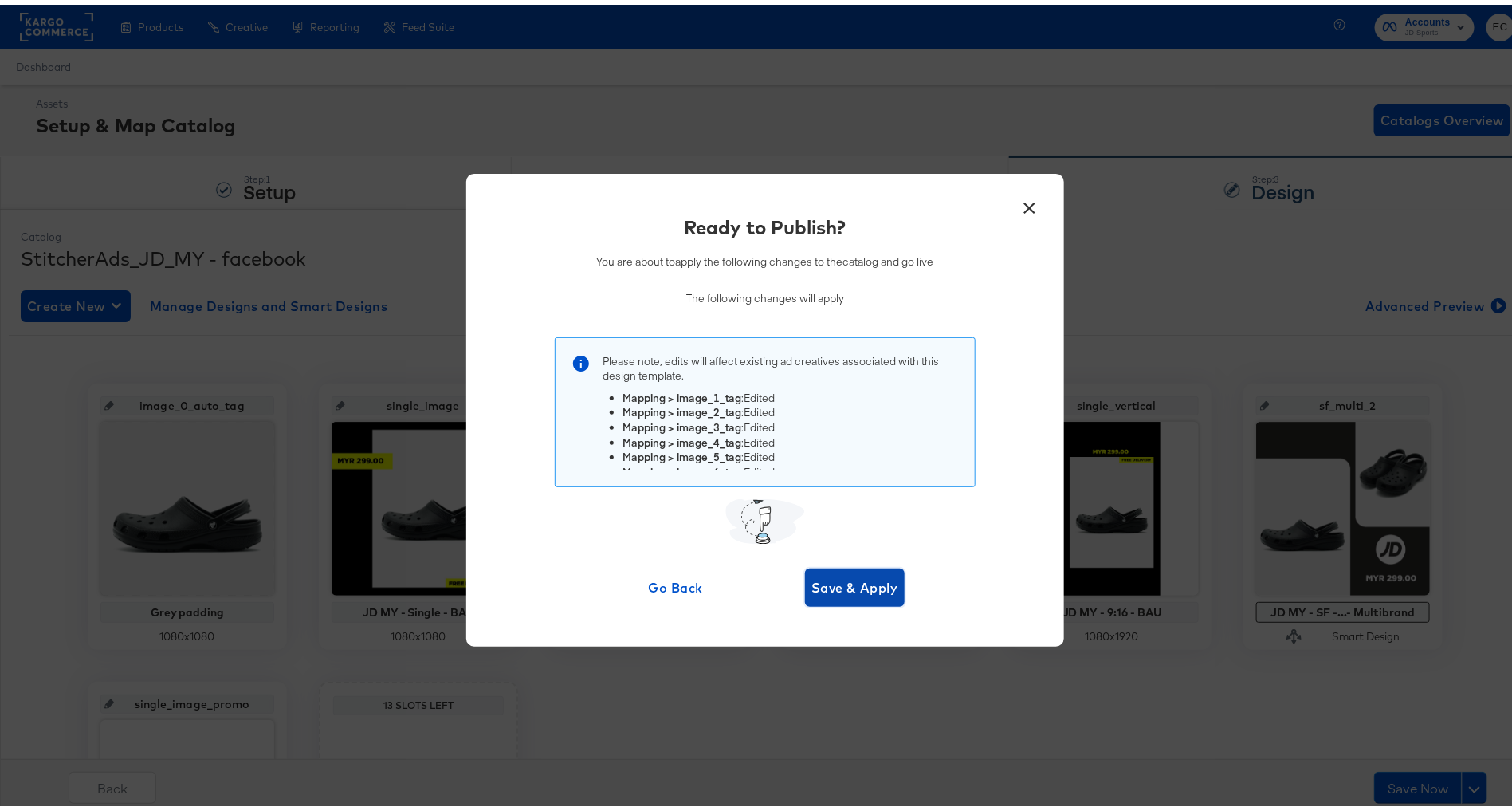
click at [829, 585] on span "Save & Apply" at bounding box center [855, 583] width 86 height 22
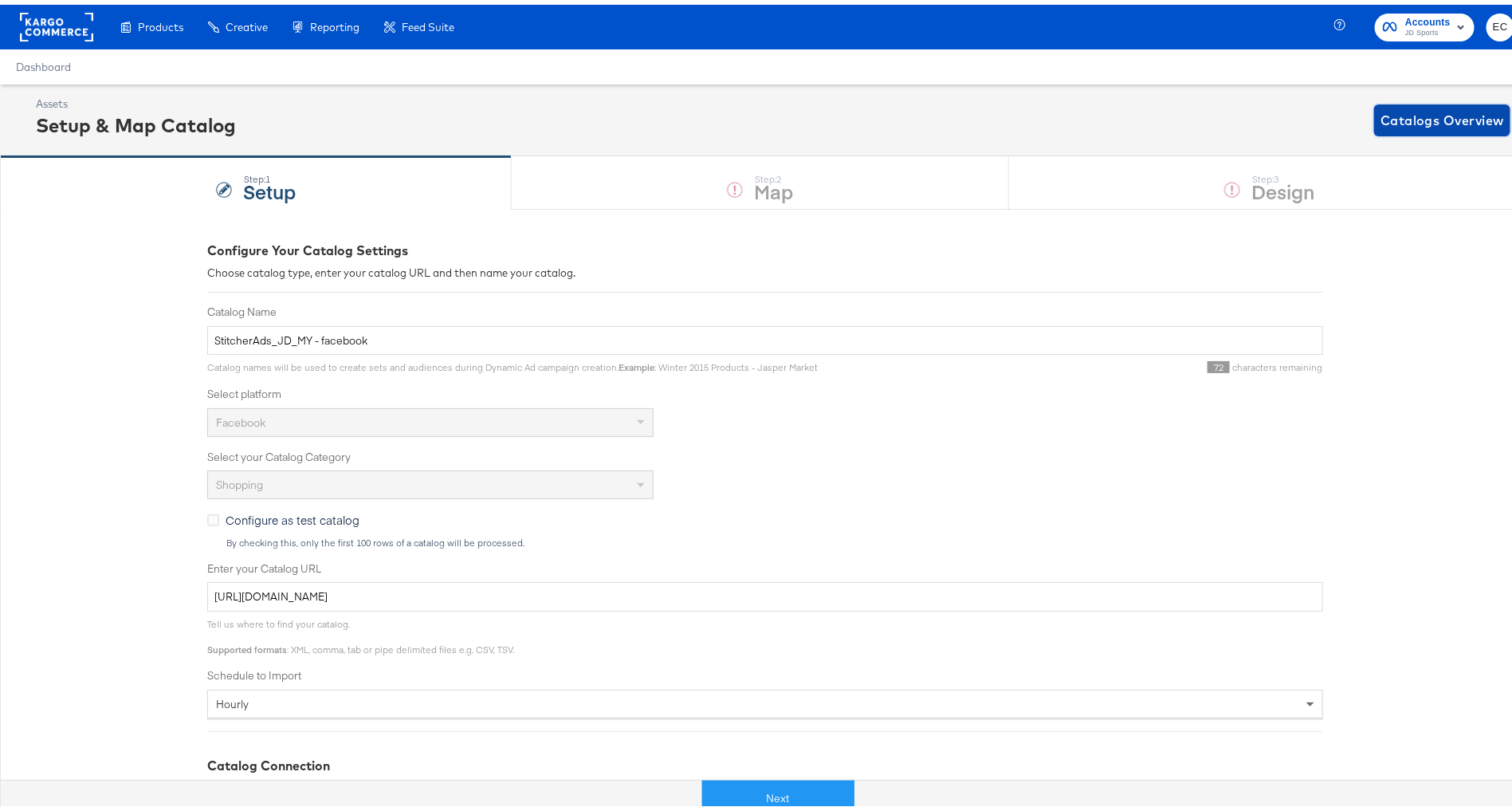
click at [1421, 120] on span "Catalogs Overview" at bounding box center [1442, 115] width 124 height 22
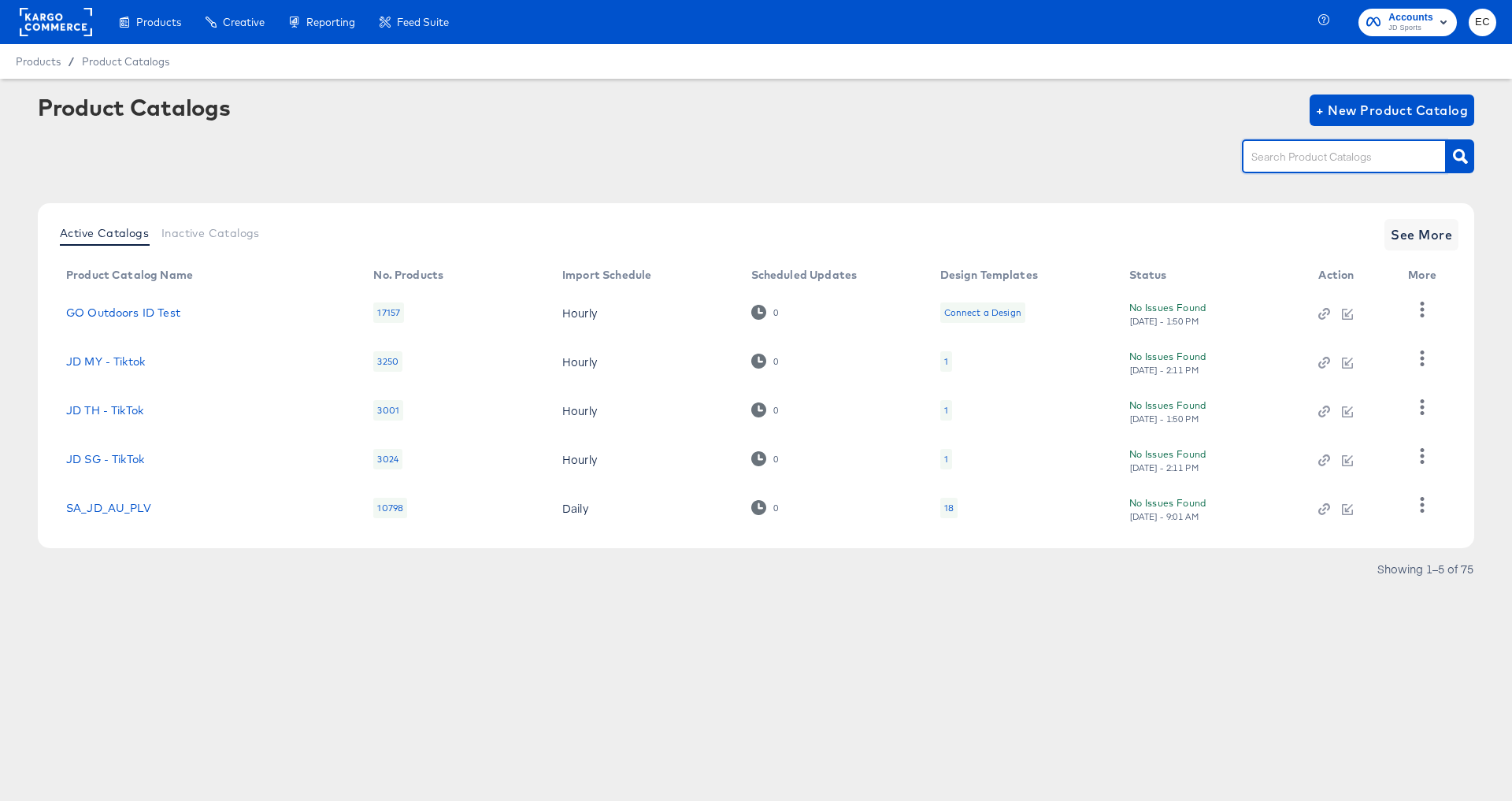
click at [1345, 154] on input "text" at bounding box center [1332, 157] width 168 height 18
type input "d"
type input "main"
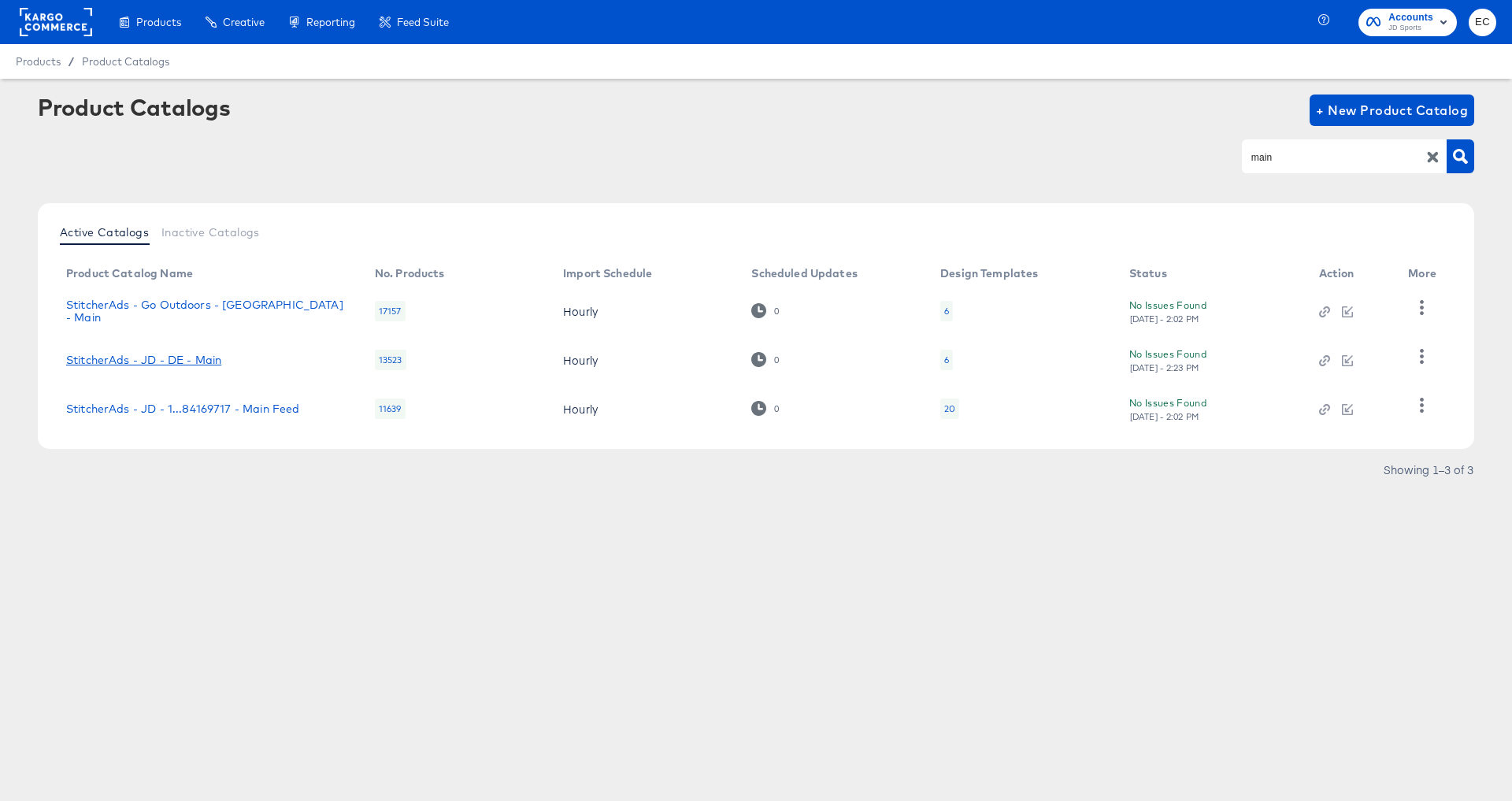
click at [175, 363] on link "StitcherAds - JD - DE - Main" at bounding box center [143, 360] width 155 height 13
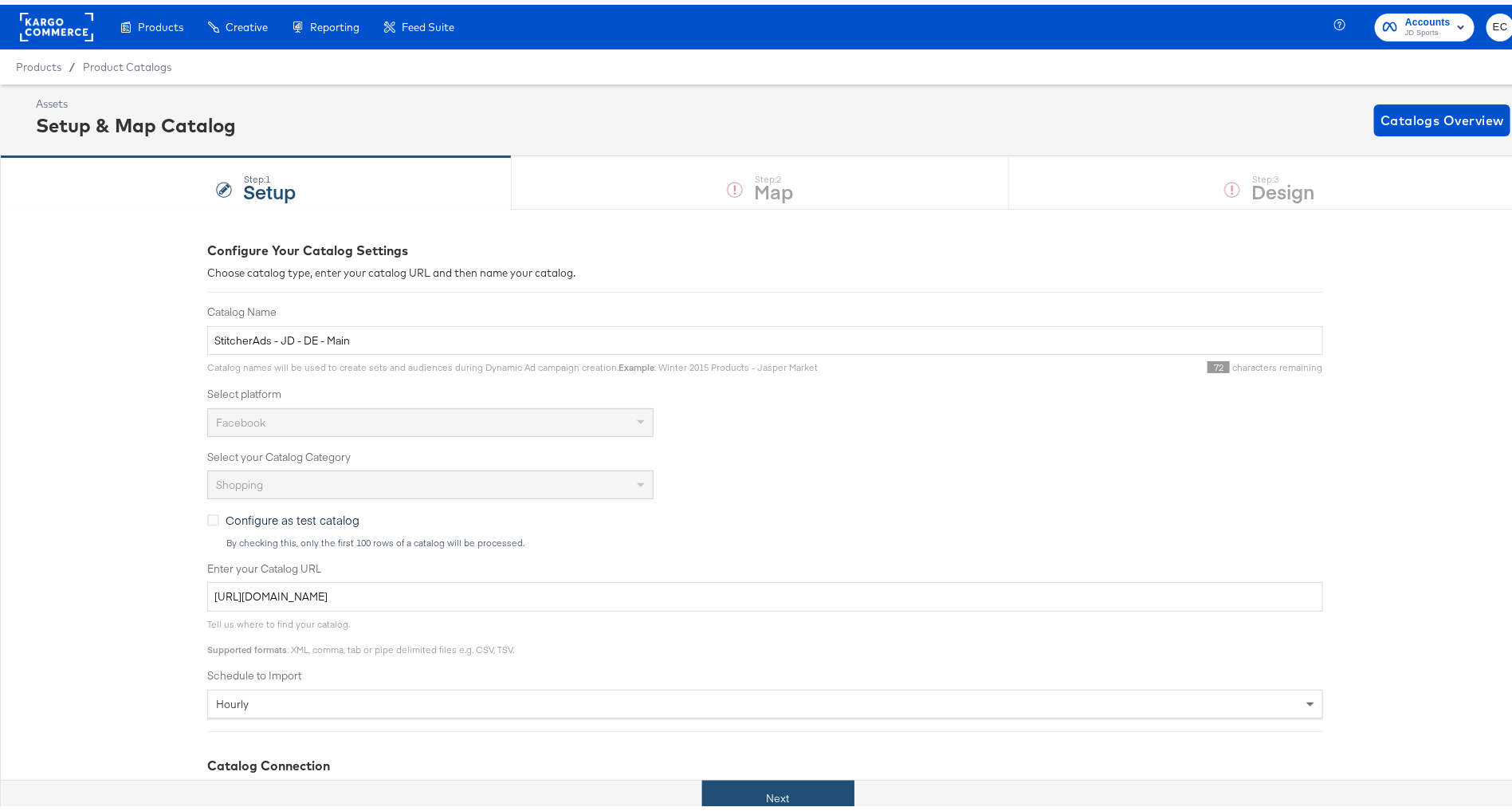
click at [704, 779] on button "Next" at bounding box center [778, 793] width 153 height 36
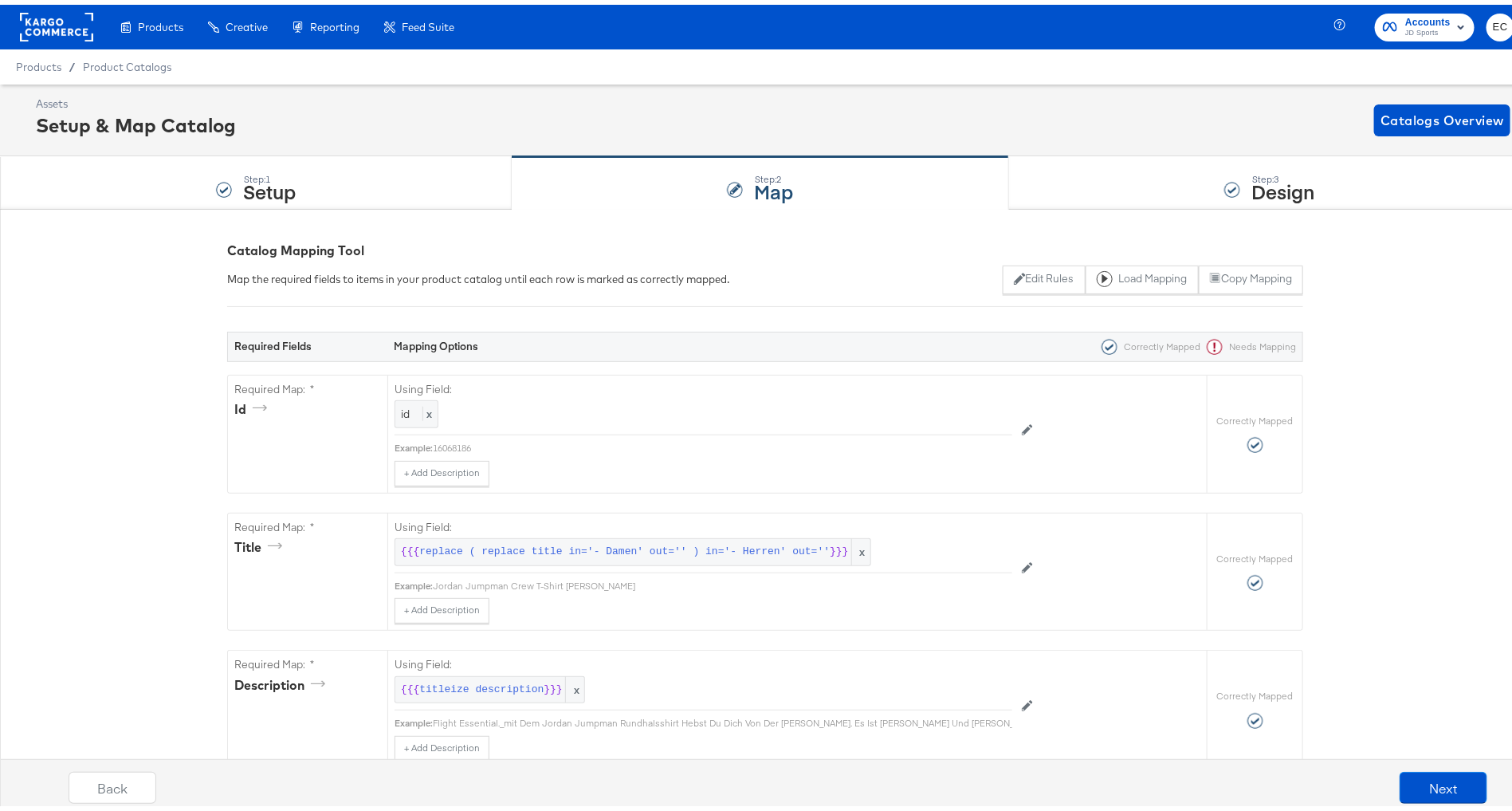
click at [1092, 166] on div "Step: 3 Design" at bounding box center [1269, 179] width 522 height 53
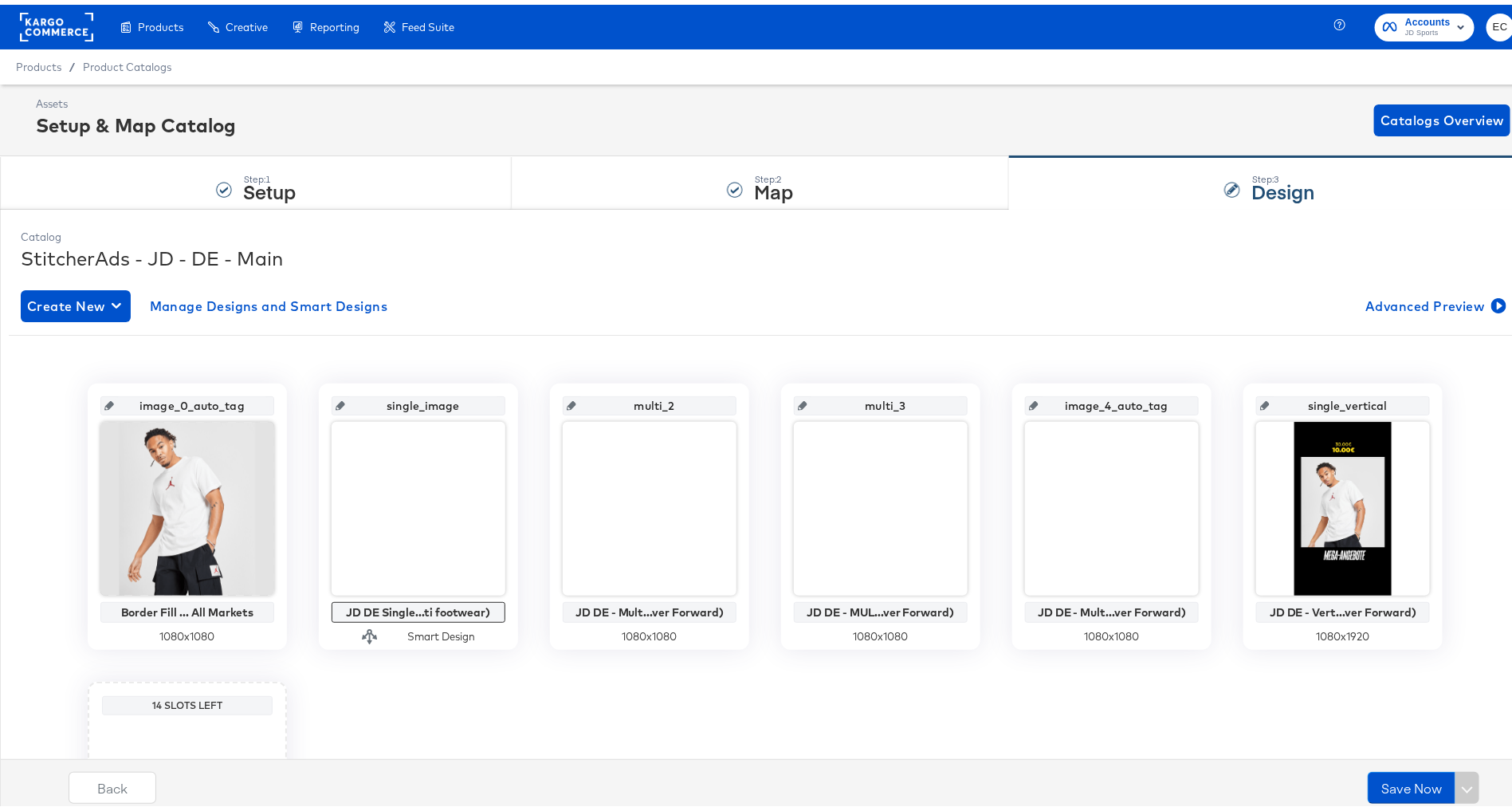
click at [643, 400] on input "multi_2" at bounding box center [655, 394] width 156 height 43
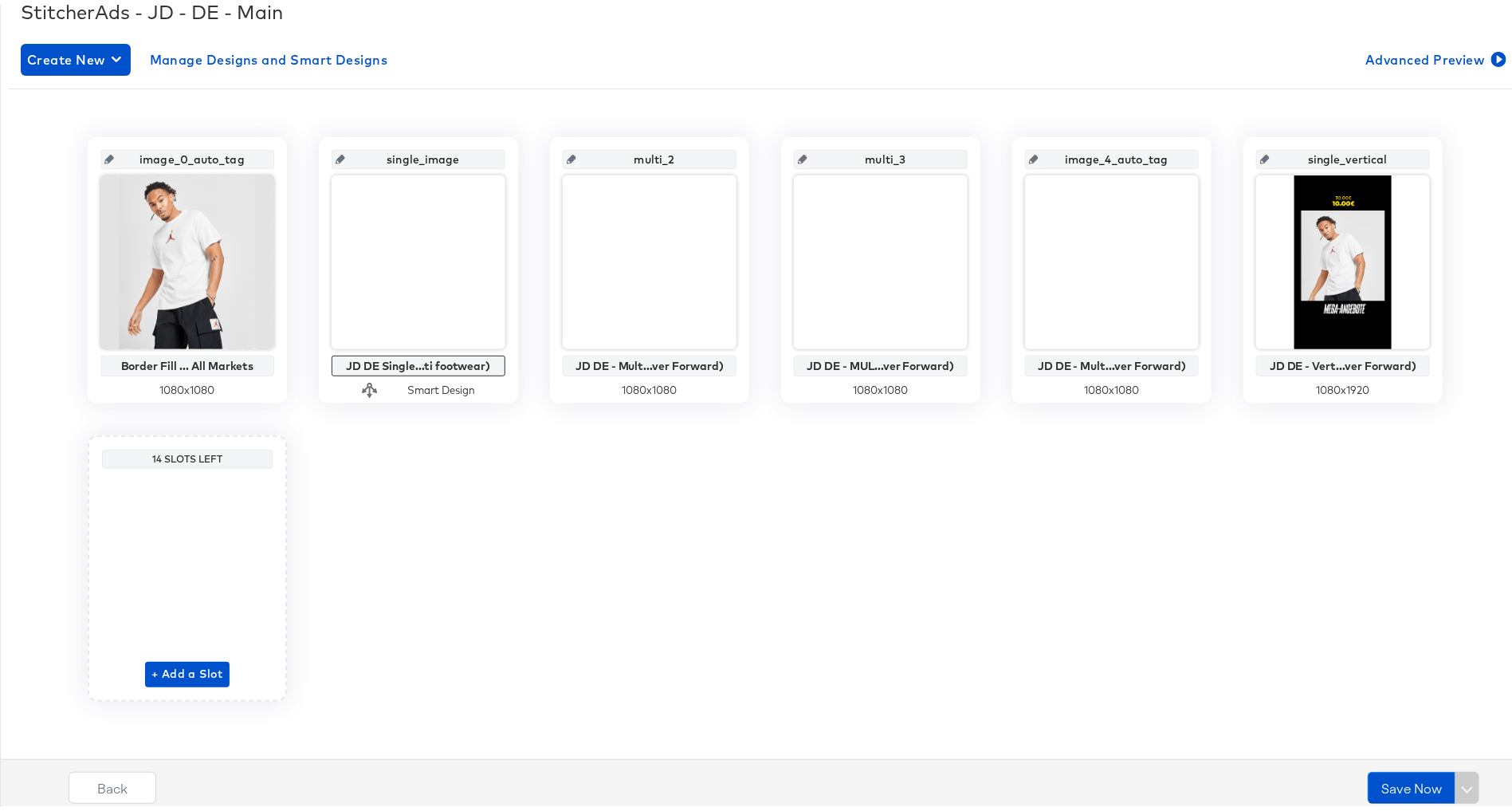
scroll to position [217, 0]
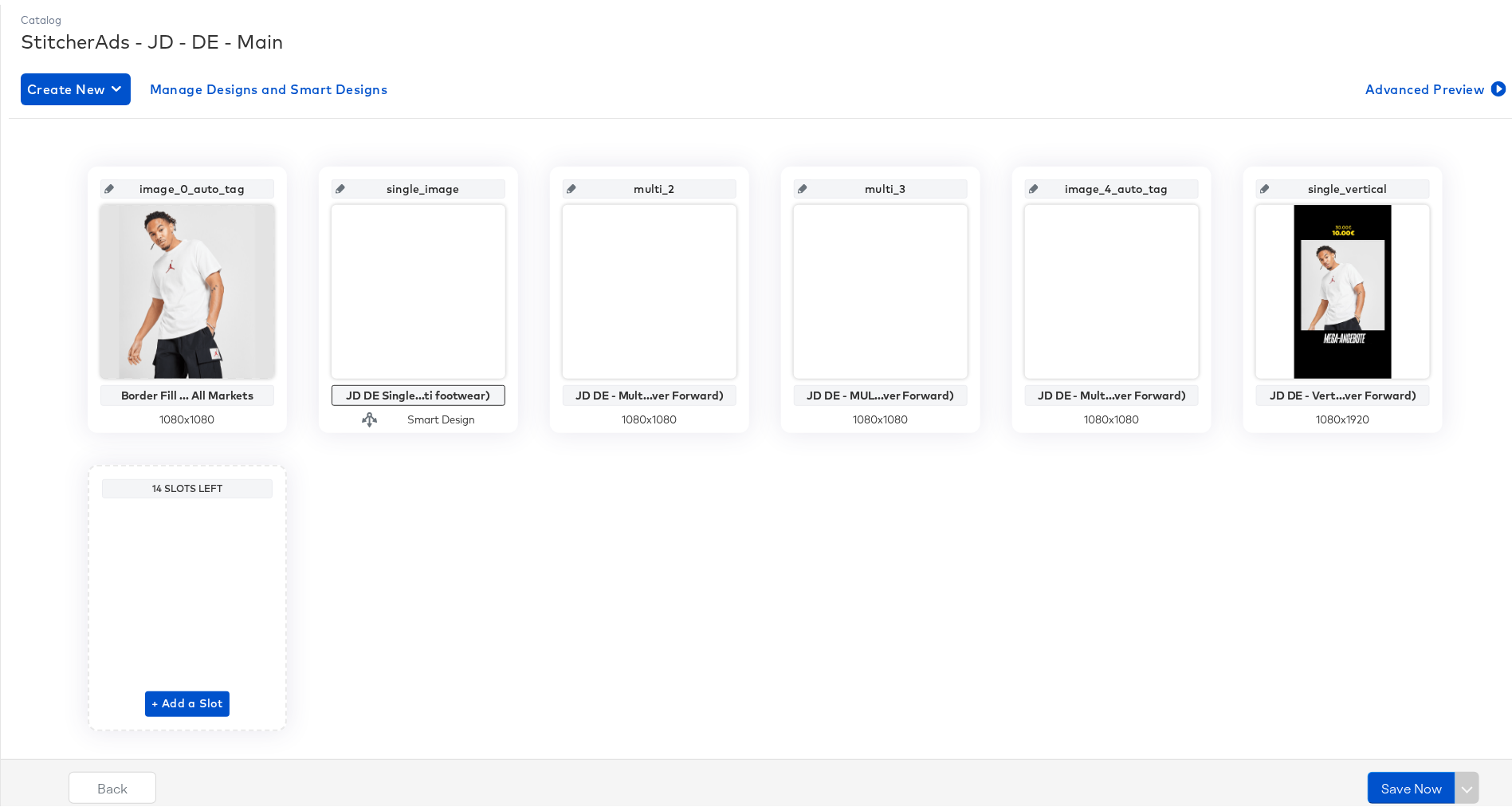
click at [1337, 181] on input "single_vertical" at bounding box center [1348, 178] width 156 height 43
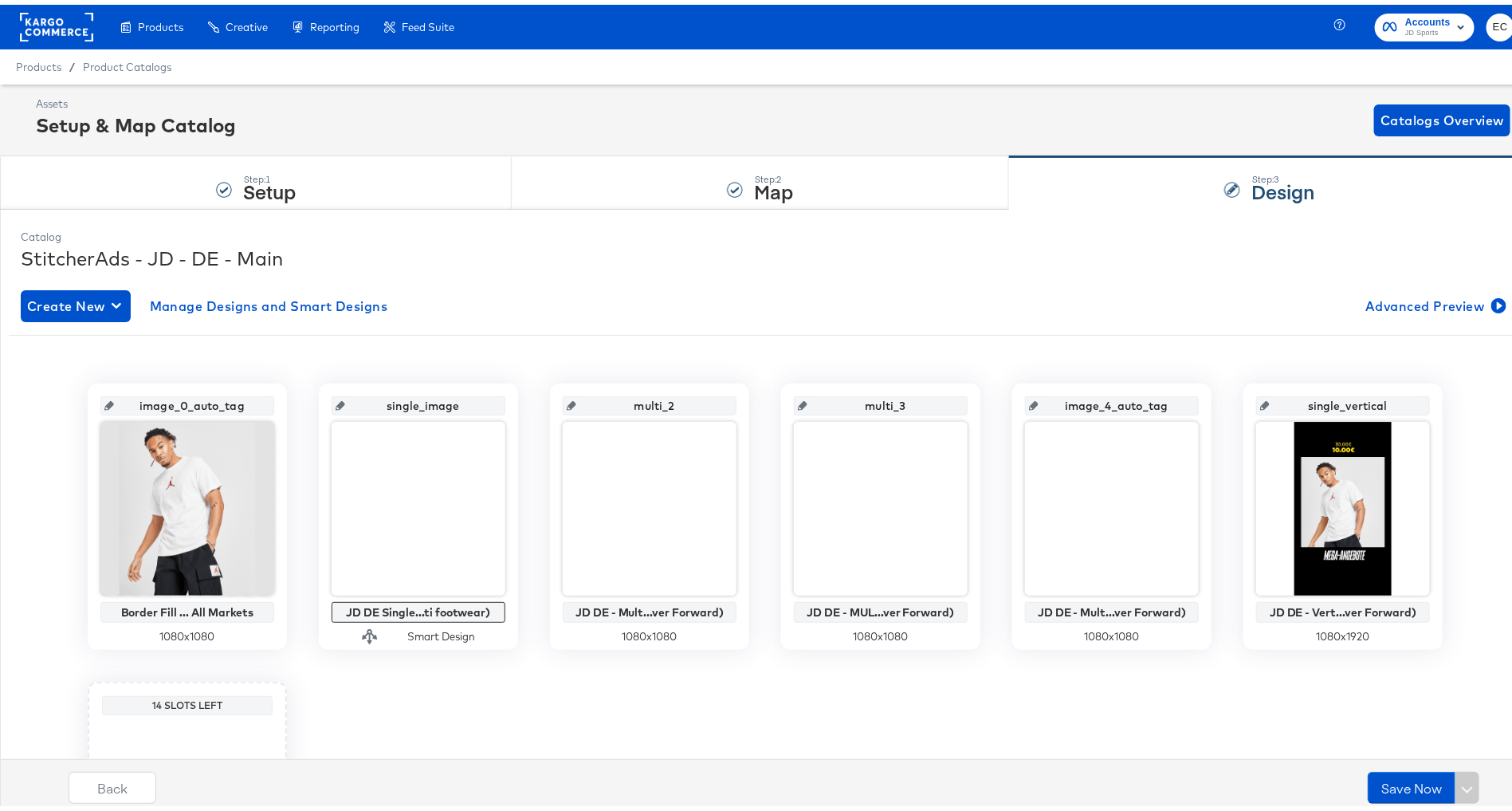
click at [55, 14] on rect at bounding box center [56, 22] width 73 height 29
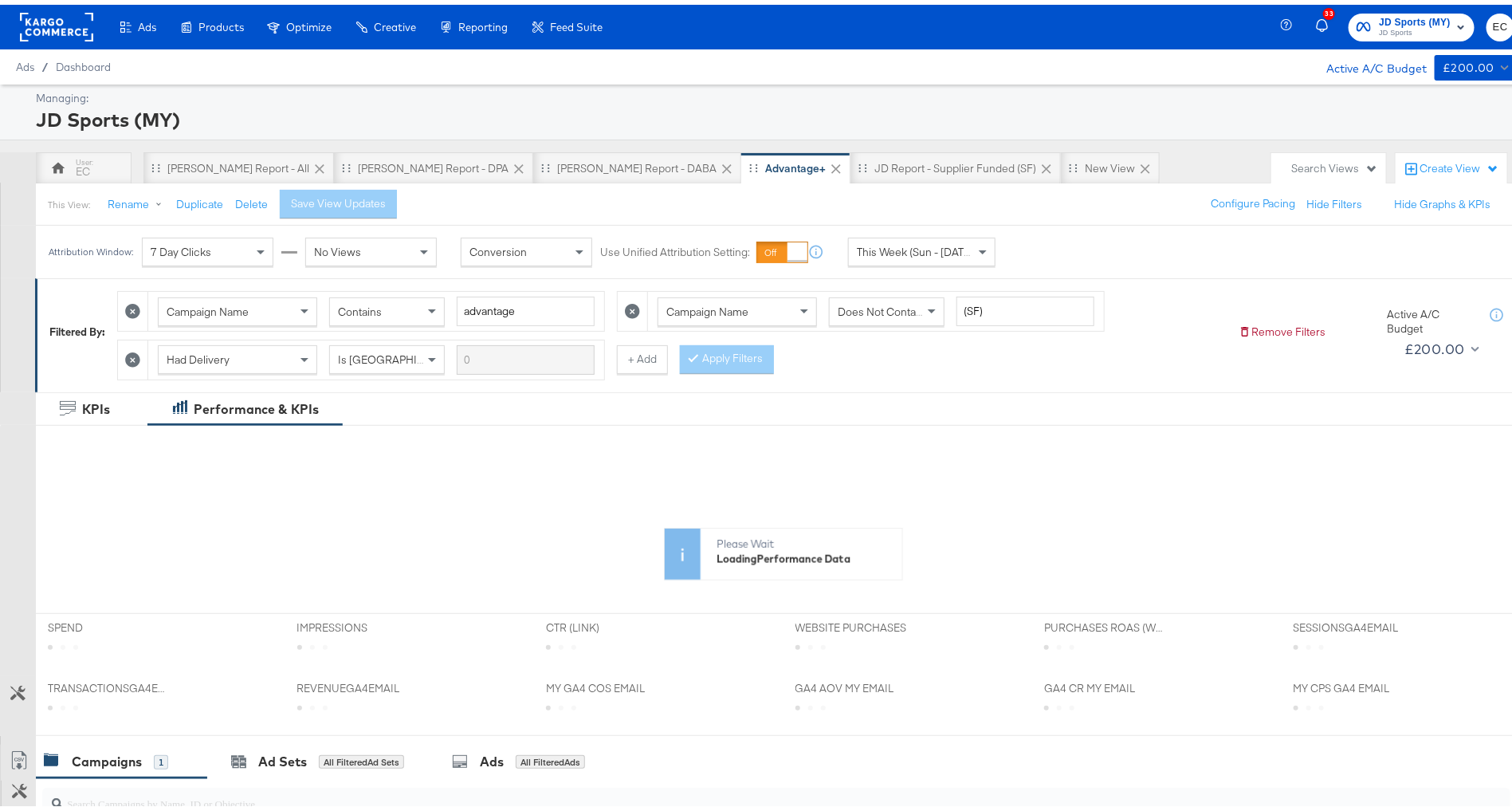
scroll to position [309, 0]
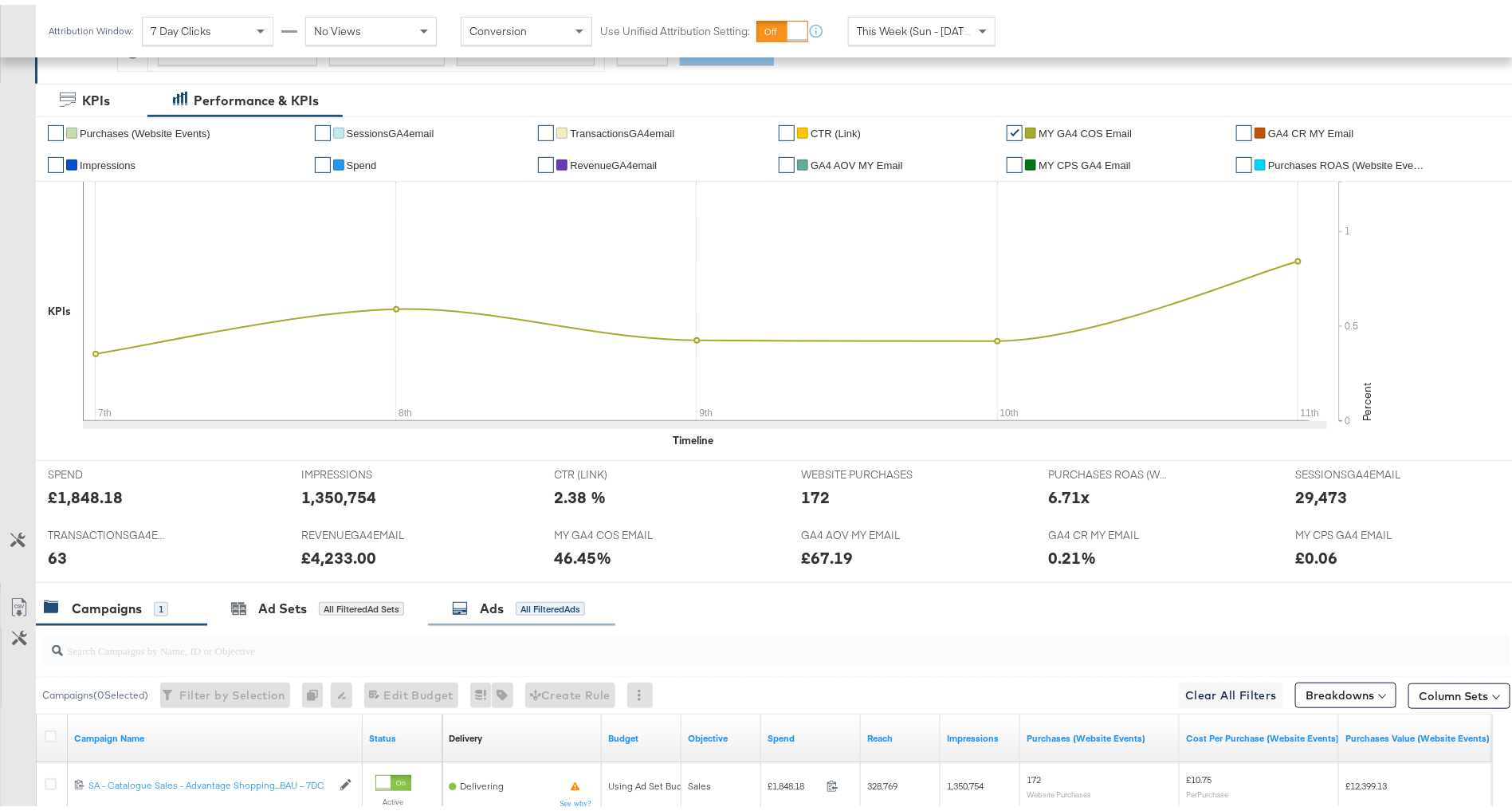
click at [537, 597] on div "All Filtered Ads" at bounding box center [550, 604] width 70 height 14
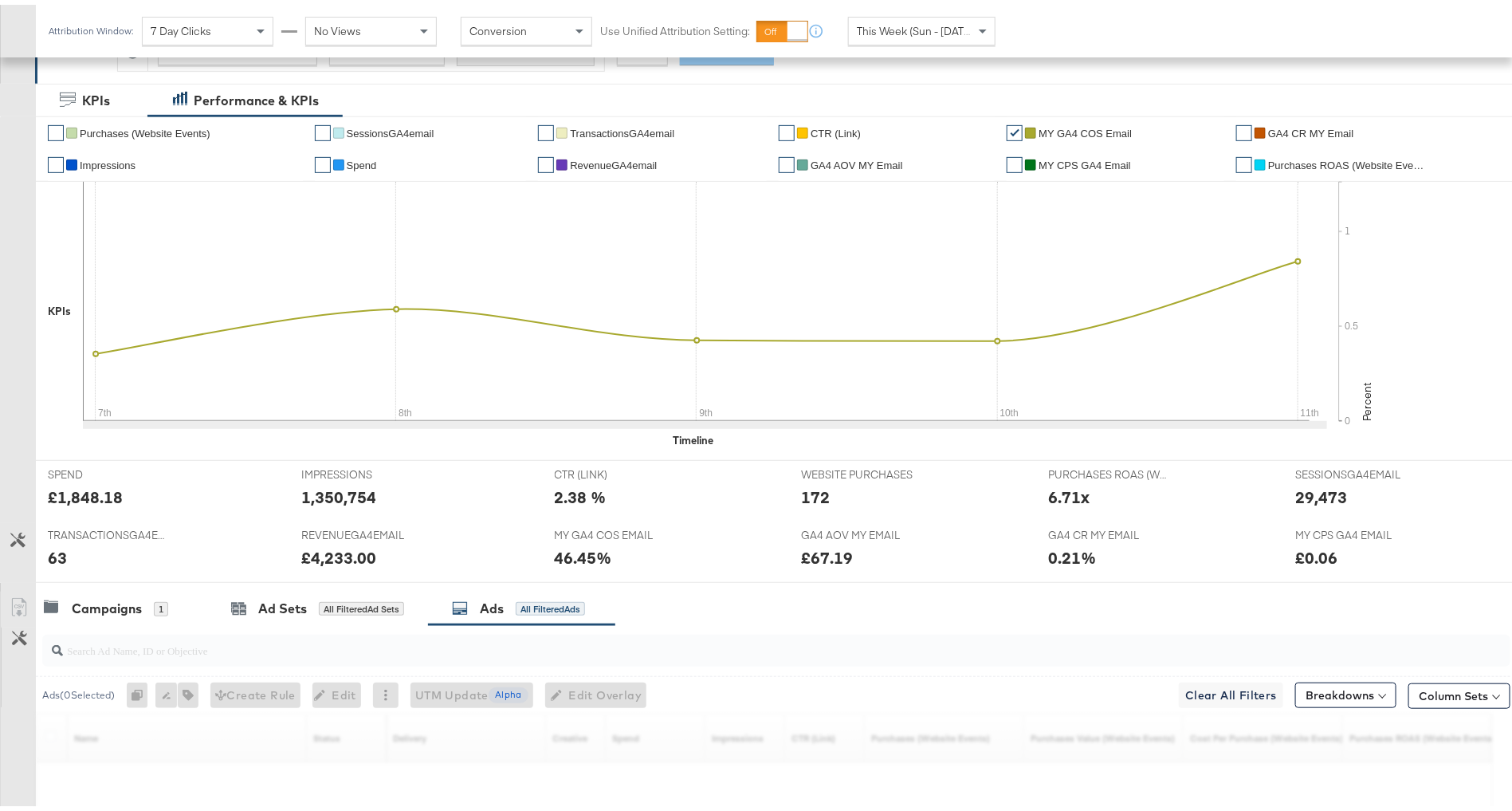
scroll to position [512, 0]
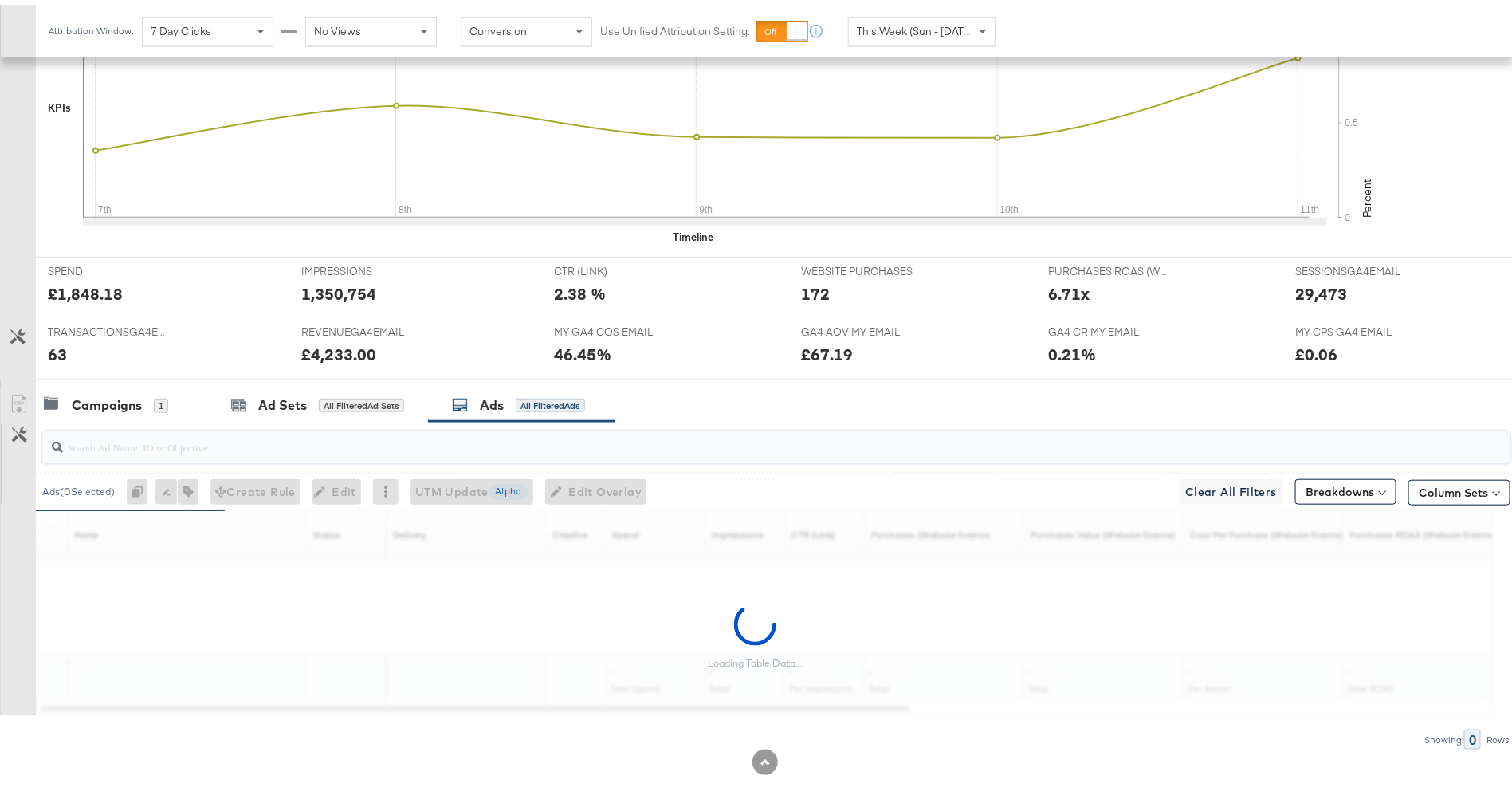
click at [628, 437] on input "search" at bounding box center [720, 435] width 1313 height 31
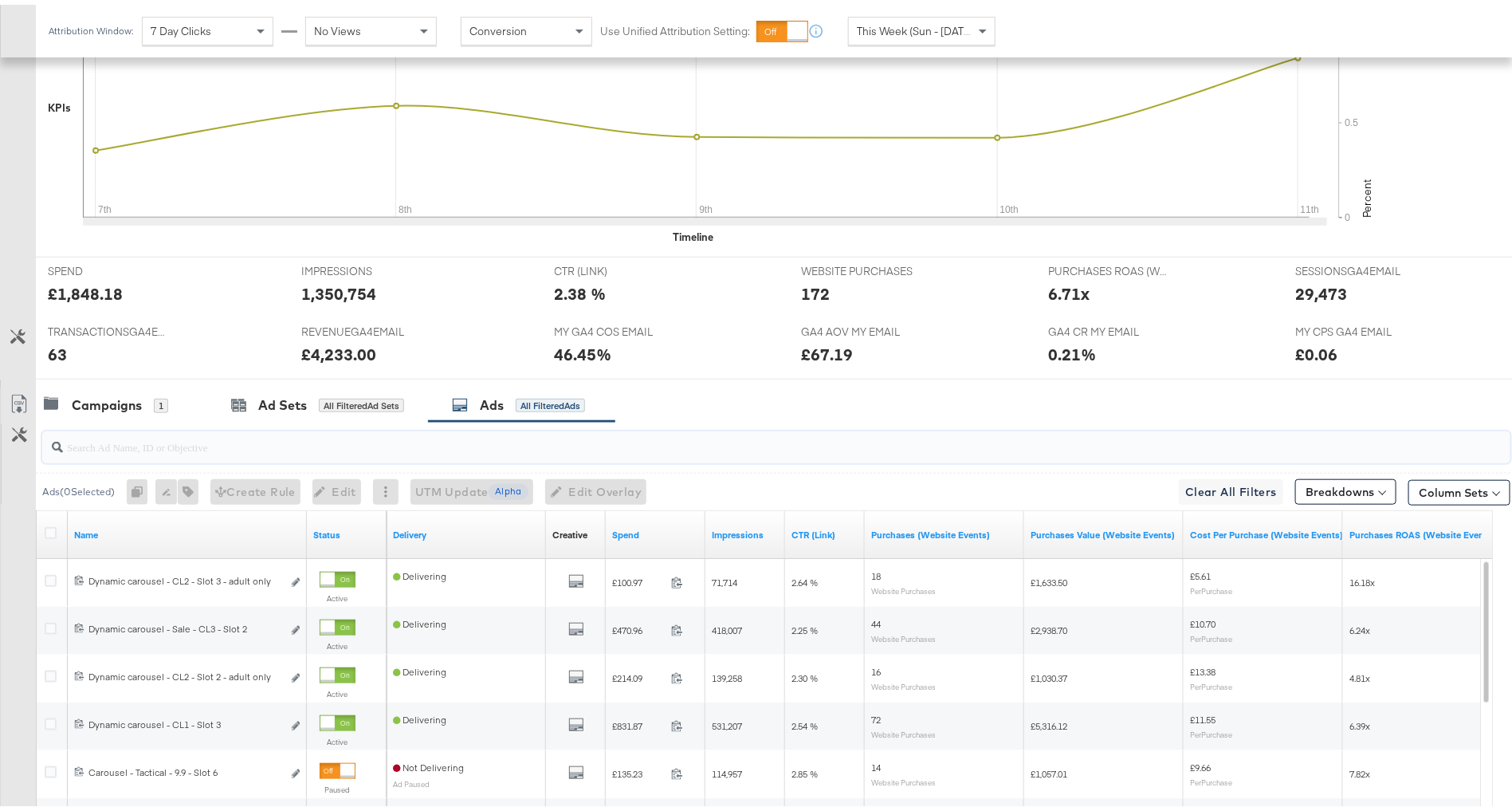
scroll to position [751, 0]
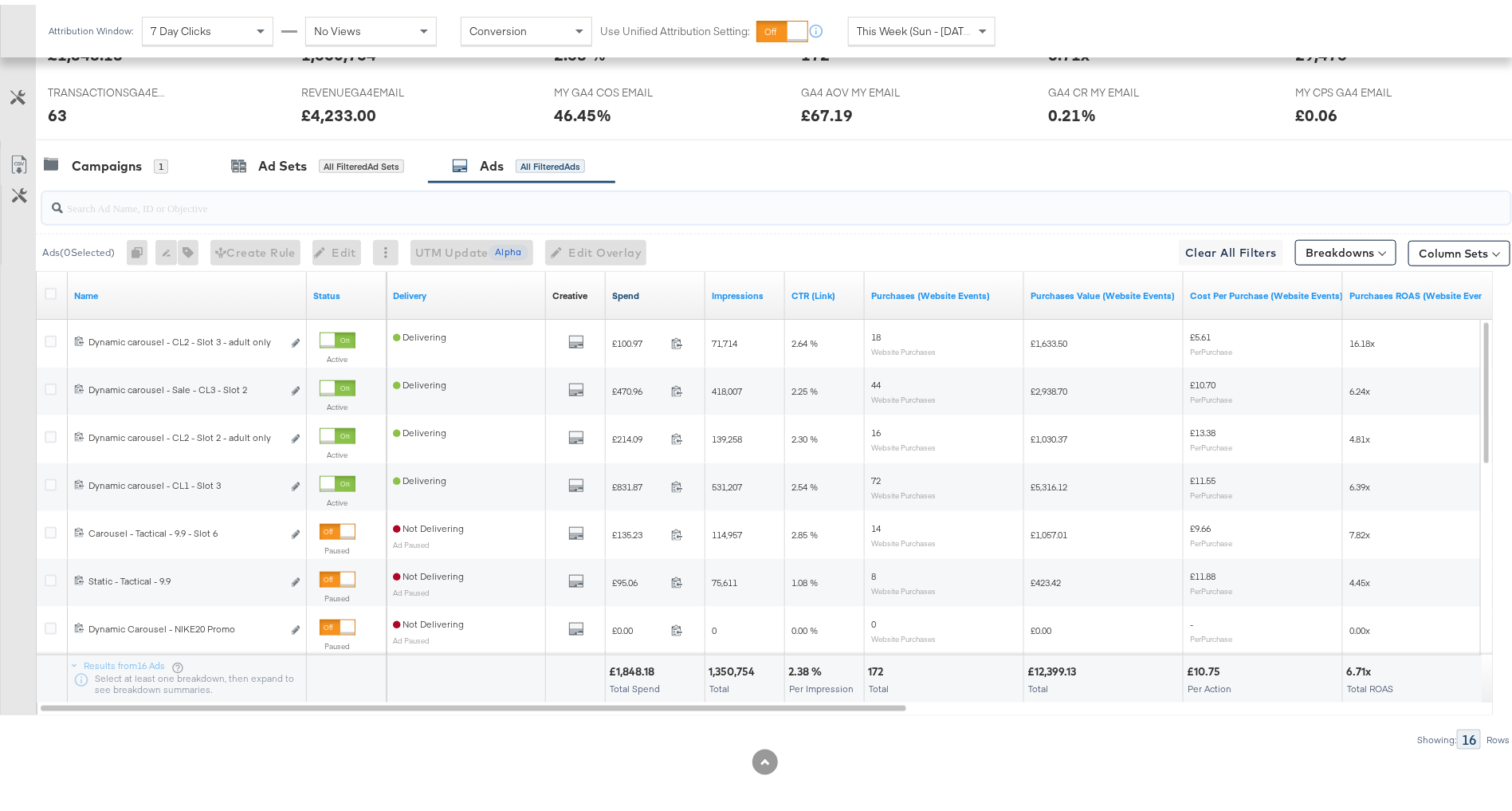
click at [646, 287] on link "Spend" at bounding box center [655, 291] width 86 height 13
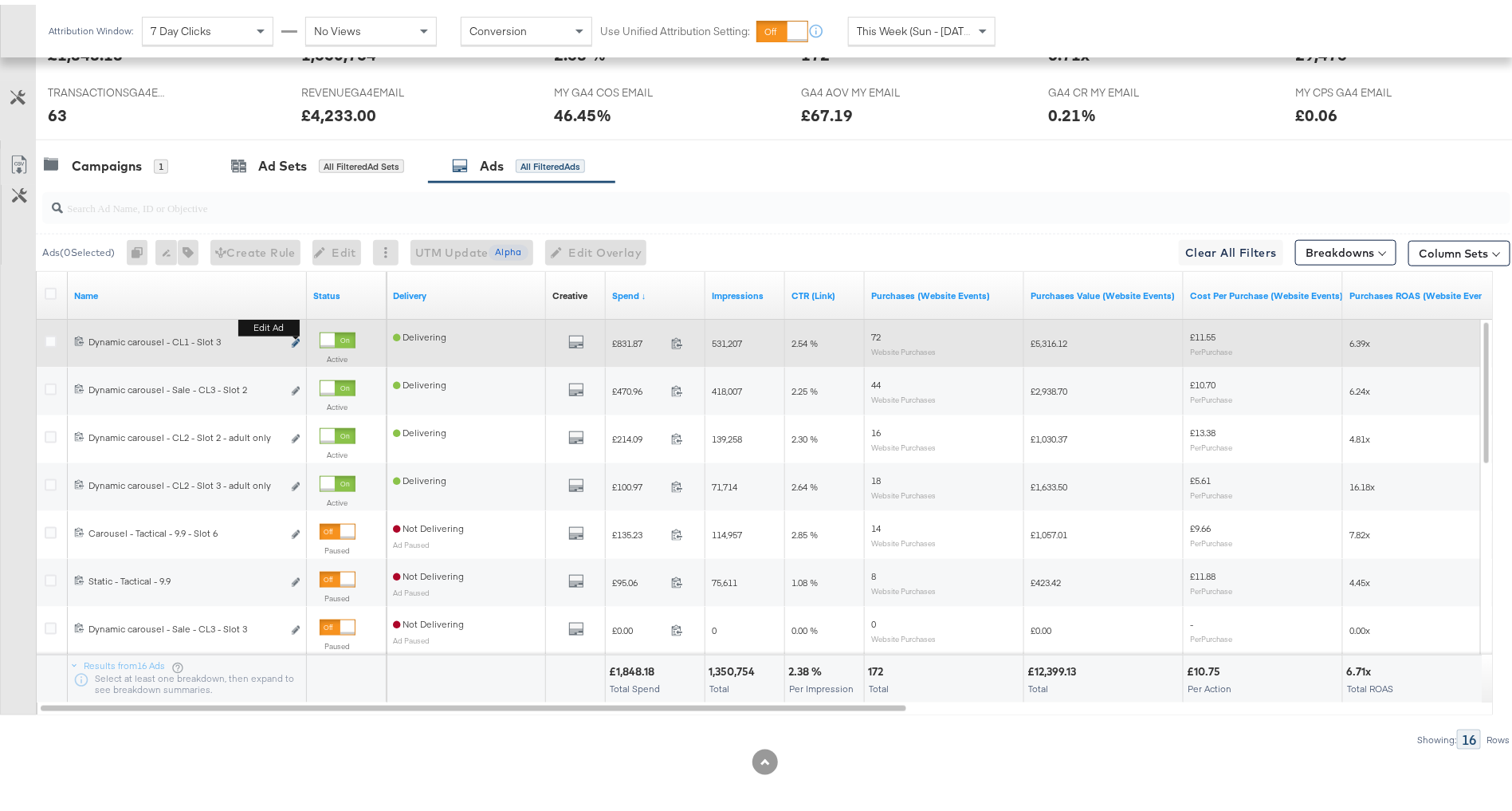
click at [296, 335] on icon "link" at bounding box center [296, 338] width 8 height 8
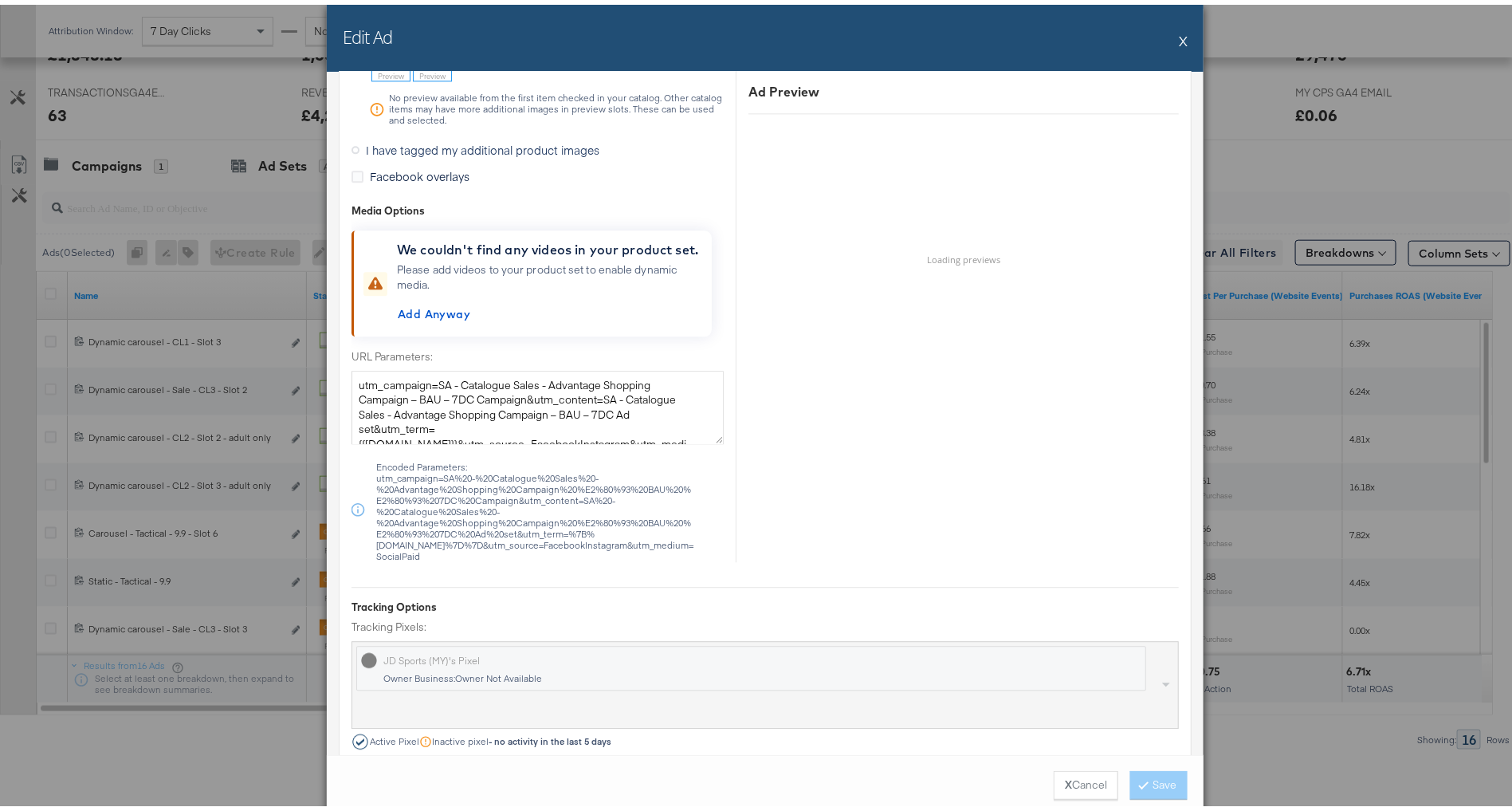
scroll to position [1584, 0]
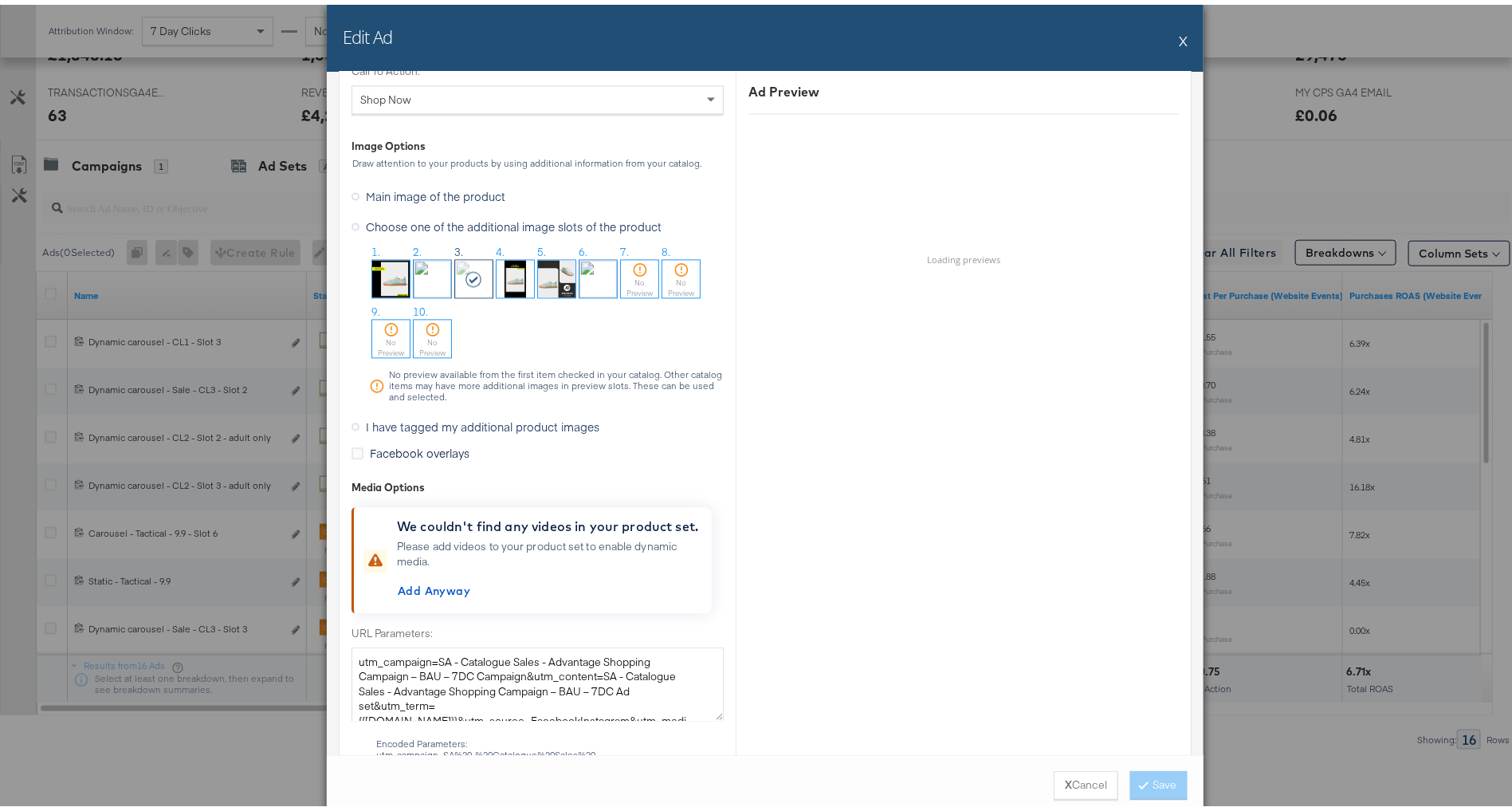
click at [432, 414] on span "I have tagged my additional product images" at bounding box center [482, 421] width 233 height 16
click at [0, 0] on input "I have tagged my additional product images" at bounding box center [0, 0] width 0 height 0
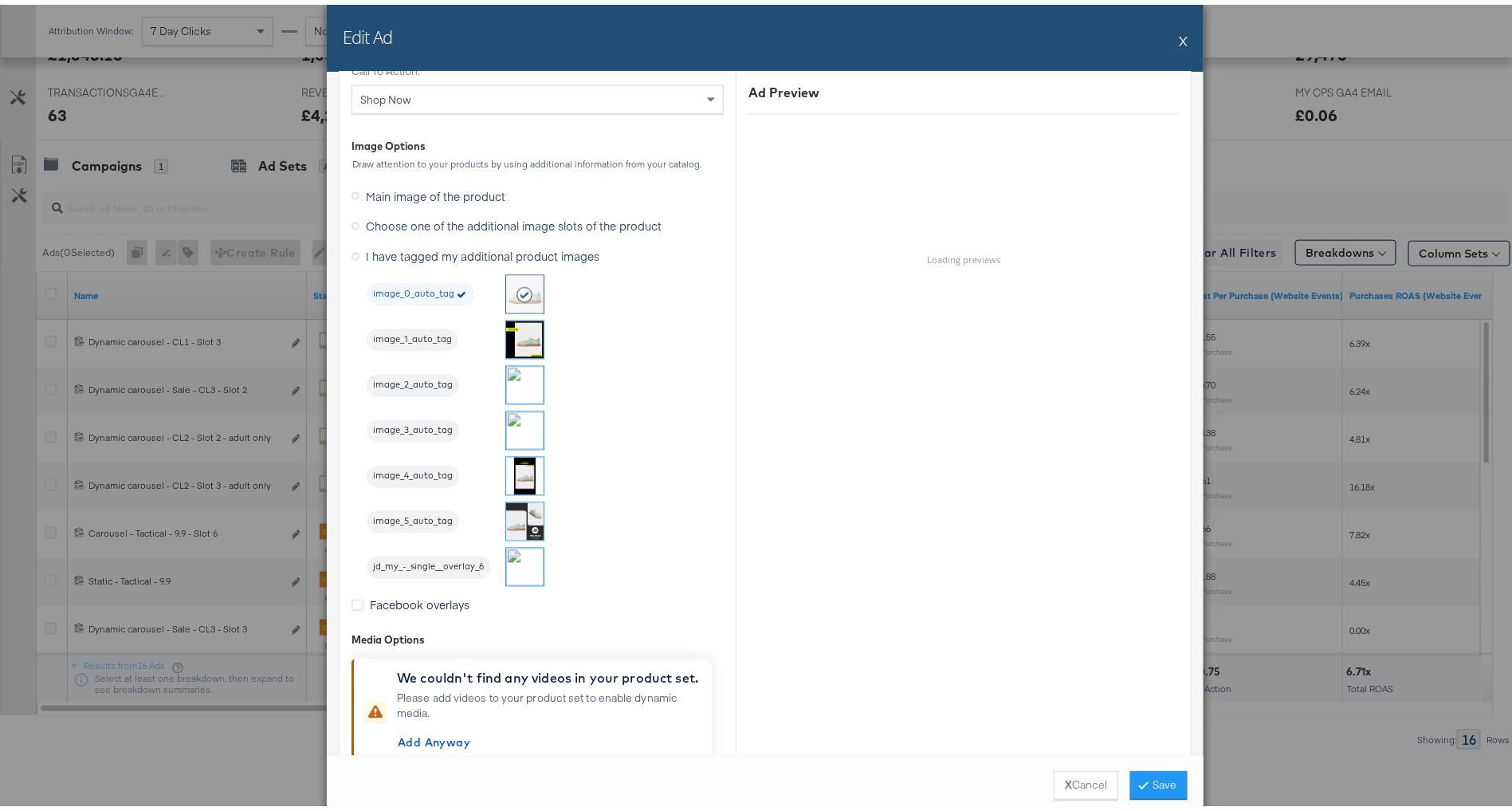
click at [1179, 36] on button "X" at bounding box center [1183, 35] width 8 height 32
